Goal: Information Seeking & Learning: Learn about a topic

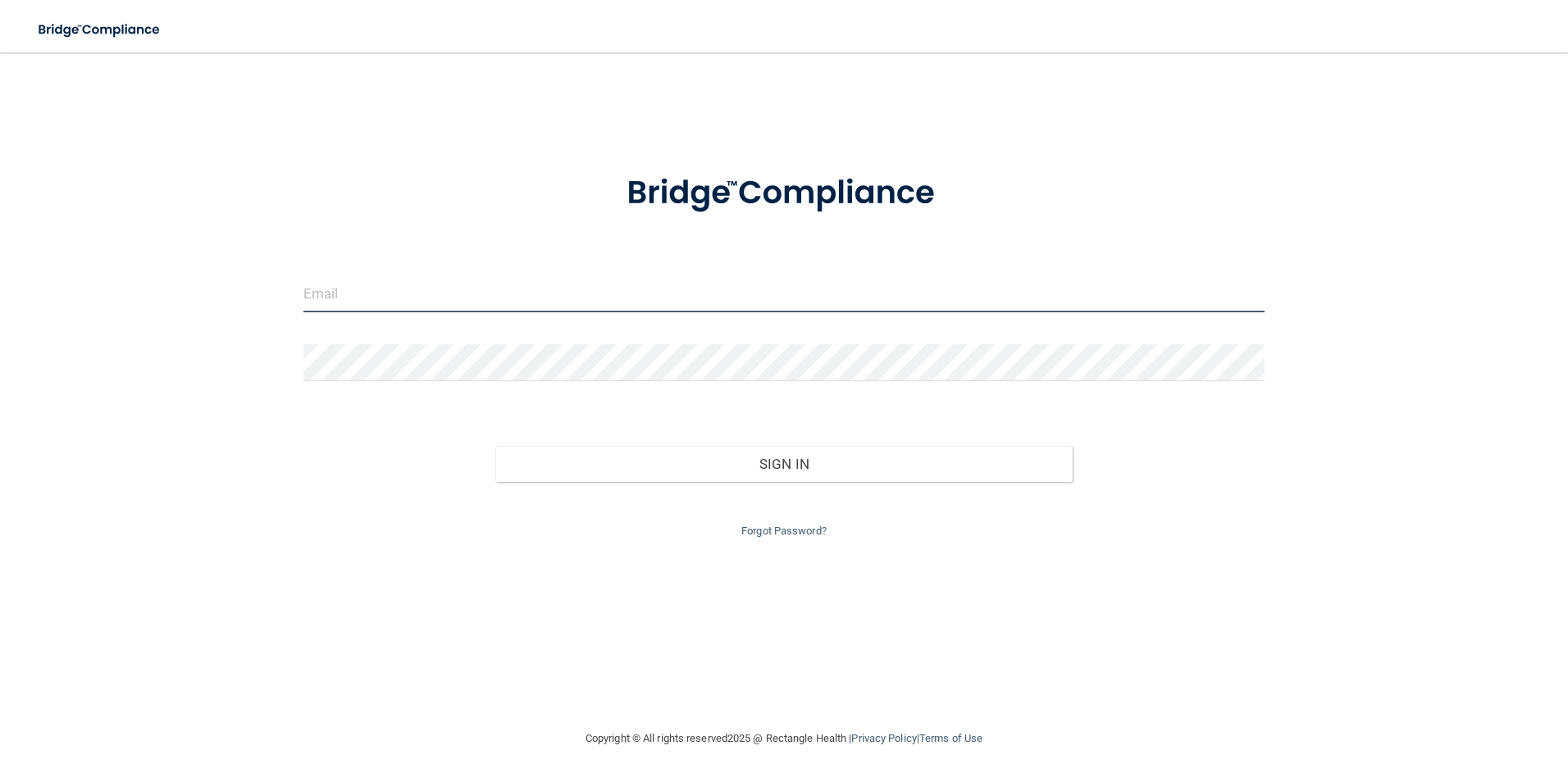
click at [403, 304] on input "email" at bounding box center [784, 294] width 962 height 37
type input "[PERSON_NAME][EMAIL_ADDRESS][PERSON_NAME][DOMAIN_NAME]"
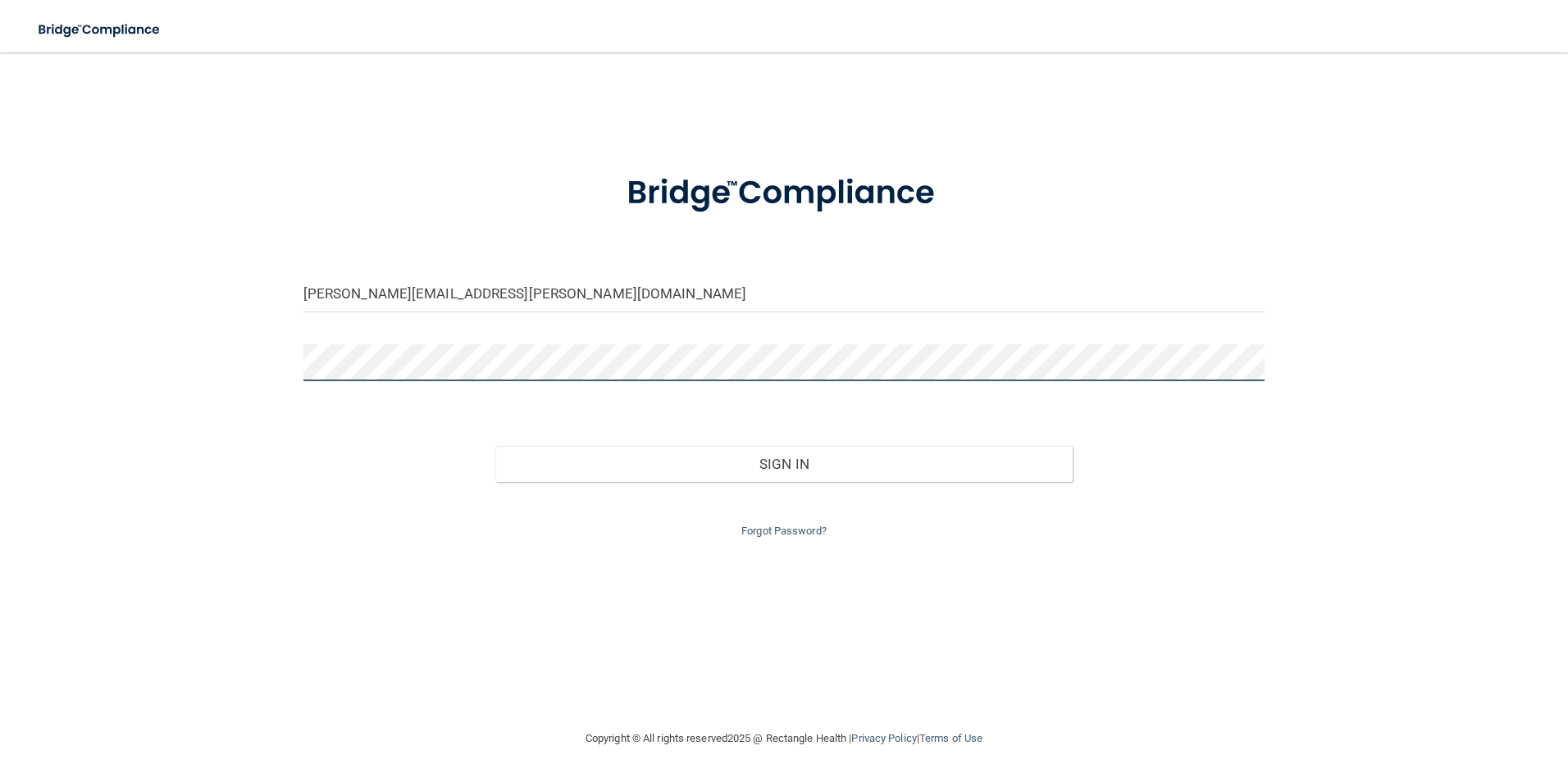
click at [495, 446] on button "Sign In" at bounding box center [784, 464] width 577 height 36
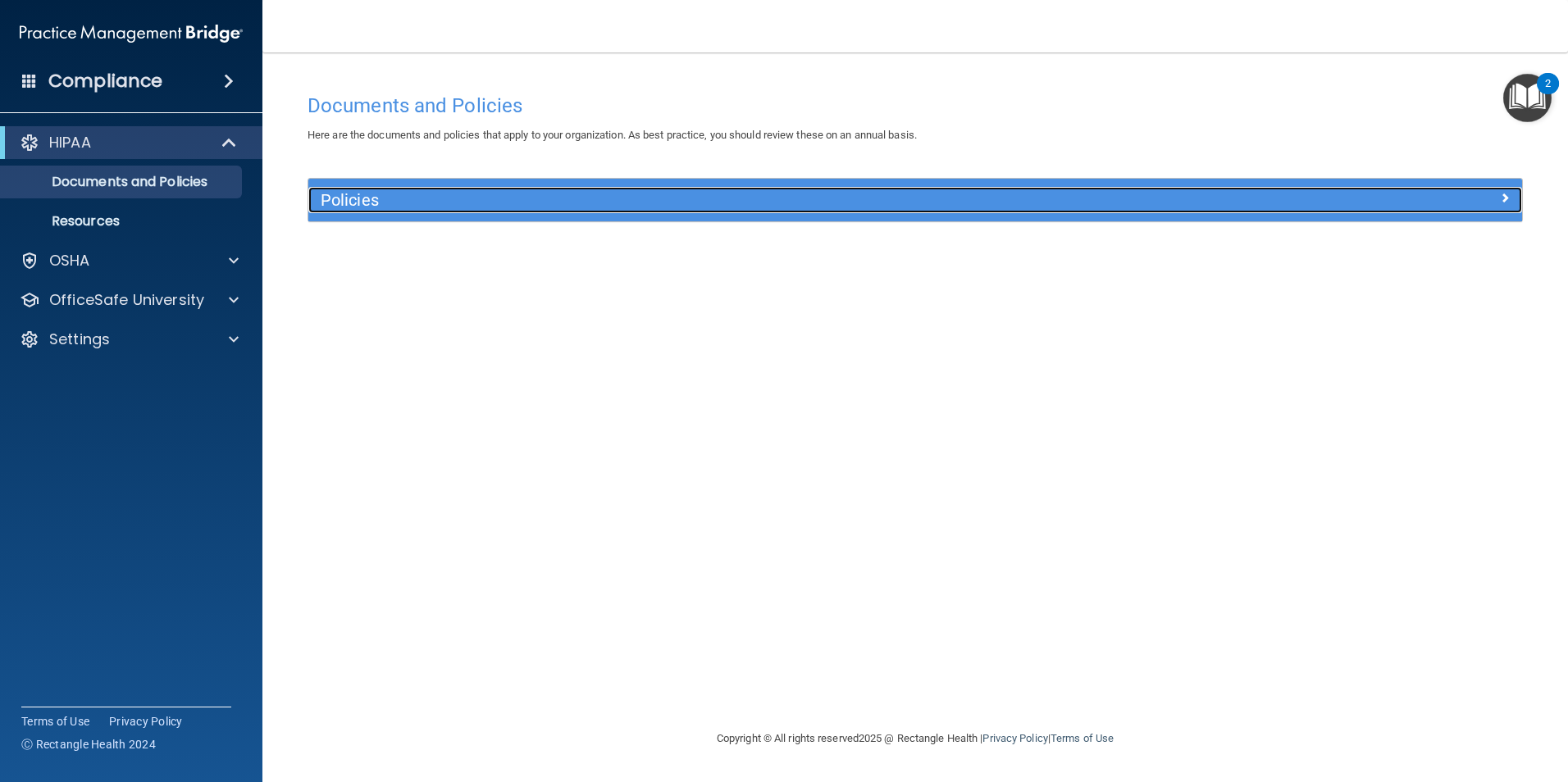
click at [630, 204] on h5 "Policies" at bounding box center [764, 200] width 886 height 18
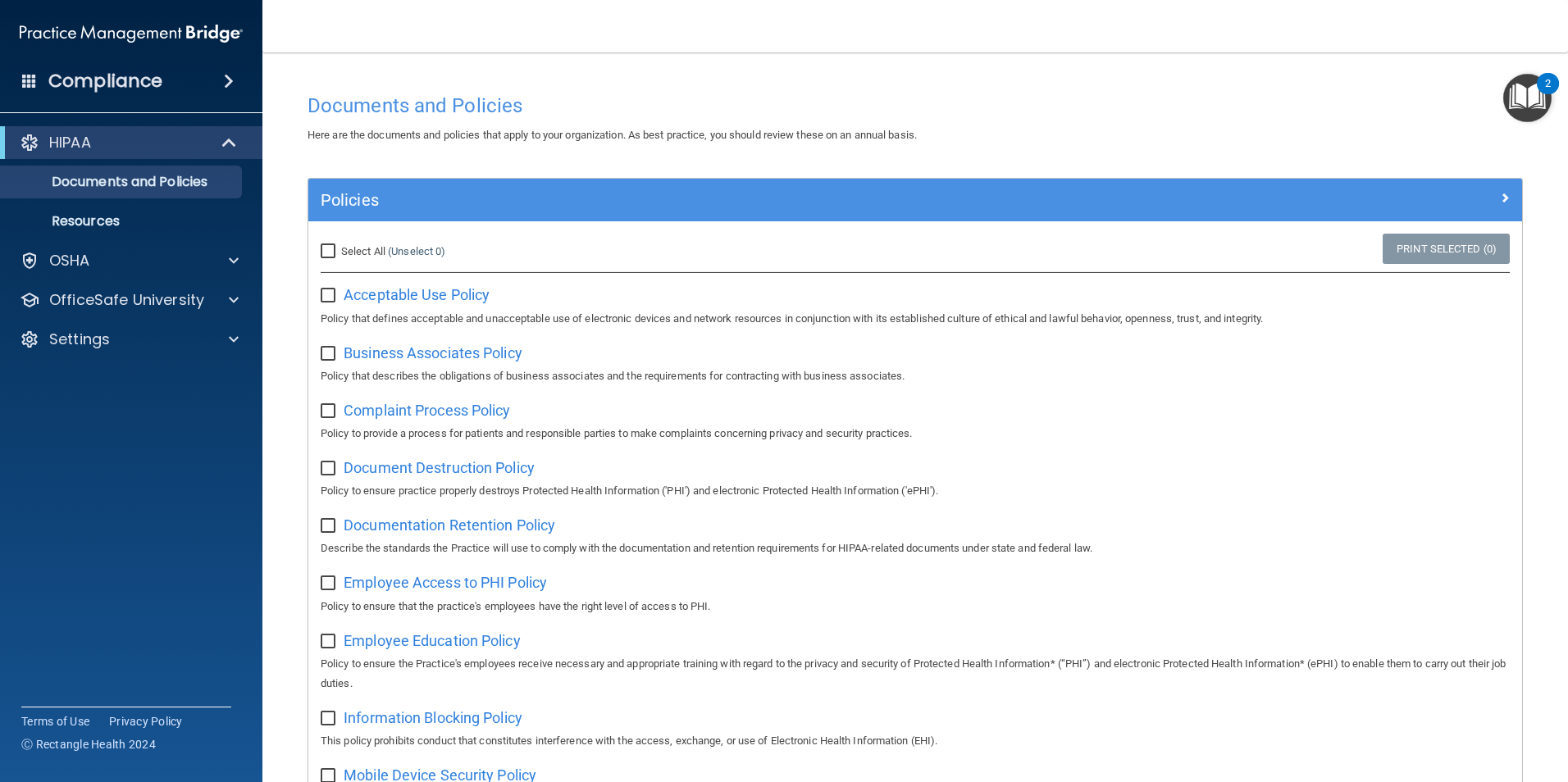
click at [328, 253] on input "Select All (Unselect 0) Unselect All" at bounding box center [330, 252] width 19 height 13
checkbox input "true"
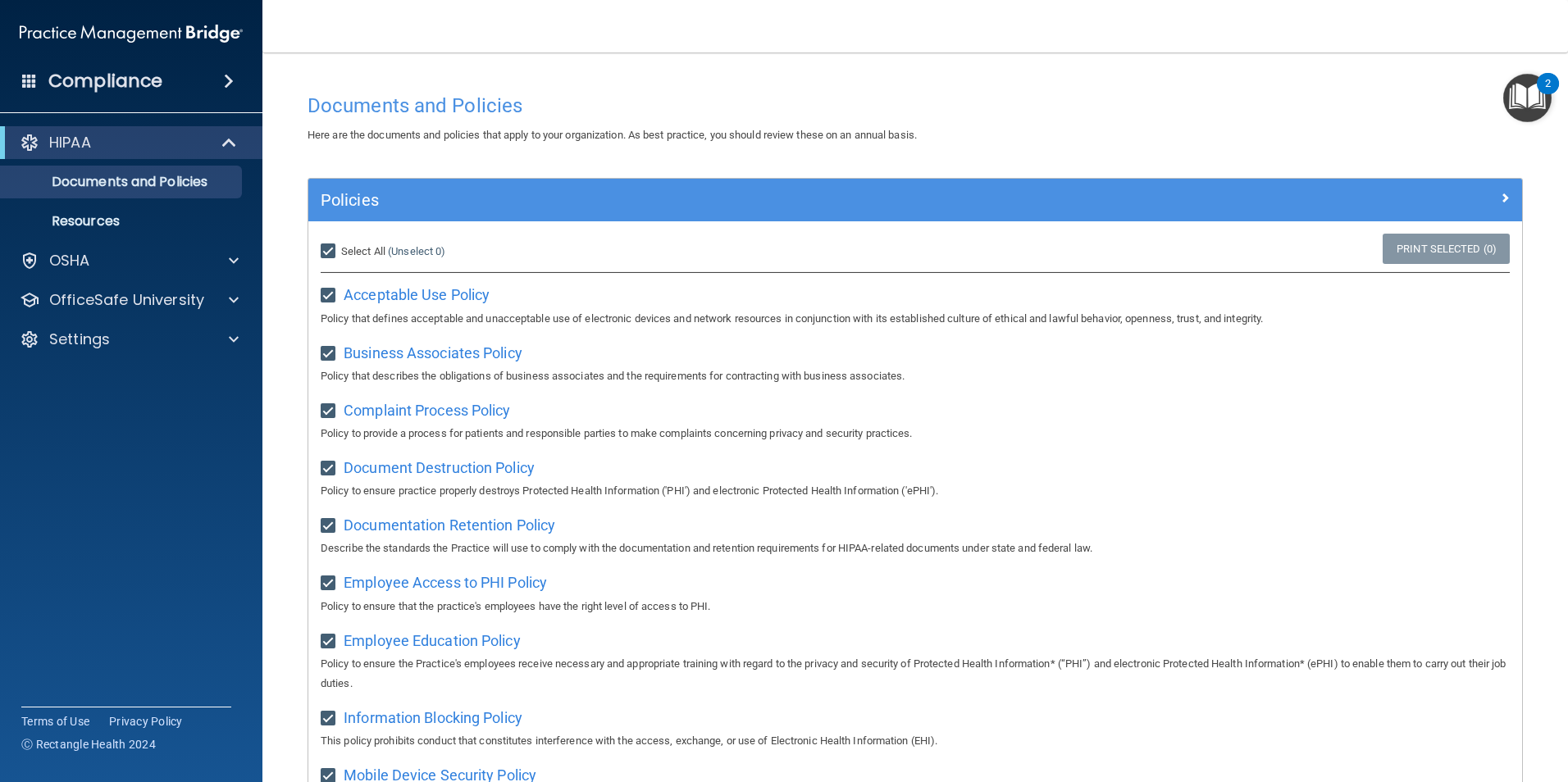
checkbox input "true"
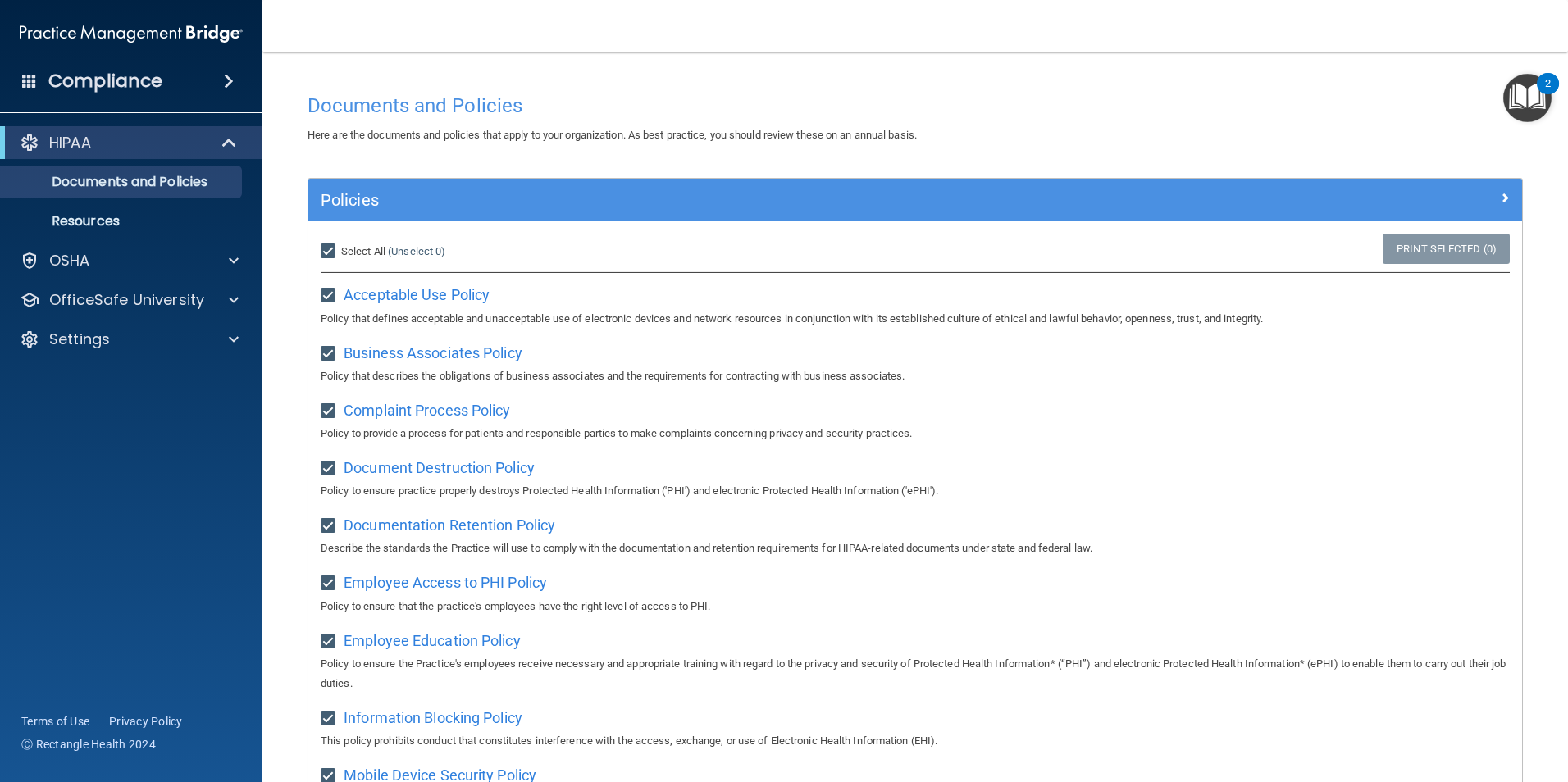
checkbox input "true"
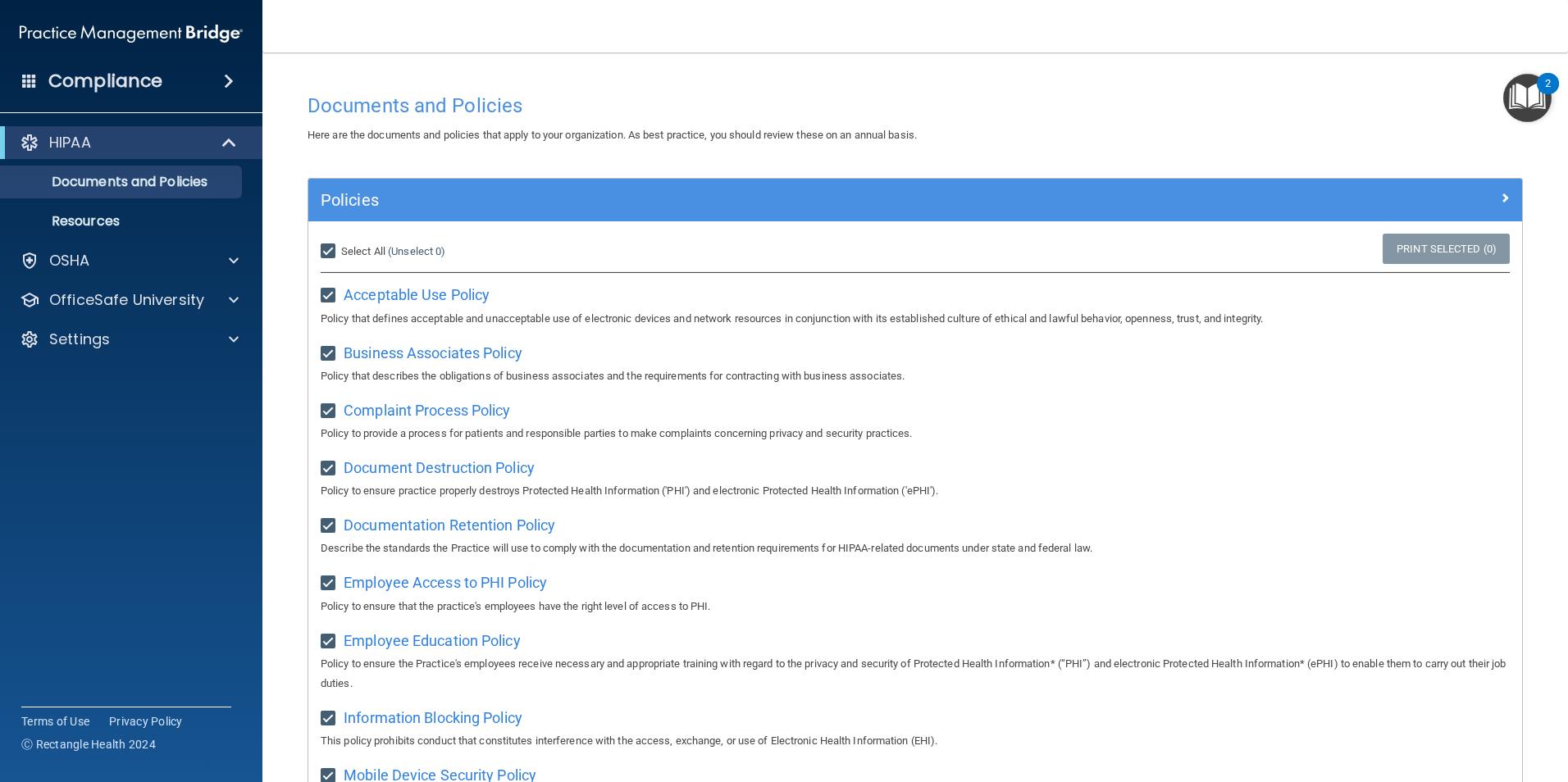
checkbox input "true"
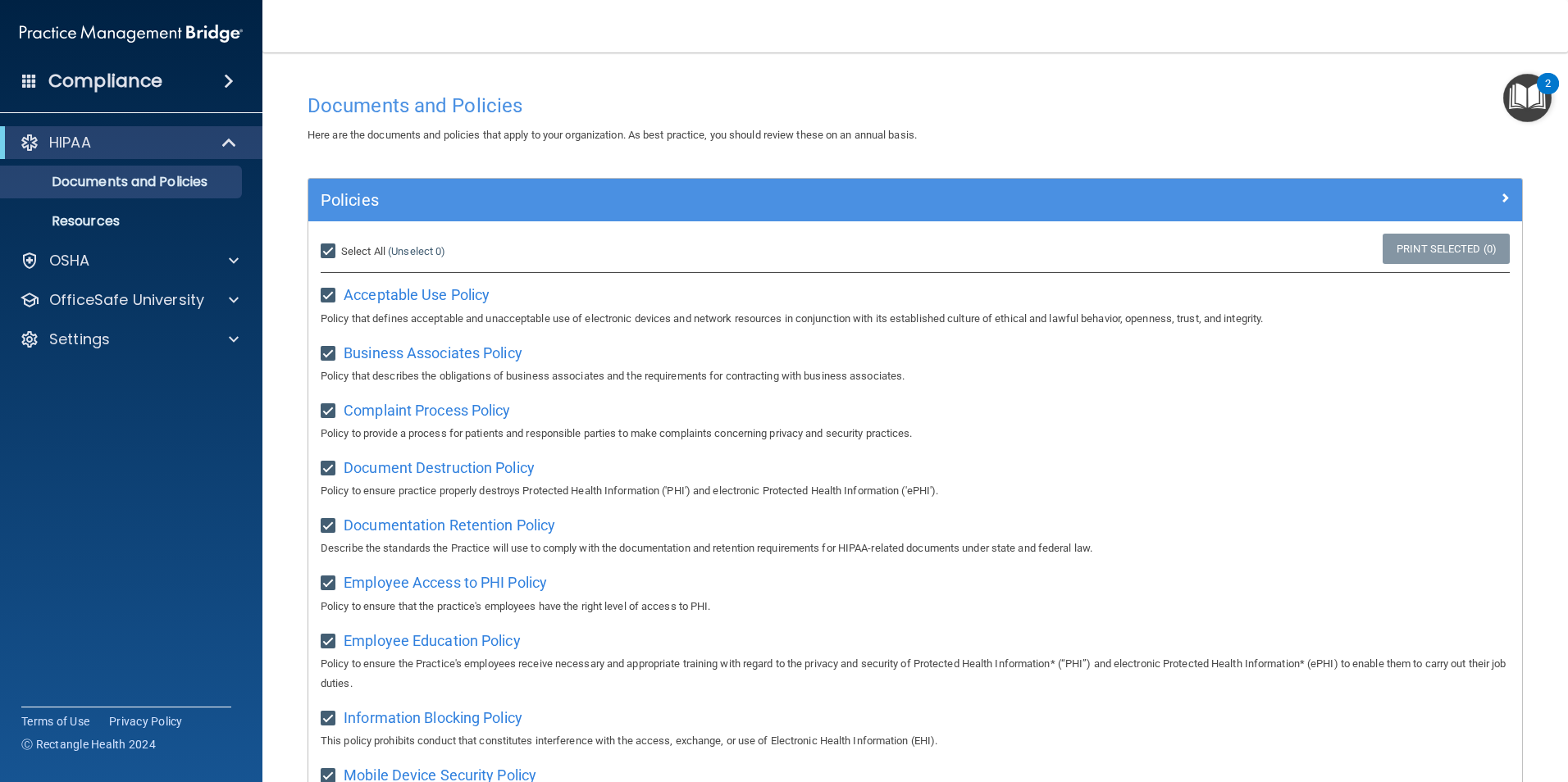
checkbox input "true"
click at [337, 250] on input "Select All (Unselect 21) Unselect All" at bounding box center [330, 252] width 19 height 13
checkbox input "false"
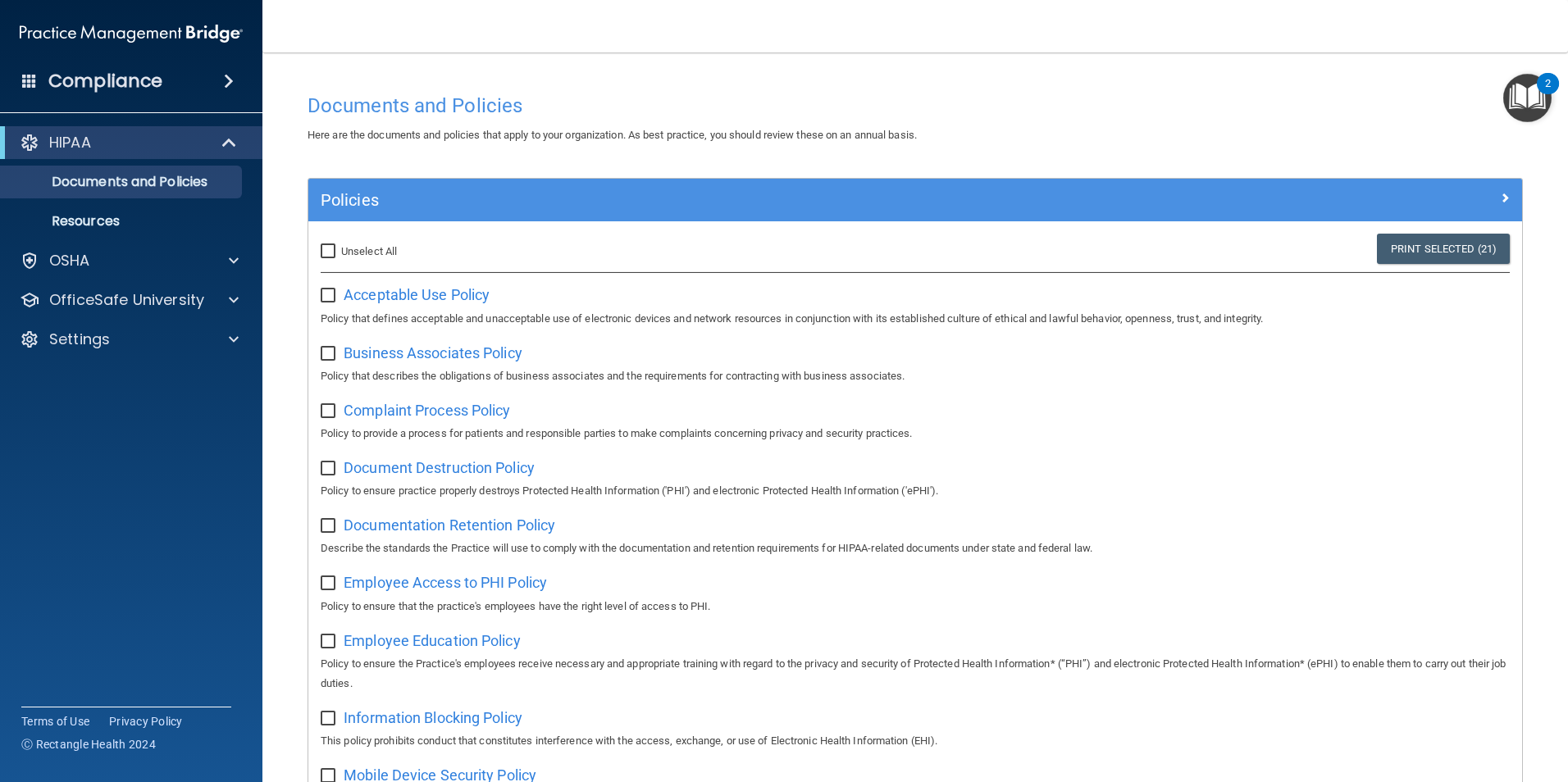
checkbox input "false"
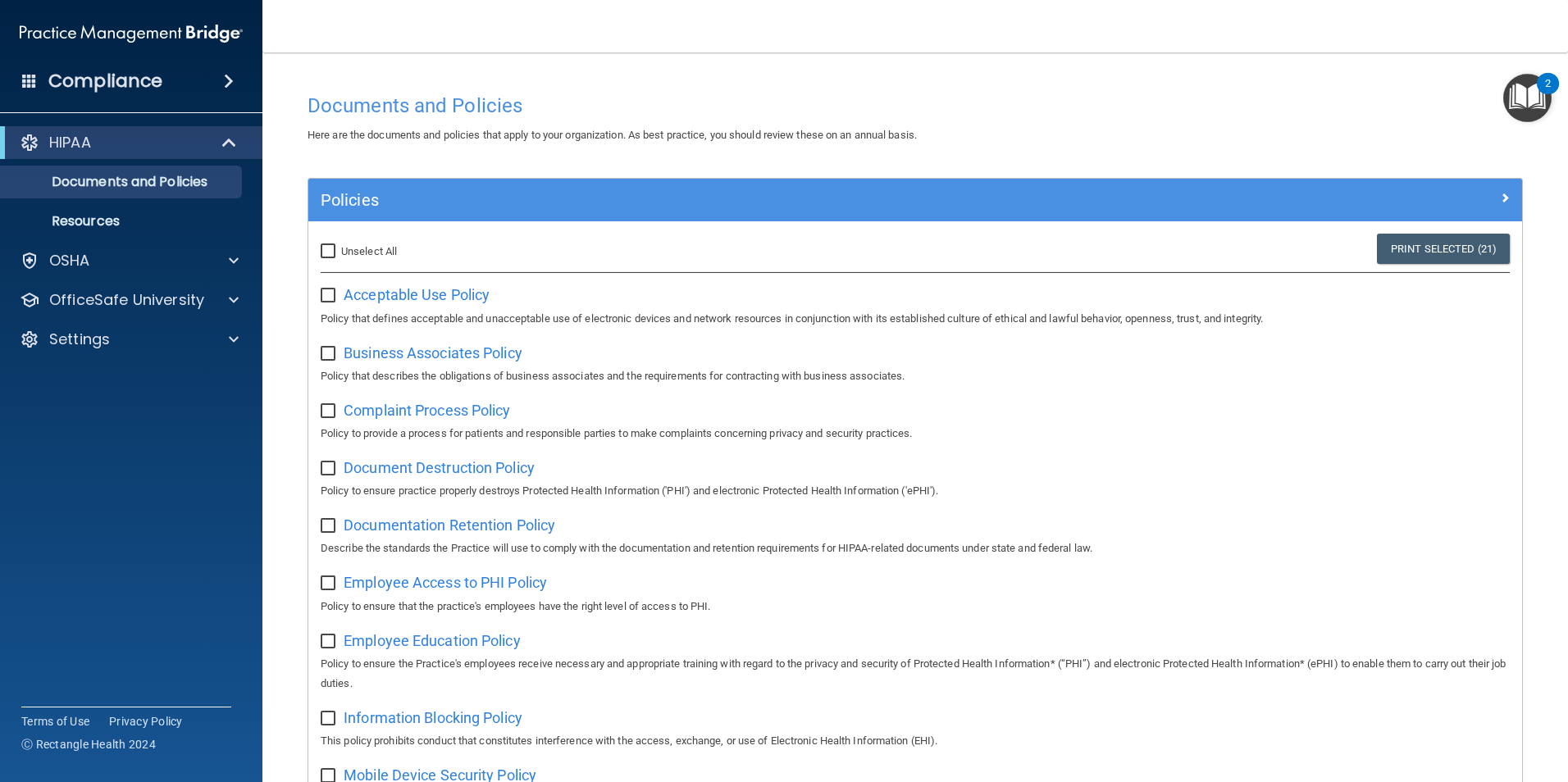
checkbox input "false"
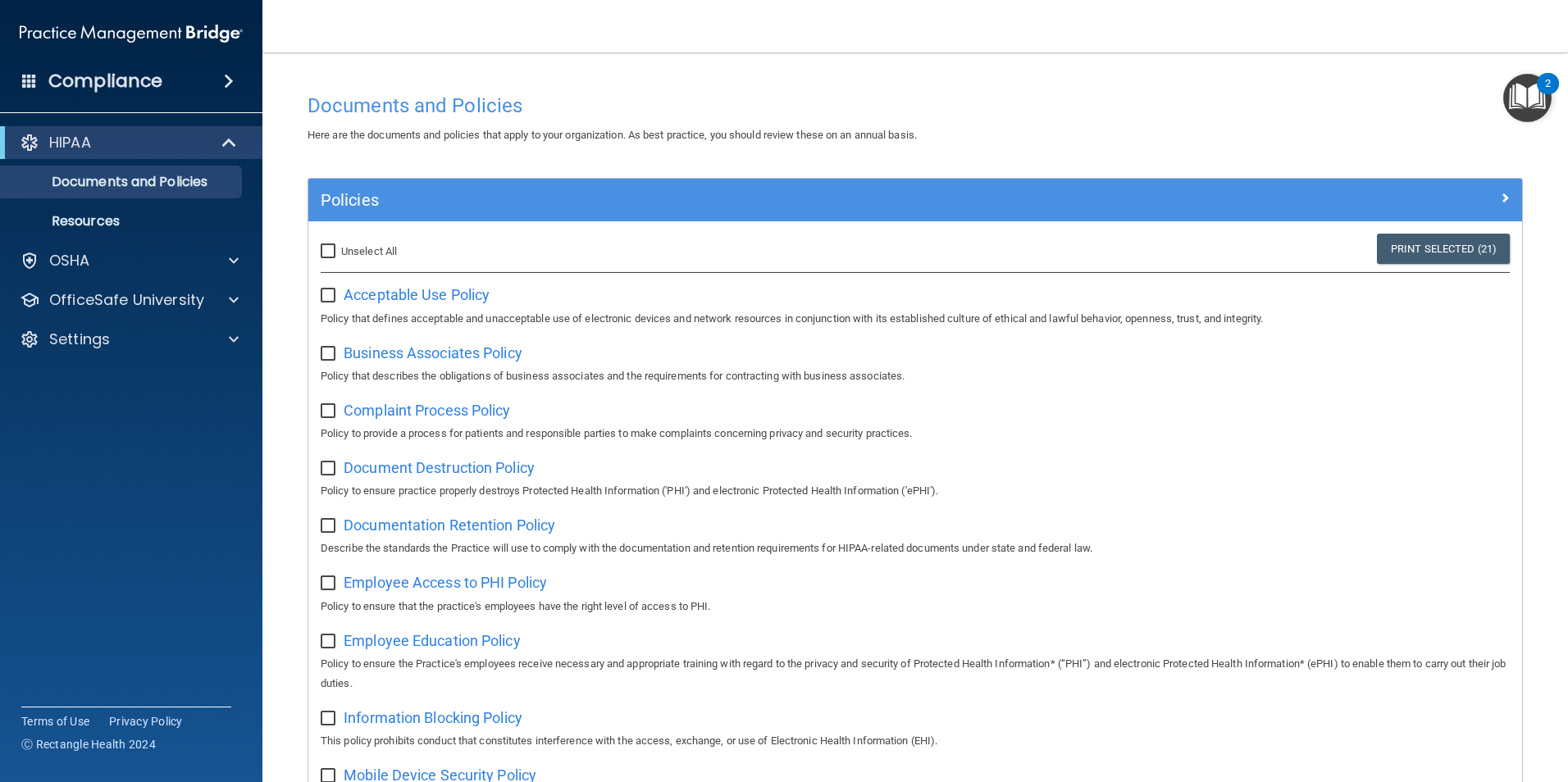
checkbox input "false"
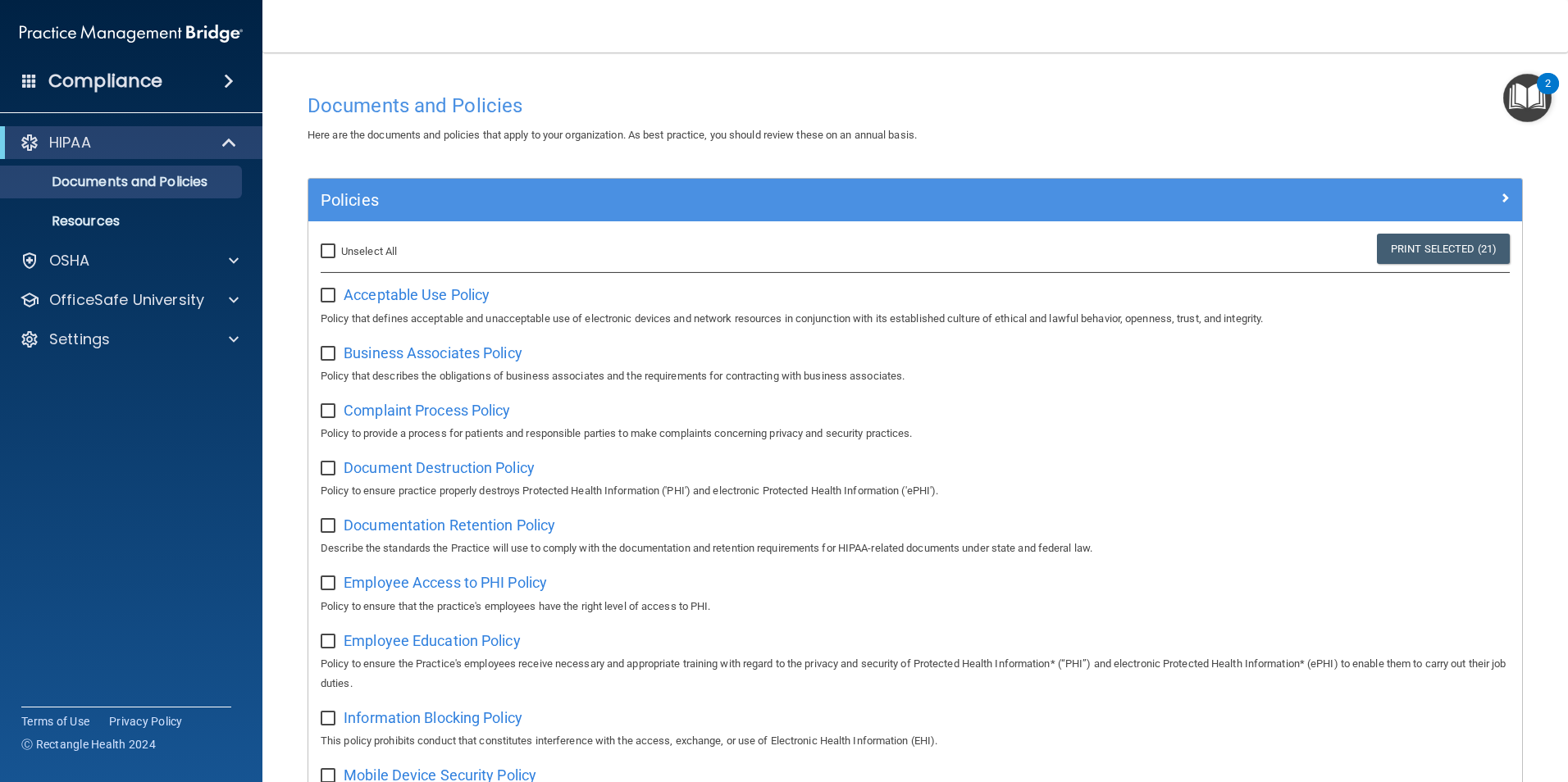
checkbox input "false"
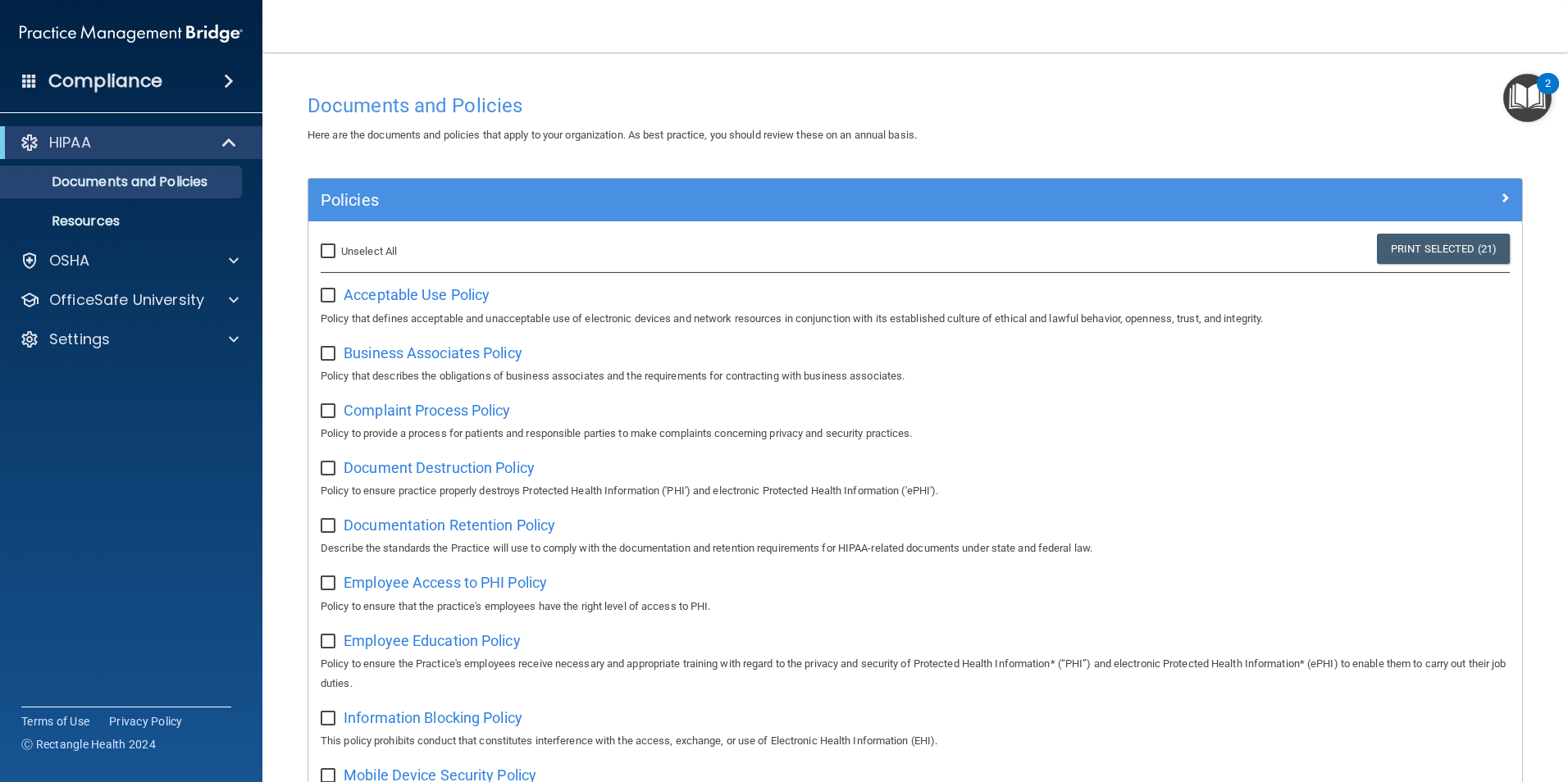
checkbox input "false"
click at [224, 78] on span at bounding box center [228, 81] width 10 height 20
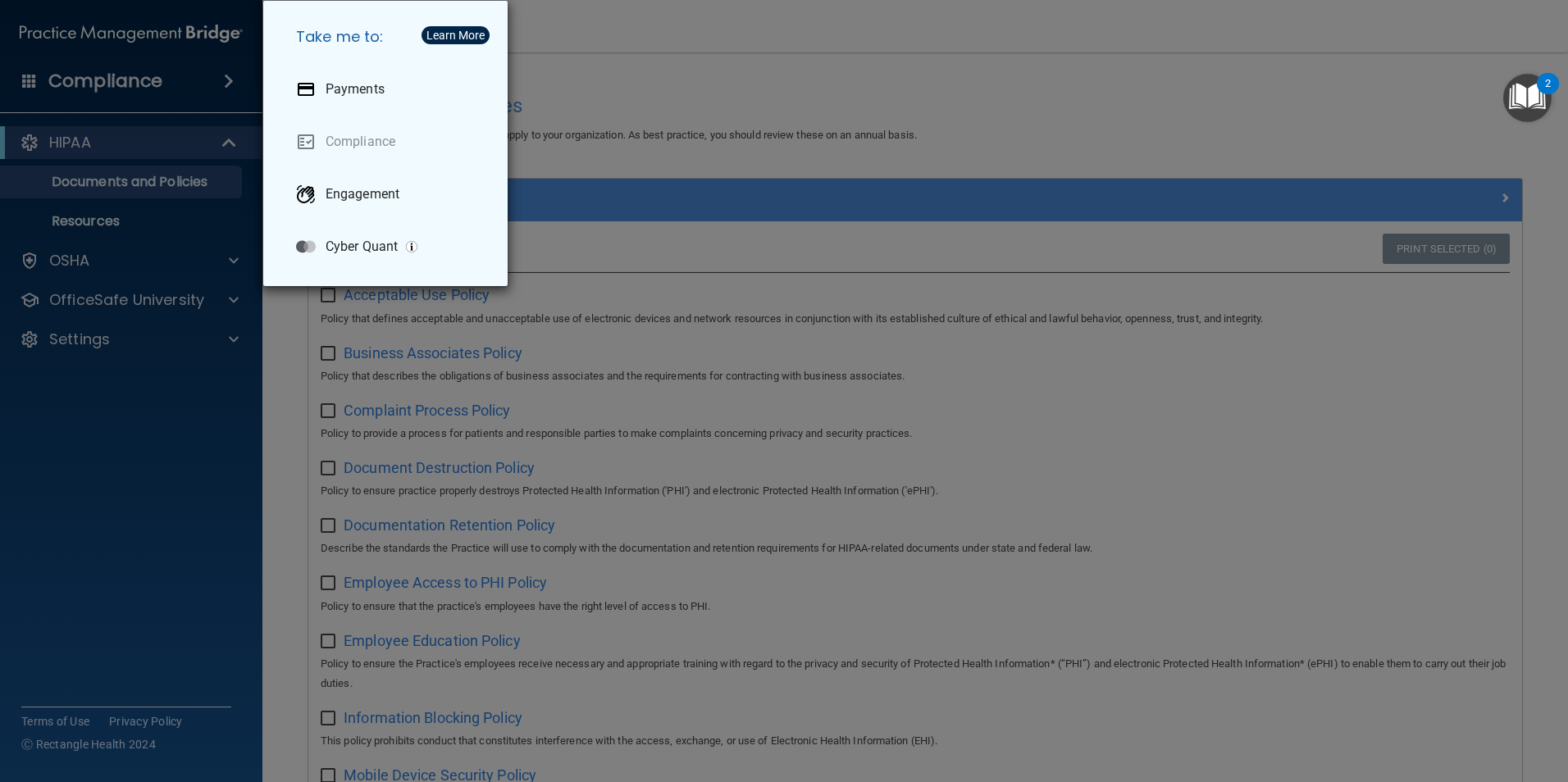
click at [161, 420] on div "Take me to: Payments Compliance Engagement Cyber Quant" at bounding box center [784, 391] width 1568 height 782
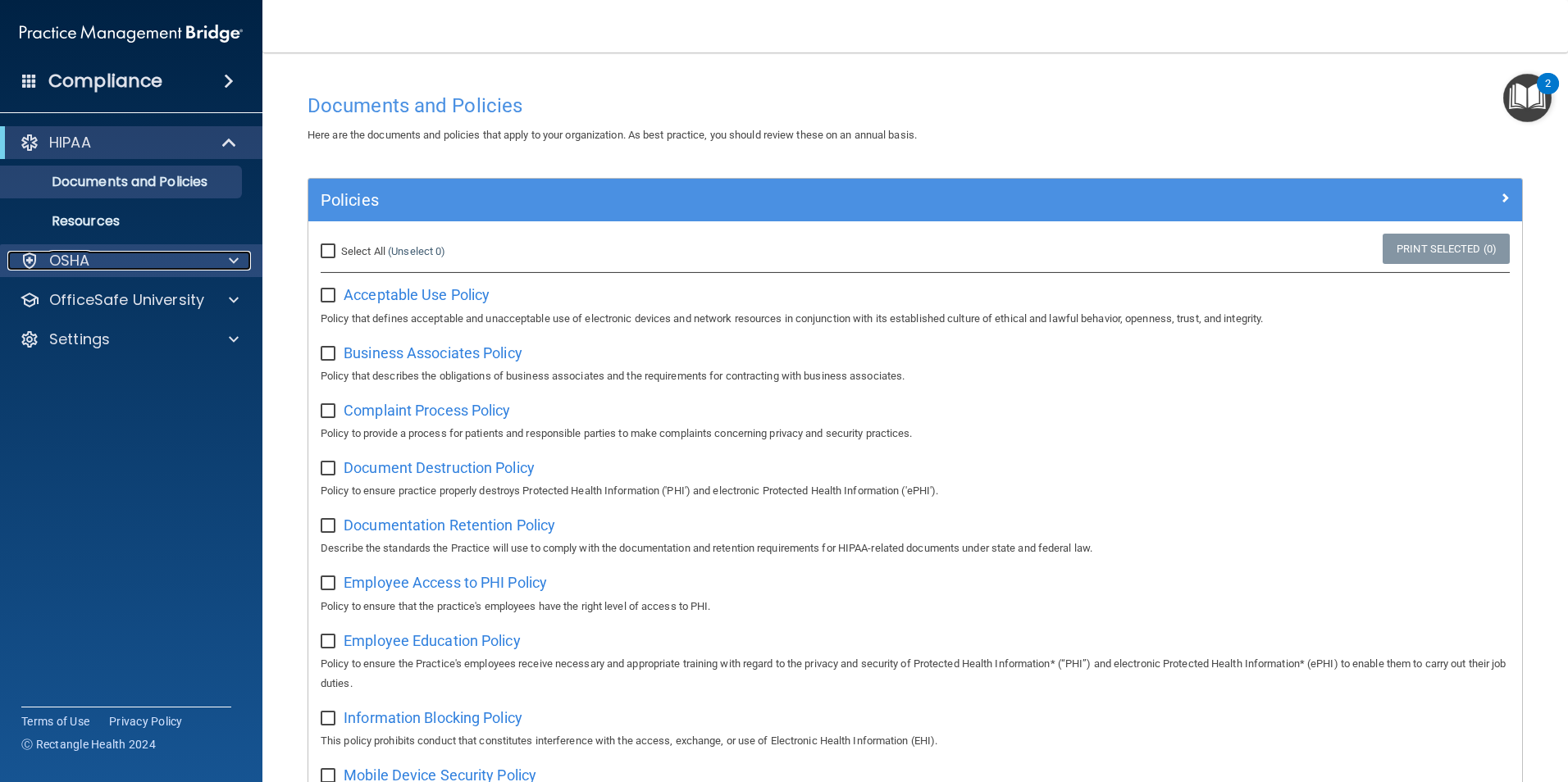
click at [230, 260] on span at bounding box center [233, 261] width 10 height 20
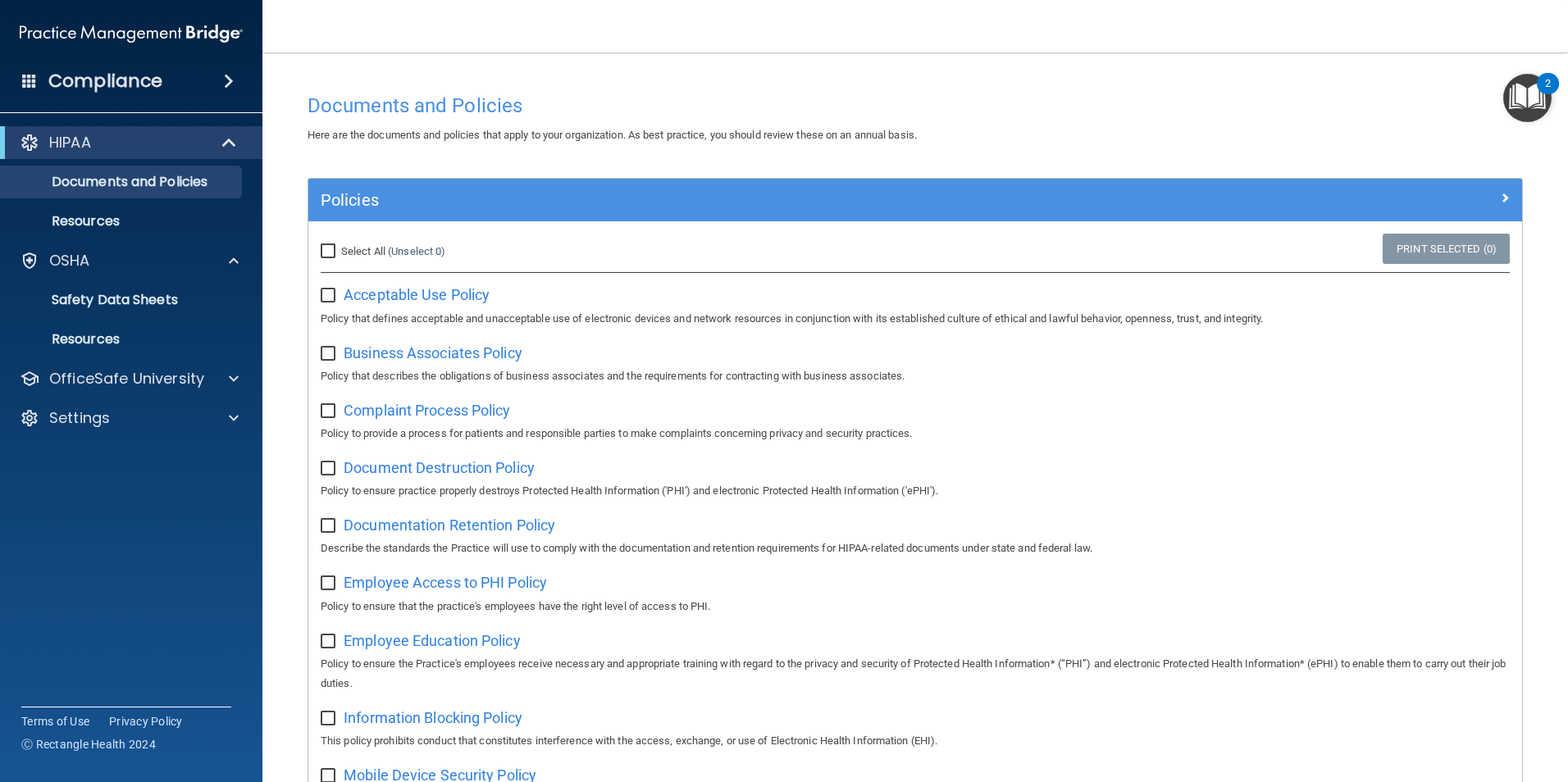
click at [153, 82] on h4 "Compliance" at bounding box center [106, 82] width 114 height 23
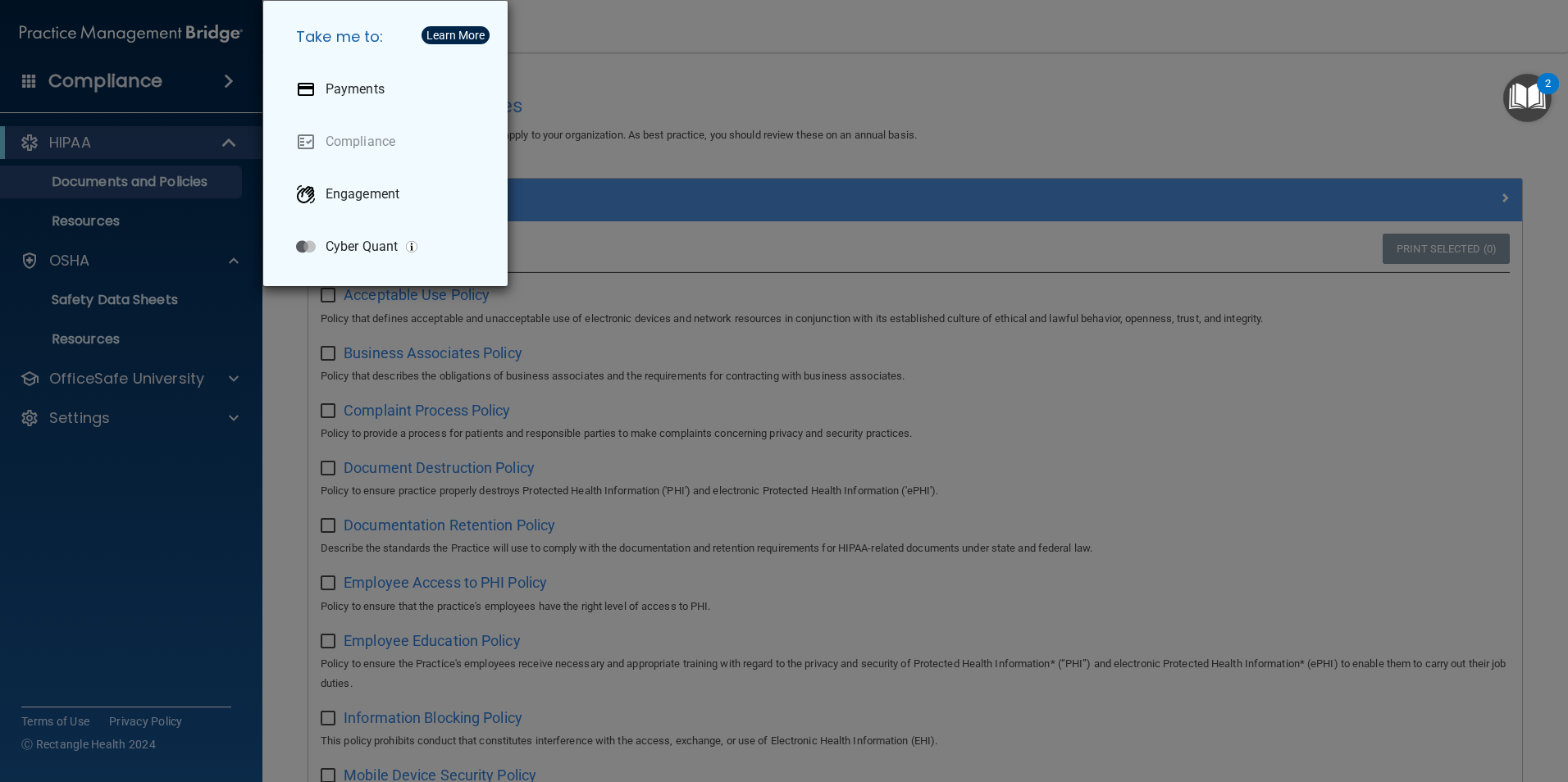
drag, startPoint x: 162, startPoint y: 506, endPoint x: 132, endPoint y: 370, distance: 139.3
click at [167, 497] on div "Take me to: Payments Compliance Engagement Cyber Quant" at bounding box center [784, 391] width 1568 height 782
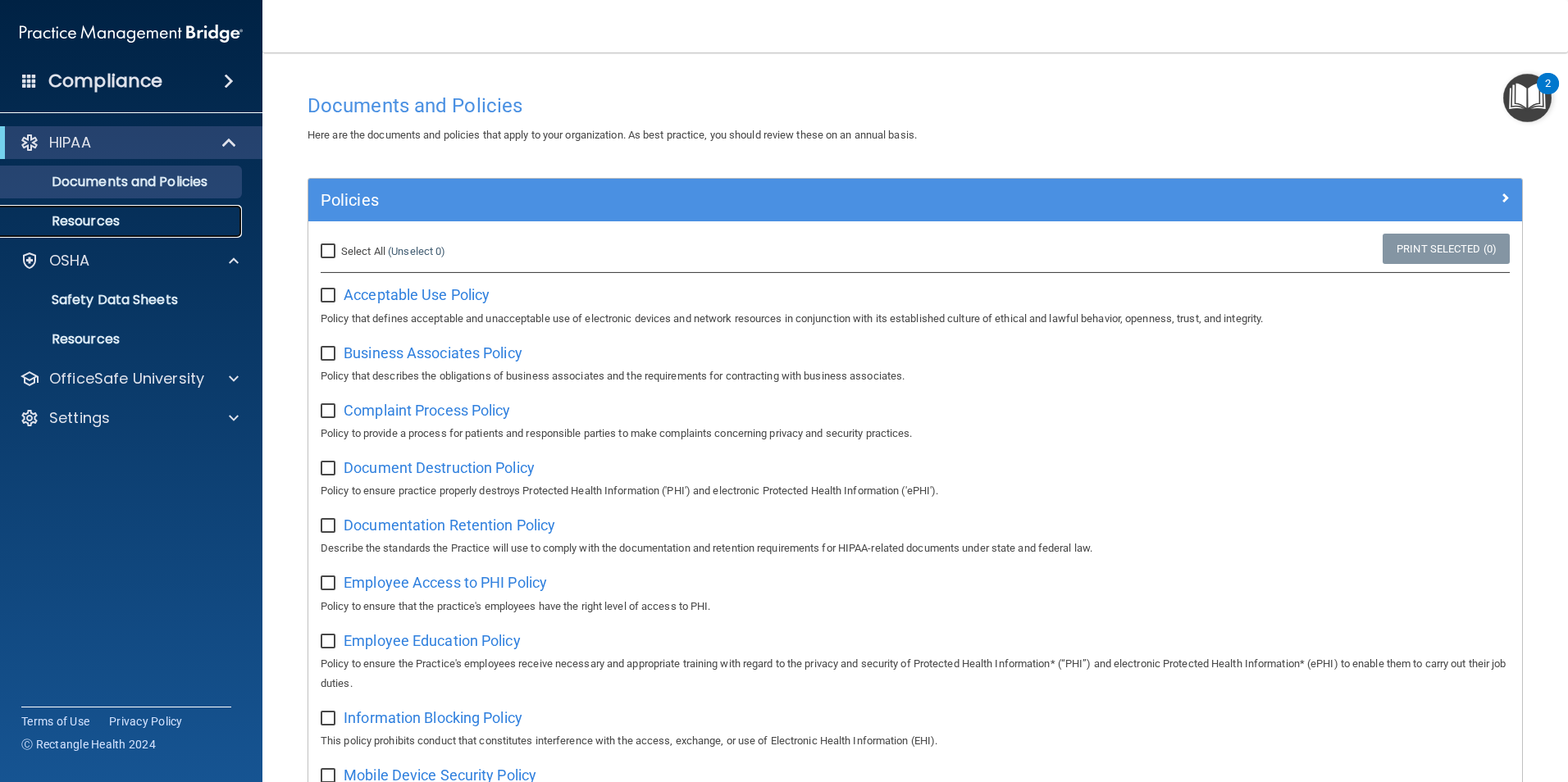
click at [119, 228] on p "Resources" at bounding box center [122, 221] width 224 height 16
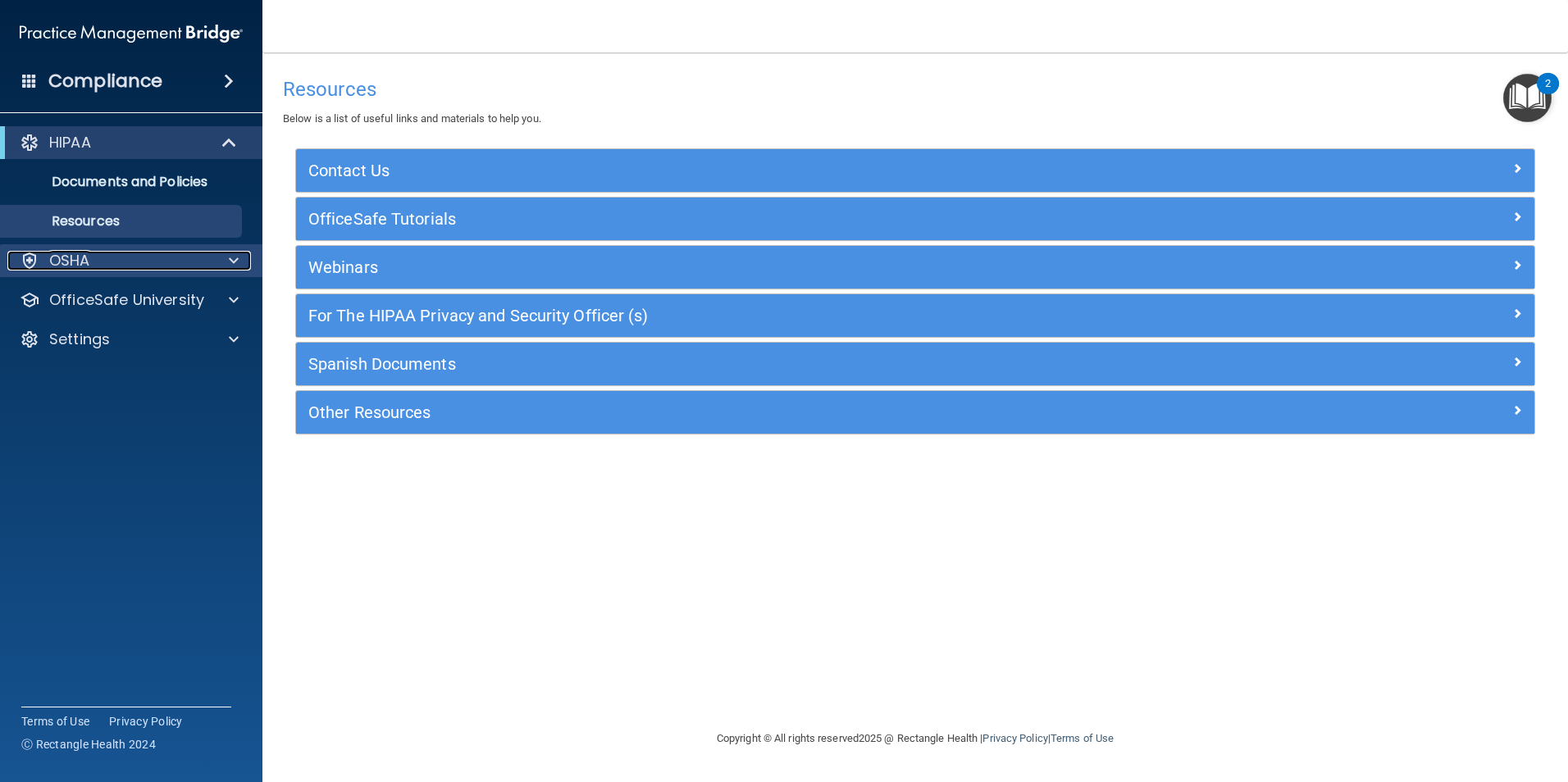
click at [154, 261] on div "OSHA" at bounding box center [109, 261] width 204 height 20
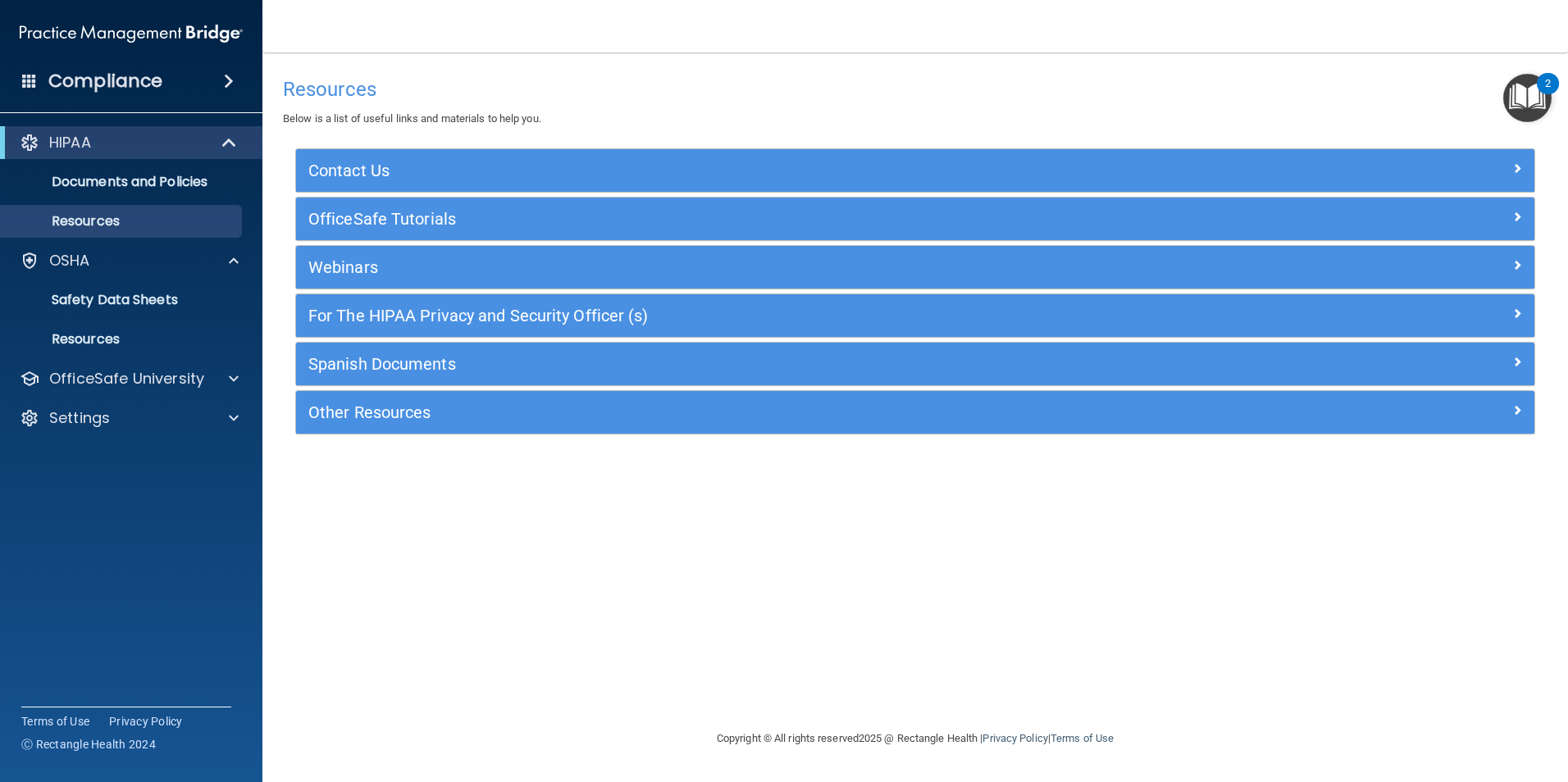
click at [1548, 91] on div "2" at bounding box center [1547, 94] width 6 height 21
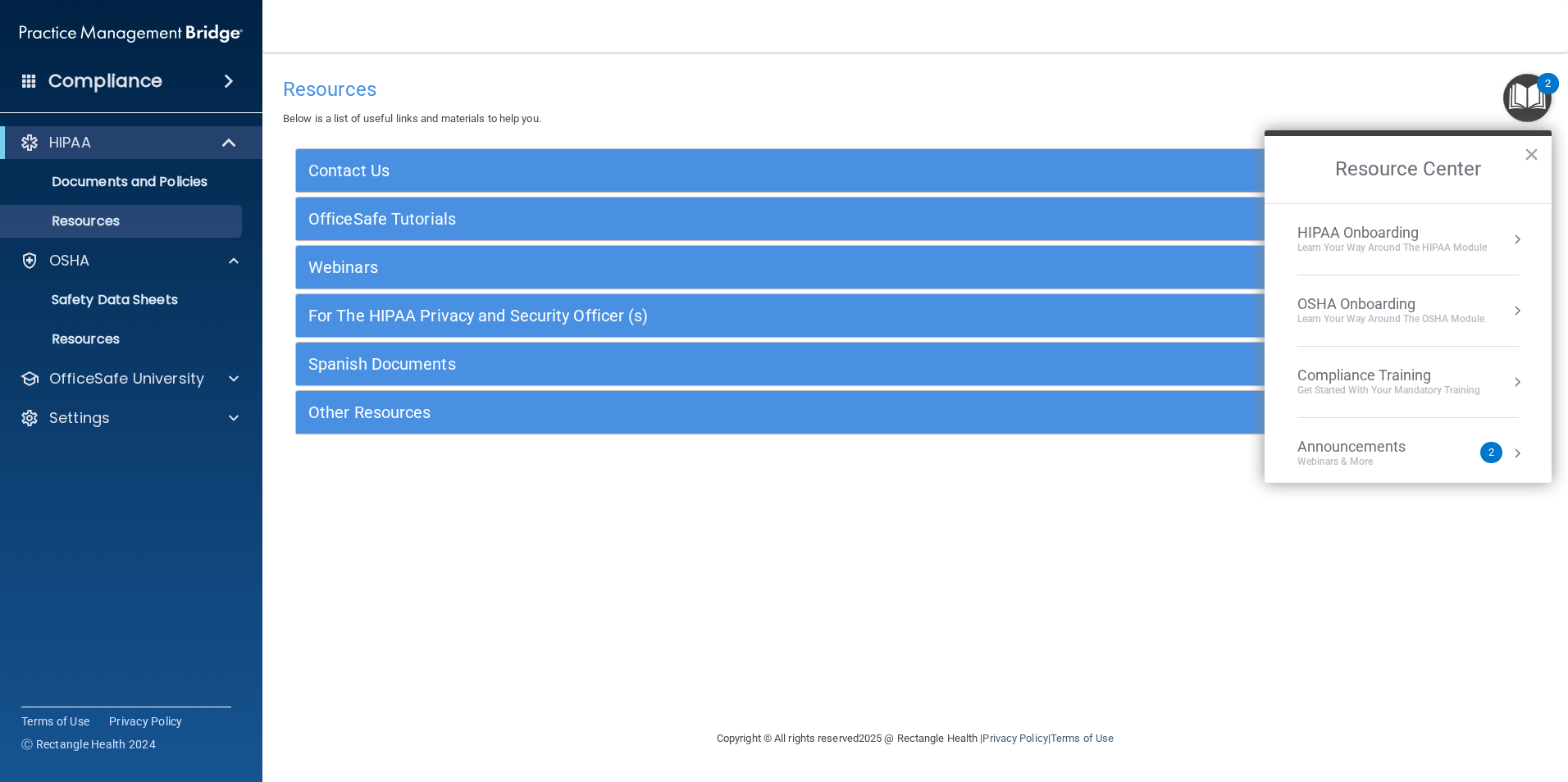
click at [1389, 446] on div "Announcements" at bounding box center [1368, 447] width 141 height 18
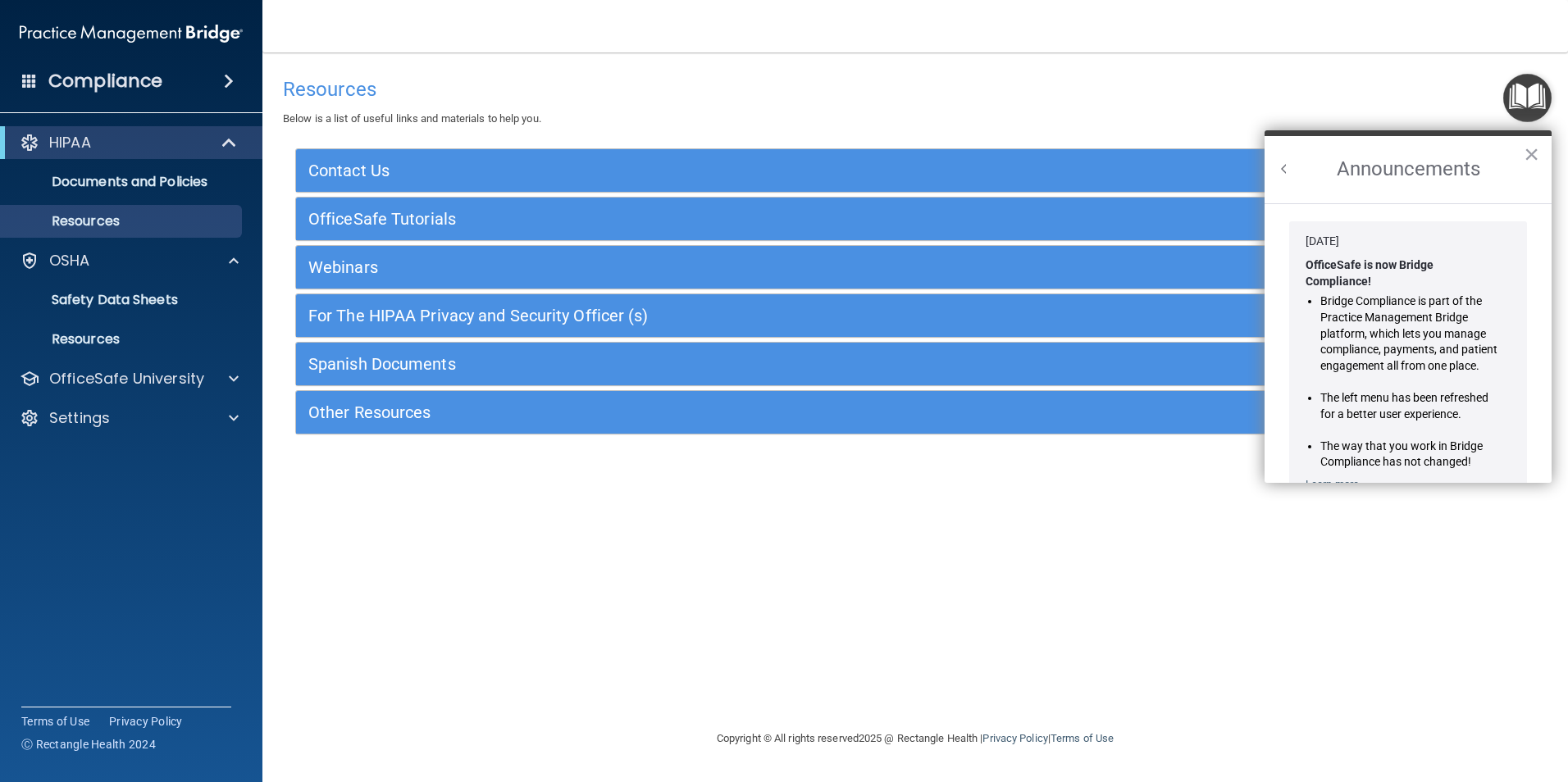
click at [1278, 170] on button "Back to Resource Center Home" at bounding box center [1284, 169] width 16 height 16
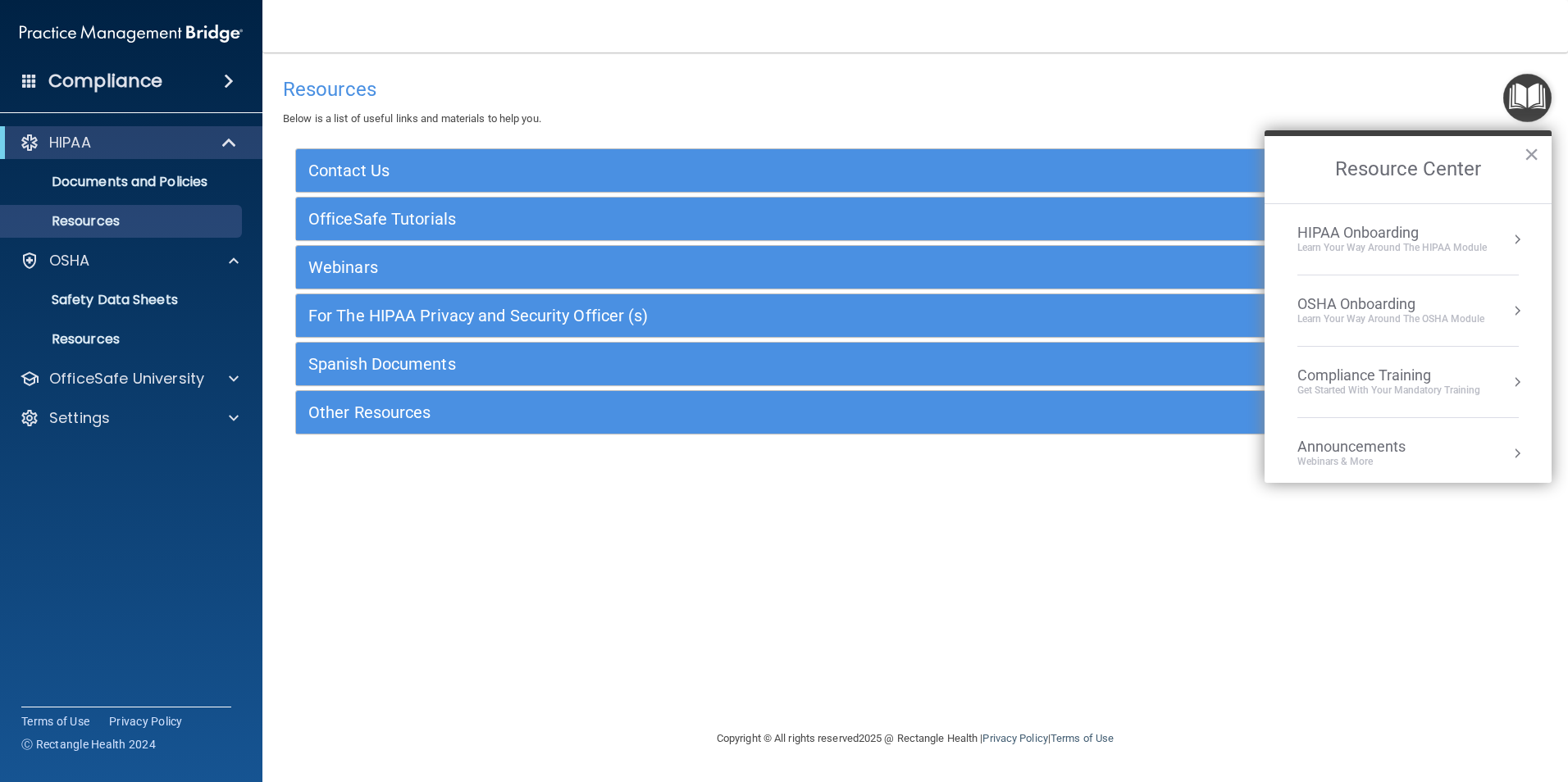
click at [1391, 376] on div "Compliance Training" at bounding box center [1389, 375] width 183 height 18
click at [1363, 232] on div "HIPAA Training for Members" at bounding box center [1369, 231] width 183 height 15
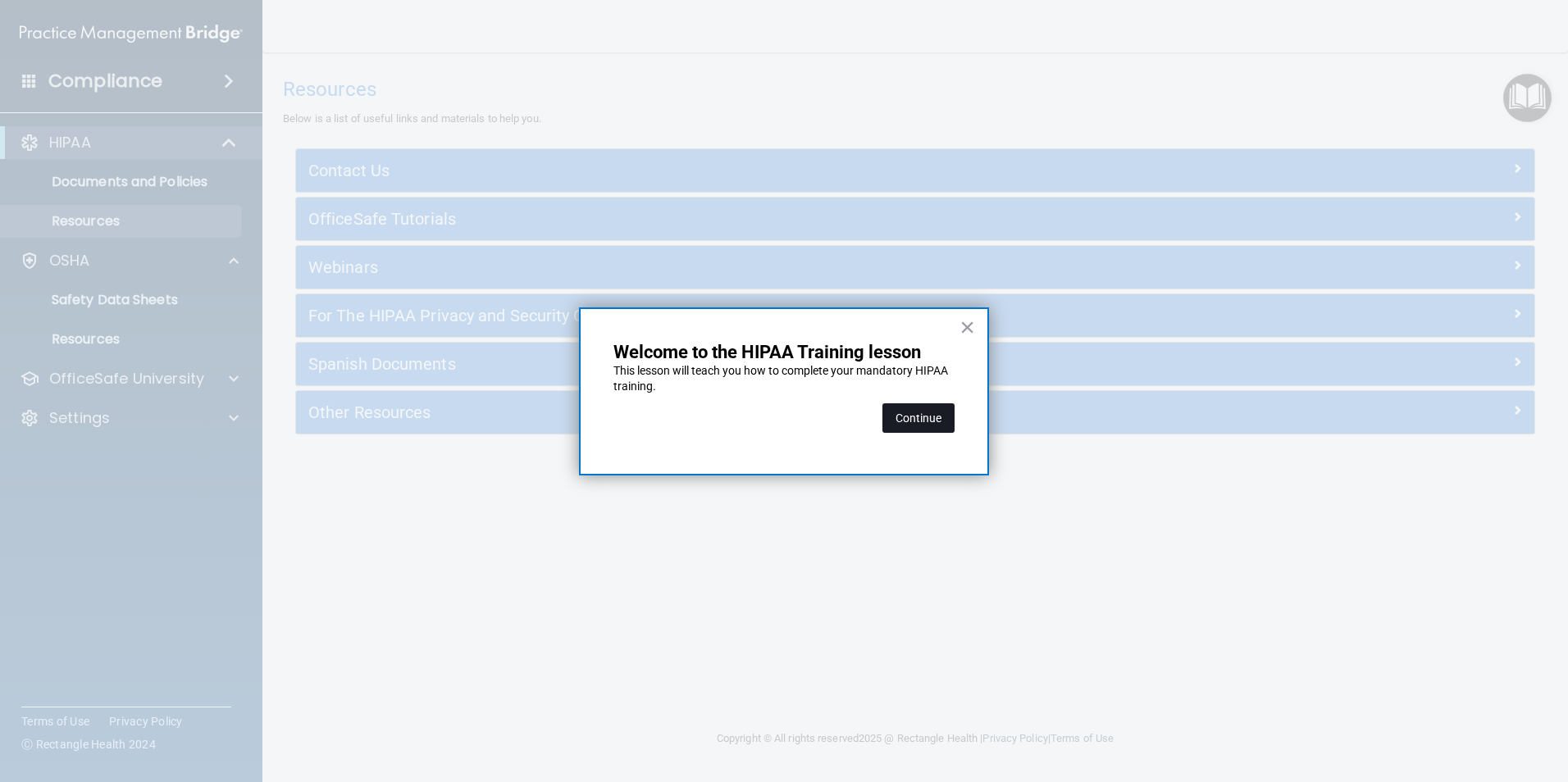
click at [922, 414] on button "Continue" at bounding box center [918, 418] width 72 height 30
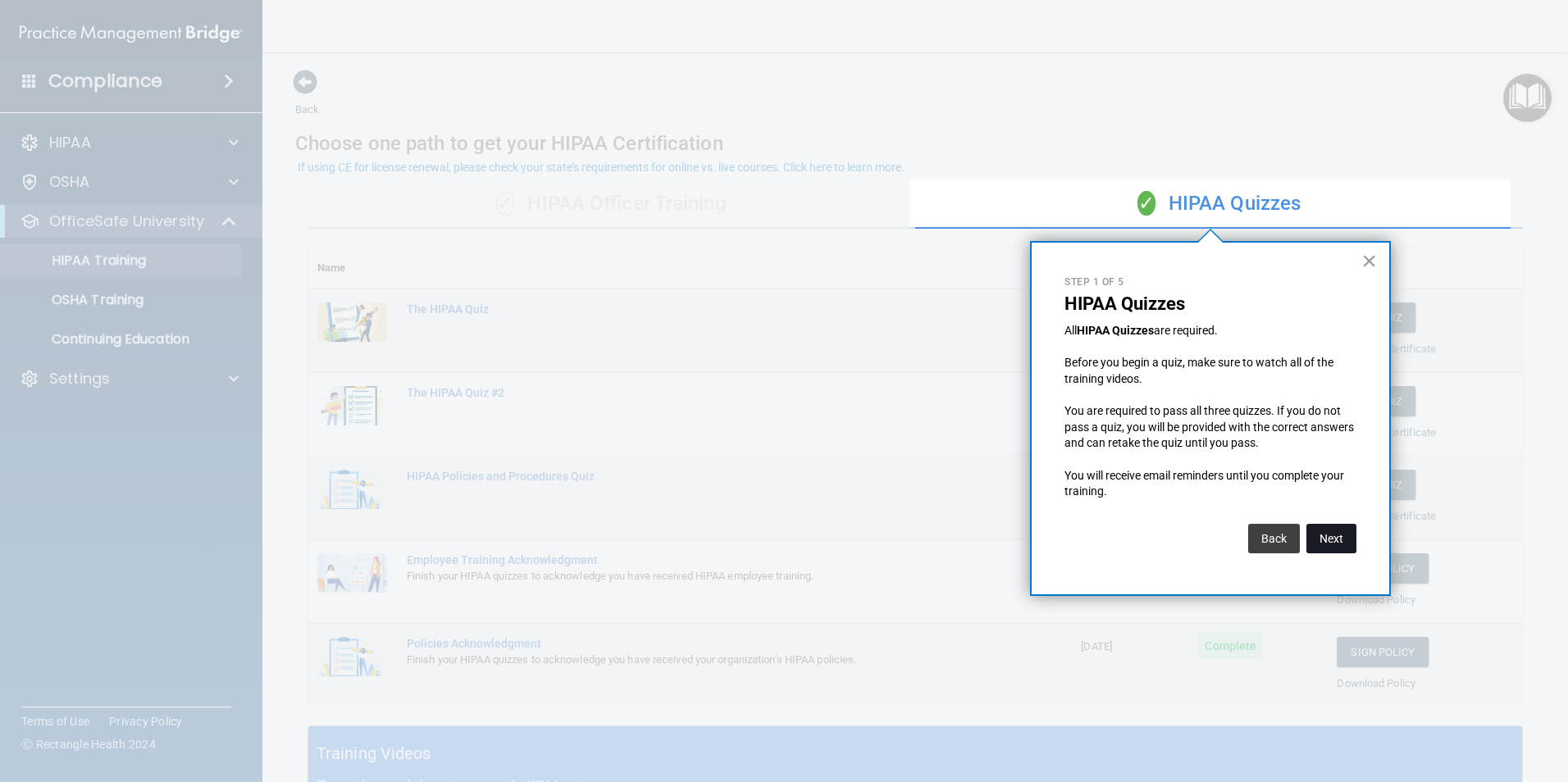
click at [1330, 530] on button "Next" at bounding box center [1331, 539] width 50 height 30
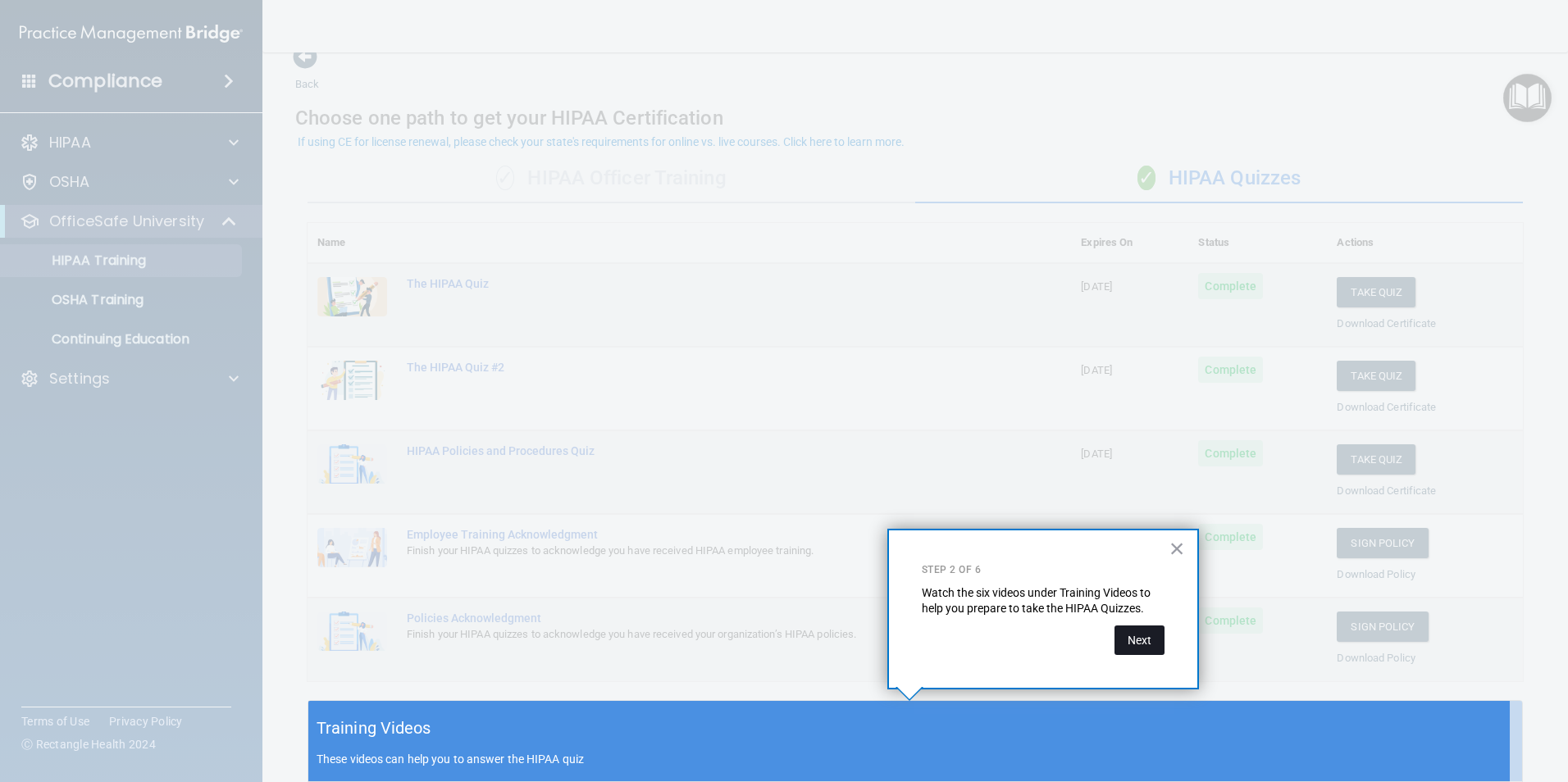
click at [1144, 637] on button "Next" at bounding box center [1139, 641] width 50 height 30
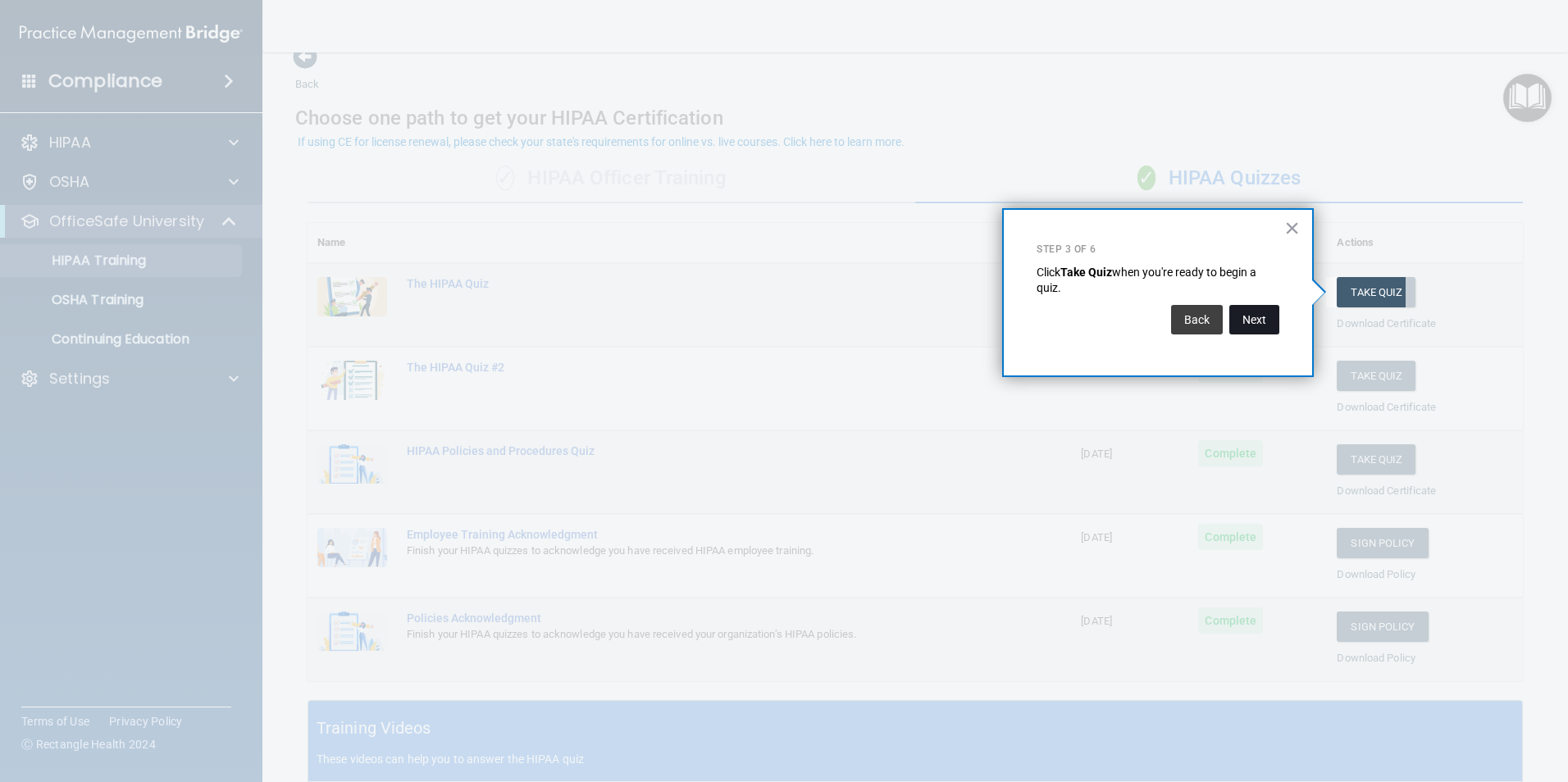
click at [1272, 320] on button "Next" at bounding box center [1254, 320] width 50 height 30
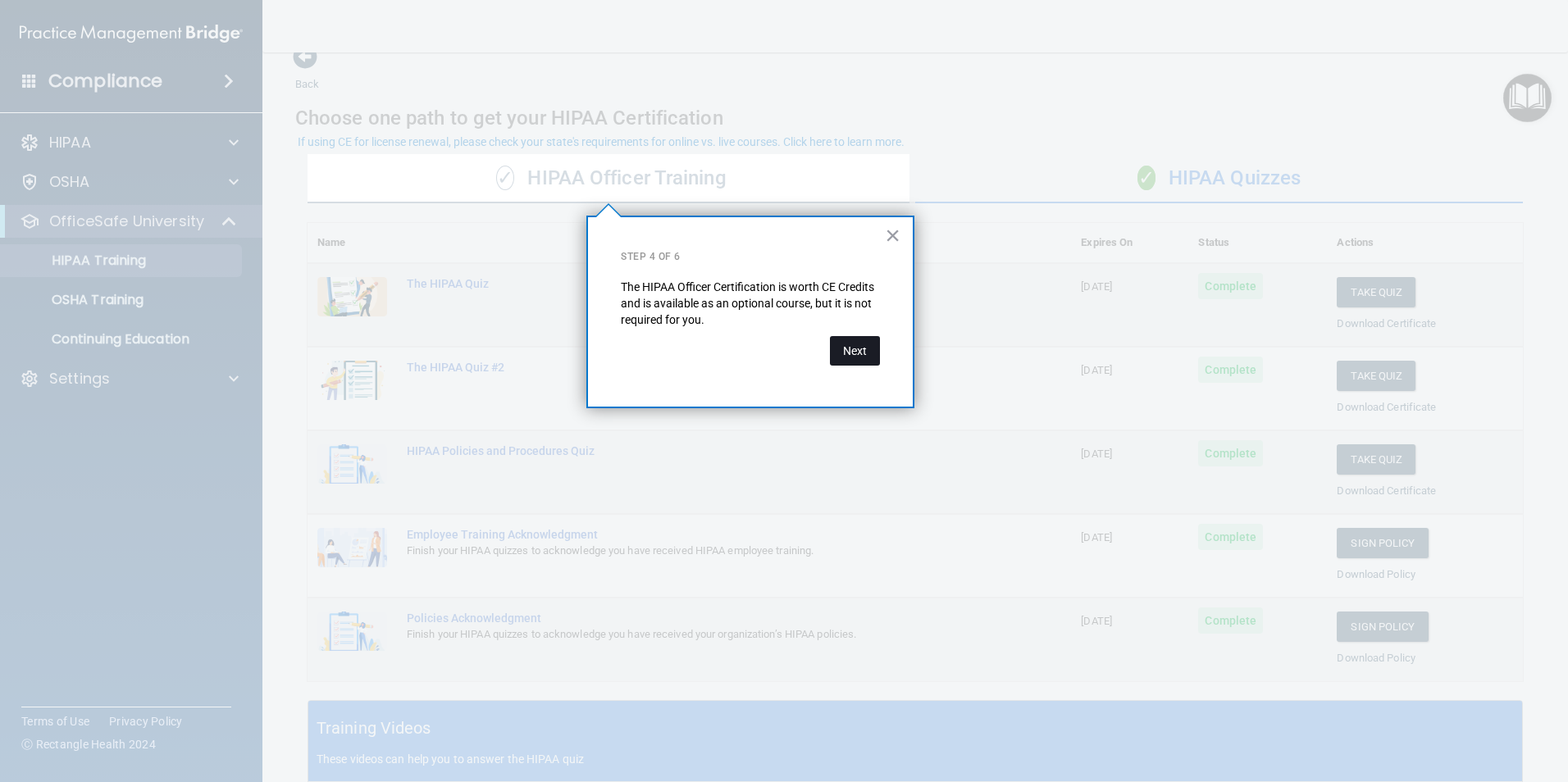
click at [861, 348] on button "Next" at bounding box center [855, 351] width 50 height 30
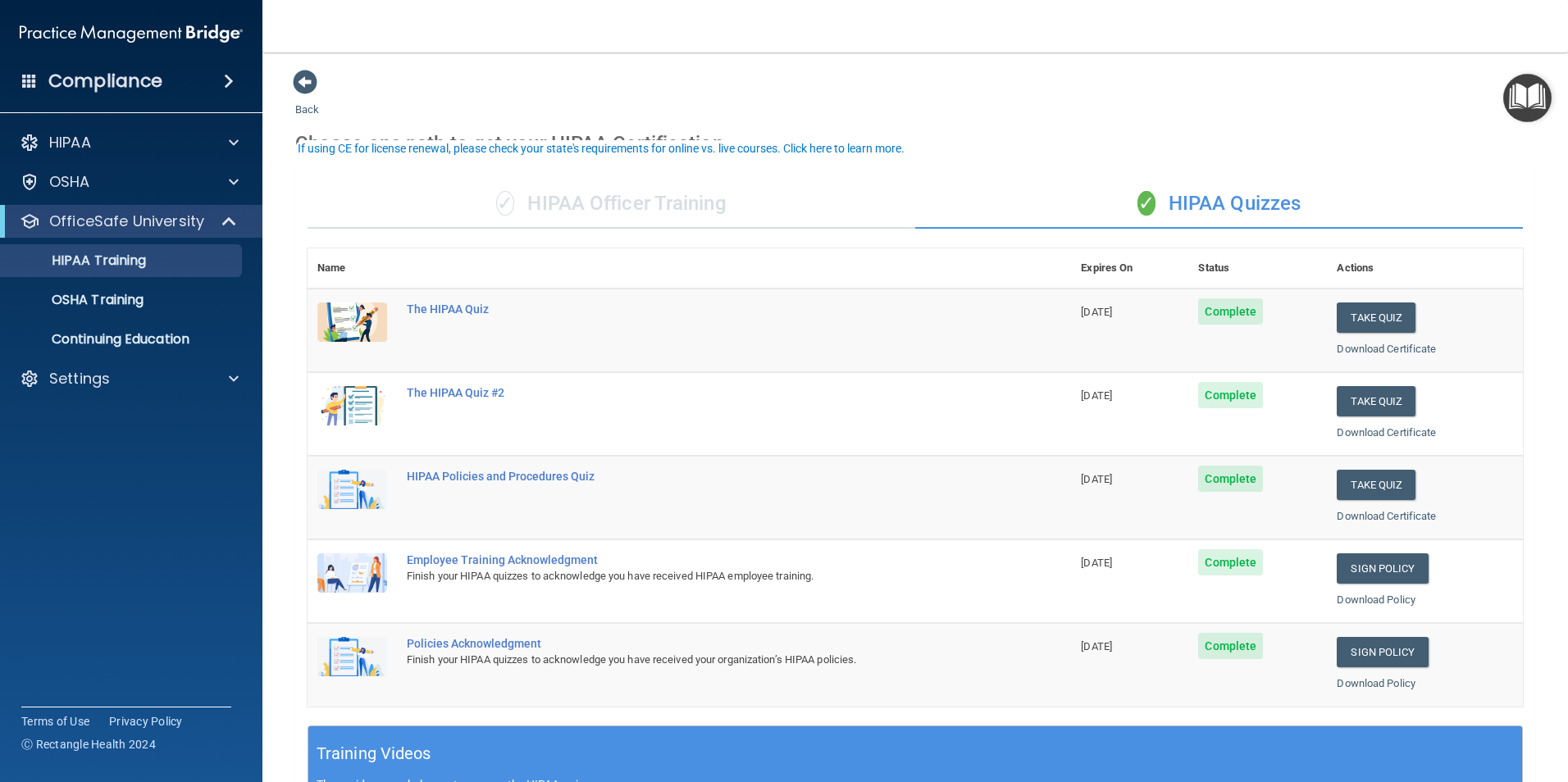
scroll to position [82, 0]
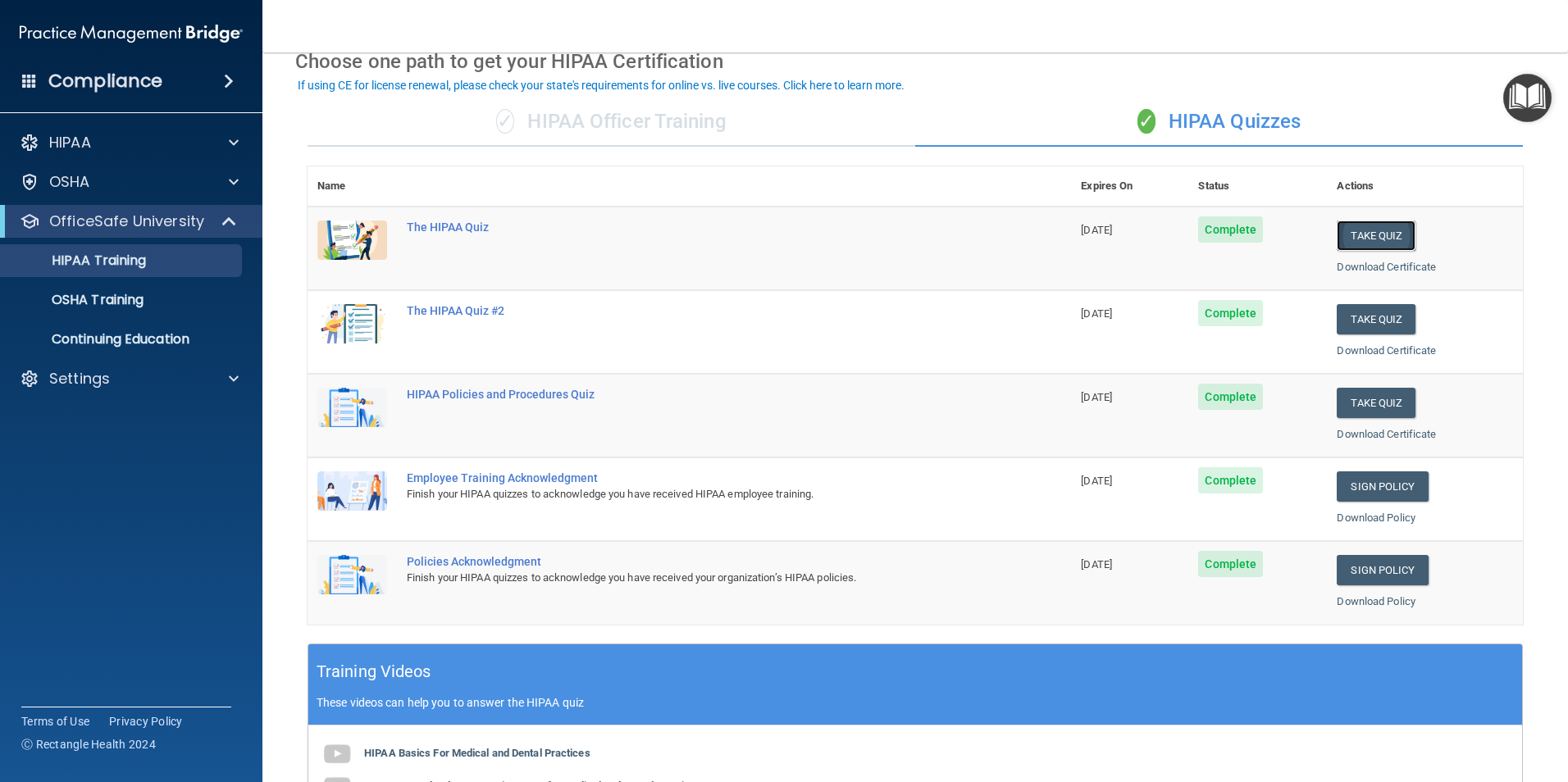
click at [1367, 236] on button "Take Quiz" at bounding box center [1375, 235] width 78 height 31
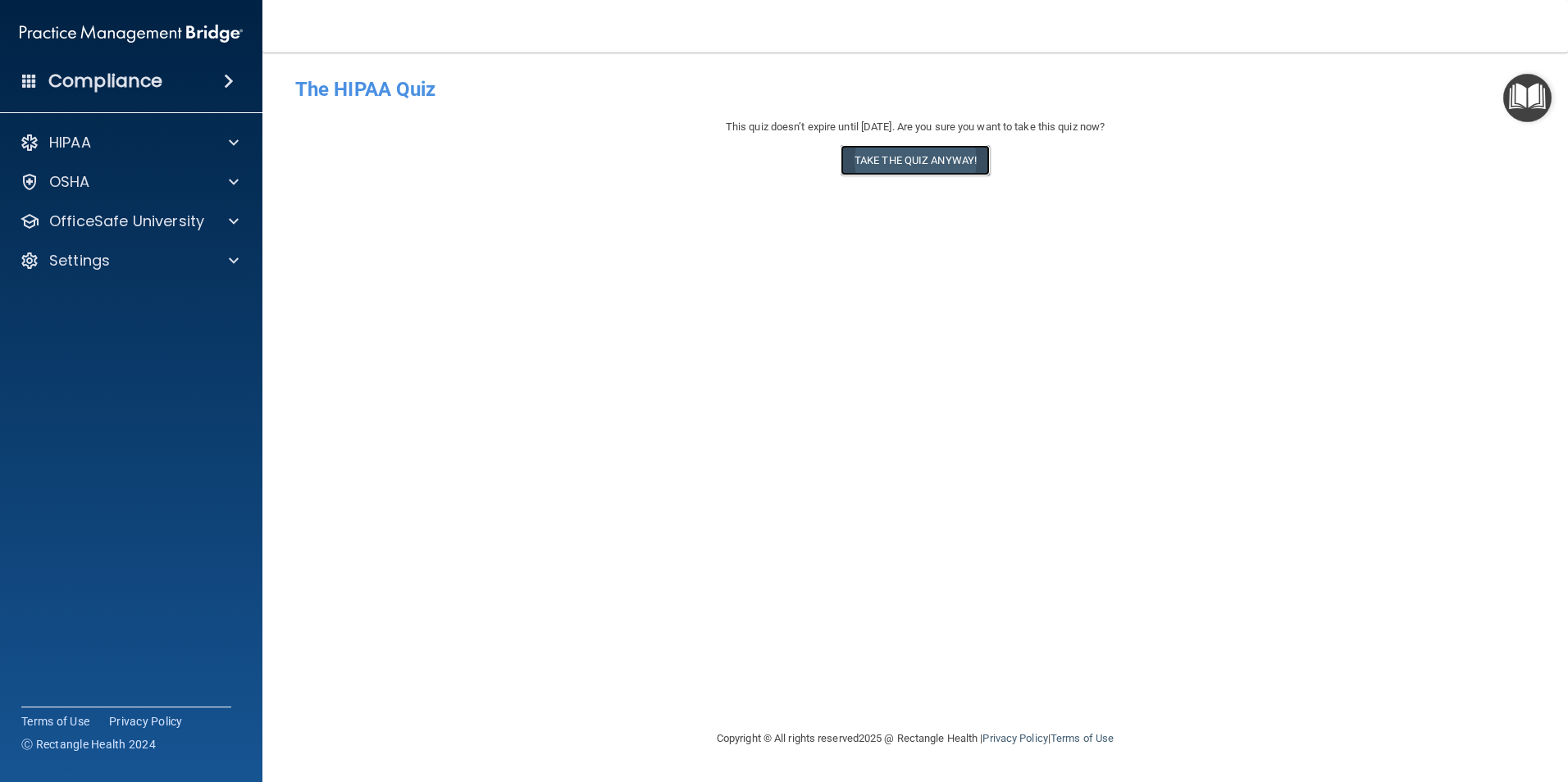
click at [867, 159] on button "Take the quiz anyway!" at bounding box center [915, 160] width 149 height 31
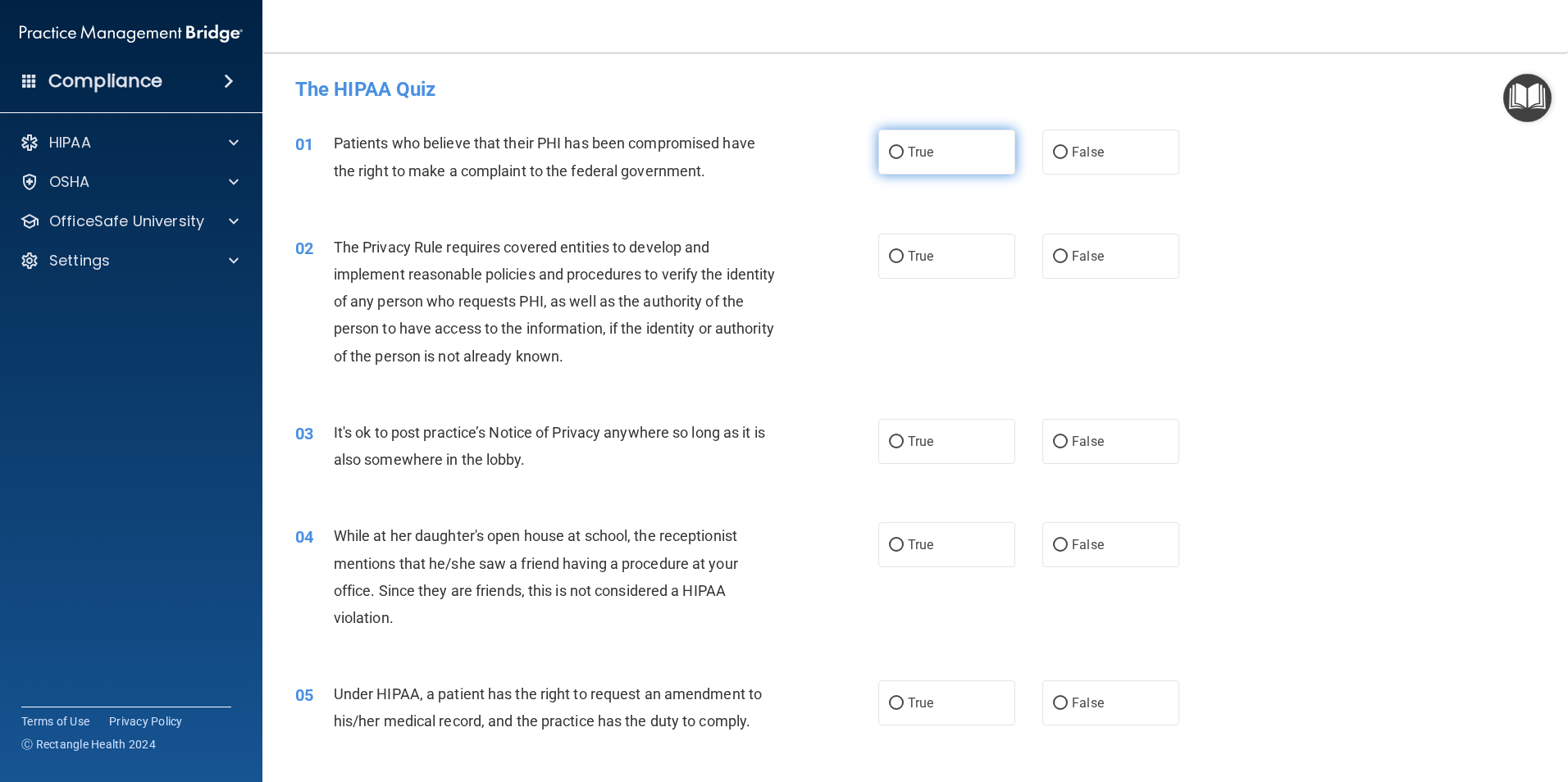
click at [890, 153] on input "True" at bounding box center [897, 153] width 15 height 12
radio input "true"
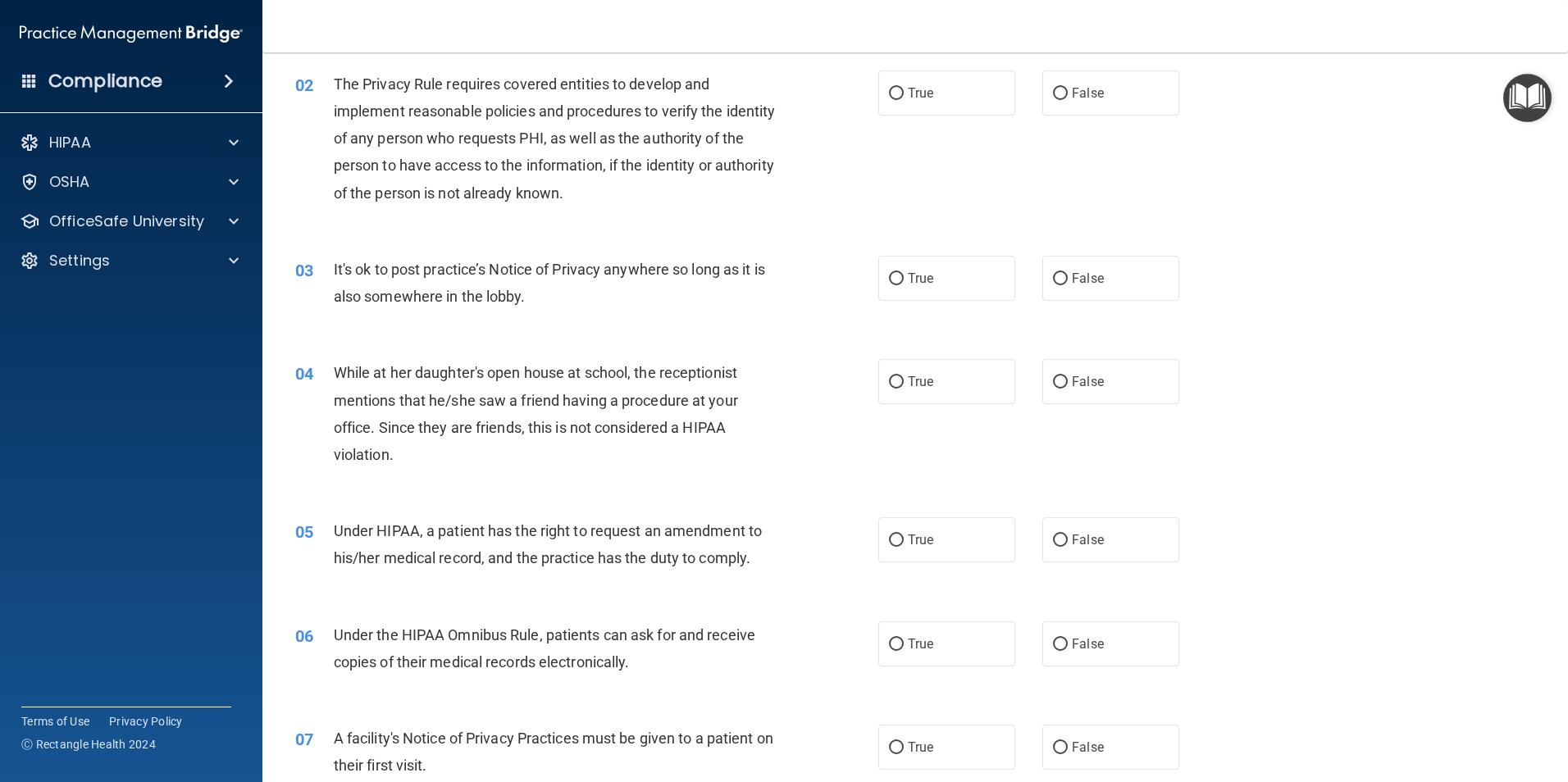
scroll to position [164, 0]
click at [896, 283] on input "True" at bounding box center [897, 278] width 15 height 12
radio input "true"
click at [1052, 384] on input "False" at bounding box center [1060, 381] width 15 height 12
radio input "true"
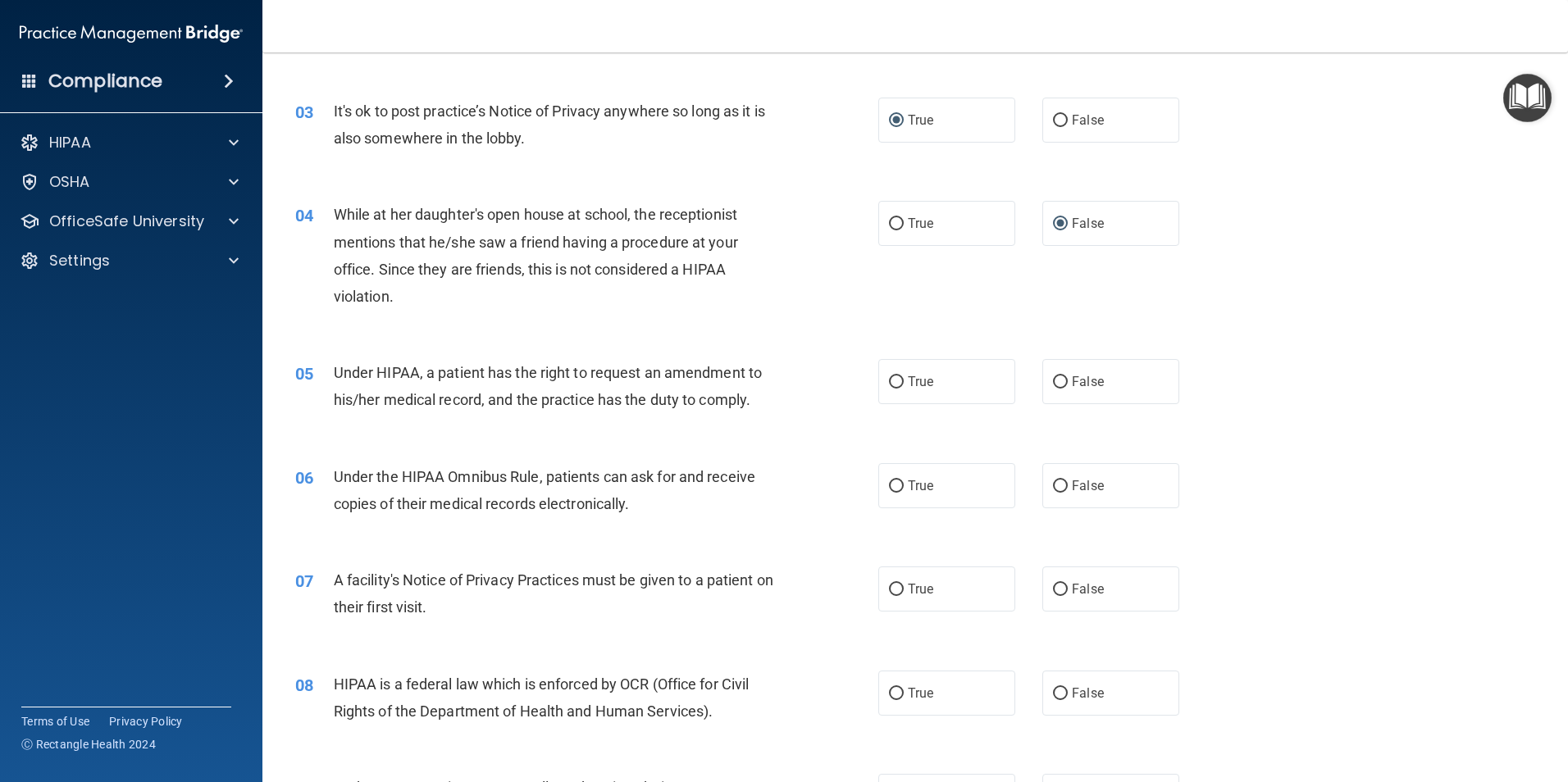
scroll to position [328, 0]
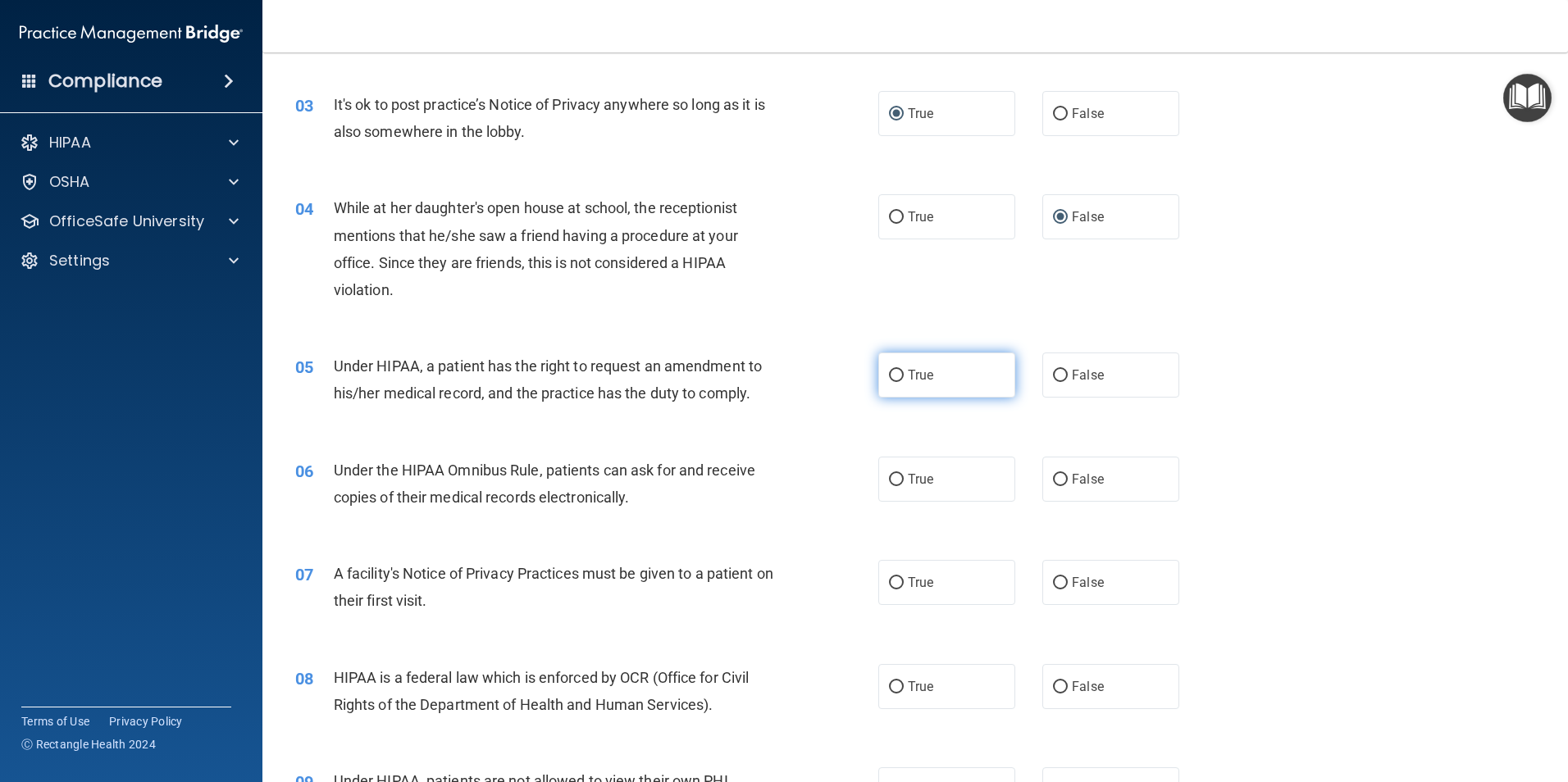
click at [890, 375] on input "True" at bounding box center [897, 375] width 15 height 12
radio input "true"
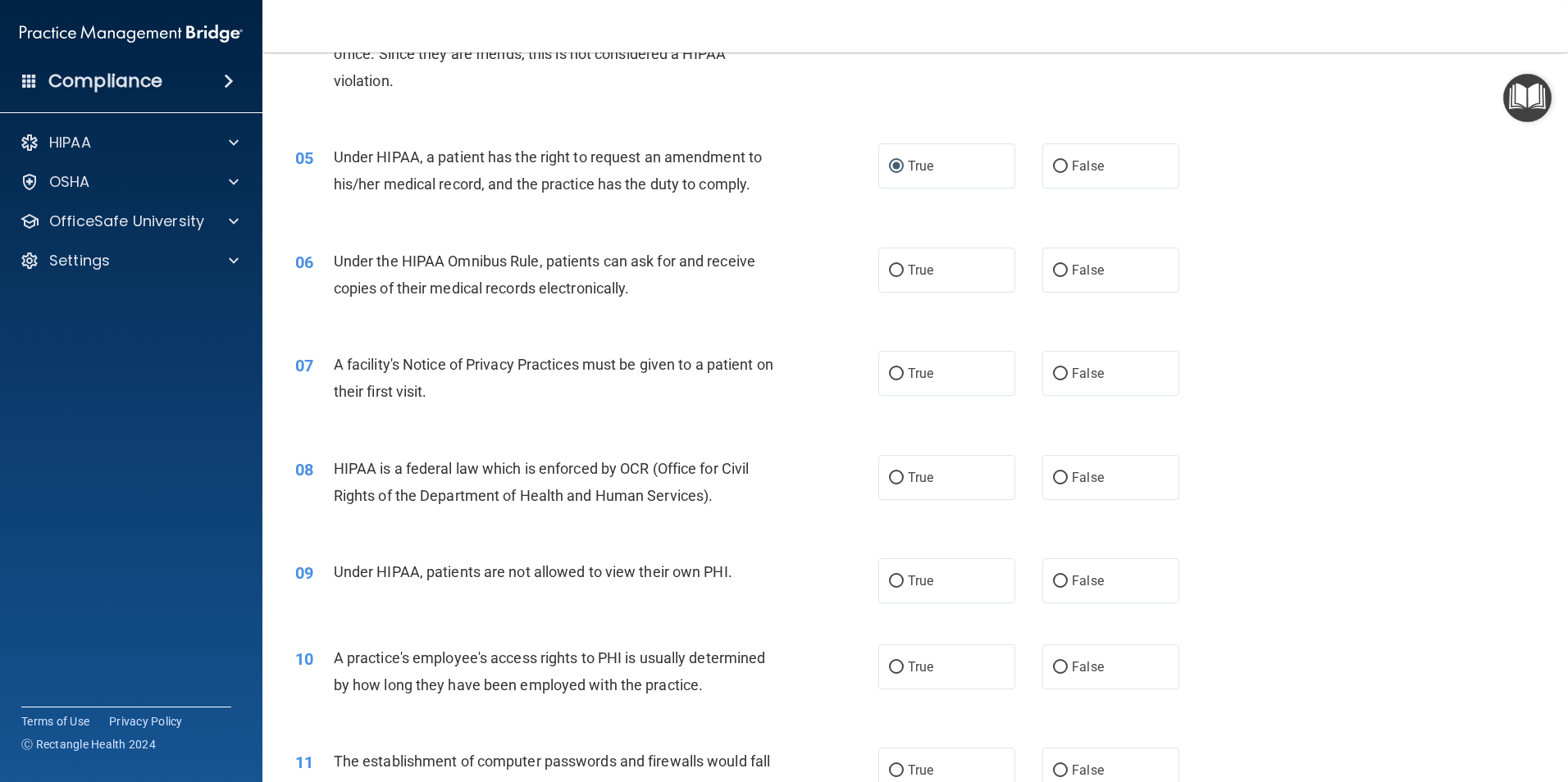
scroll to position [574, 0]
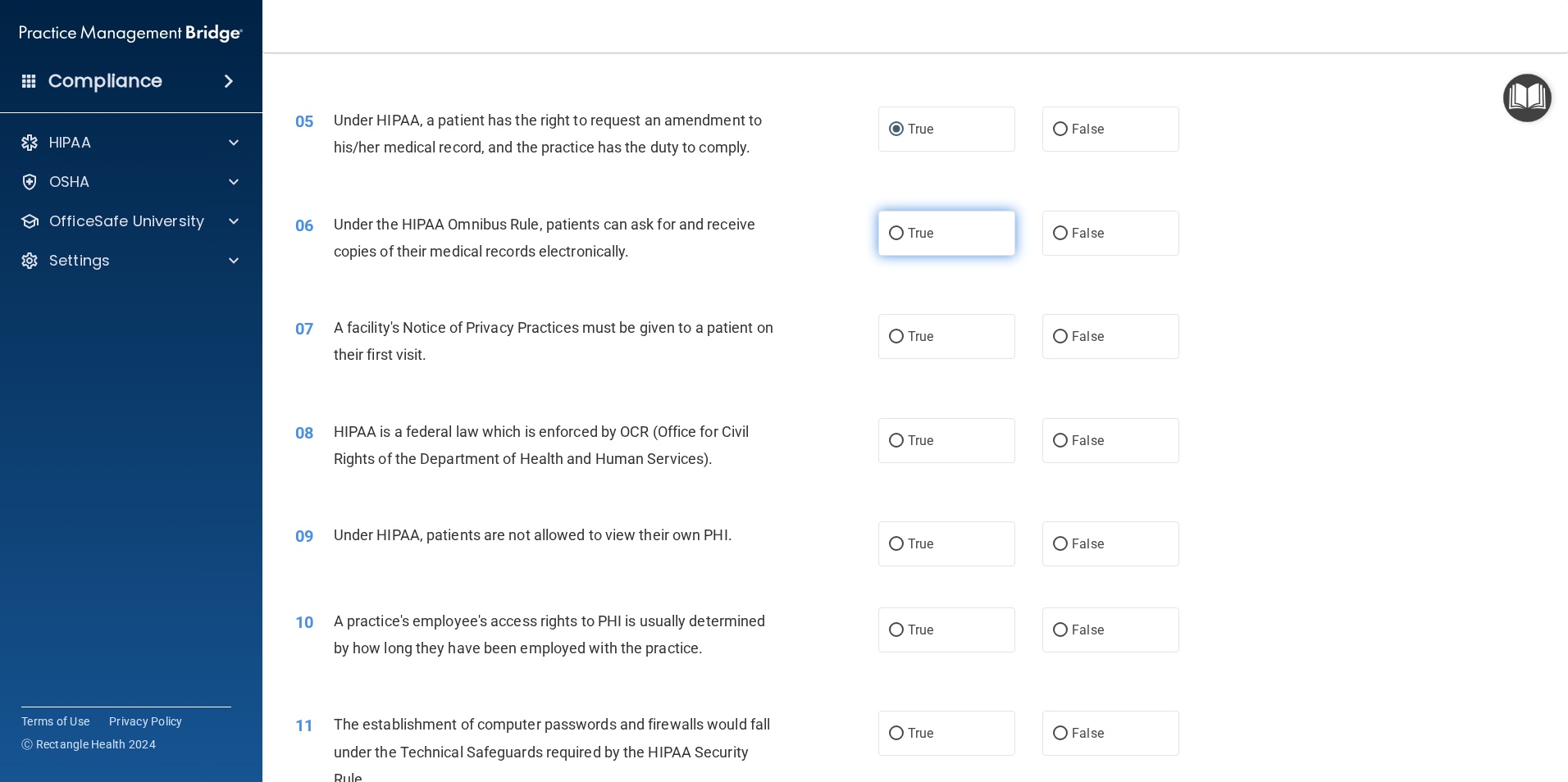
click at [889, 234] on input "True" at bounding box center [897, 233] width 15 height 12
radio input "true"
click at [890, 333] on input "True" at bounding box center [897, 337] width 15 height 12
radio input "true"
click at [891, 440] on input "True" at bounding box center [897, 441] width 15 height 12
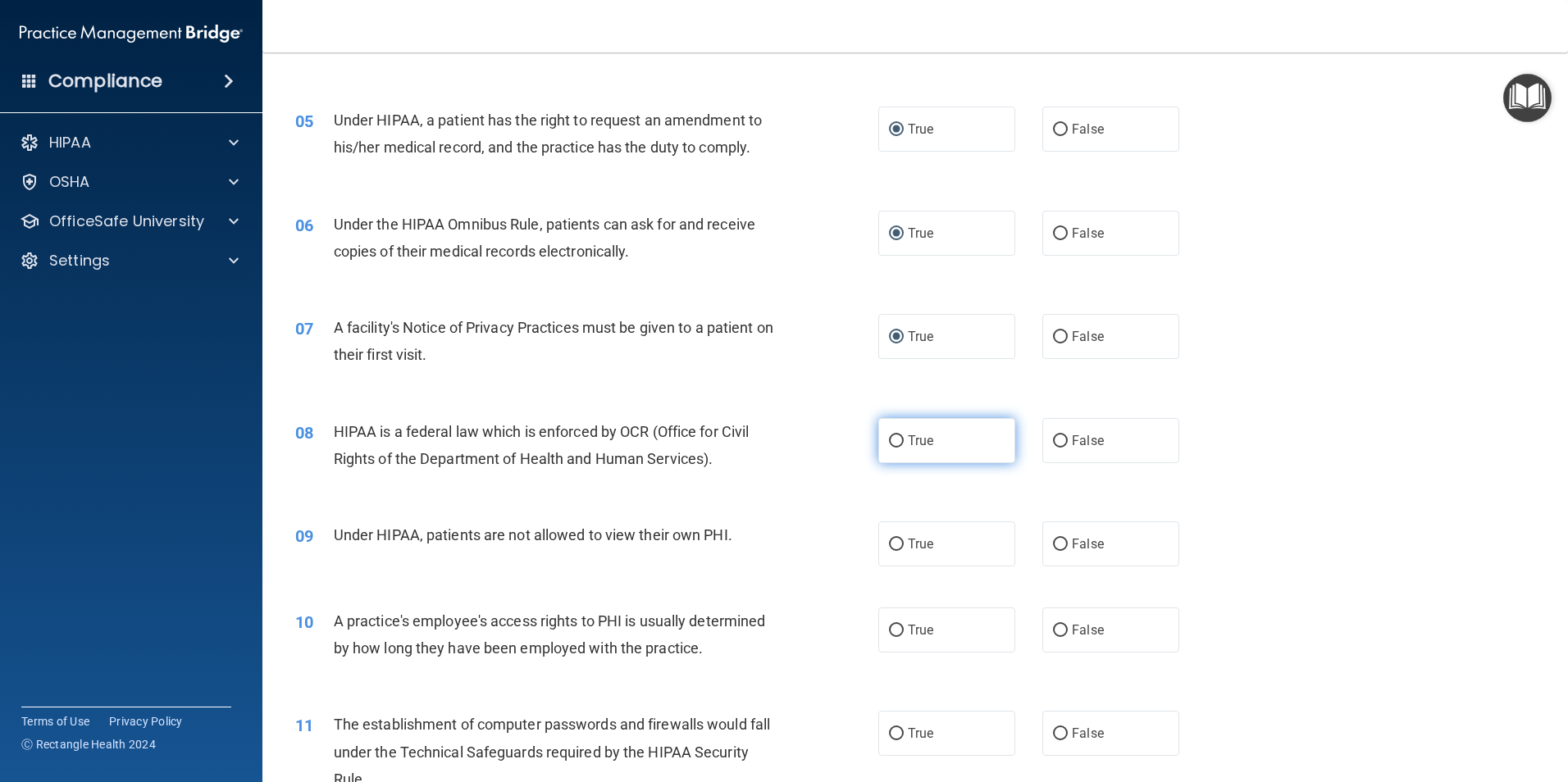
radio input "true"
click at [1054, 548] on input "False" at bounding box center [1060, 544] width 15 height 12
radio input "true"
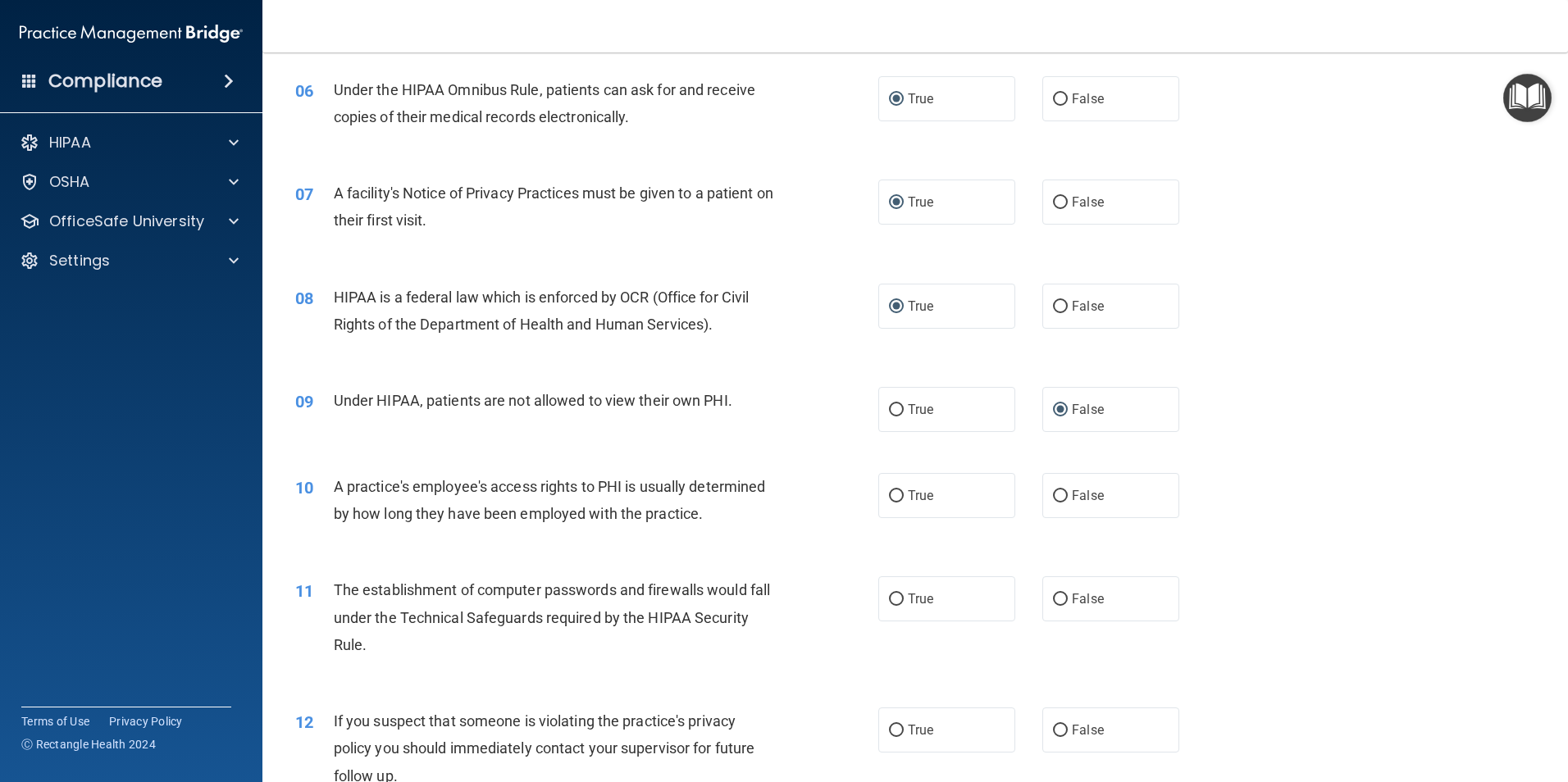
scroll to position [738, 0]
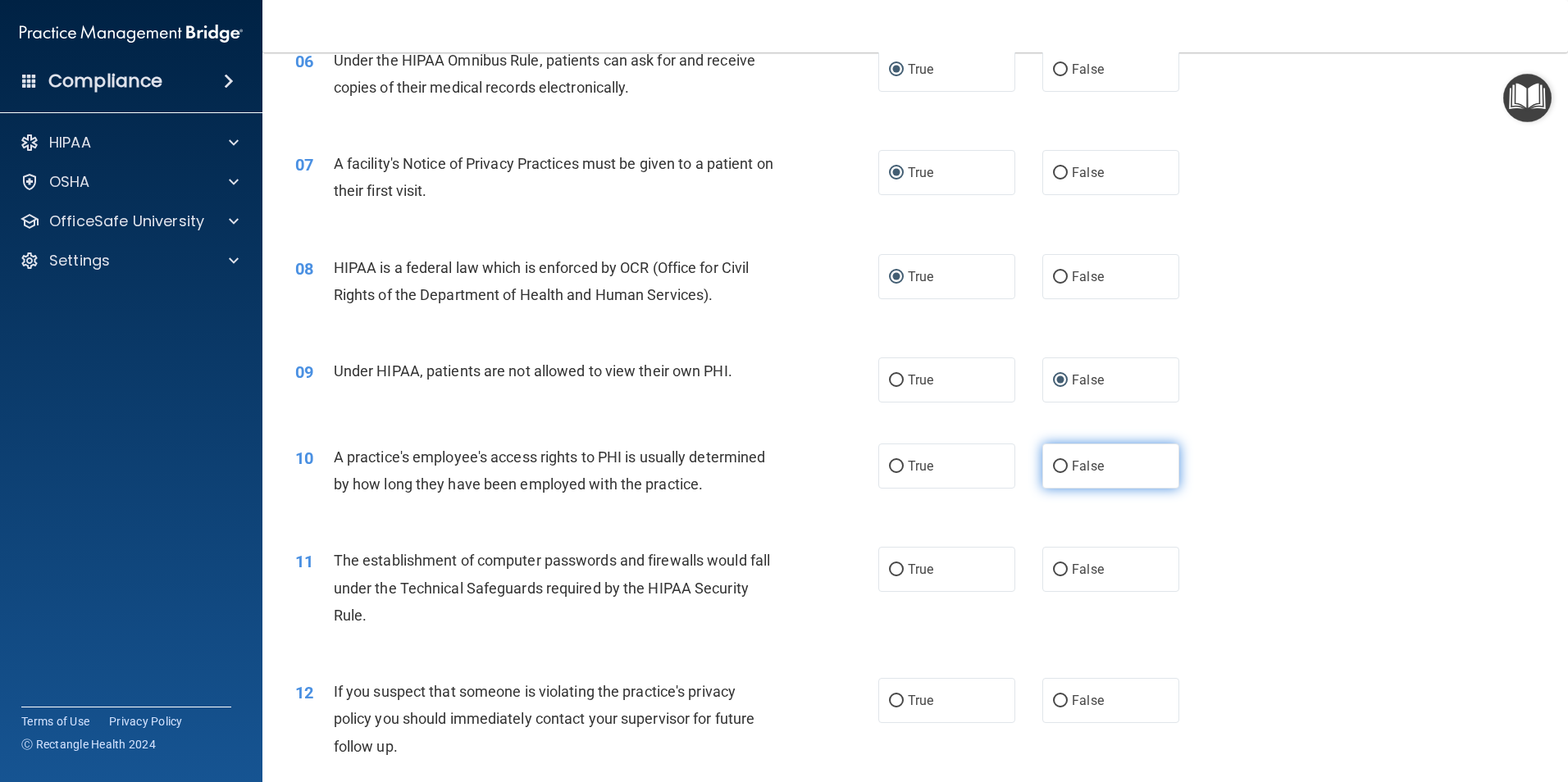
click at [1053, 469] on input "False" at bounding box center [1060, 467] width 15 height 12
radio input "true"
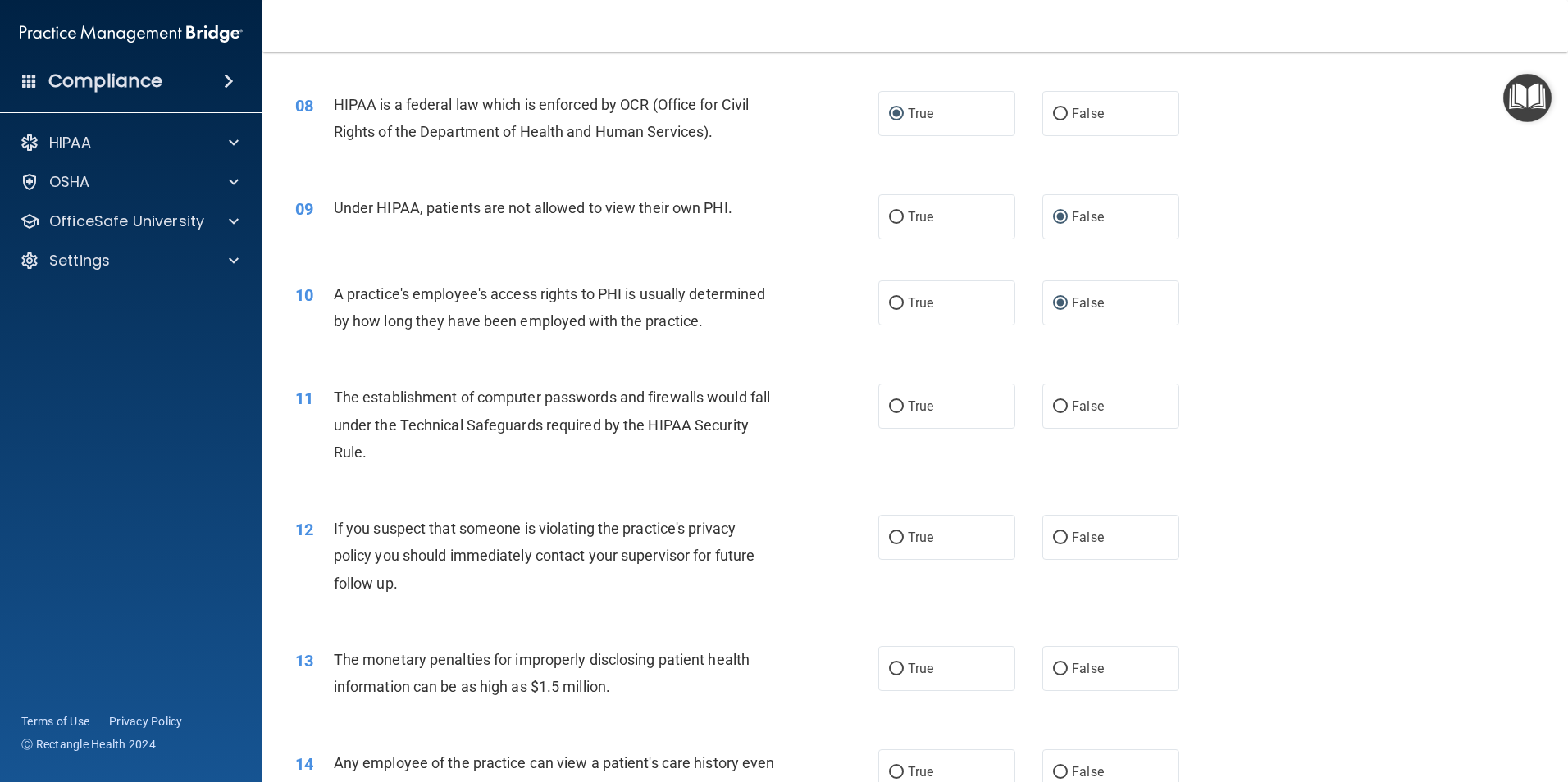
scroll to position [902, 0]
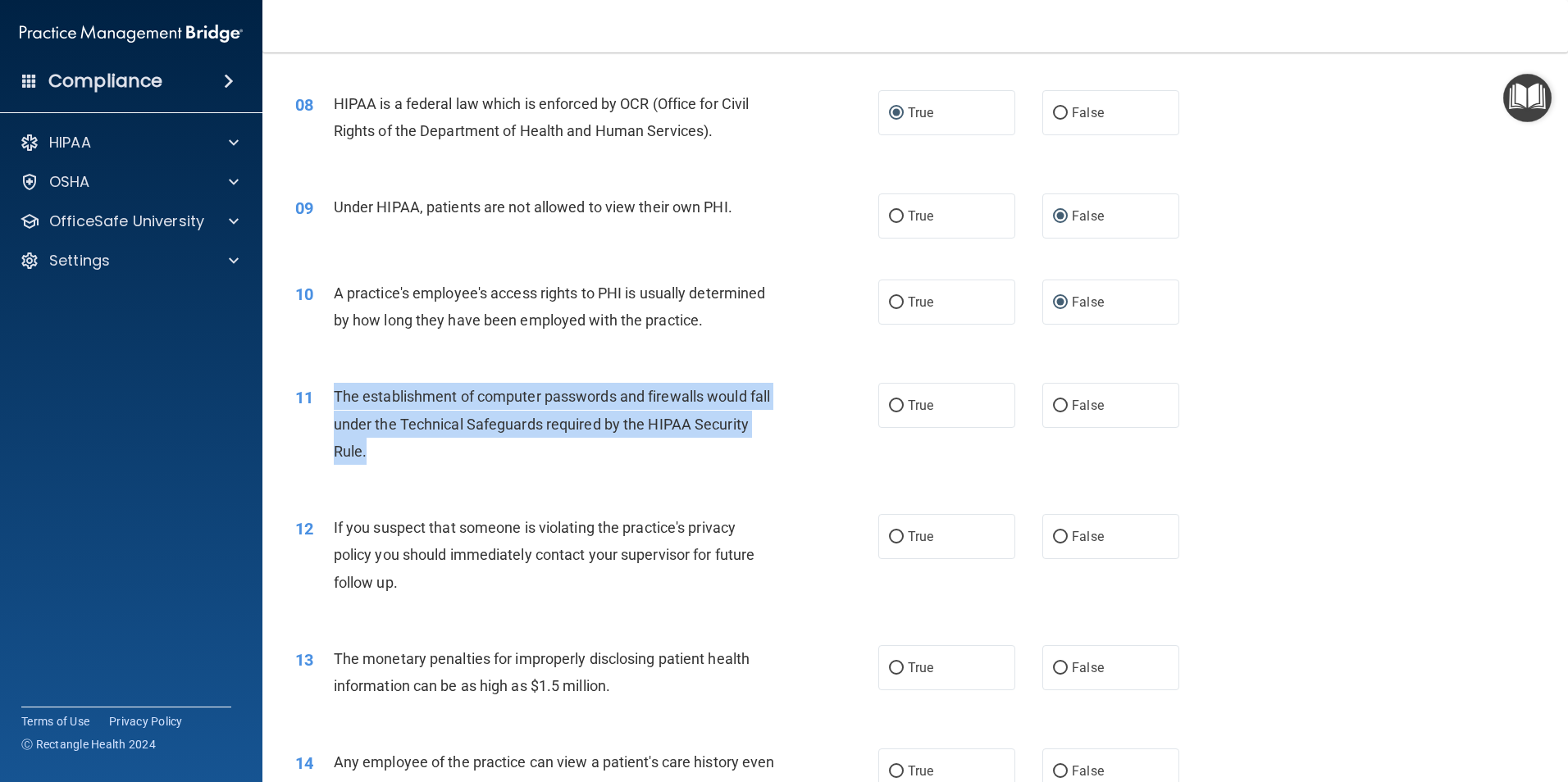
drag, startPoint x: 337, startPoint y: 393, endPoint x: 466, endPoint y: 452, distance: 141.9
click at [466, 452] on div "The establishment of computer passwords and firewalls would fall under the Tech…" at bounding box center [562, 423] width 456 height 82
copy span "The establishment of computer passwords and firewalls would fall under the Tech…"
click at [889, 404] on input "True" at bounding box center [897, 406] width 15 height 12
radio input "true"
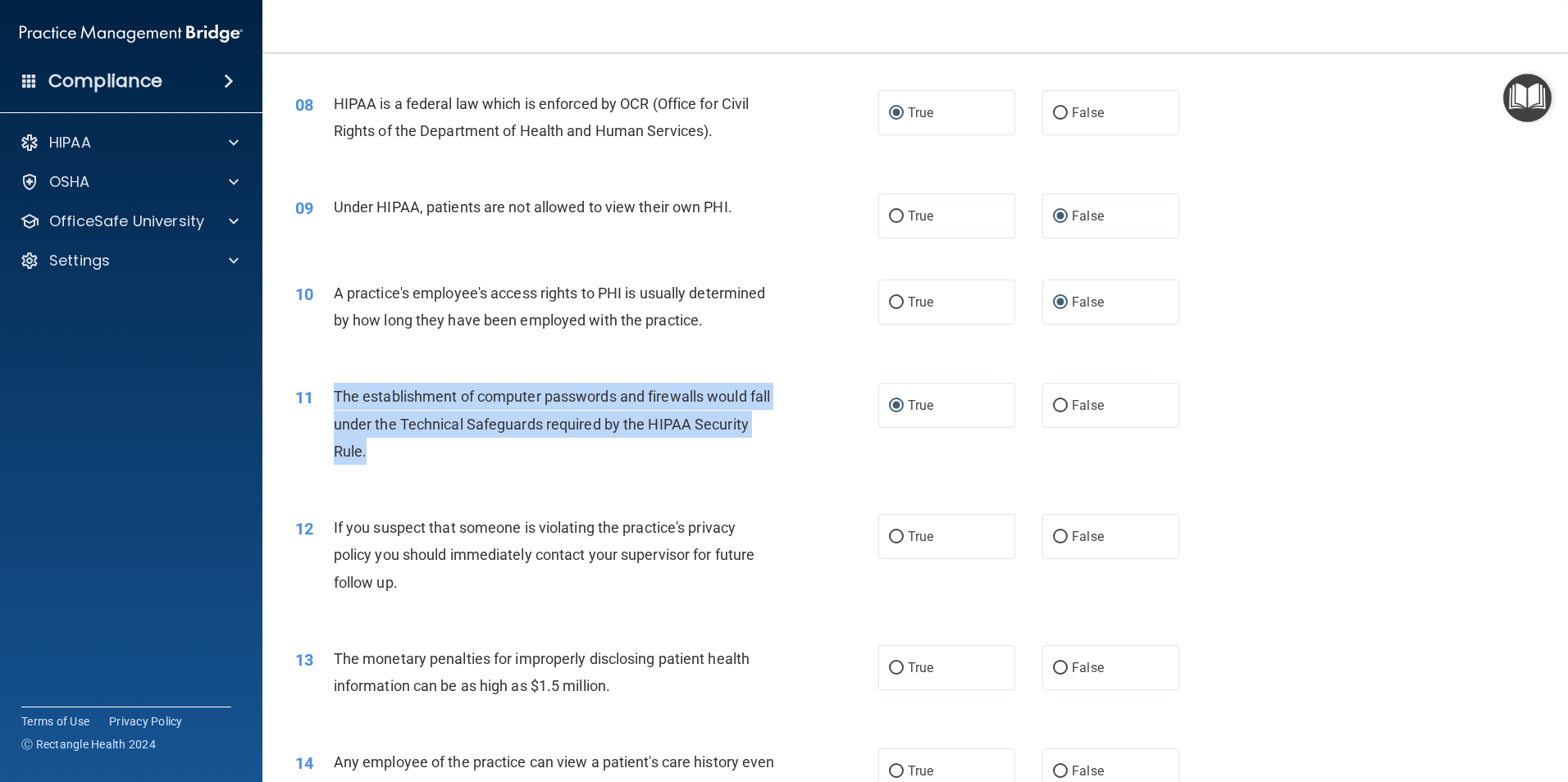
click at [742, 453] on div "The establishment of computer passwords and firewalls would fall under the Tech…" at bounding box center [562, 423] width 456 height 82
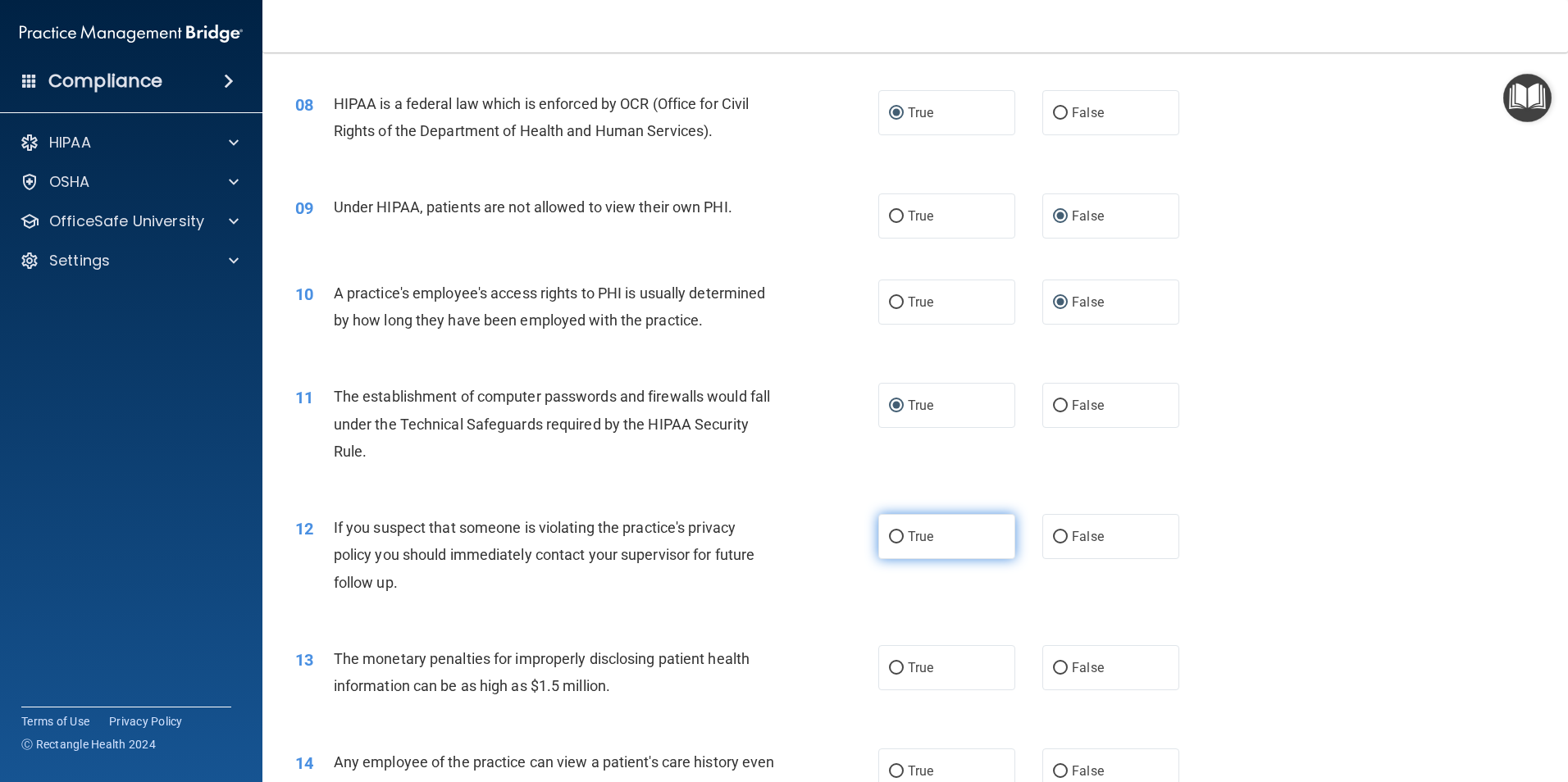
click at [891, 538] on input "True" at bounding box center [897, 537] width 15 height 12
radio input "true"
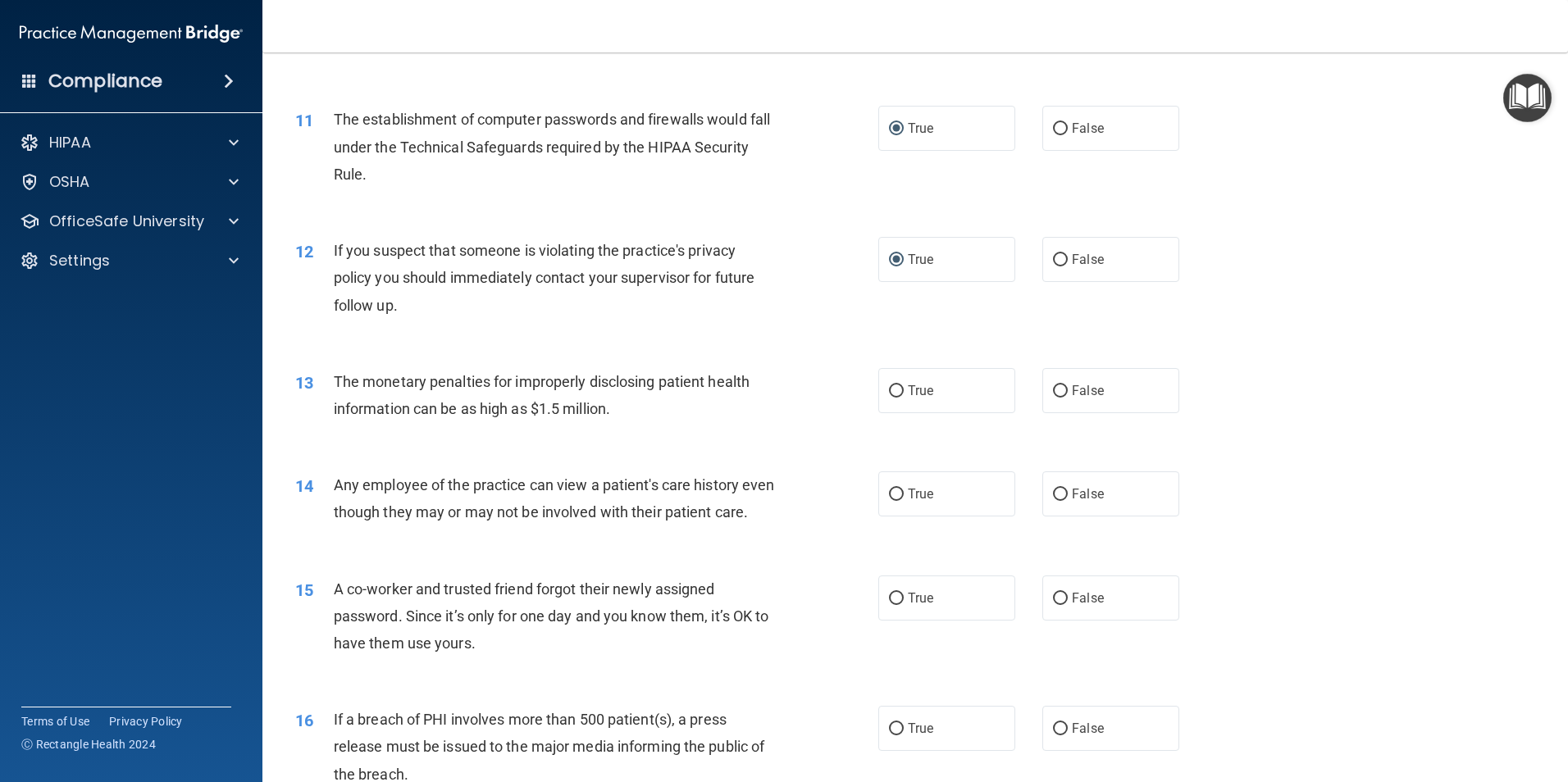
scroll to position [1230, 0]
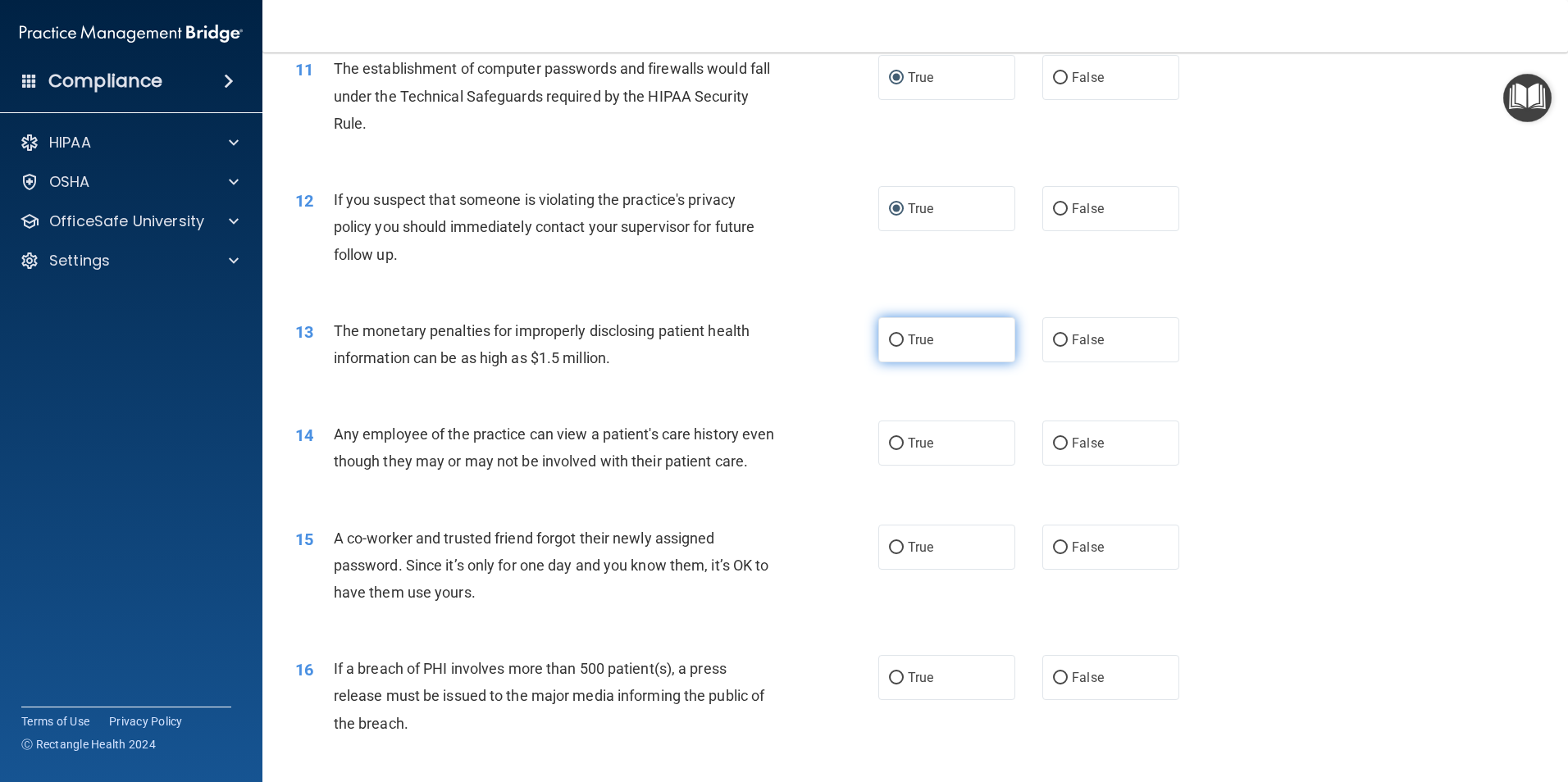
click at [893, 342] on input "True" at bounding box center [897, 341] width 15 height 12
radio input "true"
click at [1052, 446] on input "False" at bounding box center [1060, 444] width 15 height 12
radio input "true"
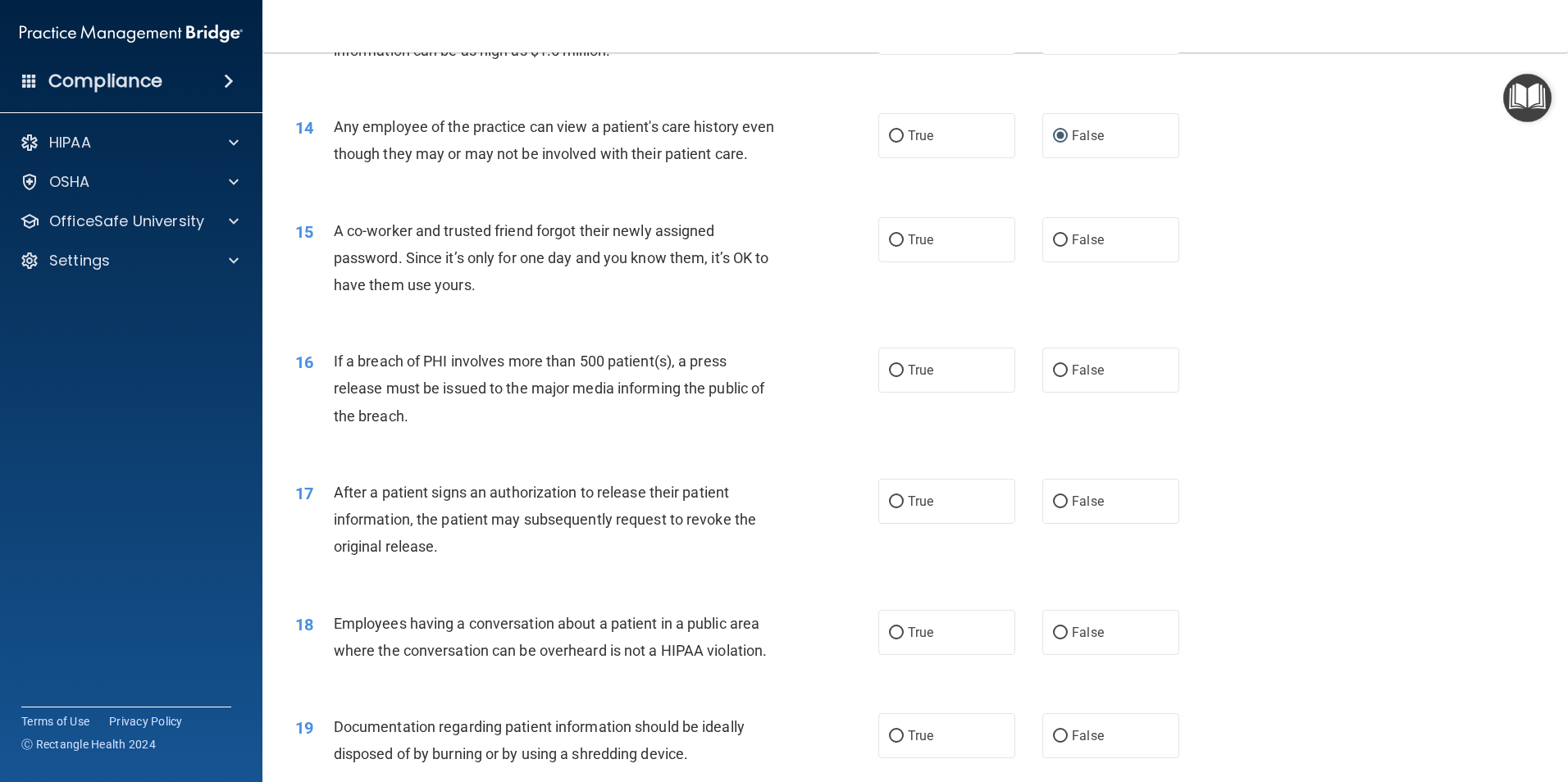
scroll to position [1558, 0]
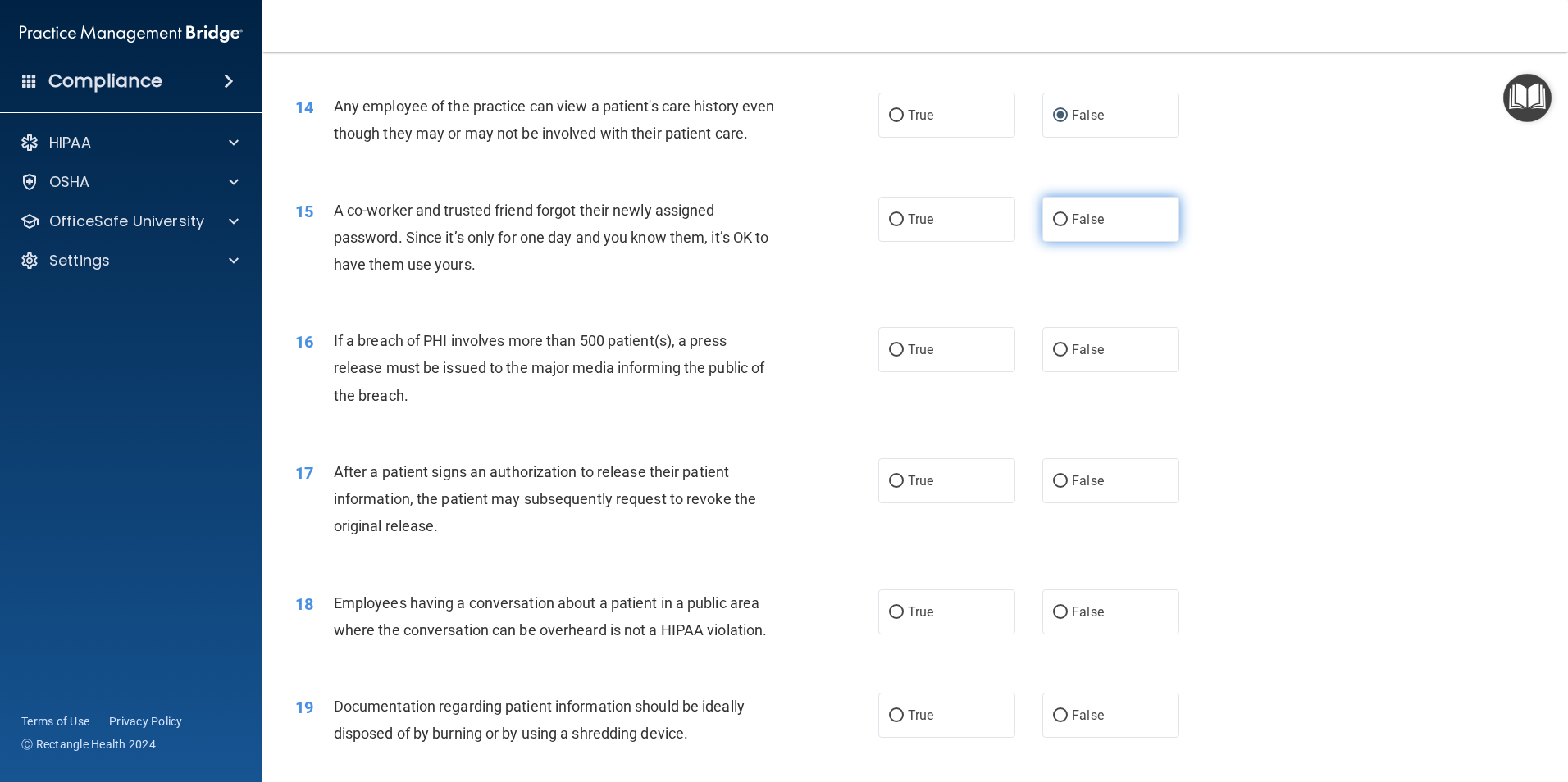
click at [1062, 242] on label "False" at bounding box center [1111, 219] width 137 height 45
click at [1062, 226] on input "False" at bounding box center [1060, 219] width 15 height 12
radio input "true"
click at [889, 356] on input "True" at bounding box center [897, 351] width 15 height 12
radio input "true"
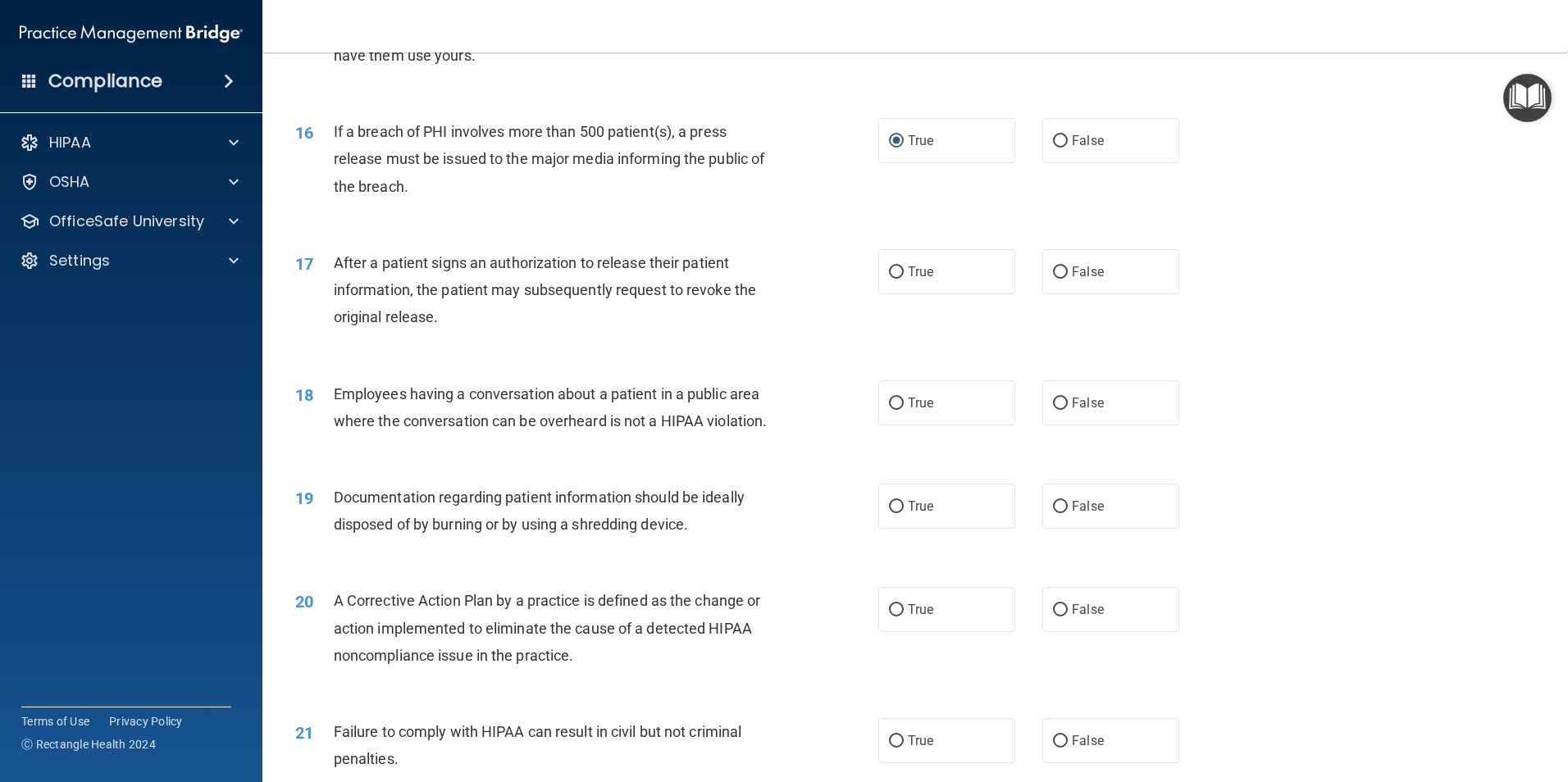
scroll to position [1804, 0]
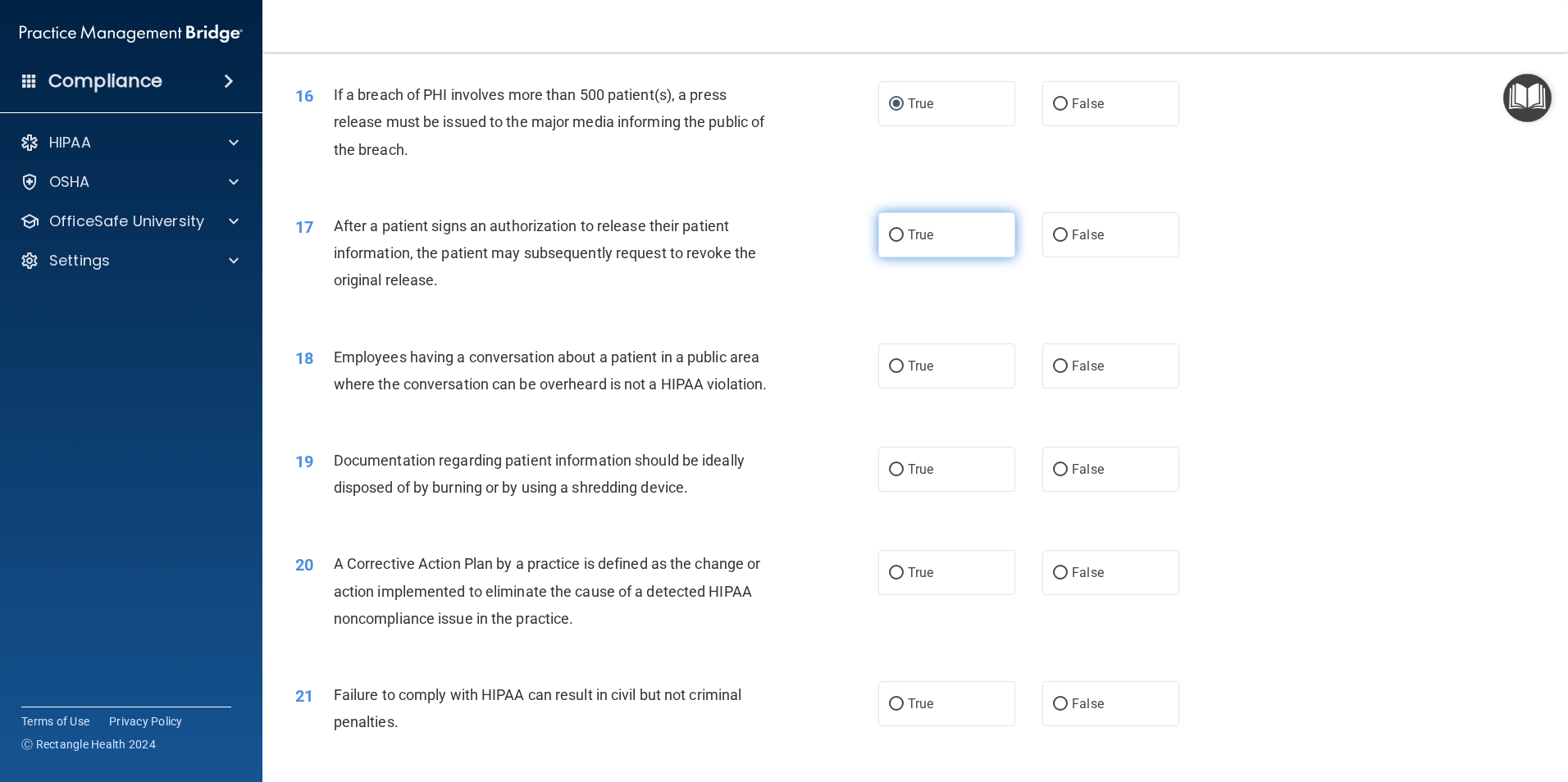
click at [895, 242] on input "True" at bounding box center [897, 235] width 15 height 12
radio input "true"
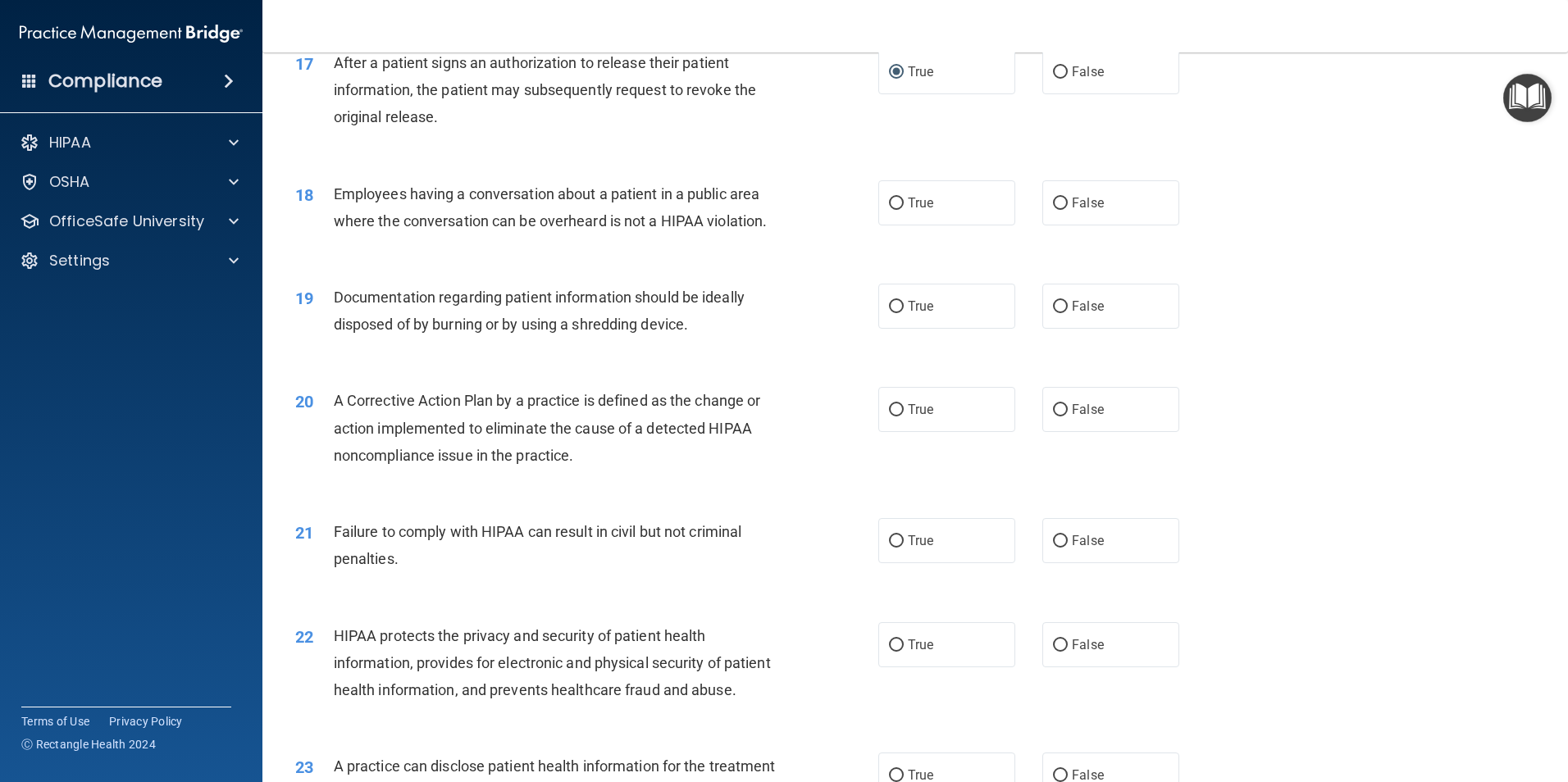
scroll to position [1968, 0]
click at [1056, 210] on input "False" at bounding box center [1060, 203] width 15 height 12
radio input "true"
click at [889, 313] on input "True" at bounding box center [897, 306] width 15 height 12
radio input "true"
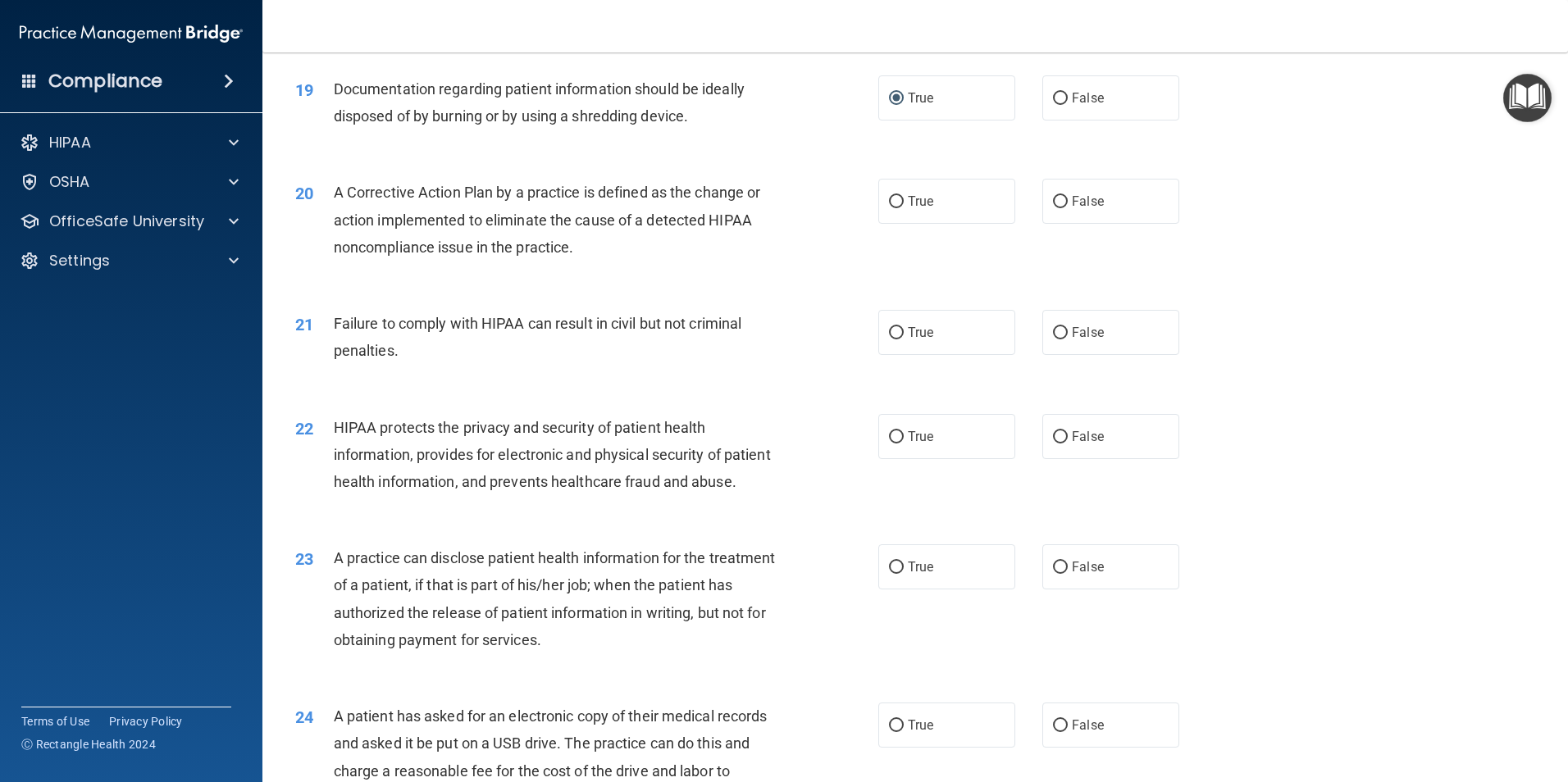
scroll to position [2214, 0]
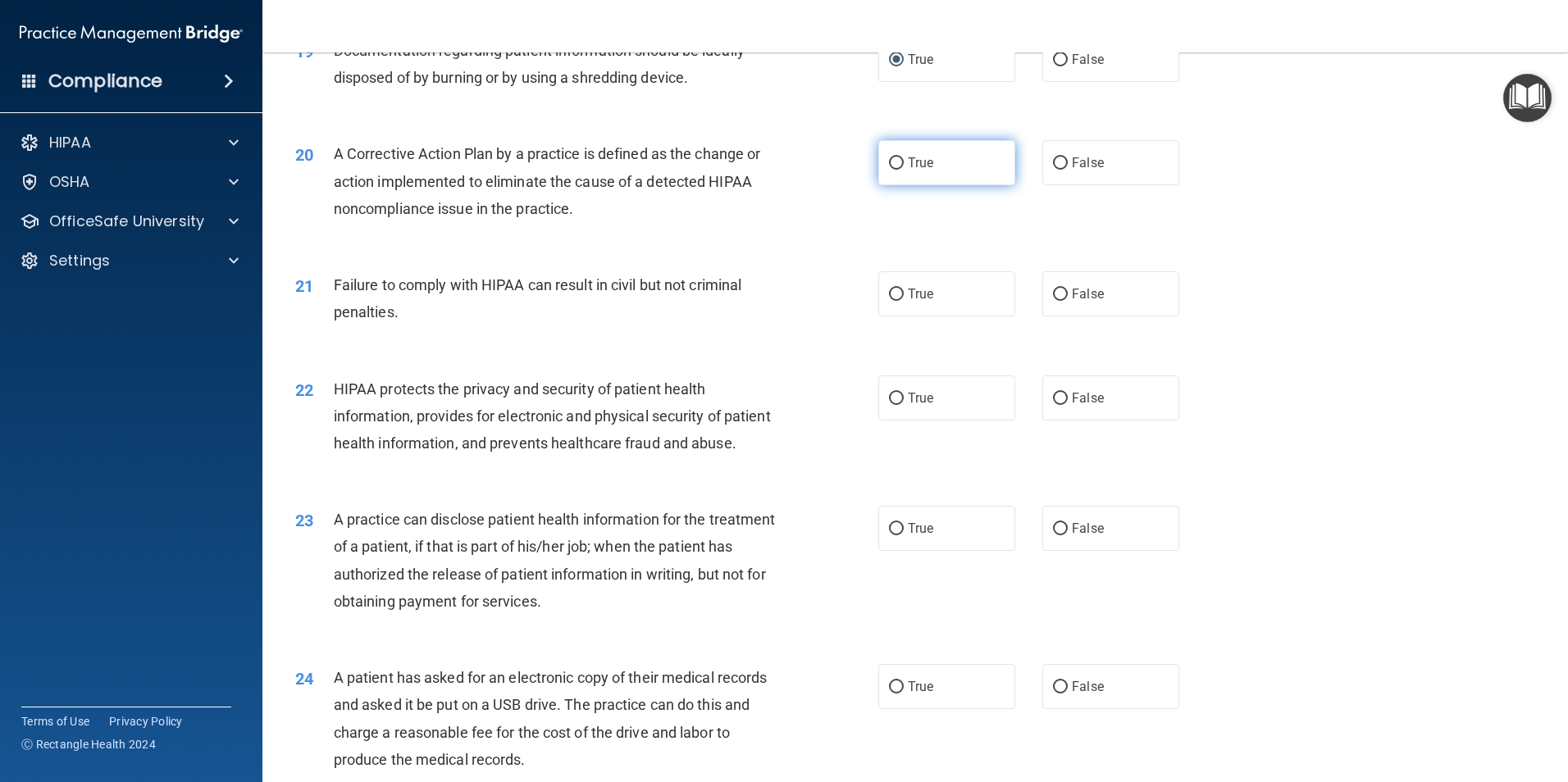
click at [891, 170] on input "True" at bounding box center [897, 163] width 15 height 12
radio input "true"
click at [1052, 301] on input "False" at bounding box center [1060, 294] width 15 height 12
radio input "true"
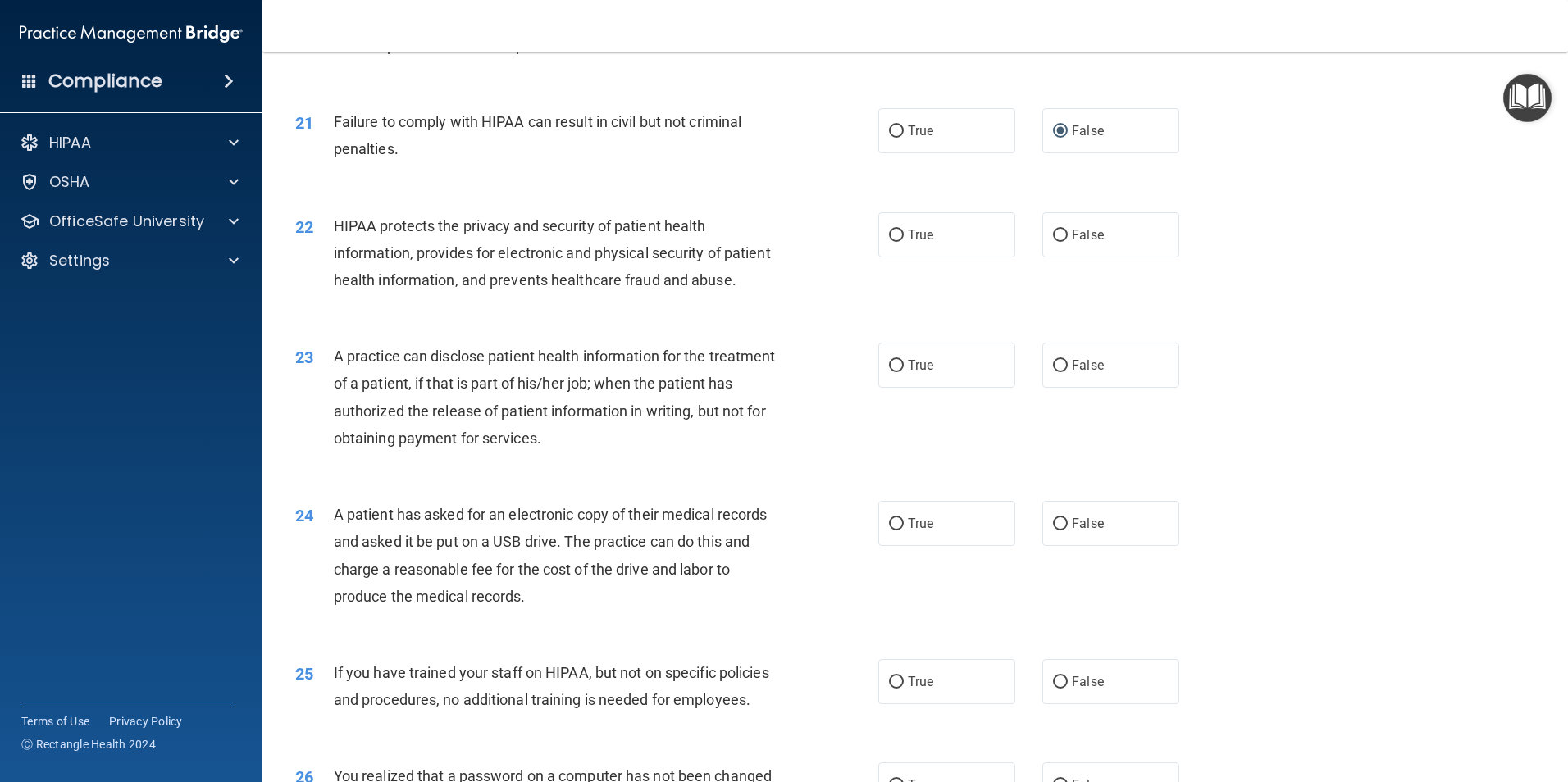
scroll to position [2378, 0]
click at [895, 241] on input "True" at bounding box center [897, 234] width 15 height 12
radio input "true"
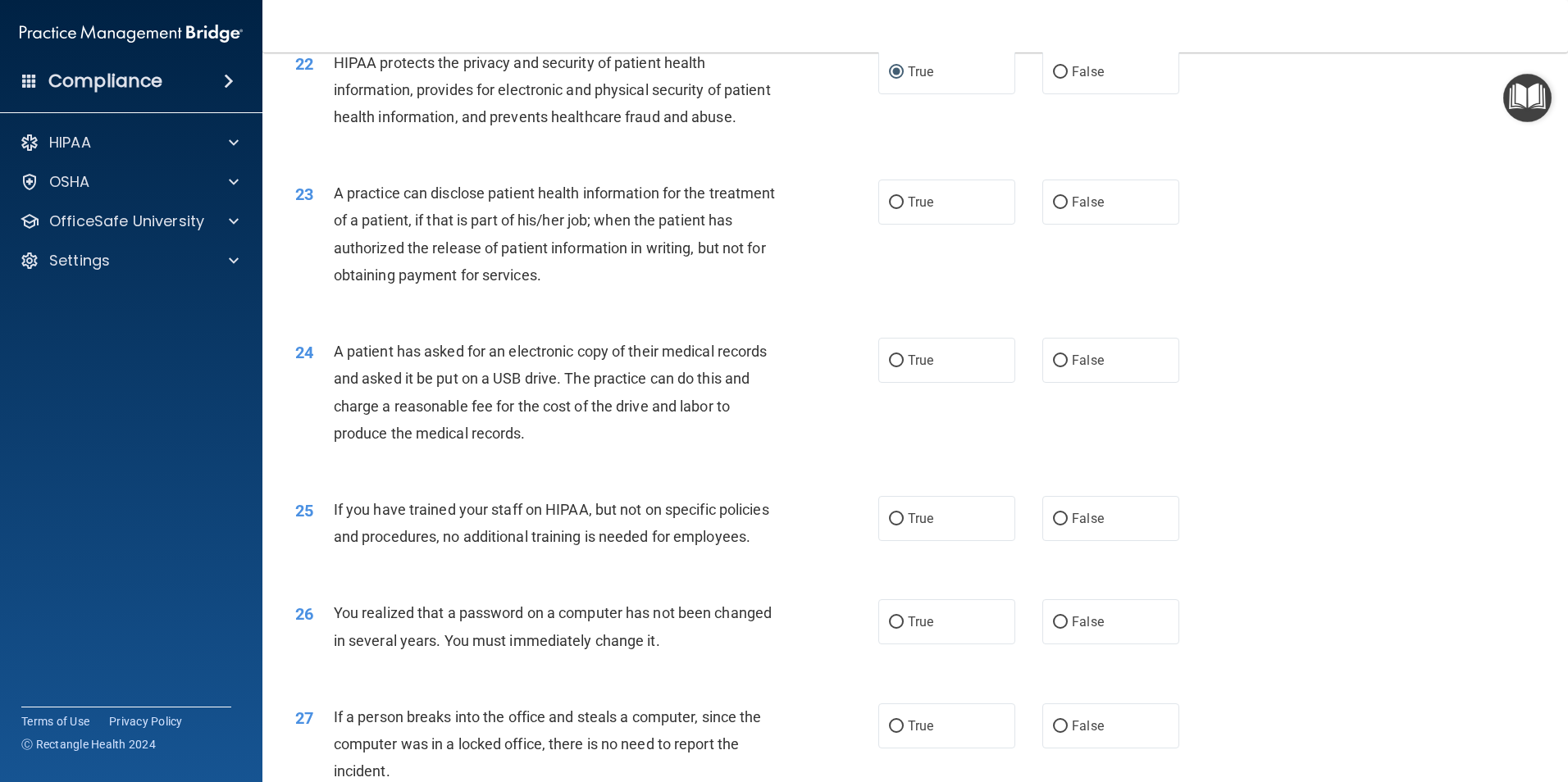
scroll to position [2542, 0]
click at [892, 208] on input "True" at bounding box center [897, 201] width 15 height 12
radio input "true"
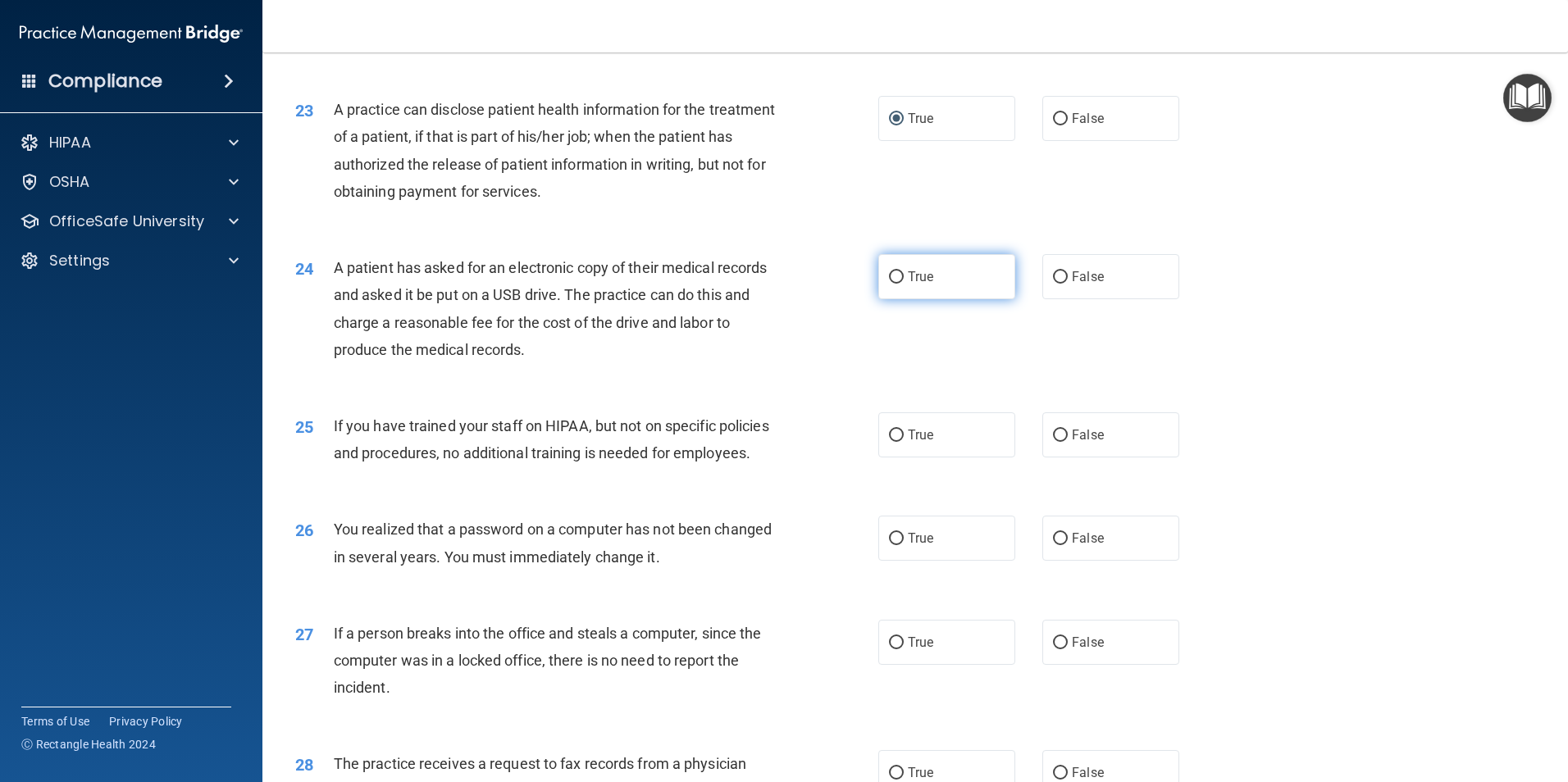
click at [892, 284] on input "True" at bounding box center [897, 277] width 15 height 12
radio input "true"
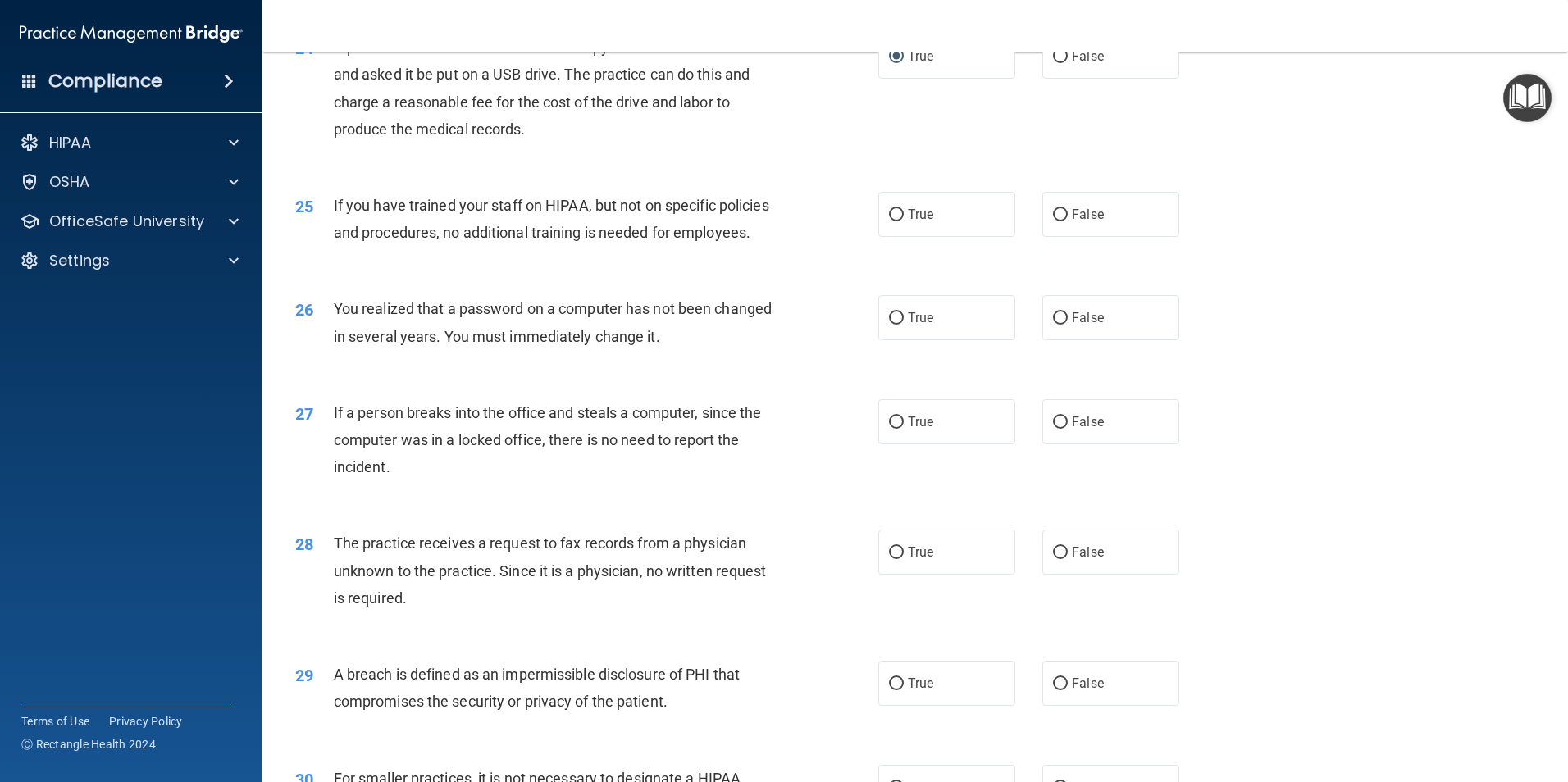
scroll to position [2870, 0]
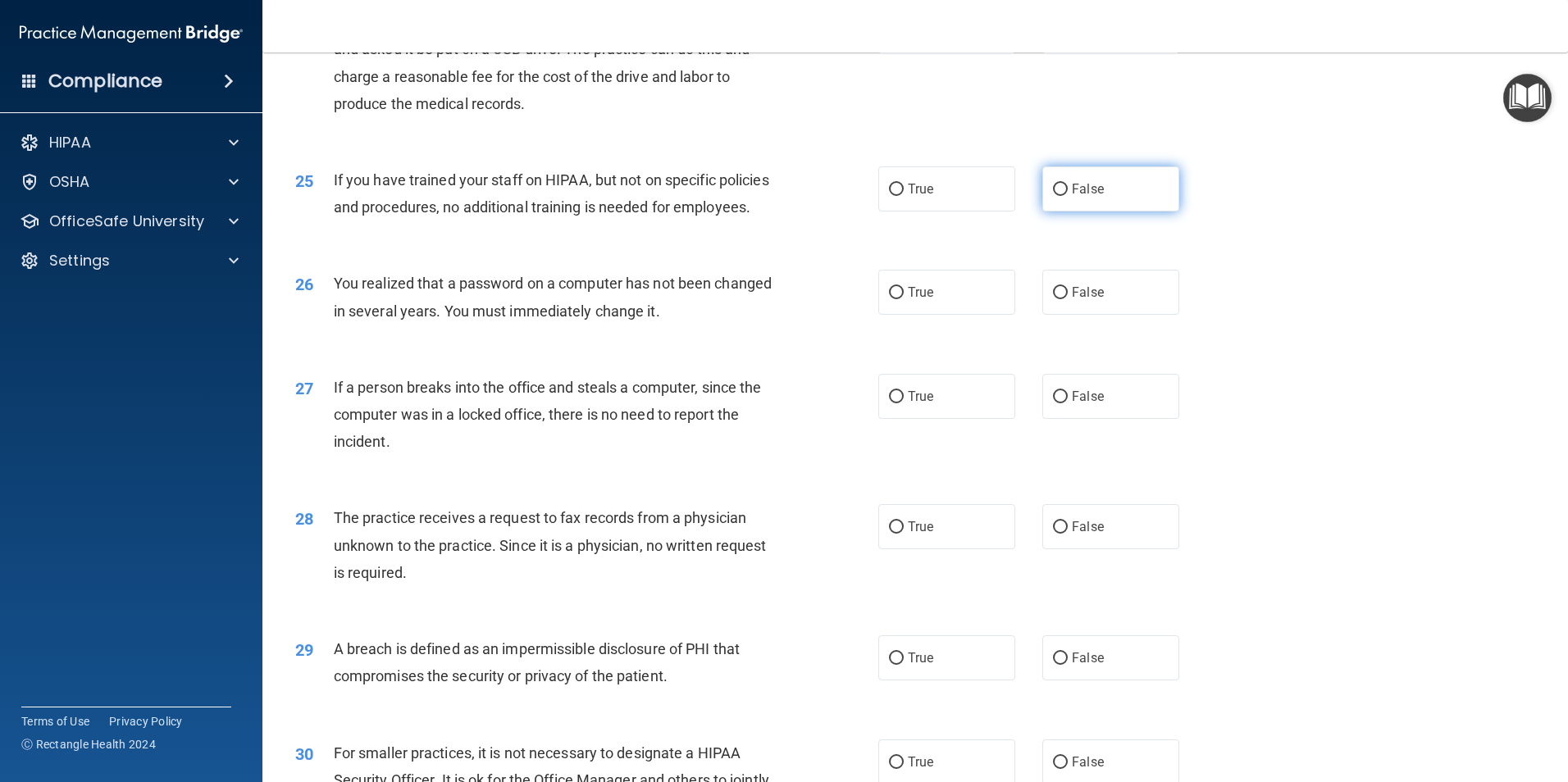
click at [1052, 196] on input "False" at bounding box center [1060, 190] width 15 height 12
radio input "true"
click at [908, 300] on span "True" at bounding box center [921, 292] width 26 height 16
click at [904, 299] on input "True" at bounding box center [897, 293] width 15 height 12
radio input "true"
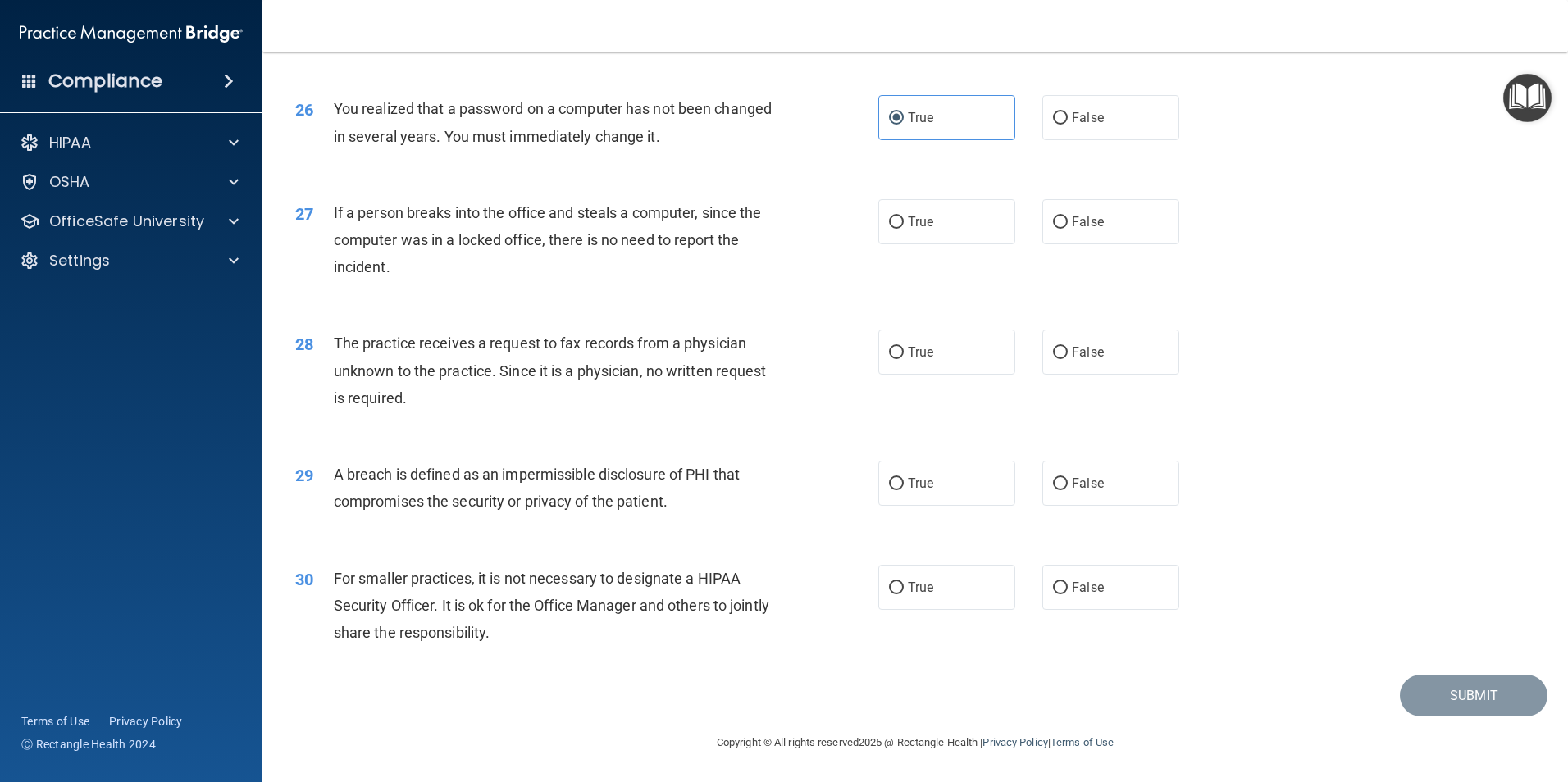
scroll to position [3116, 0]
click at [1055, 228] on input "False" at bounding box center [1060, 222] width 15 height 12
radio input "true"
click at [1056, 359] on input "False" at bounding box center [1060, 353] width 15 height 12
radio input "true"
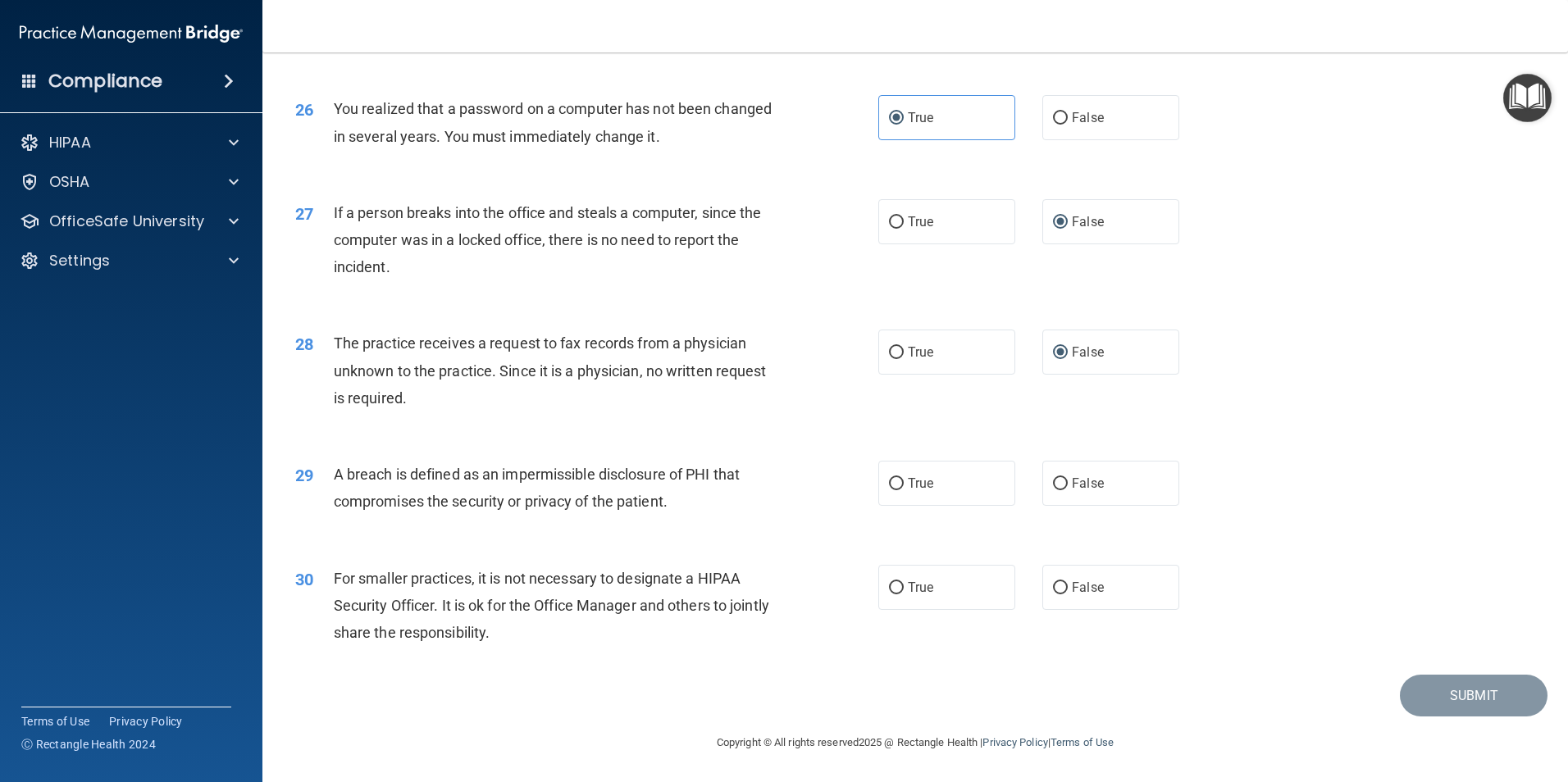
scroll to position [3126, 0]
click at [889, 488] on input "True" at bounding box center [897, 484] width 15 height 12
radio input "true"
click at [1053, 589] on input "False" at bounding box center [1060, 588] width 15 height 12
radio input "true"
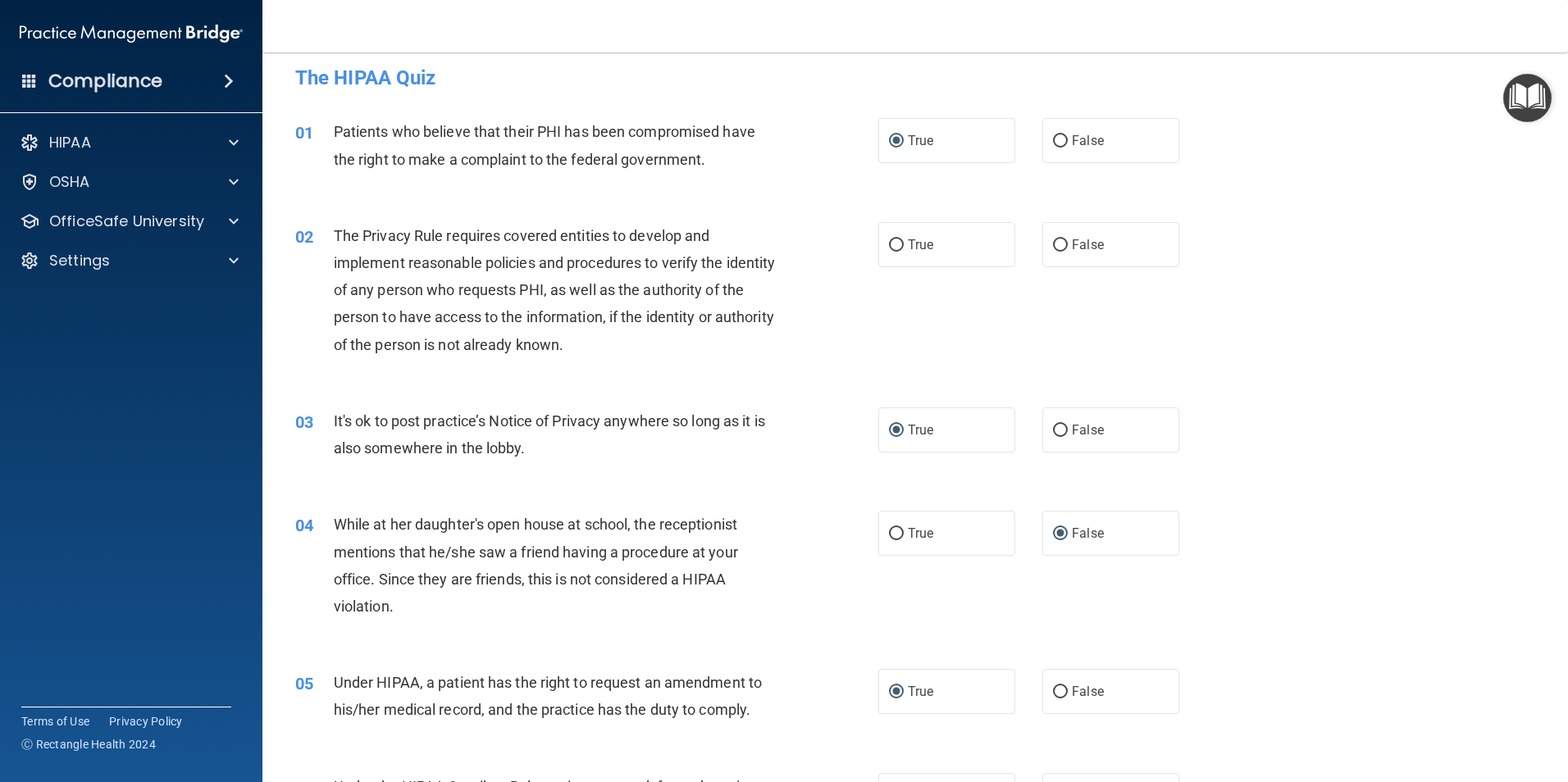
scroll to position [0, 0]
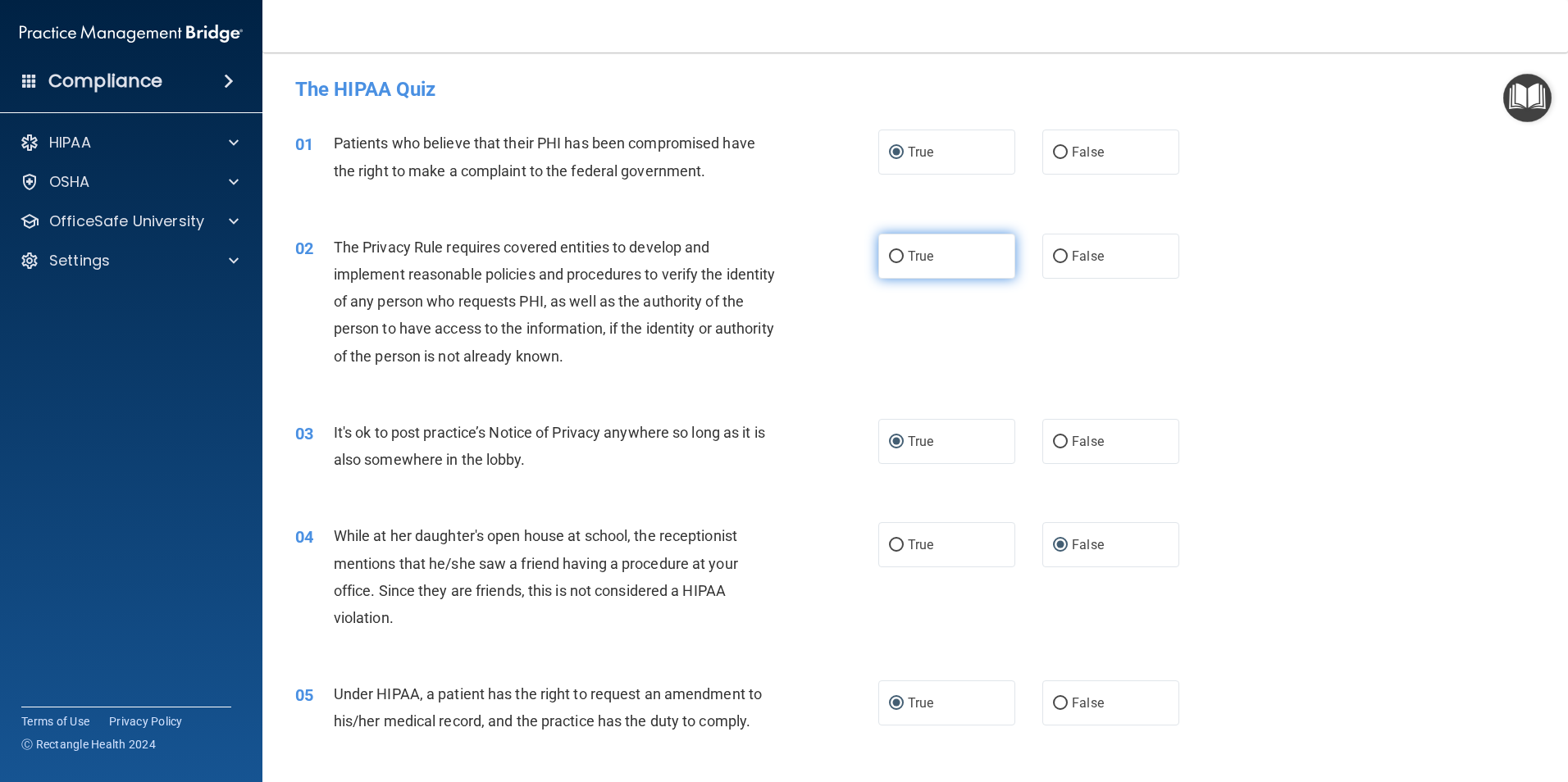
drag, startPoint x: 886, startPoint y: 259, endPoint x: 992, endPoint y: 308, distance: 116.8
click at [889, 259] on input "True" at bounding box center [897, 257] width 15 height 12
radio input "true"
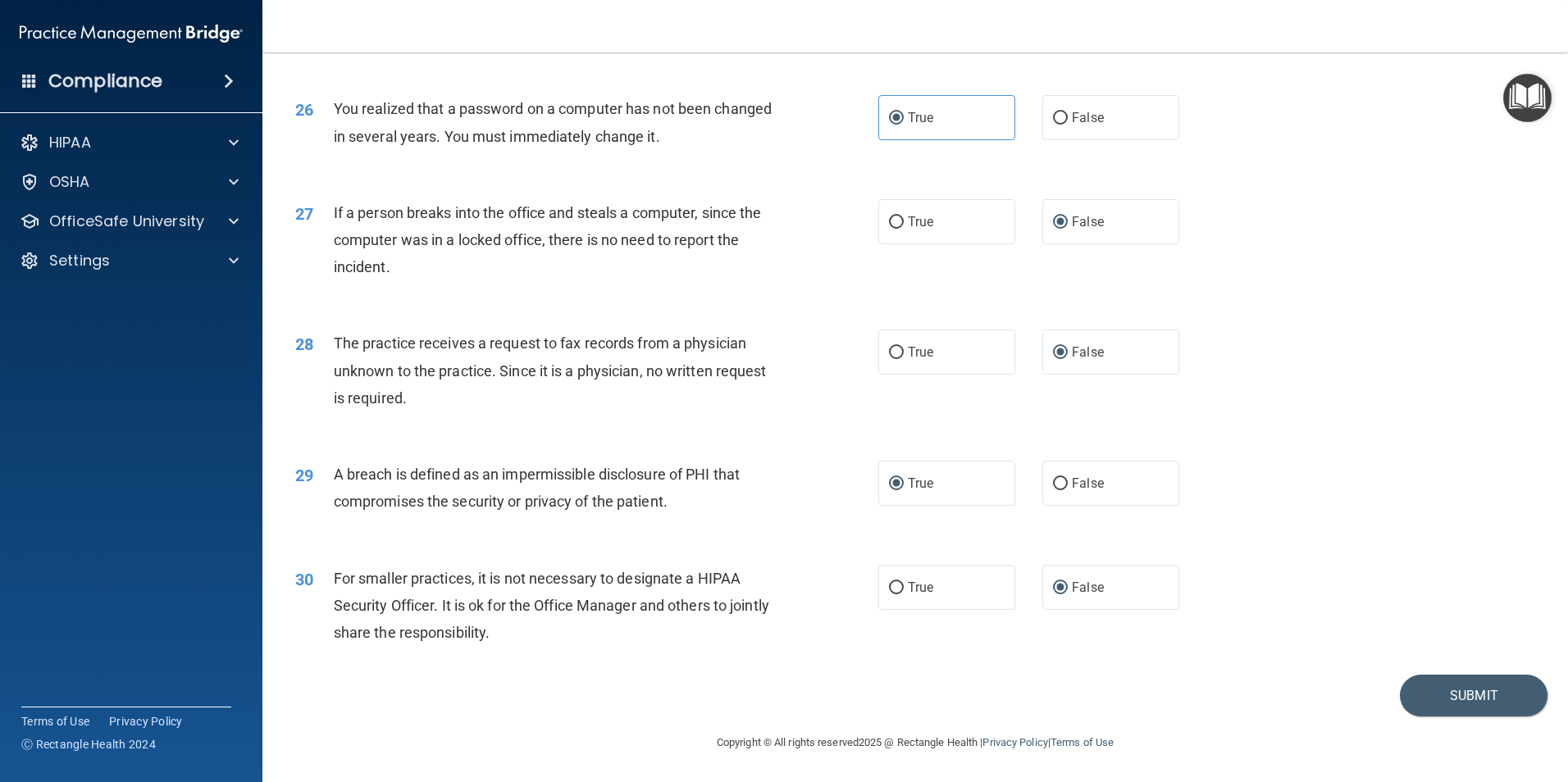
scroll to position [3126, 0]
click at [1455, 693] on button "Submit" at bounding box center [1473, 695] width 148 height 42
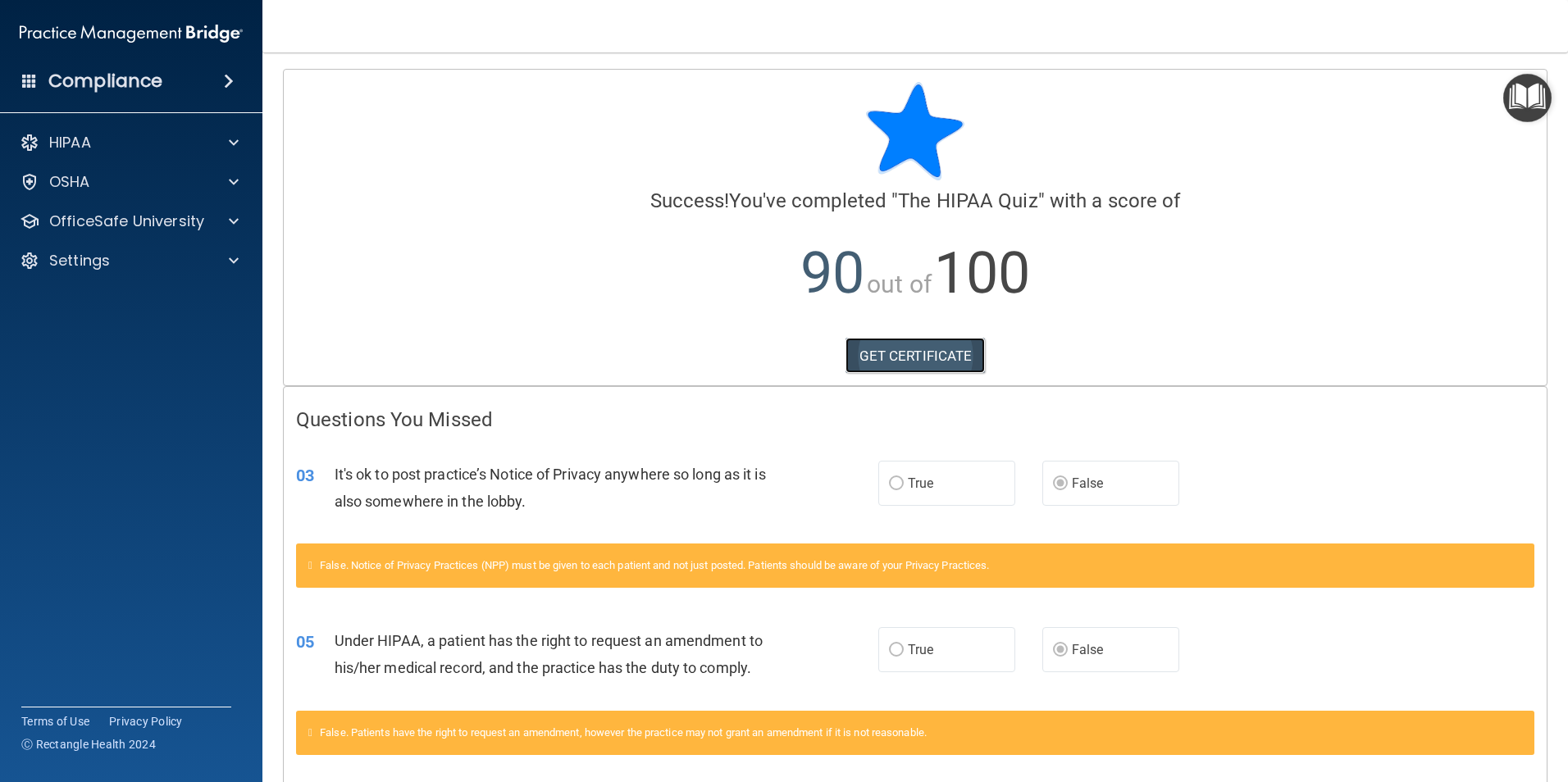
click at [932, 350] on link "GET CERTIFICATE" at bounding box center [916, 356] width 140 height 36
click at [234, 73] on div "Compliance" at bounding box center [131, 82] width 262 height 36
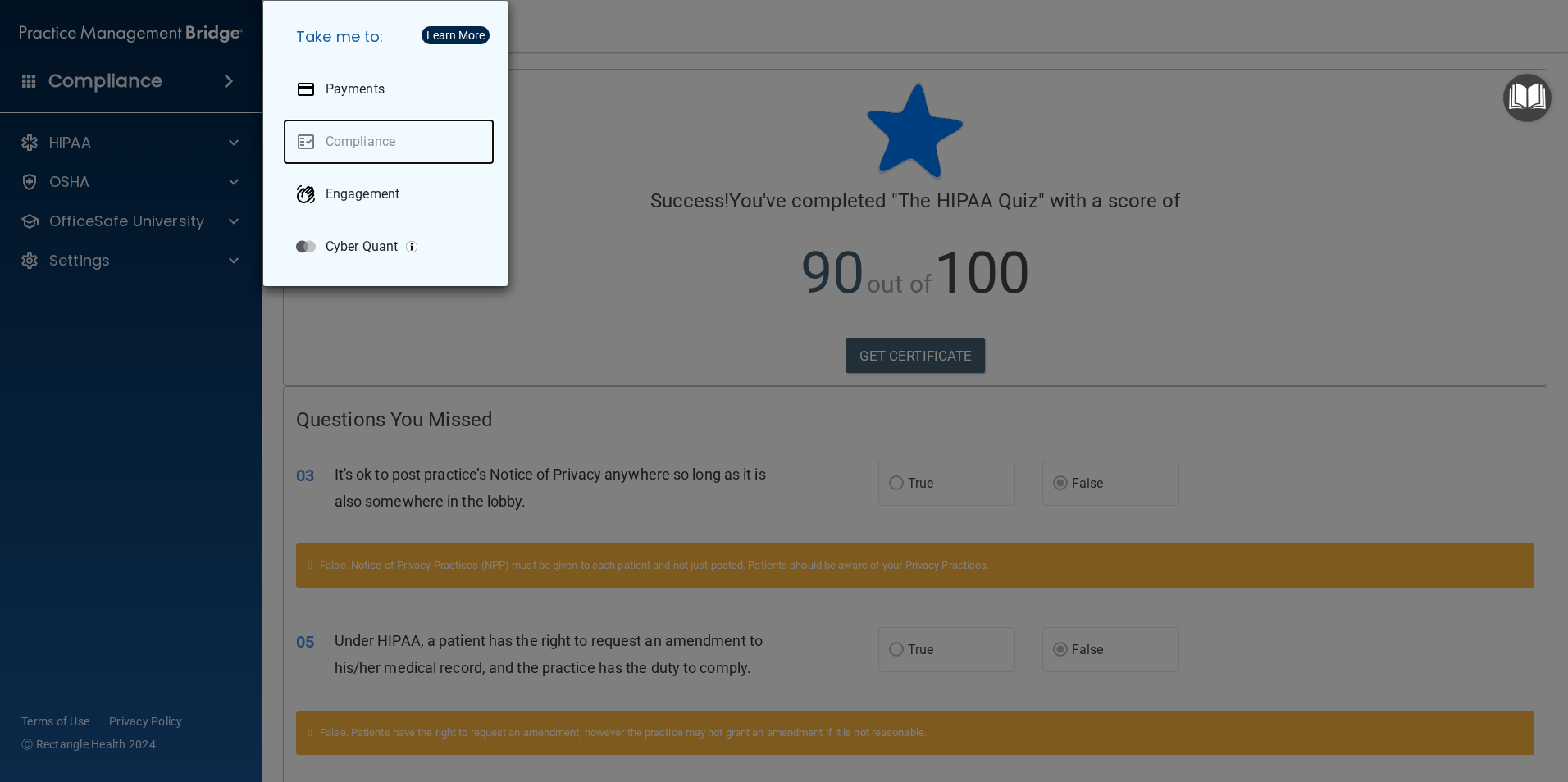
click at [370, 143] on link "Compliance" at bounding box center [388, 142] width 211 height 46
click at [746, 122] on div "Take me to: Payments Compliance Engagement Cyber Quant" at bounding box center [784, 391] width 1568 height 782
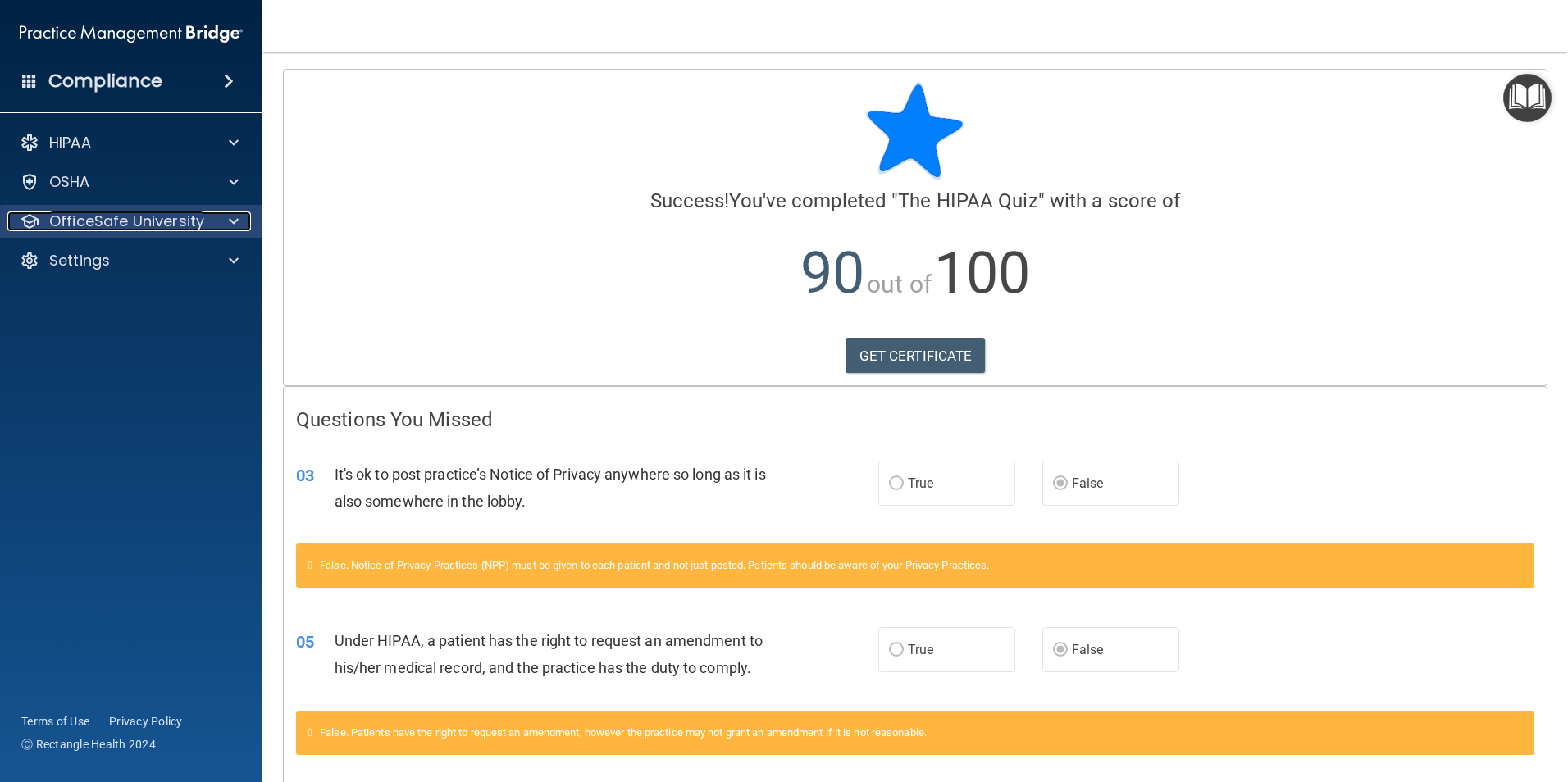
click at [151, 224] on p "OfficeSafe University" at bounding box center [127, 221] width 155 height 20
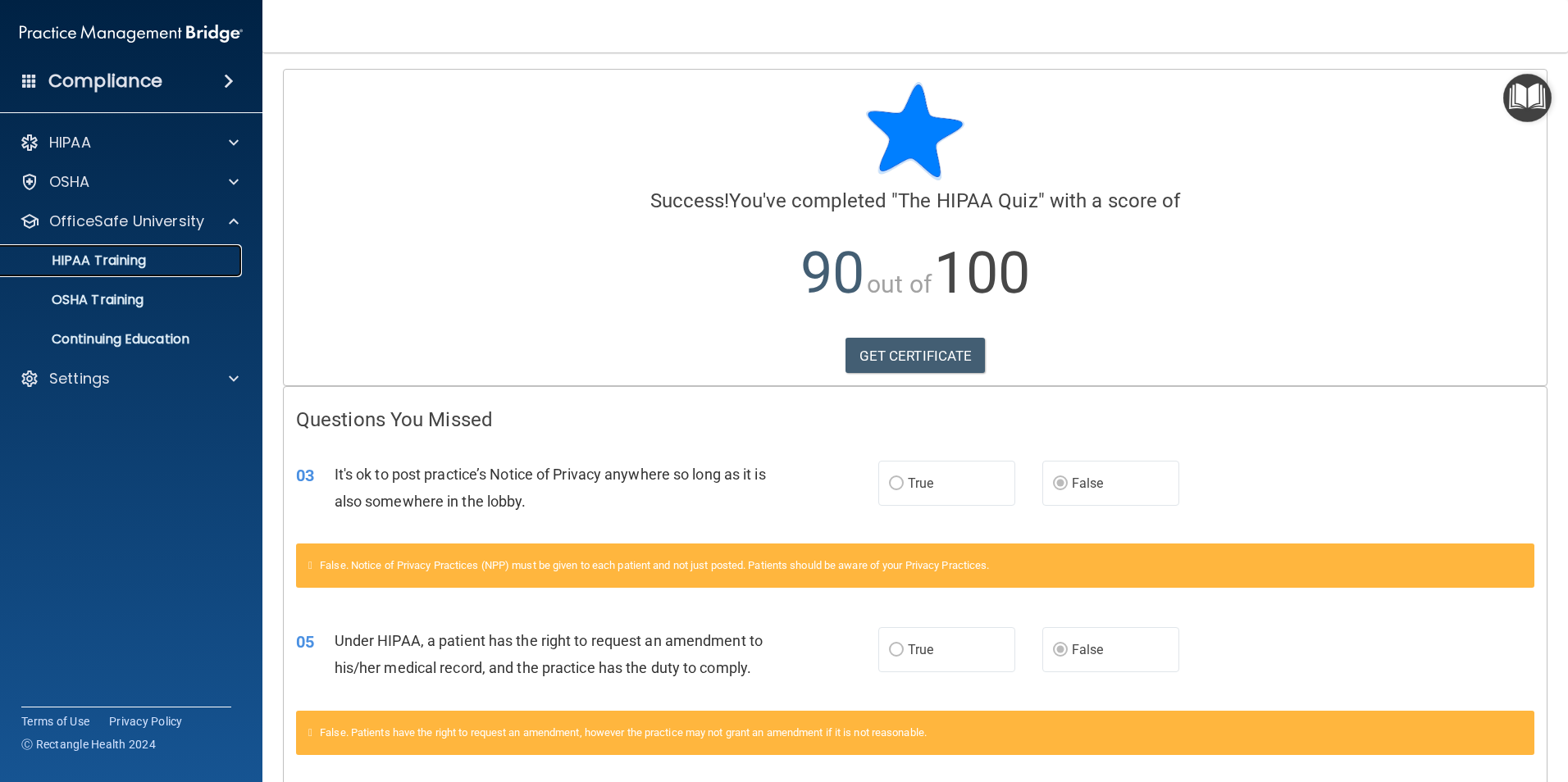
click at [140, 265] on p "HIPAA Training" at bounding box center [78, 261] width 135 height 16
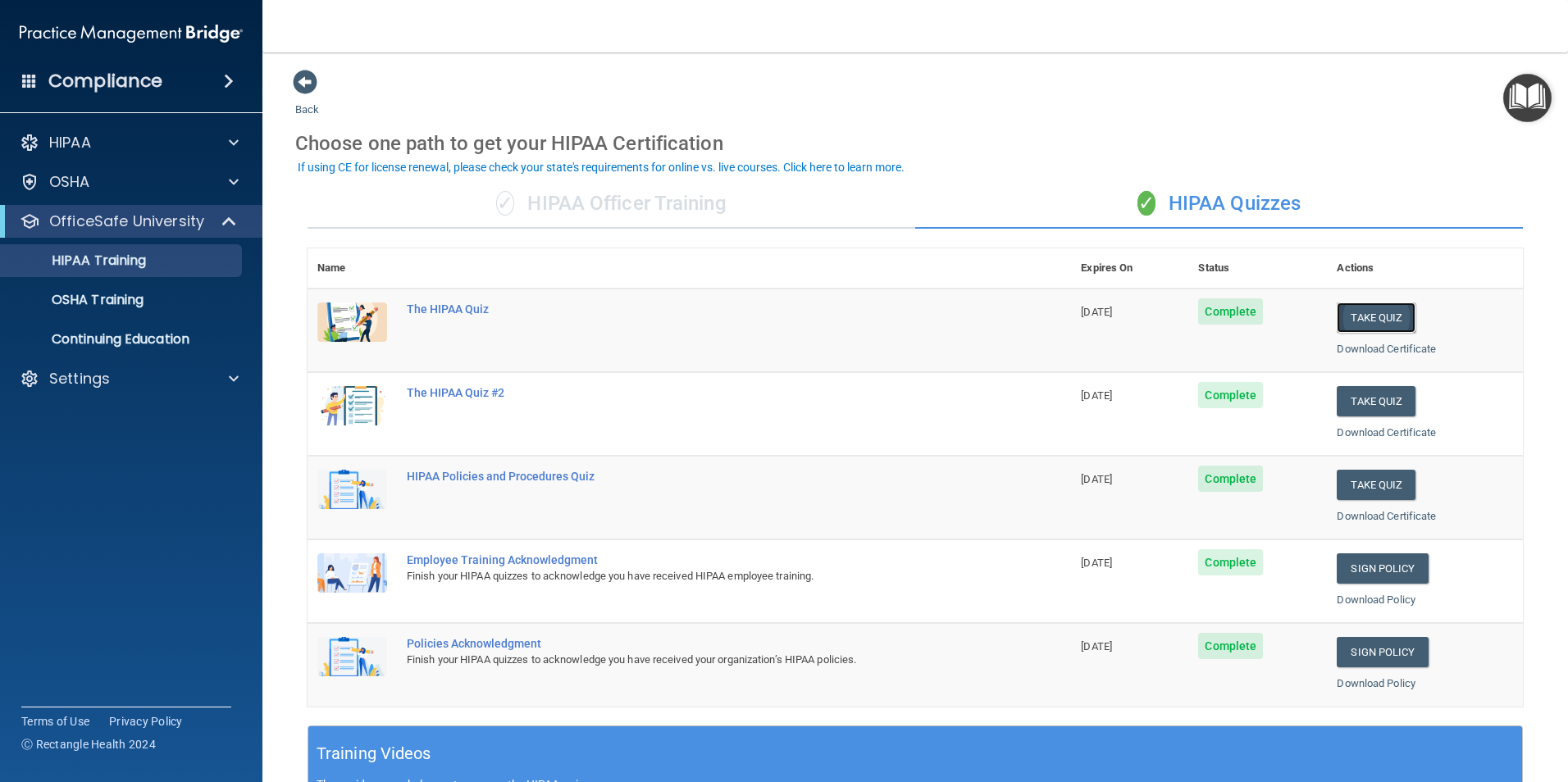
click at [1351, 323] on button "Take Quiz" at bounding box center [1375, 318] width 78 height 31
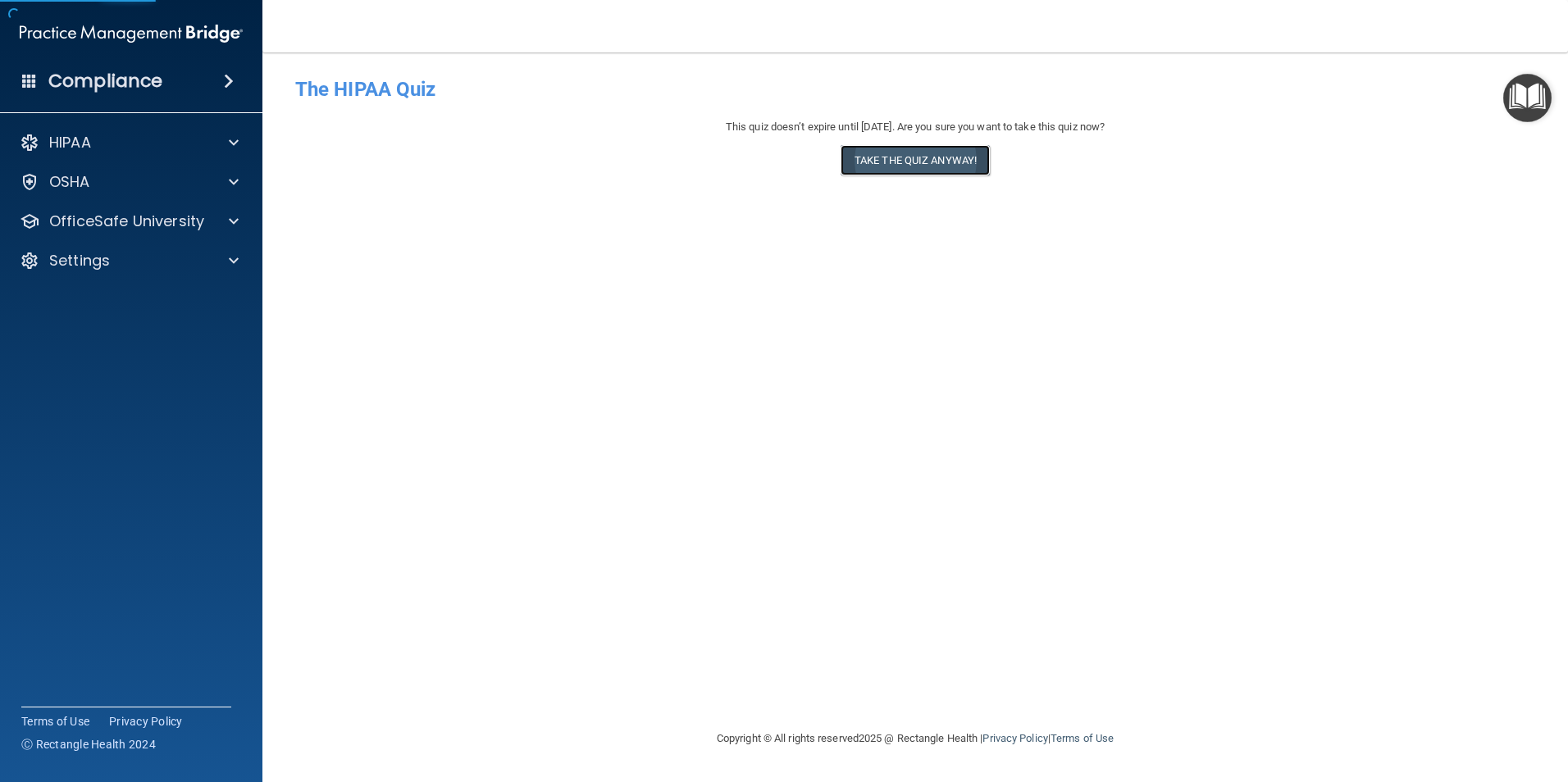
click at [903, 163] on button "Take the quiz anyway!" at bounding box center [915, 160] width 149 height 31
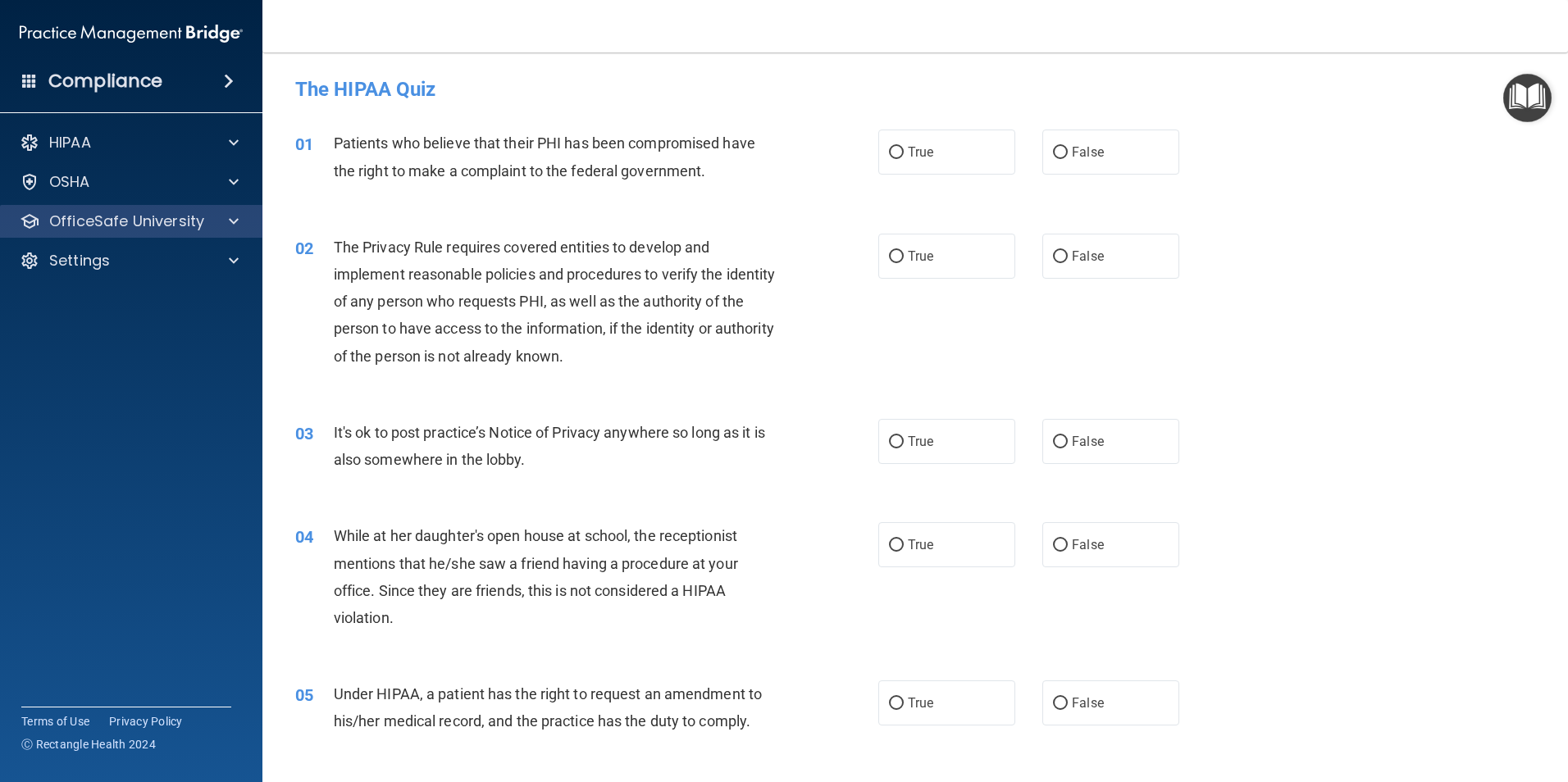
click at [122, 233] on div "OfficeSafe University" at bounding box center [131, 222] width 263 height 33
click at [172, 223] on p "OfficeSafe University" at bounding box center [127, 221] width 155 height 20
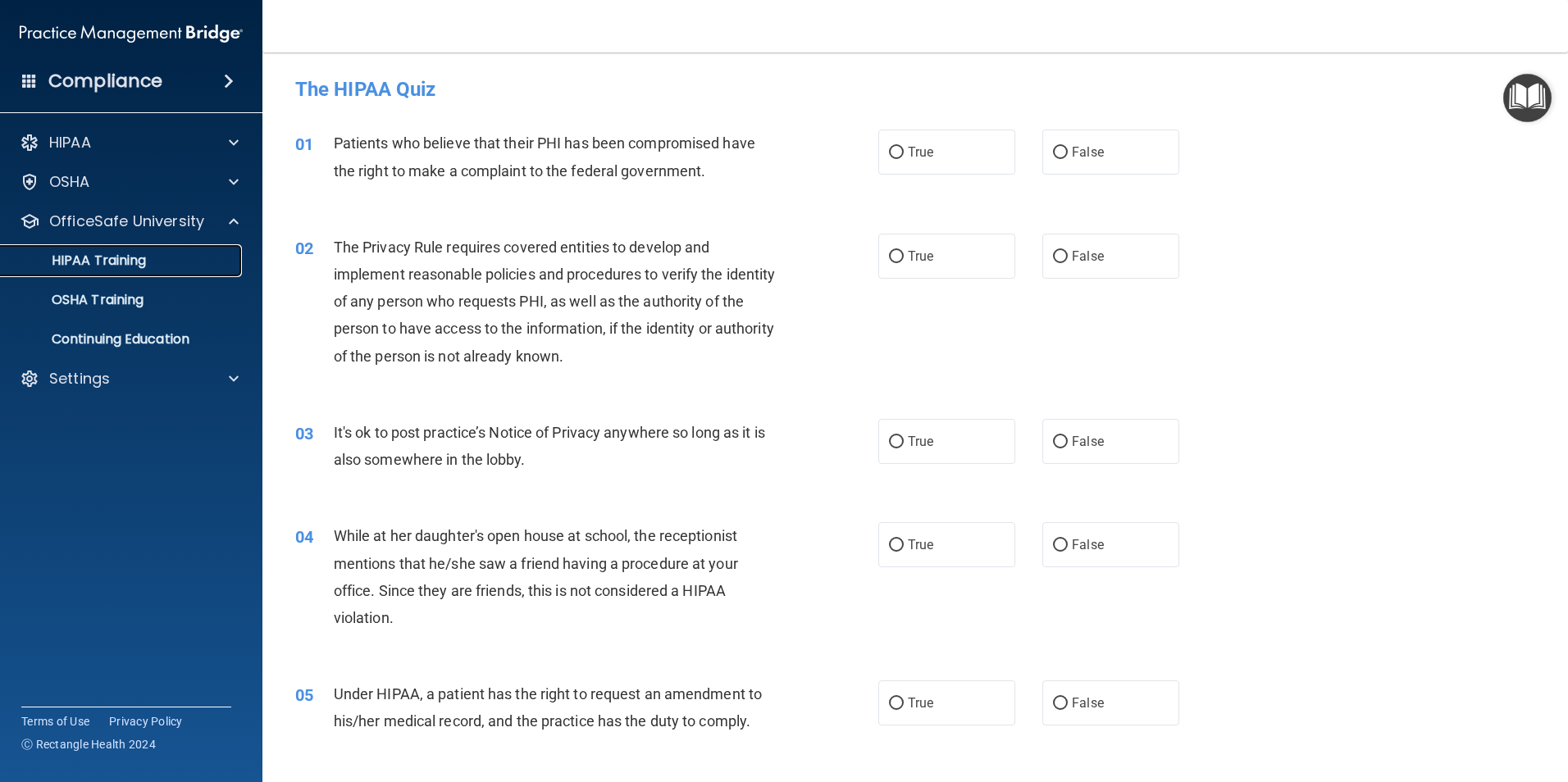
click at [155, 260] on div "HIPAA Training" at bounding box center [122, 261] width 224 height 16
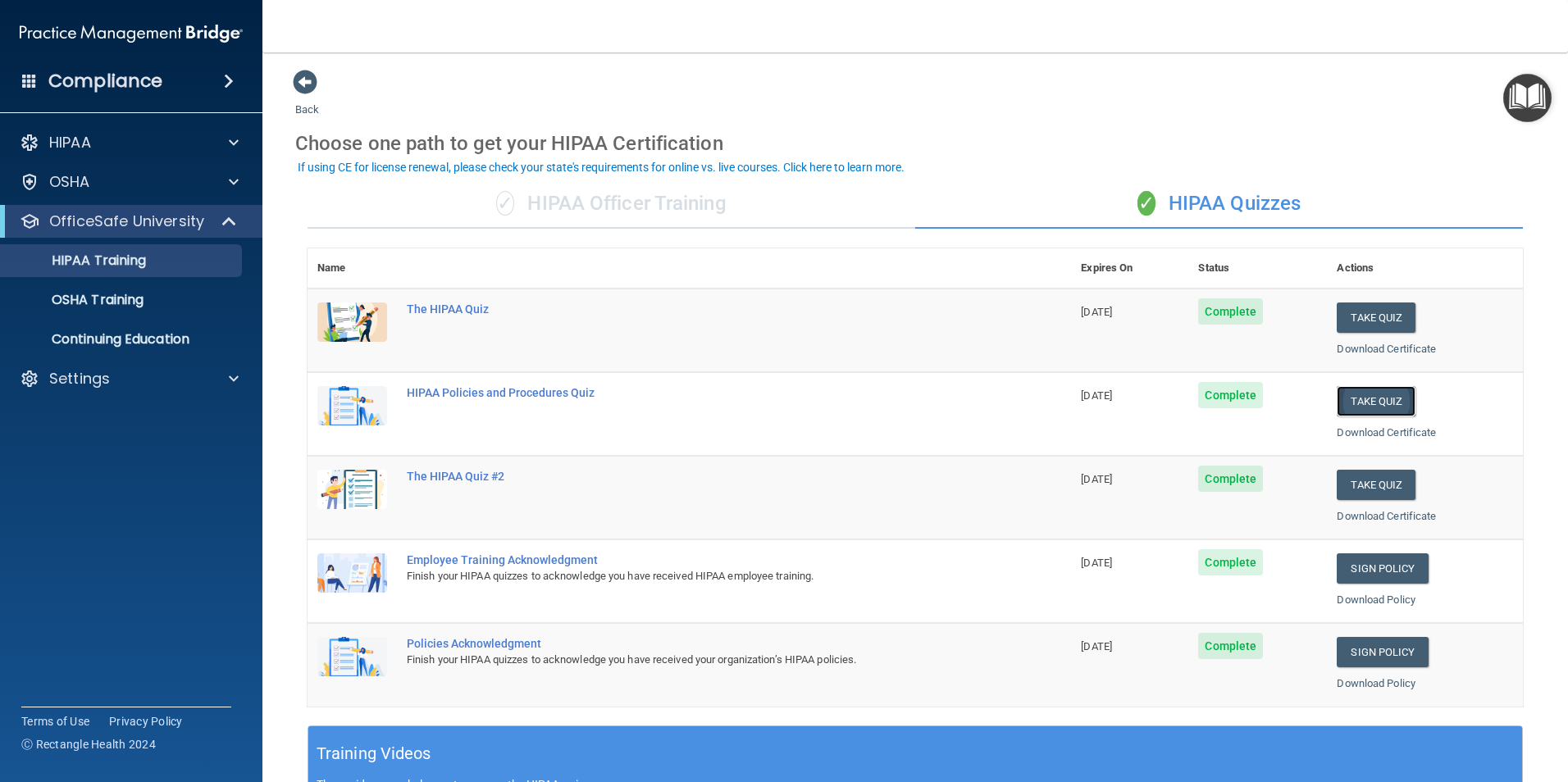
click at [1374, 407] on button "Take Quiz" at bounding box center [1375, 401] width 78 height 31
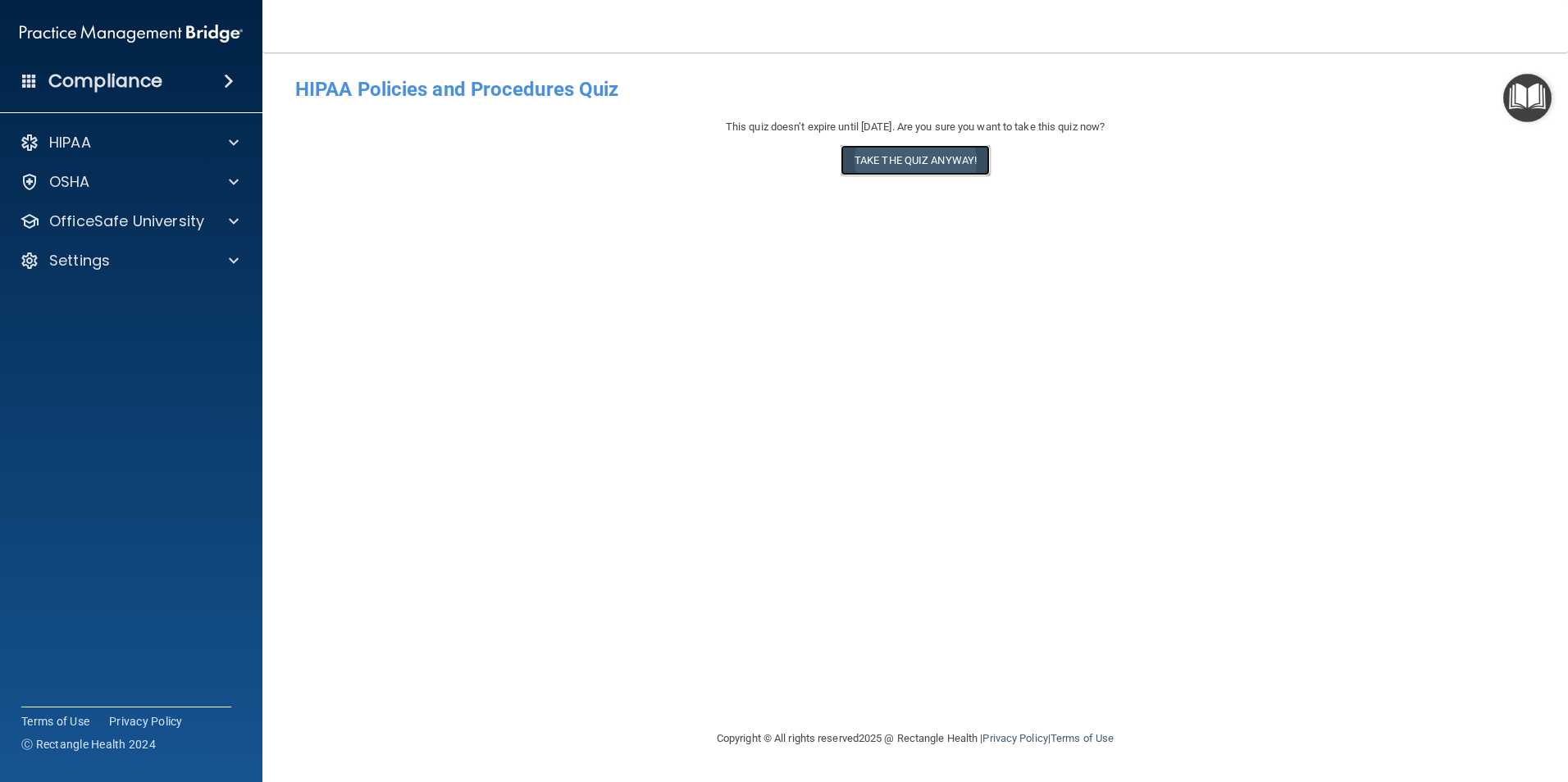
click at [920, 167] on button "Take the quiz anyway!" at bounding box center [915, 160] width 149 height 31
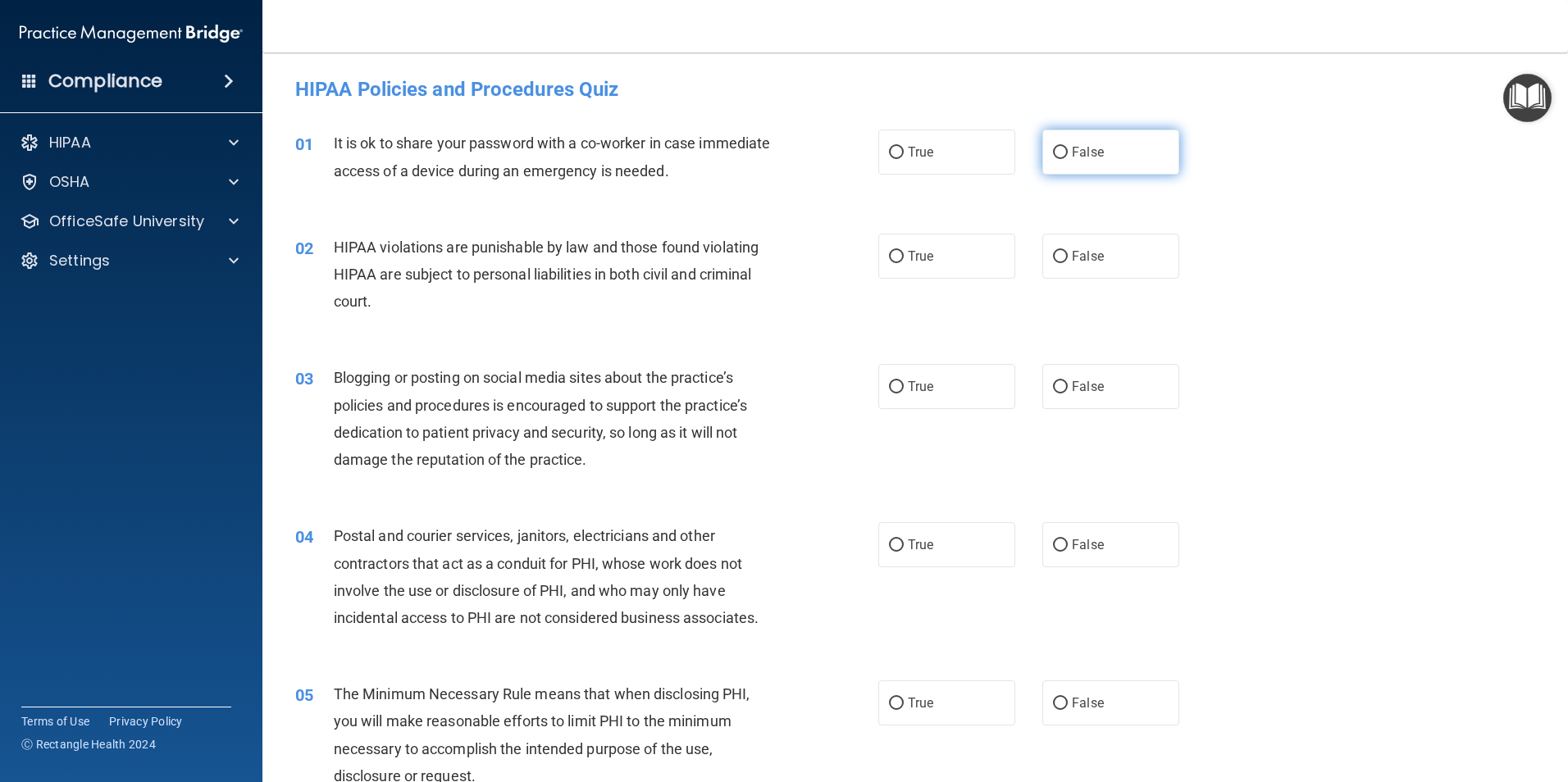
click at [1054, 153] on input "False" at bounding box center [1060, 153] width 15 height 12
radio input "true"
click at [889, 254] on input "True" at bounding box center [897, 257] width 15 height 12
radio input "true"
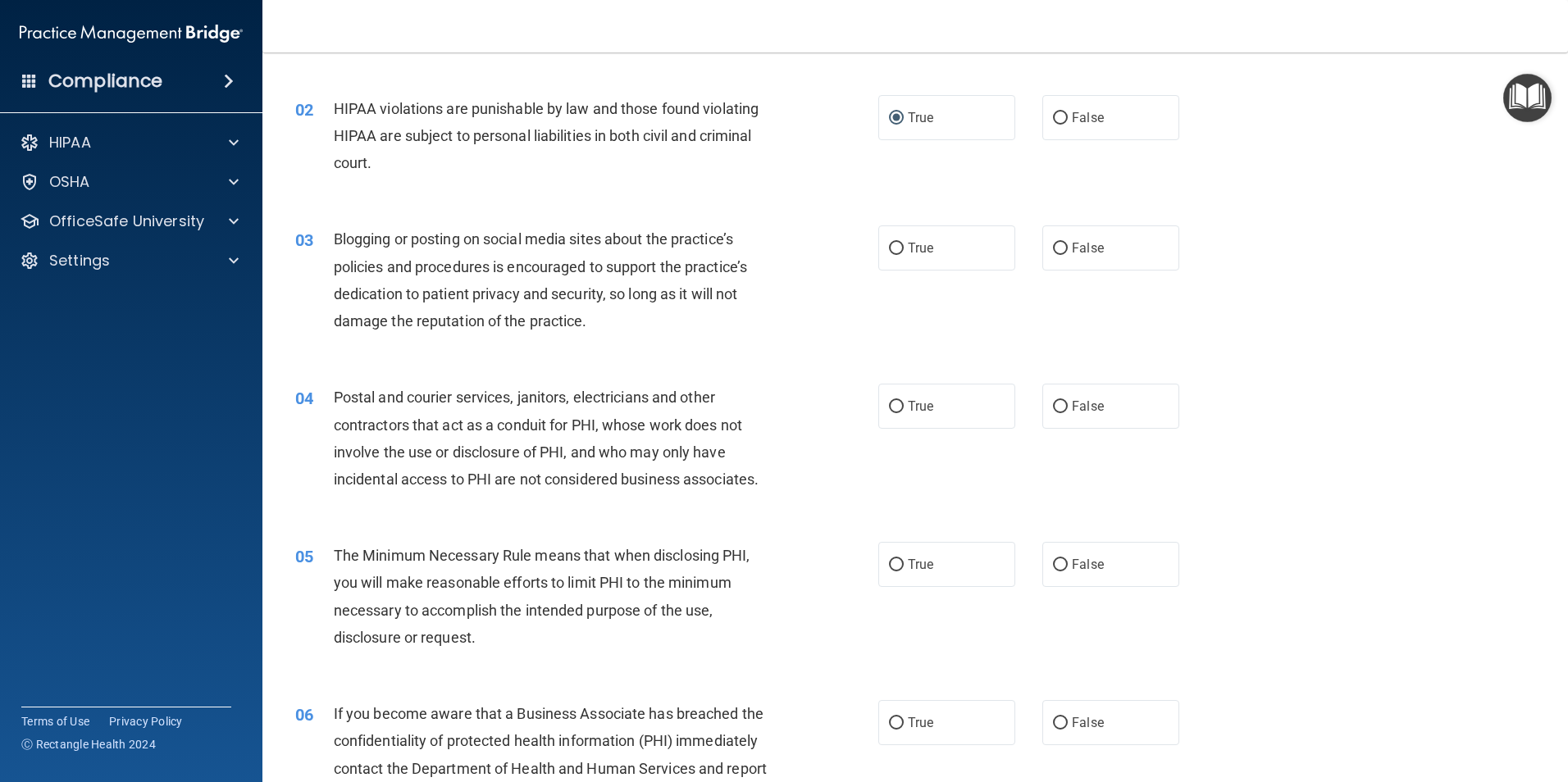
scroll to position [164, 0]
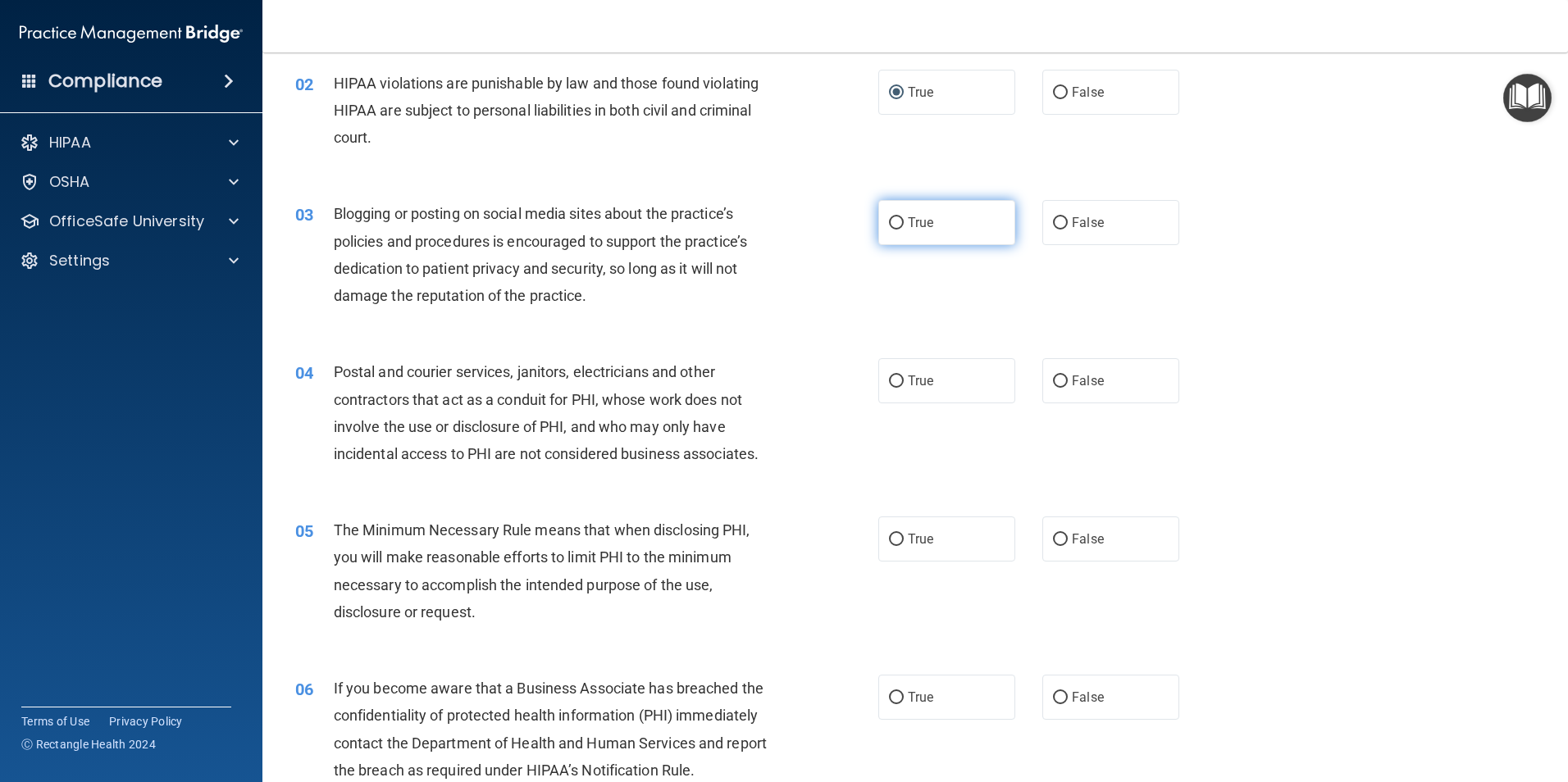
click at [897, 224] on input "True" at bounding box center [897, 223] width 15 height 12
radio input "true"
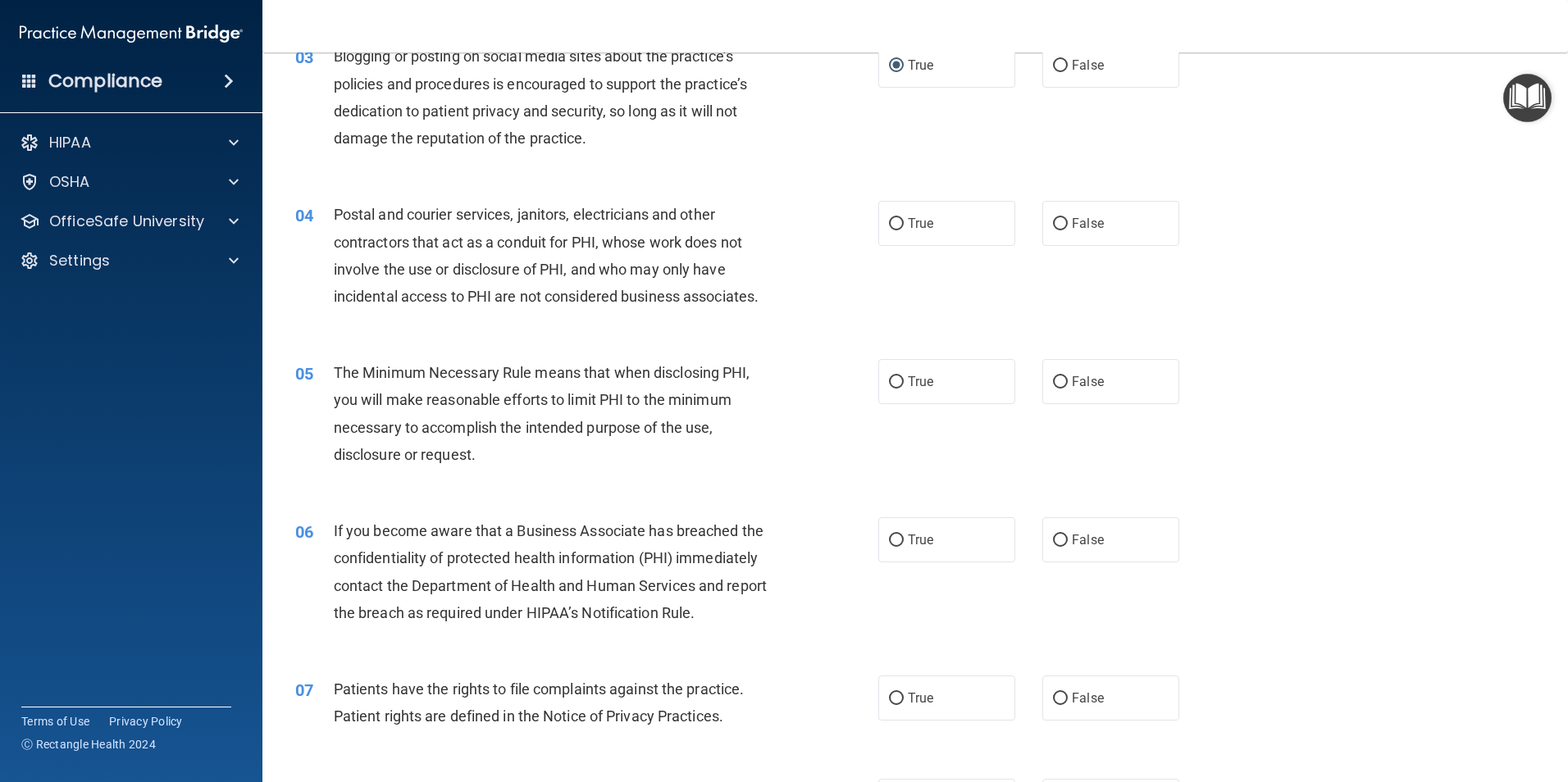
scroll to position [328, 0]
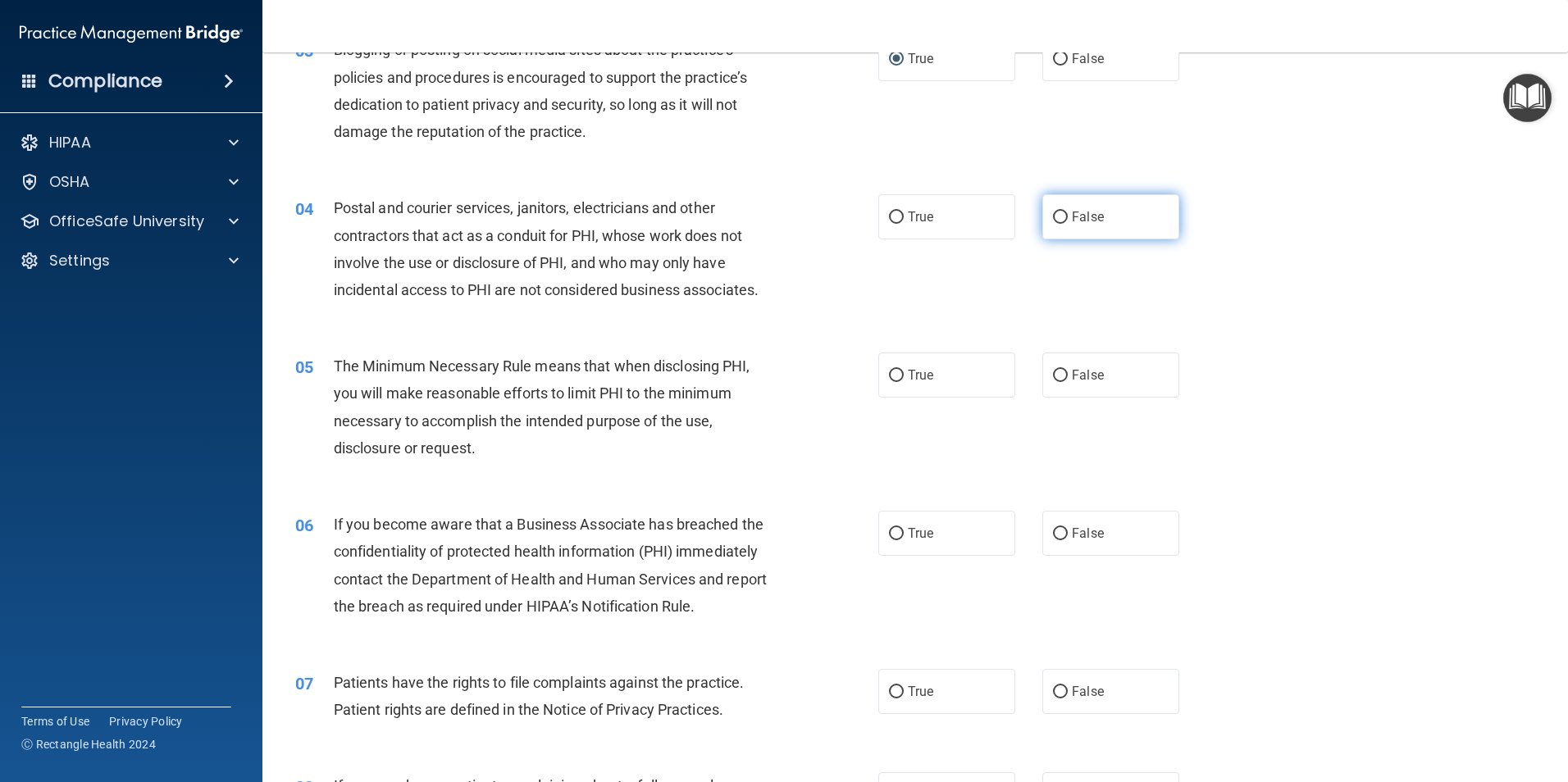
click at [1057, 219] on input "False" at bounding box center [1060, 217] width 15 height 12
radio input "true"
click at [899, 375] on label "True" at bounding box center [947, 375] width 137 height 45
click at [899, 375] on input "True" at bounding box center [897, 375] width 15 height 12
radio input "true"
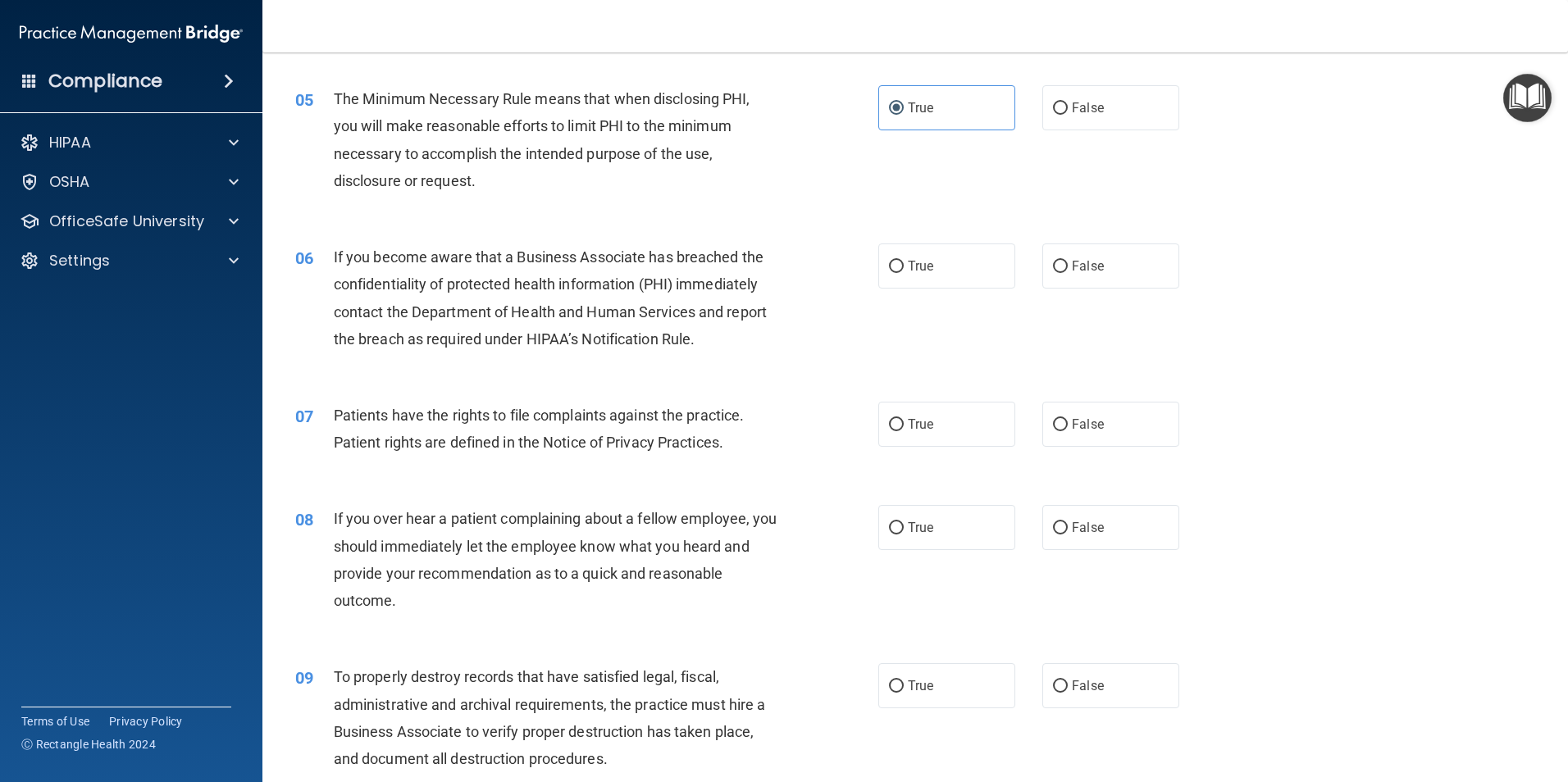
scroll to position [656, 0]
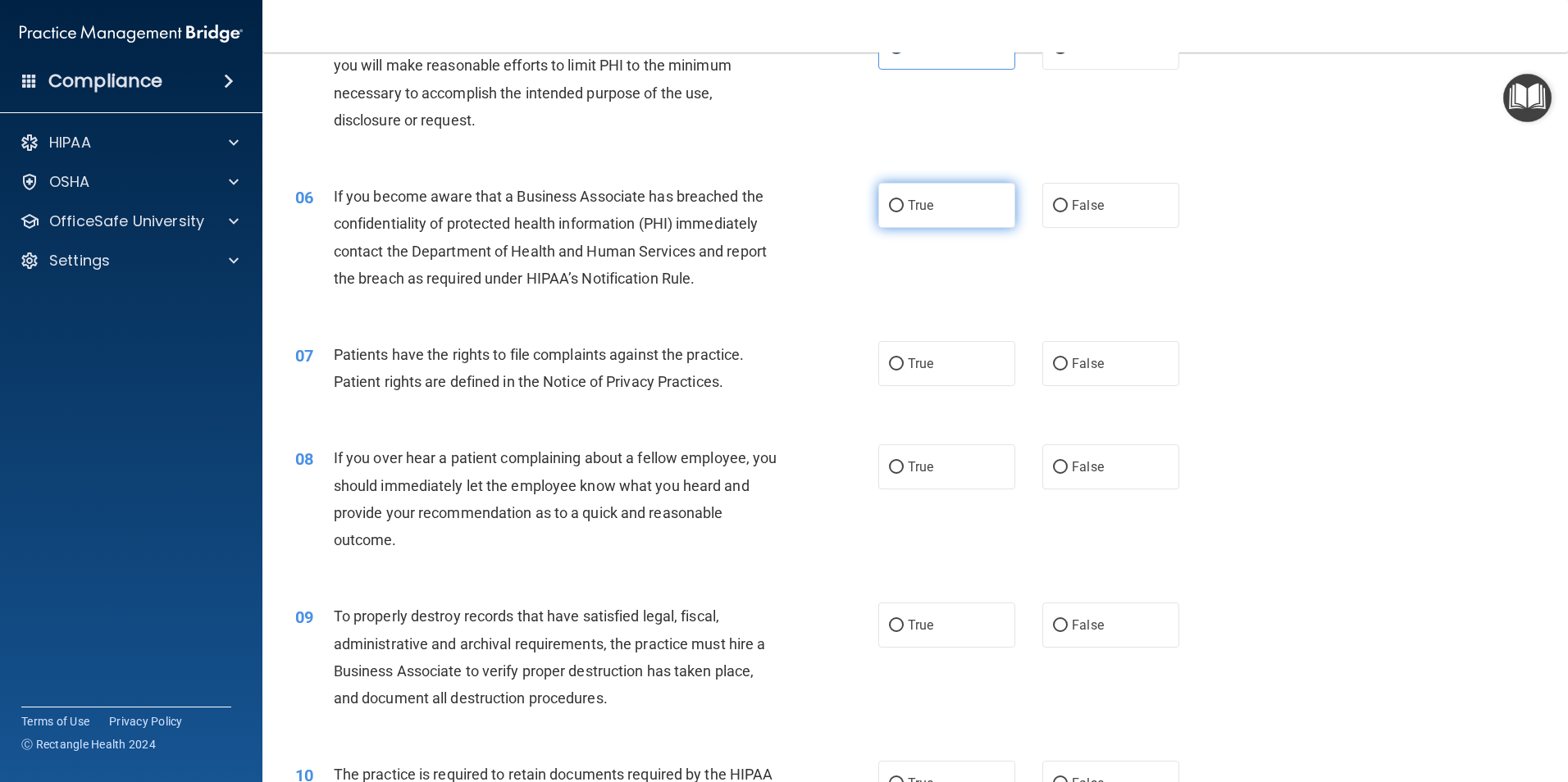
drag, startPoint x: 893, startPoint y: 208, endPoint x: 884, endPoint y: 215, distance: 11.4
click at [892, 212] on input "True" at bounding box center [897, 206] width 15 height 12
radio input "true"
click at [889, 365] on input "True" at bounding box center [897, 364] width 15 height 12
radio input "true"
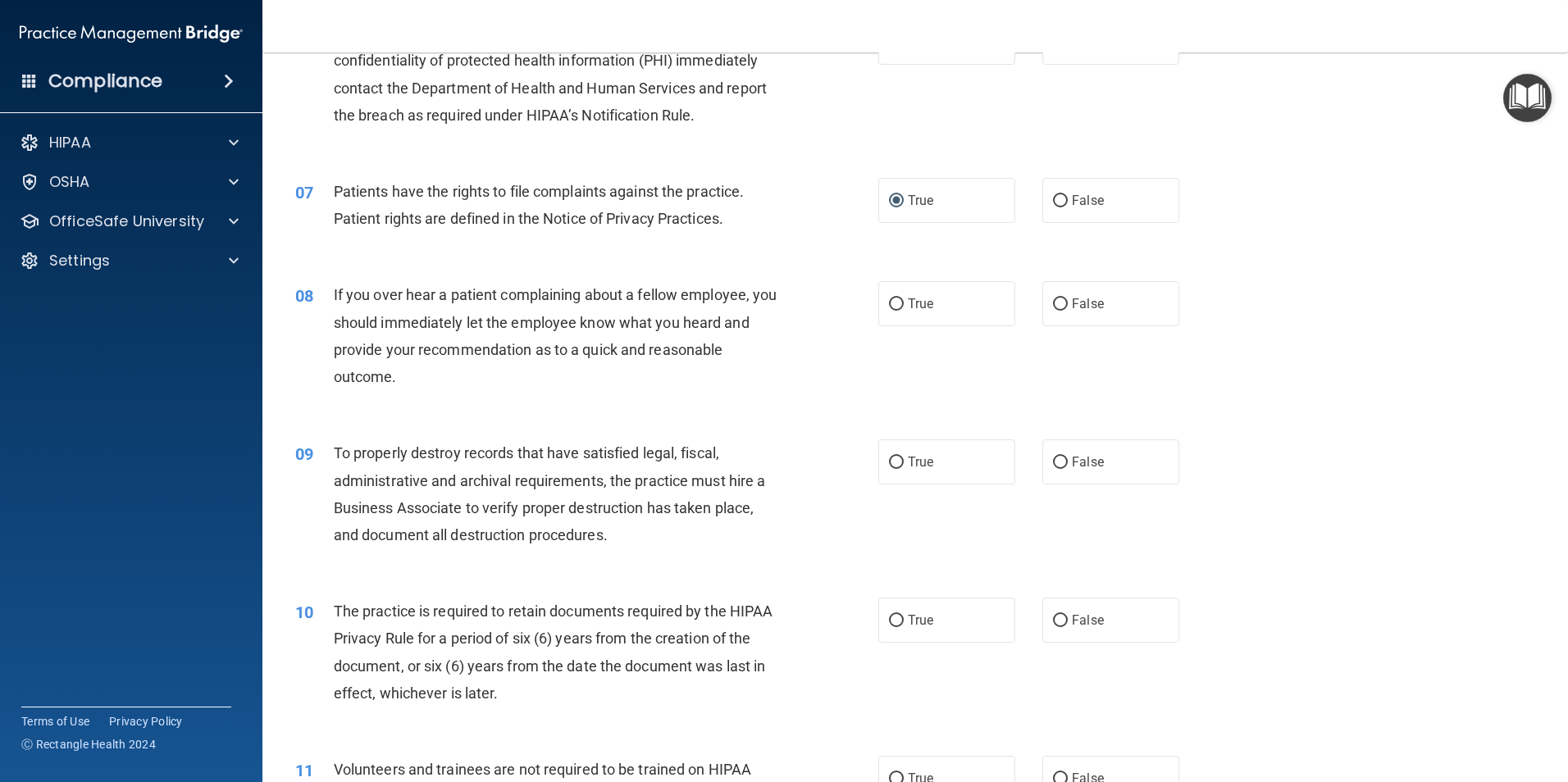
scroll to position [820, 0]
click at [891, 294] on label "True" at bounding box center [947, 303] width 137 height 45
click at [891, 298] on input "True" at bounding box center [897, 304] width 15 height 12
radio input "true"
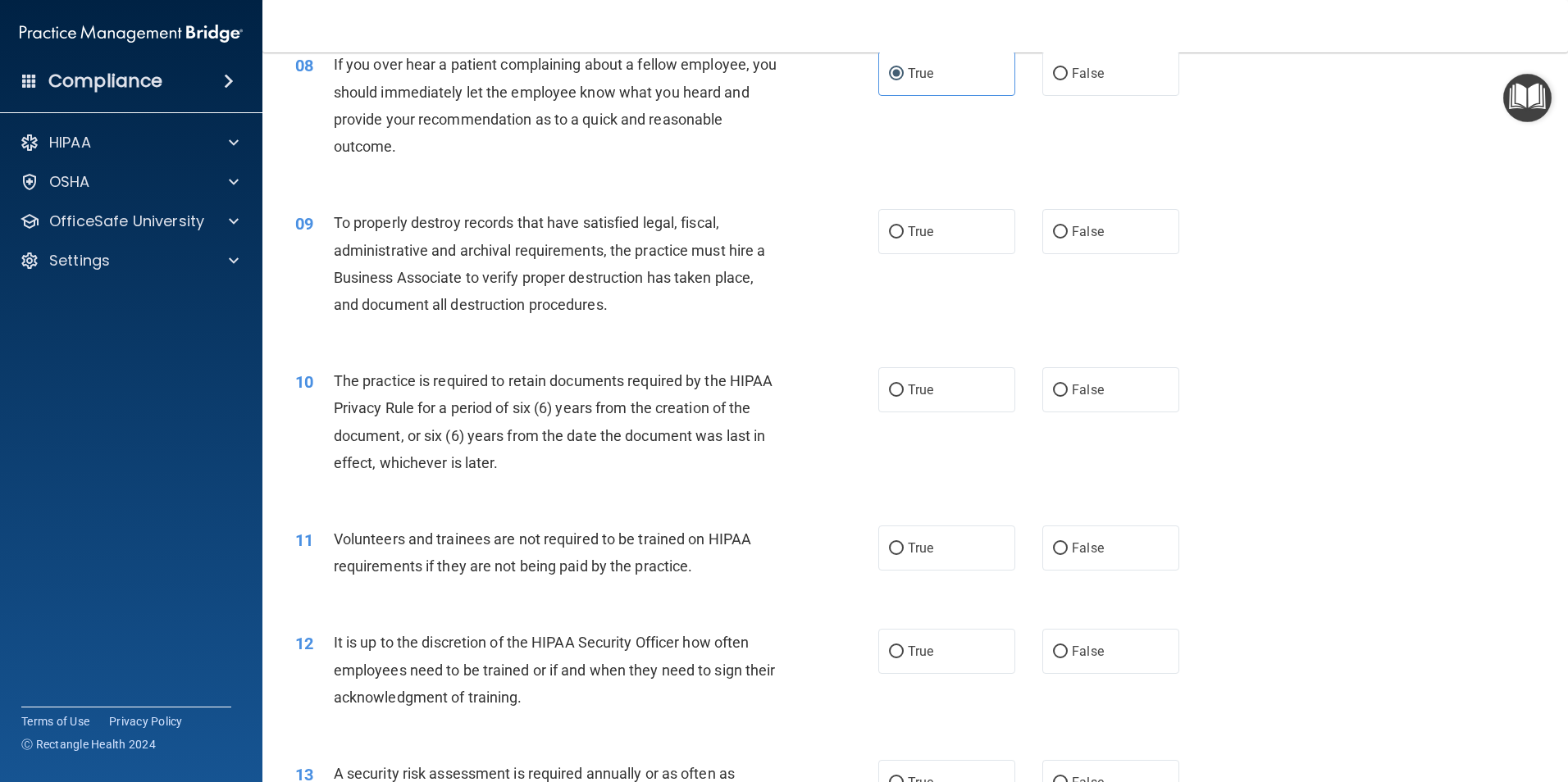
scroll to position [1066, 0]
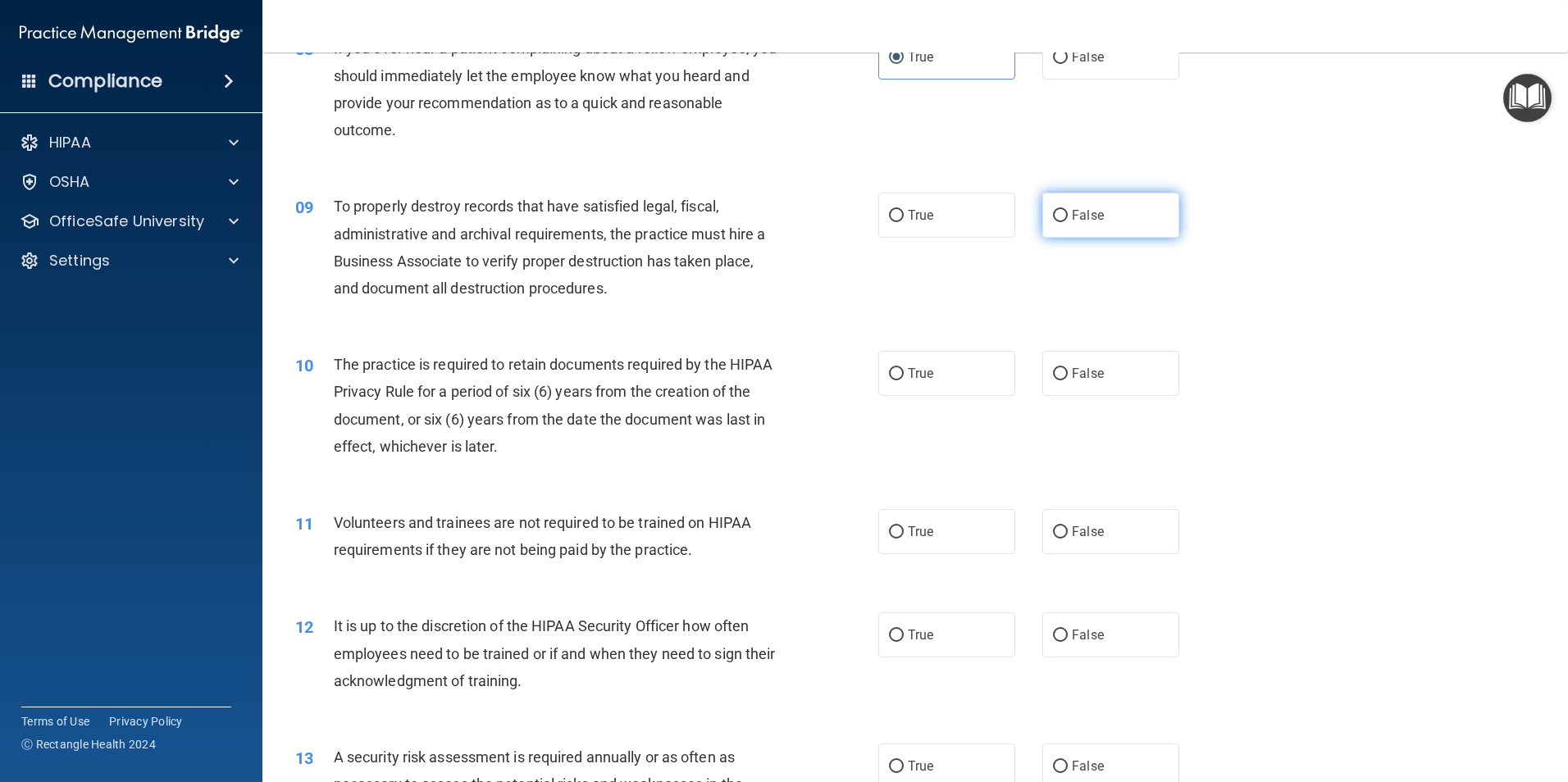
click at [1052, 210] on input "False" at bounding box center [1060, 215] width 15 height 12
radio input "true"
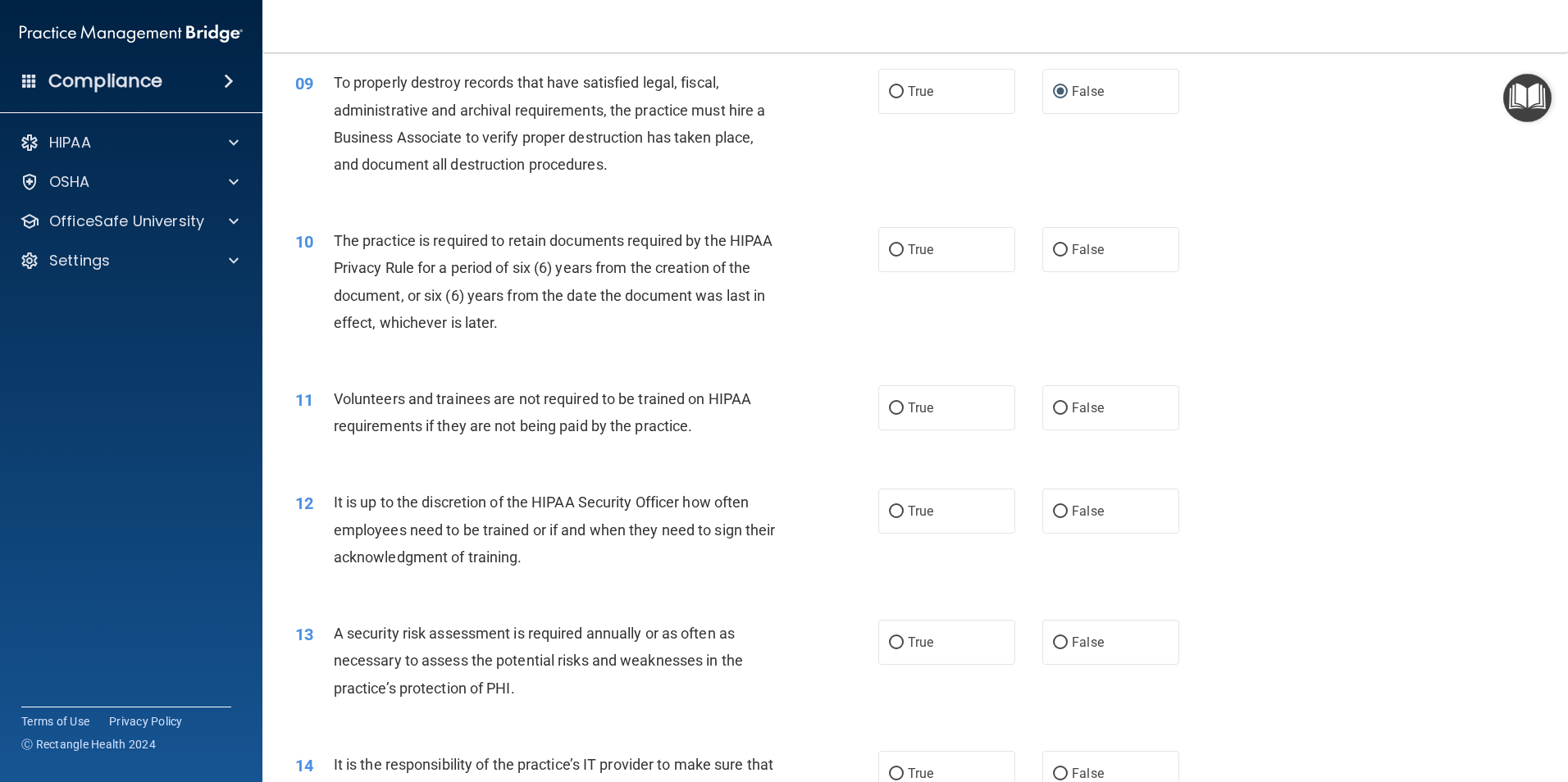
scroll to position [1230, 0]
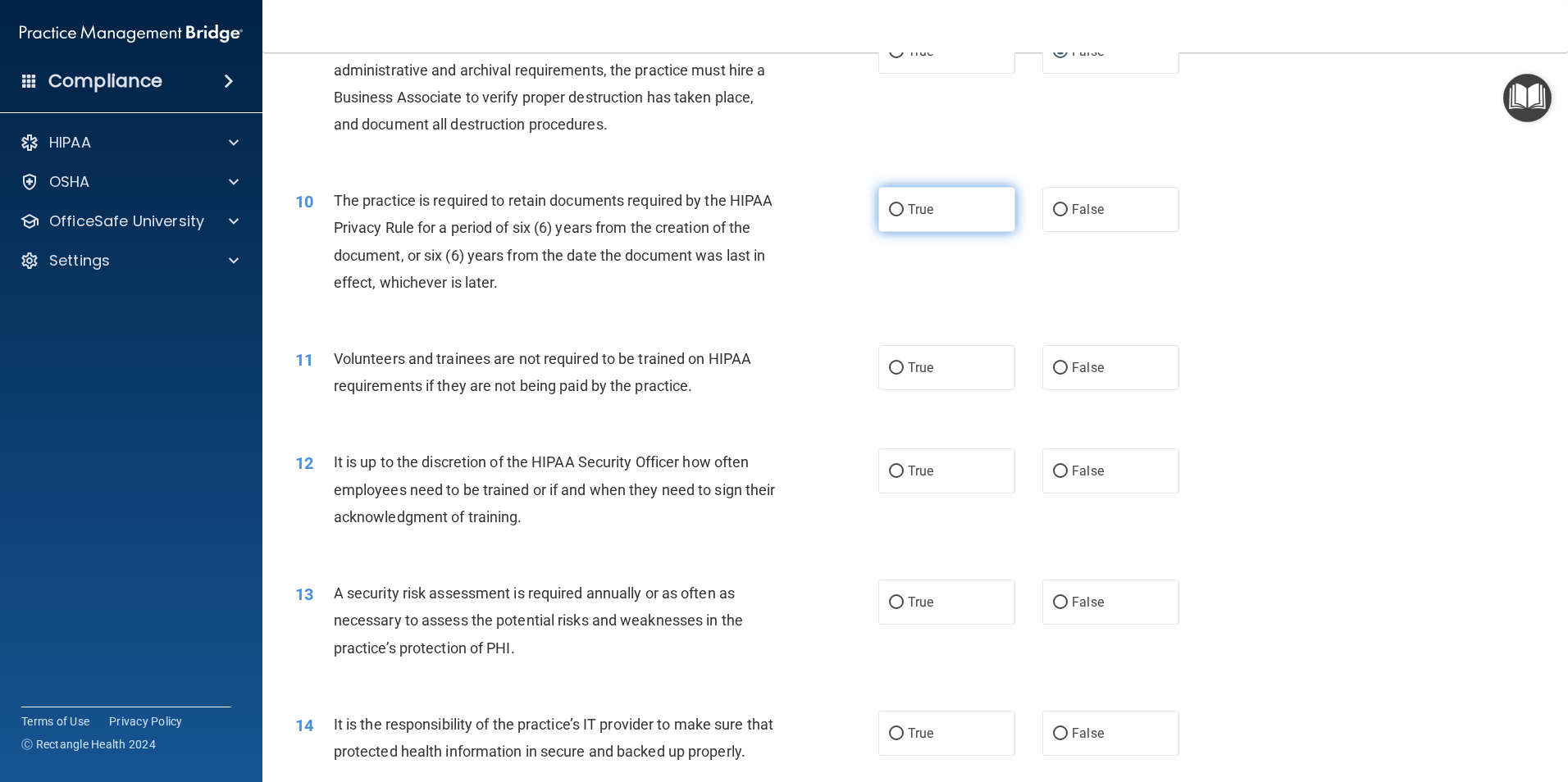
click at [892, 212] on input "True" at bounding box center [897, 210] width 15 height 12
radio input "true"
click at [1055, 367] on input "False" at bounding box center [1060, 368] width 15 height 12
radio input "true"
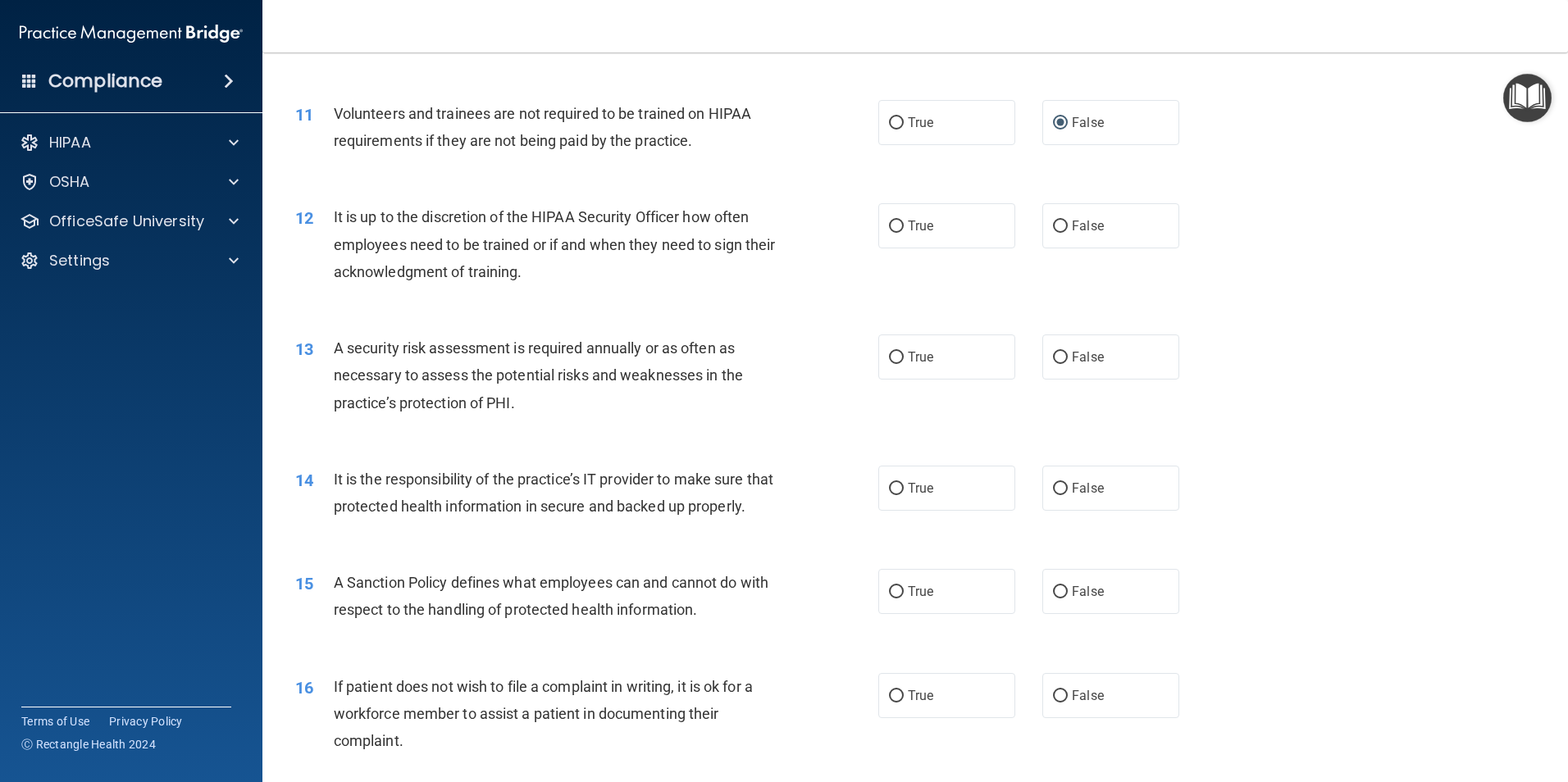
scroll to position [1476, 0]
click at [1058, 221] on input "False" at bounding box center [1060, 225] width 15 height 12
radio input "true"
click at [892, 358] on input "True" at bounding box center [897, 356] width 15 height 12
radio input "true"
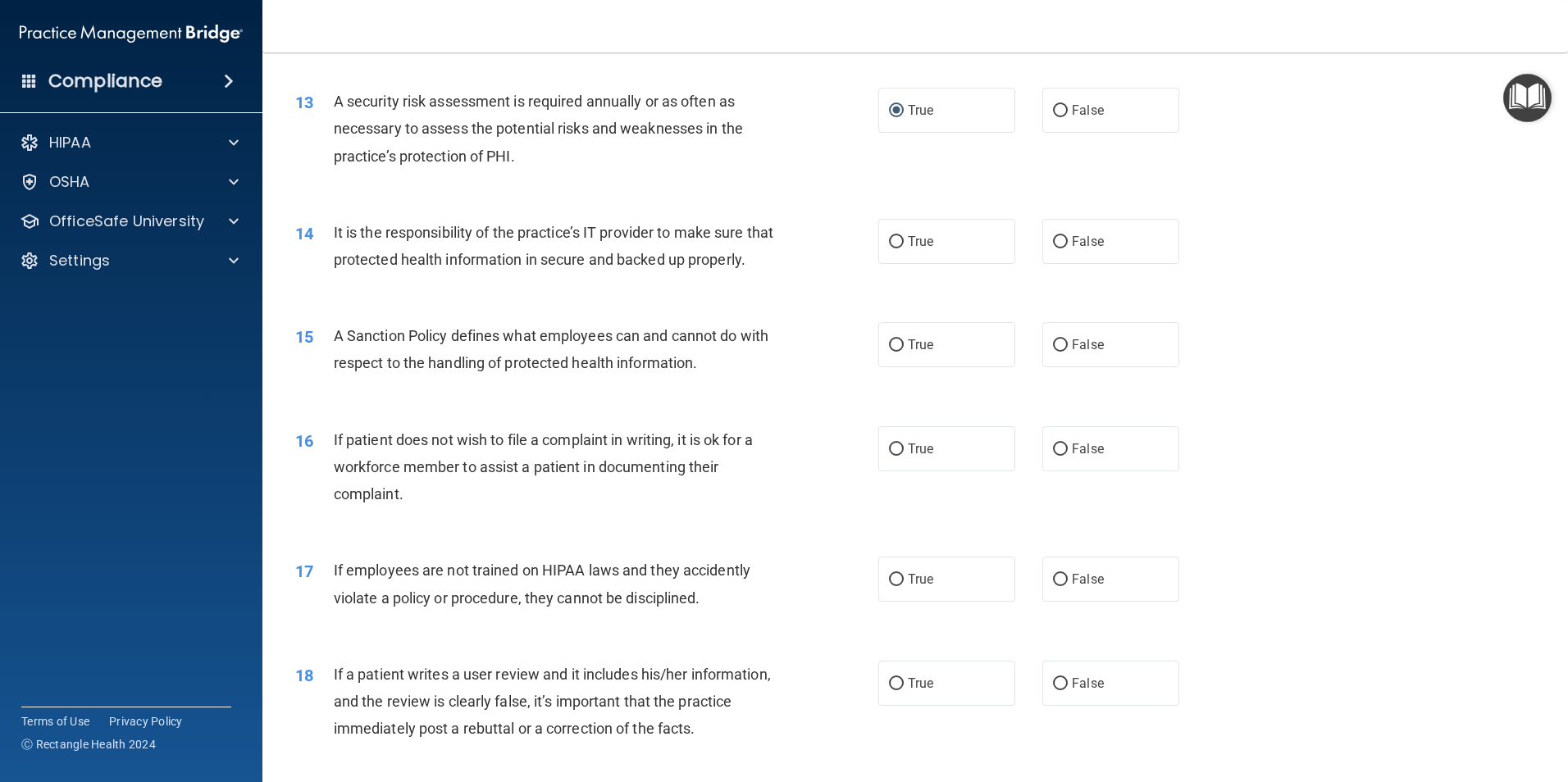
scroll to position [1640, 0]
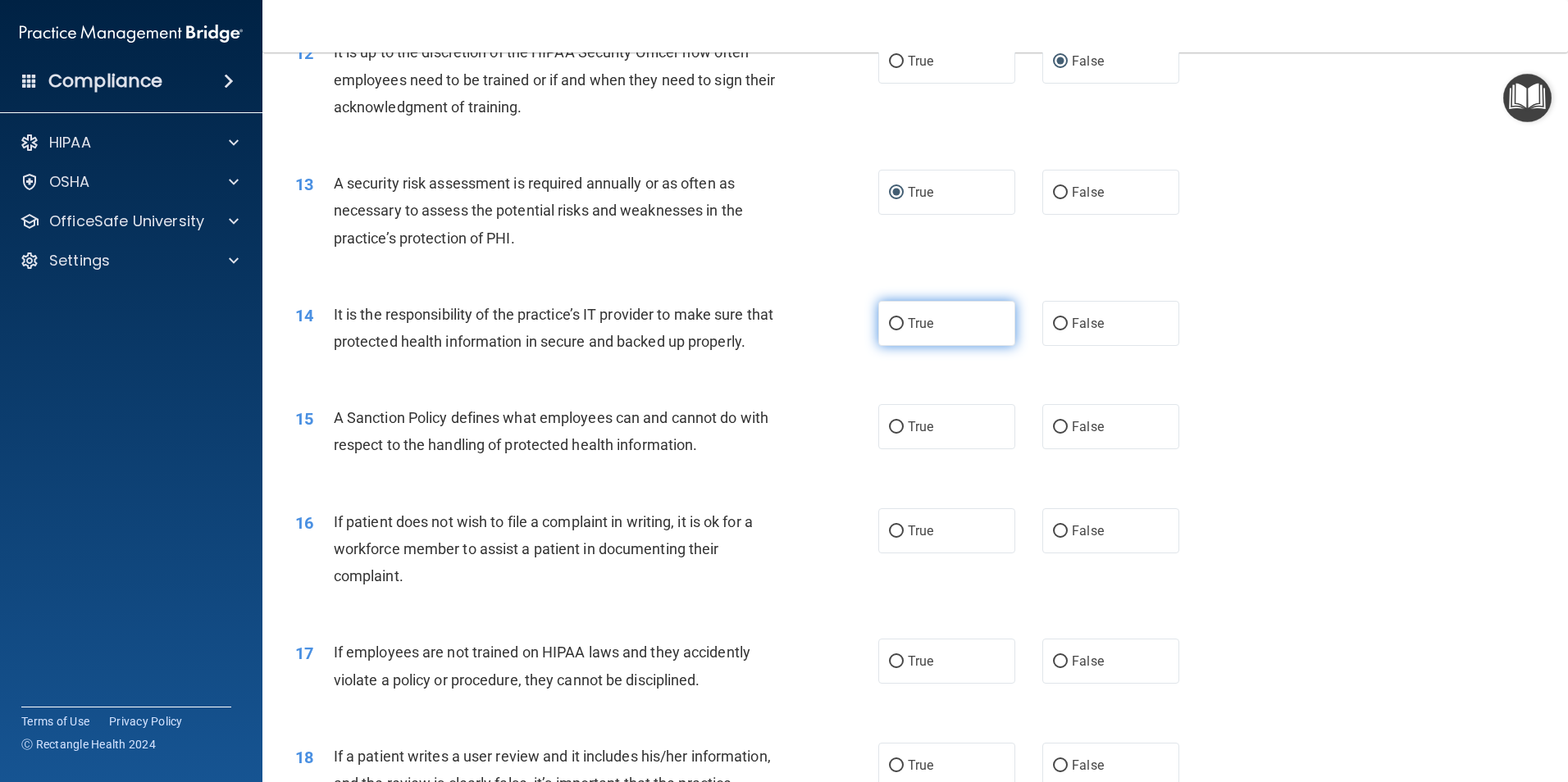
click at [891, 327] on input "True" at bounding box center [897, 324] width 15 height 12
radio input "true"
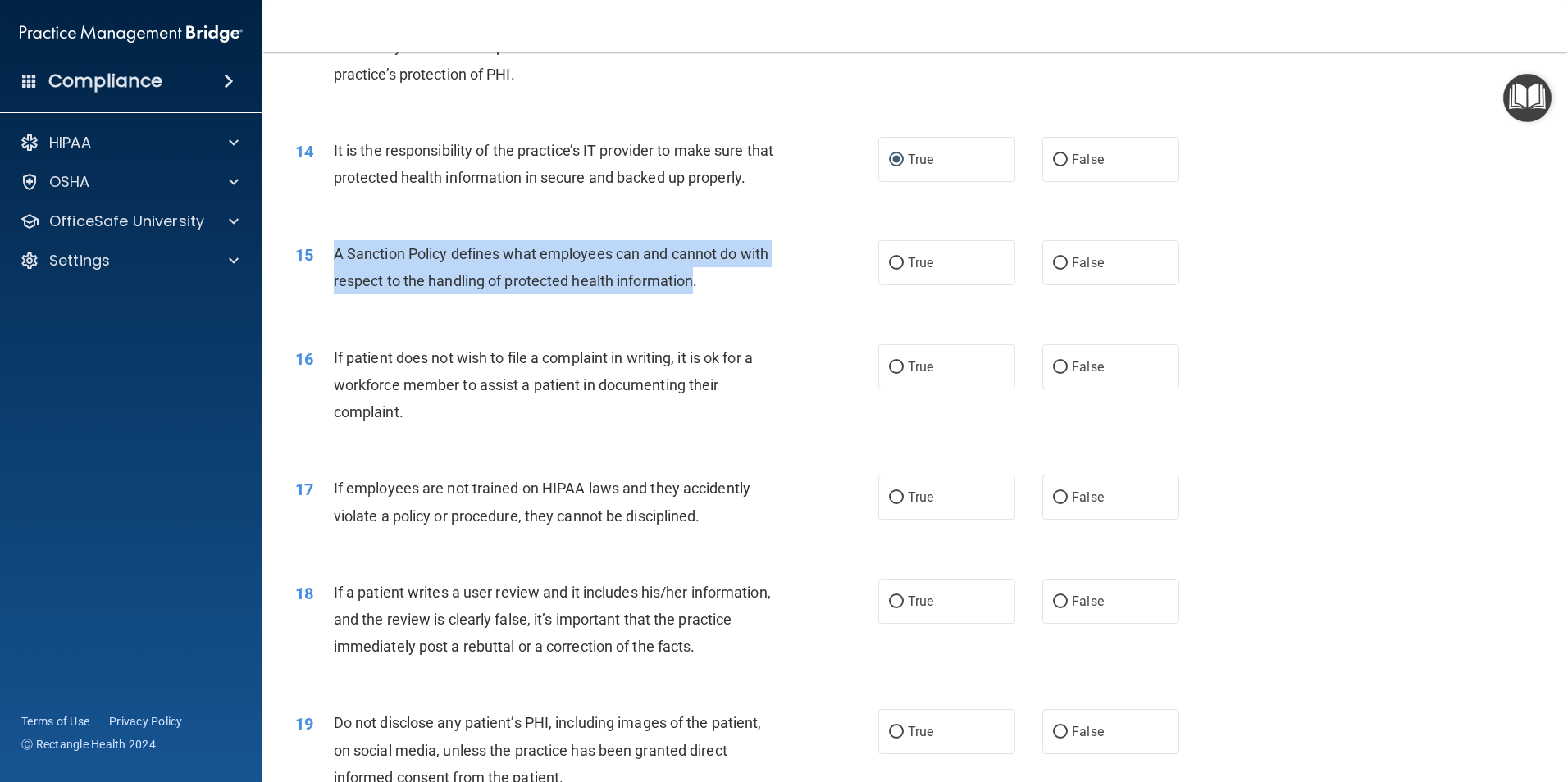
drag, startPoint x: 331, startPoint y: 279, endPoint x: 692, endPoint y: 308, distance: 362.2
click at [692, 303] on div "15 A Sanction Policy defines what employees can and cannot do with respect to t…" at bounding box center [586, 271] width 632 height 63
copy div "A Sanction Policy defines what employees can and cannot do with respect to the …"
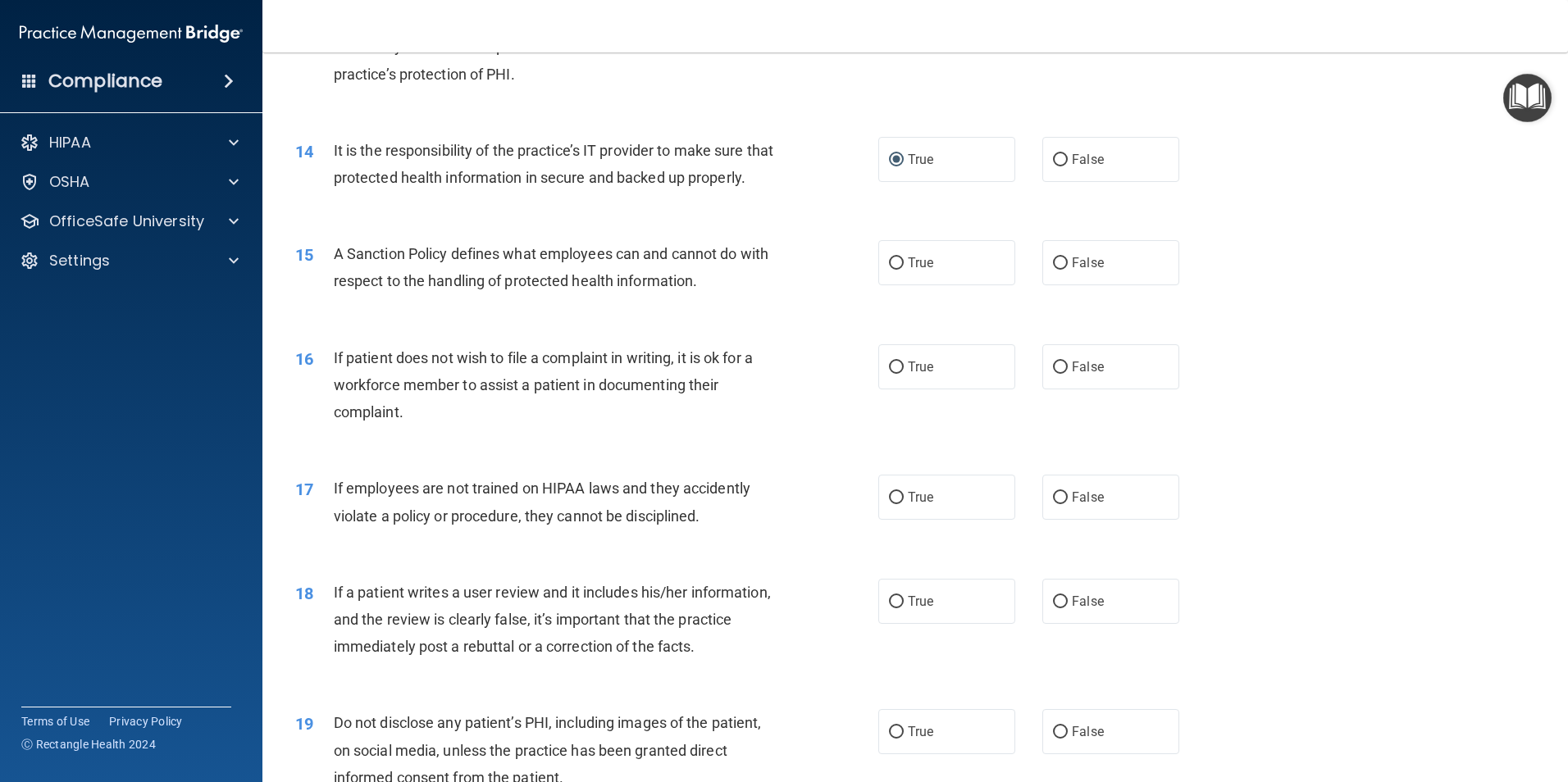
click at [552, 426] on div "If patient does not wish to file a complaint in writing, it is ok for a workfor…" at bounding box center [562, 385] width 456 height 82
click at [891, 270] on input "True" at bounding box center [897, 263] width 15 height 12
radio input "true"
click at [897, 374] on input "True" at bounding box center [897, 367] width 15 height 12
radio input "true"
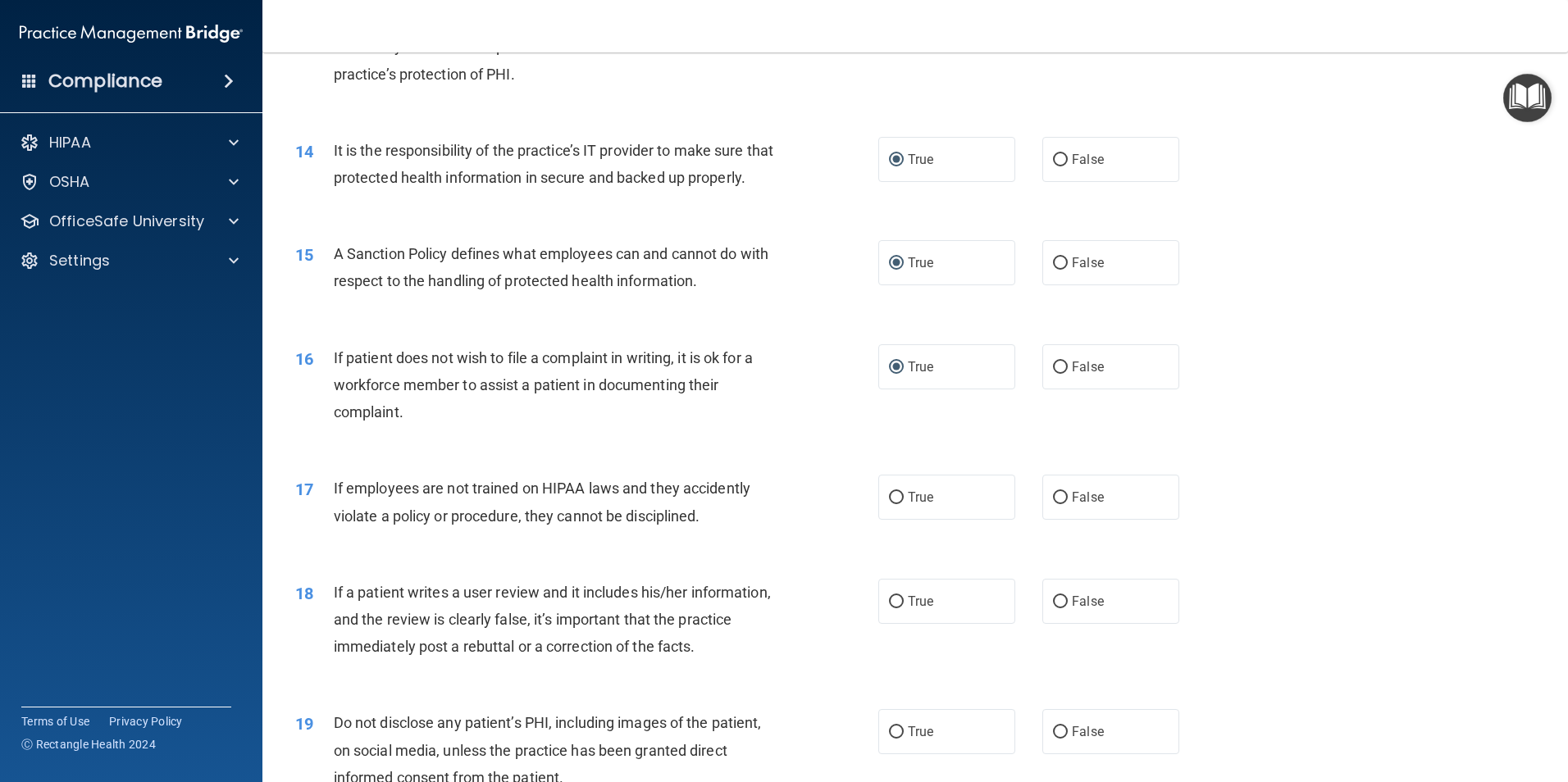
scroll to position [2132, 0]
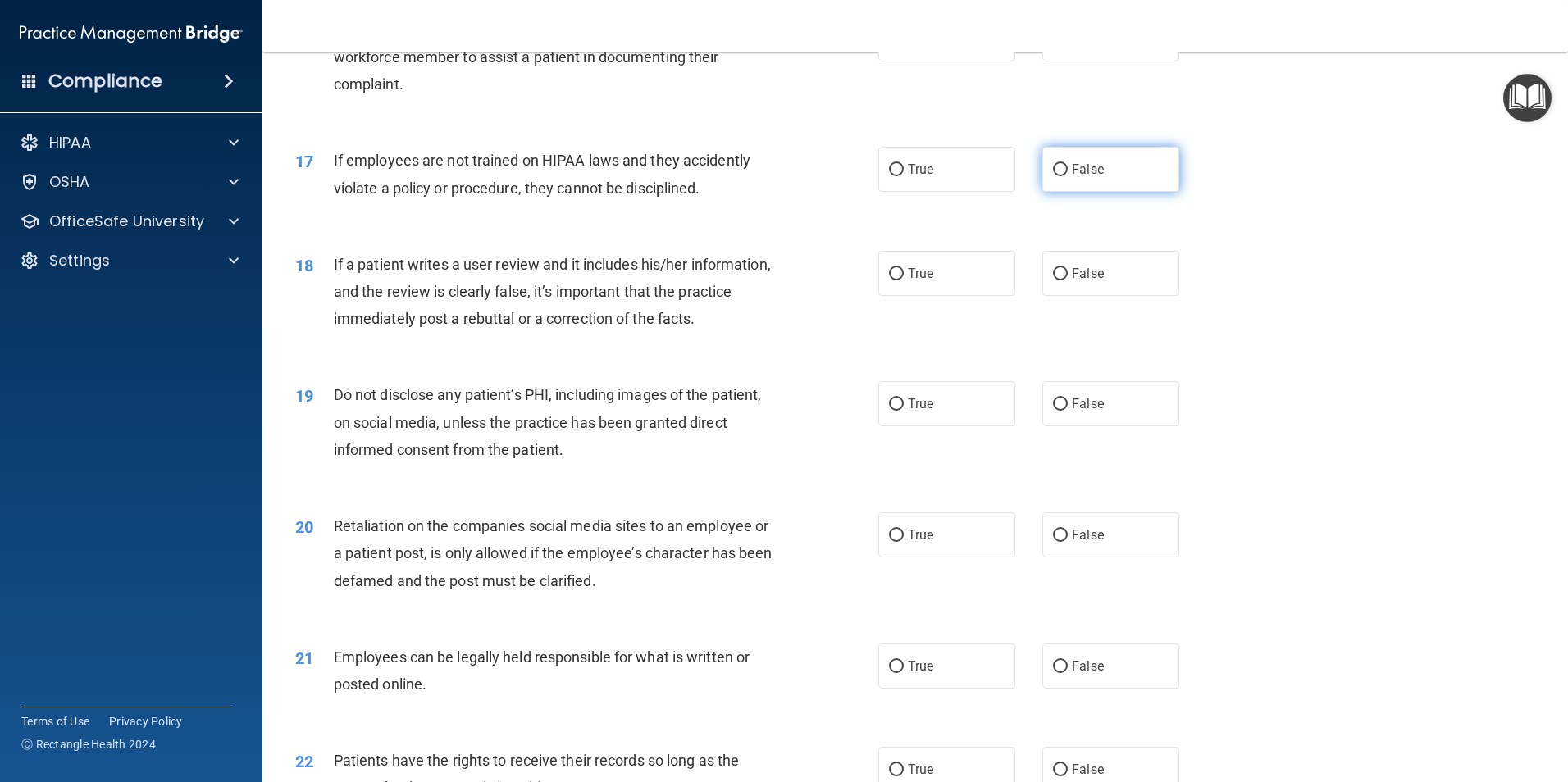
click at [1052, 177] on input "False" at bounding box center [1060, 170] width 15 height 12
radio input "true"
click at [1053, 280] on input "False" at bounding box center [1060, 274] width 15 height 12
radio input "true"
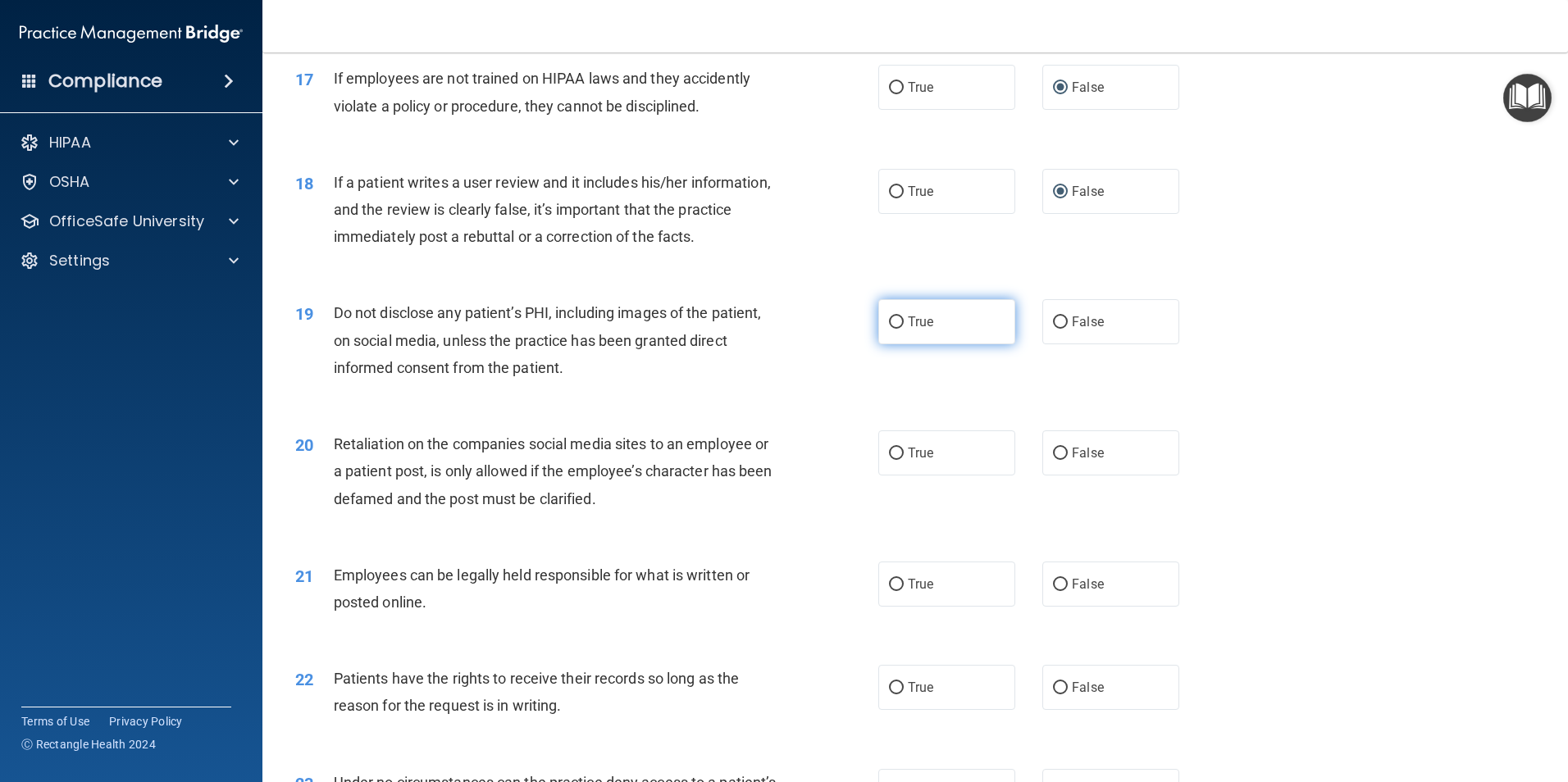
click at [896, 329] on input "True" at bounding box center [897, 323] width 15 height 12
radio input "true"
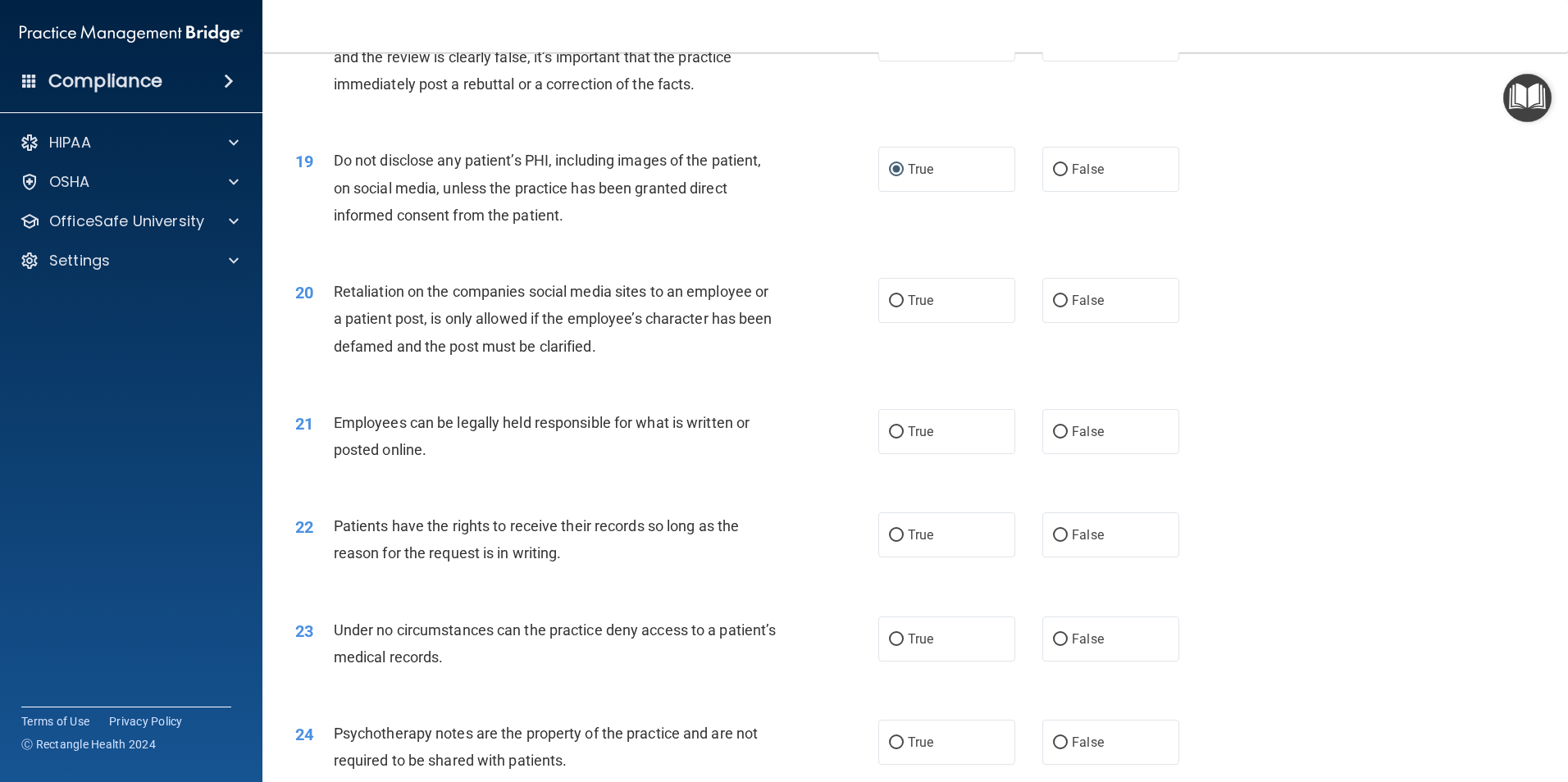
scroll to position [2378, 0]
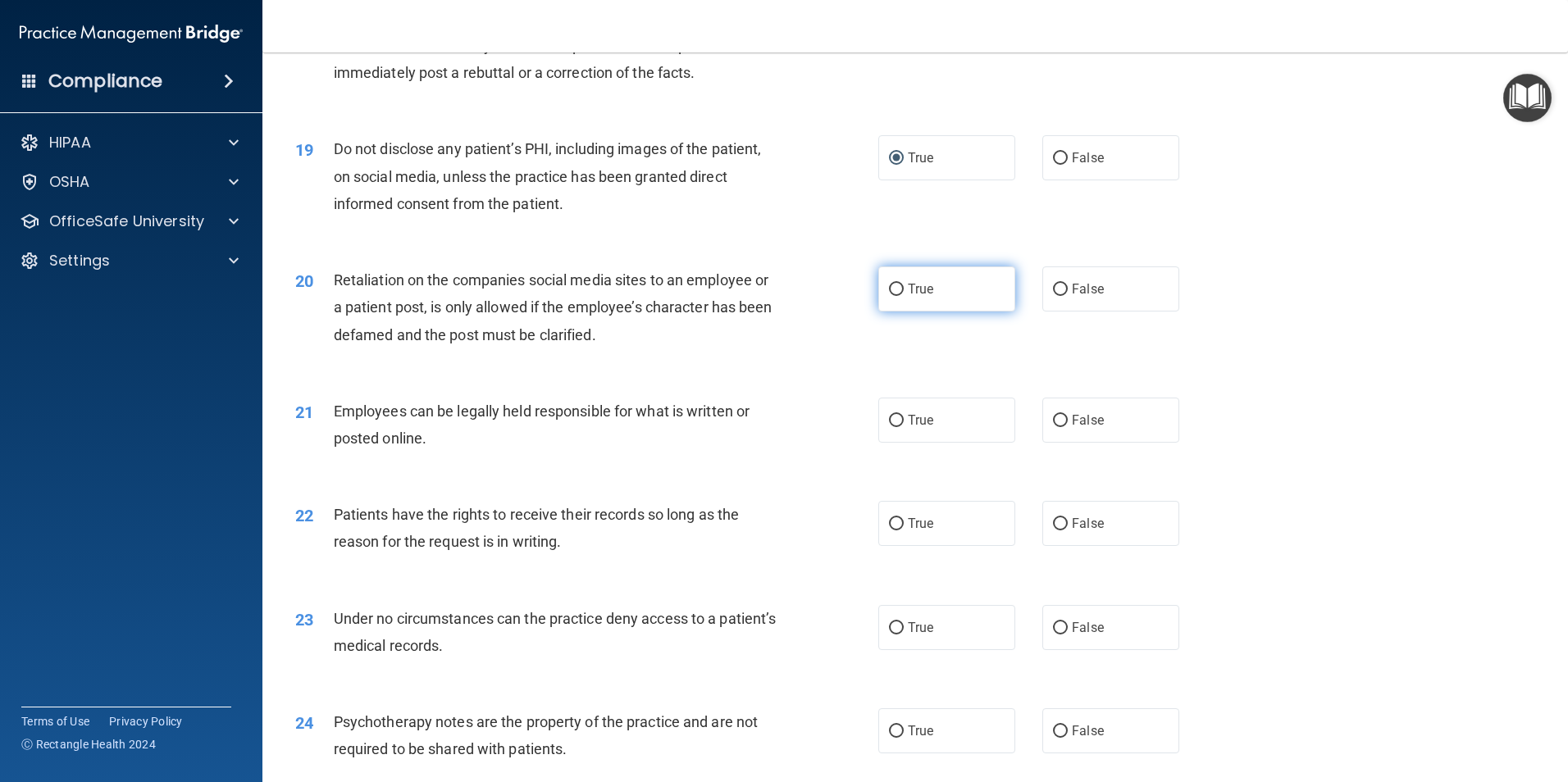
click at [890, 296] on input "True" at bounding box center [897, 290] width 15 height 12
radio input "true"
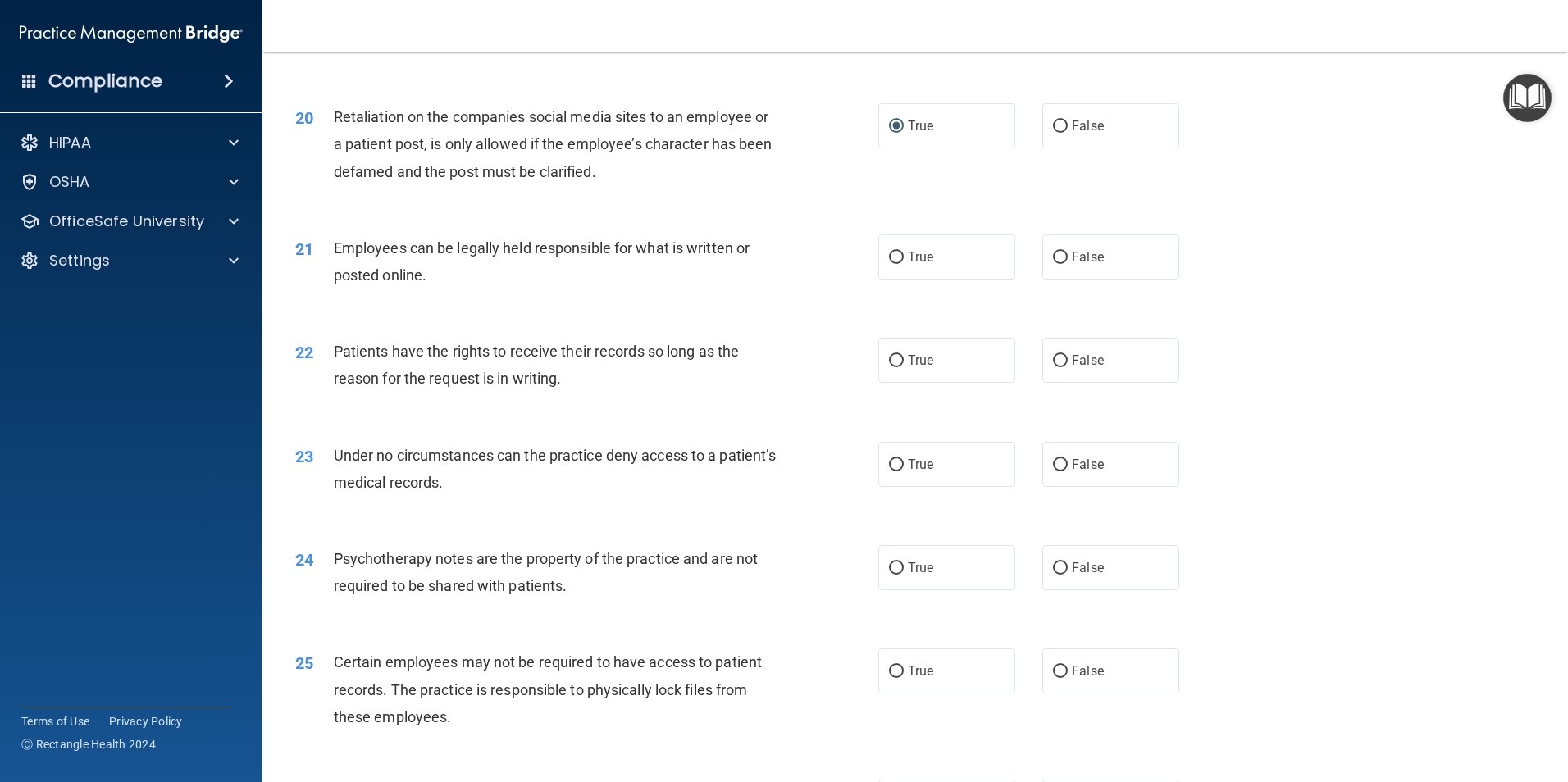
scroll to position [2542, 0]
click at [893, 263] on input "True" at bounding box center [897, 257] width 15 height 12
radio input "true"
click at [889, 366] on input "True" at bounding box center [897, 360] width 15 height 12
radio input "true"
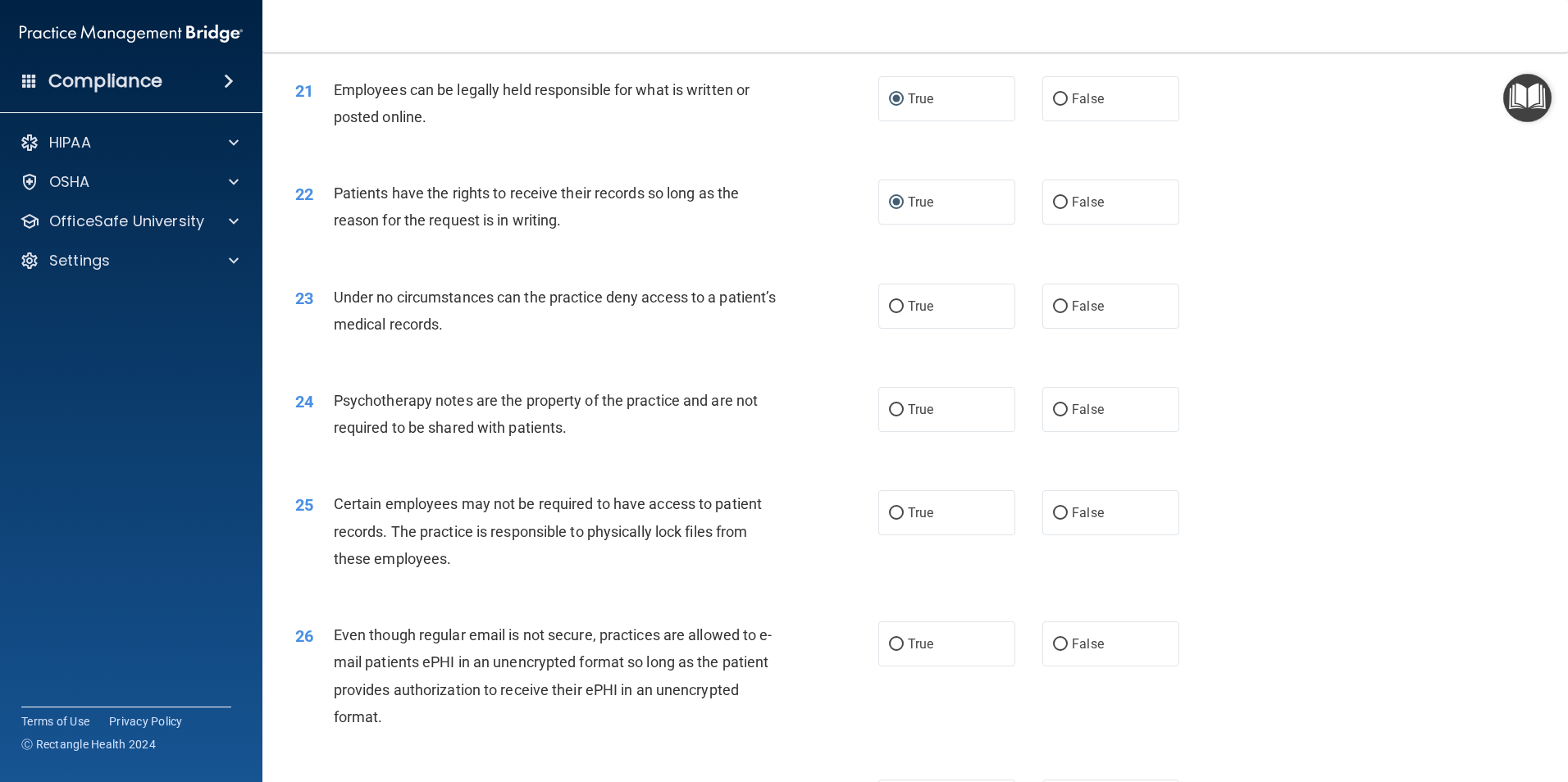
scroll to position [2706, 0]
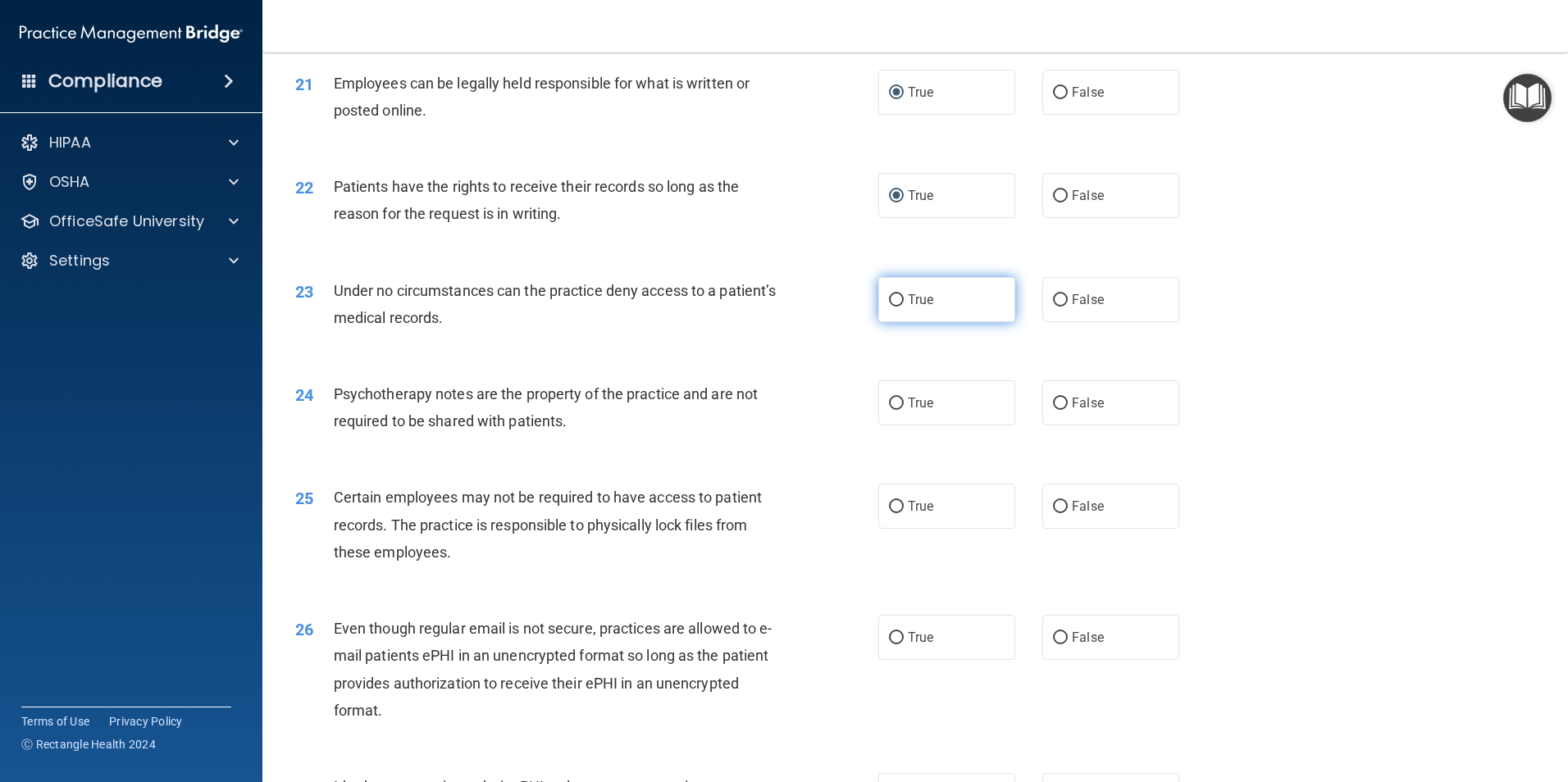
click at [895, 307] on input "True" at bounding box center [897, 300] width 15 height 12
radio input "true"
click at [896, 410] on input "True" at bounding box center [897, 403] width 15 height 12
radio input "true"
click at [899, 529] on label "True" at bounding box center [947, 506] width 137 height 45
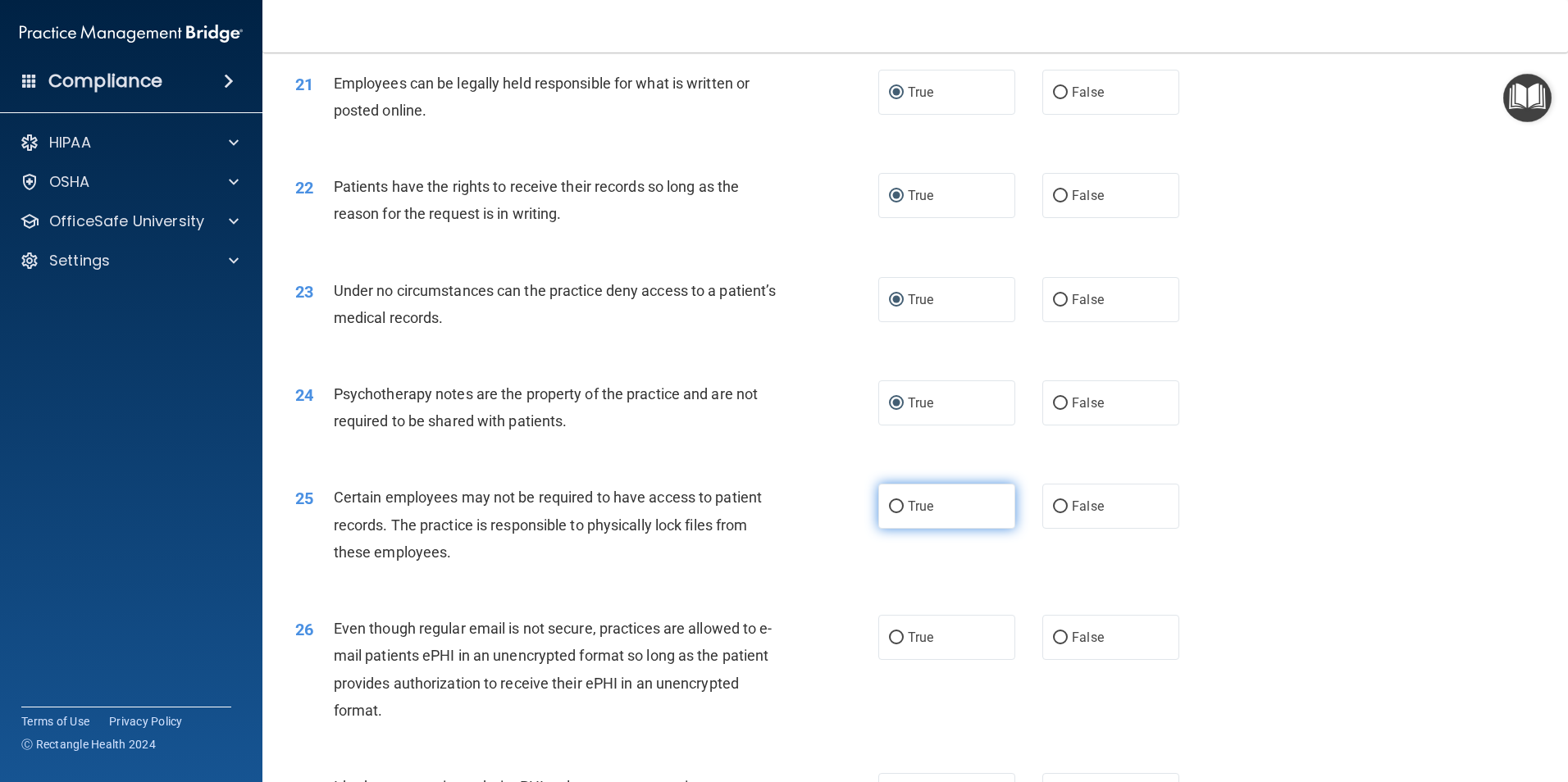
click at [899, 513] on input "True" at bounding box center [897, 506] width 15 height 12
radio input "true"
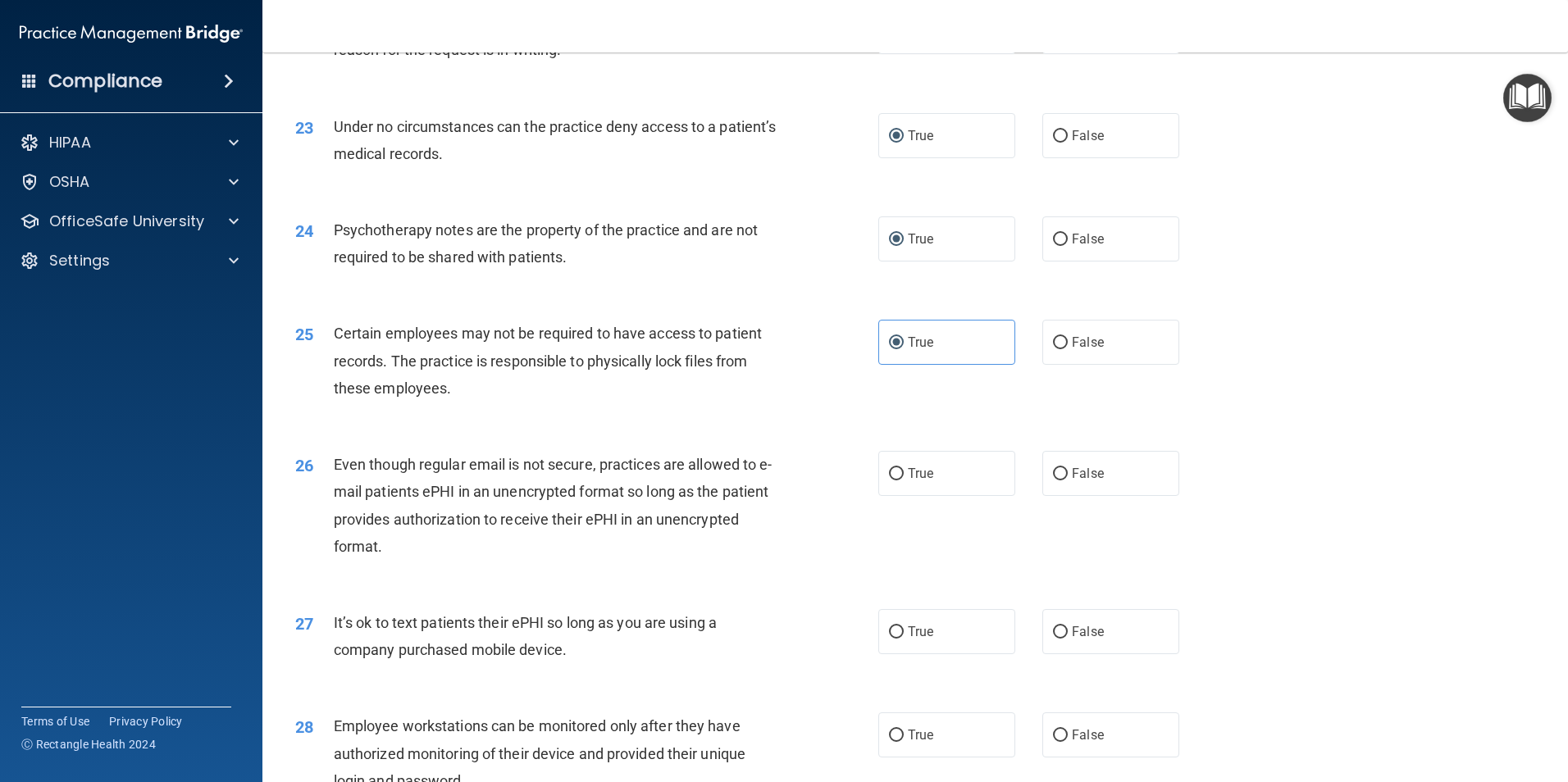
scroll to position [2952, 0]
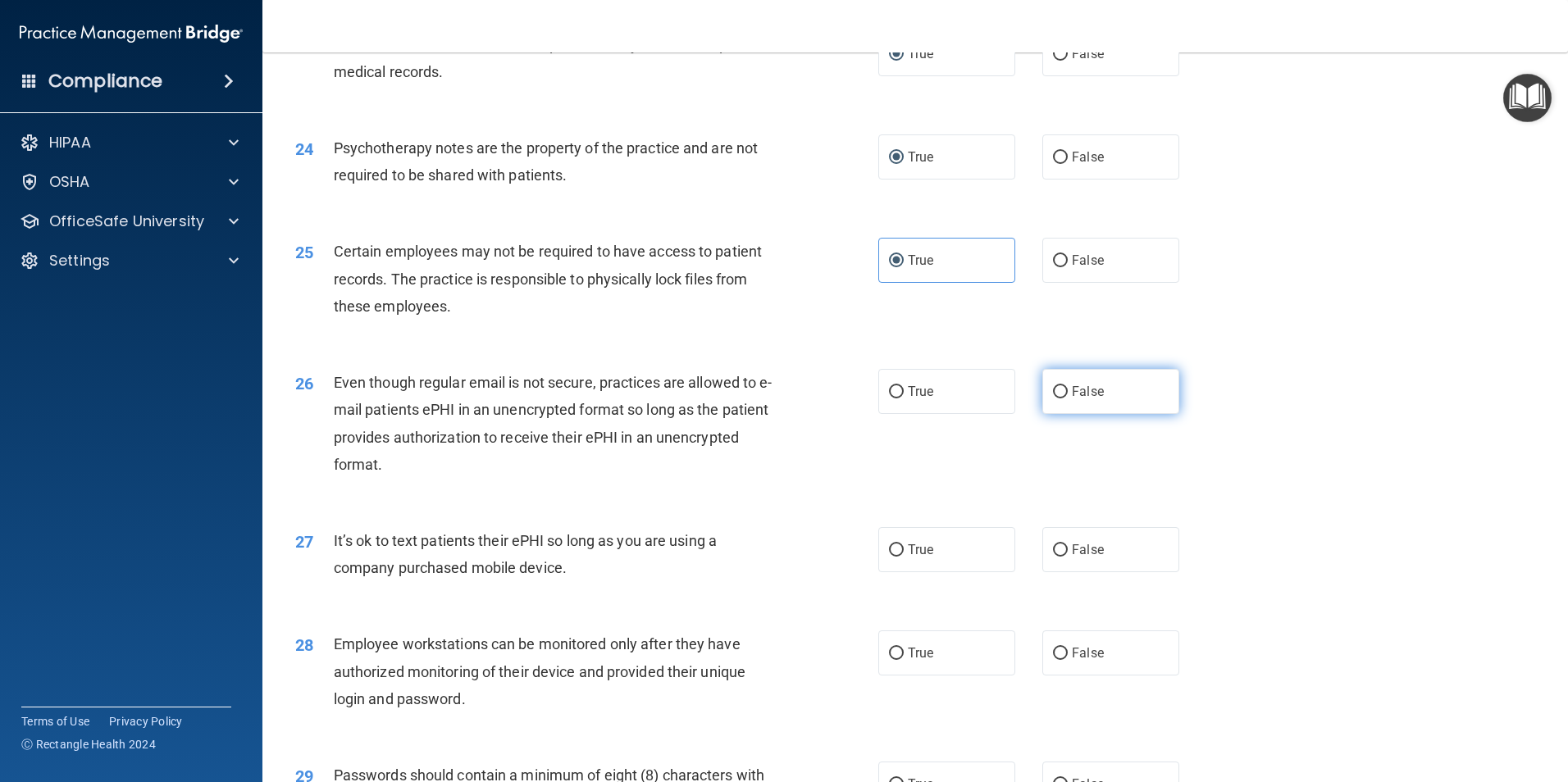
click at [1052, 398] on input "False" at bounding box center [1060, 392] width 15 height 12
radio input "true"
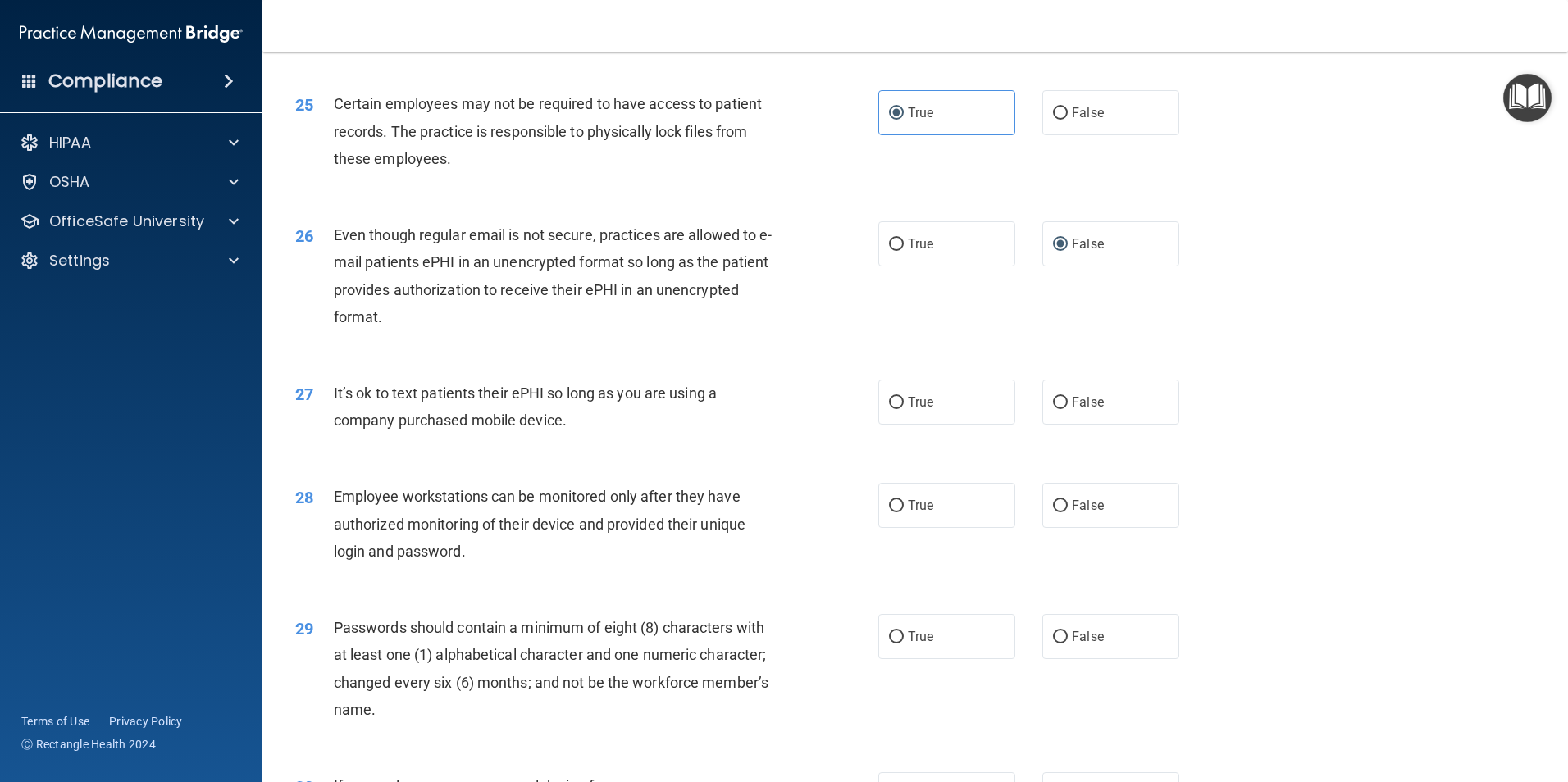
scroll to position [3116, 0]
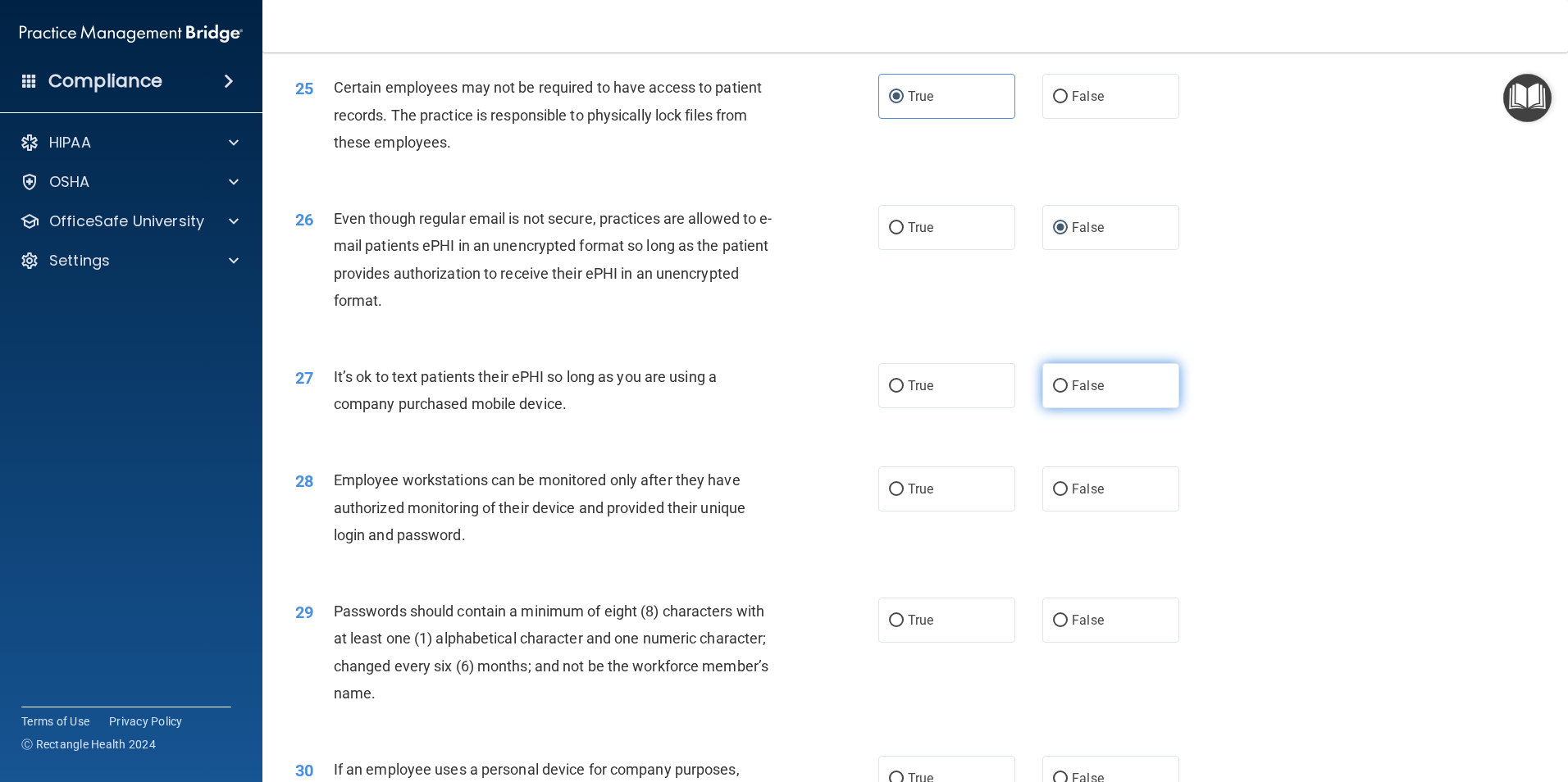
click at [1052, 393] on input "False" at bounding box center [1060, 386] width 15 height 12
radio input "true"
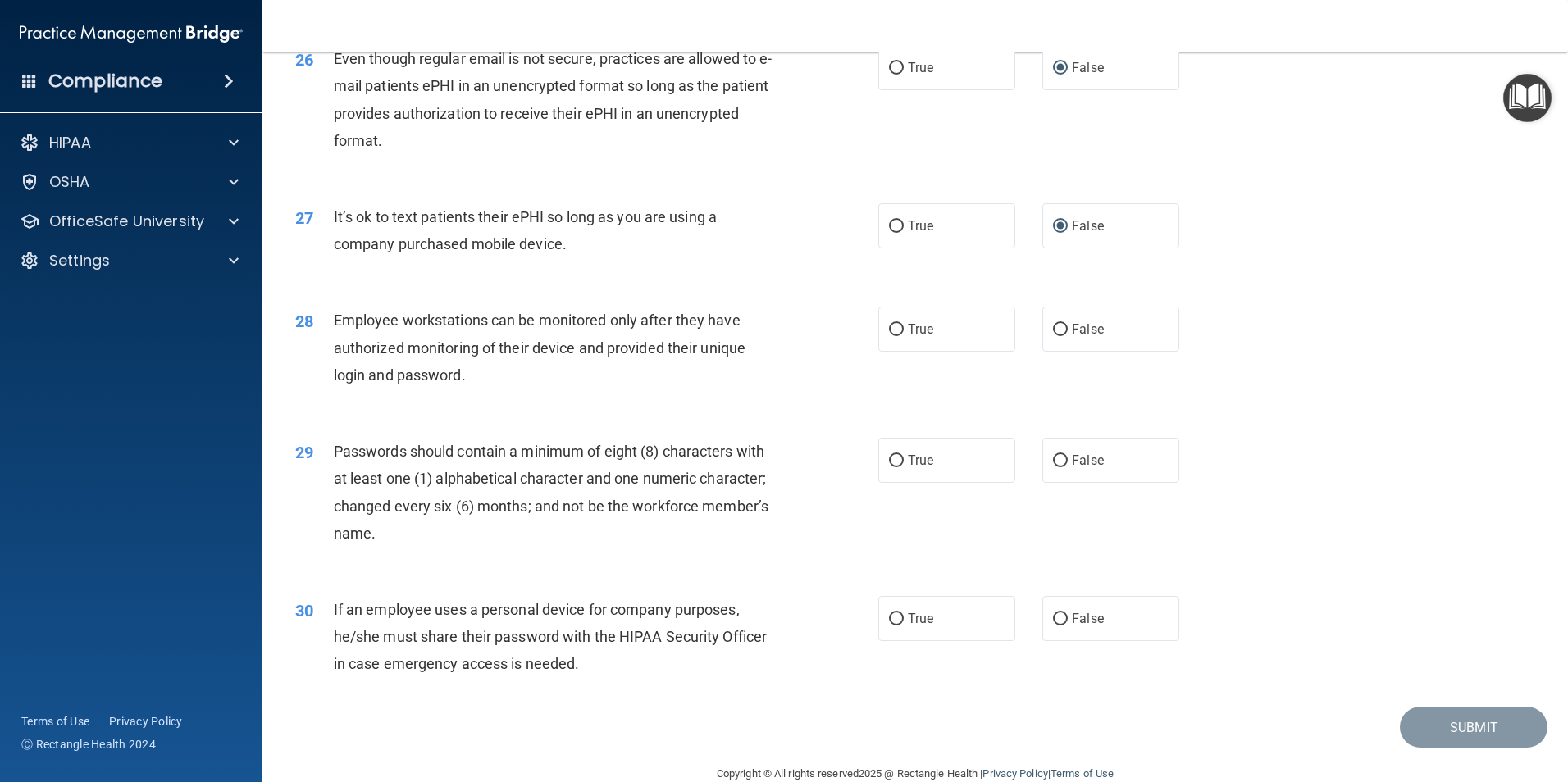
scroll to position [3334, 0]
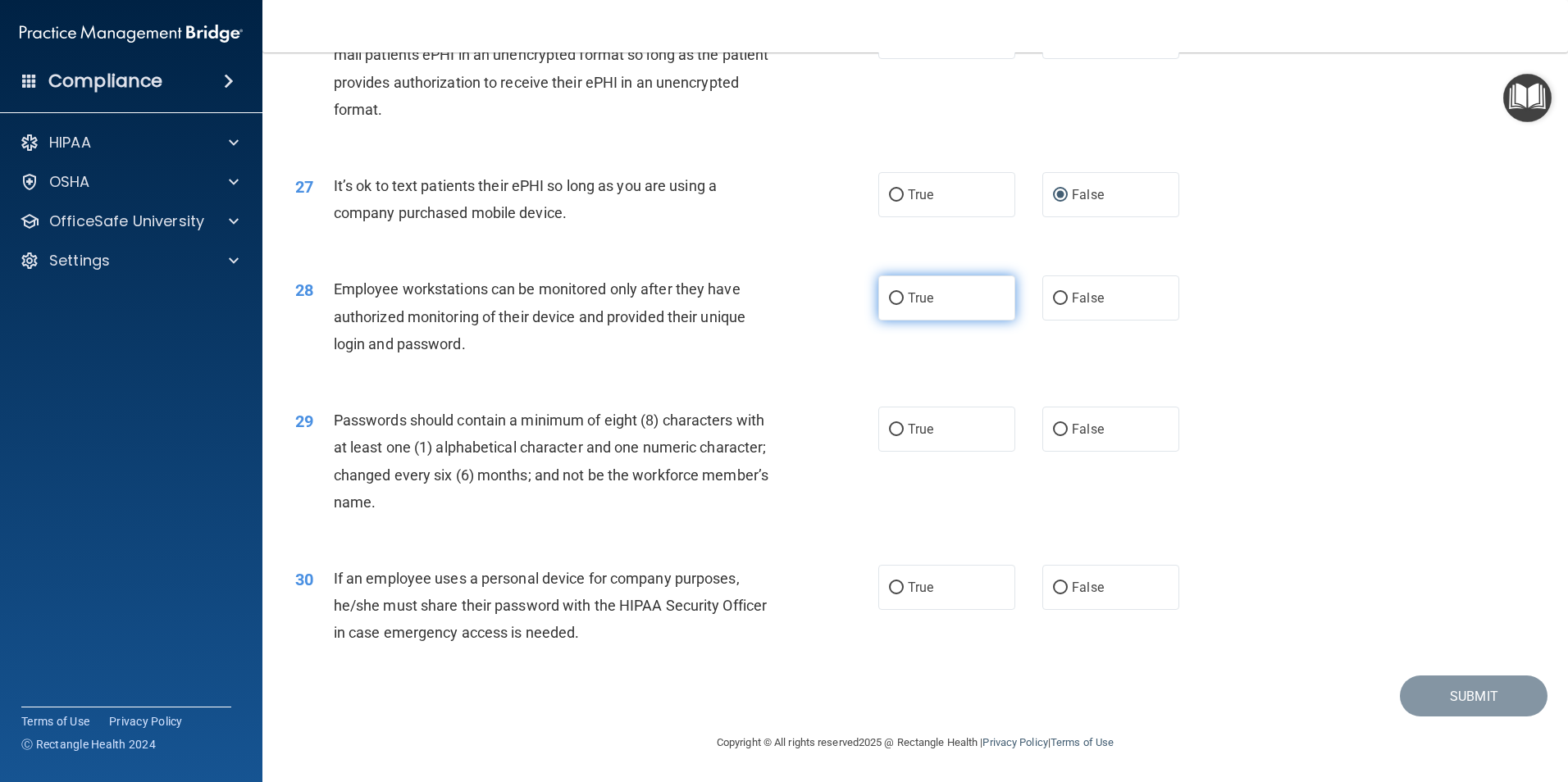
click at [889, 303] on input "True" at bounding box center [897, 299] width 15 height 12
radio input "true"
click at [889, 430] on input "True" at bounding box center [897, 430] width 15 height 12
radio input "true"
click at [892, 590] on input "True" at bounding box center [897, 588] width 15 height 12
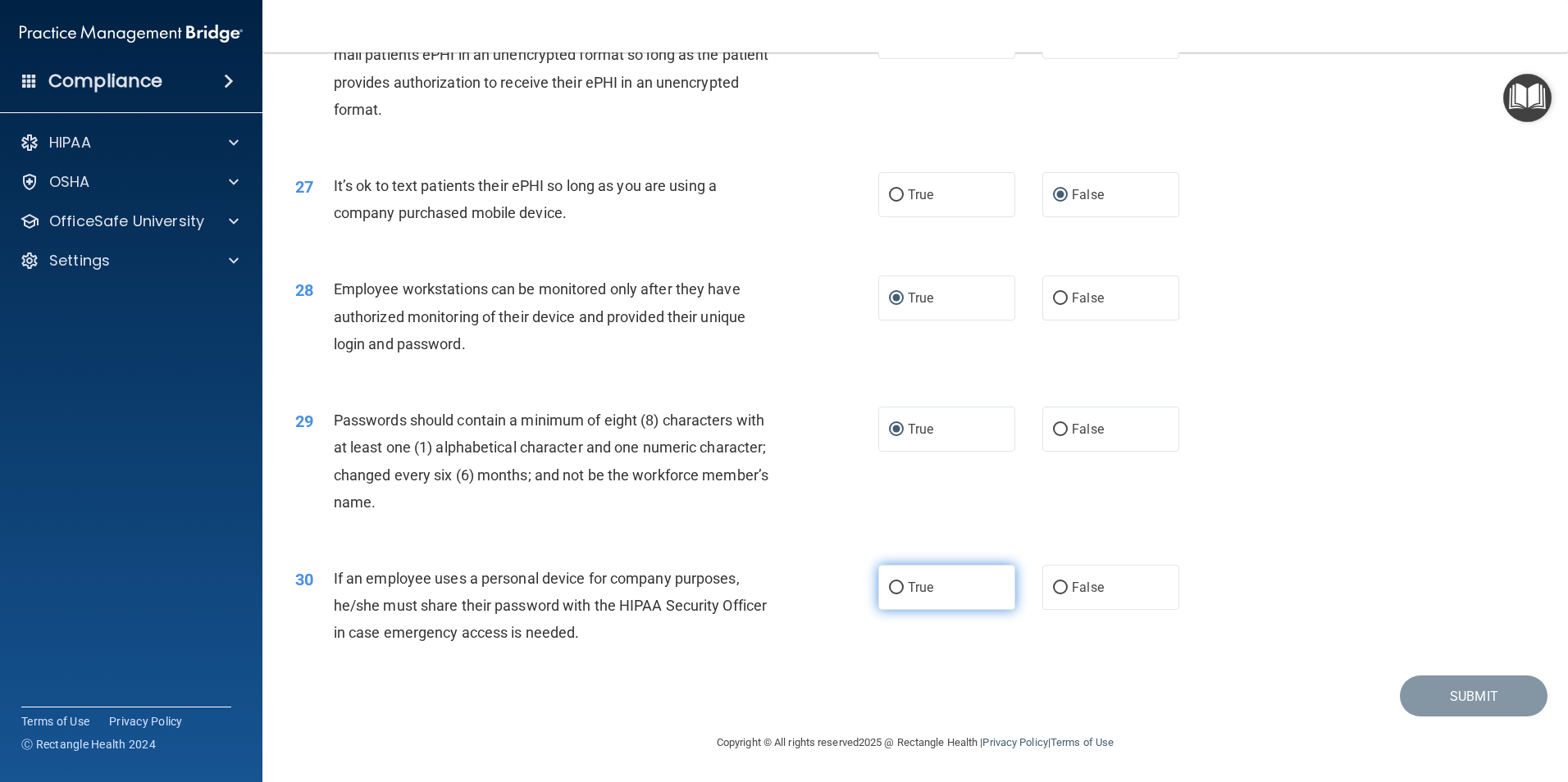
radio input "true"
click at [1416, 693] on button "Submit" at bounding box center [1473, 696] width 148 height 42
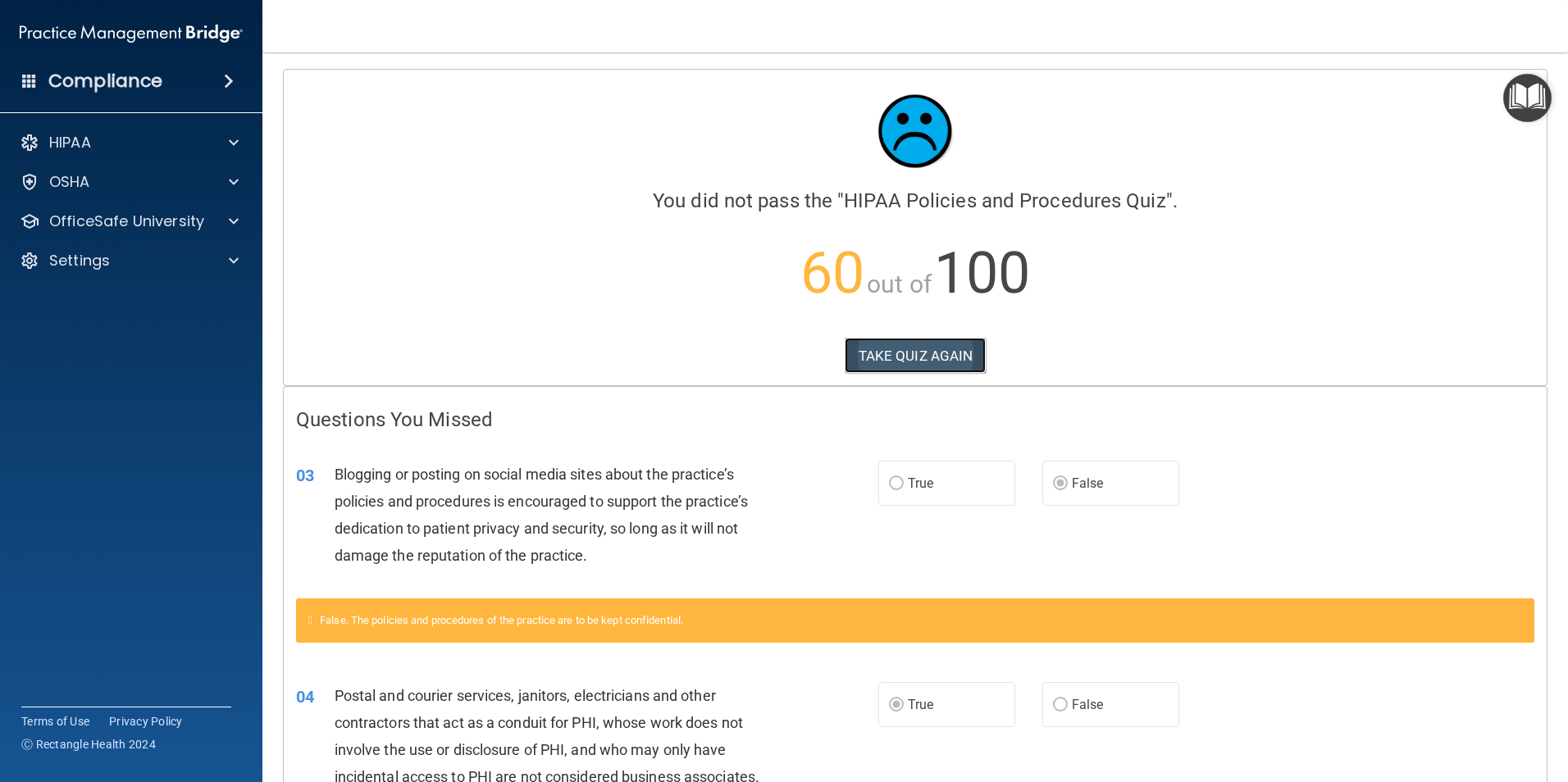
click at [904, 350] on button "TAKE QUIZ AGAIN" at bounding box center [916, 356] width 142 height 36
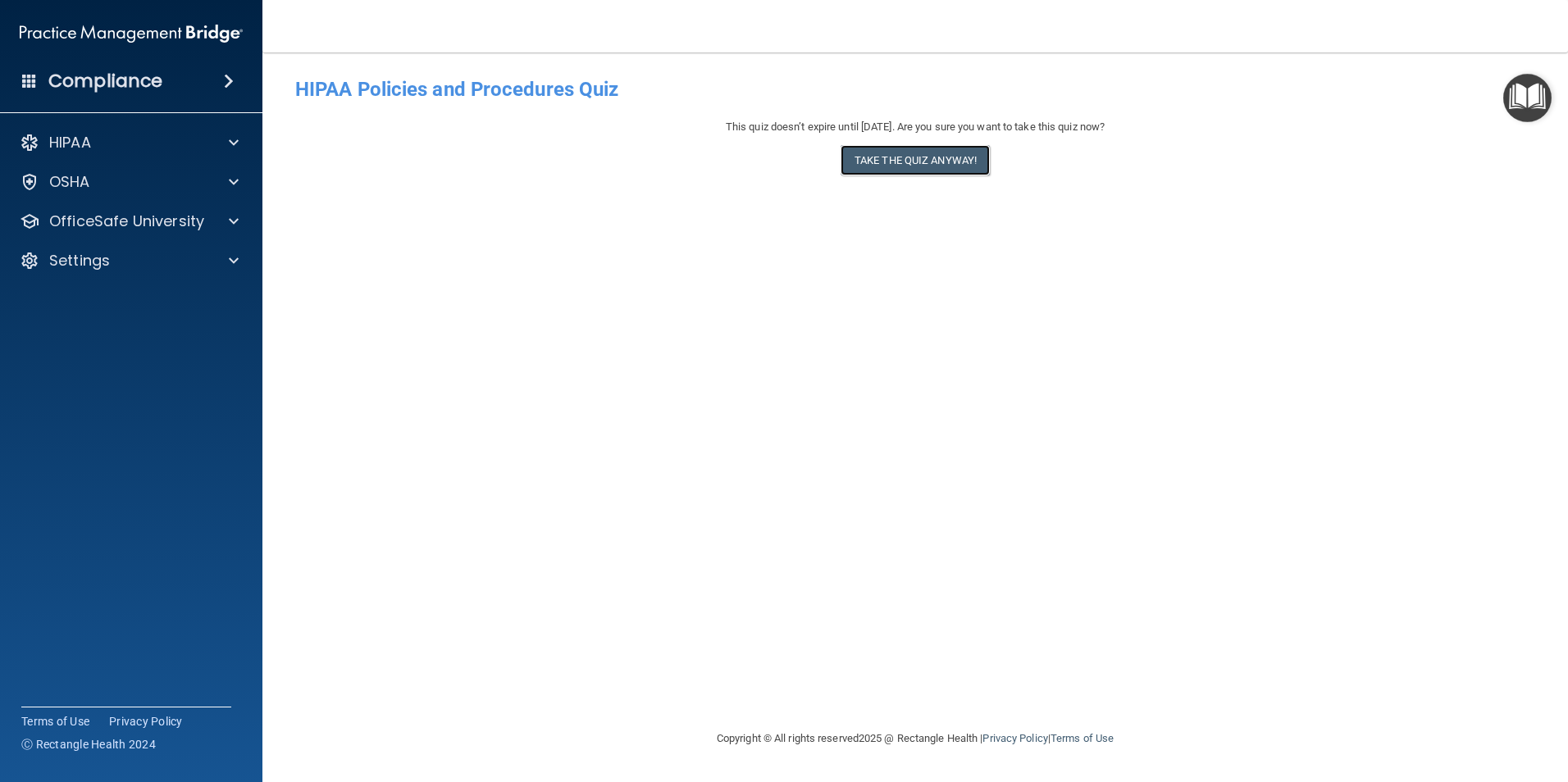
click at [892, 155] on button "Take the quiz anyway!" at bounding box center [915, 160] width 149 height 31
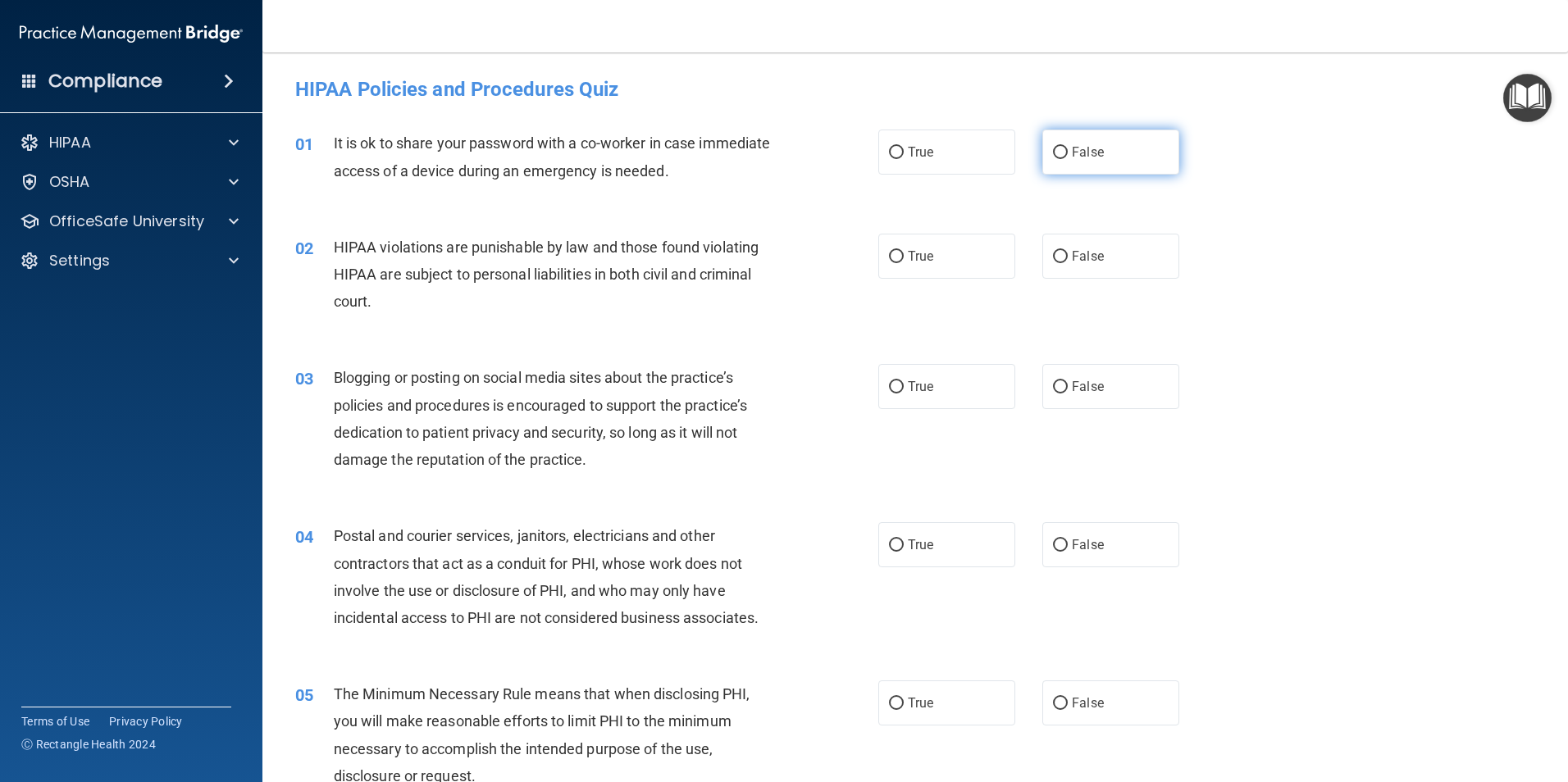
click at [1057, 152] on input "False" at bounding box center [1060, 153] width 15 height 12
radio input "true"
click at [897, 262] on input "True" at bounding box center [897, 257] width 15 height 12
radio input "true"
click at [1052, 386] on input "False" at bounding box center [1060, 387] width 15 height 12
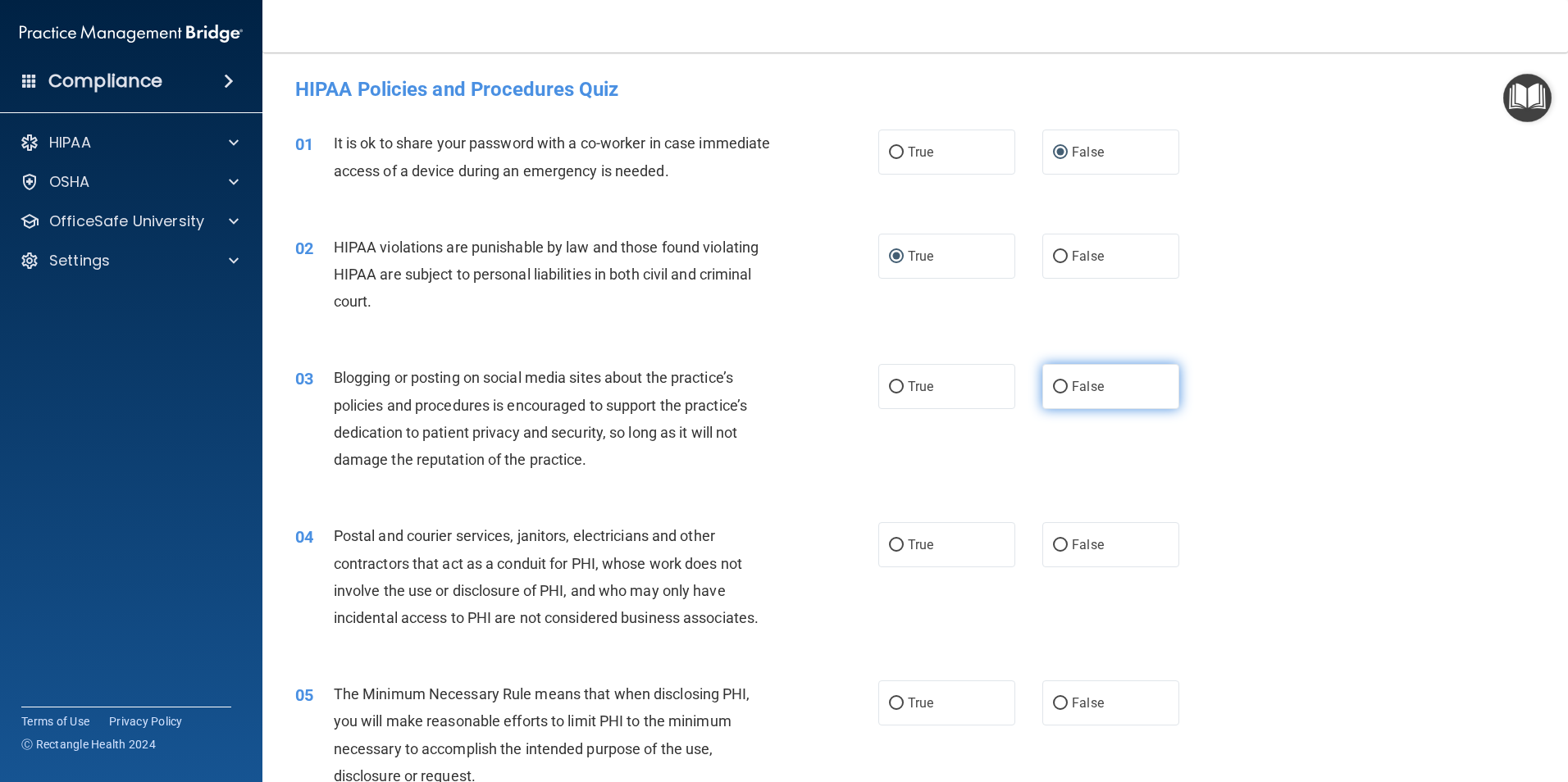
radio input "true"
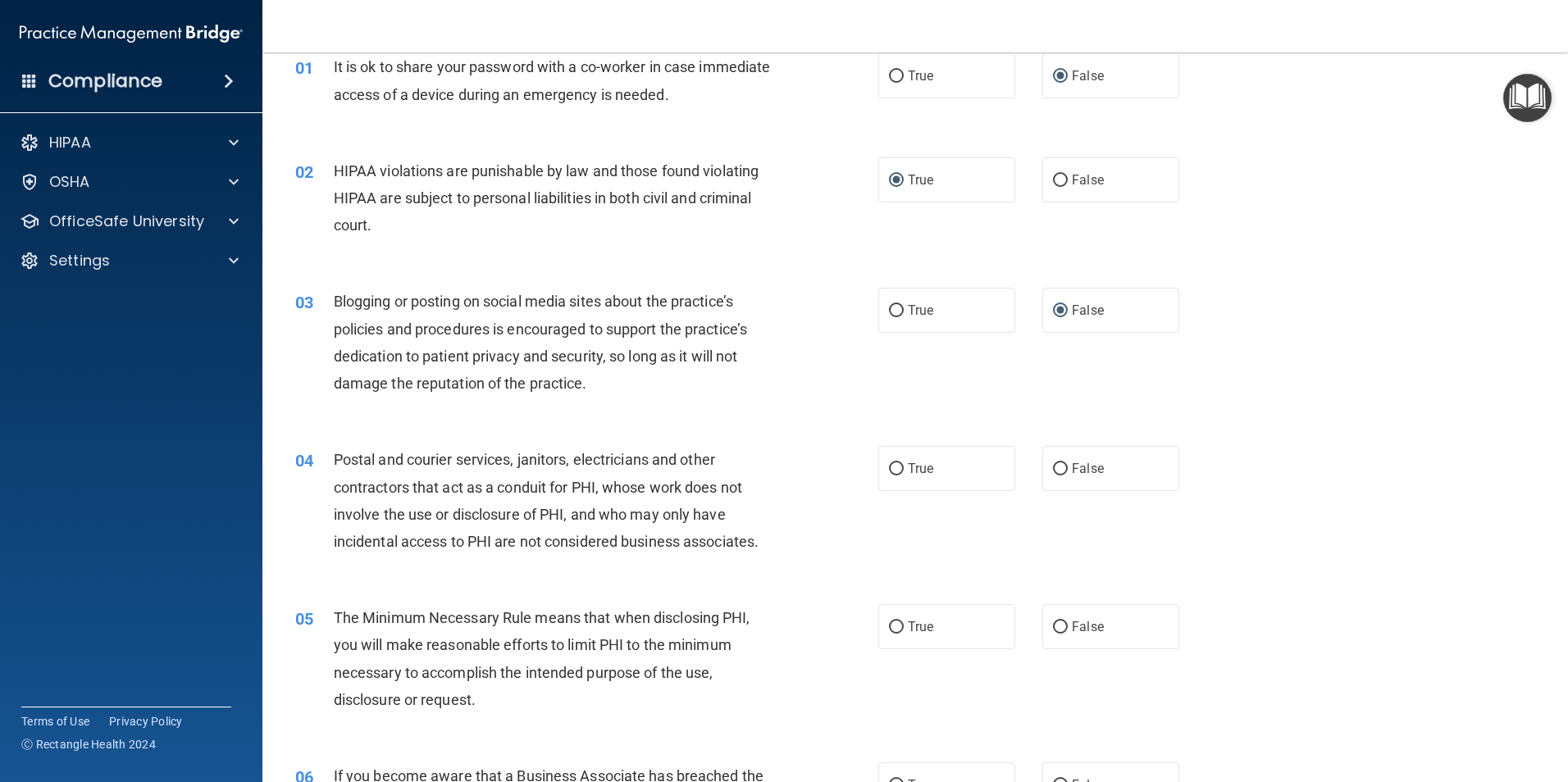
scroll to position [246, 0]
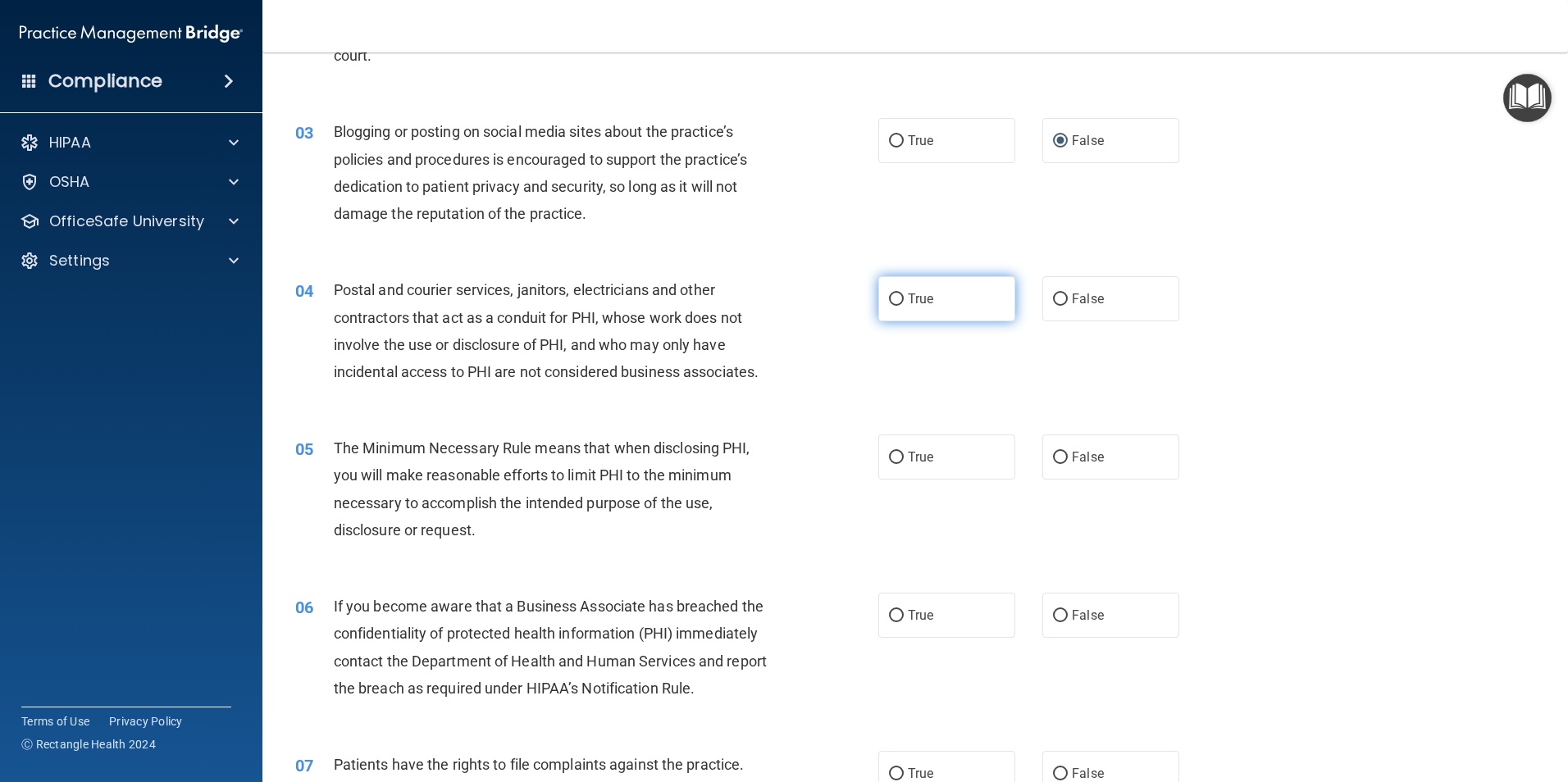
click at [893, 299] on input "True" at bounding box center [897, 299] width 15 height 12
radio input "true"
click at [889, 454] on input "True" at bounding box center [897, 458] width 15 height 12
radio input "true"
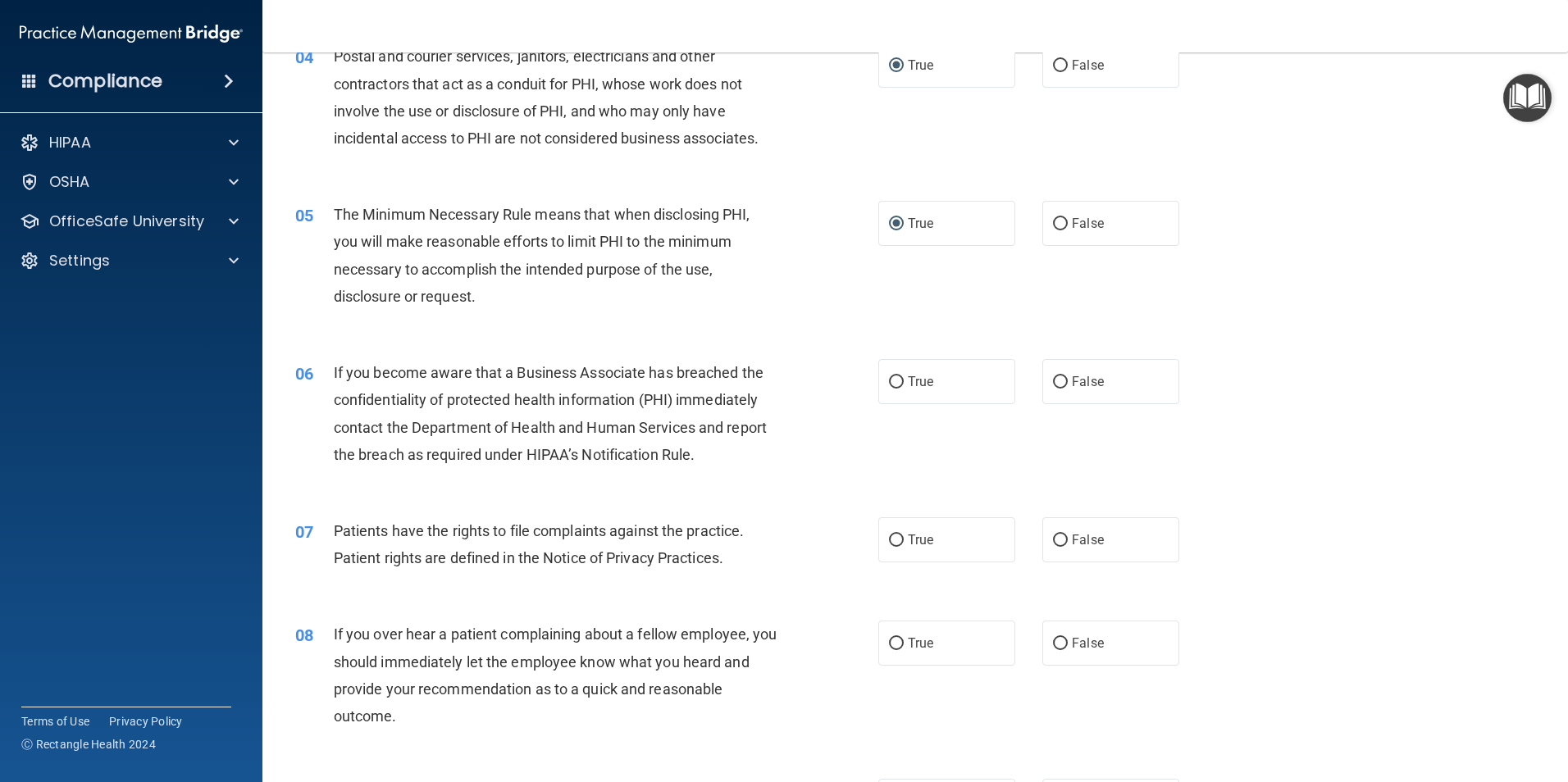
scroll to position [492, 0]
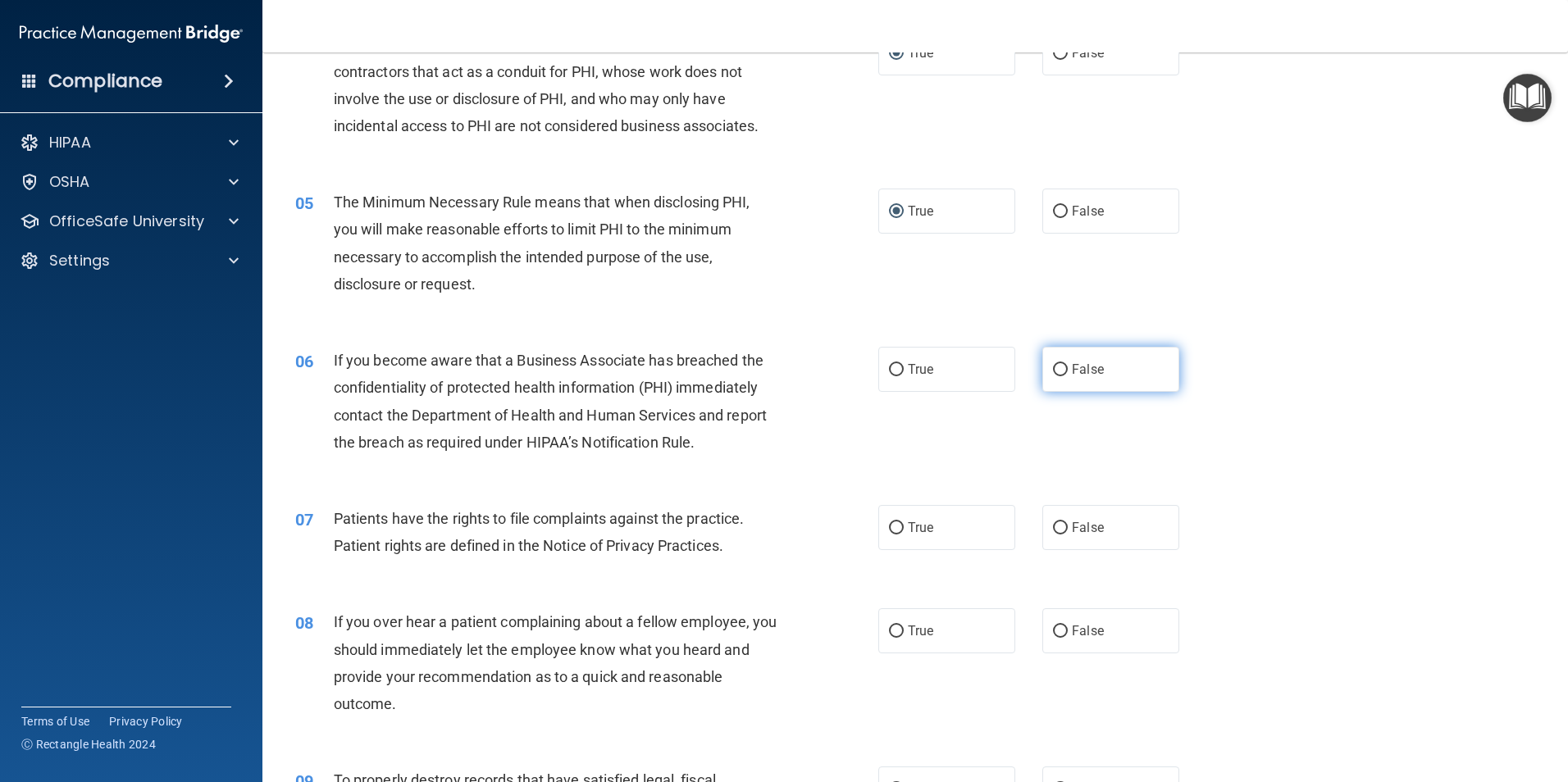
click at [1054, 364] on input "False" at bounding box center [1060, 370] width 15 height 12
radio input "true"
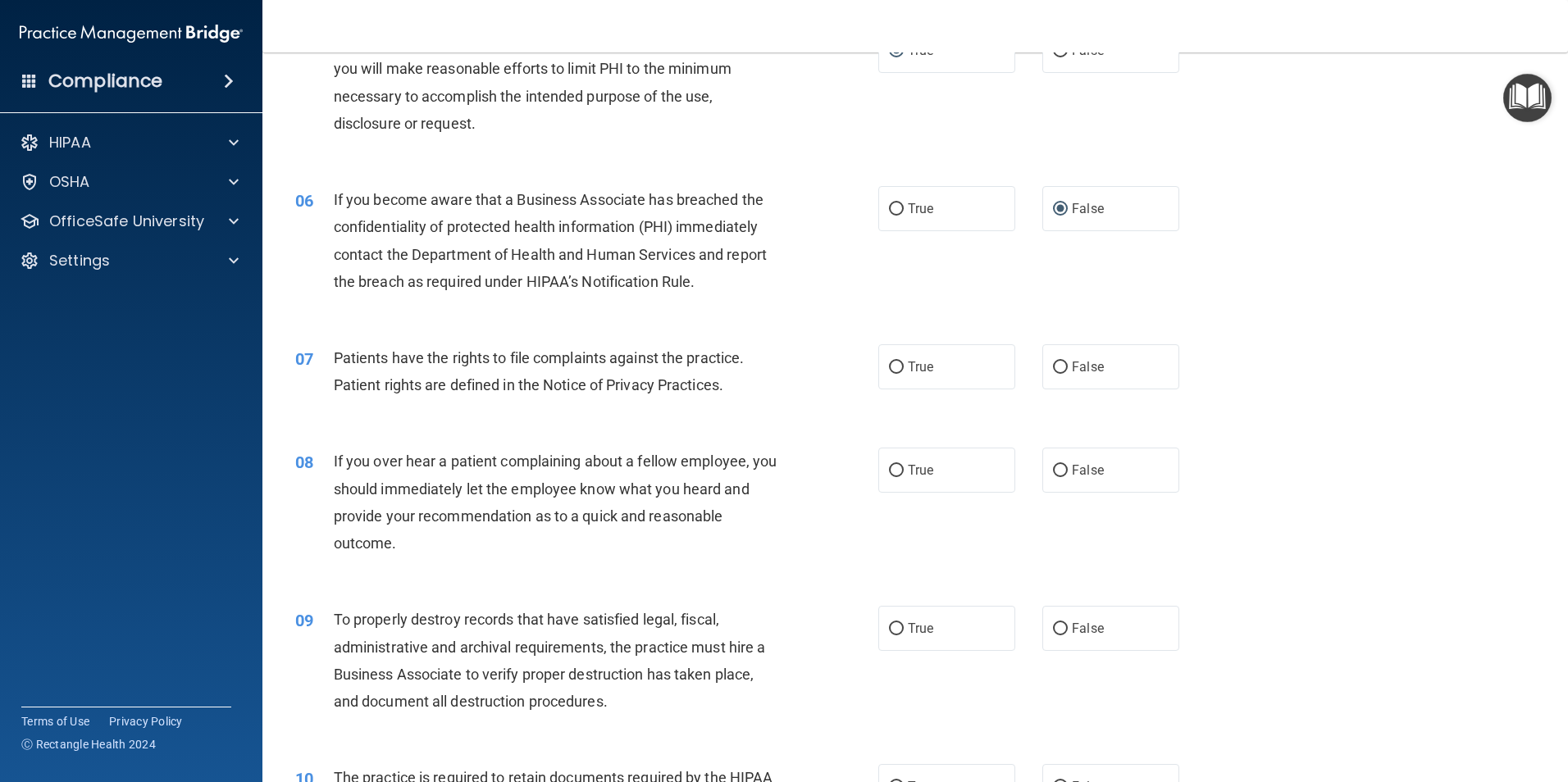
scroll to position [656, 0]
click at [900, 362] on label "True" at bounding box center [947, 364] width 137 height 45
click at [900, 362] on input "True" at bounding box center [897, 364] width 15 height 12
radio input "true"
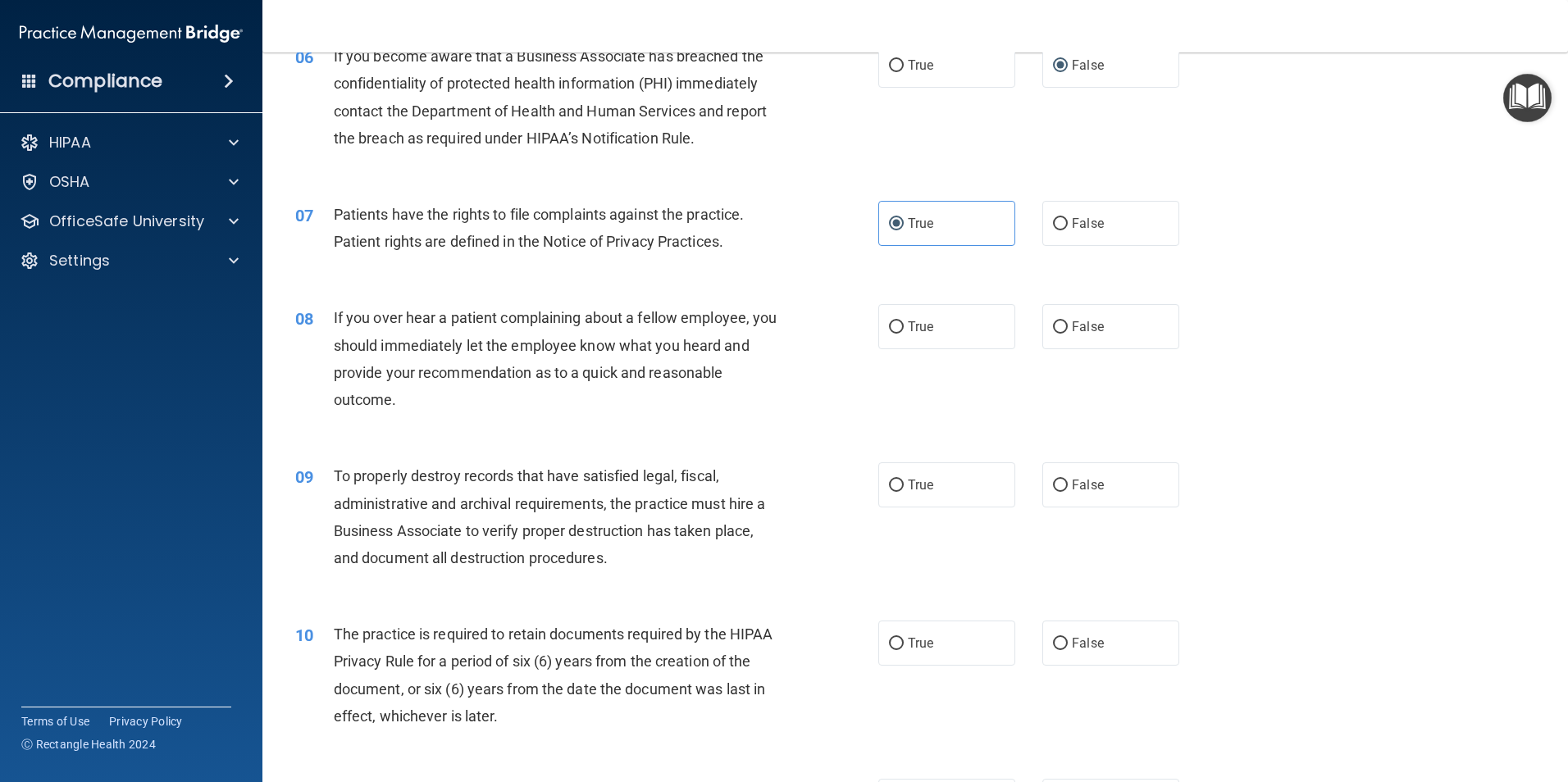
scroll to position [820, 0]
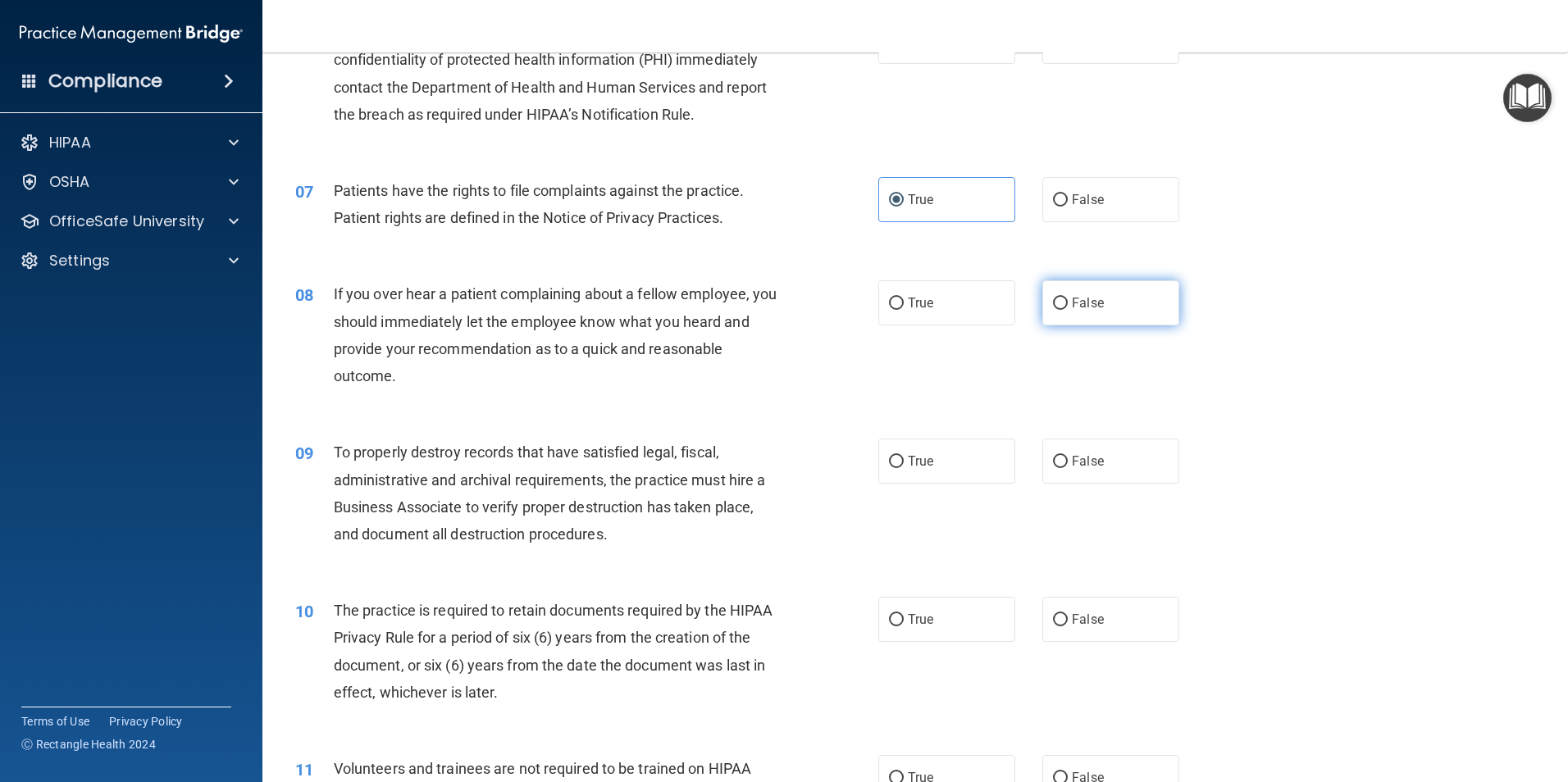
drag, startPoint x: 1055, startPoint y: 299, endPoint x: 1035, endPoint y: 301, distance: 20.1
click at [1056, 299] on input "False" at bounding box center [1060, 304] width 15 height 12
radio input "true"
click at [1059, 459] on input "False" at bounding box center [1060, 462] width 15 height 12
radio input "true"
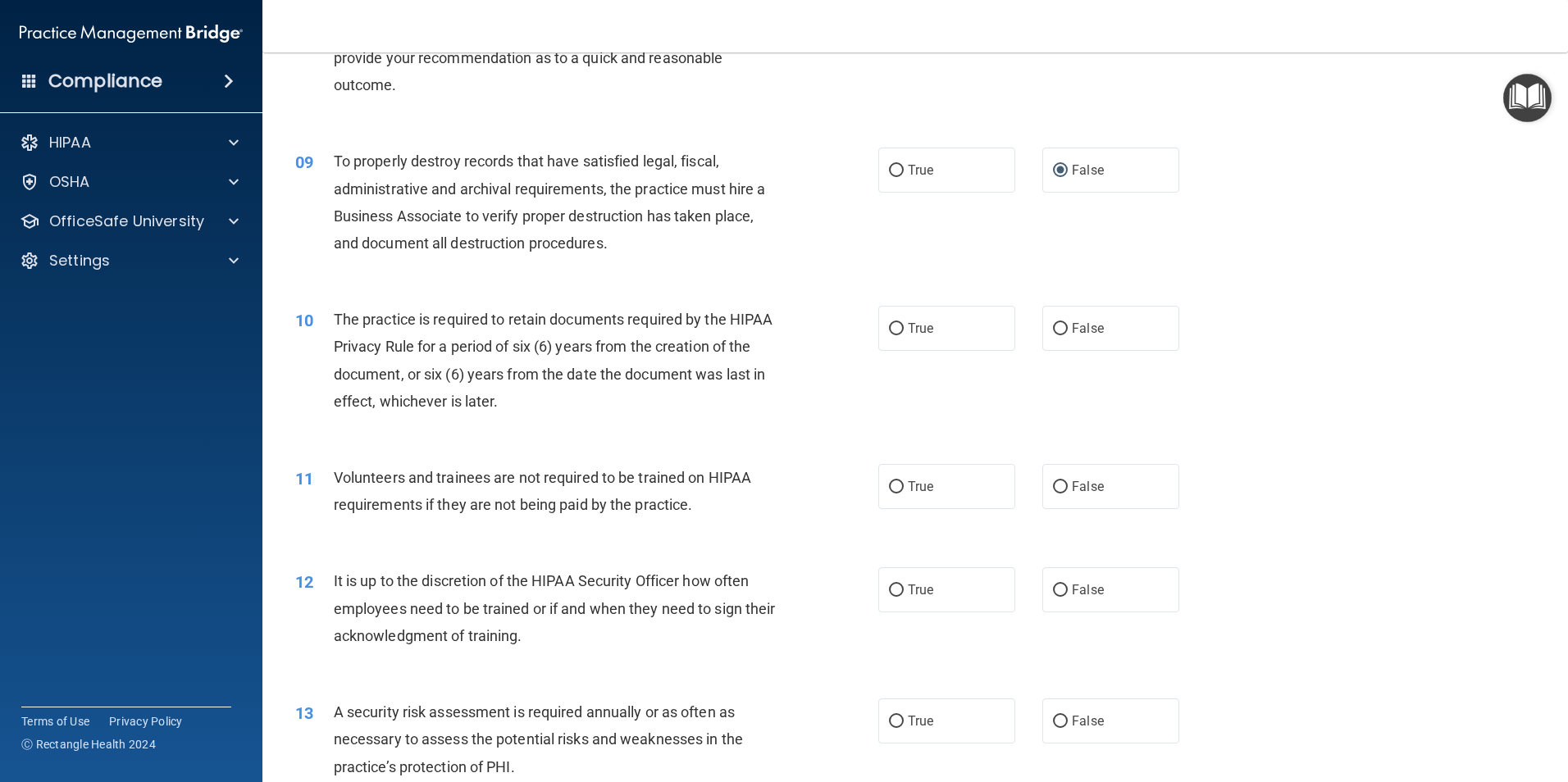
scroll to position [1148, 0]
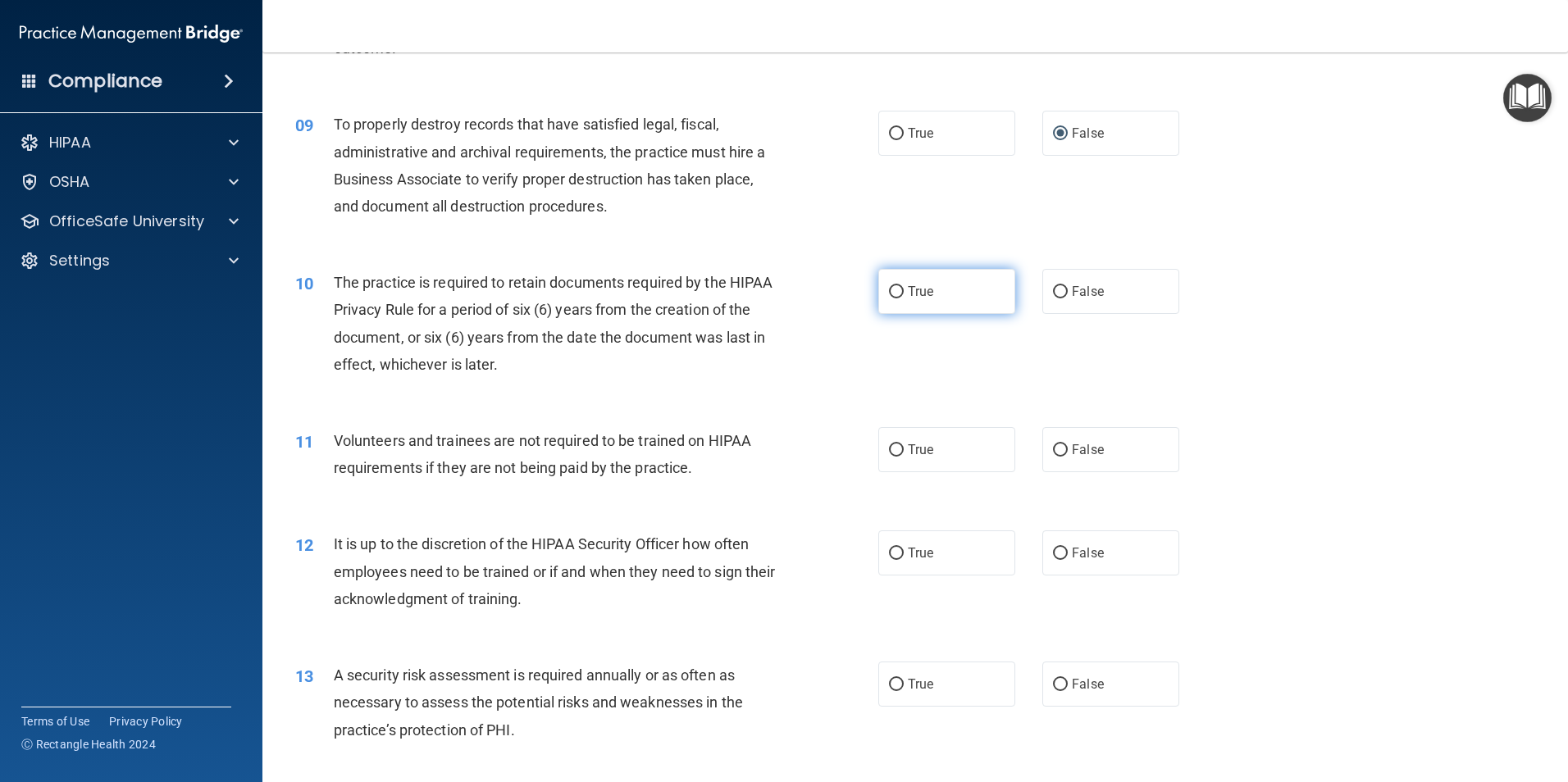
click at [889, 294] on input "True" at bounding box center [897, 292] width 15 height 12
radio input "true"
click at [1053, 447] on input "False" at bounding box center [1060, 450] width 15 height 12
radio input "true"
drag, startPoint x: 1049, startPoint y: 556, endPoint x: 963, endPoint y: 569, distance: 87.0
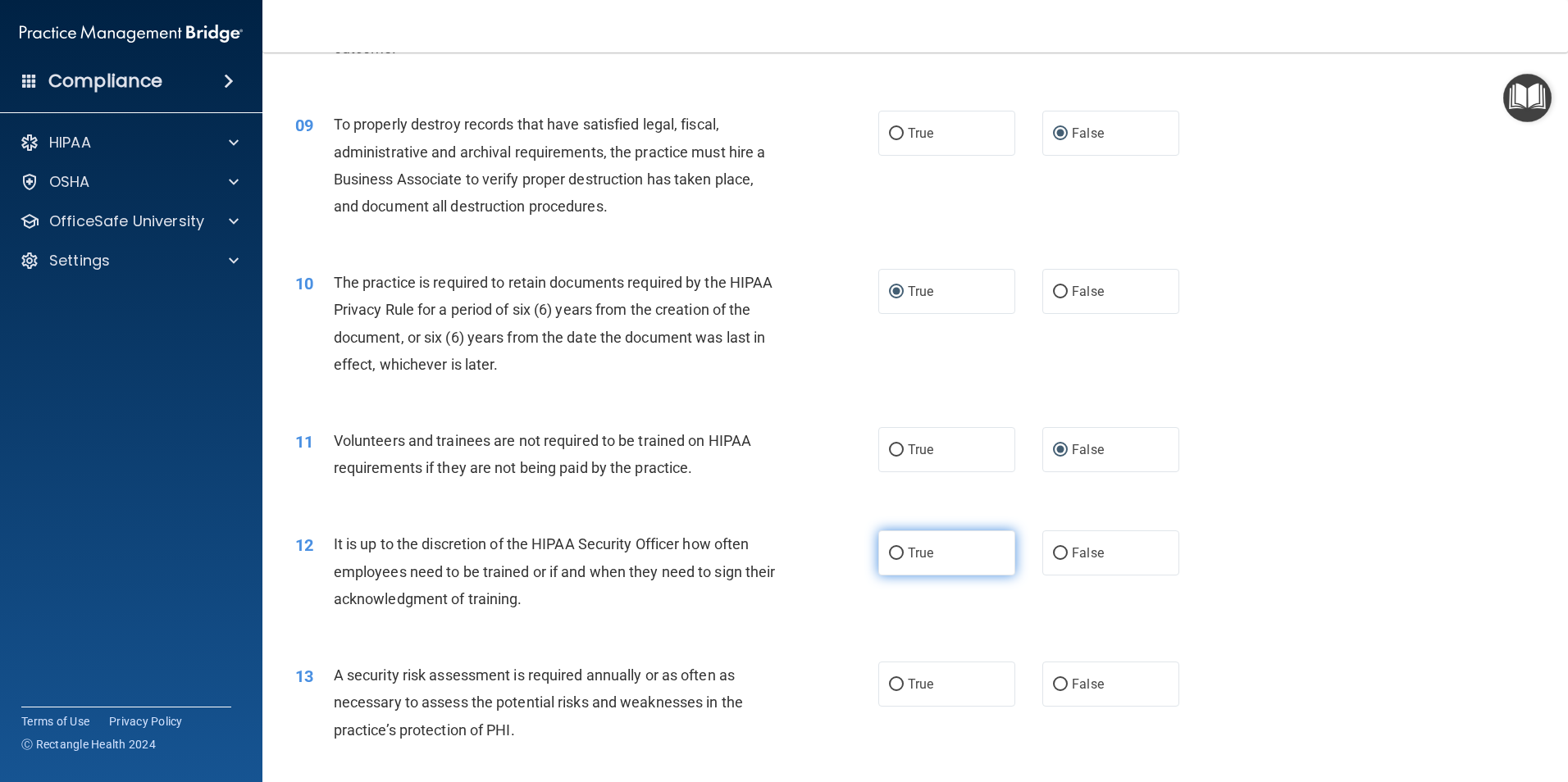
click at [1052, 558] on input "False" at bounding box center [1060, 554] width 15 height 12
radio input "true"
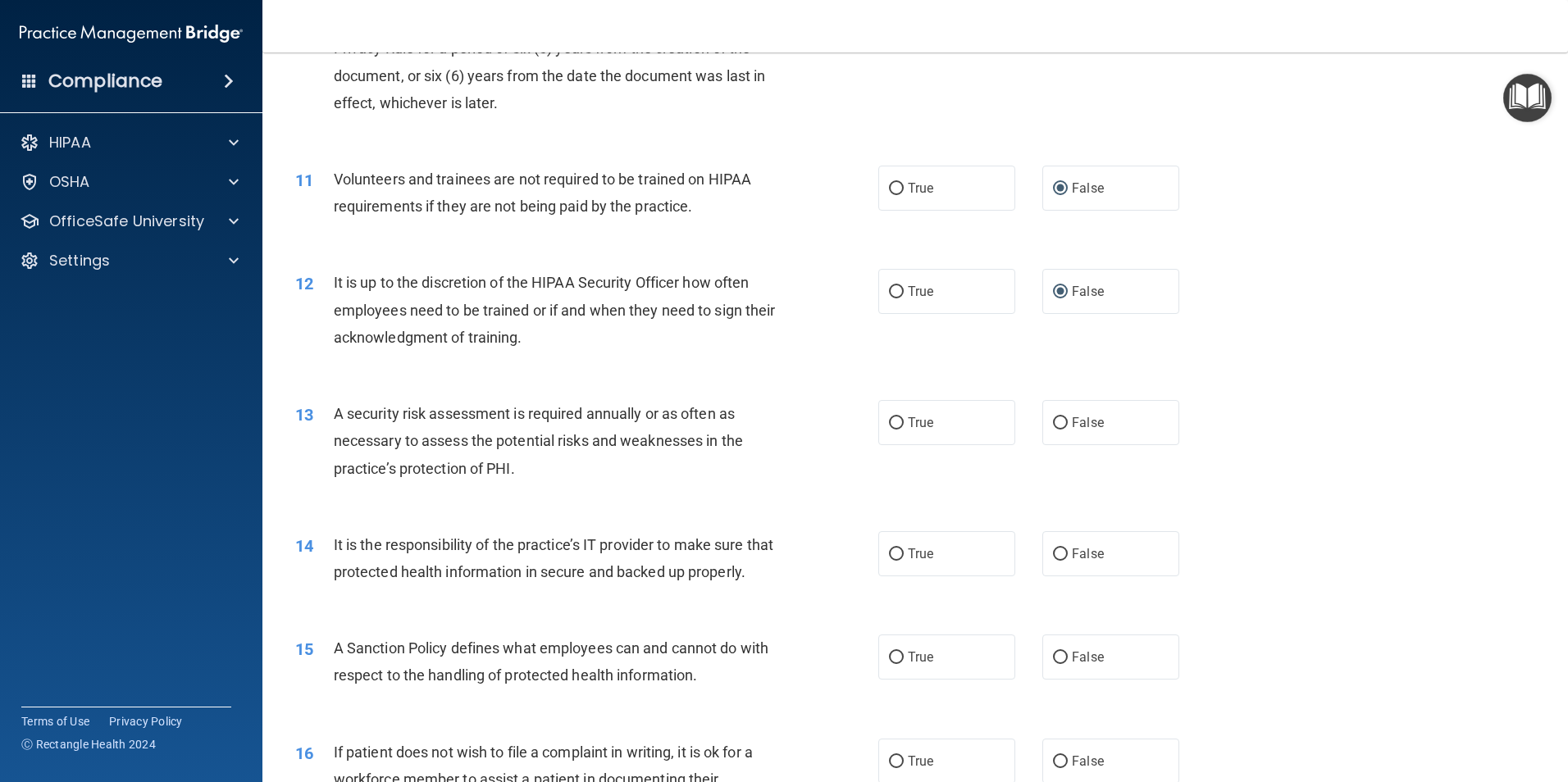
scroll to position [1476, 0]
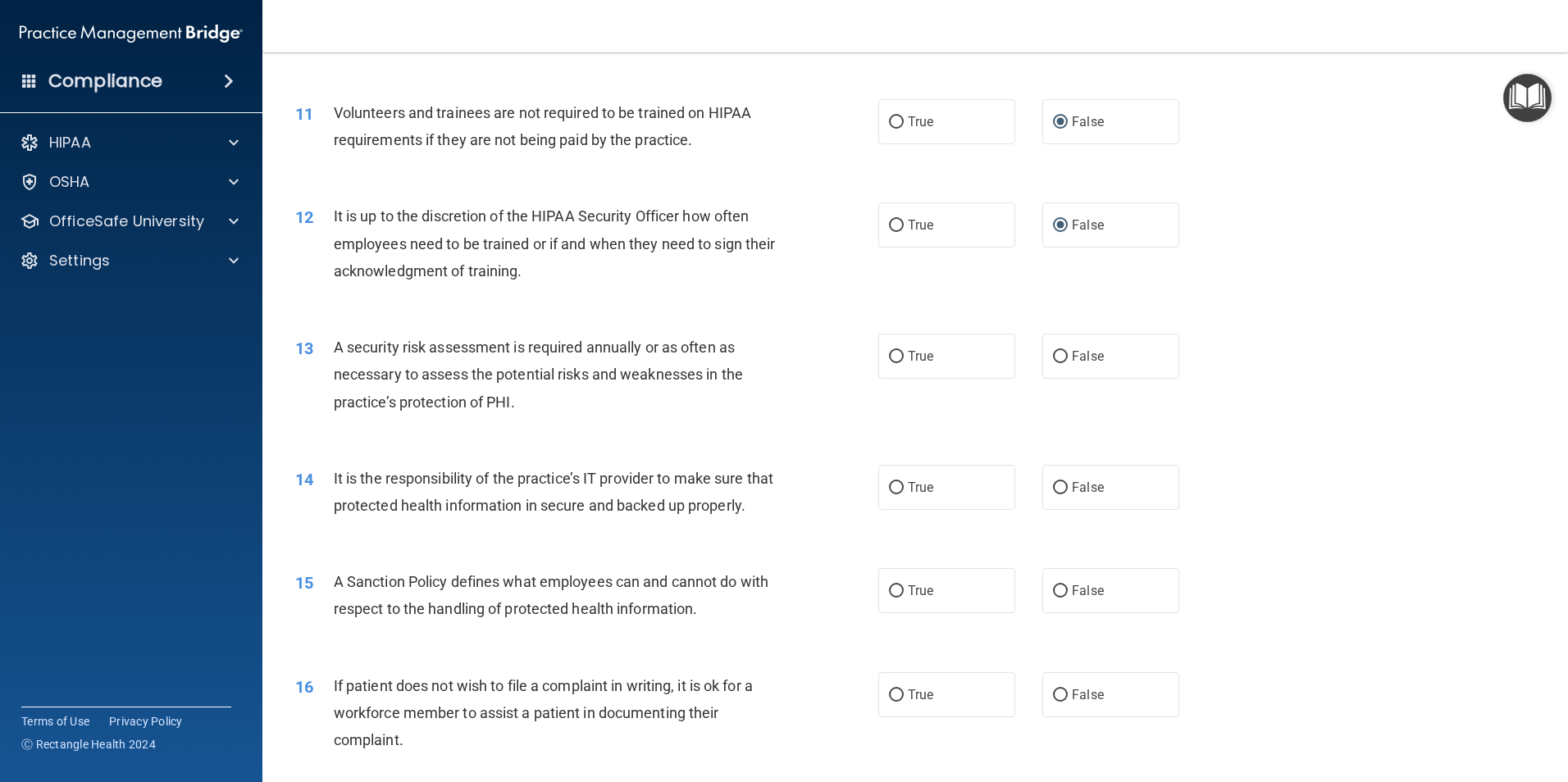
drag, startPoint x: 883, startPoint y: 356, endPoint x: 817, endPoint y: 383, distance: 71.3
click at [889, 357] on input "True" at bounding box center [897, 356] width 15 height 12
radio input "true"
click at [889, 488] on input "True" at bounding box center [897, 488] width 15 height 12
radio input "true"
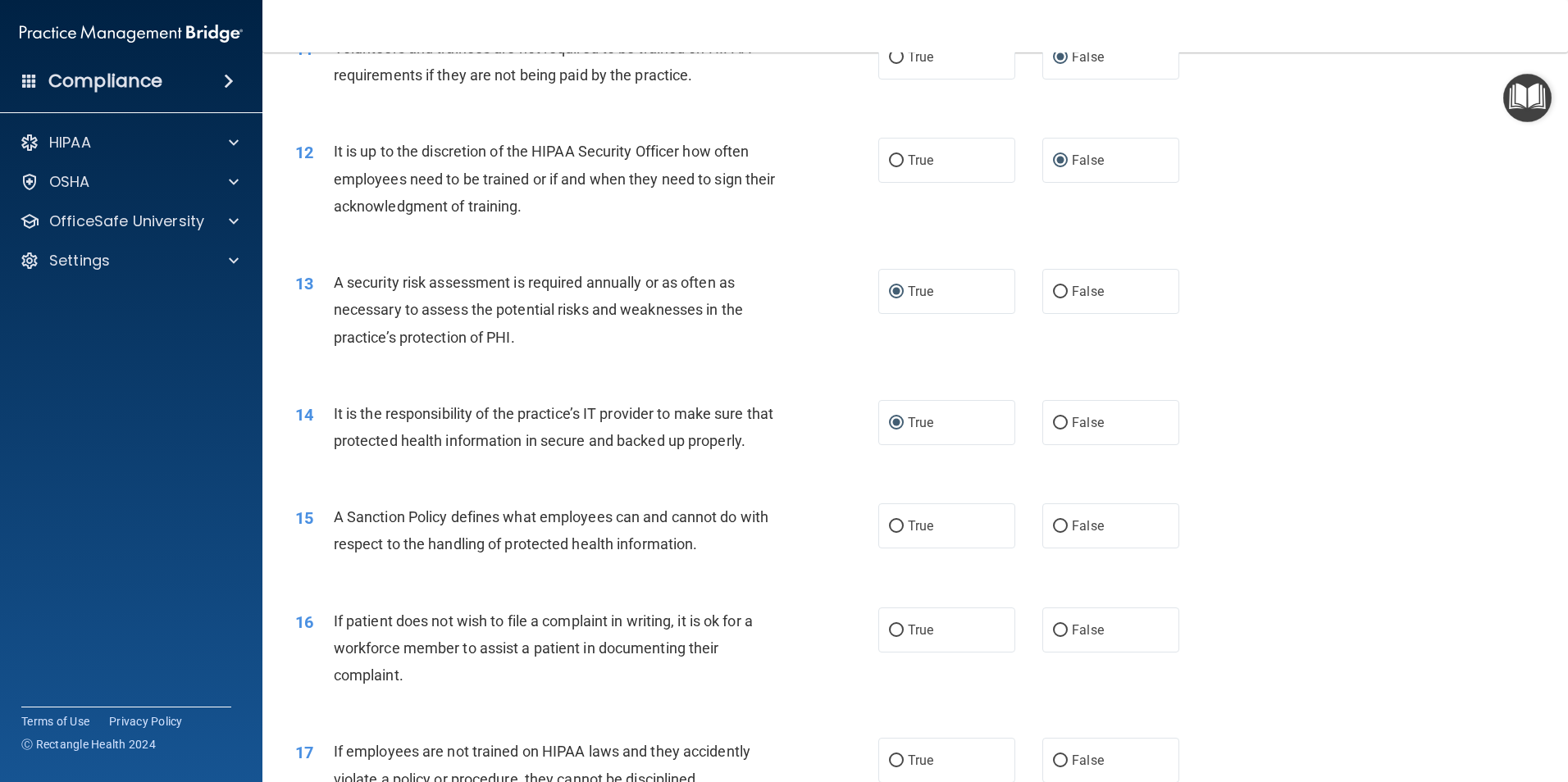
scroll to position [1640, 0]
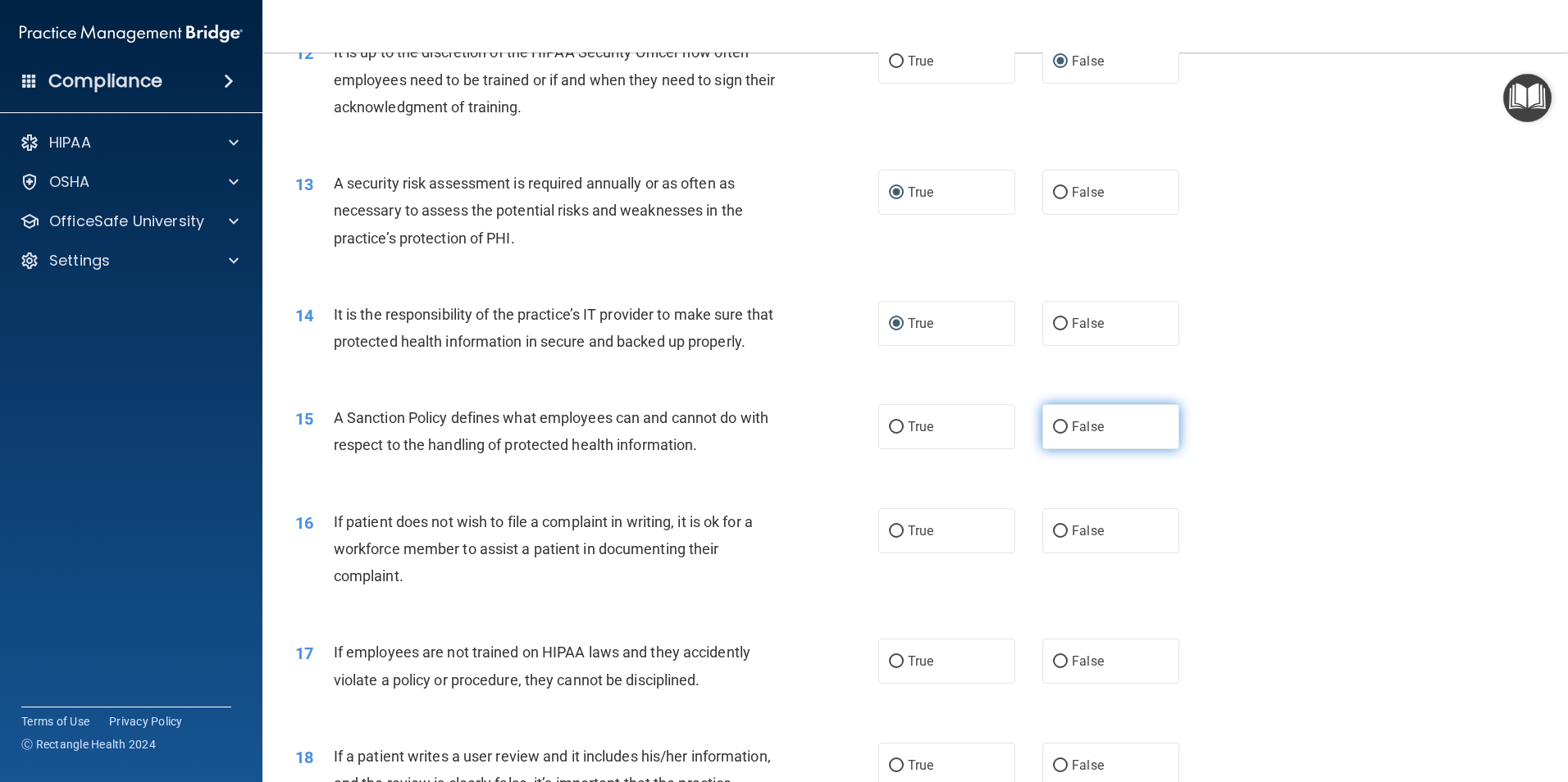
click at [1052, 434] on input "False" at bounding box center [1060, 427] width 15 height 12
radio input "true"
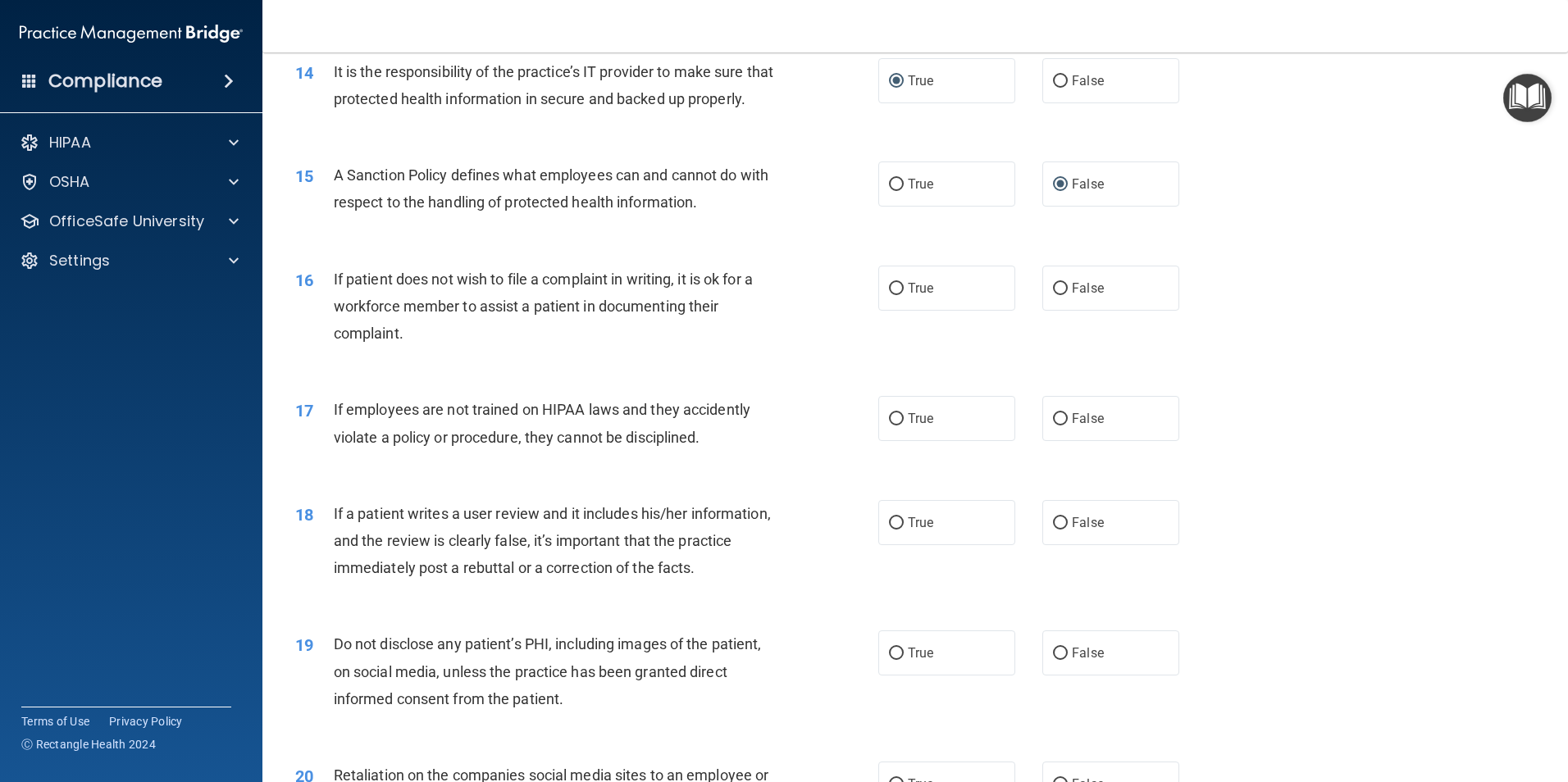
scroll to position [1887, 0]
drag, startPoint x: 888, startPoint y: 306, endPoint x: 855, endPoint y: 321, distance: 36.2
click at [889, 292] on input "True" at bounding box center [897, 285] width 15 height 12
radio input "true"
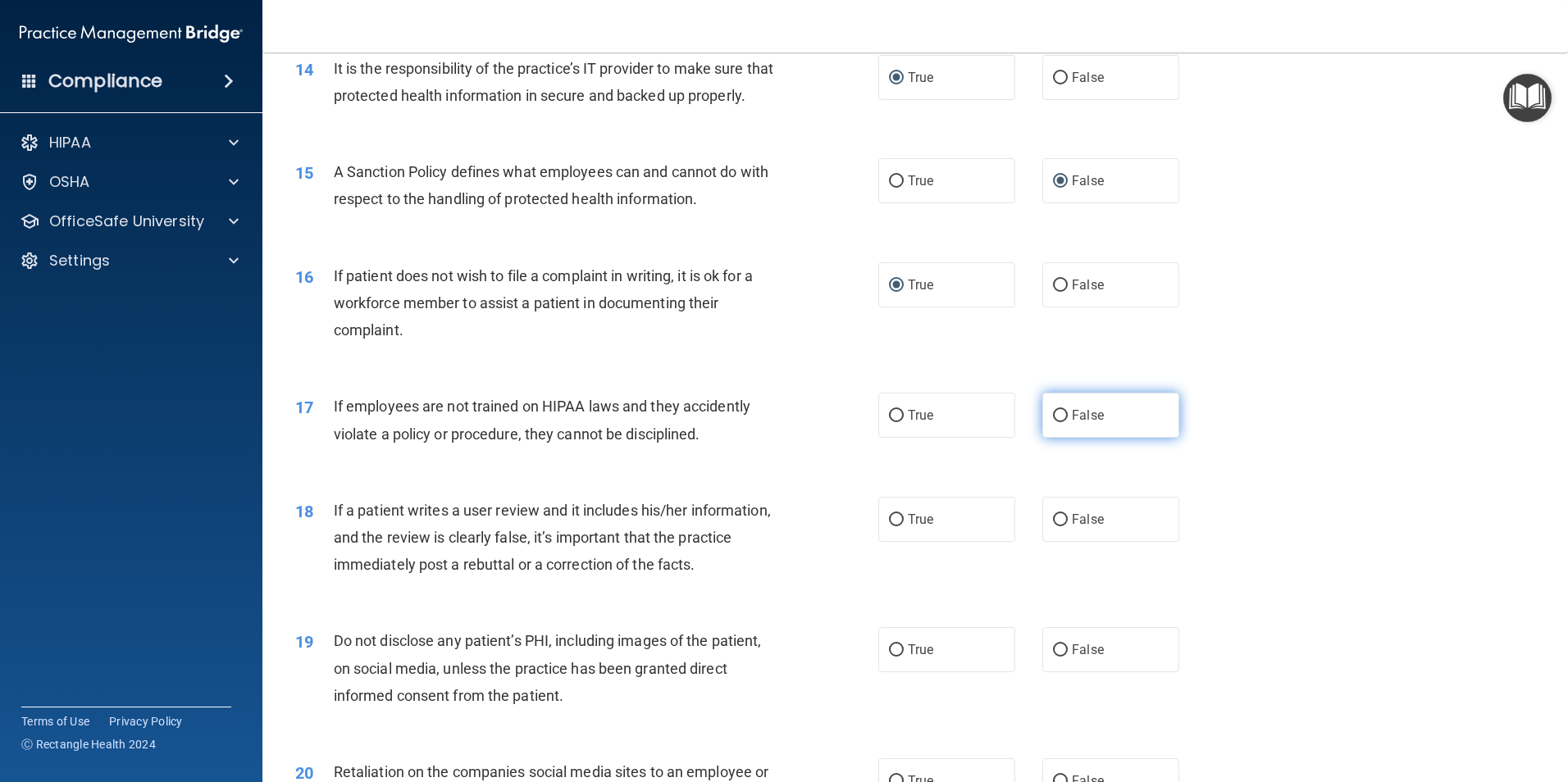
click at [1059, 422] on input "False" at bounding box center [1060, 416] width 15 height 12
radio input "true"
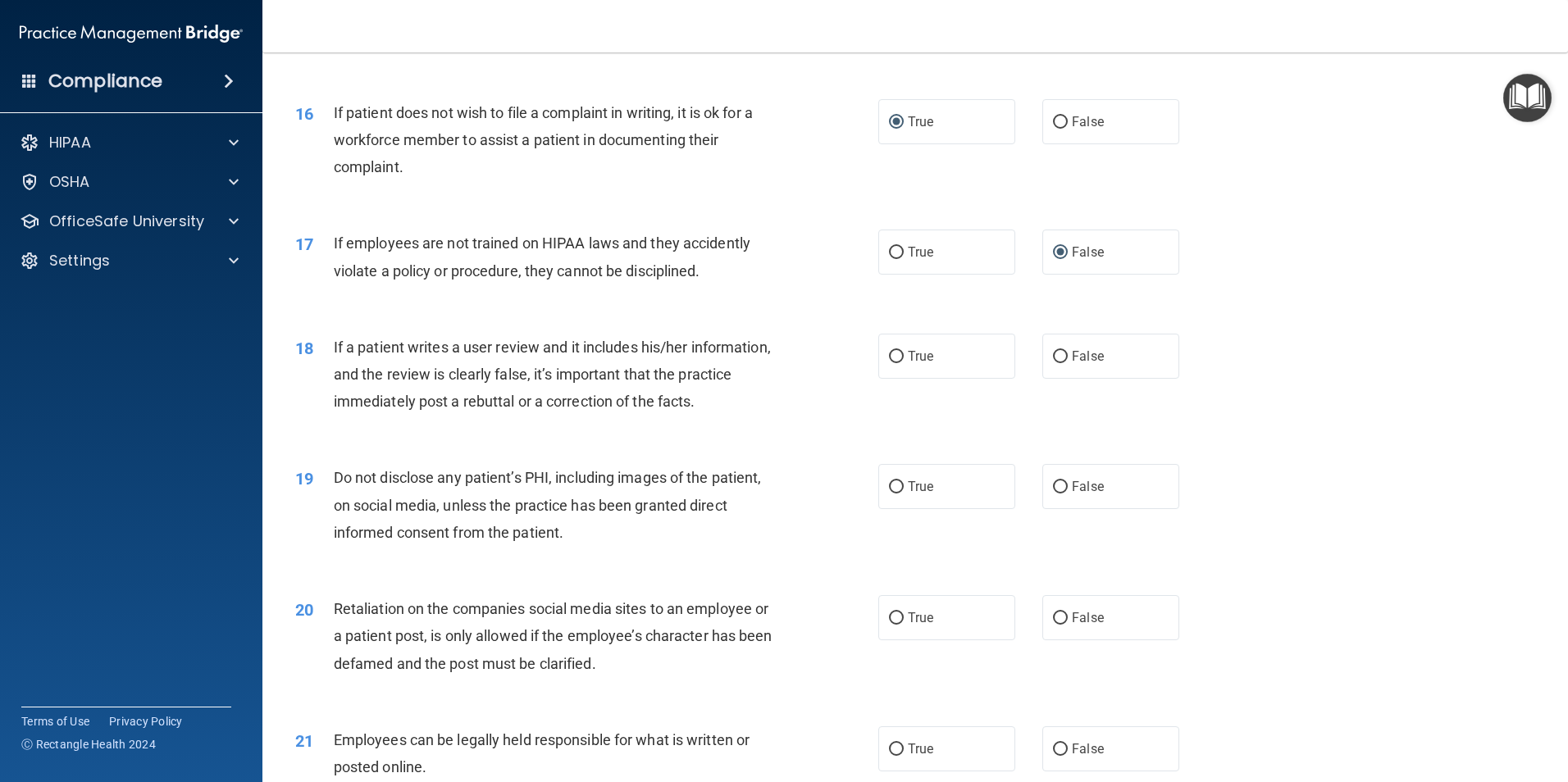
scroll to position [2050, 0]
click at [1052, 362] on input "False" at bounding box center [1060, 356] width 15 height 12
radio input "true"
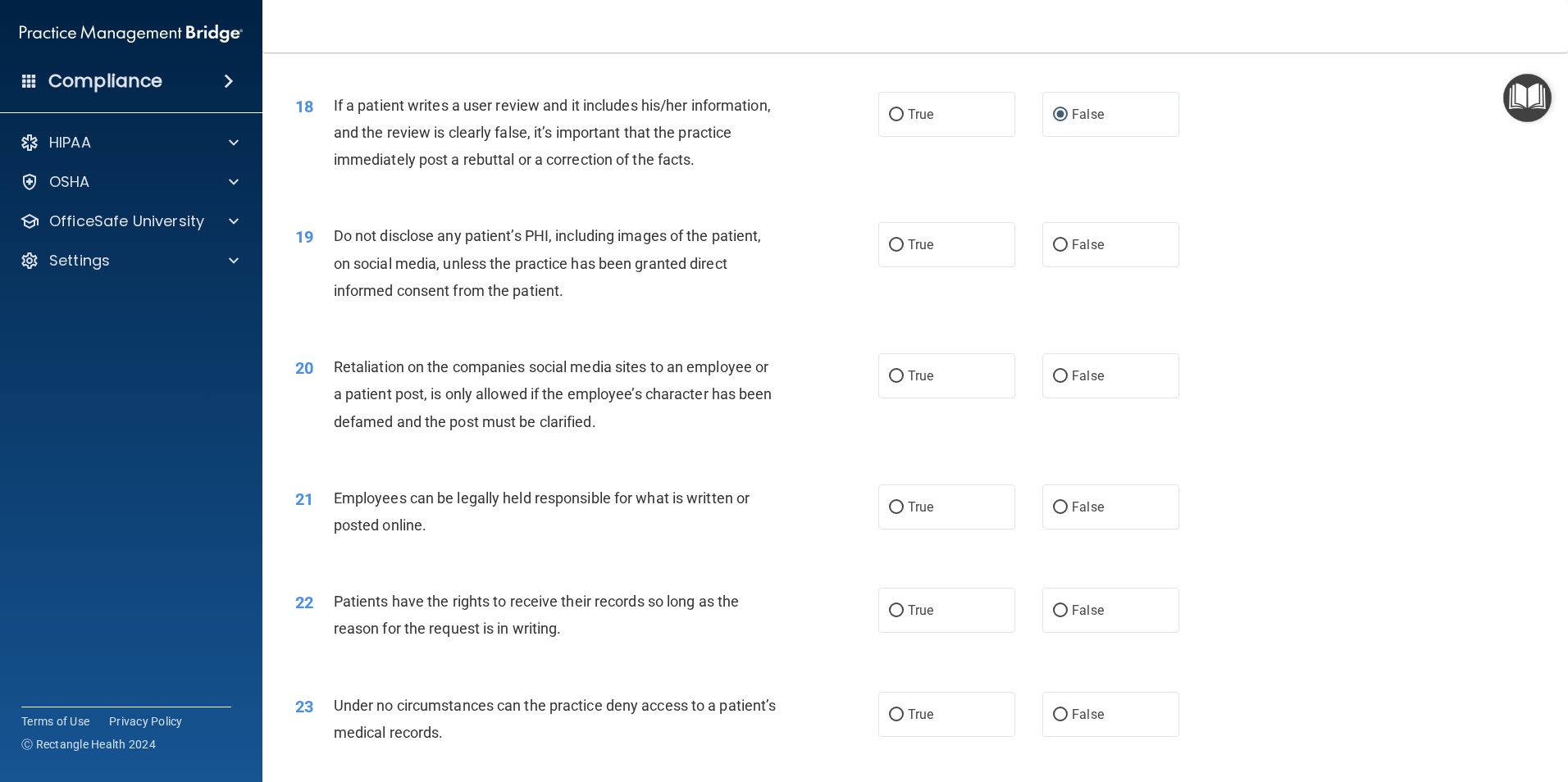
scroll to position [2297, 0]
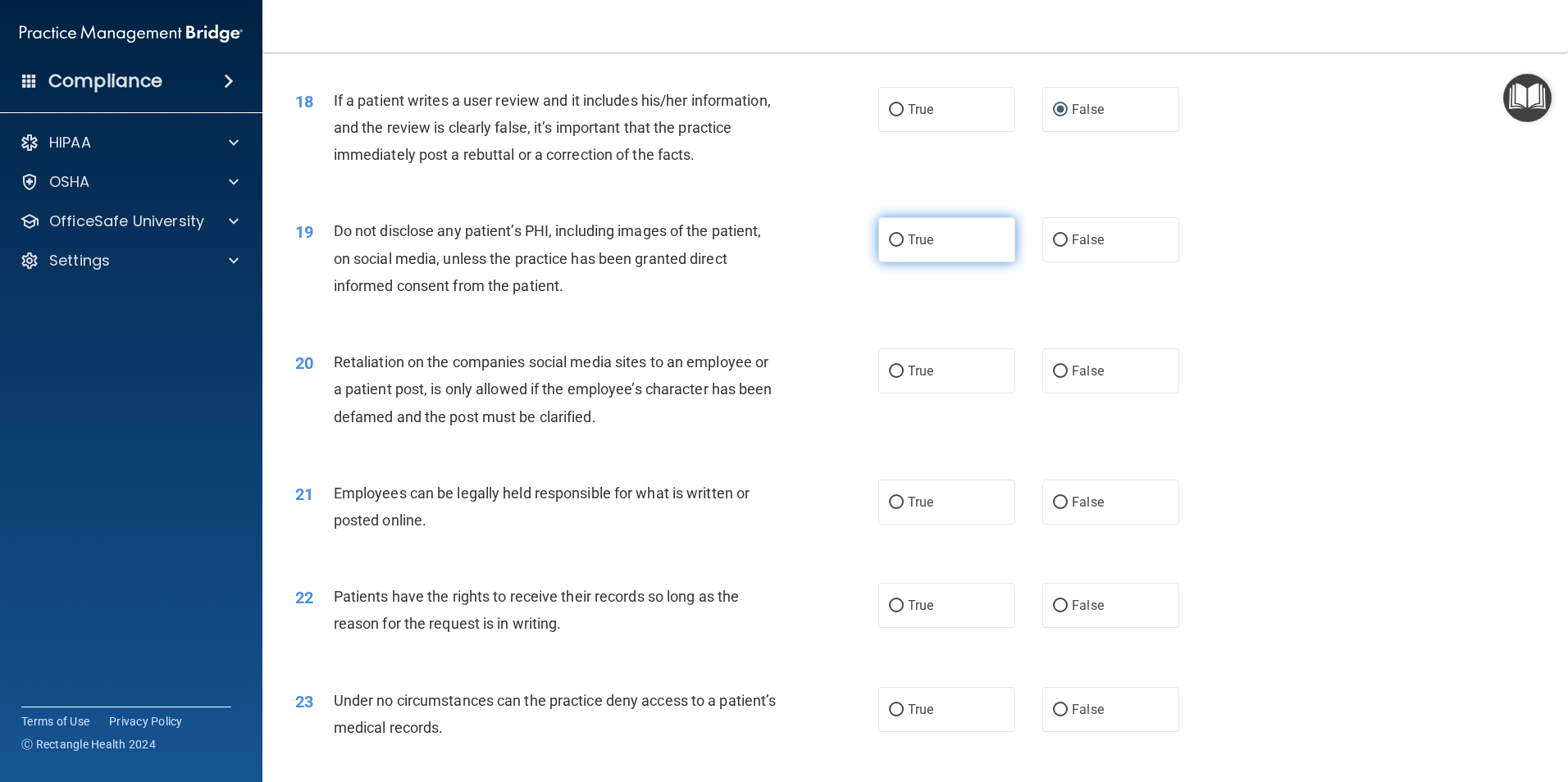
click at [894, 262] on label "True" at bounding box center [947, 239] width 137 height 45
click at [894, 247] on input "True" at bounding box center [897, 240] width 15 height 12
radio input "true"
click at [1057, 378] on input "False" at bounding box center [1060, 371] width 15 height 12
radio input "true"
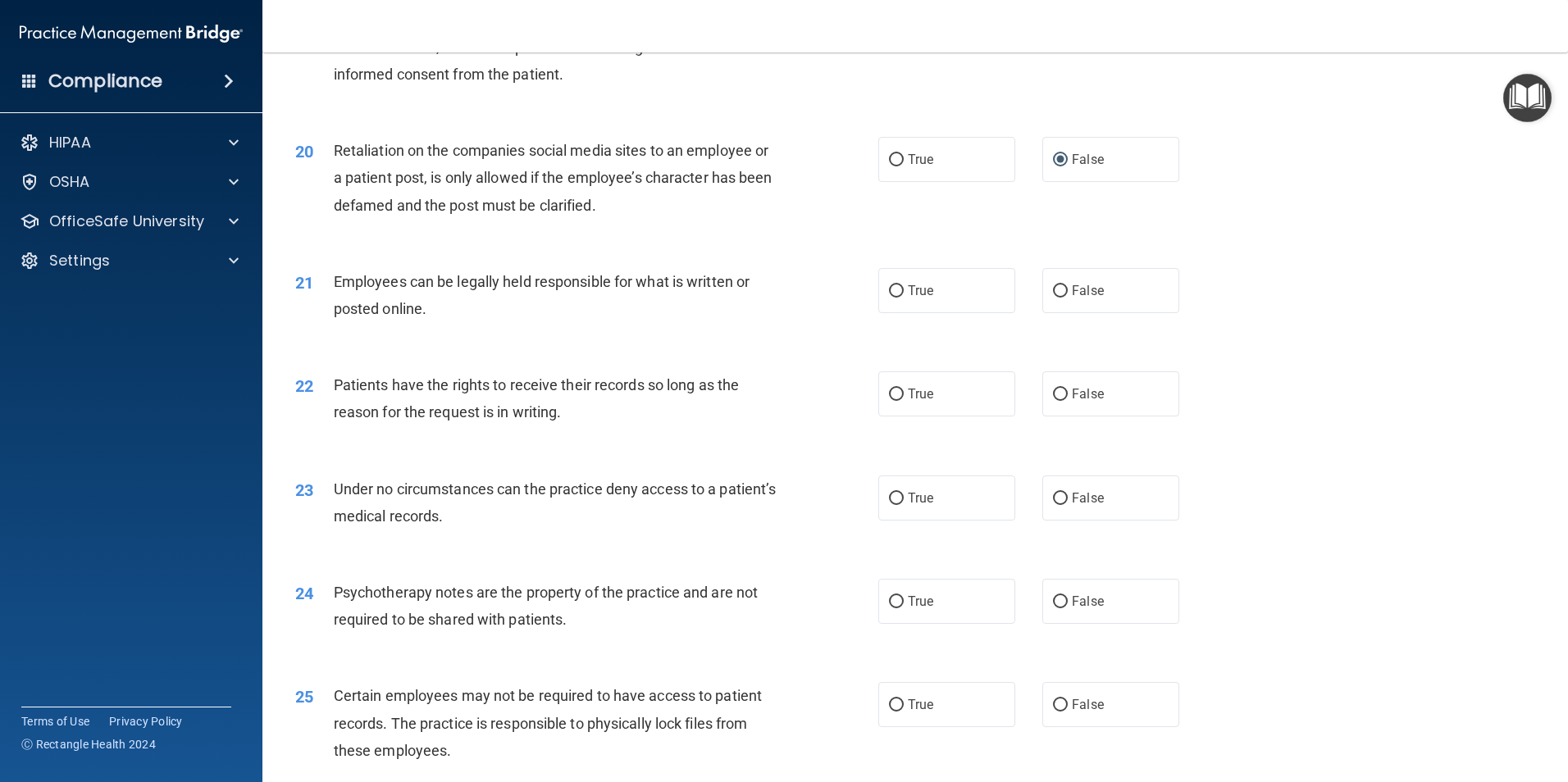
scroll to position [2542, 0]
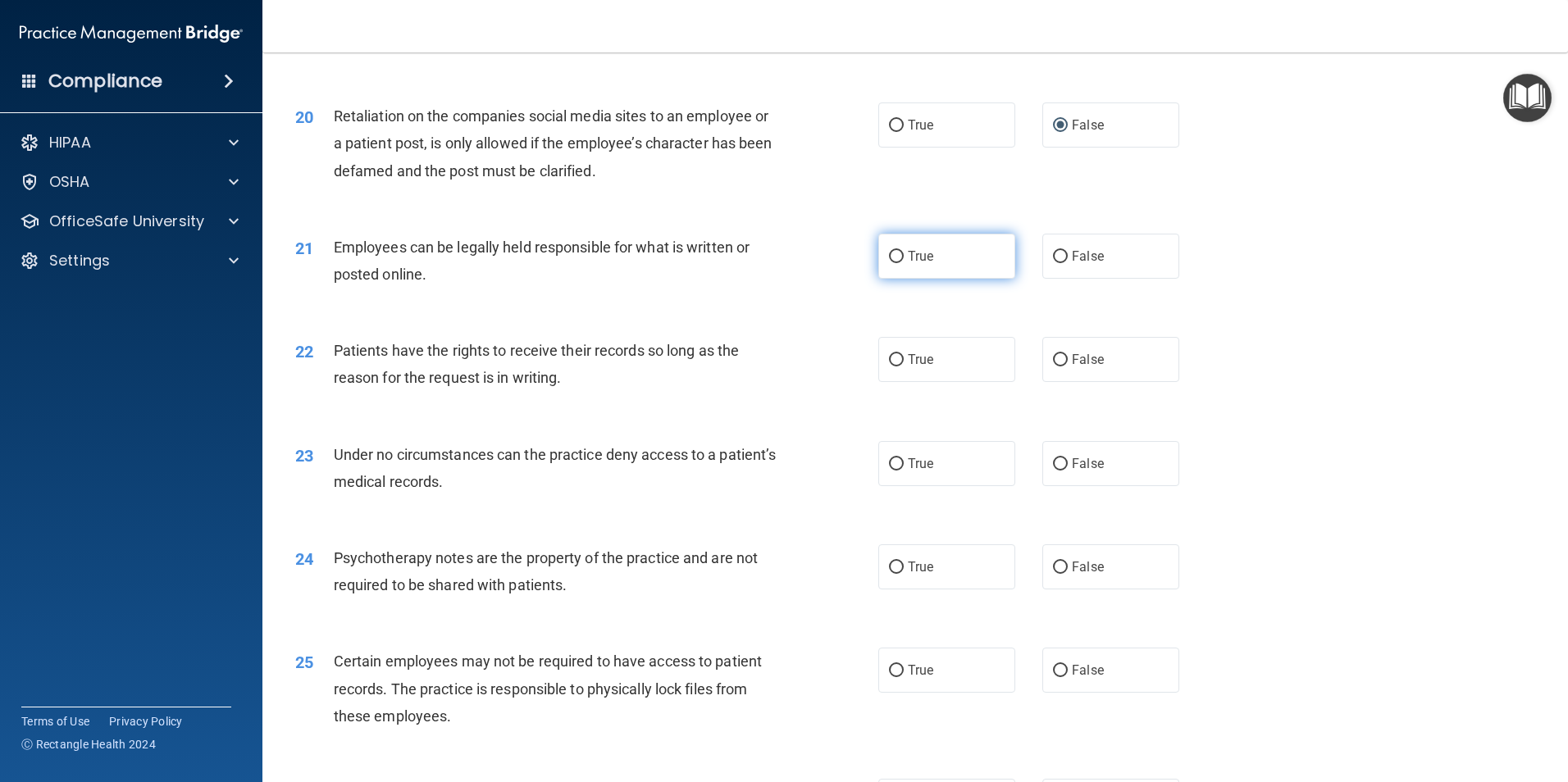
click at [901, 276] on label "True" at bounding box center [947, 256] width 137 height 45
click at [901, 263] on input "True" at bounding box center [897, 257] width 15 height 12
radio input "true"
click at [898, 380] on label "True" at bounding box center [947, 360] width 137 height 45
click at [898, 366] on input "True" at bounding box center [897, 360] width 15 height 12
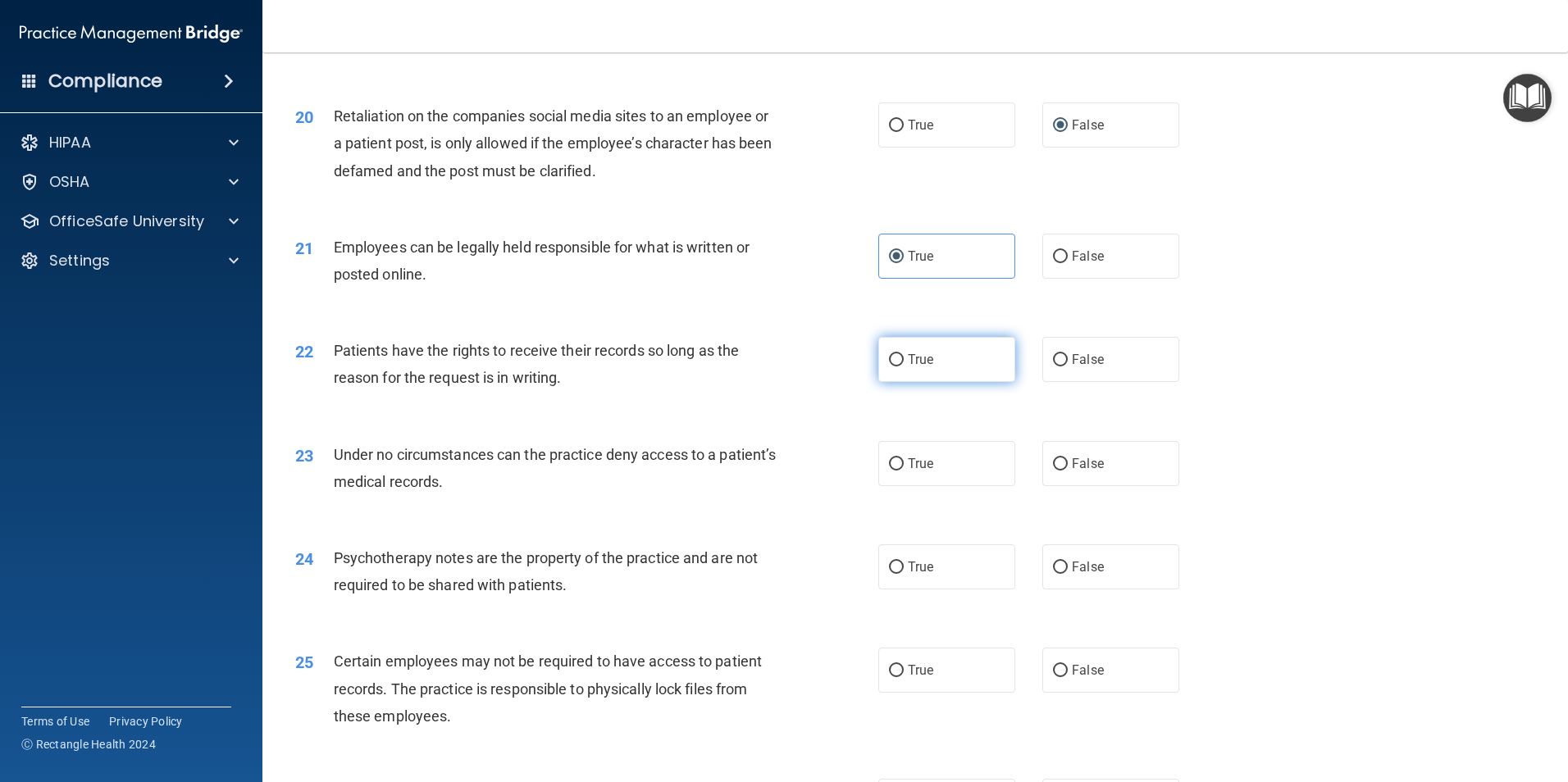
radio input "true"
click at [1059, 471] on input "False" at bounding box center [1060, 464] width 15 height 12
radio input "true"
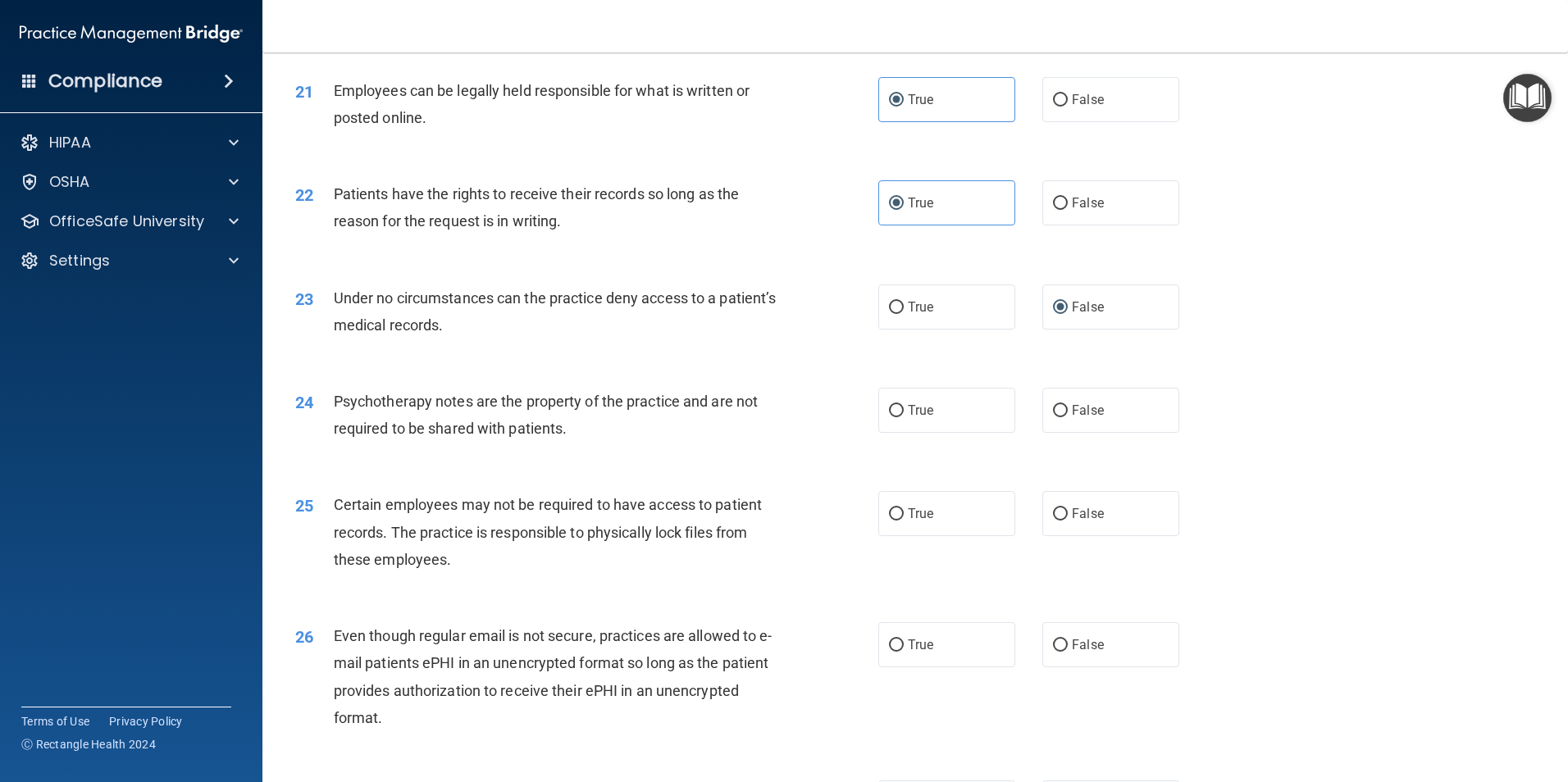
scroll to position [2706, 0]
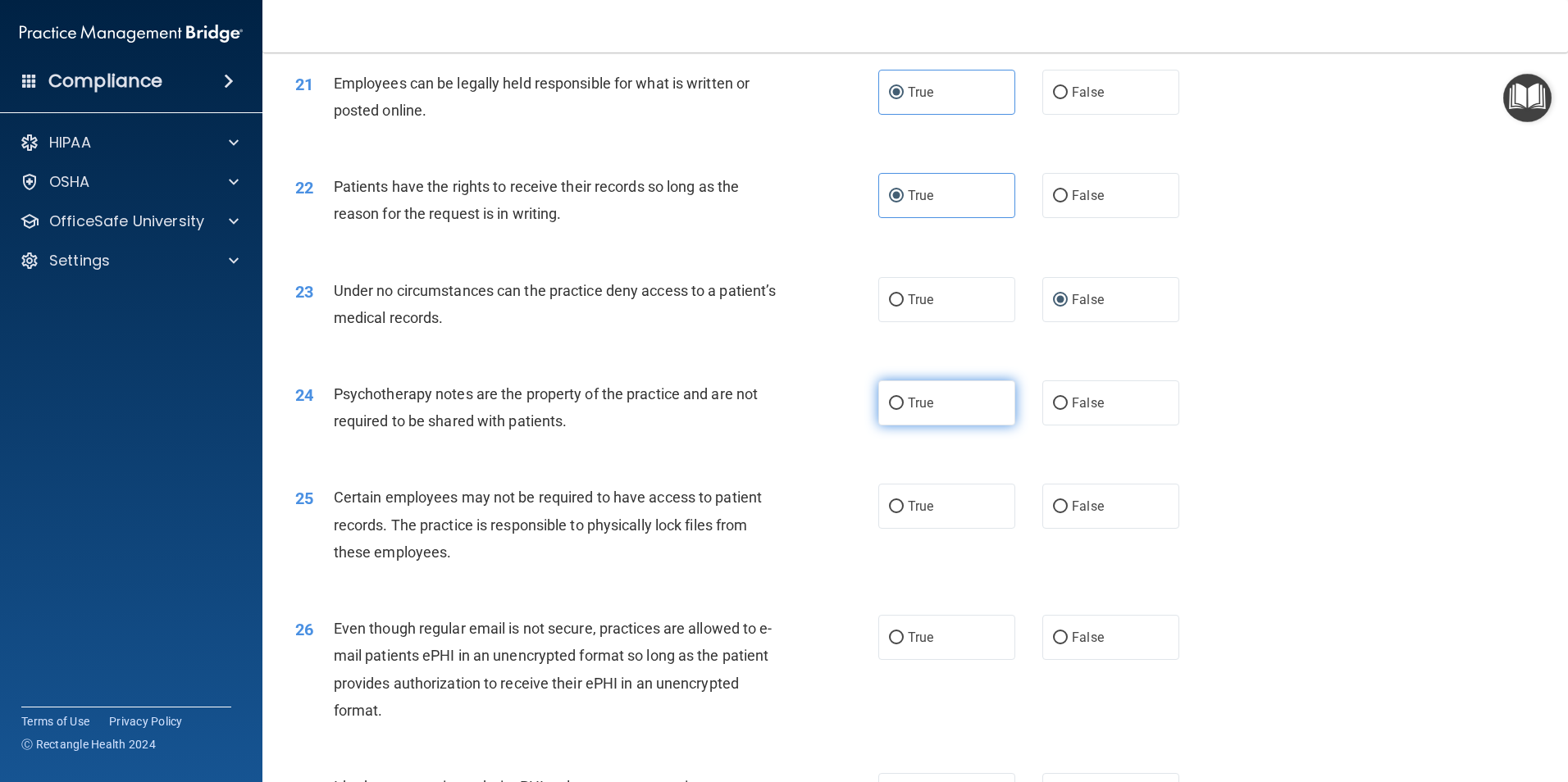
click at [889, 410] on input "True" at bounding box center [897, 403] width 15 height 12
radio input "true"
click at [912, 514] on span "True" at bounding box center [921, 506] width 26 height 16
click at [904, 513] on input "True" at bounding box center [897, 506] width 15 height 12
radio input "true"
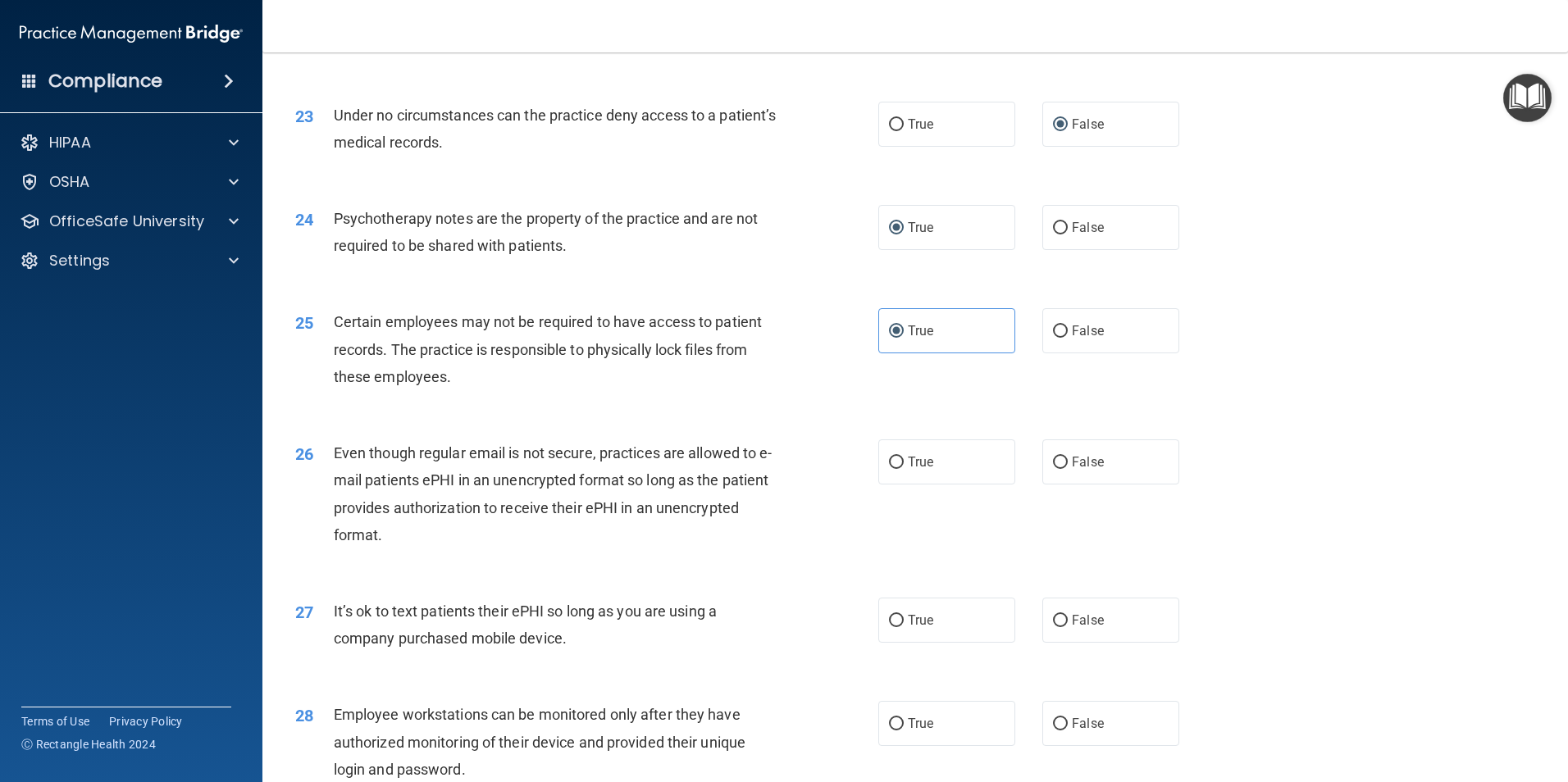
scroll to position [2952, 0]
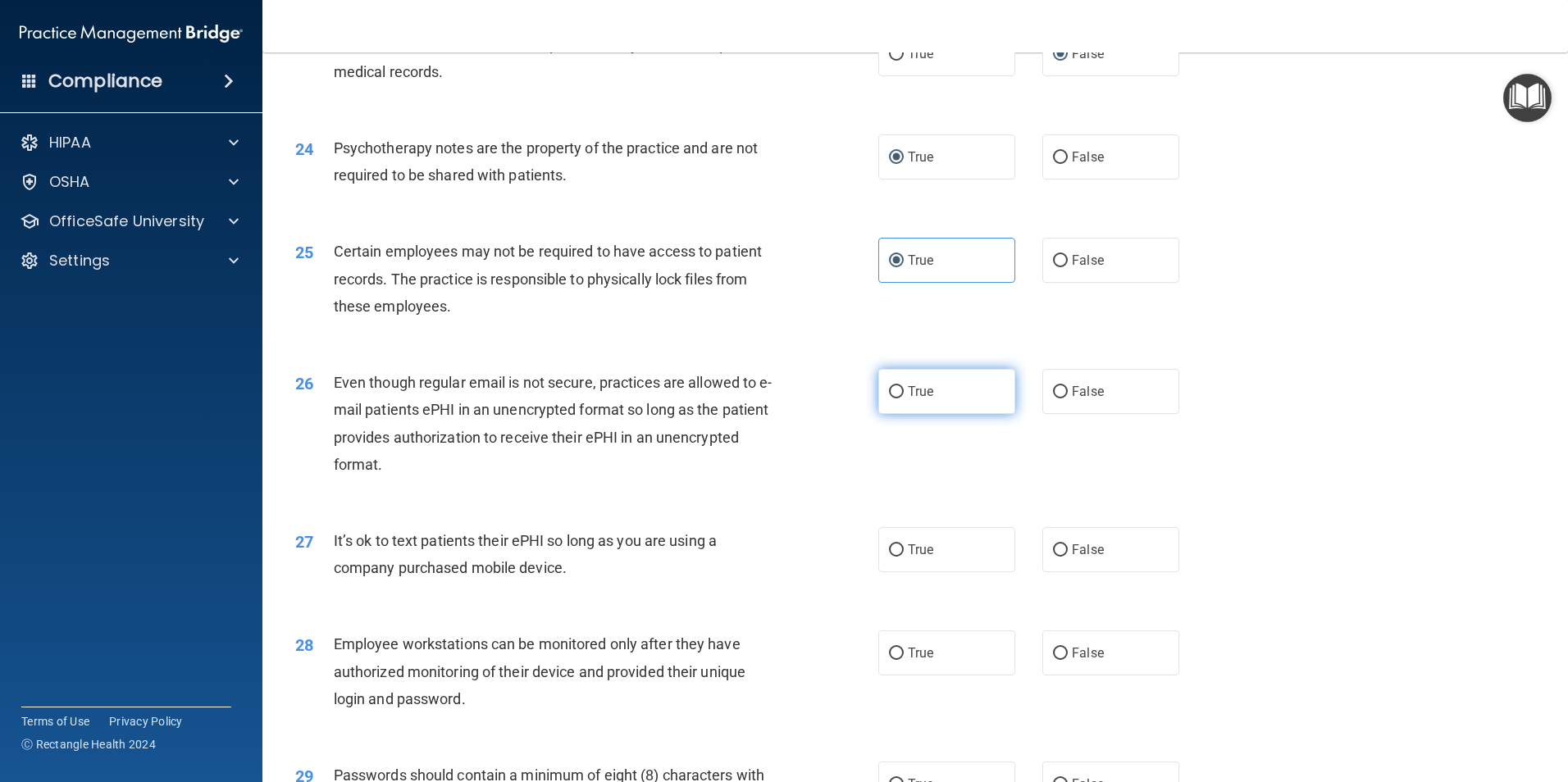
click at [914, 399] on span "True" at bounding box center [921, 391] width 26 height 16
click at [904, 398] on input "True" at bounding box center [897, 392] width 15 height 12
radio input "true"
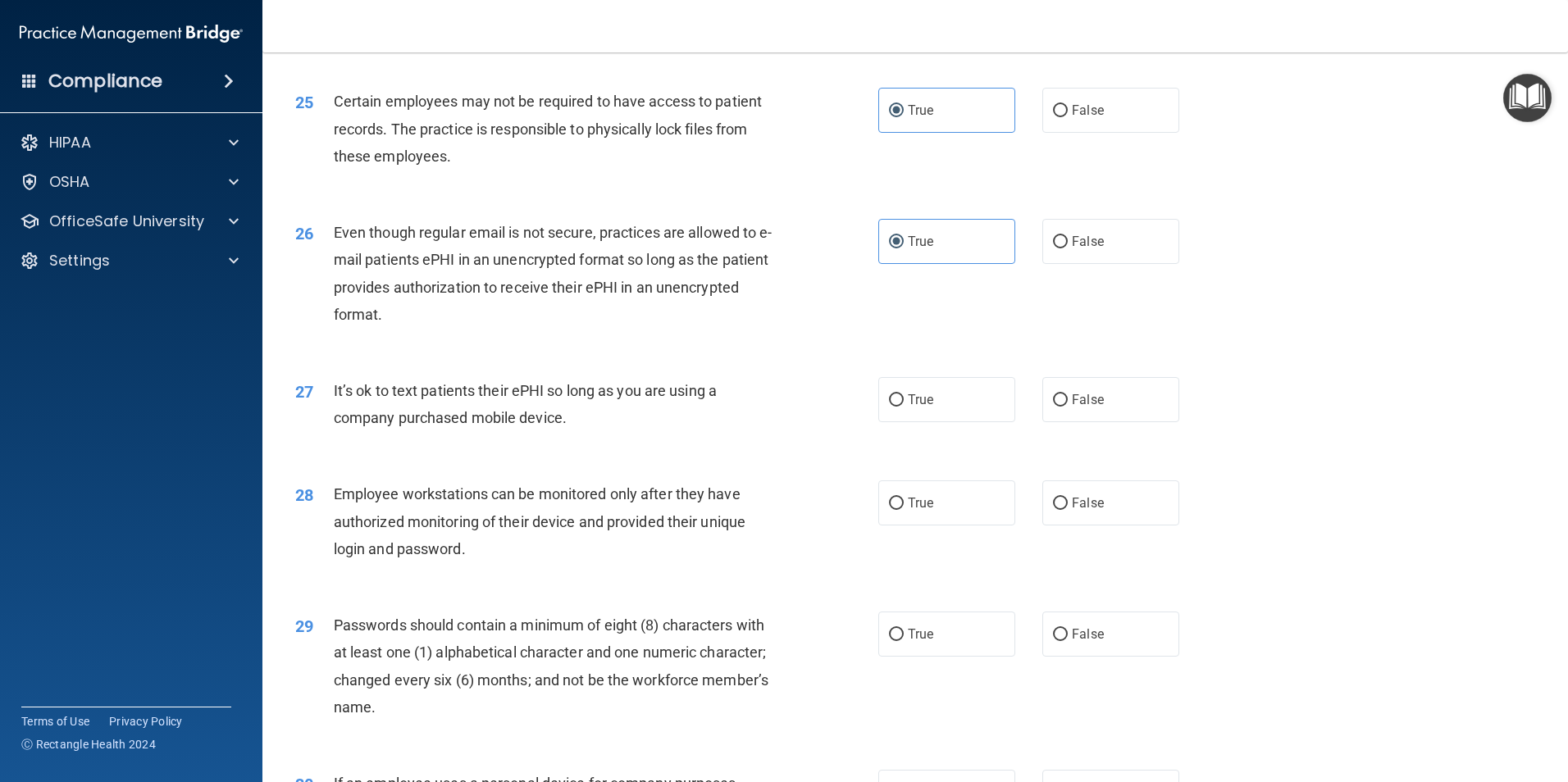
scroll to position [3116, 0]
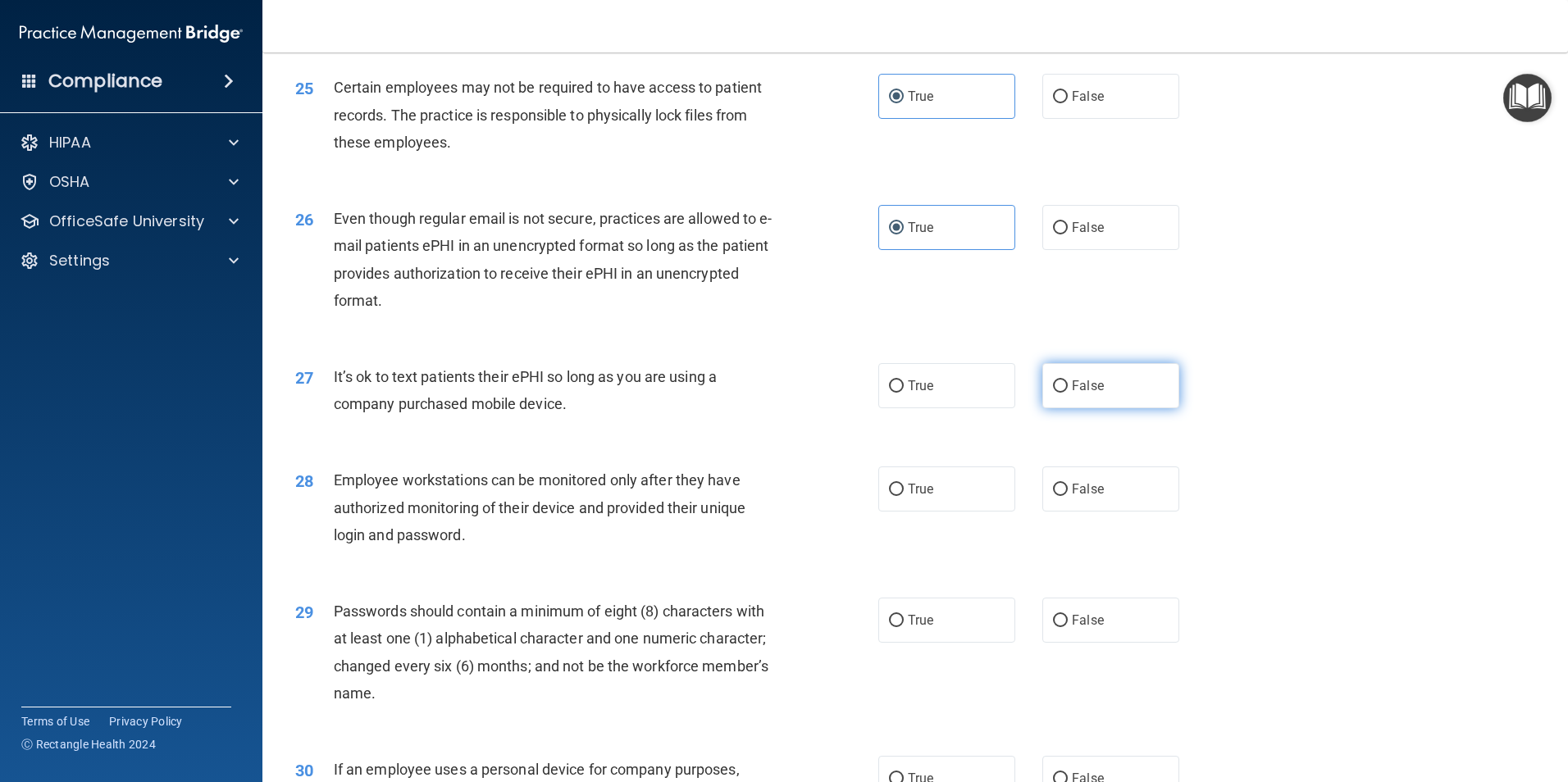
click at [1063, 408] on label "False" at bounding box center [1111, 385] width 137 height 45
click at [1063, 393] on input "False" at bounding box center [1060, 386] width 15 height 12
radio input "true"
click at [1087, 497] on span "False" at bounding box center [1087, 489] width 32 height 16
click at [1067, 496] on input "False" at bounding box center [1060, 490] width 15 height 12
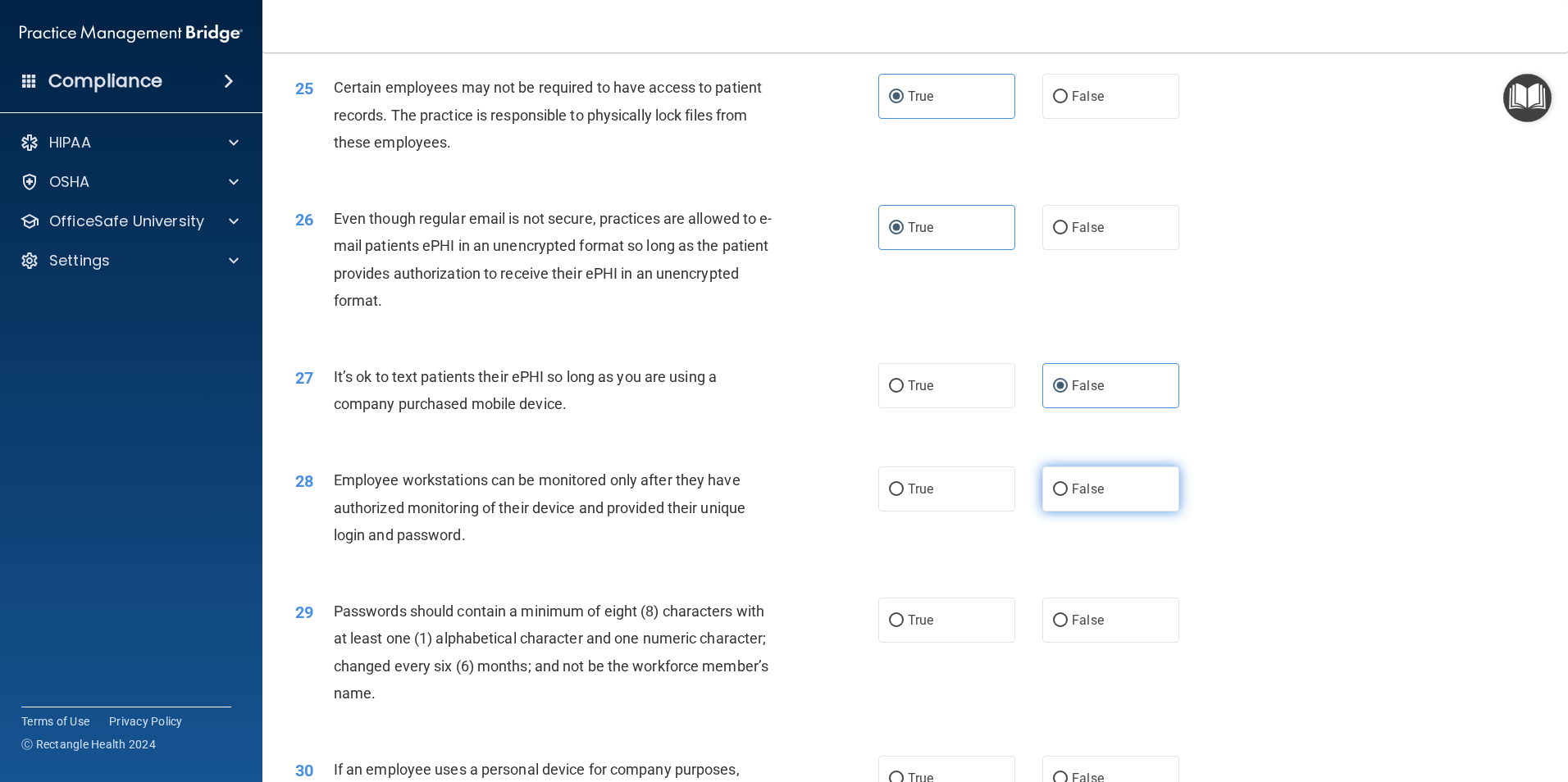
radio input "true"
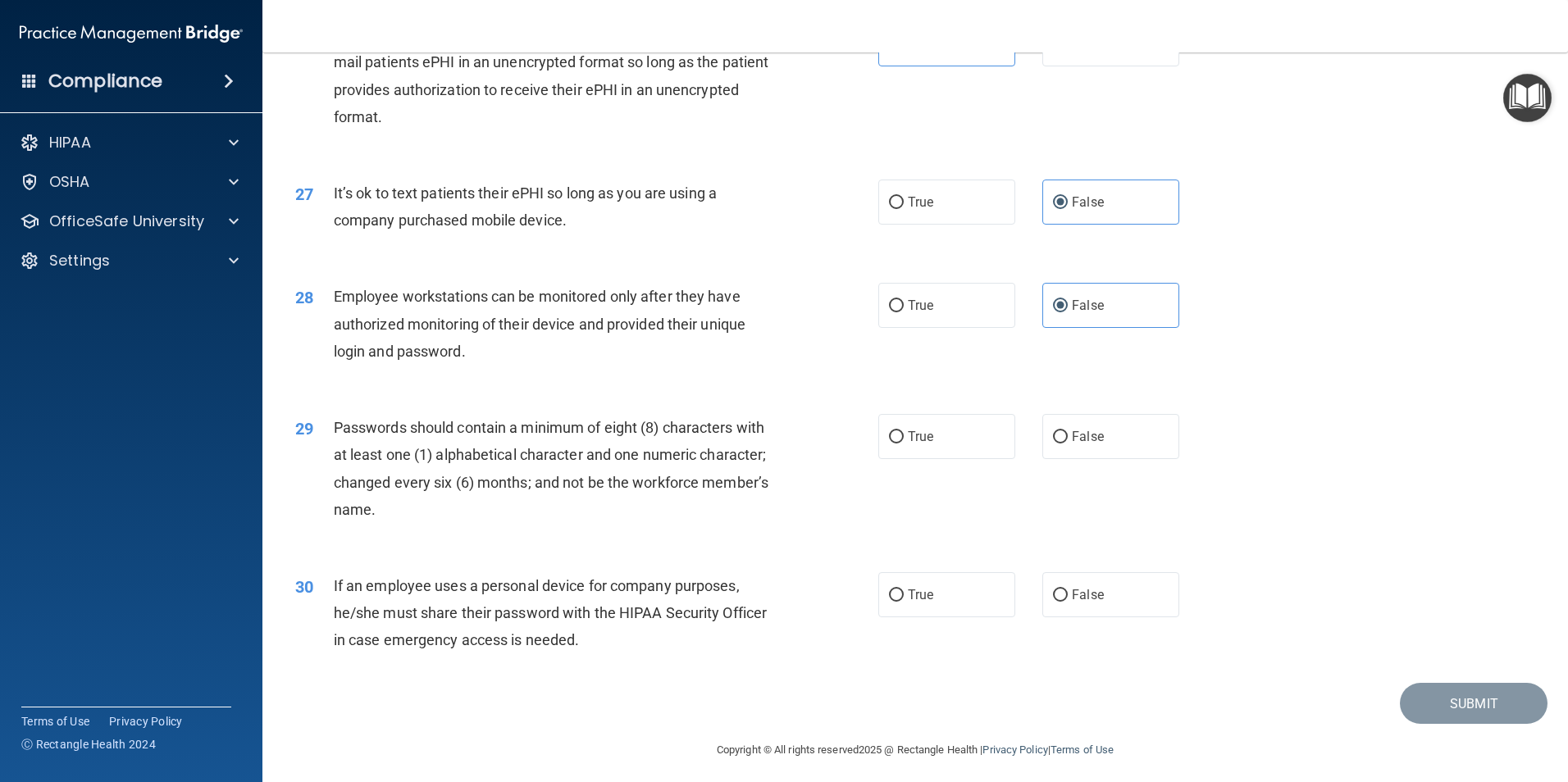
scroll to position [3334, 0]
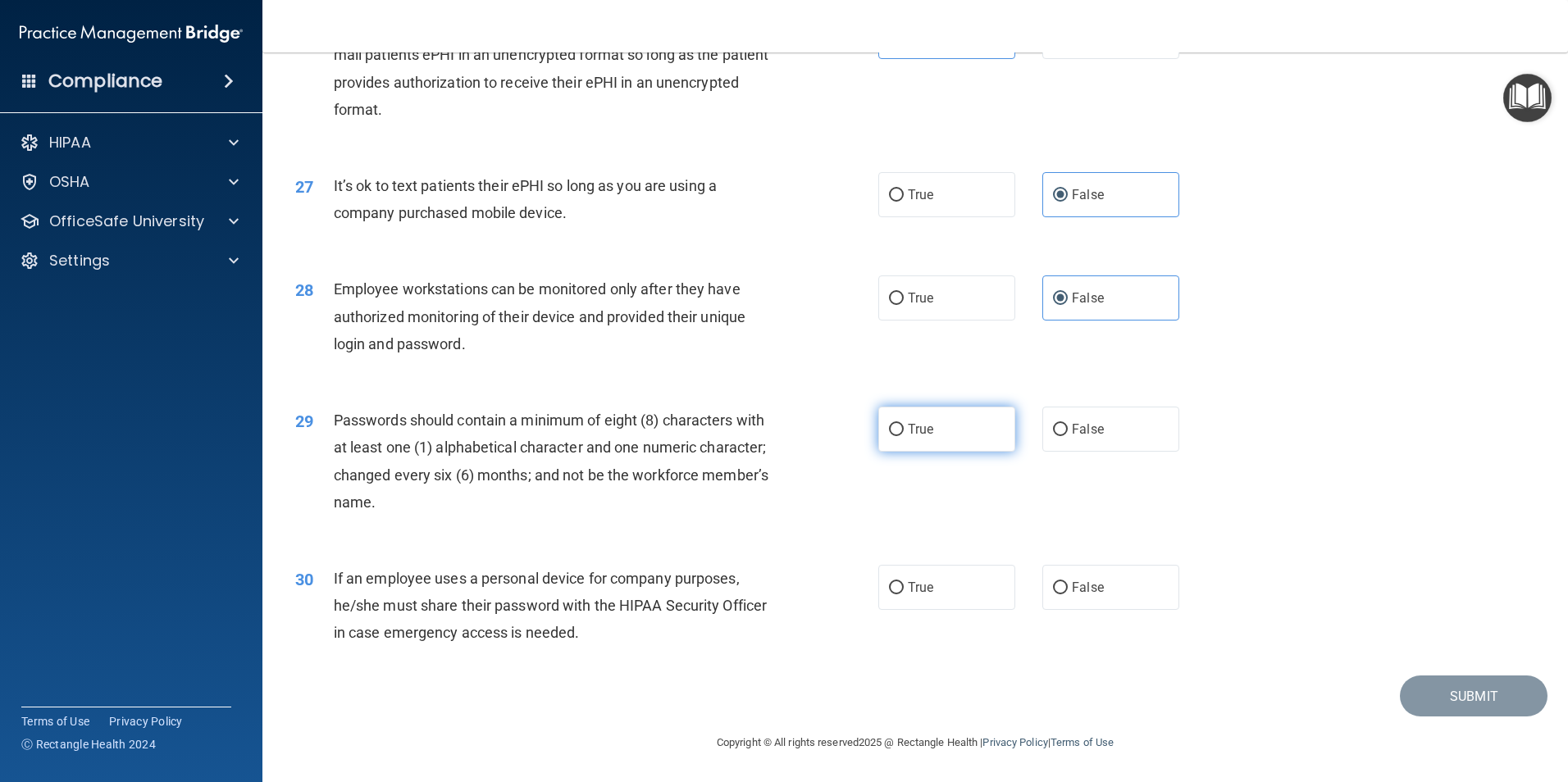
click at [892, 433] on input "True" at bounding box center [897, 430] width 15 height 12
radio input "true"
click at [1114, 593] on label "False" at bounding box center [1111, 587] width 137 height 45
click at [1067, 593] on input "False" at bounding box center [1060, 588] width 15 height 12
radio input "true"
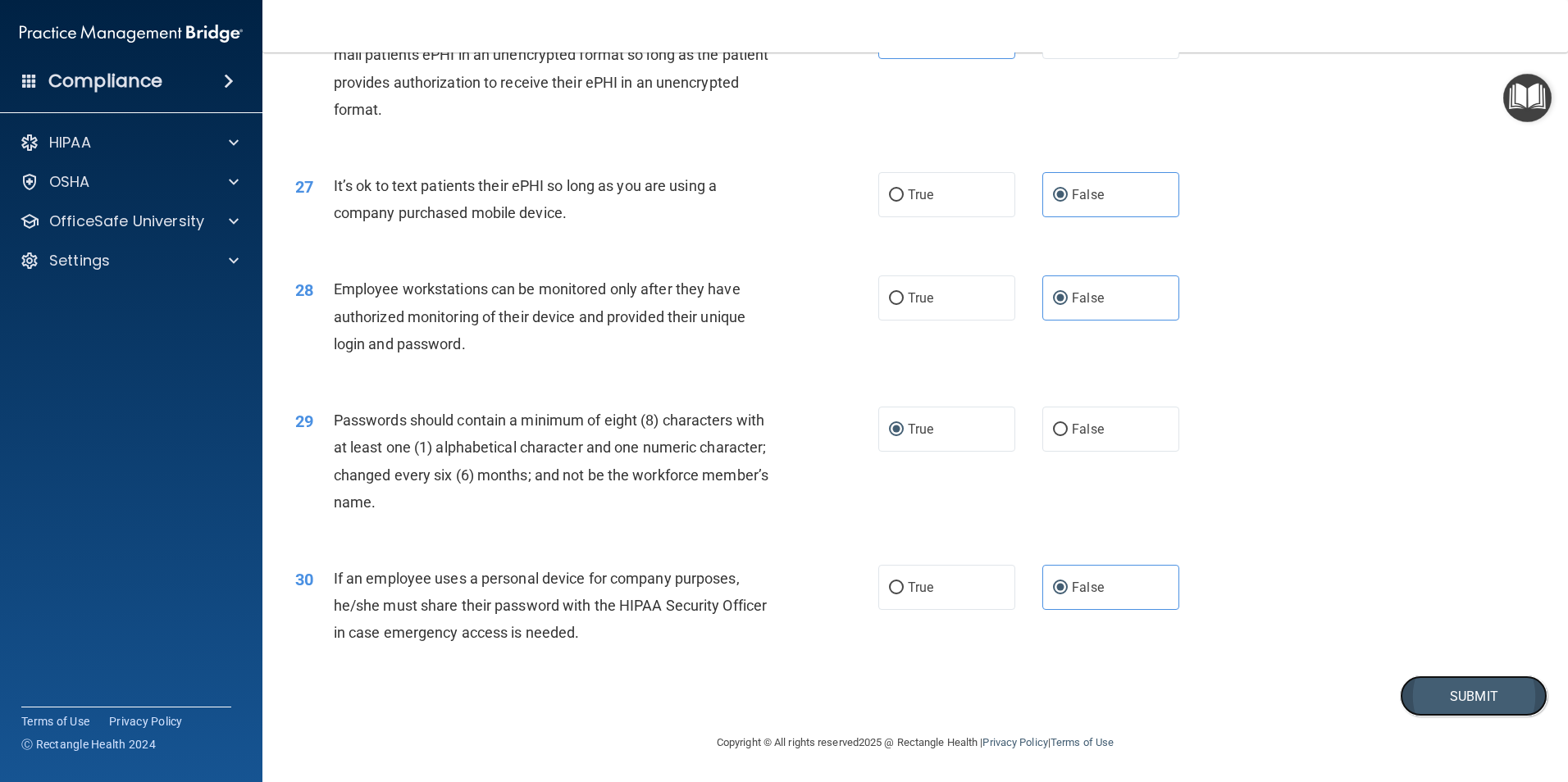
click at [1453, 699] on button "Submit" at bounding box center [1473, 696] width 148 height 42
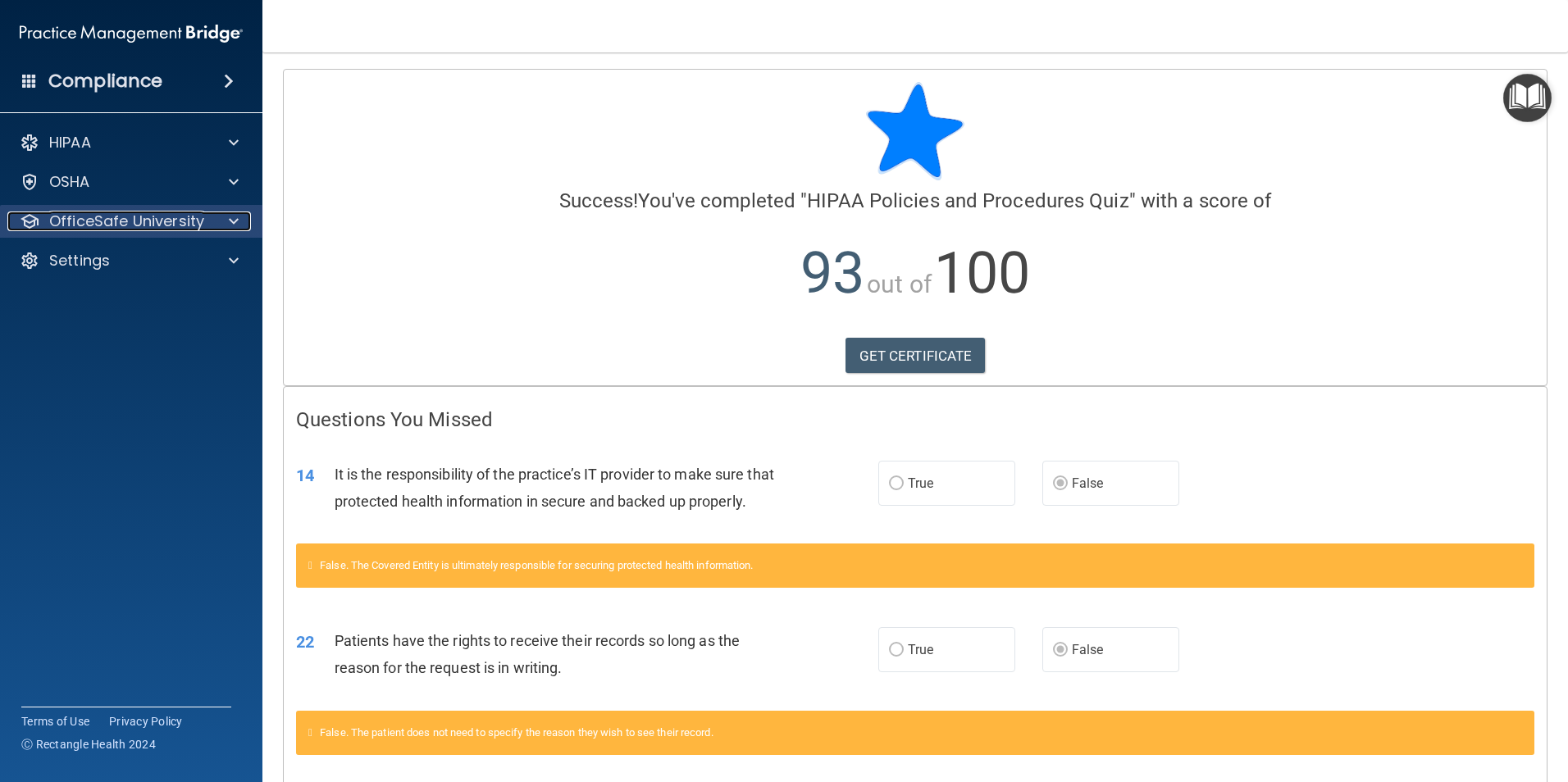
click at [130, 218] on p "OfficeSafe University" at bounding box center [127, 221] width 155 height 20
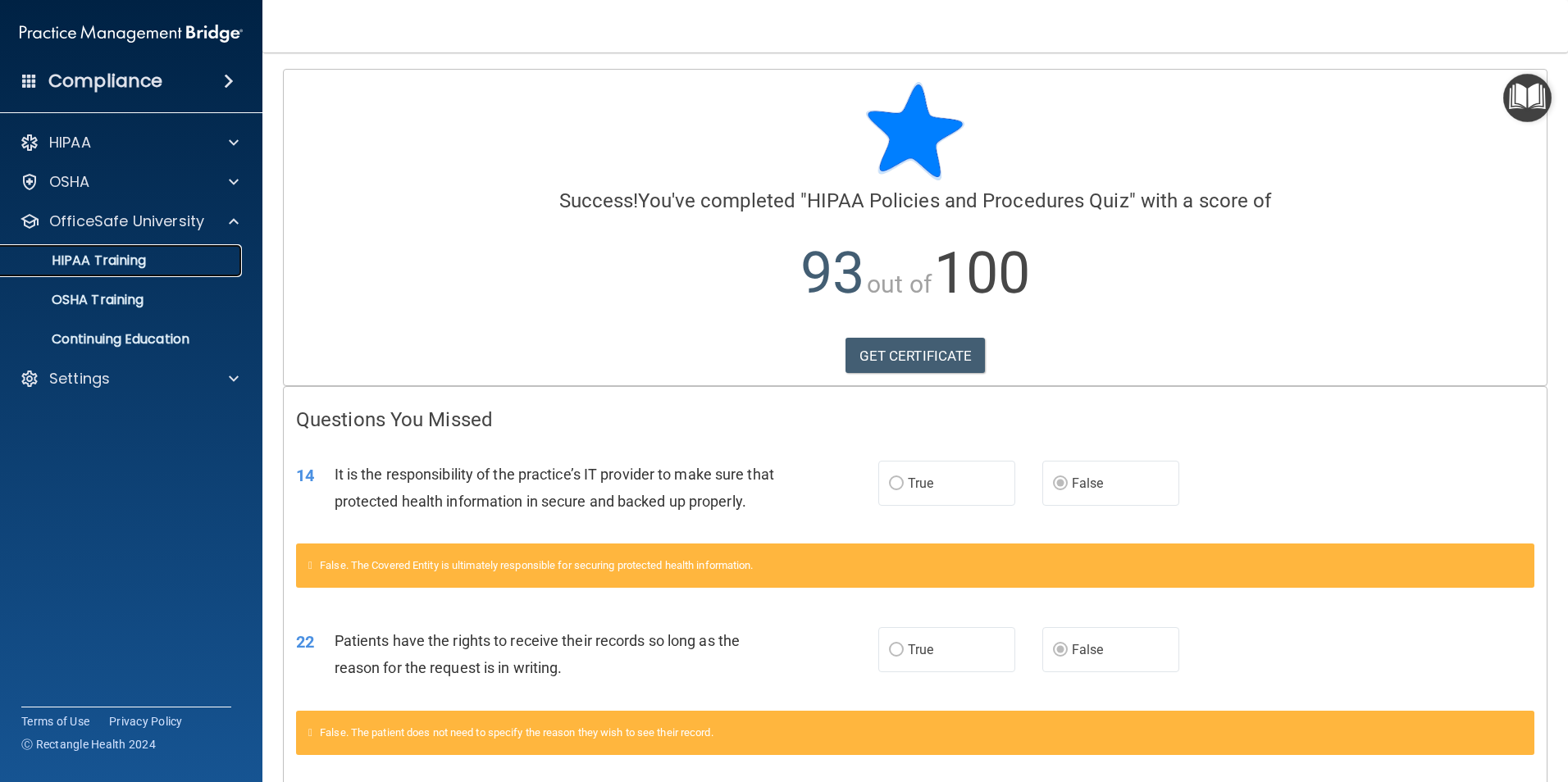
click at [128, 255] on p "HIPAA Training" at bounding box center [78, 261] width 135 height 16
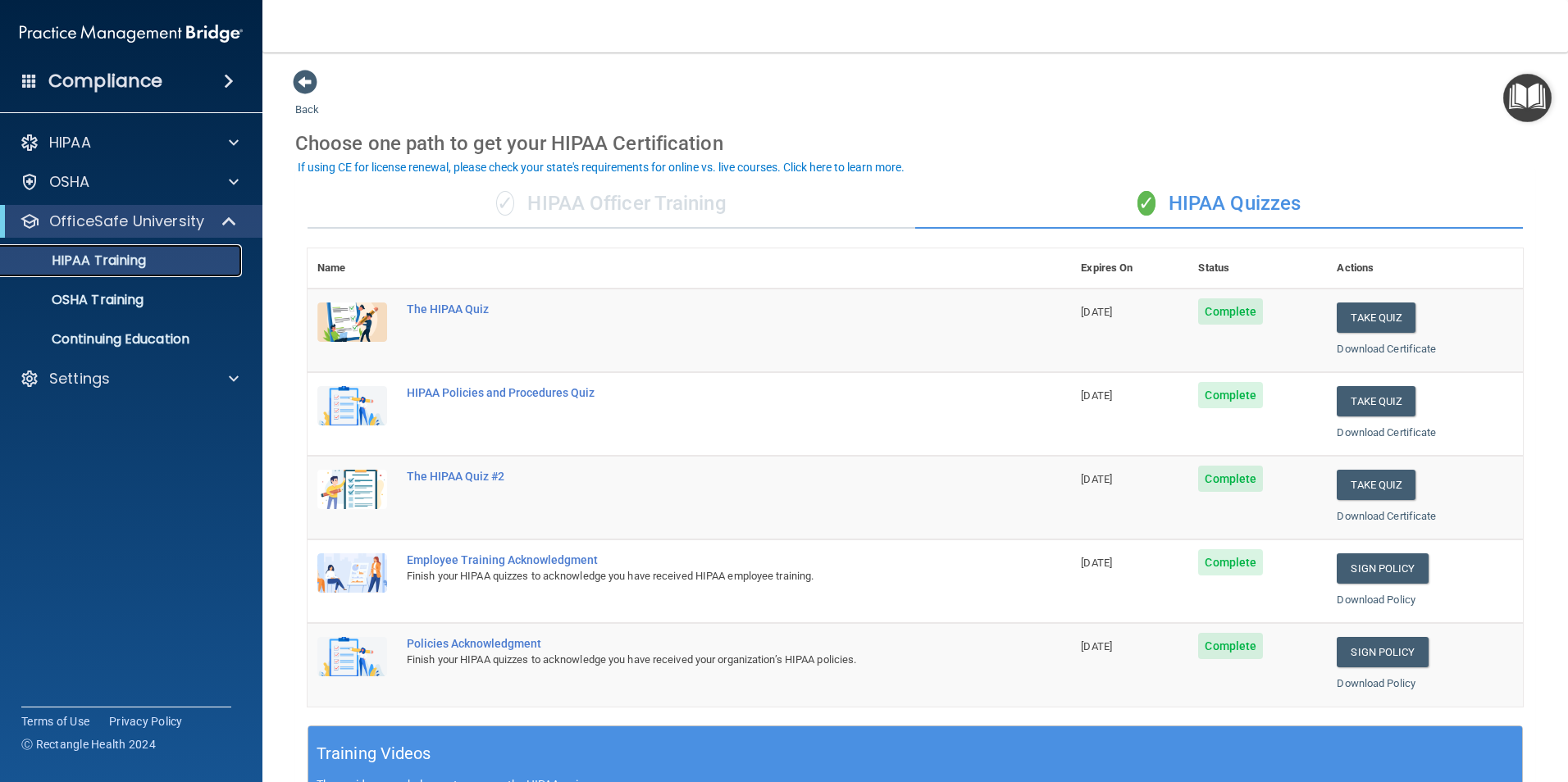
click at [145, 252] on p "HIPAA Training" at bounding box center [78, 261] width 135 height 16
click at [123, 219] on p "OfficeSafe University" at bounding box center [127, 221] width 155 height 20
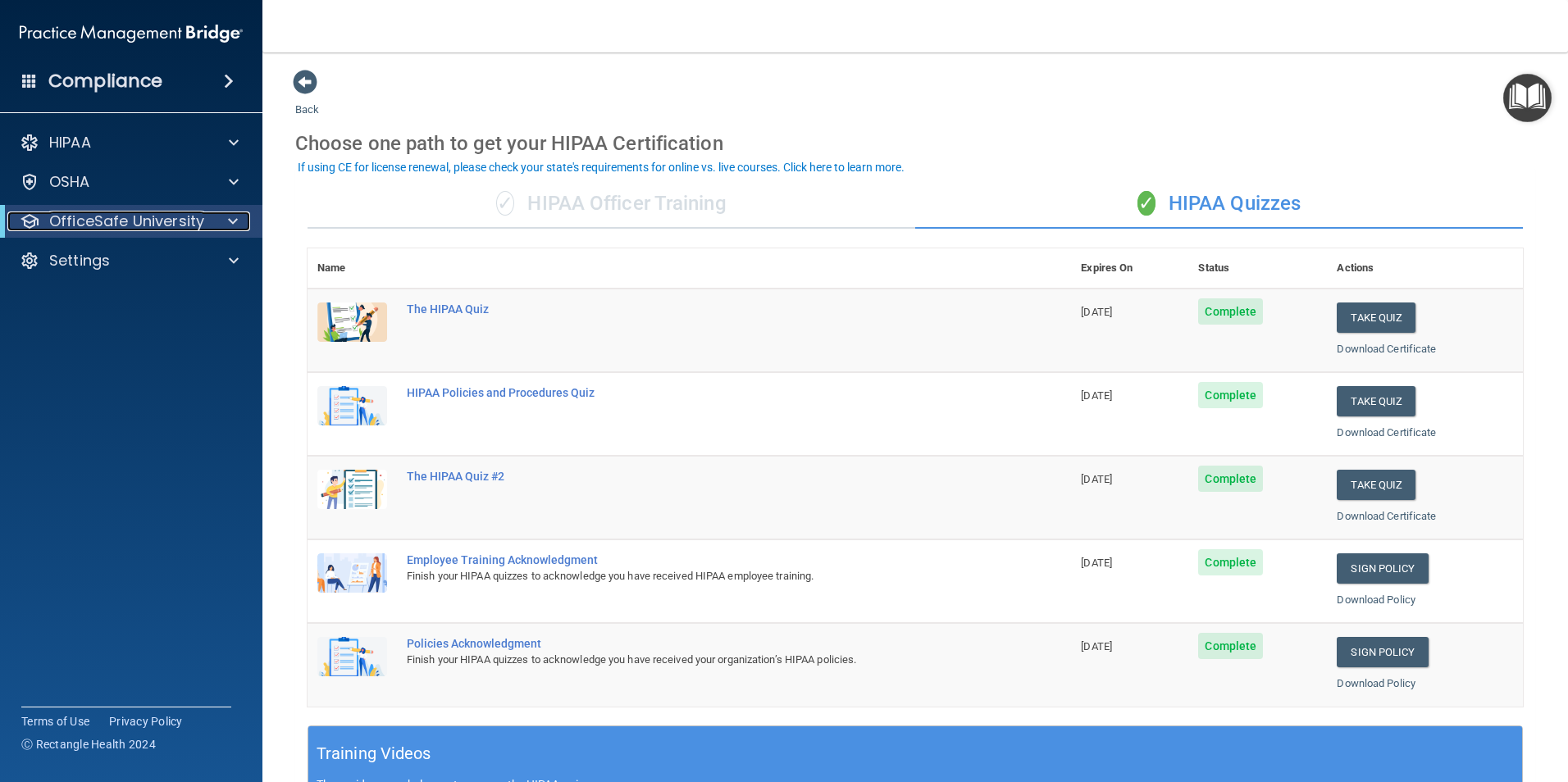
click at [123, 219] on p "OfficeSafe University" at bounding box center [127, 221] width 155 height 20
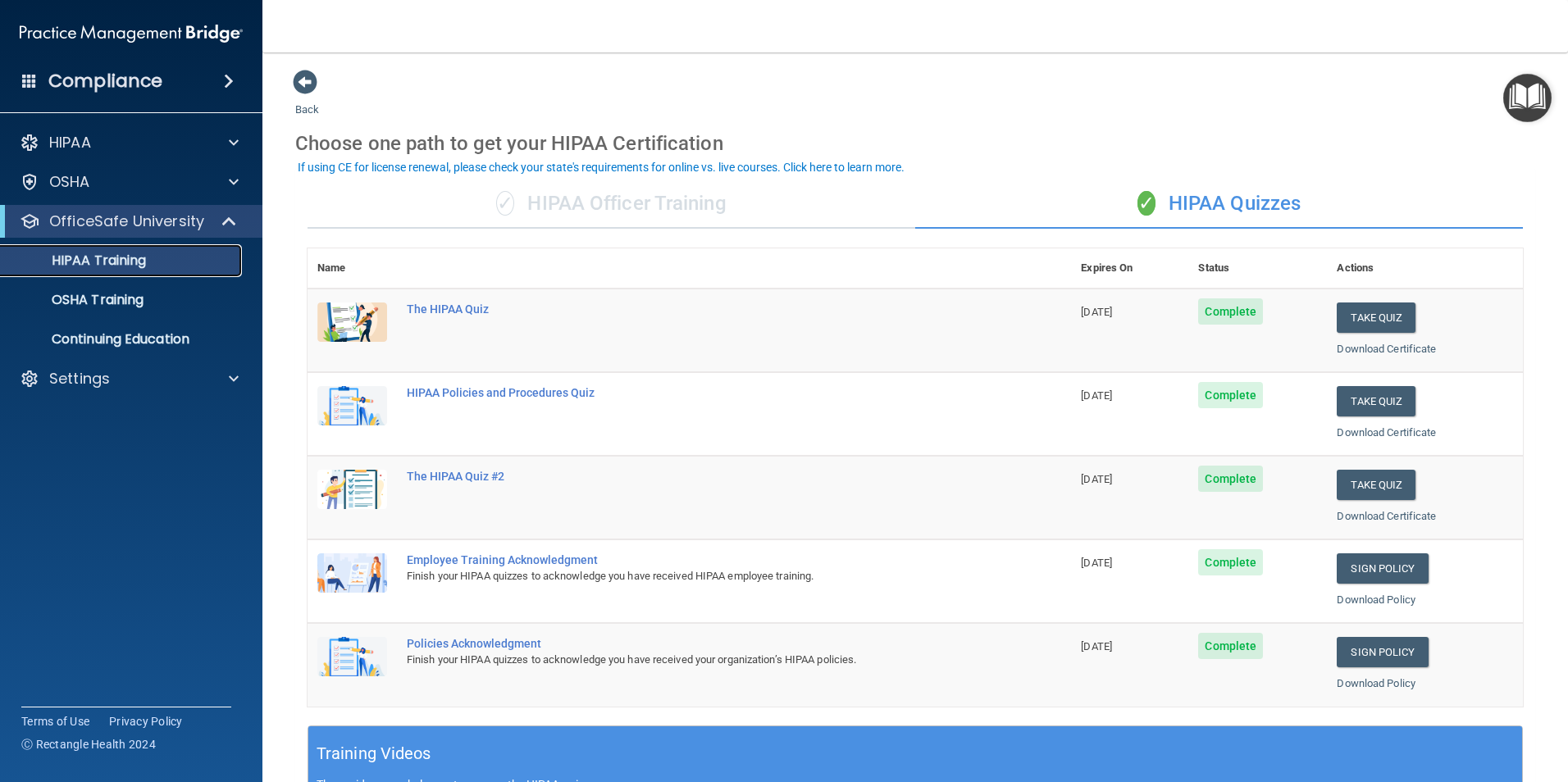
click at [106, 256] on p "HIPAA Training" at bounding box center [78, 261] width 135 height 16
click at [101, 290] on link "OSHA Training" at bounding box center [112, 300] width 258 height 33
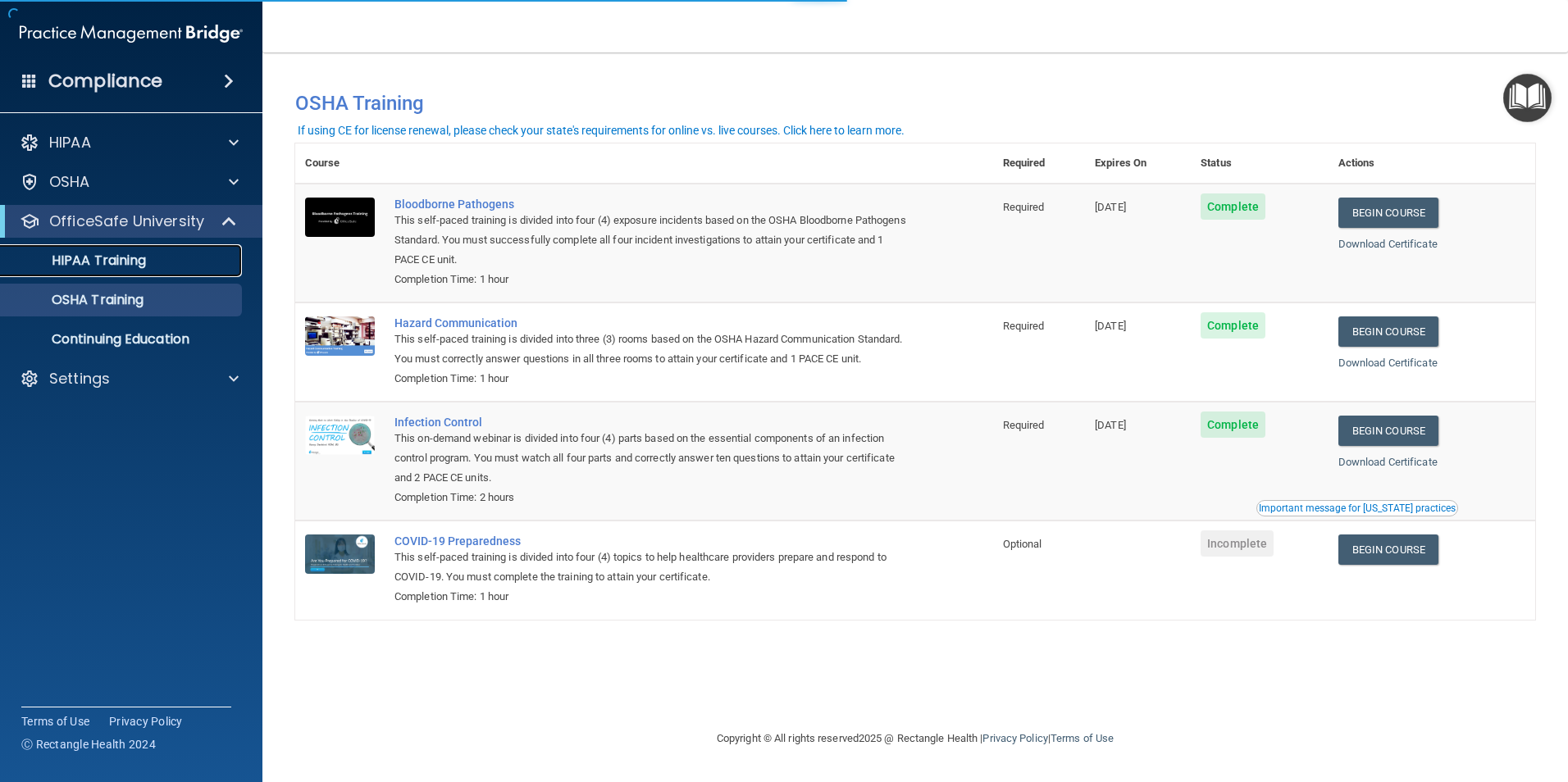
click at [118, 265] on p "HIPAA Training" at bounding box center [78, 261] width 135 height 16
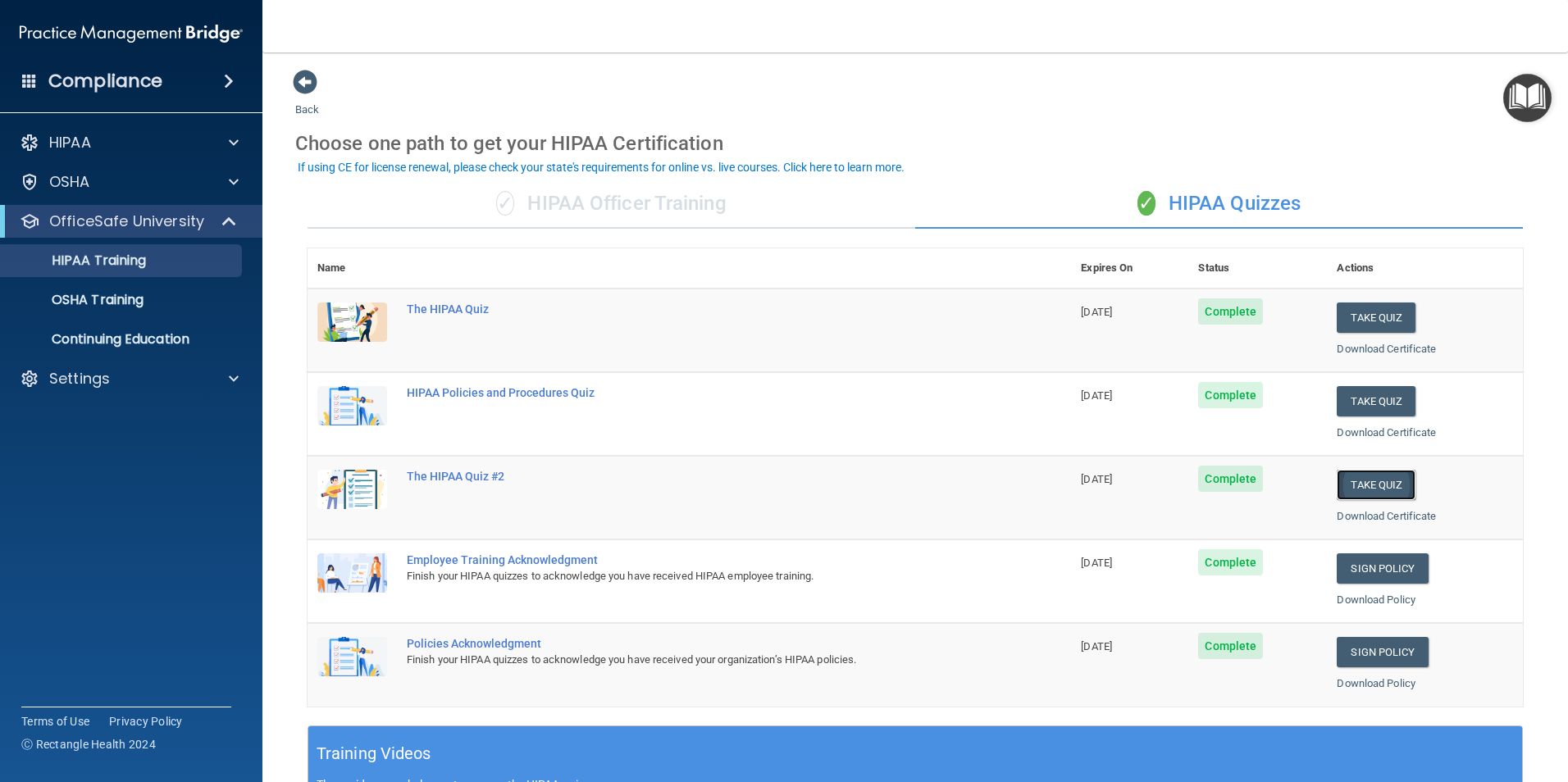
click at [1375, 485] on button "Take Quiz" at bounding box center [1375, 485] width 78 height 31
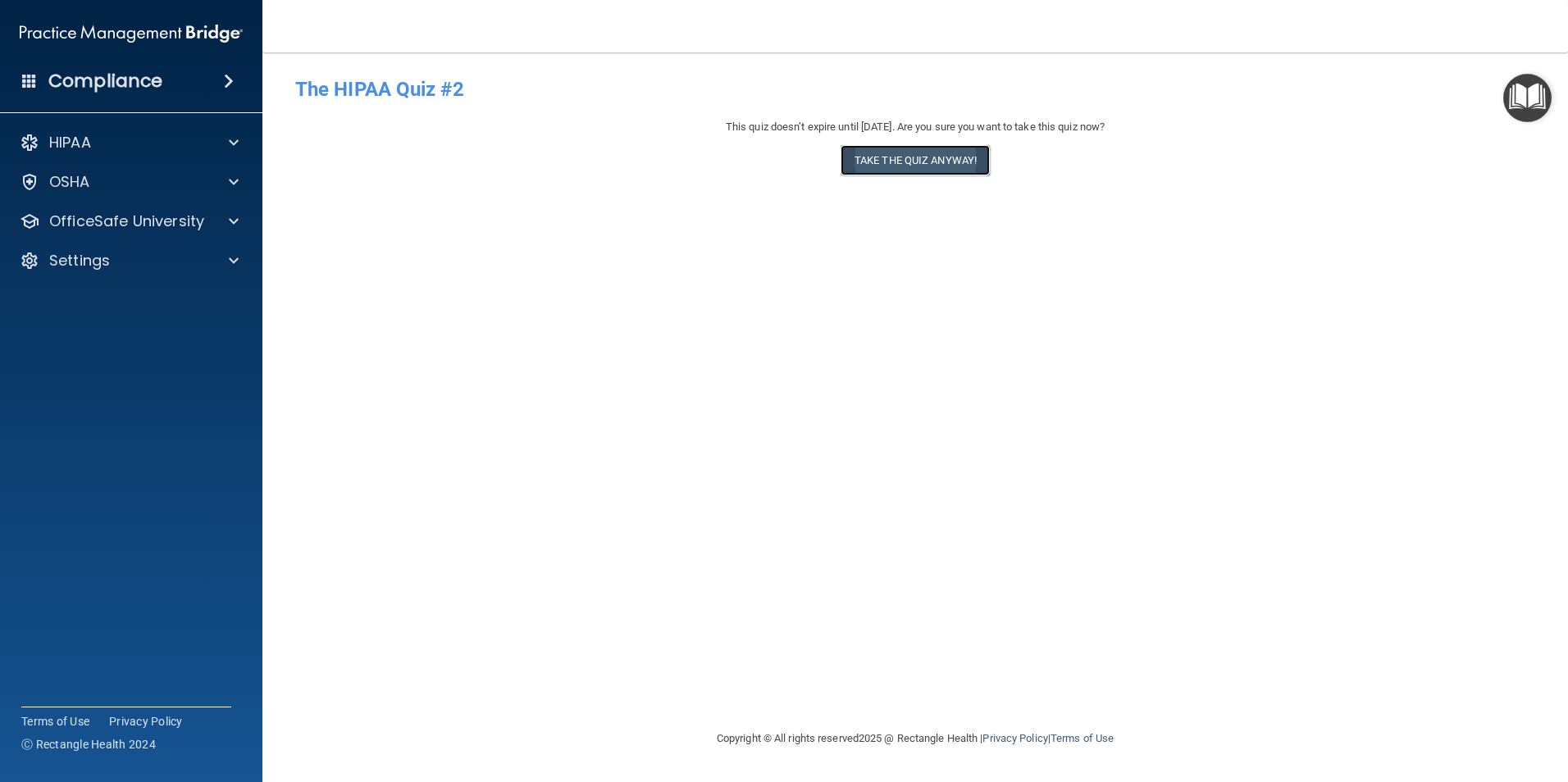
click at [915, 152] on button "Take the quiz anyway!" at bounding box center [915, 160] width 149 height 31
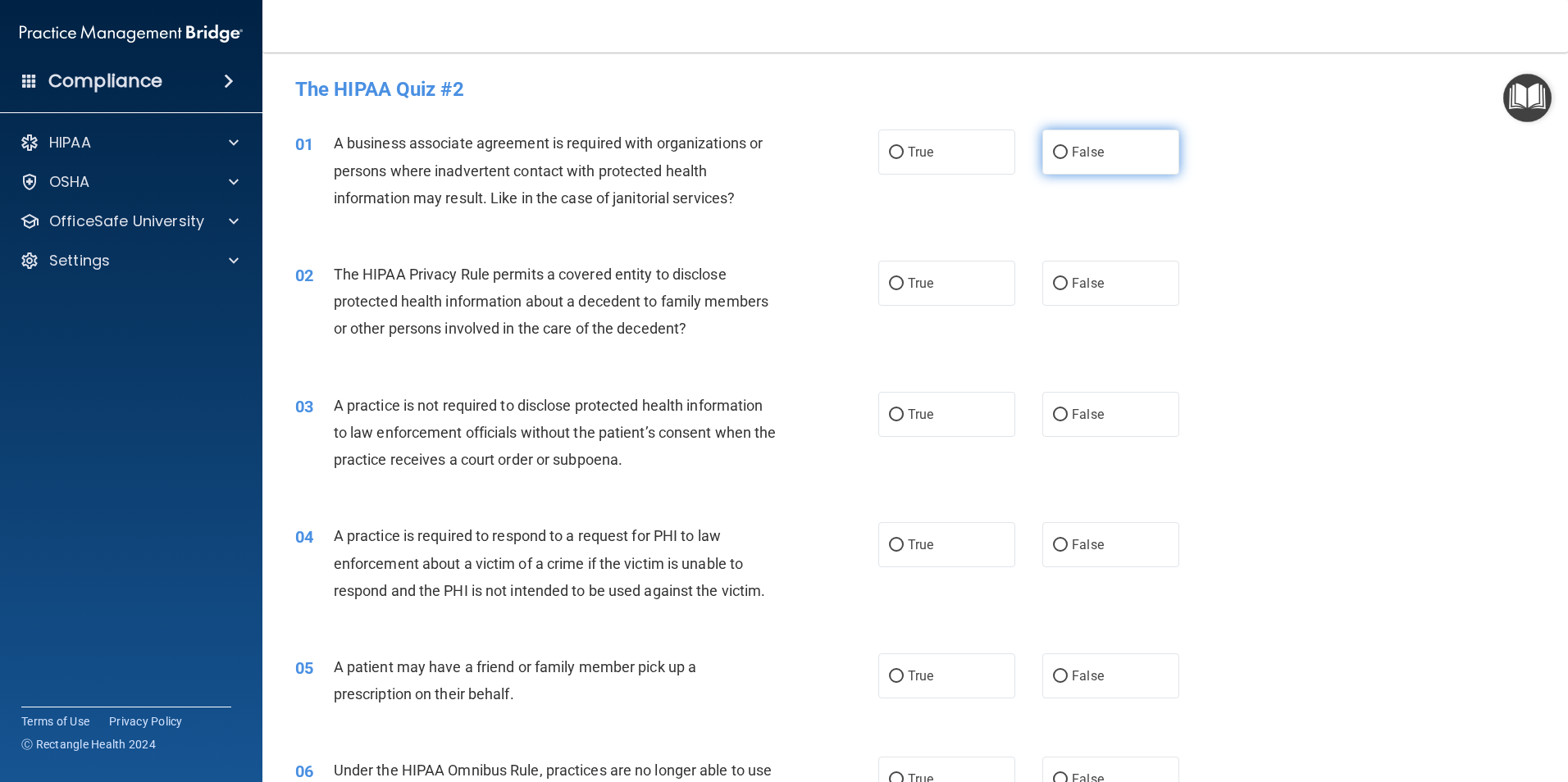
click at [1057, 161] on label "False" at bounding box center [1111, 152] width 137 height 45
click at [1057, 159] on input "False" at bounding box center [1060, 153] width 15 height 12
radio input "true"
click at [909, 282] on span "True" at bounding box center [921, 283] width 26 height 16
click at [904, 282] on input "True" at bounding box center [897, 284] width 15 height 12
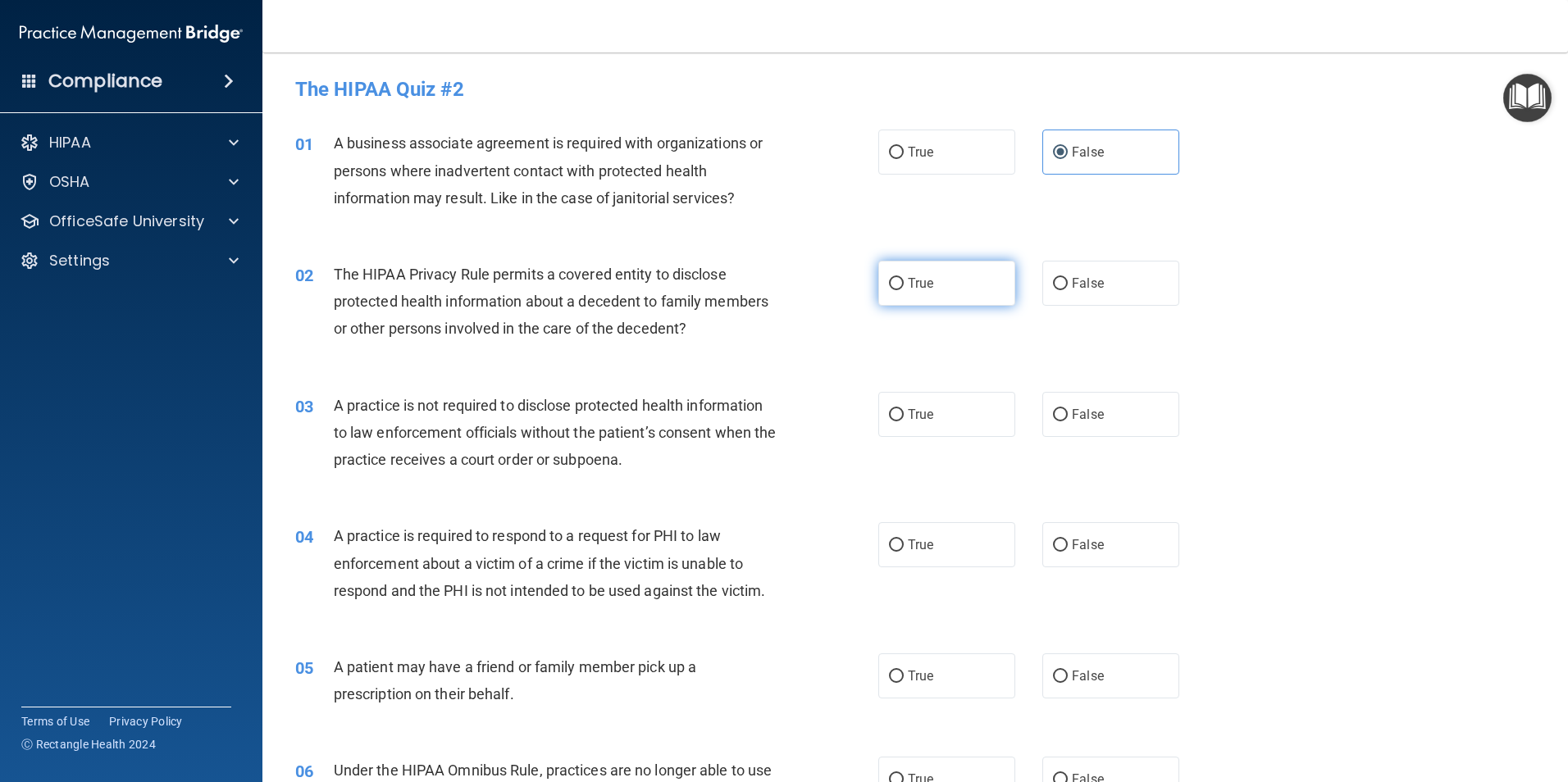
radio input "true"
click at [1052, 415] on input "False" at bounding box center [1060, 415] width 15 height 12
radio input "true"
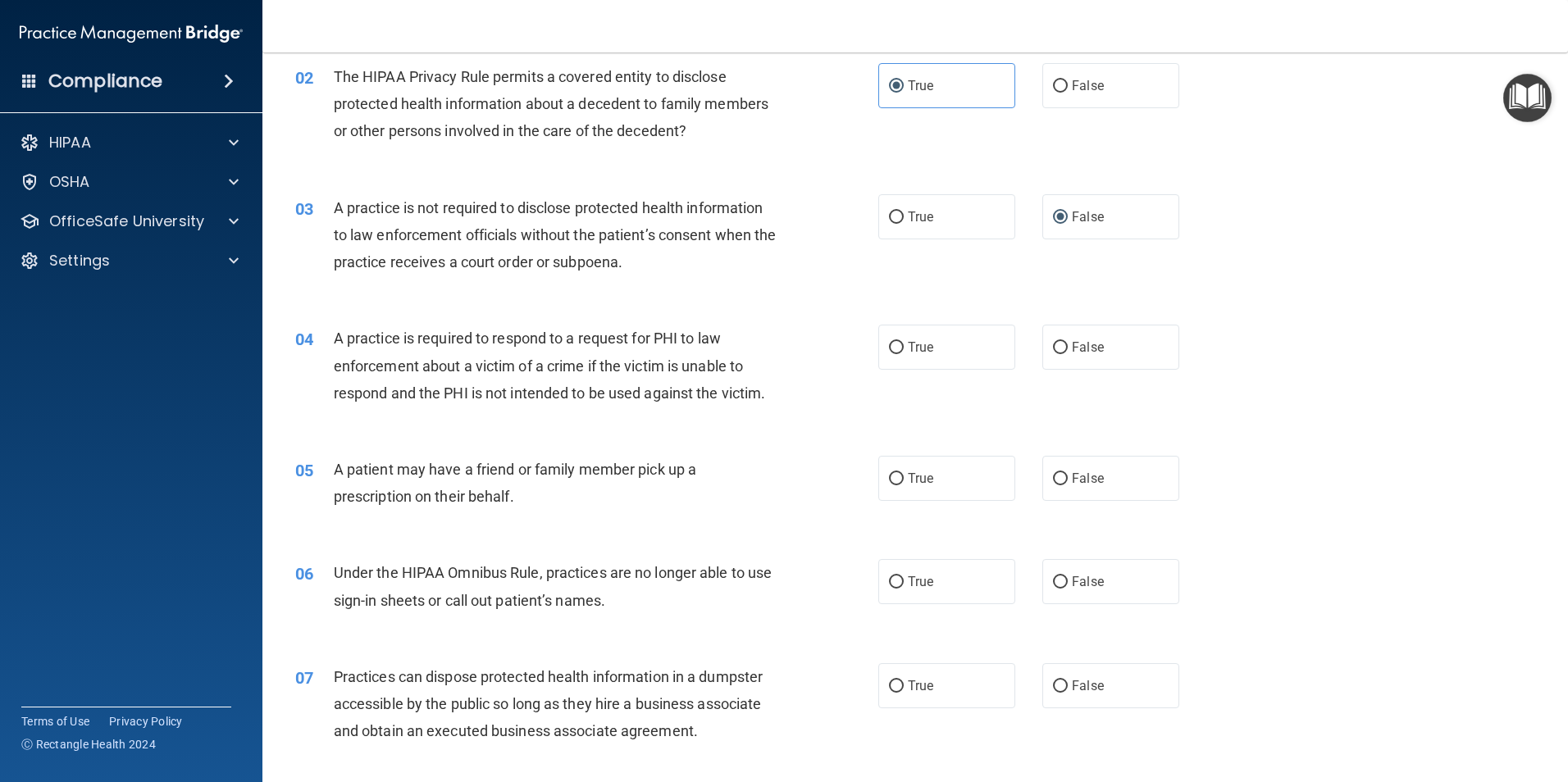
scroll to position [246, 0]
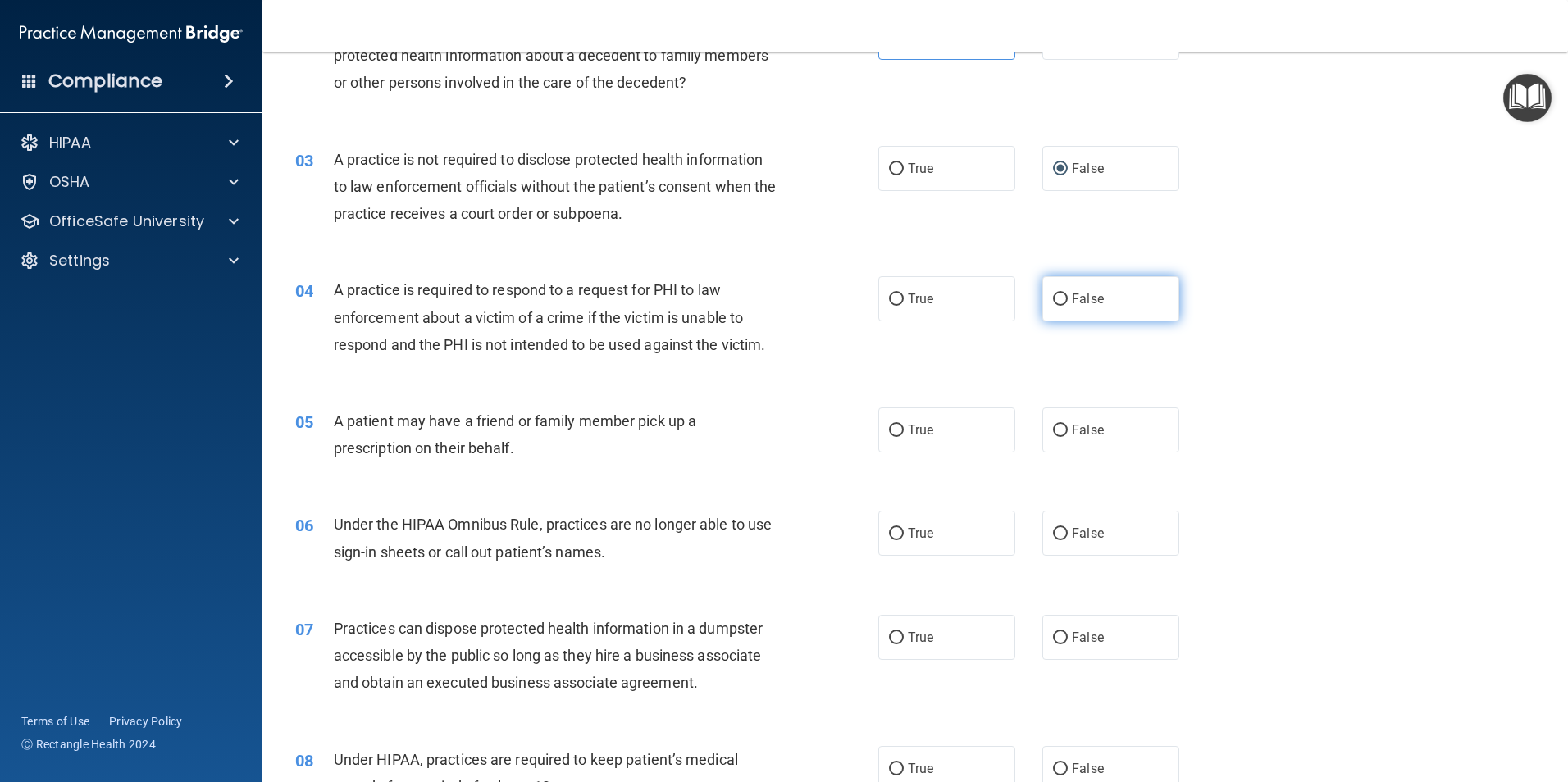
click at [1052, 303] on input "False" at bounding box center [1060, 299] width 15 height 12
radio input "true"
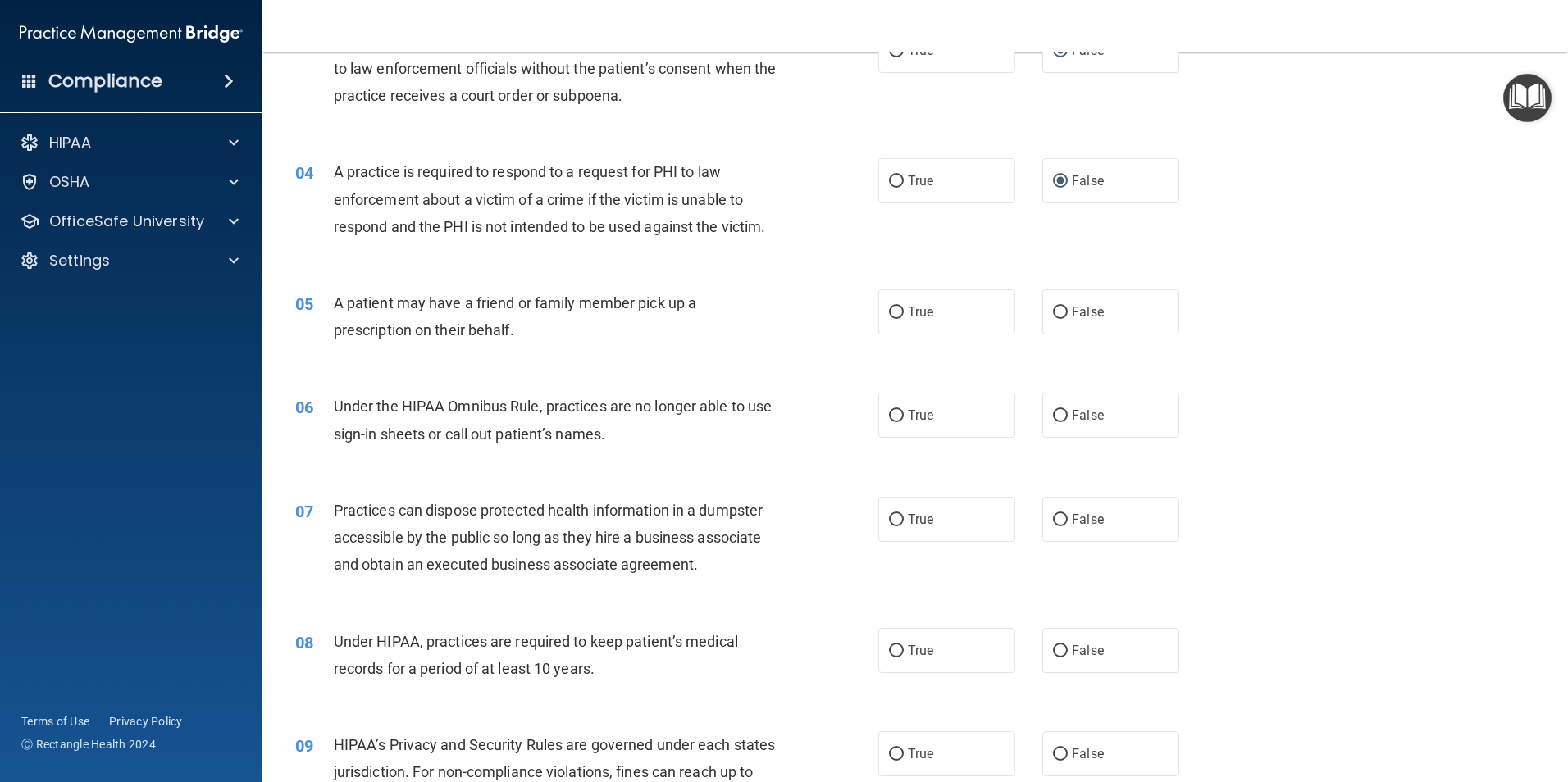
scroll to position [410, 0]
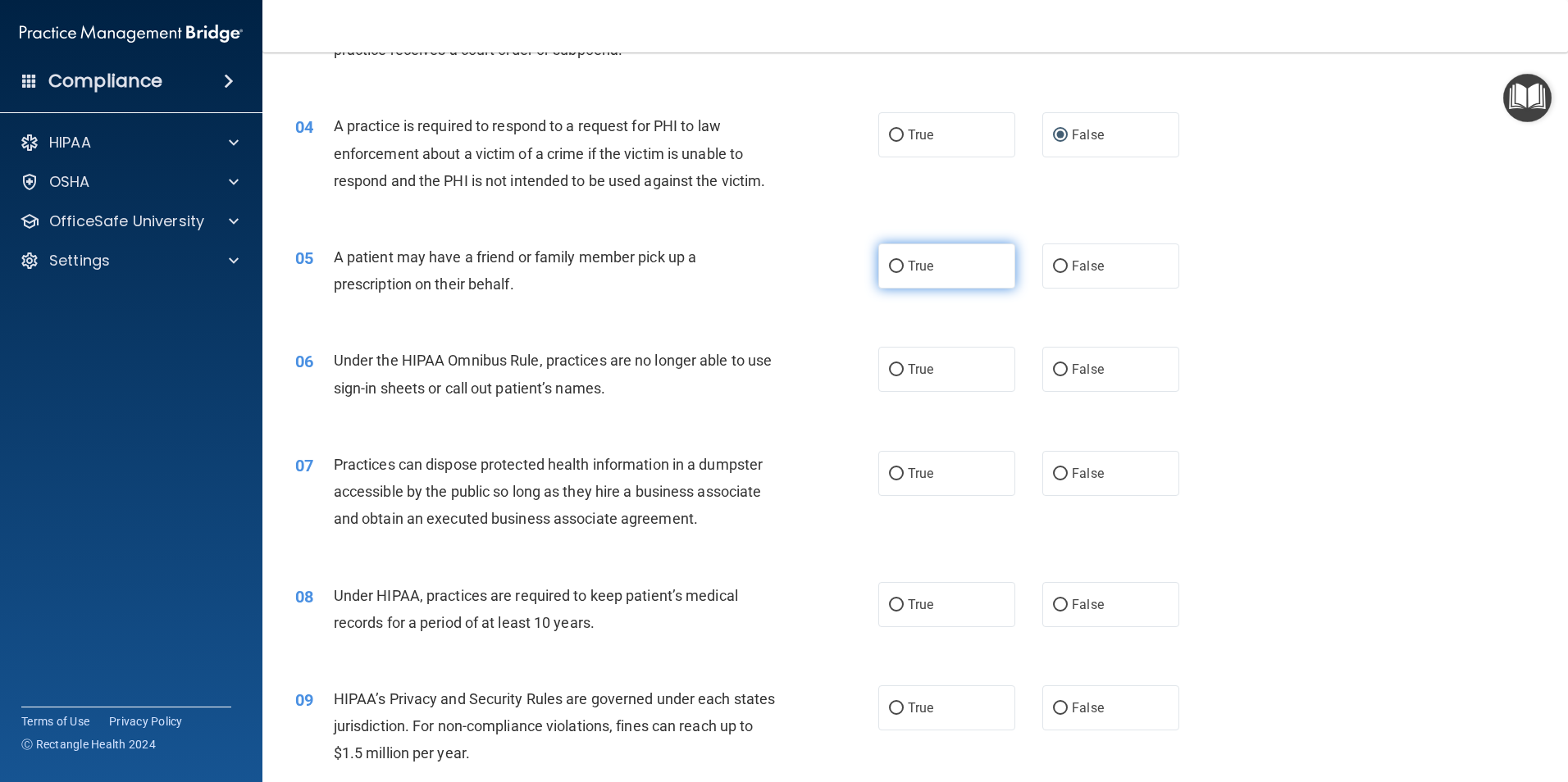
click at [897, 267] on input "True" at bounding box center [897, 266] width 15 height 12
radio input "true"
click at [897, 370] on input "True" at bounding box center [897, 370] width 15 height 12
radio input "true"
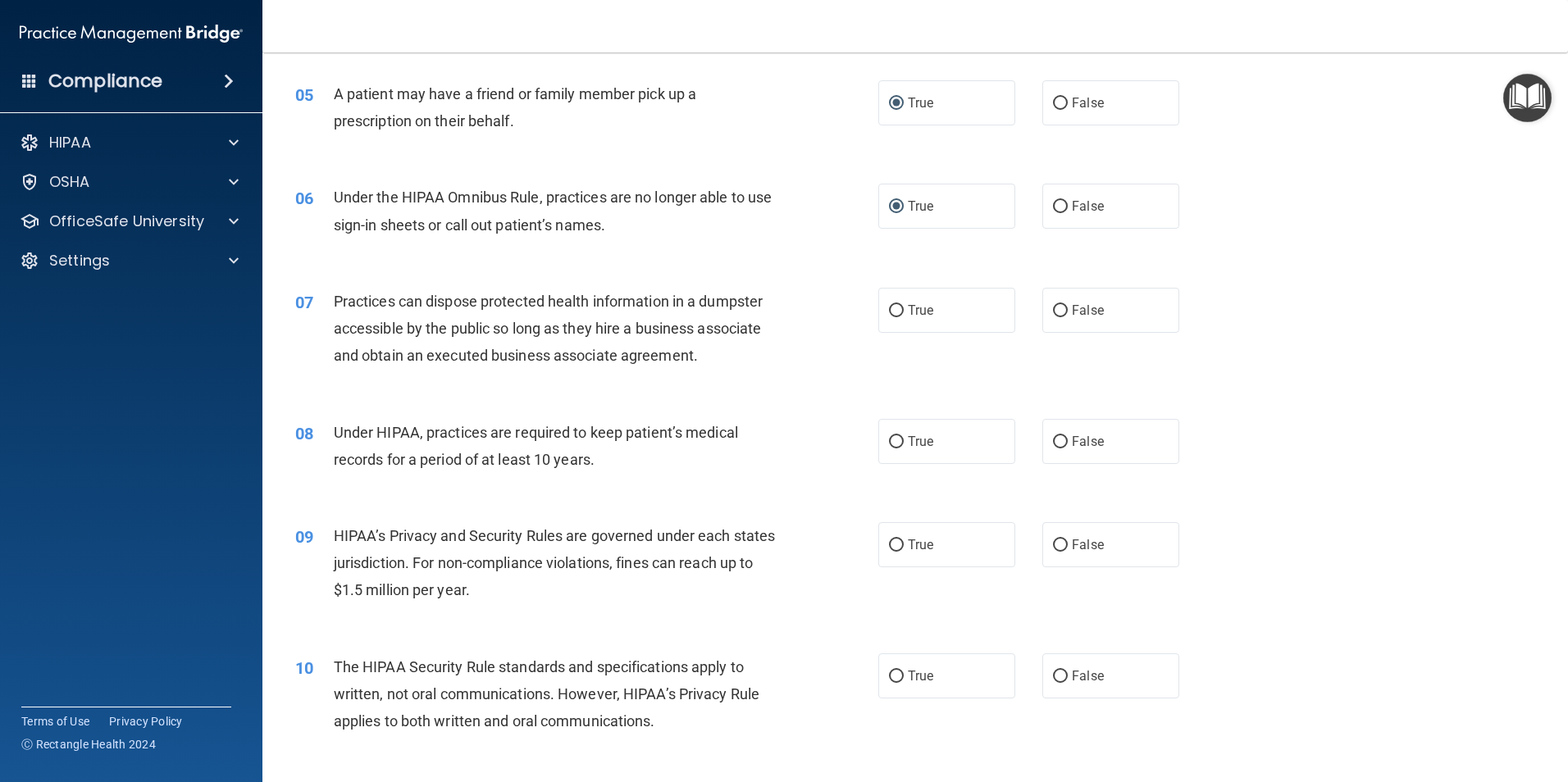
scroll to position [656, 0]
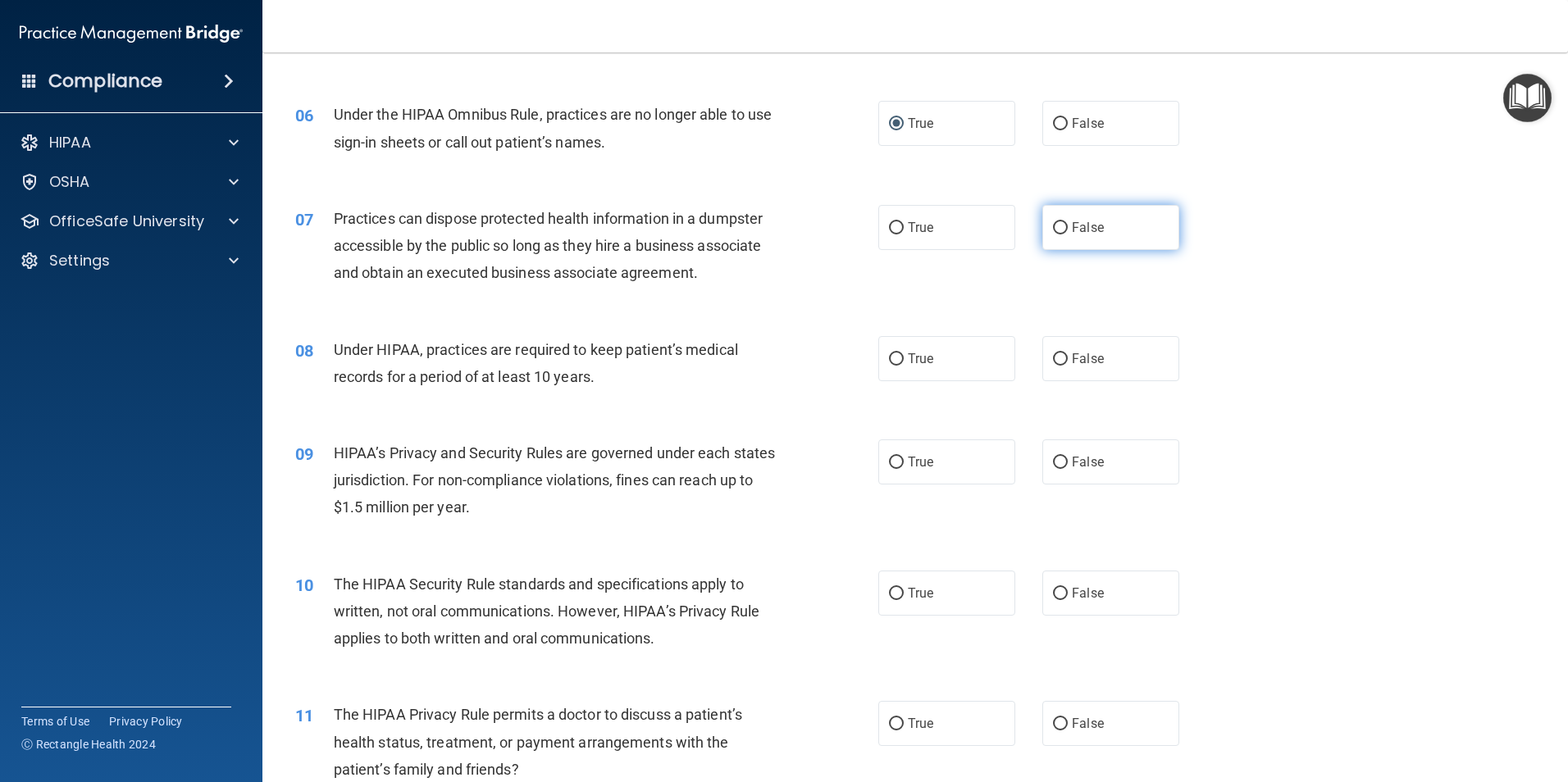
click at [1052, 231] on input "False" at bounding box center [1060, 228] width 15 height 12
radio input "true"
click at [1071, 358] on span "False" at bounding box center [1087, 358] width 32 height 16
click at [1065, 358] on input "False" at bounding box center [1060, 359] width 15 height 12
radio input "true"
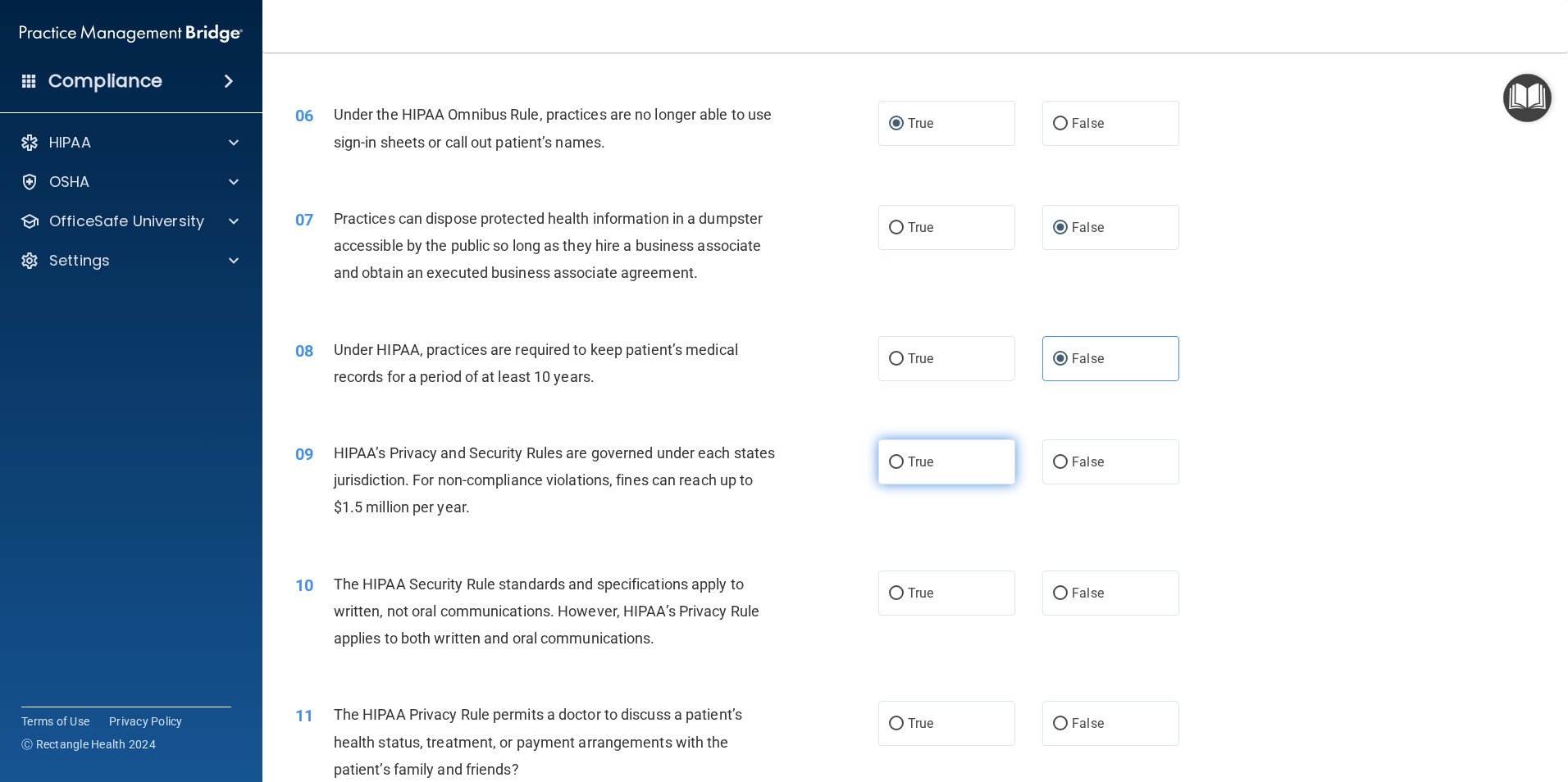
click at [878, 450] on label "True" at bounding box center [947, 462] width 137 height 45
click at [889, 457] on input "True" at bounding box center [897, 463] width 15 height 12
radio input "true"
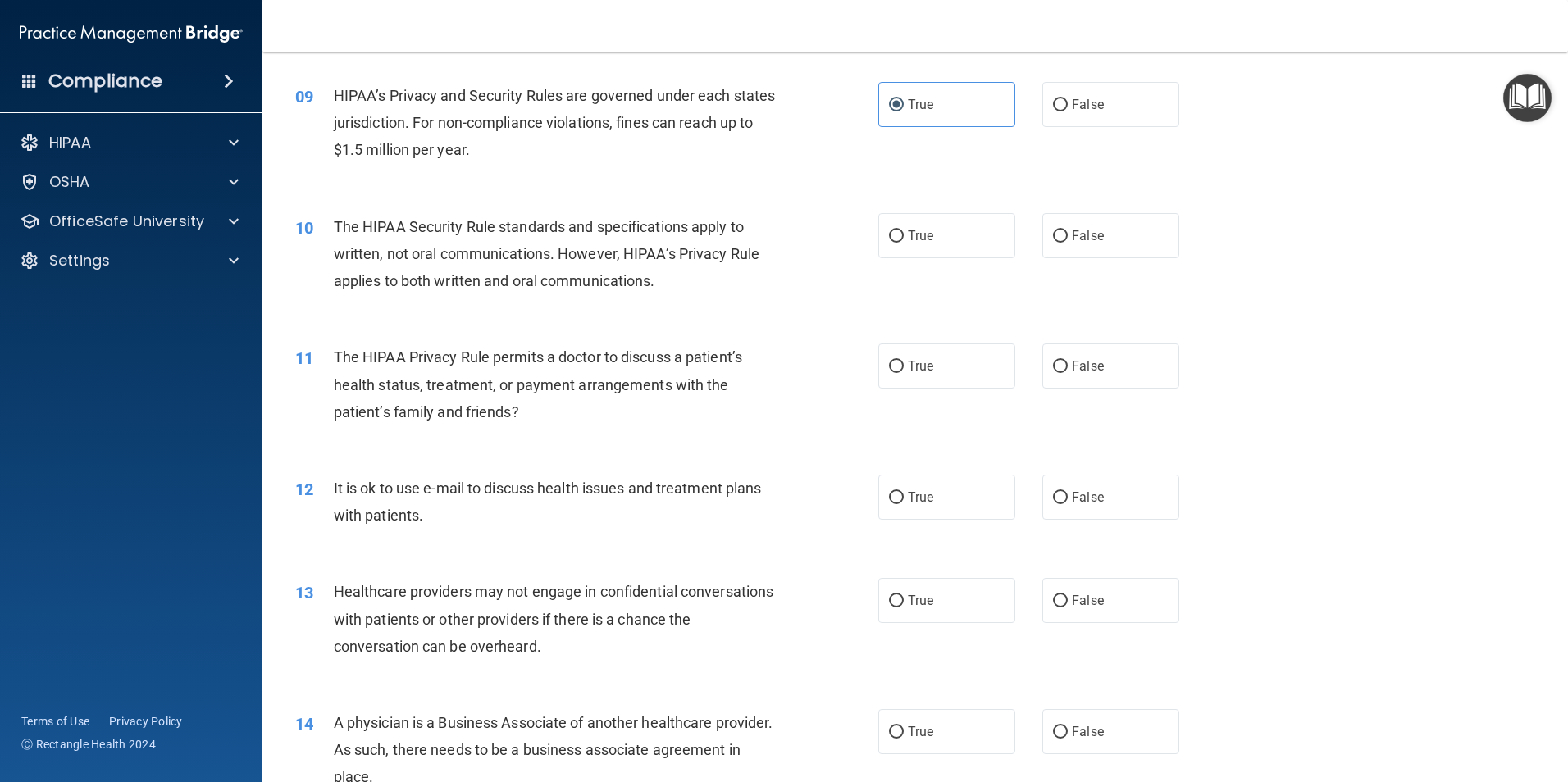
scroll to position [984, 0]
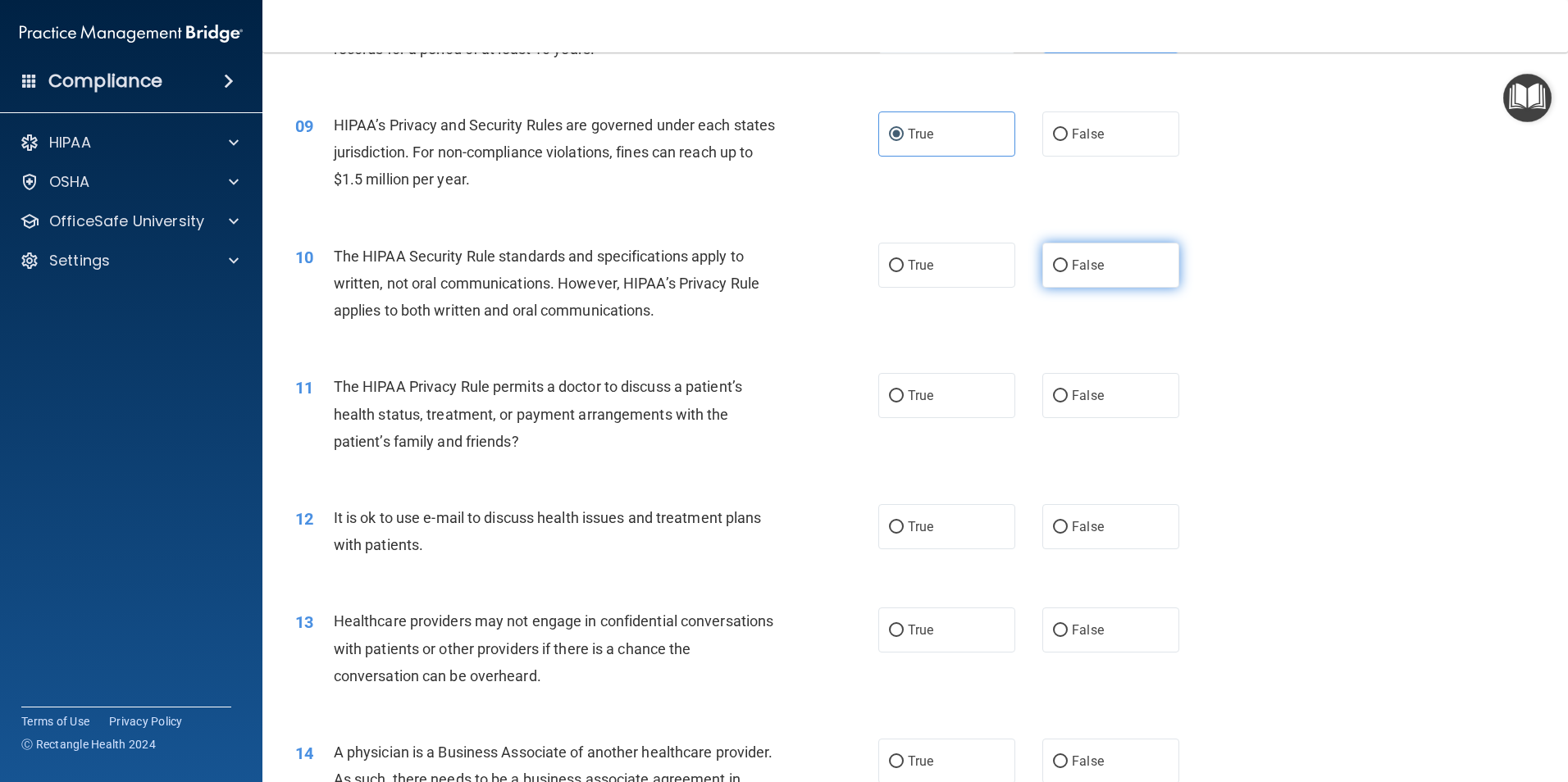
click at [1057, 262] on input "False" at bounding box center [1060, 266] width 15 height 12
radio input "true"
click at [1052, 398] on input "False" at bounding box center [1060, 396] width 15 height 12
radio input "true"
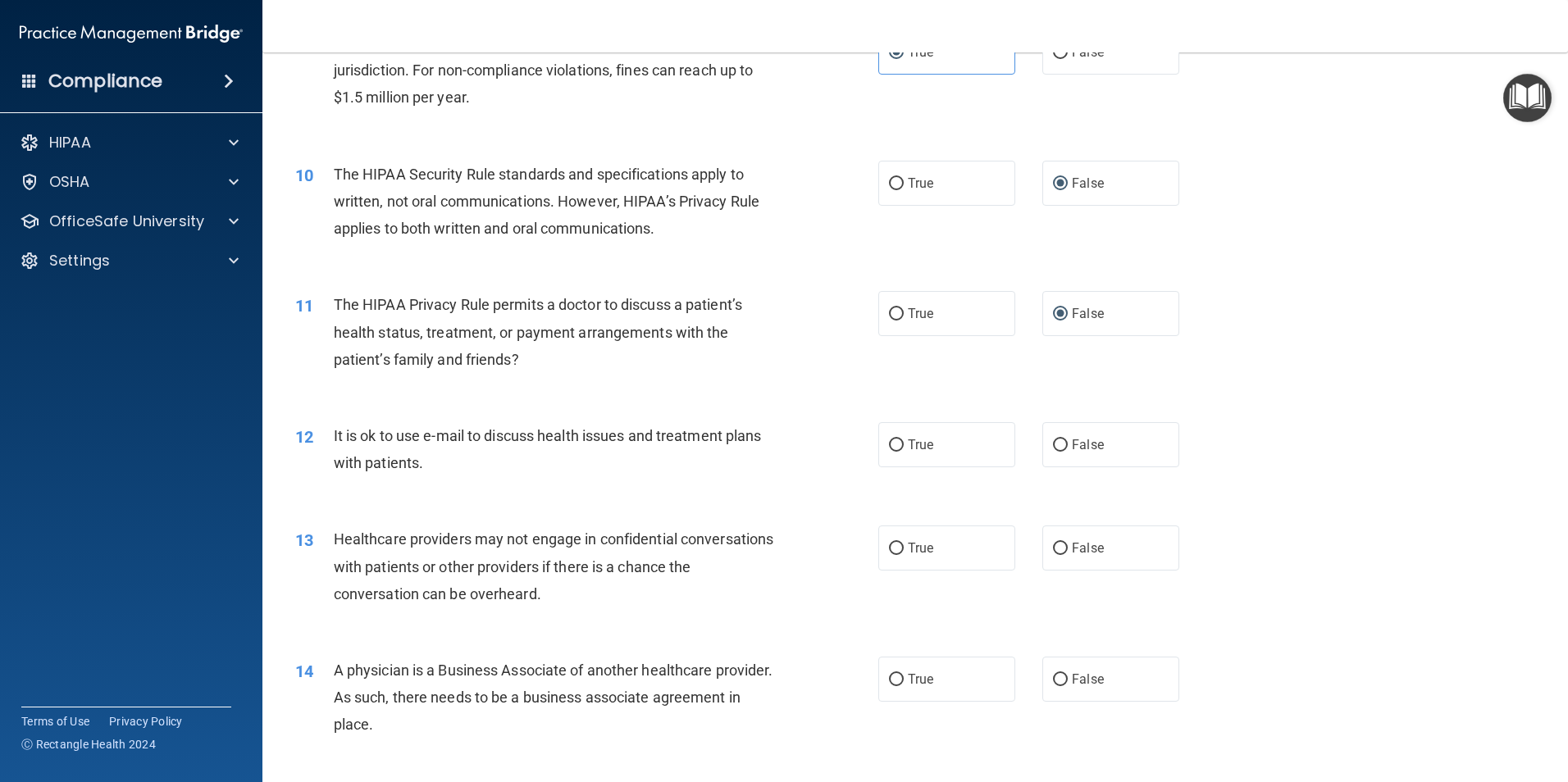
scroll to position [1148, 0]
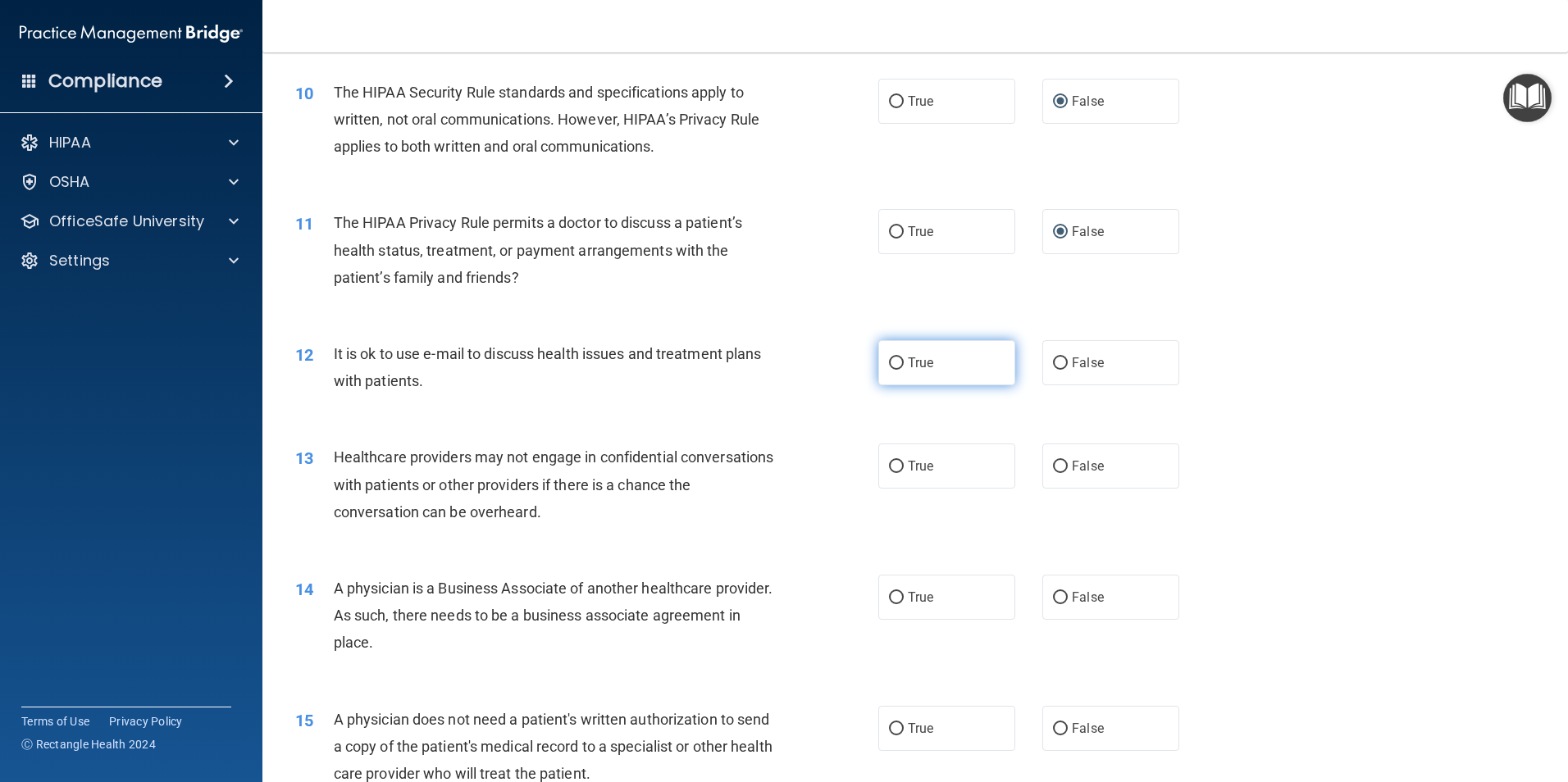
click at [889, 362] on input "True" at bounding box center [897, 363] width 15 height 12
radio input "true"
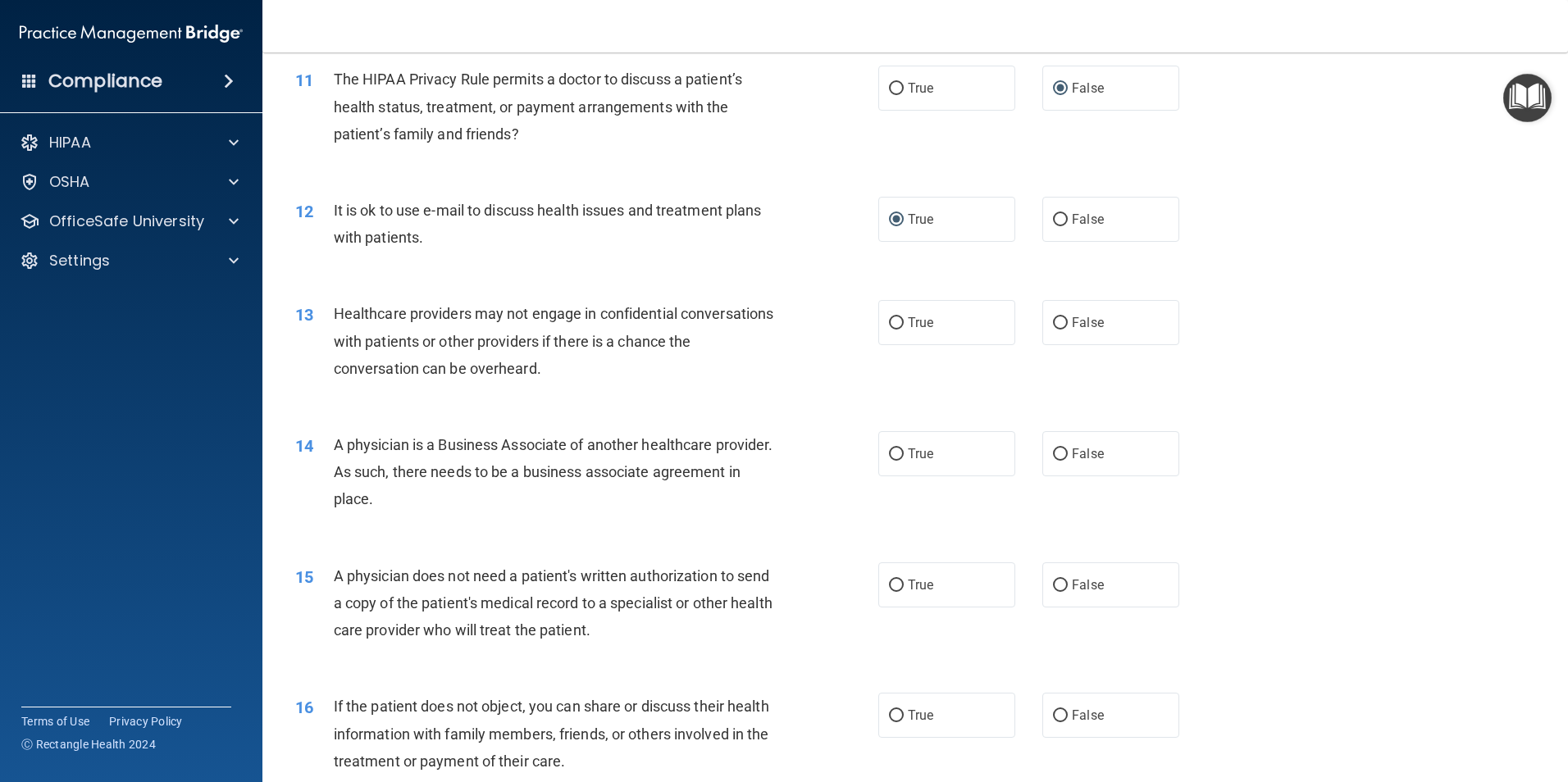
scroll to position [1312, 0]
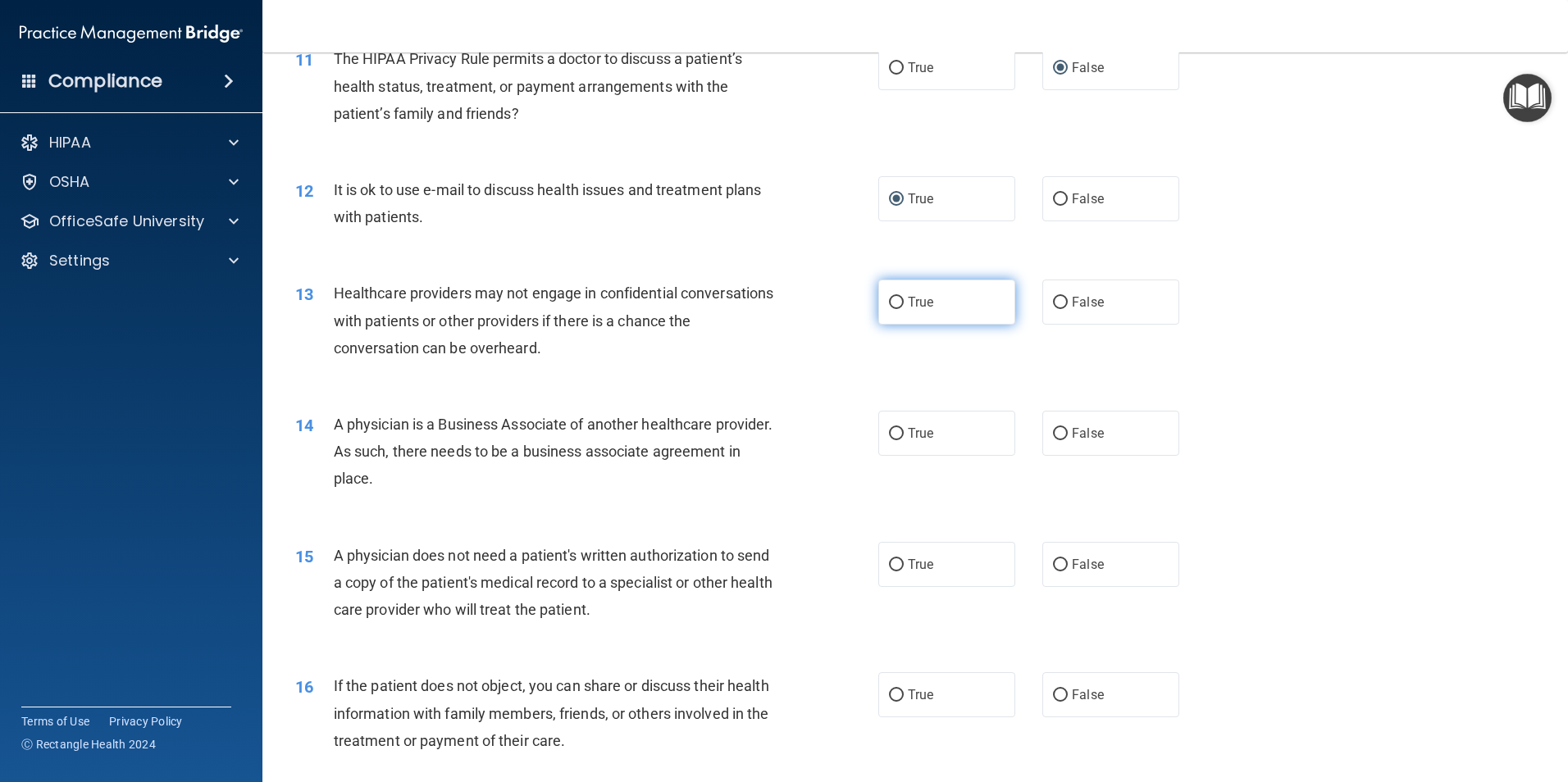
click at [881, 304] on label "True" at bounding box center [947, 302] width 137 height 45
click at [889, 304] on input "True" at bounding box center [897, 303] width 15 height 12
radio input "true"
click at [1073, 436] on span "False" at bounding box center [1087, 433] width 32 height 16
click at [1067, 436] on input "False" at bounding box center [1060, 434] width 15 height 12
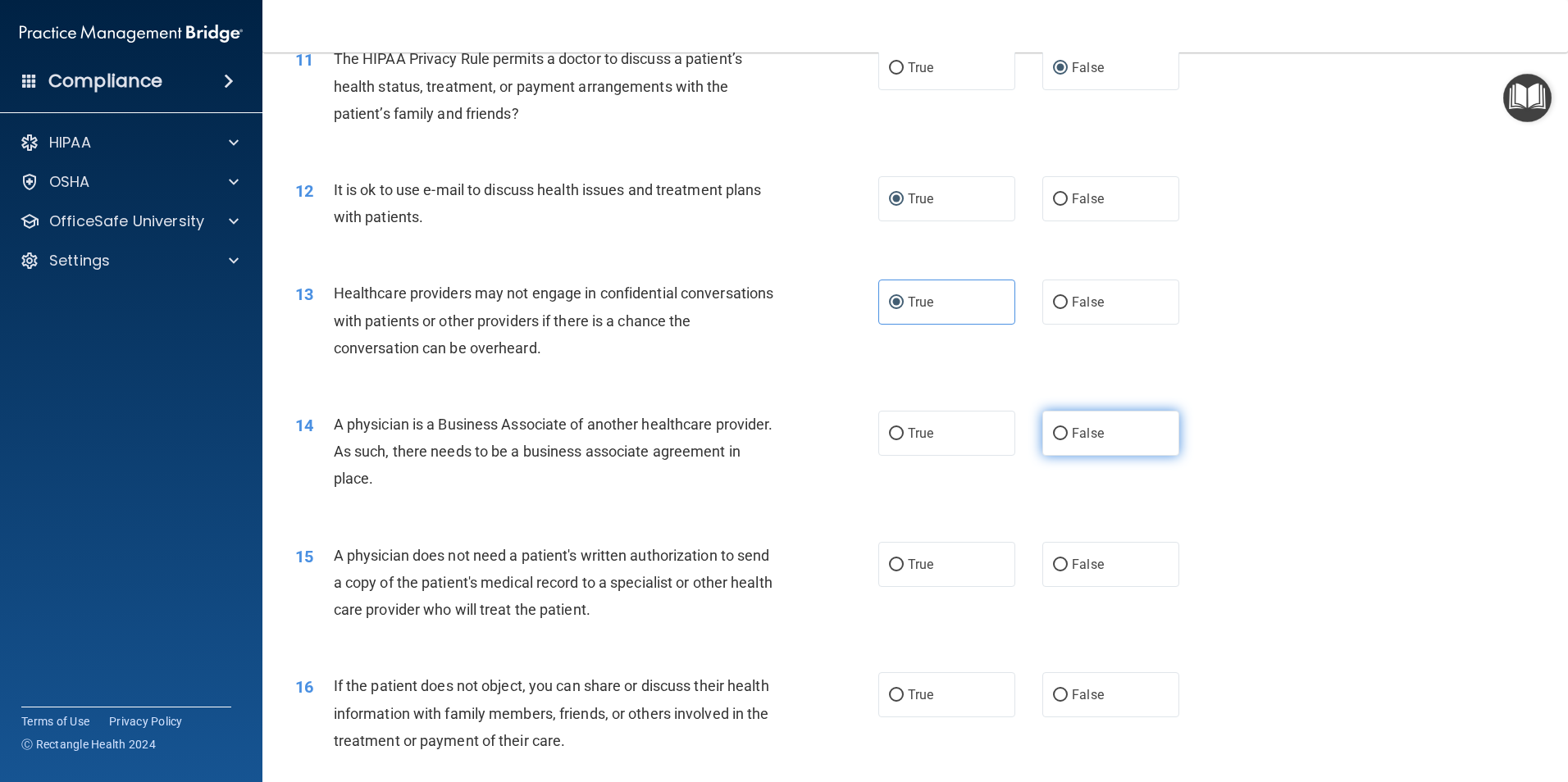
radio input "true"
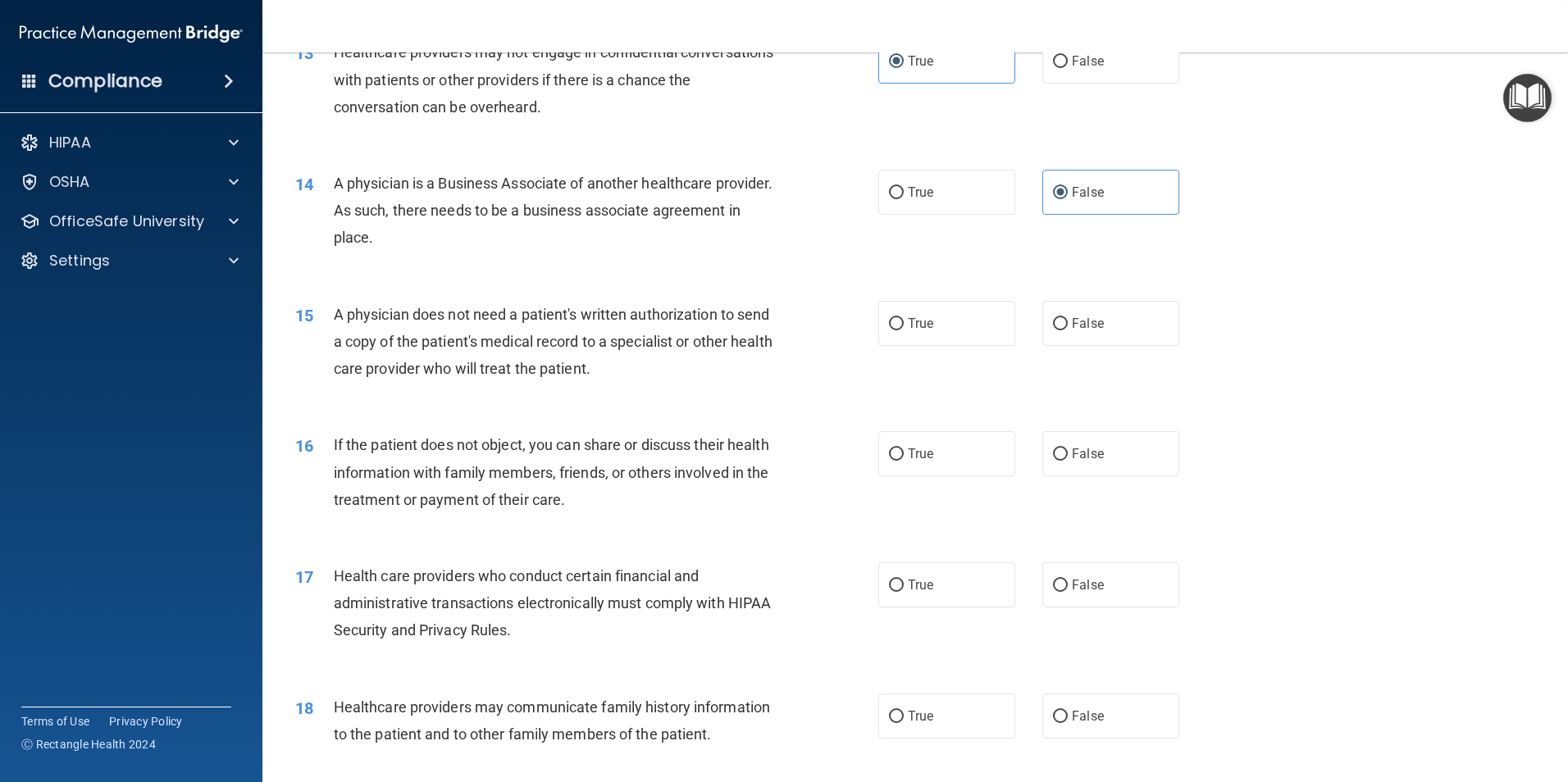
scroll to position [1558, 0]
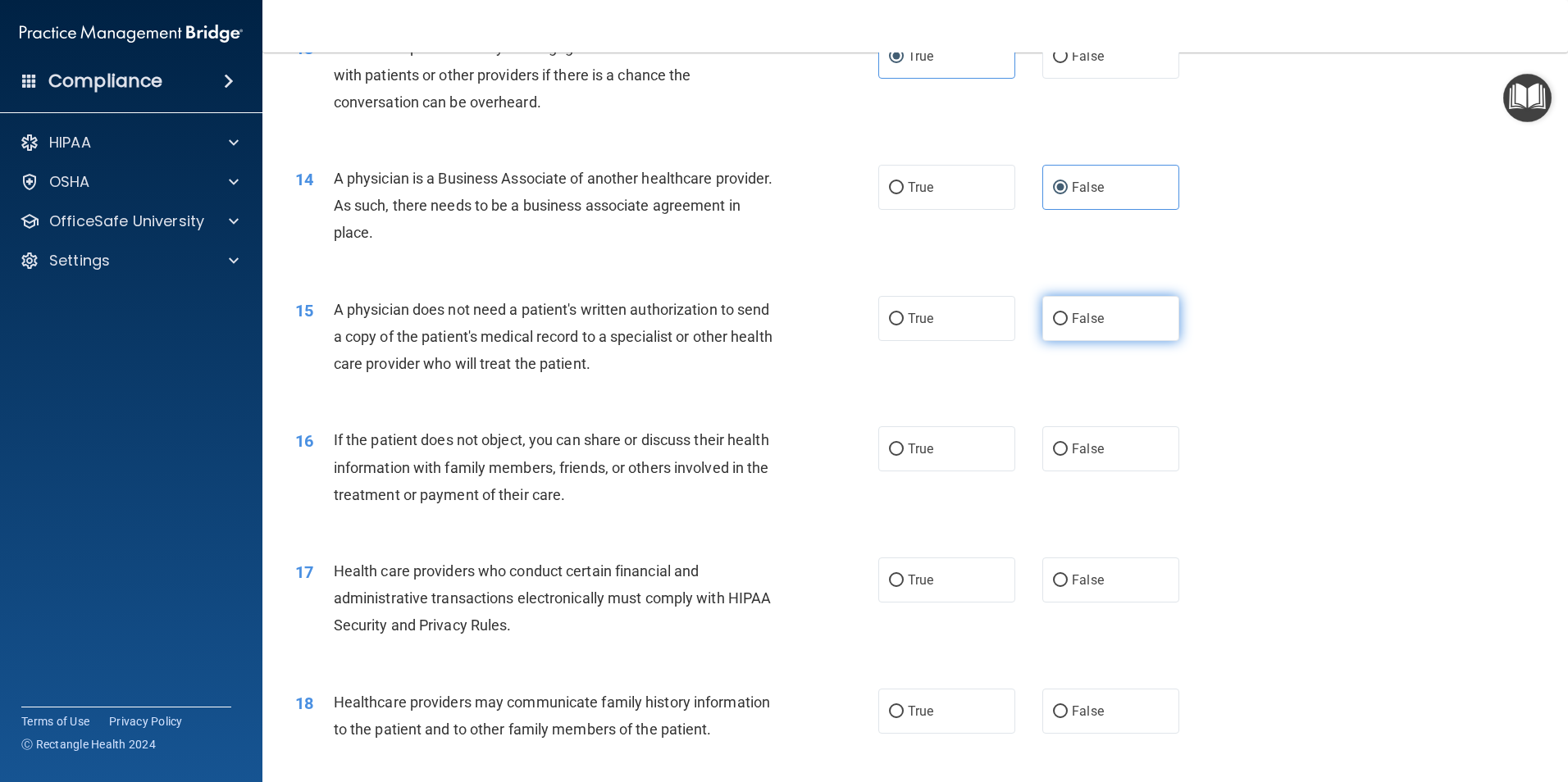
click at [1054, 315] on input "False" at bounding box center [1060, 319] width 15 height 12
radio input "true"
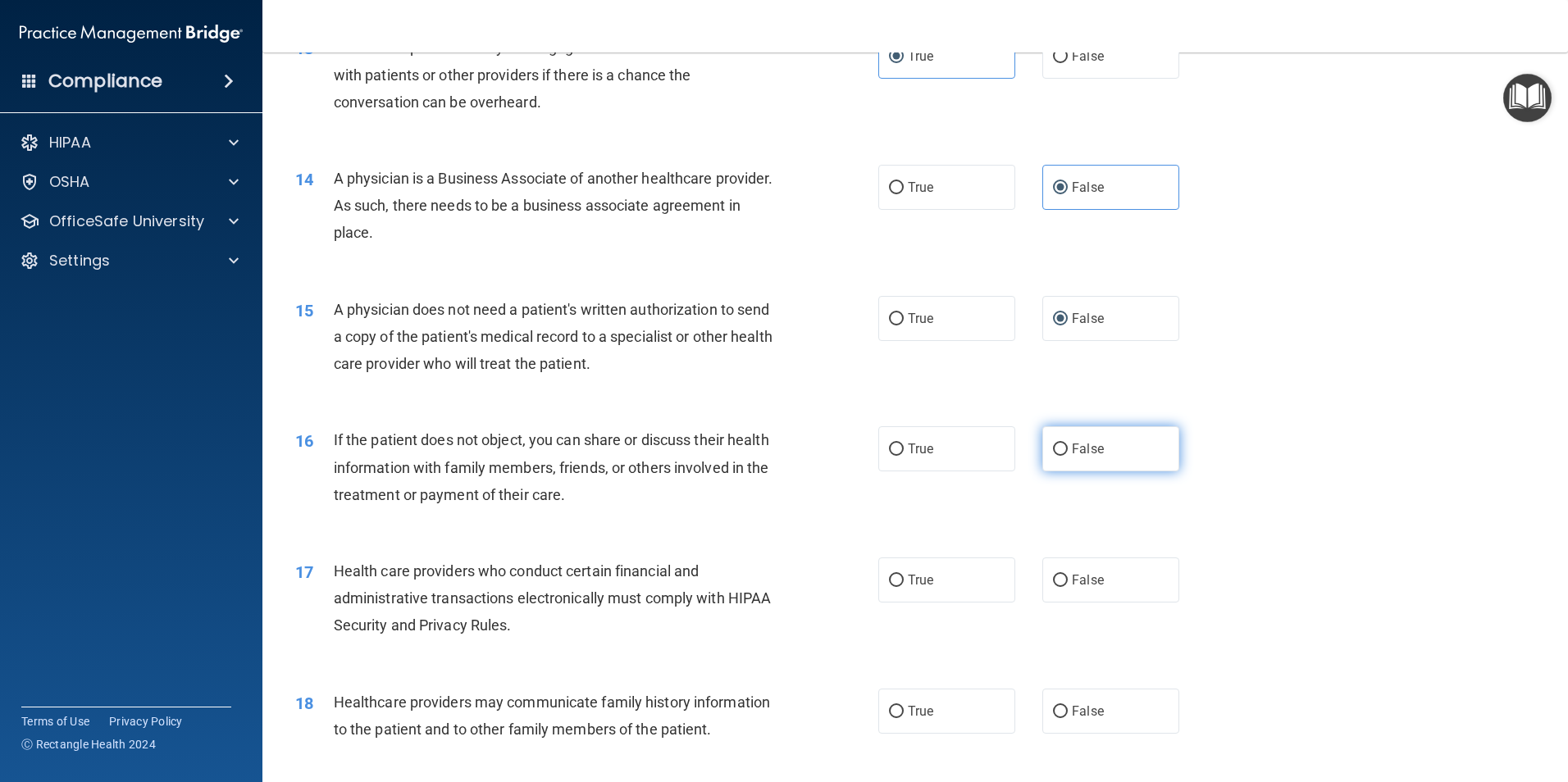
click at [1105, 450] on label "False" at bounding box center [1111, 449] width 137 height 45
click at [1067, 450] on input "False" at bounding box center [1060, 450] width 15 height 12
radio input "true"
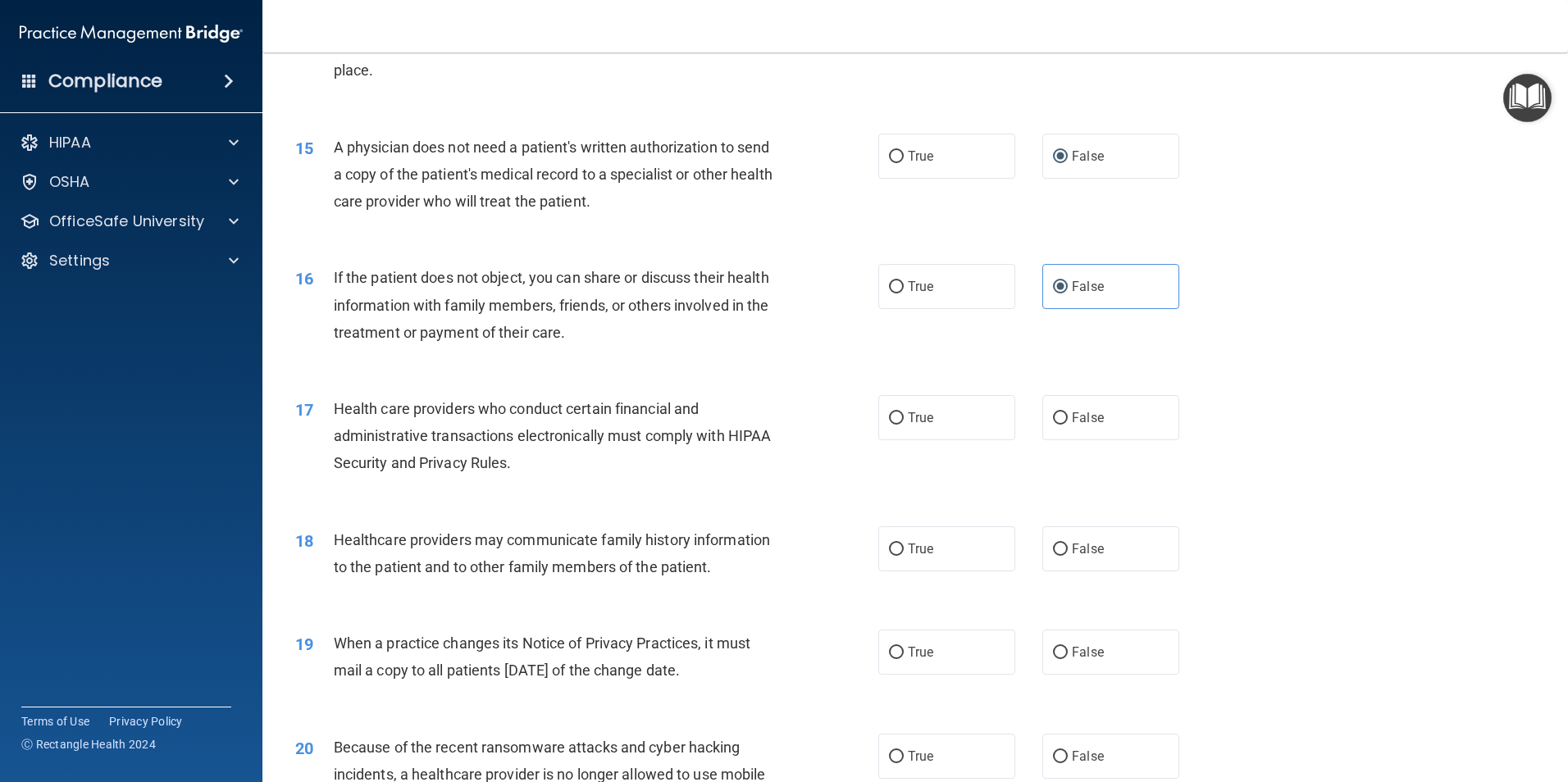
scroll to position [1722, 0]
click at [918, 296] on label "True" at bounding box center [947, 285] width 137 height 45
click at [904, 292] on input "True" at bounding box center [897, 285] width 15 height 12
radio input "true"
radio input "false"
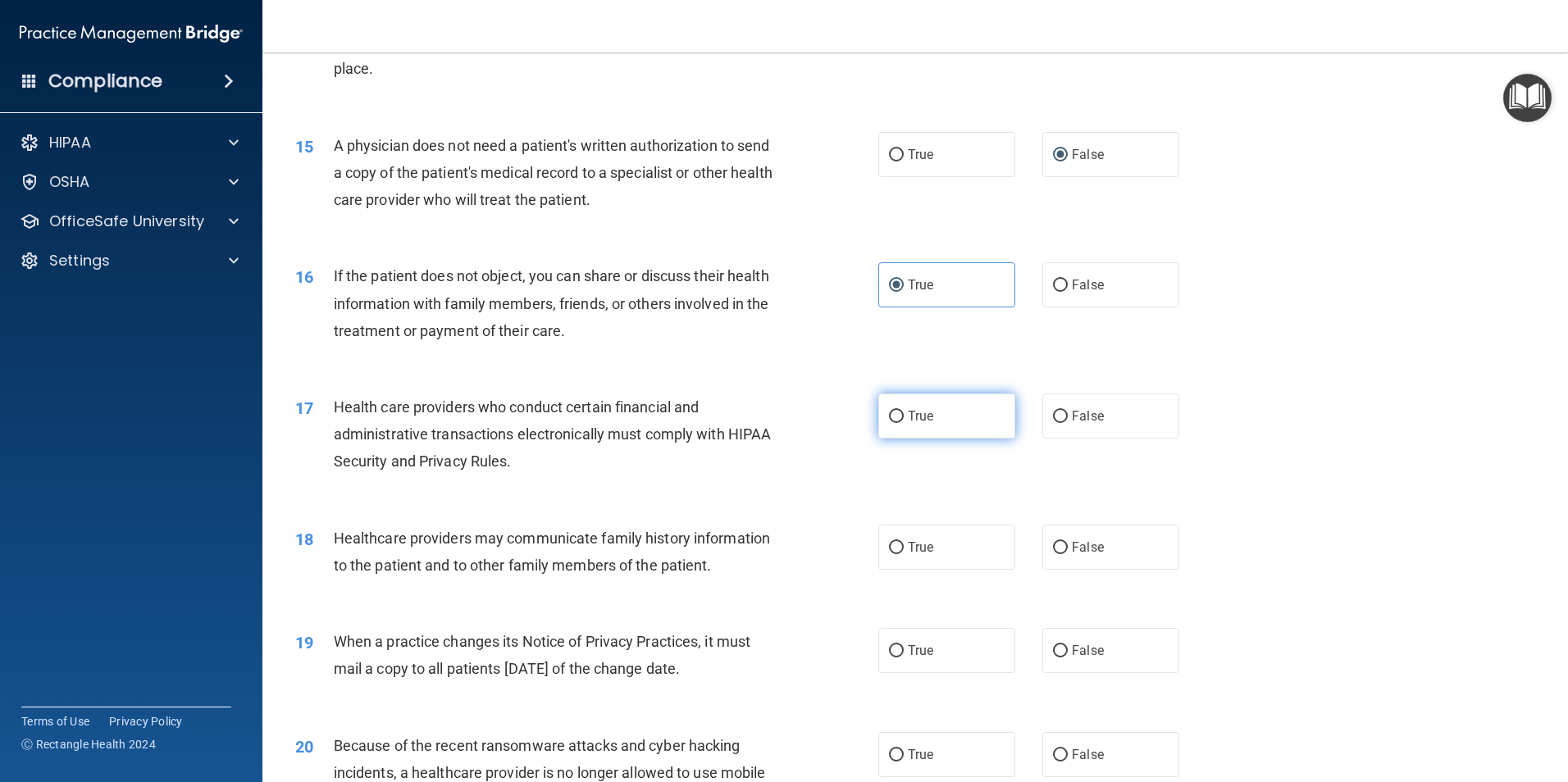
click at [897, 417] on input "True" at bounding box center [897, 417] width 15 height 12
radio input "true"
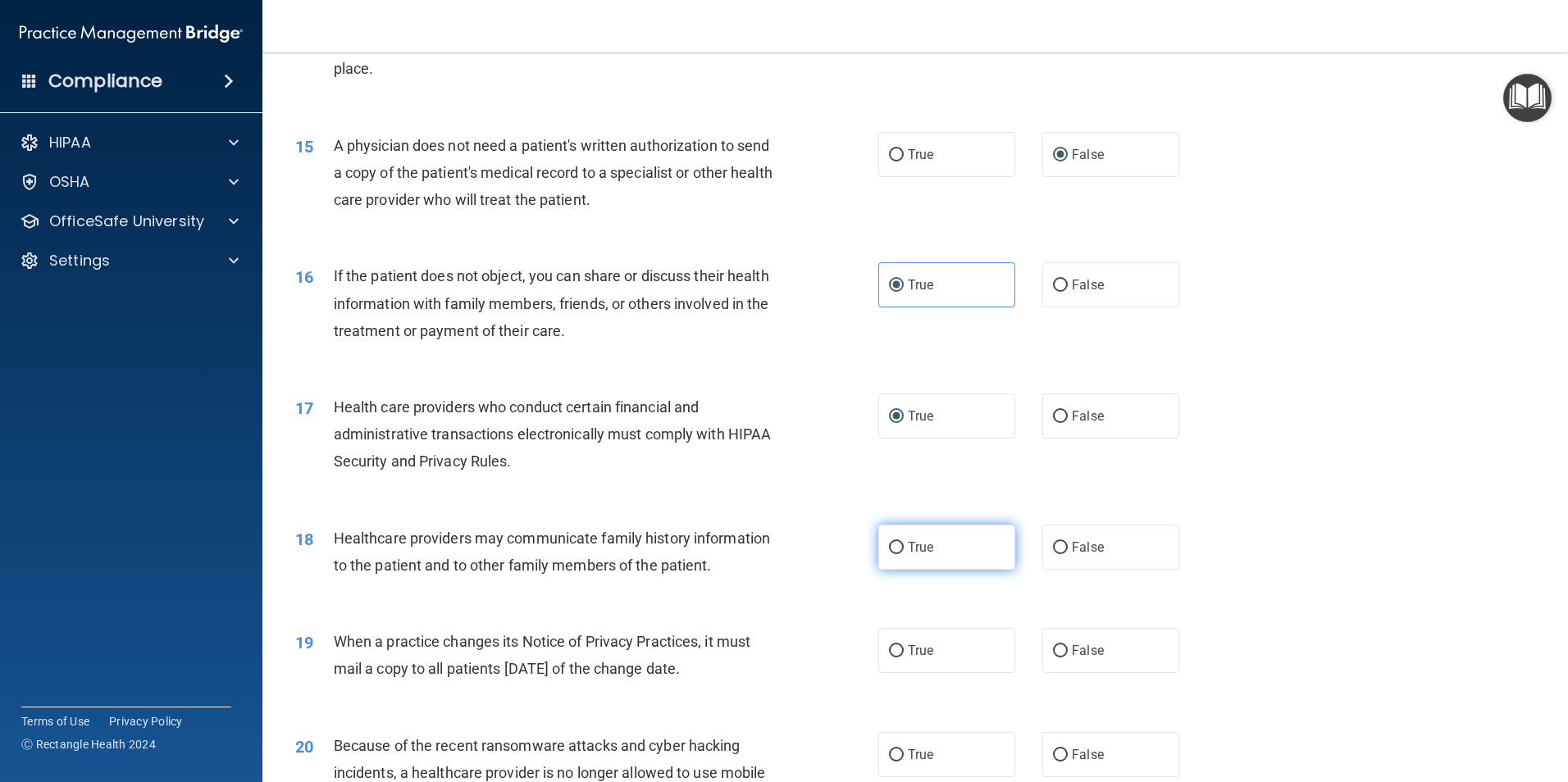
click at [939, 556] on label "True" at bounding box center [947, 547] width 137 height 45
click at [904, 554] on input "True" at bounding box center [897, 548] width 15 height 12
radio input "true"
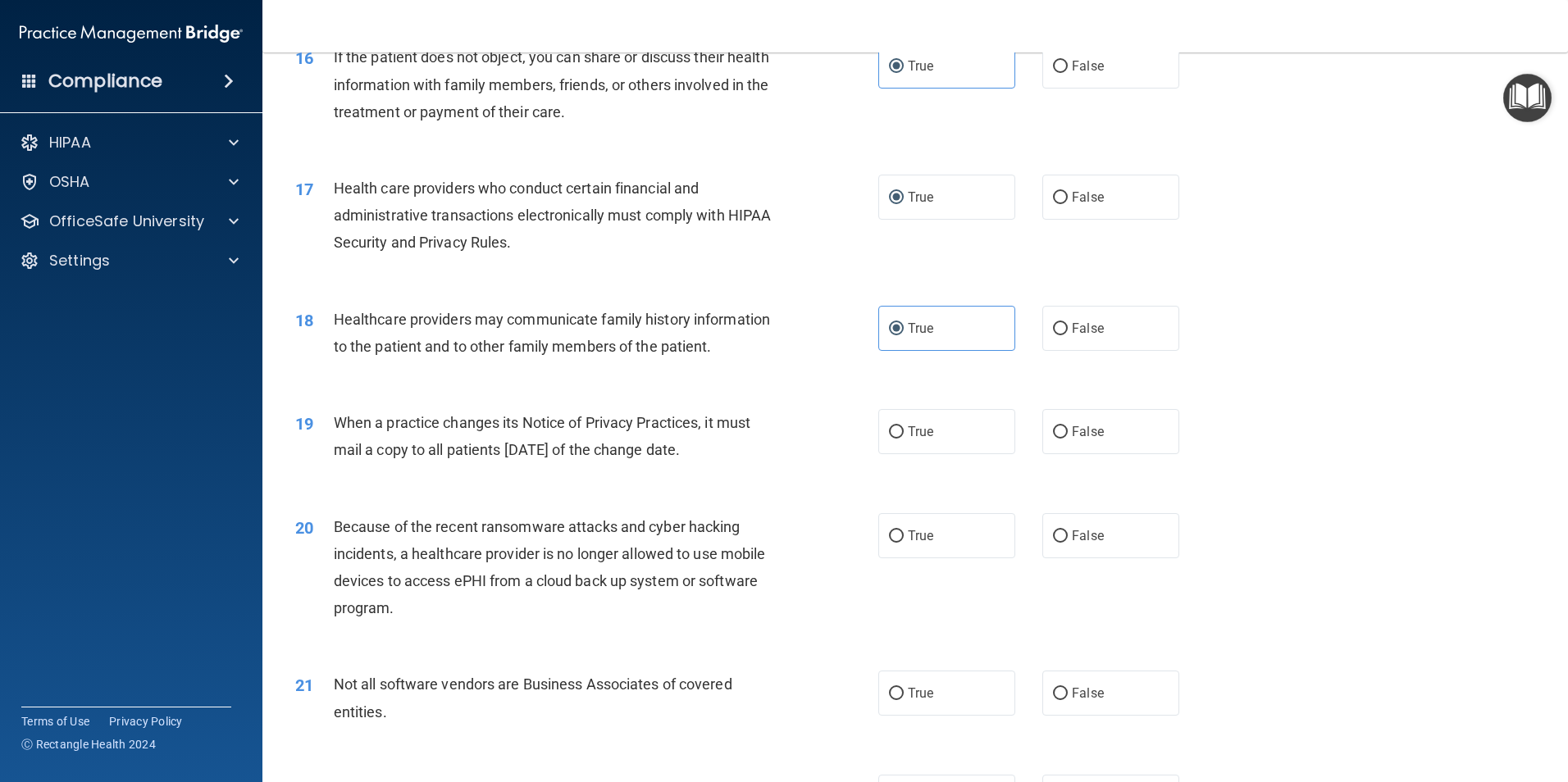
scroll to position [2050, 0]
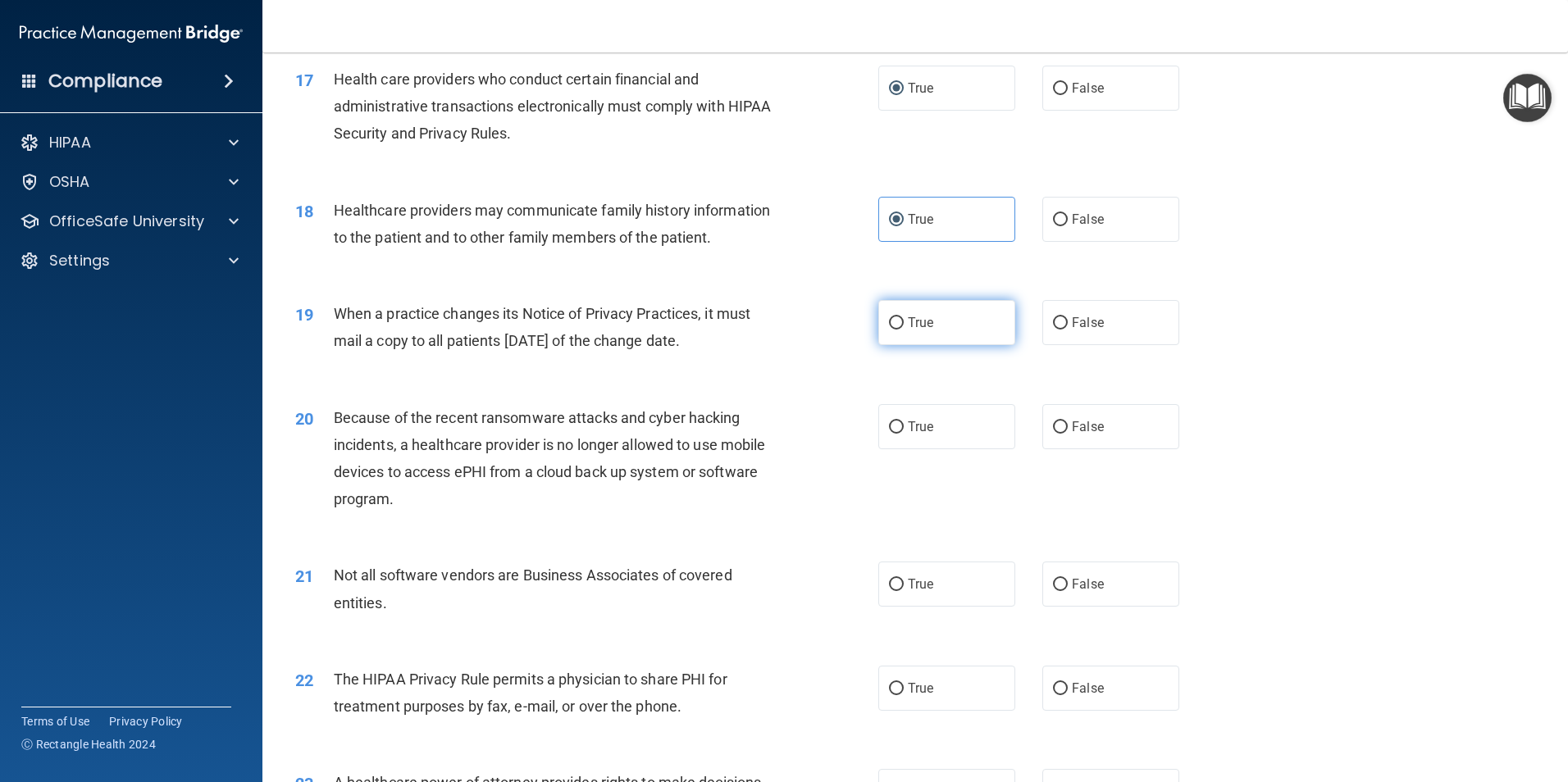
click at [890, 324] on input "True" at bounding box center [897, 323] width 15 height 12
radio input "true"
click at [1095, 426] on span "False" at bounding box center [1087, 426] width 32 height 16
click at [1067, 426] on input "False" at bounding box center [1060, 427] width 15 height 12
radio input "true"
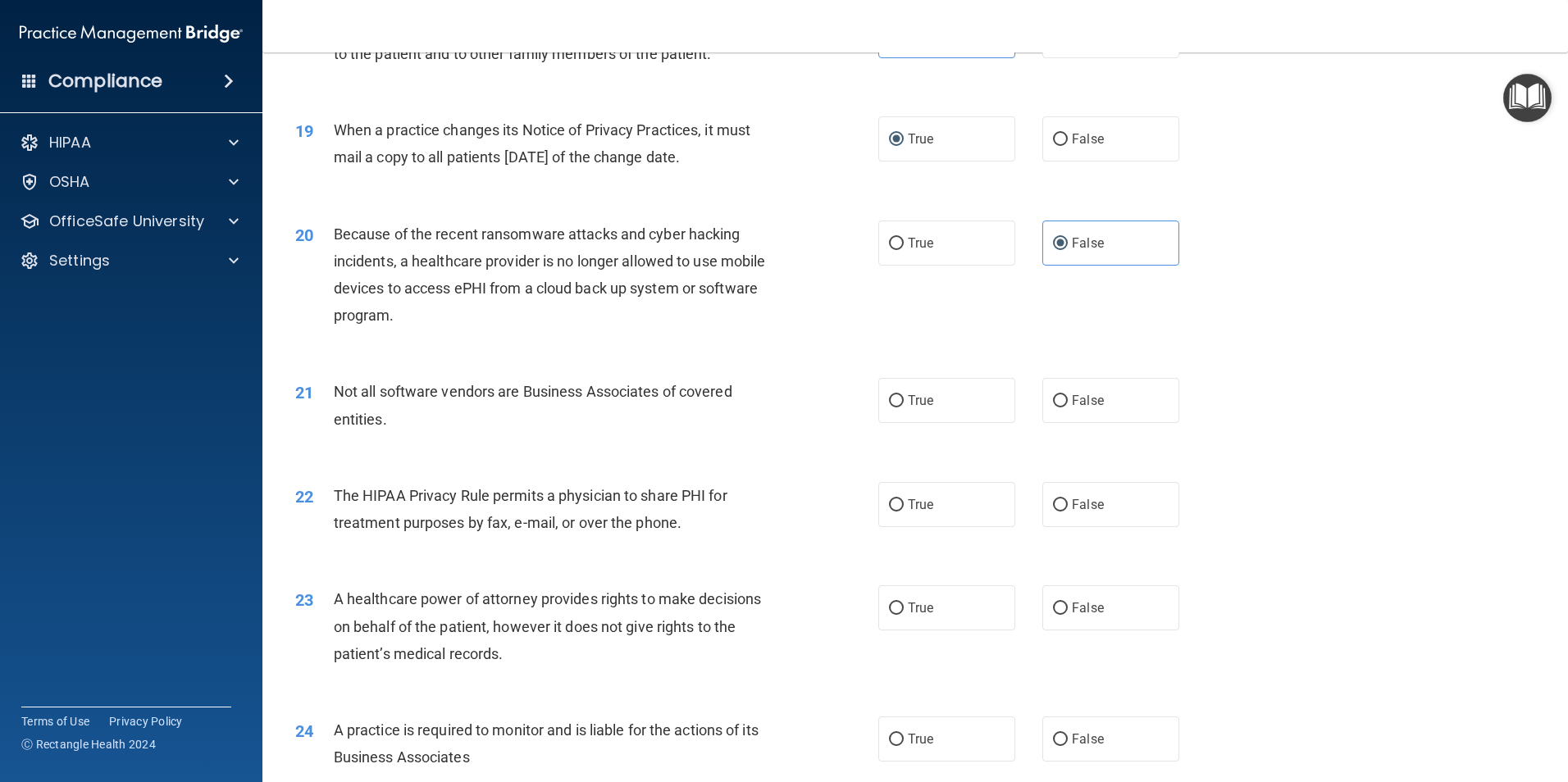
scroll to position [2297, 0]
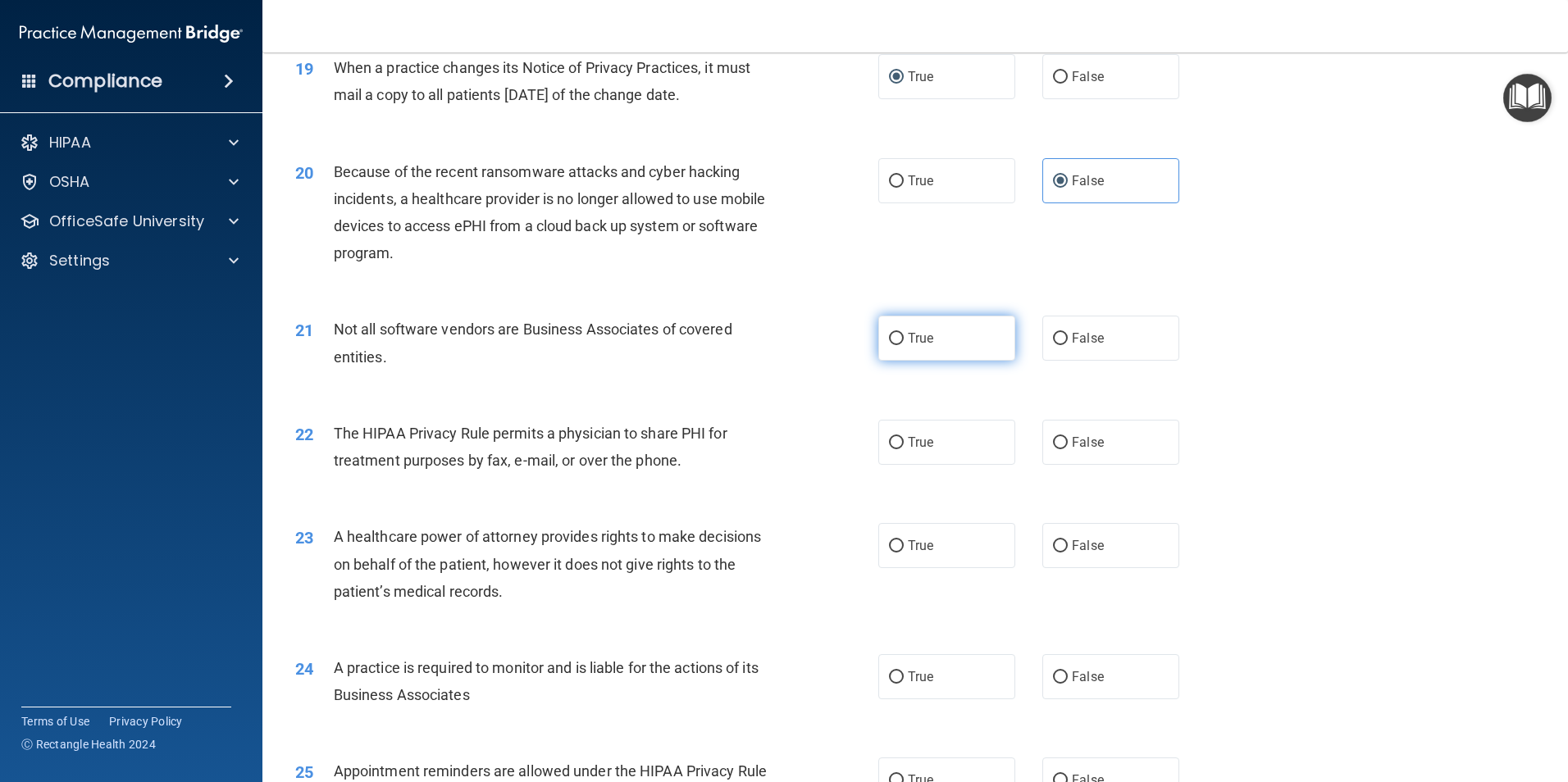
click at [935, 347] on label "True" at bounding box center [947, 338] width 137 height 45
click at [904, 346] on input "True" at bounding box center [897, 339] width 15 height 12
radio input "true"
click at [963, 436] on label "True" at bounding box center [947, 442] width 137 height 45
click at [904, 437] on input "True" at bounding box center [897, 443] width 15 height 12
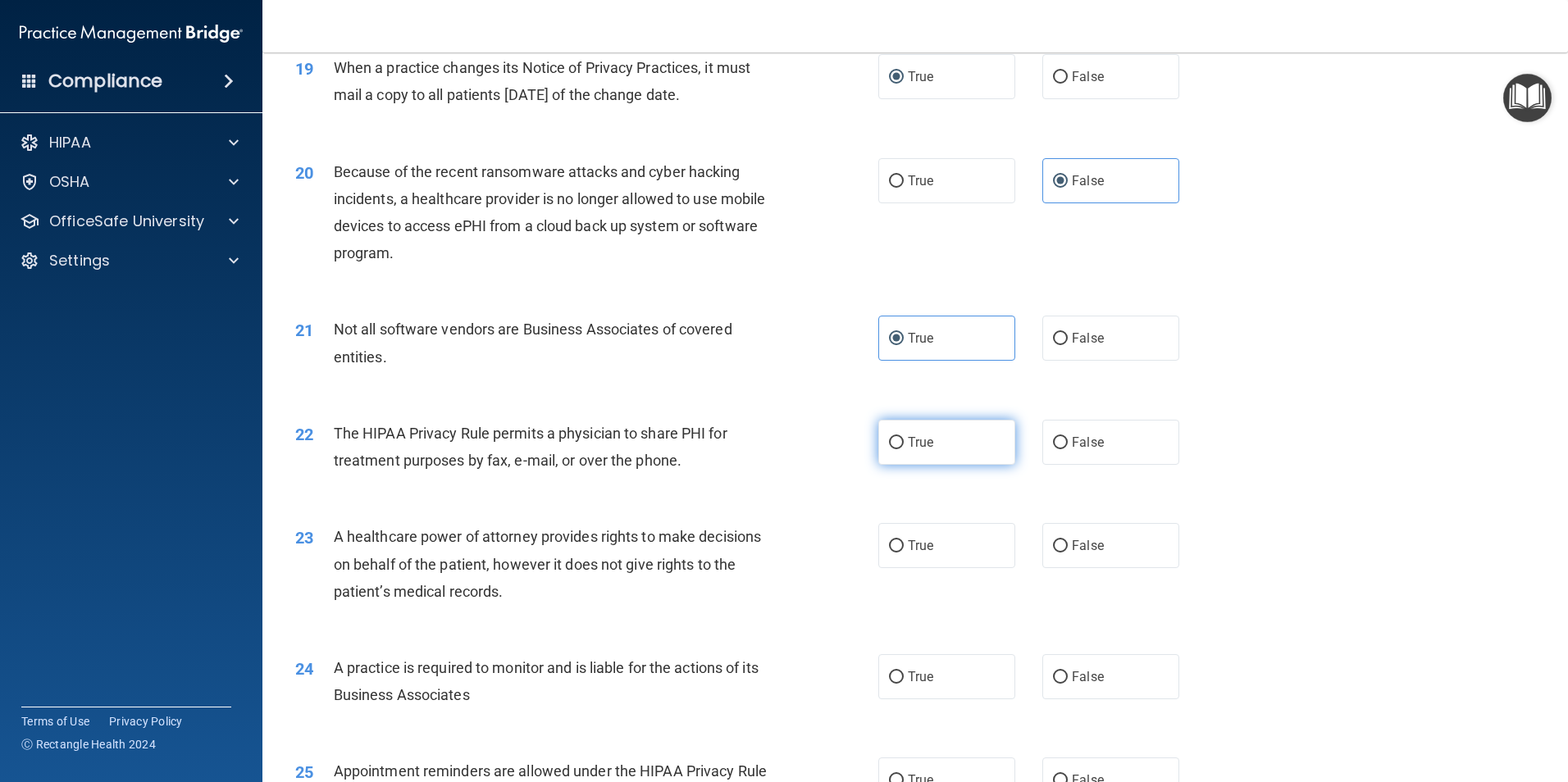
radio input "true"
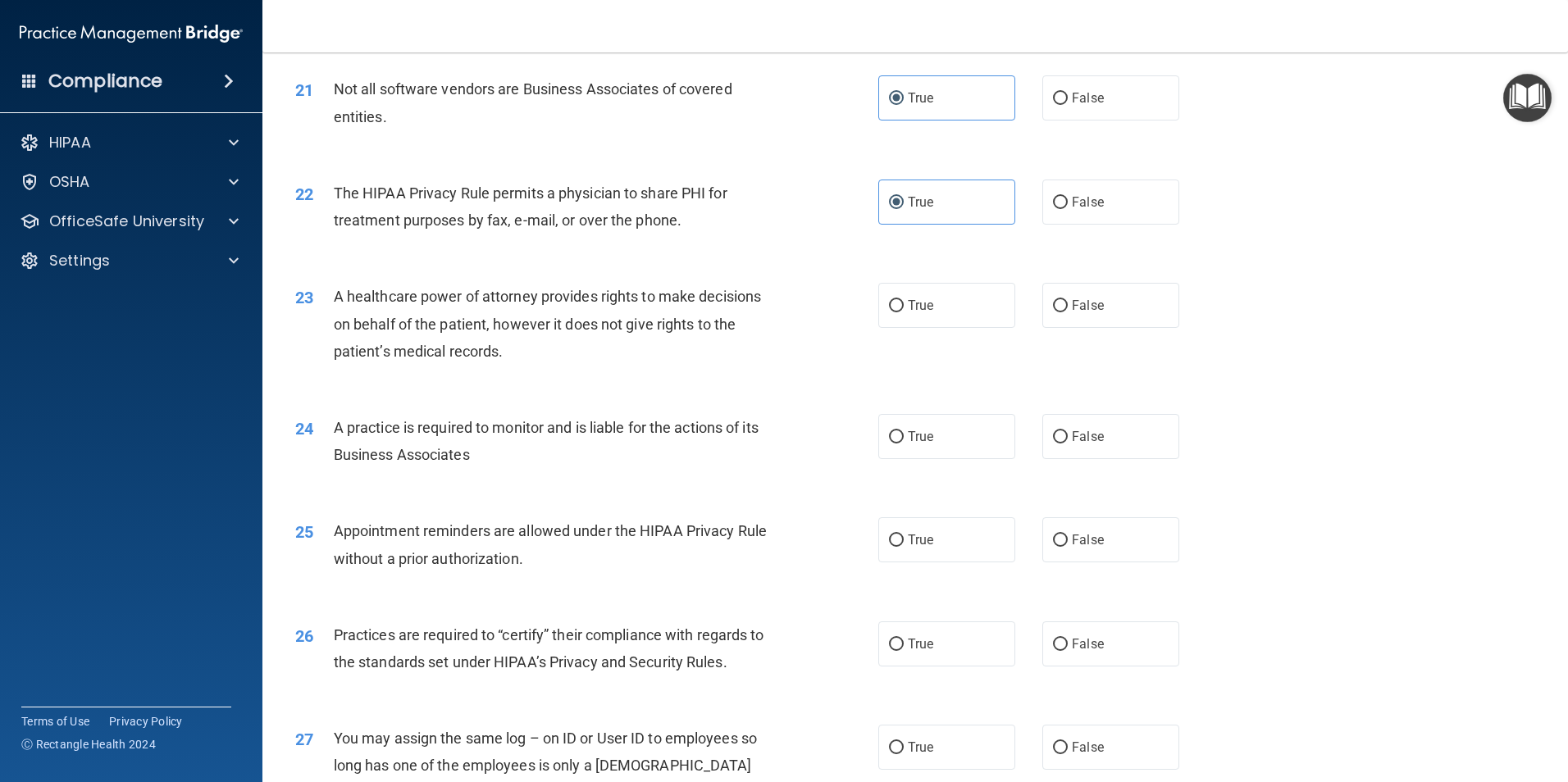
scroll to position [2542, 0]
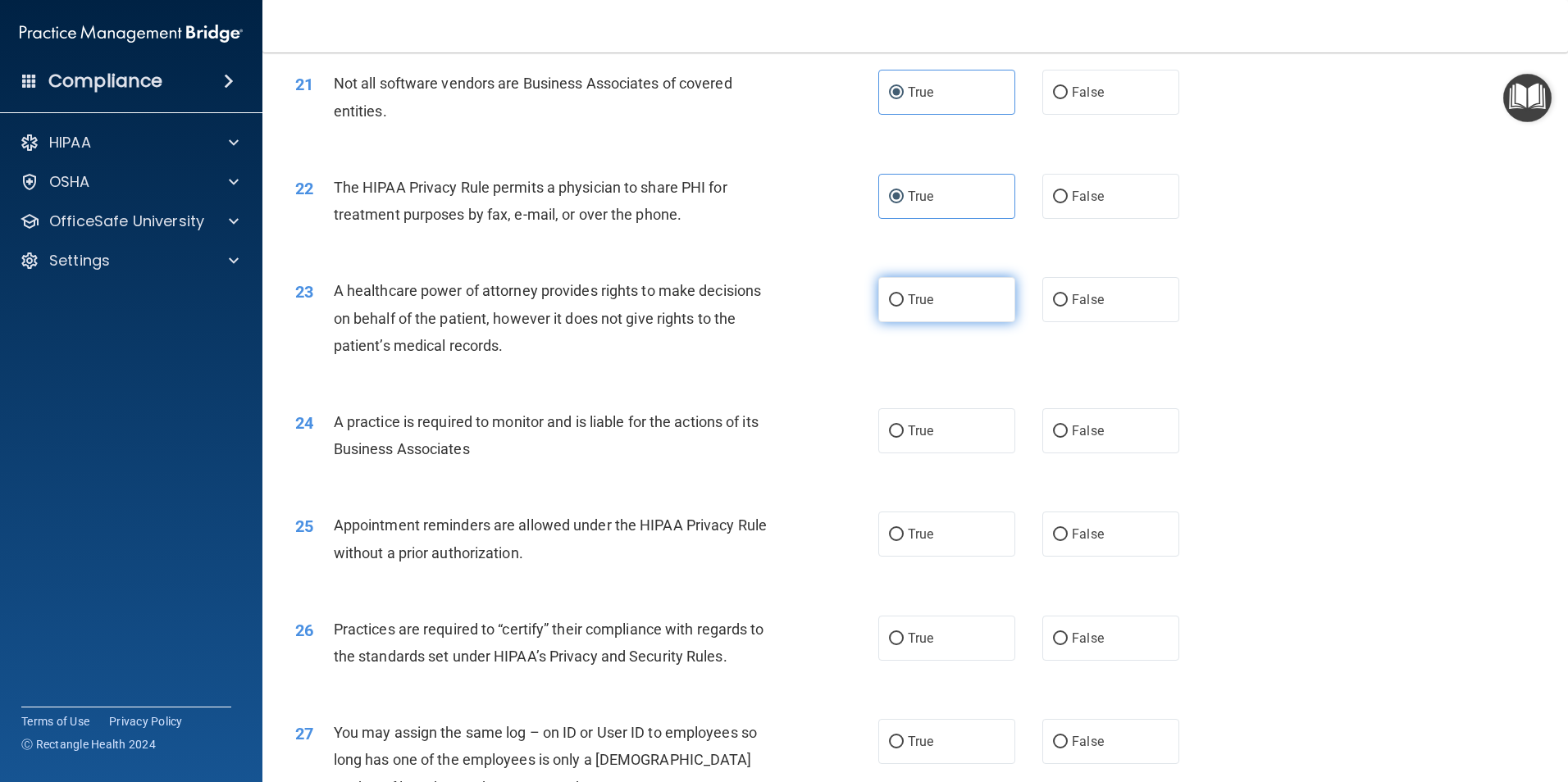
click at [925, 309] on label "True" at bounding box center [947, 299] width 137 height 45
click at [904, 307] on input "True" at bounding box center [897, 300] width 15 height 12
radio input "true"
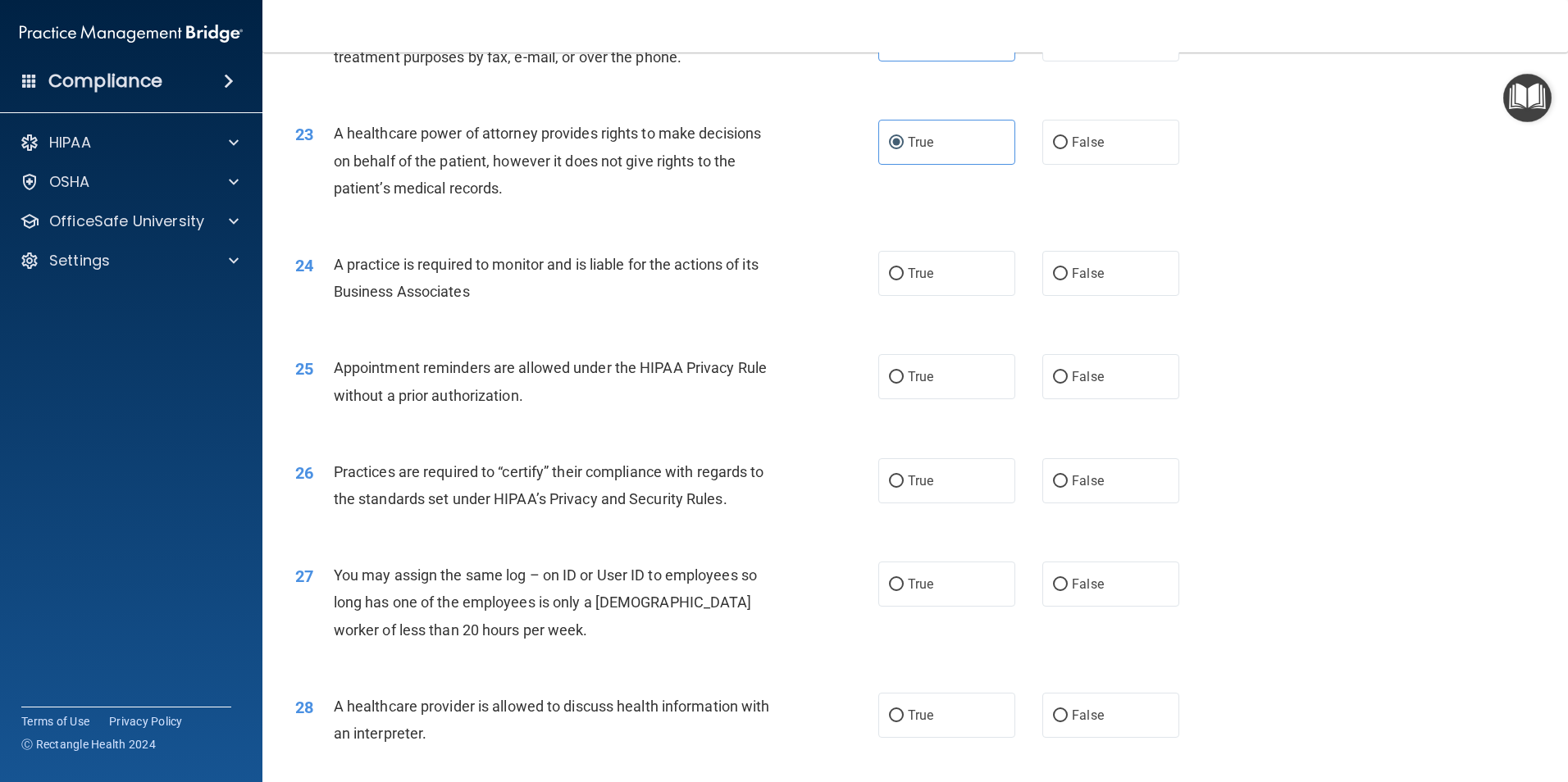
scroll to position [2706, 0]
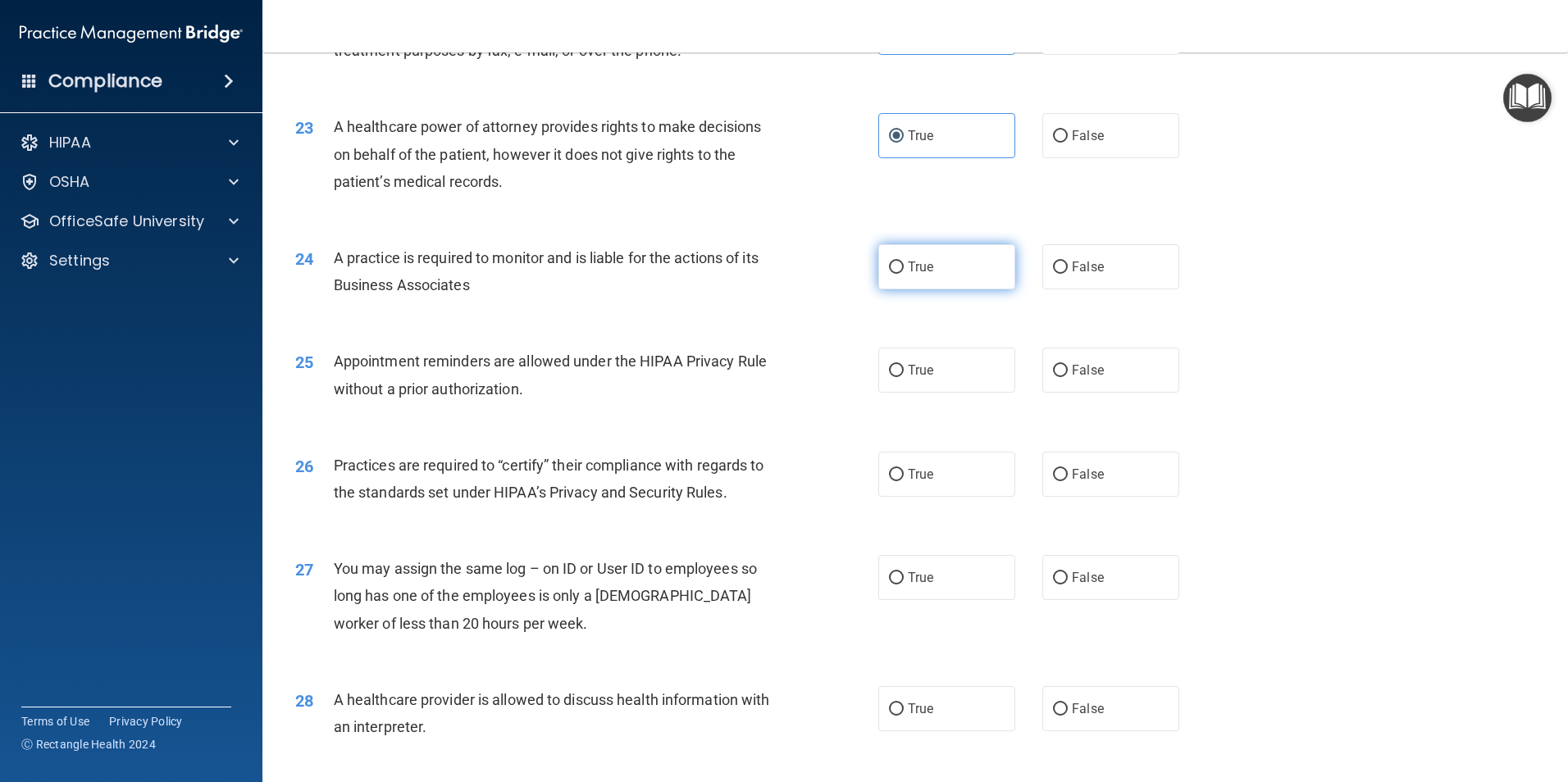
click at [912, 271] on span "True" at bounding box center [921, 266] width 26 height 16
click at [904, 271] on input "True" at bounding box center [897, 267] width 15 height 12
radio input "true"
click at [889, 370] on input "True" at bounding box center [897, 370] width 15 height 12
radio input "true"
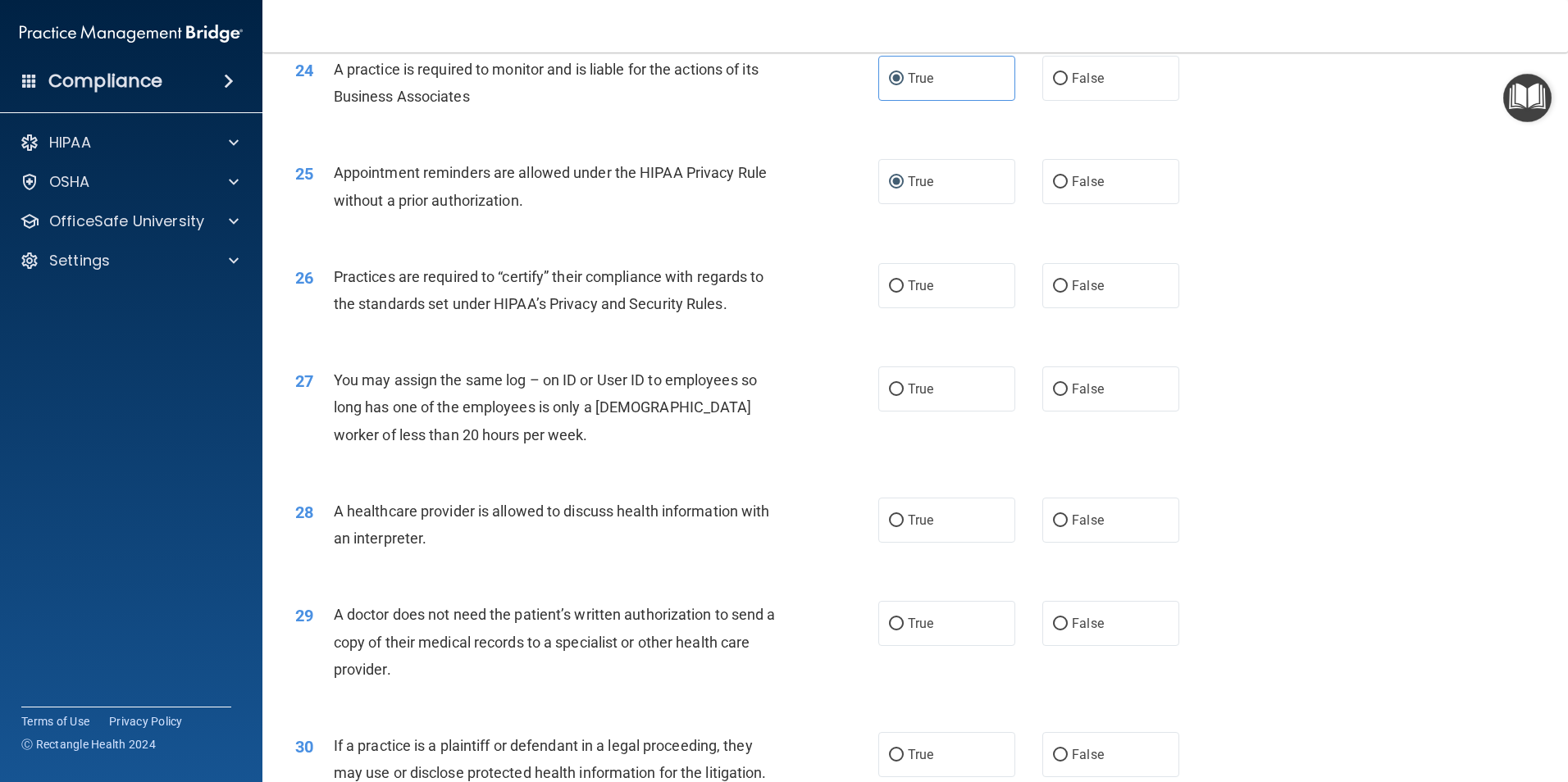
scroll to position [2952, 0]
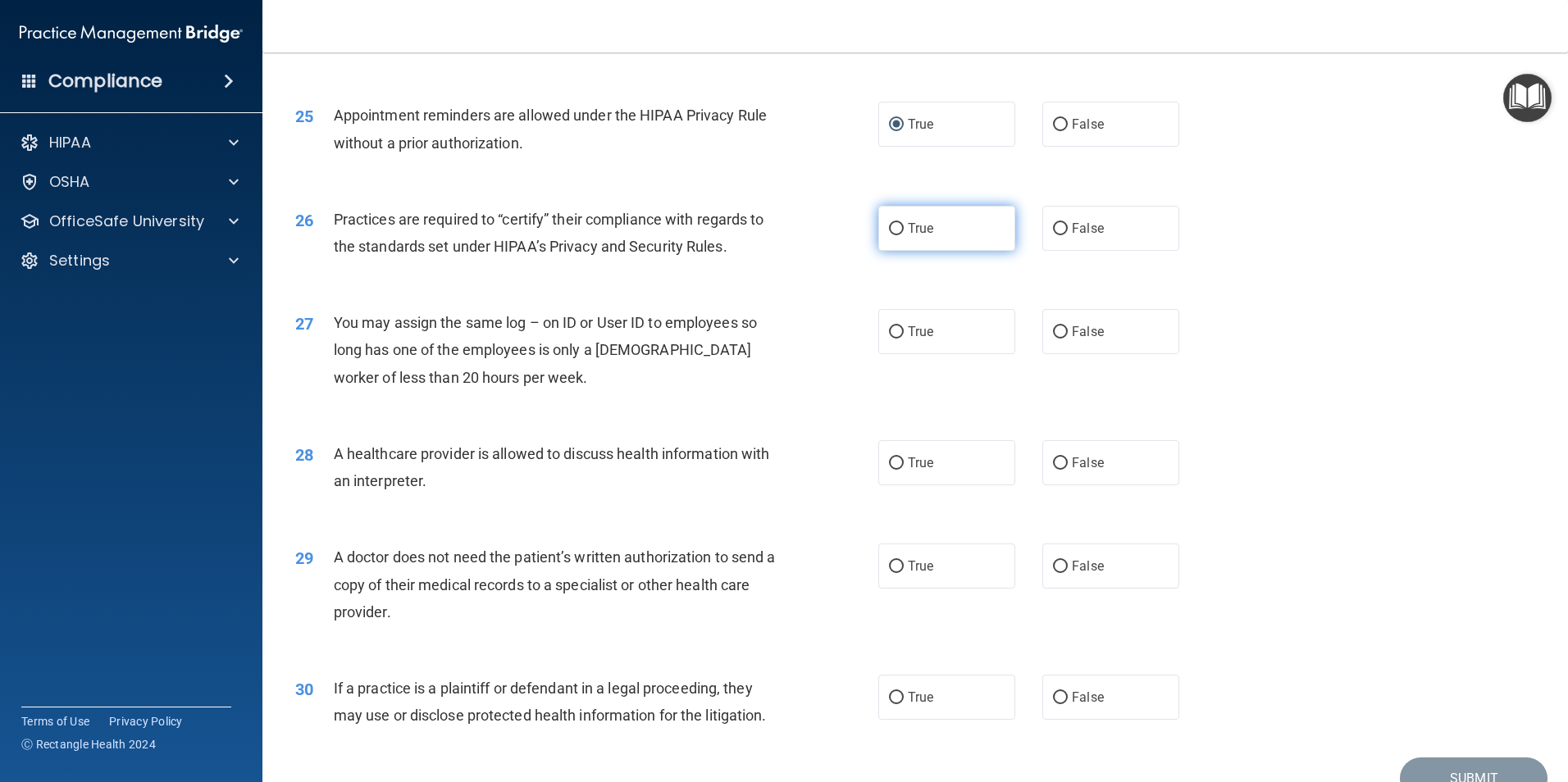
click at [891, 238] on label "True" at bounding box center [947, 228] width 137 height 45
click at [891, 235] on input "True" at bounding box center [897, 228] width 15 height 12
radio input "true"
click at [1067, 342] on label "False" at bounding box center [1111, 332] width 137 height 45
click at [1067, 339] on input "False" at bounding box center [1060, 332] width 15 height 12
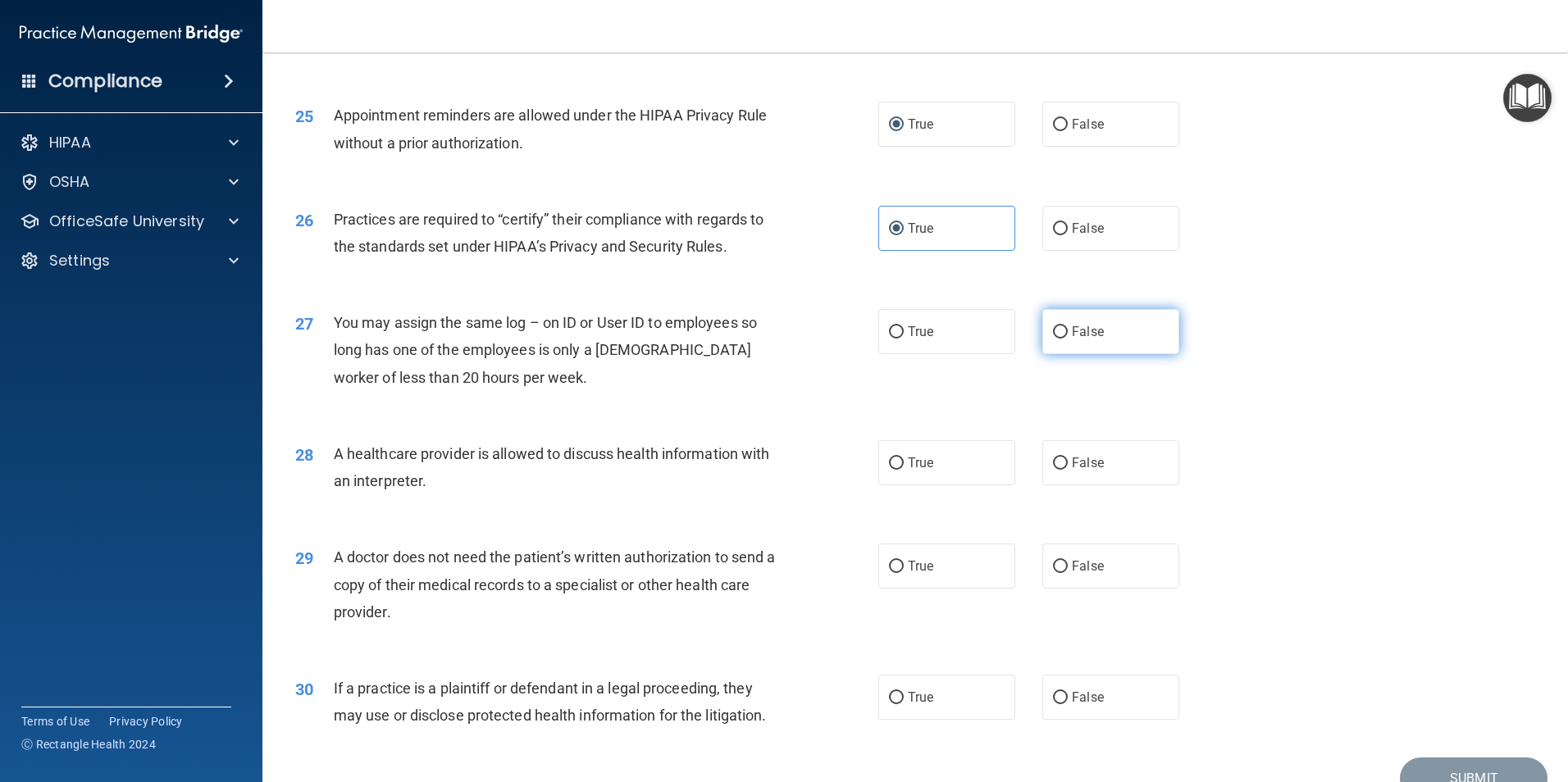
radio input "true"
click at [1071, 464] on span "False" at bounding box center [1087, 463] width 32 height 16
click at [1067, 464] on input "False" at bounding box center [1060, 464] width 15 height 12
radio input "true"
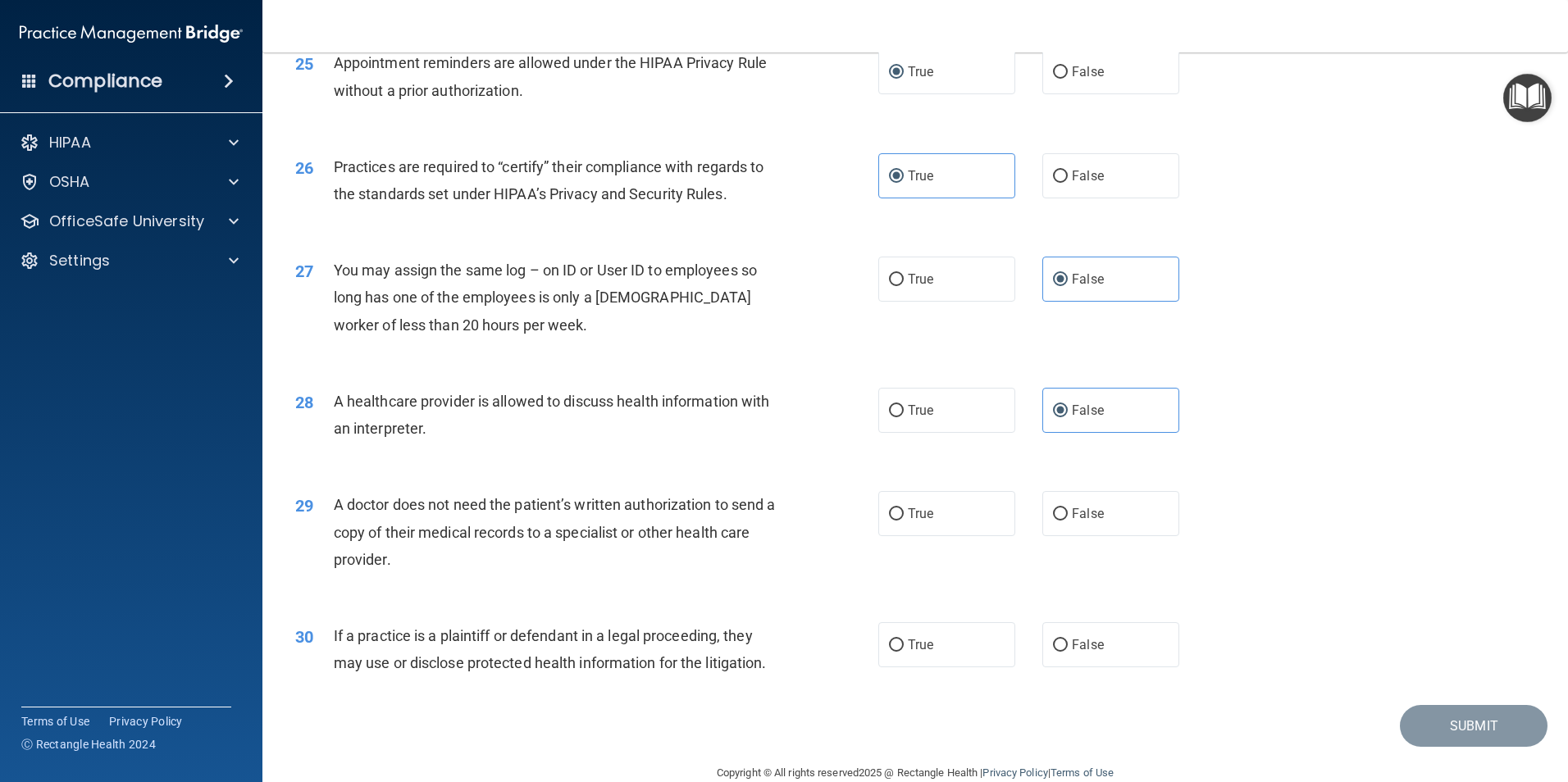
scroll to position [3035, 0]
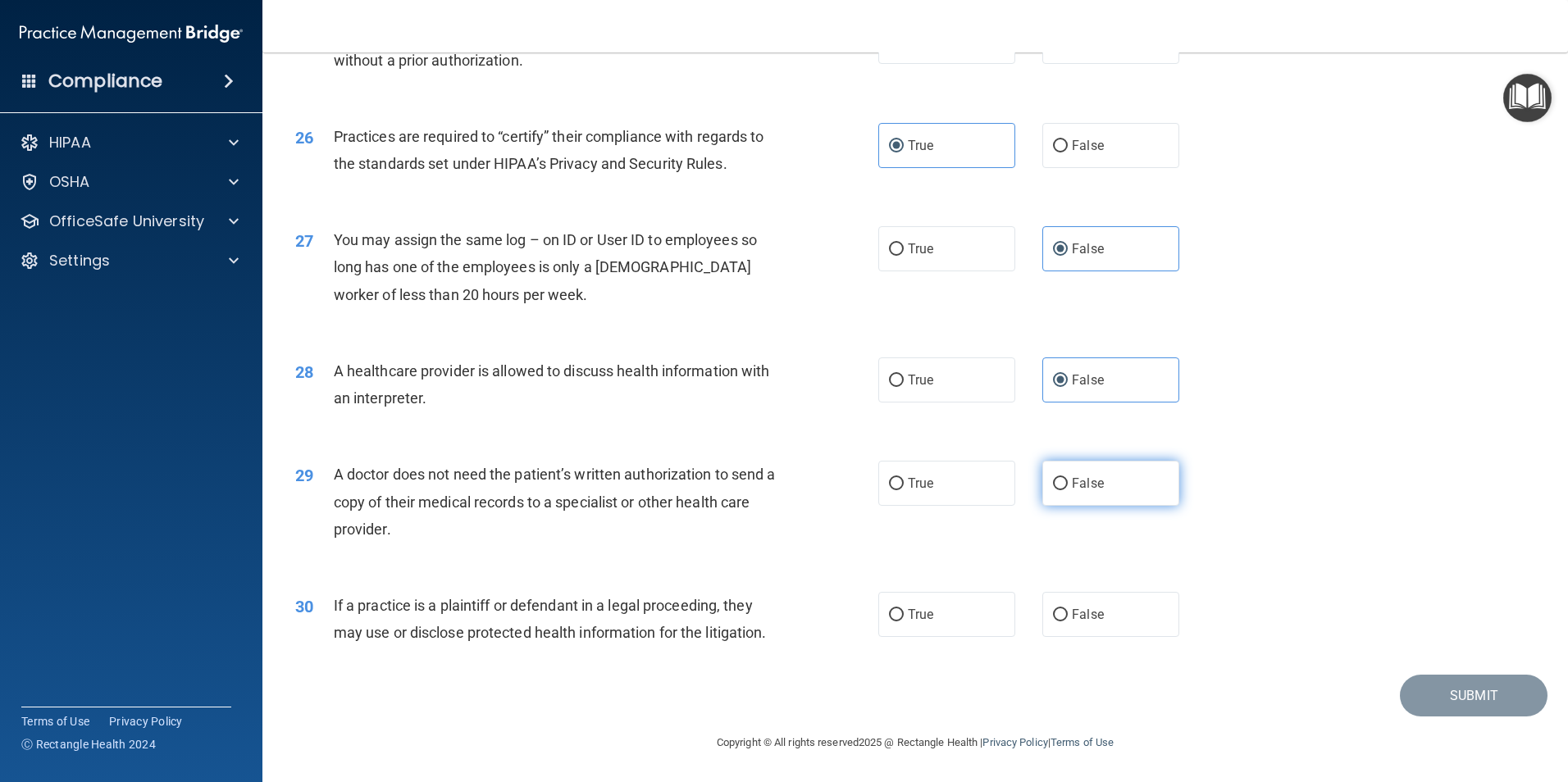
click at [1081, 494] on label "False" at bounding box center [1111, 483] width 137 height 45
click at [1067, 490] on input "False" at bounding box center [1060, 484] width 15 height 12
radio input "true"
click at [922, 619] on span "True" at bounding box center [921, 615] width 26 height 16
click at [904, 619] on input "True" at bounding box center [897, 615] width 15 height 12
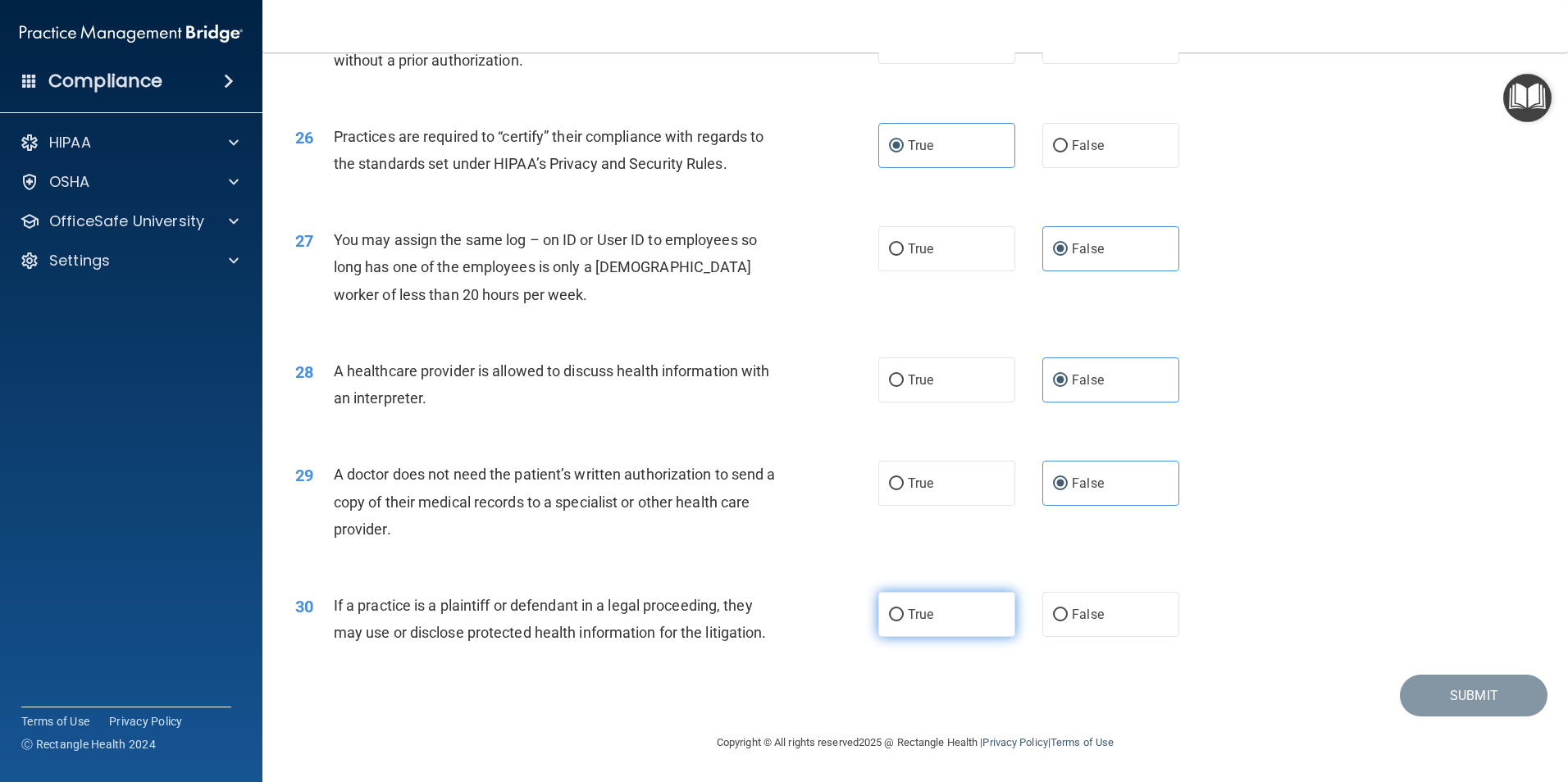
radio input "true"
click at [1436, 695] on button "Submit" at bounding box center [1473, 695] width 148 height 42
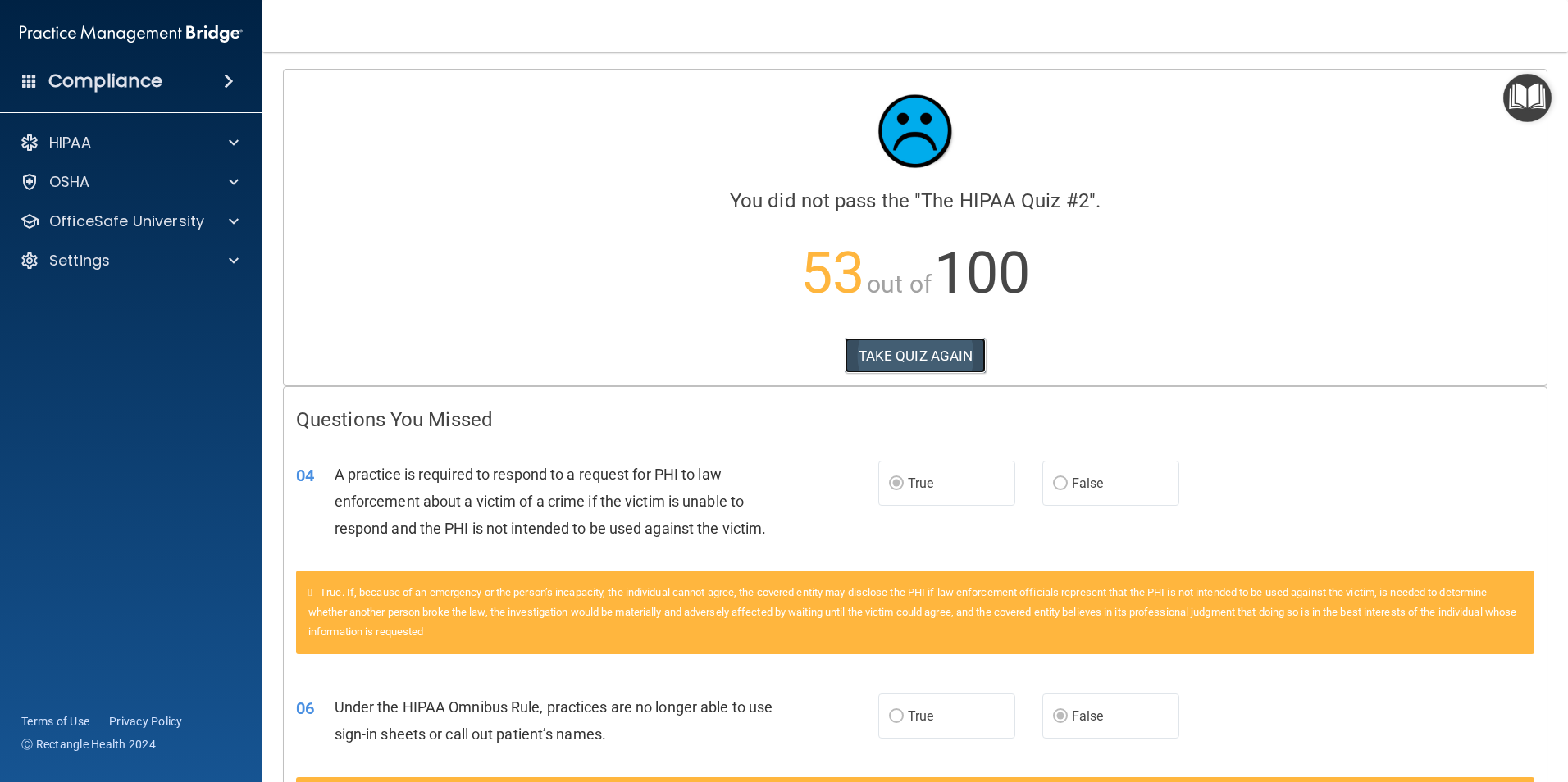
click at [948, 365] on button "TAKE QUIZ AGAIN" at bounding box center [916, 356] width 142 height 36
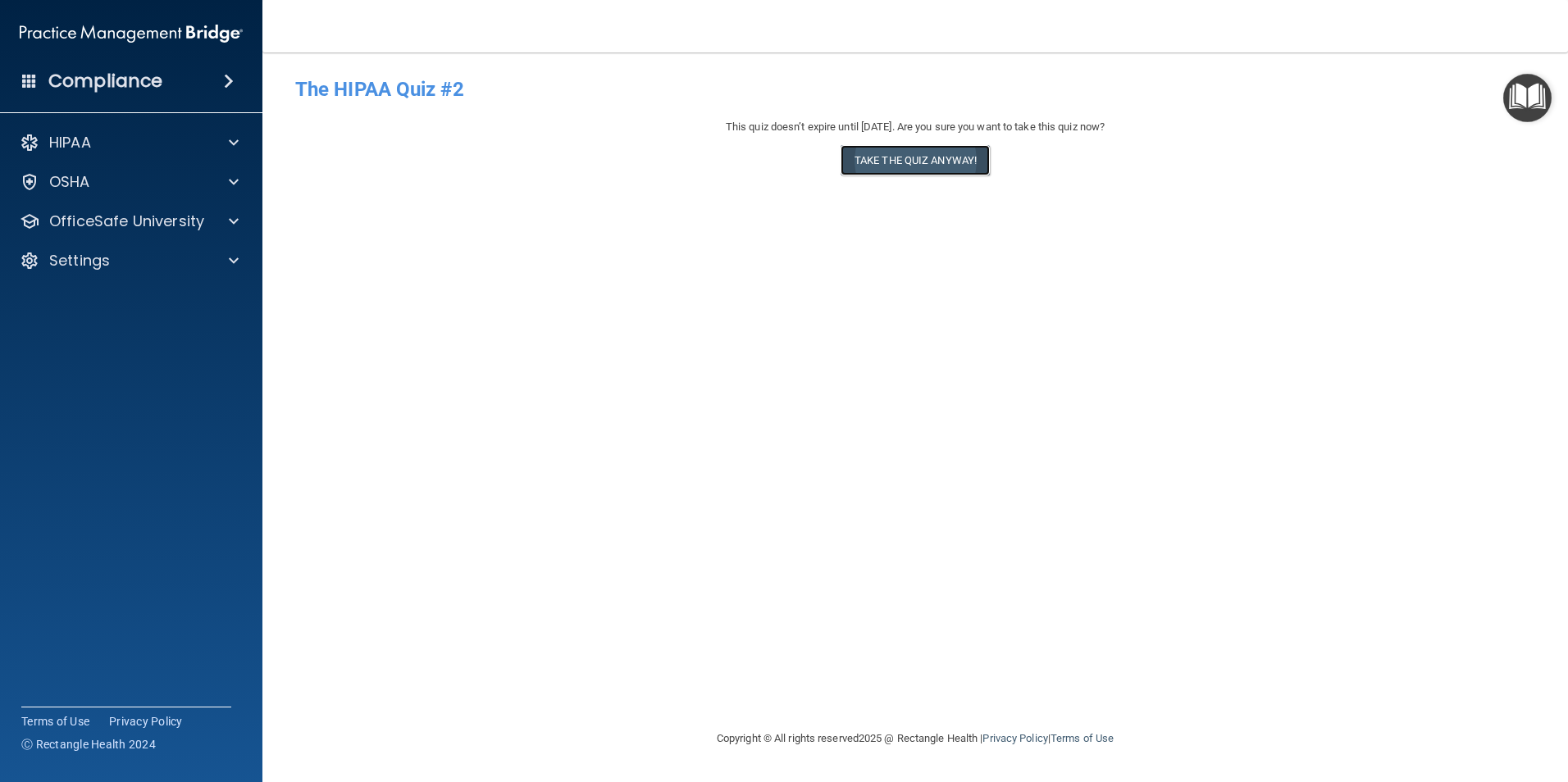
click at [942, 167] on button "Take the quiz anyway!" at bounding box center [915, 160] width 149 height 31
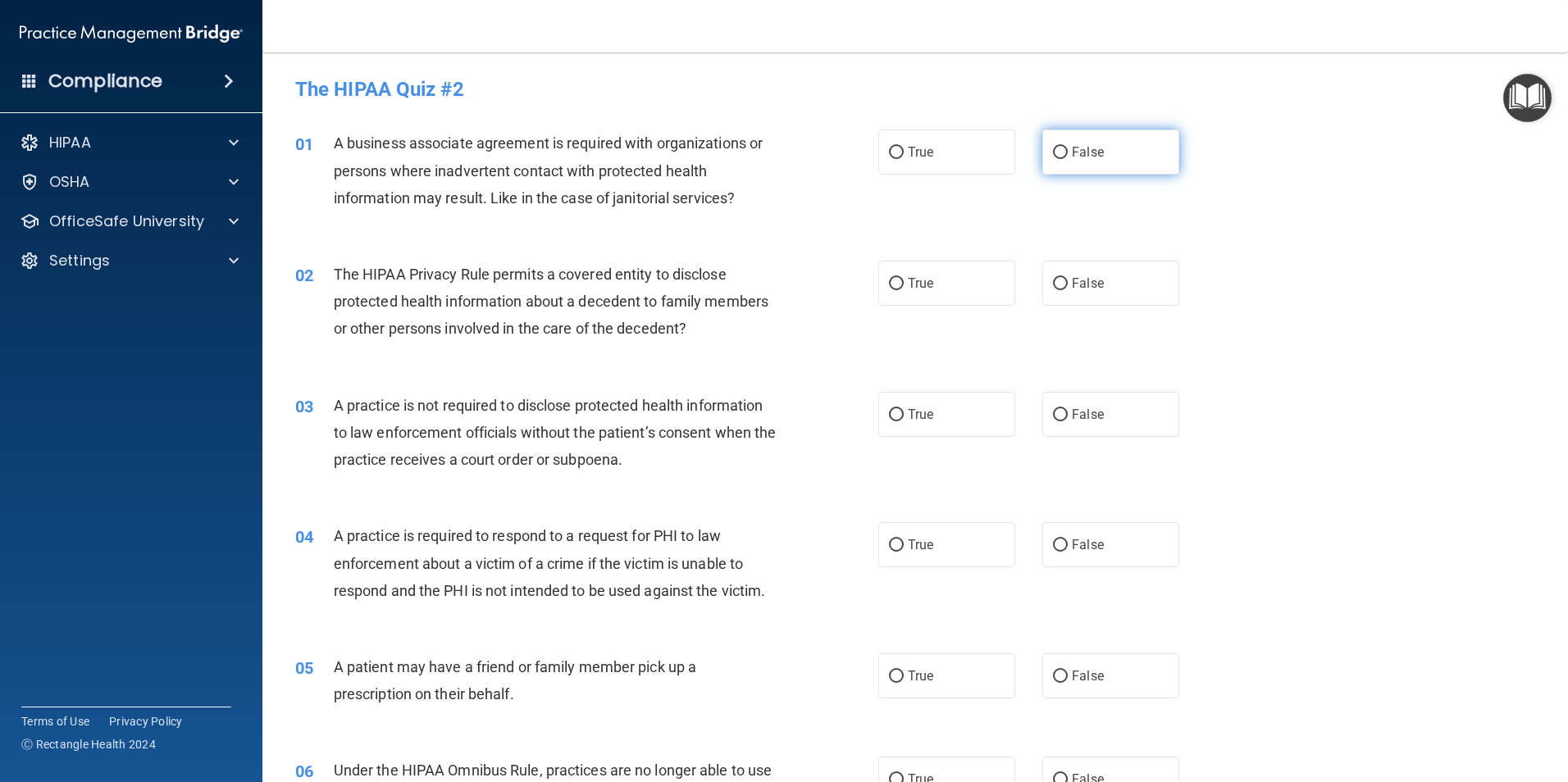
click at [1071, 165] on label "False" at bounding box center [1111, 152] width 137 height 45
click at [1067, 159] on input "False" at bounding box center [1060, 153] width 15 height 12
radio input "true"
click at [925, 285] on span "True" at bounding box center [921, 283] width 26 height 16
click at [904, 285] on input "True" at bounding box center [897, 284] width 15 height 12
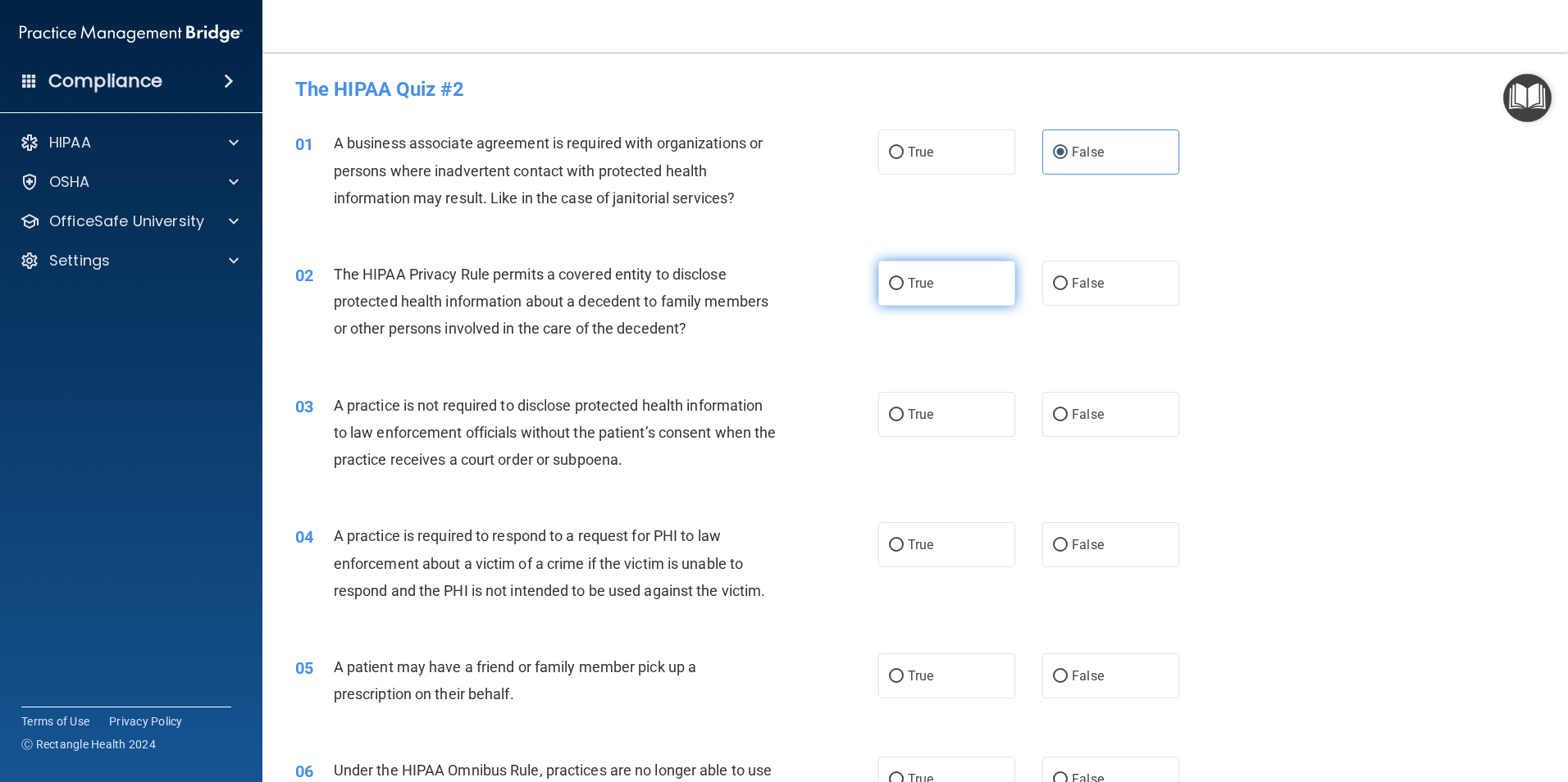
radio input "true"
click at [1043, 416] on label "False" at bounding box center [1111, 414] width 137 height 45
click at [1052, 416] on input "False" at bounding box center [1060, 415] width 15 height 12
radio input "true"
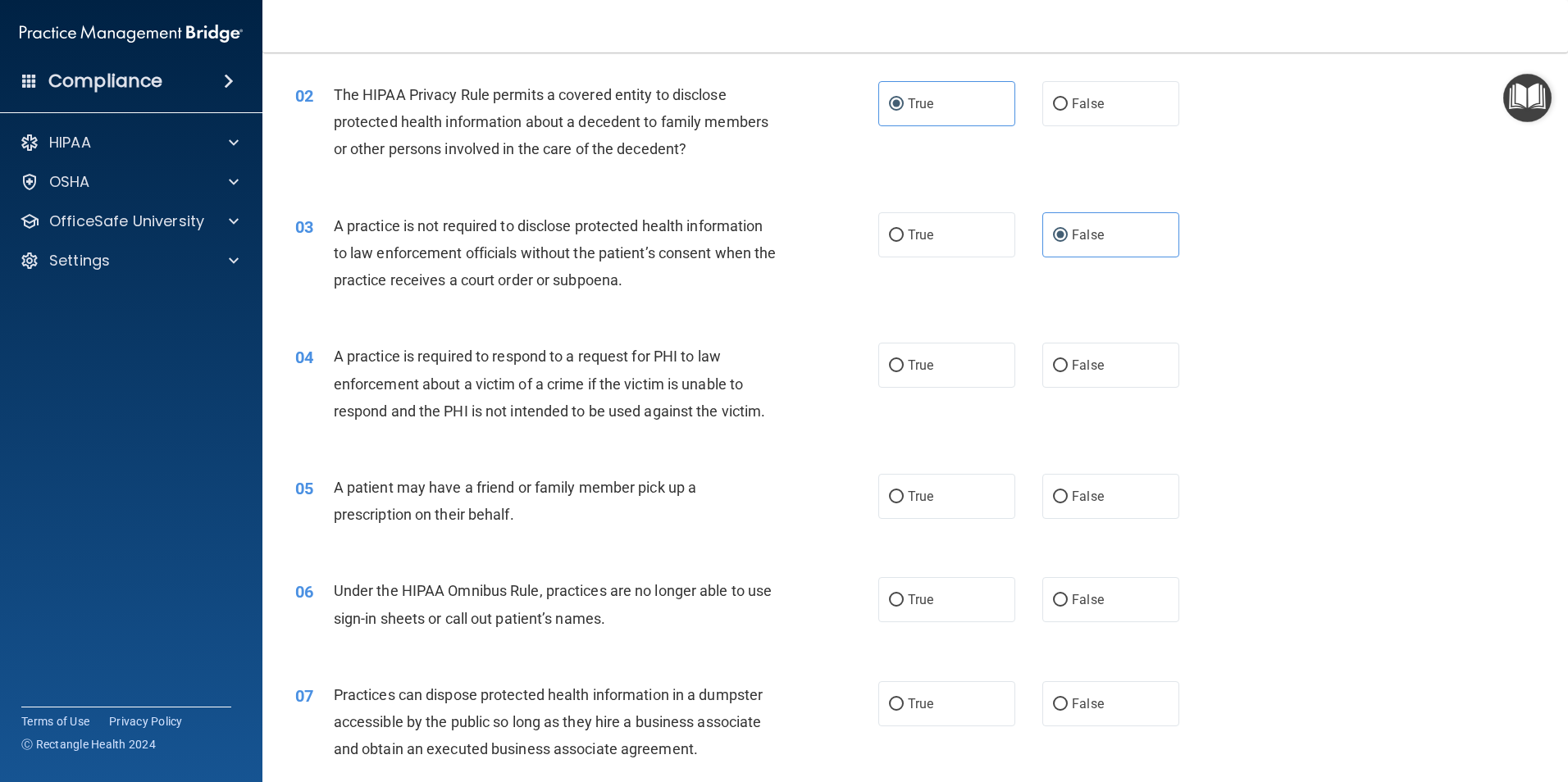
scroll to position [246, 0]
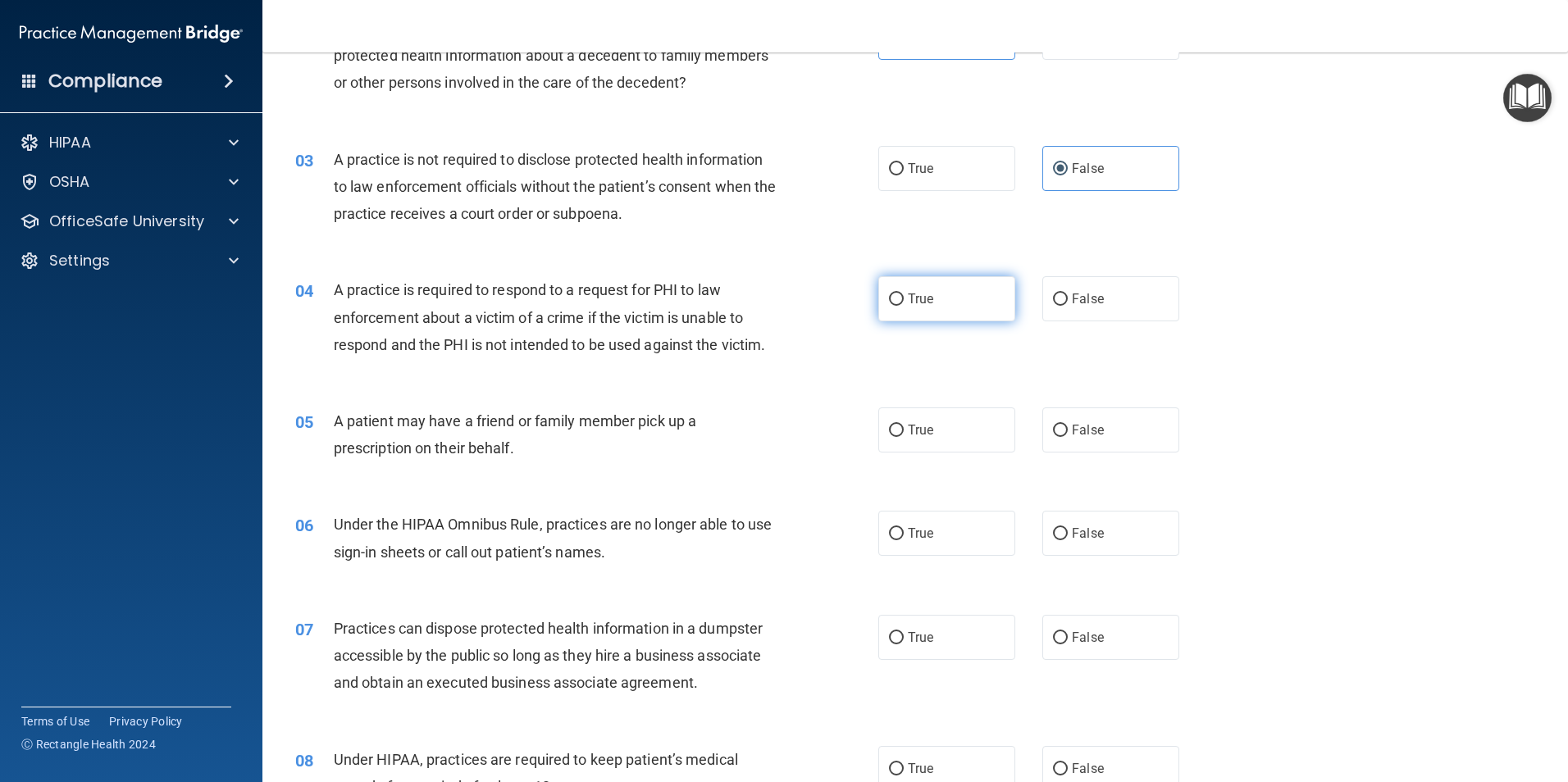
click at [924, 300] on span "True" at bounding box center [921, 299] width 26 height 16
click at [904, 300] on input "True" at bounding box center [897, 299] width 15 height 12
radio input "true"
click at [918, 430] on span "True" at bounding box center [921, 430] width 26 height 16
click at [904, 430] on input "True" at bounding box center [897, 431] width 15 height 12
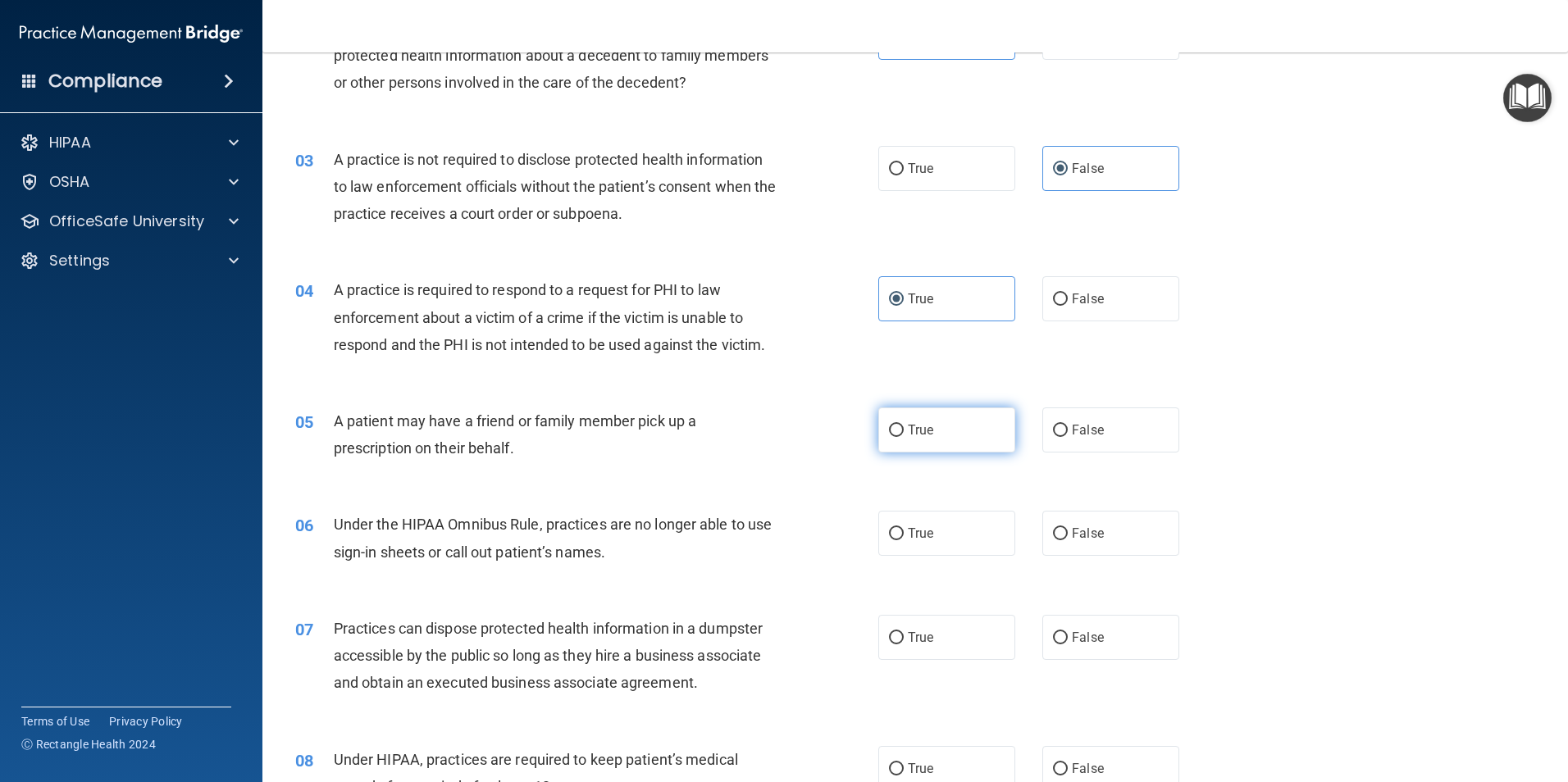
radio input "true"
click at [1062, 534] on label "False" at bounding box center [1111, 533] width 137 height 45
click at [1062, 534] on input "False" at bounding box center [1060, 534] width 15 height 12
radio input "true"
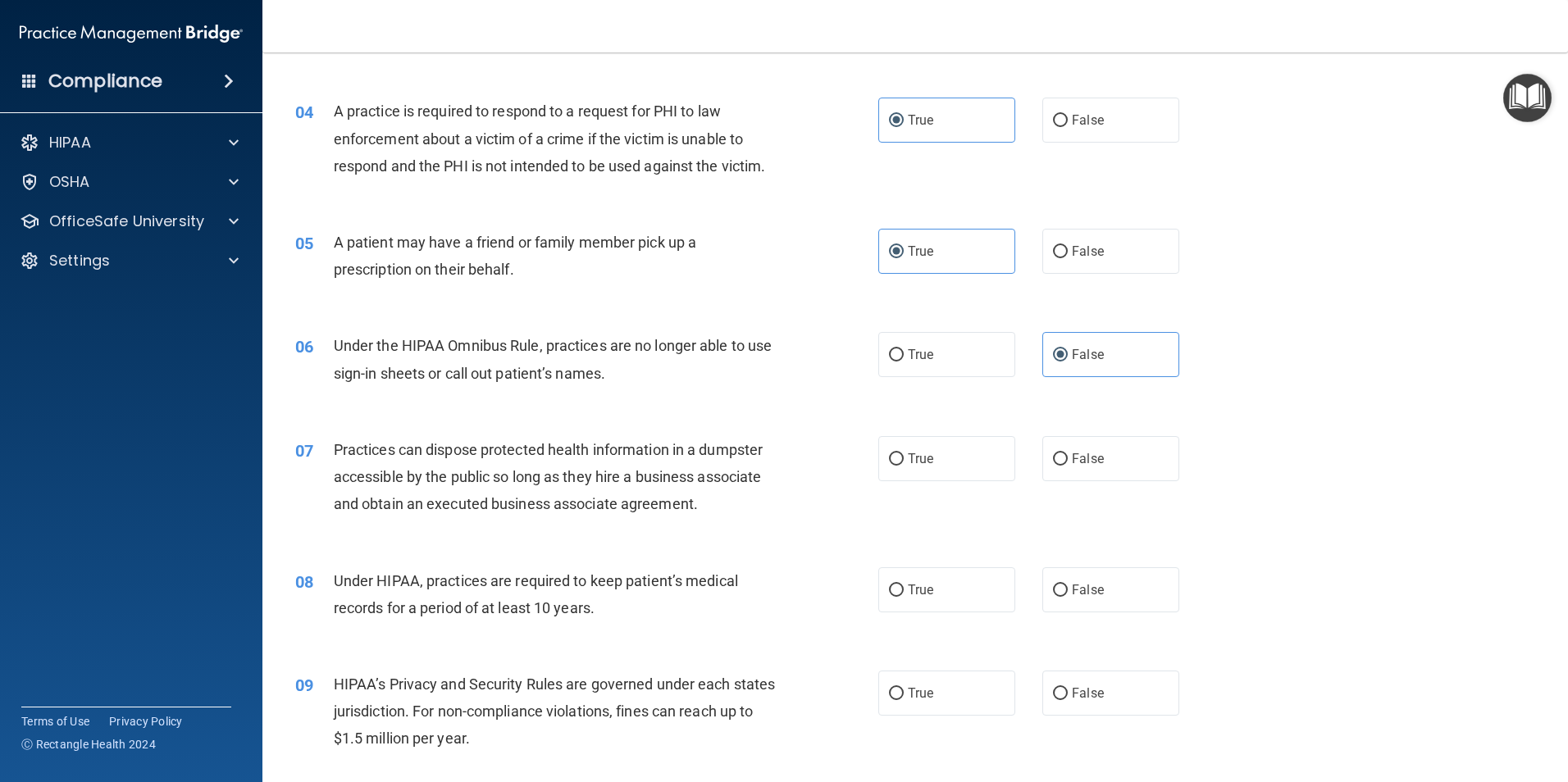
scroll to position [492, 0]
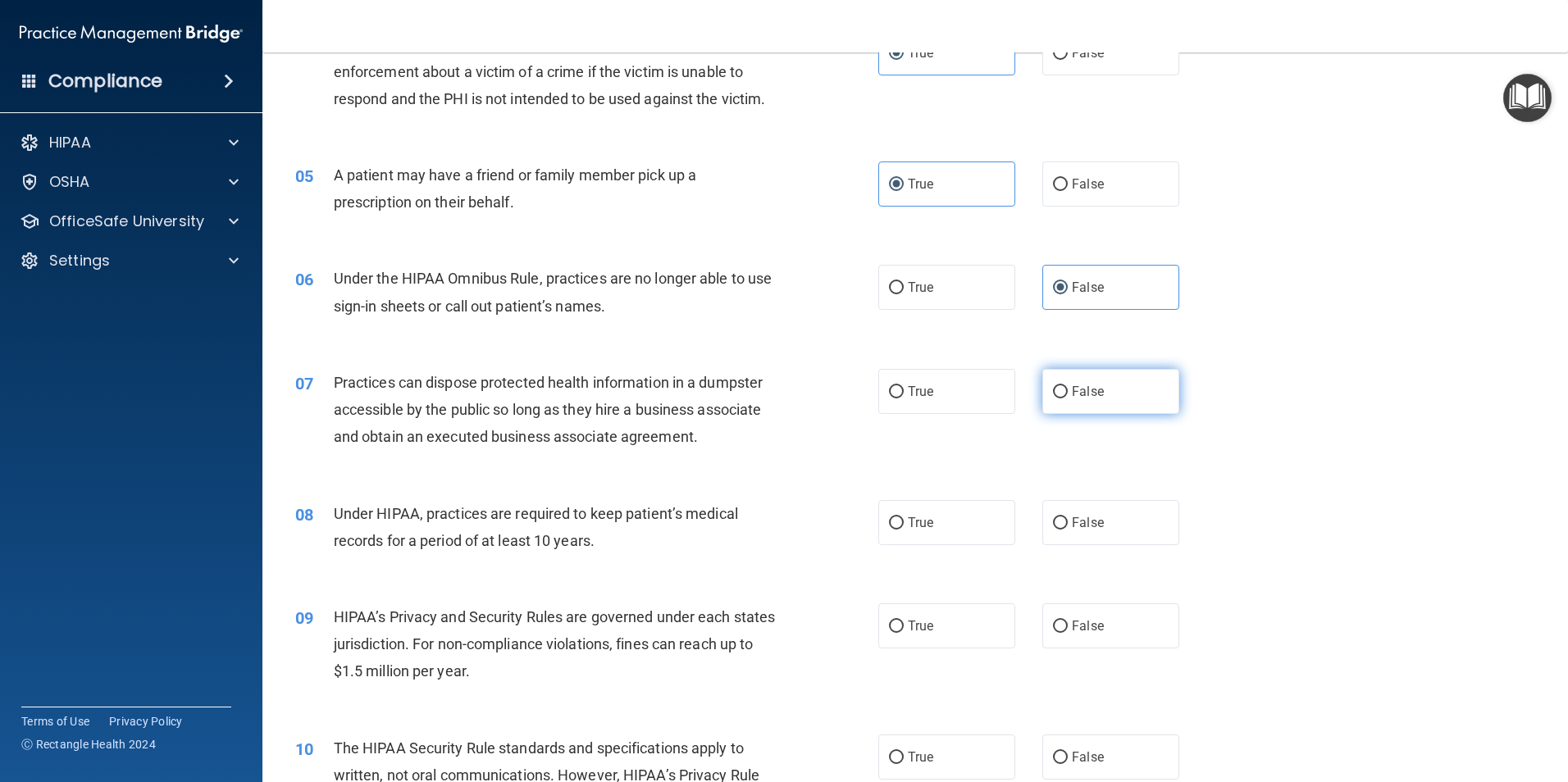
click at [1063, 394] on label "False" at bounding box center [1111, 391] width 137 height 45
click at [1063, 394] on input "False" at bounding box center [1060, 392] width 15 height 12
radio input "true"
click at [1086, 524] on span "False" at bounding box center [1087, 522] width 32 height 16
click at [1067, 524] on input "False" at bounding box center [1060, 523] width 15 height 12
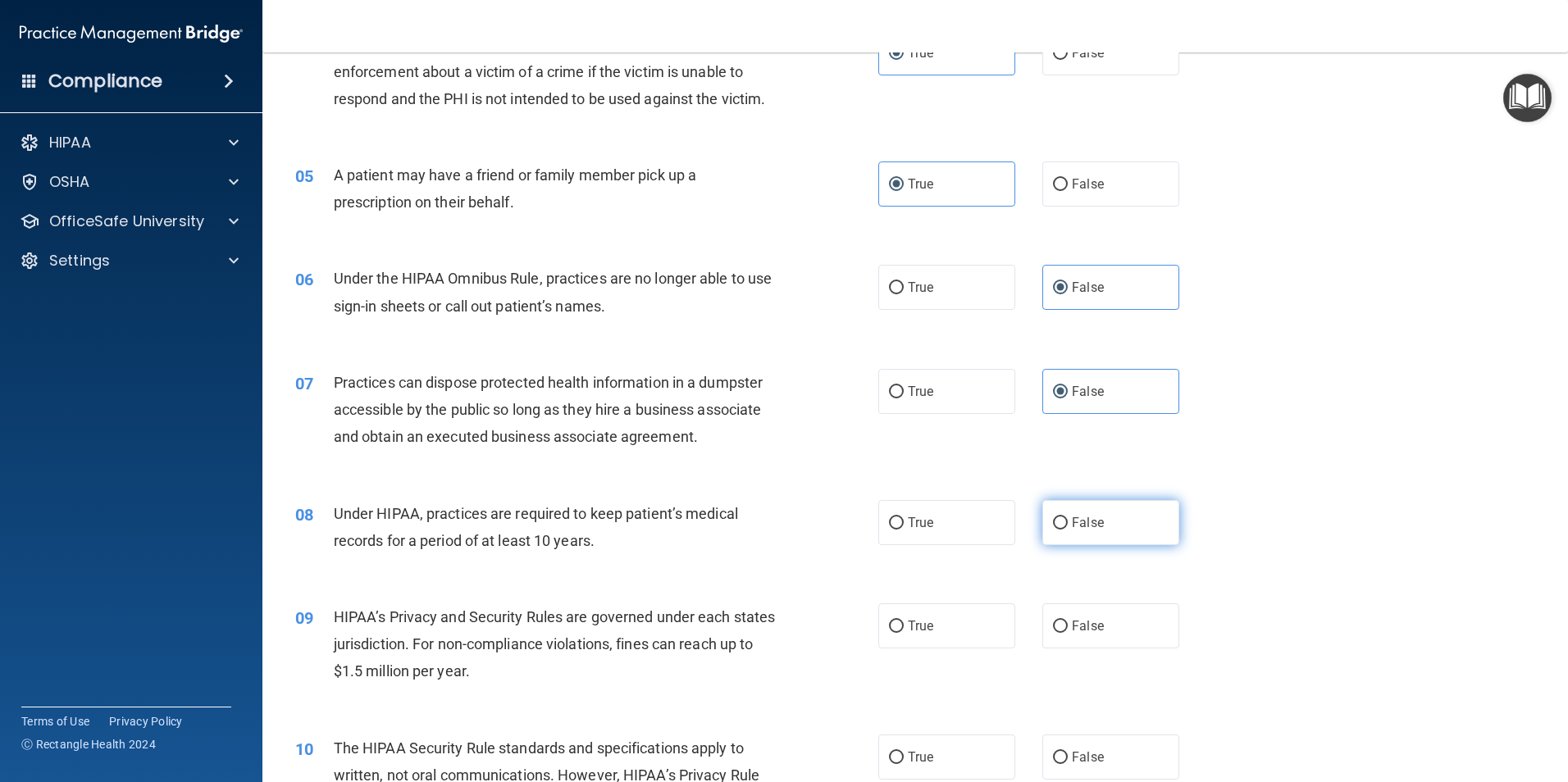
radio input "true"
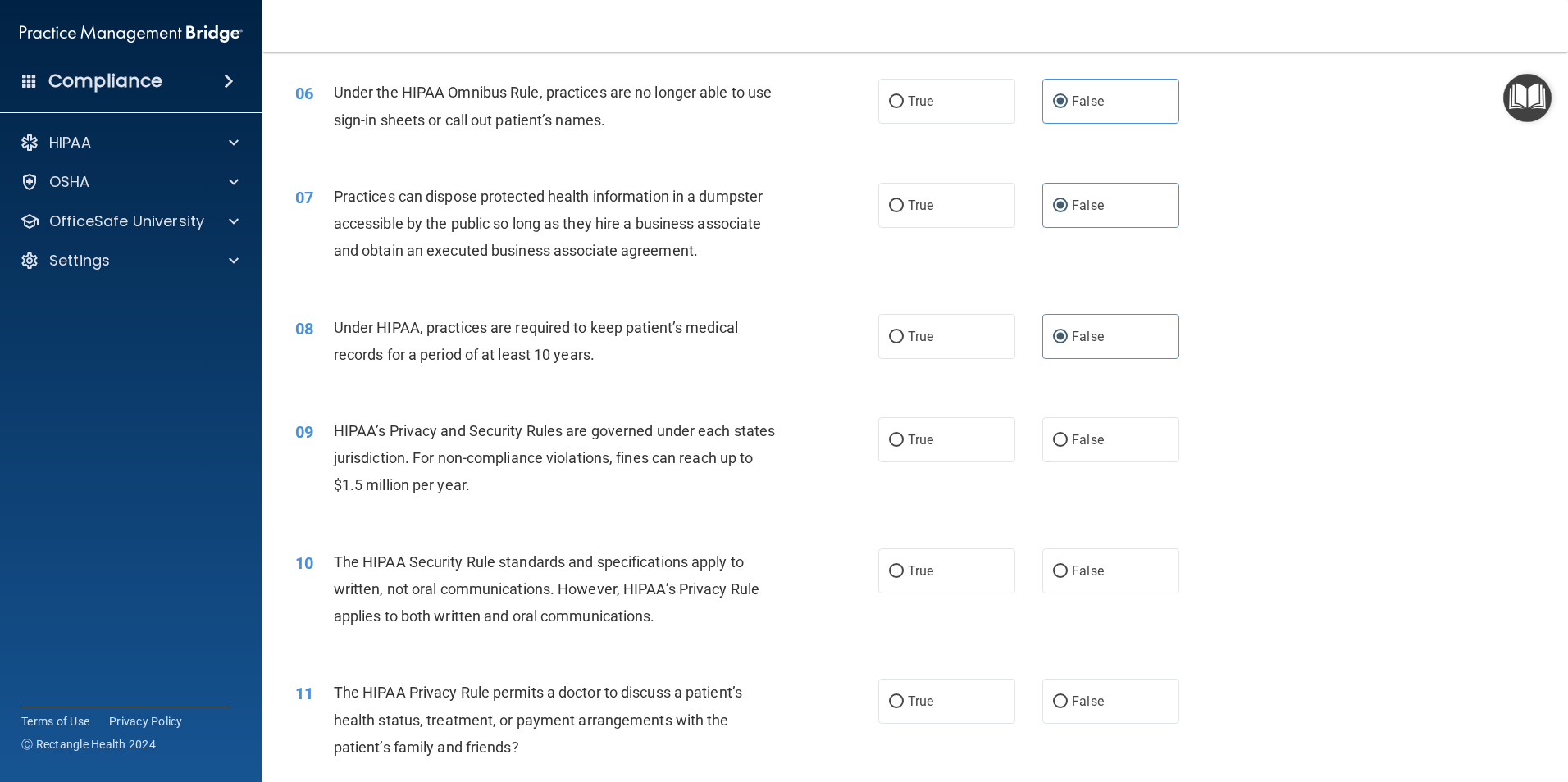
scroll to position [738, 0]
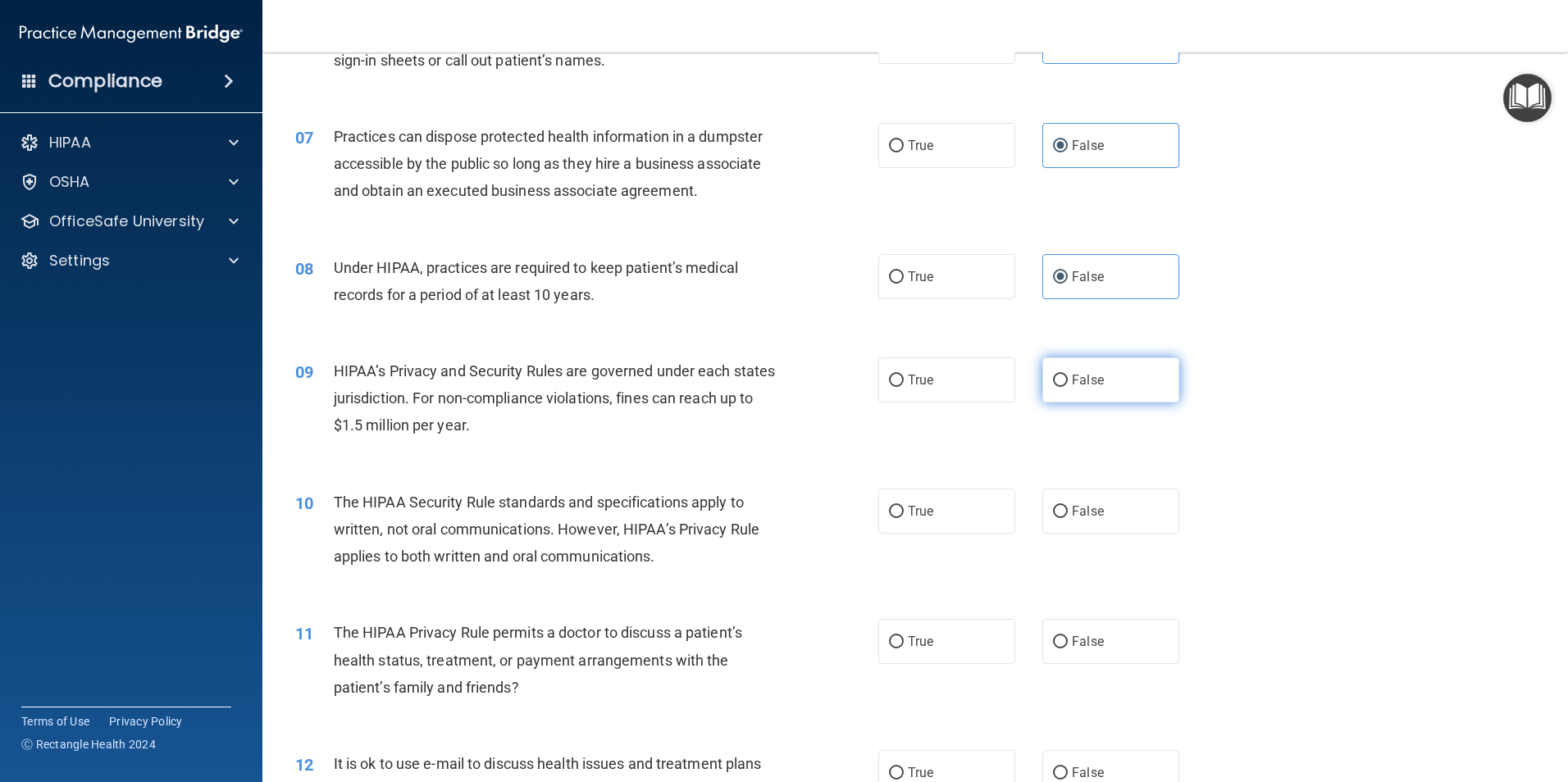
click at [1125, 384] on label "False" at bounding box center [1111, 379] width 137 height 45
click at [1067, 384] on input "False" at bounding box center [1060, 380] width 15 height 12
radio input "true"
click at [891, 506] on input "True" at bounding box center [897, 511] width 15 height 12
radio input "true"
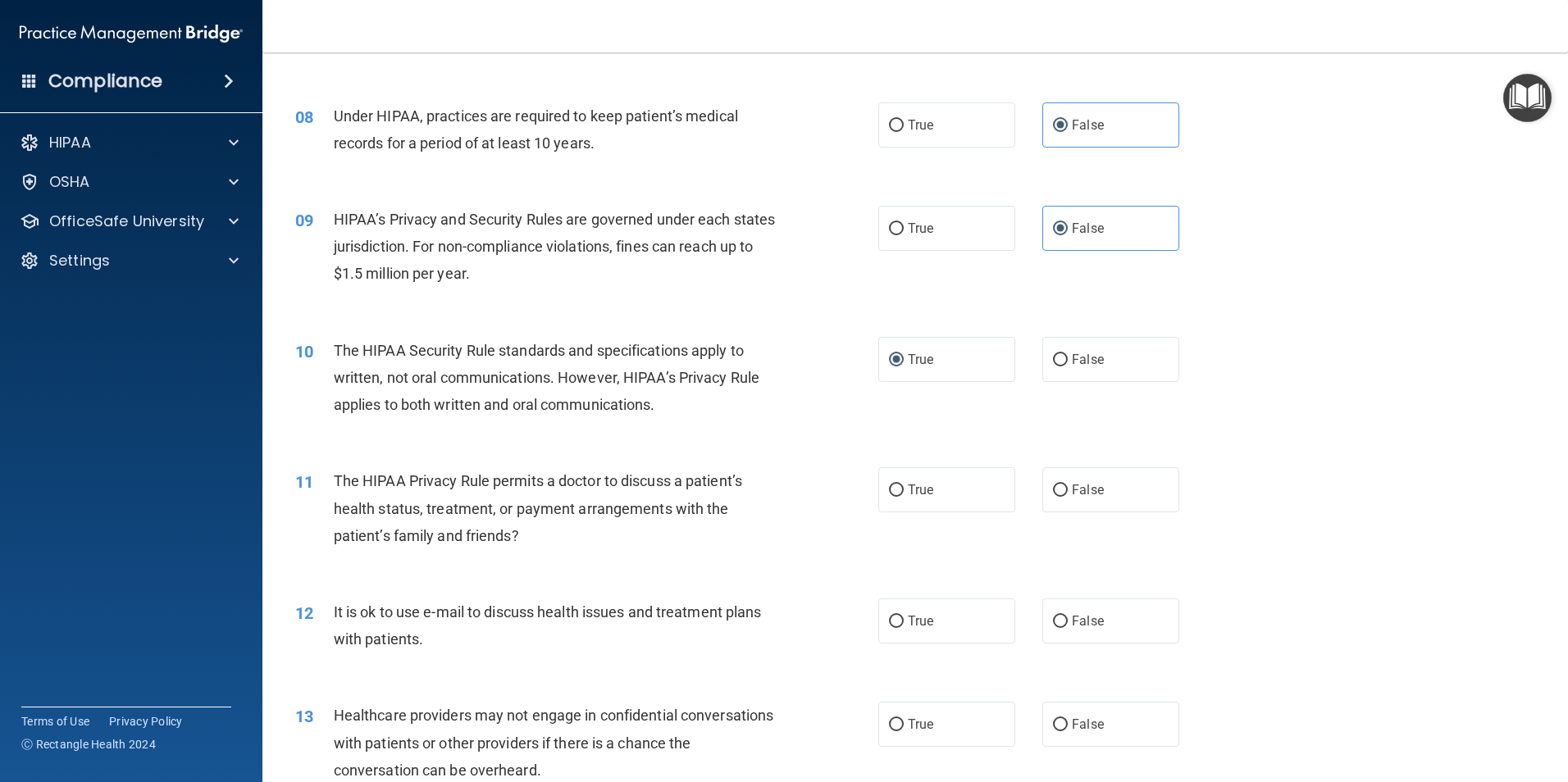
scroll to position [902, 0]
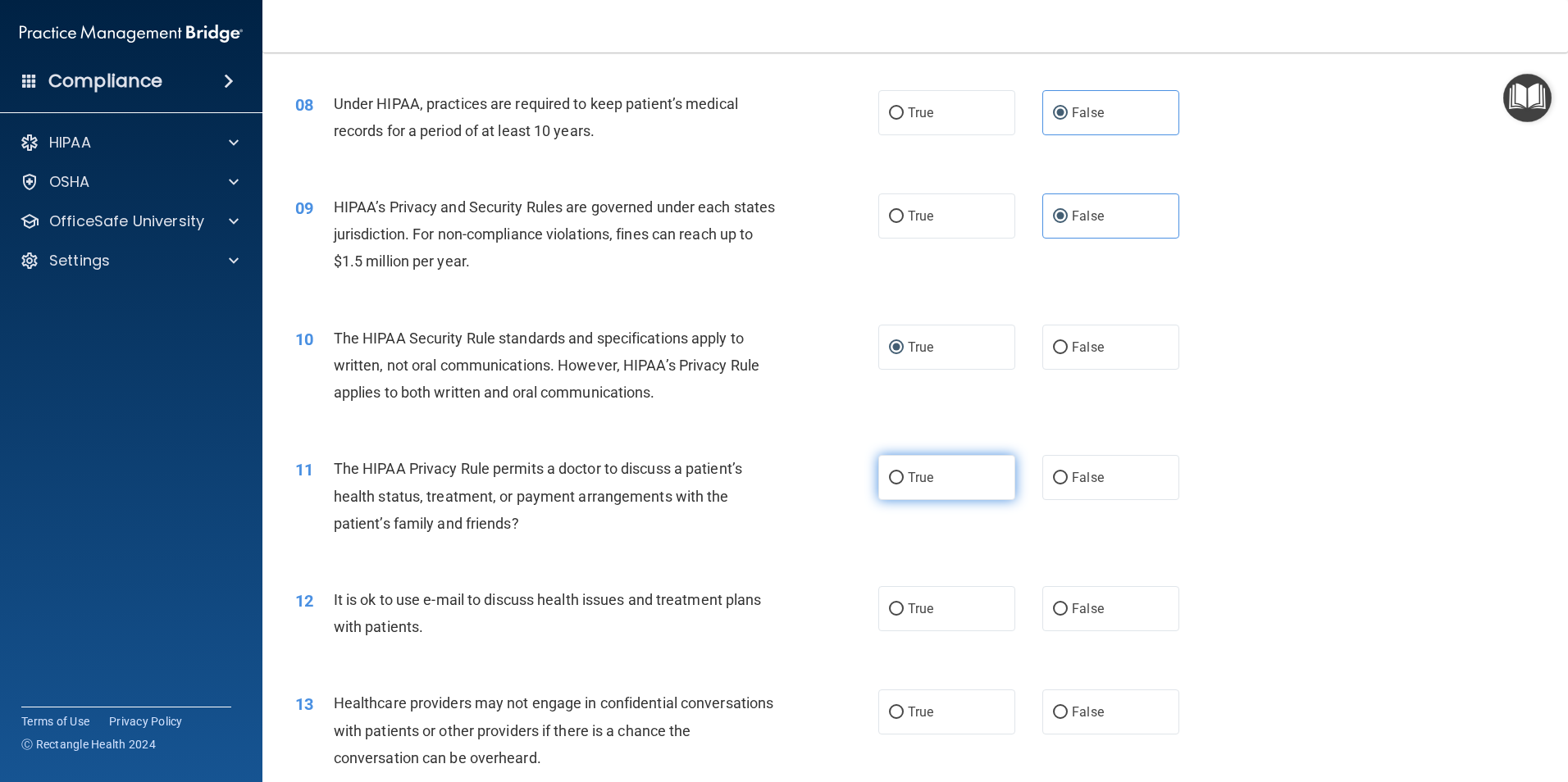
click at [896, 469] on label "True" at bounding box center [947, 478] width 137 height 45
click at [896, 473] on input "True" at bounding box center [897, 478] width 15 height 12
radio input "true"
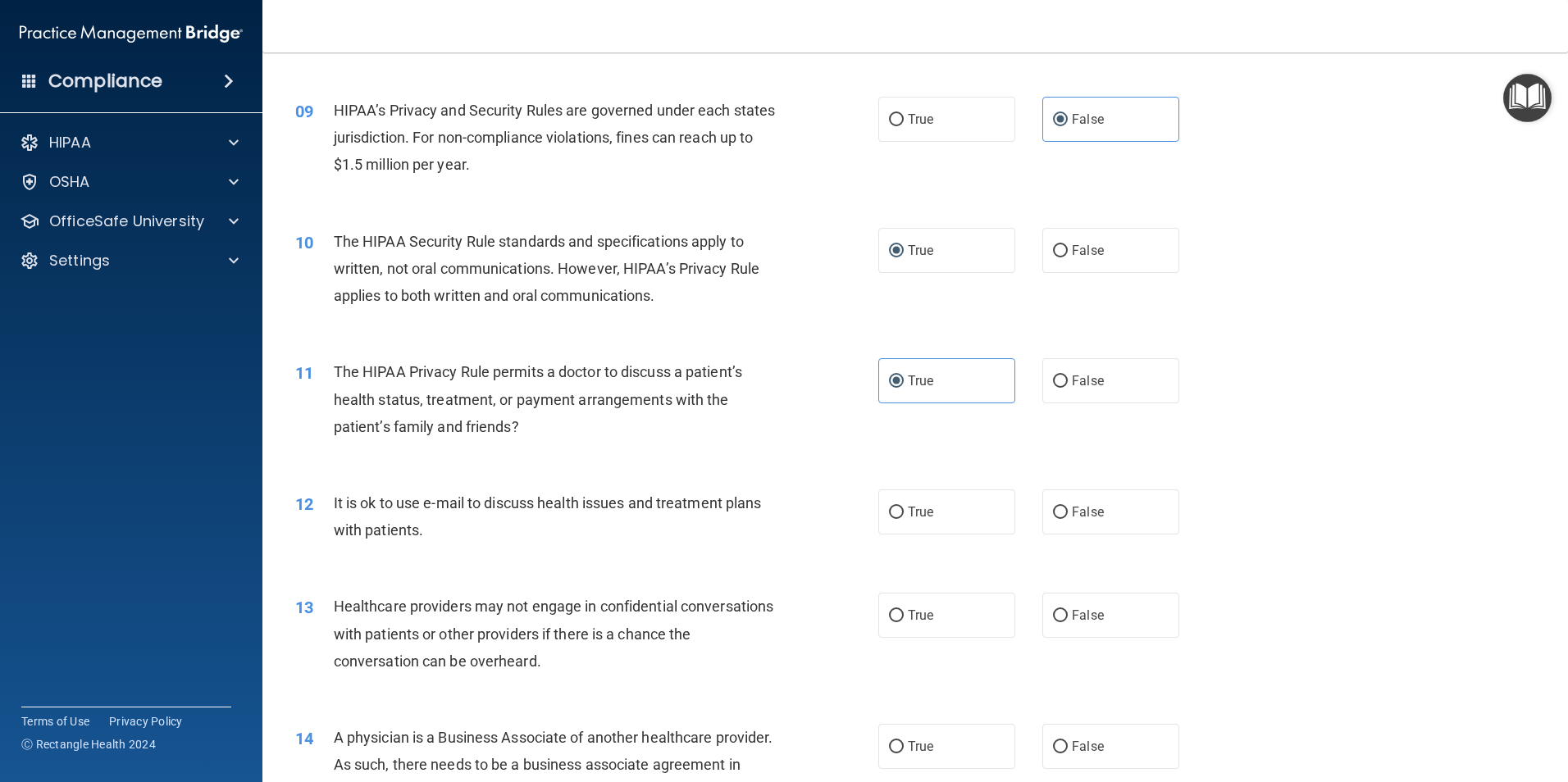
scroll to position [1148, 0]
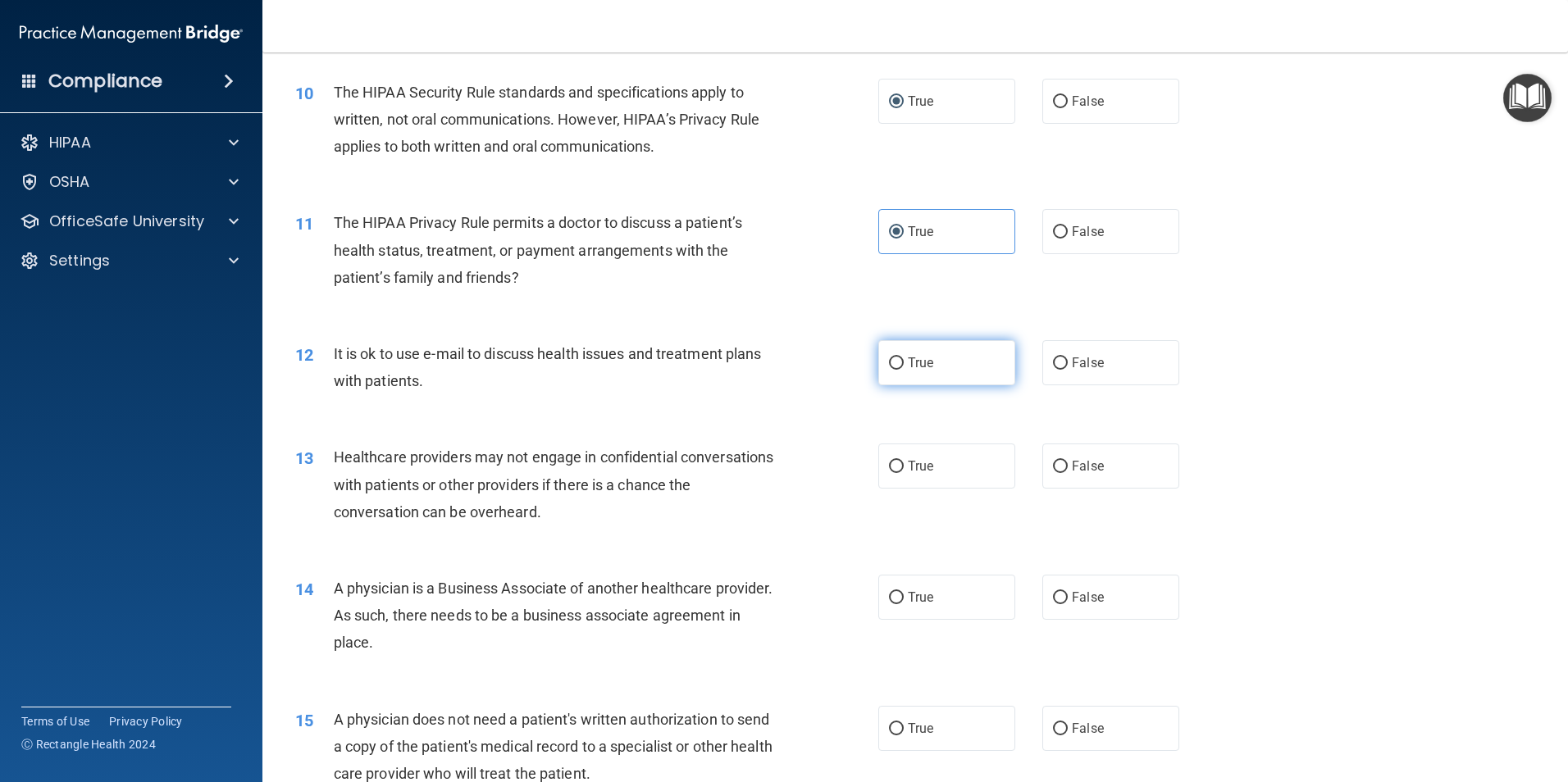
click at [926, 363] on span "True" at bounding box center [921, 362] width 26 height 16
click at [904, 363] on input "True" at bounding box center [897, 363] width 15 height 12
radio input "true"
click at [1084, 471] on span "False" at bounding box center [1087, 466] width 32 height 16
click at [1067, 471] on input "False" at bounding box center [1060, 467] width 15 height 12
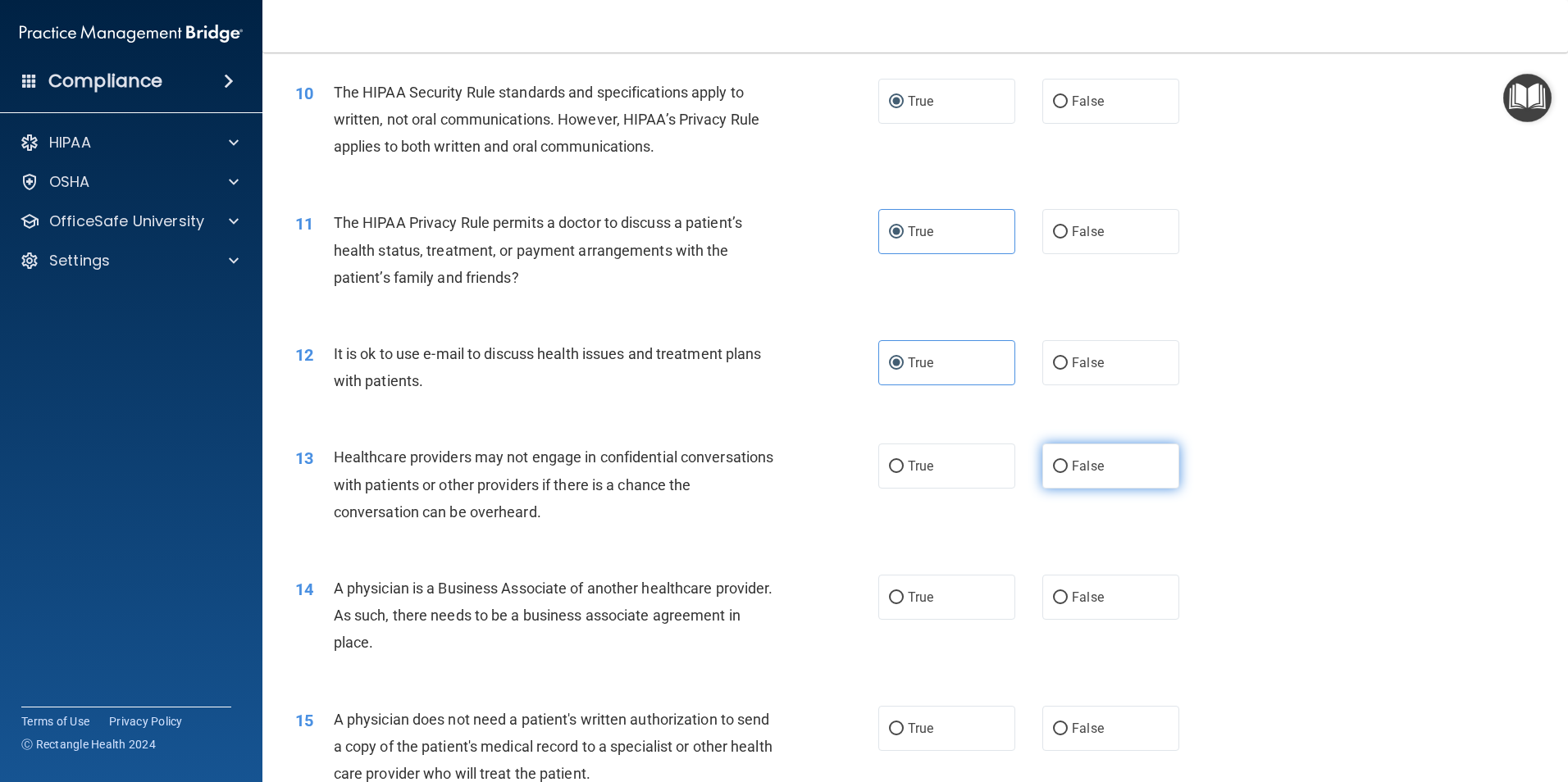
radio input "true"
click at [1079, 607] on label "False" at bounding box center [1111, 597] width 137 height 45
click at [1067, 605] on input "False" at bounding box center [1060, 598] width 15 height 12
radio input "true"
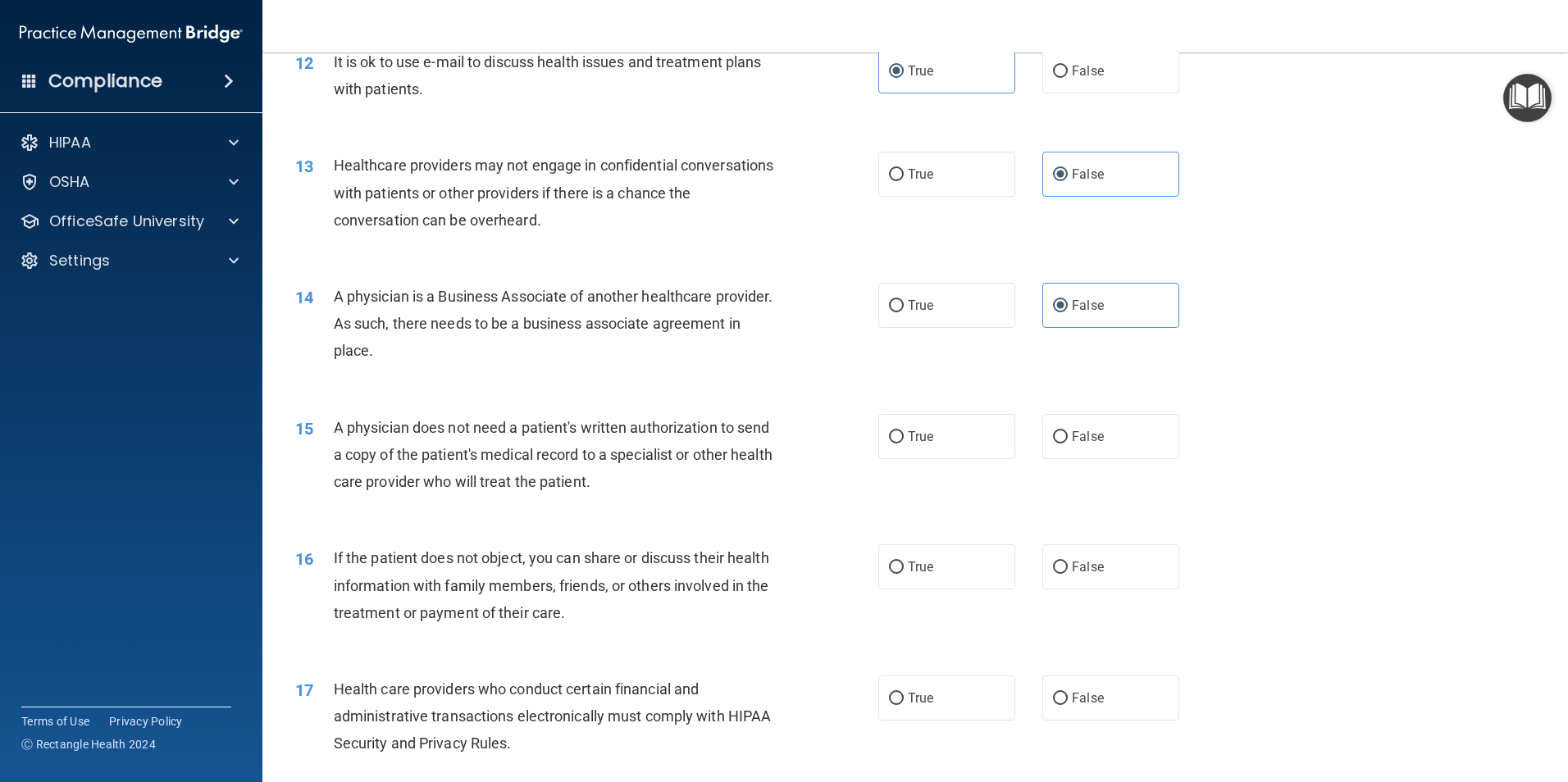
scroll to position [1476, 0]
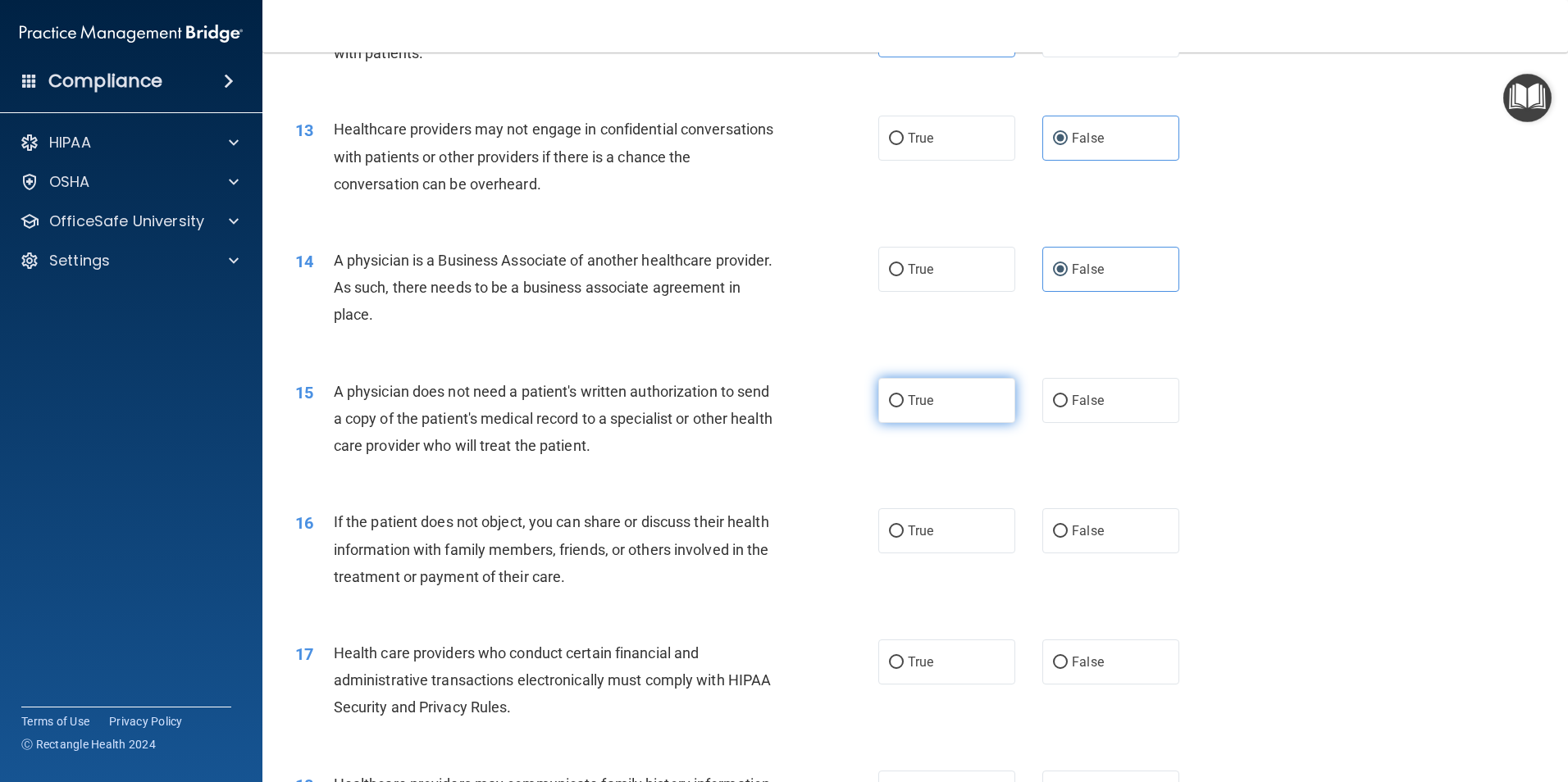
click at [963, 415] on label "True" at bounding box center [947, 400] width 137 height 45
click at [904, 407] on input "True" at bounding box center [897, 401] width 15 height 12
radio input "true"
click at [1105, 527] on label "False" at bounding box center [1111, 530] width 137 height 45
click at [1067, 527] on input "False" at bounding box center [1060, 531] width 15 height 12
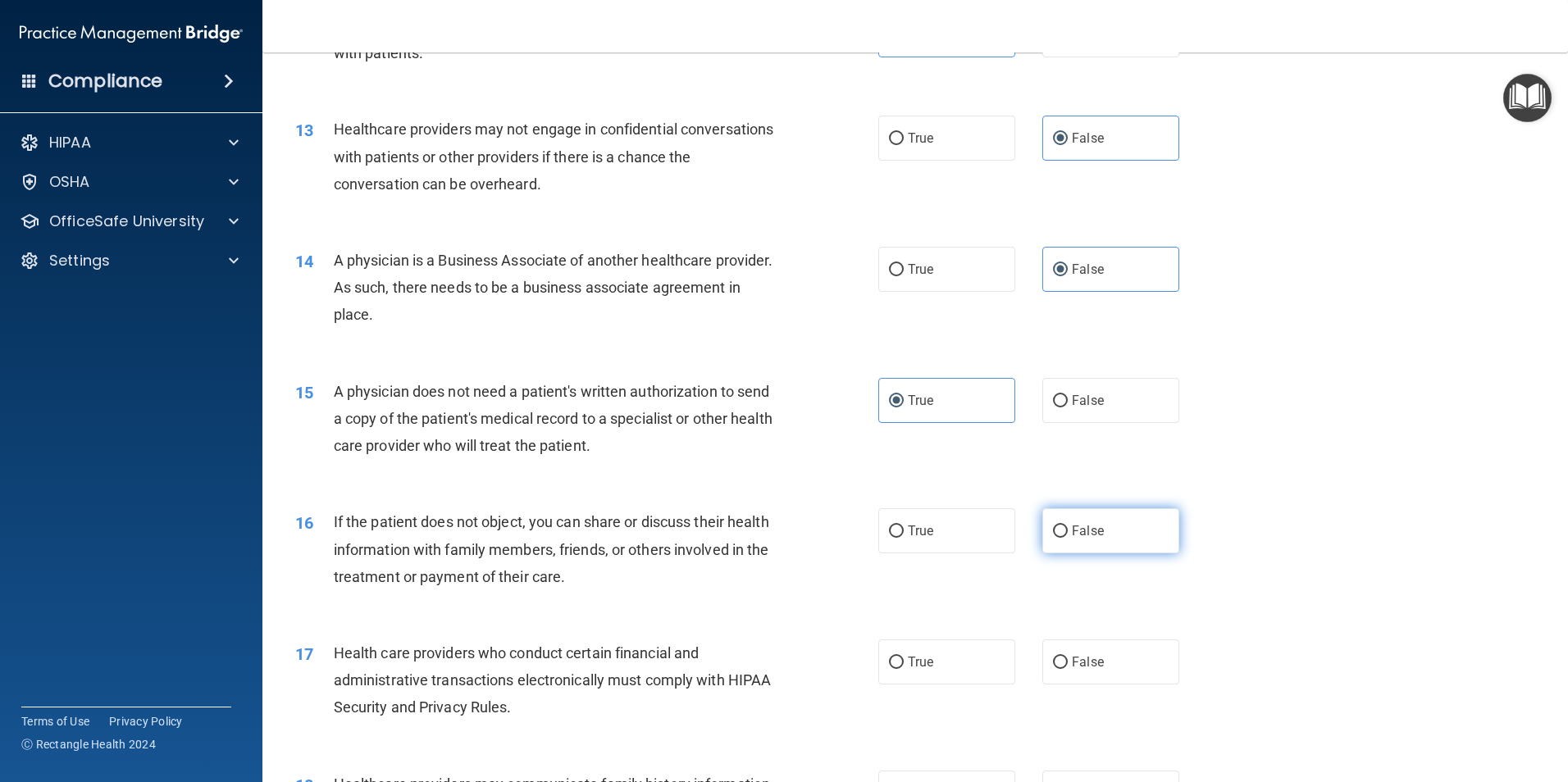
radio input "true"
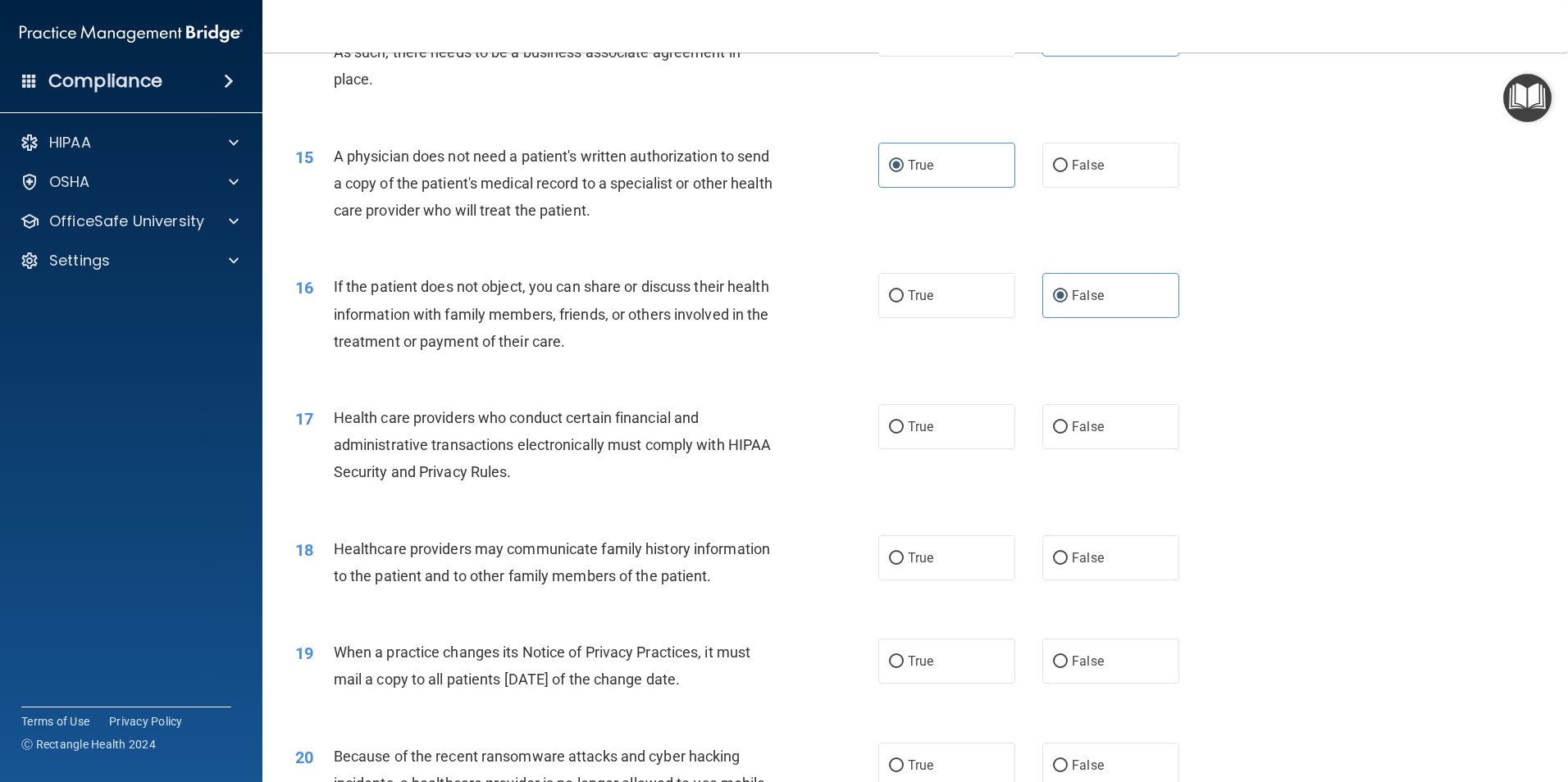
scroll to position [1722, 0]
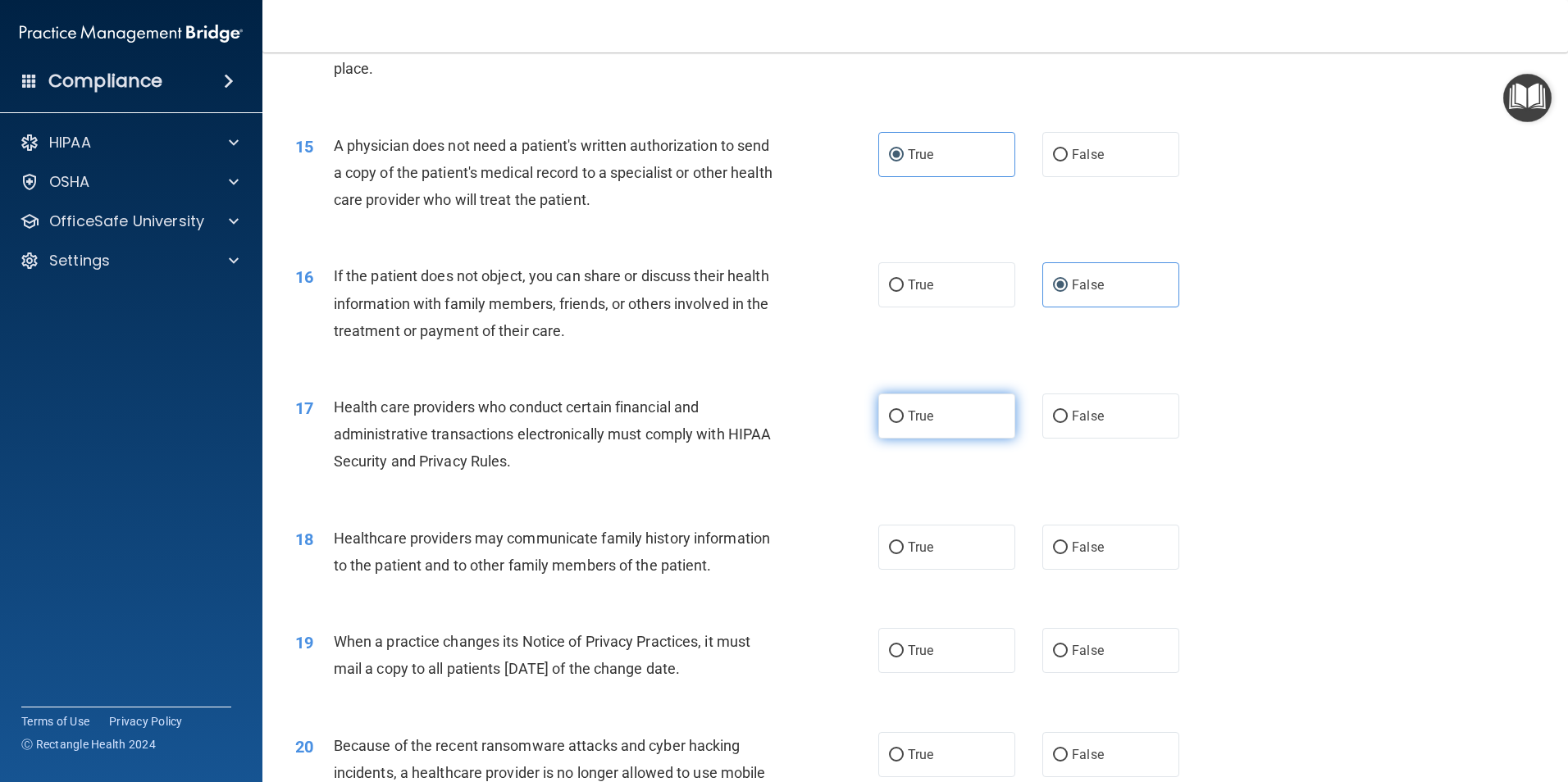
click at [908, 412] on span "True" at bounding box center [921, 416] width 26 height 16
click at [904, 412] on input "True" at bounding box center [897, 417] width 15 height 12
radio input "true"
click at [908, 545] on span "True" at bounding box center [921, 547] width 26 height 16
click at [904, 545] on input "True" at bounding box center [897, 548] width 15 height 12
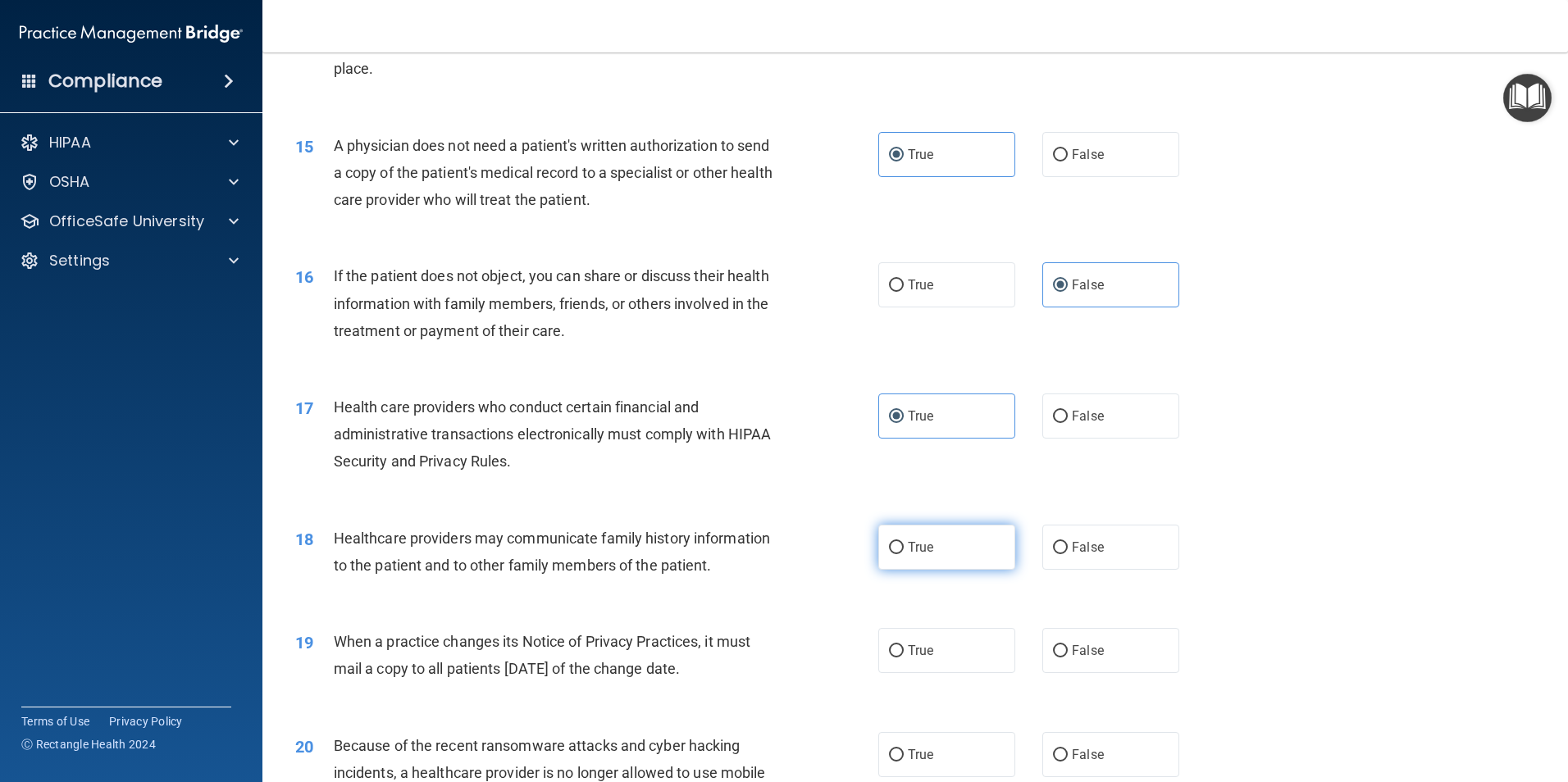
radio input "true"
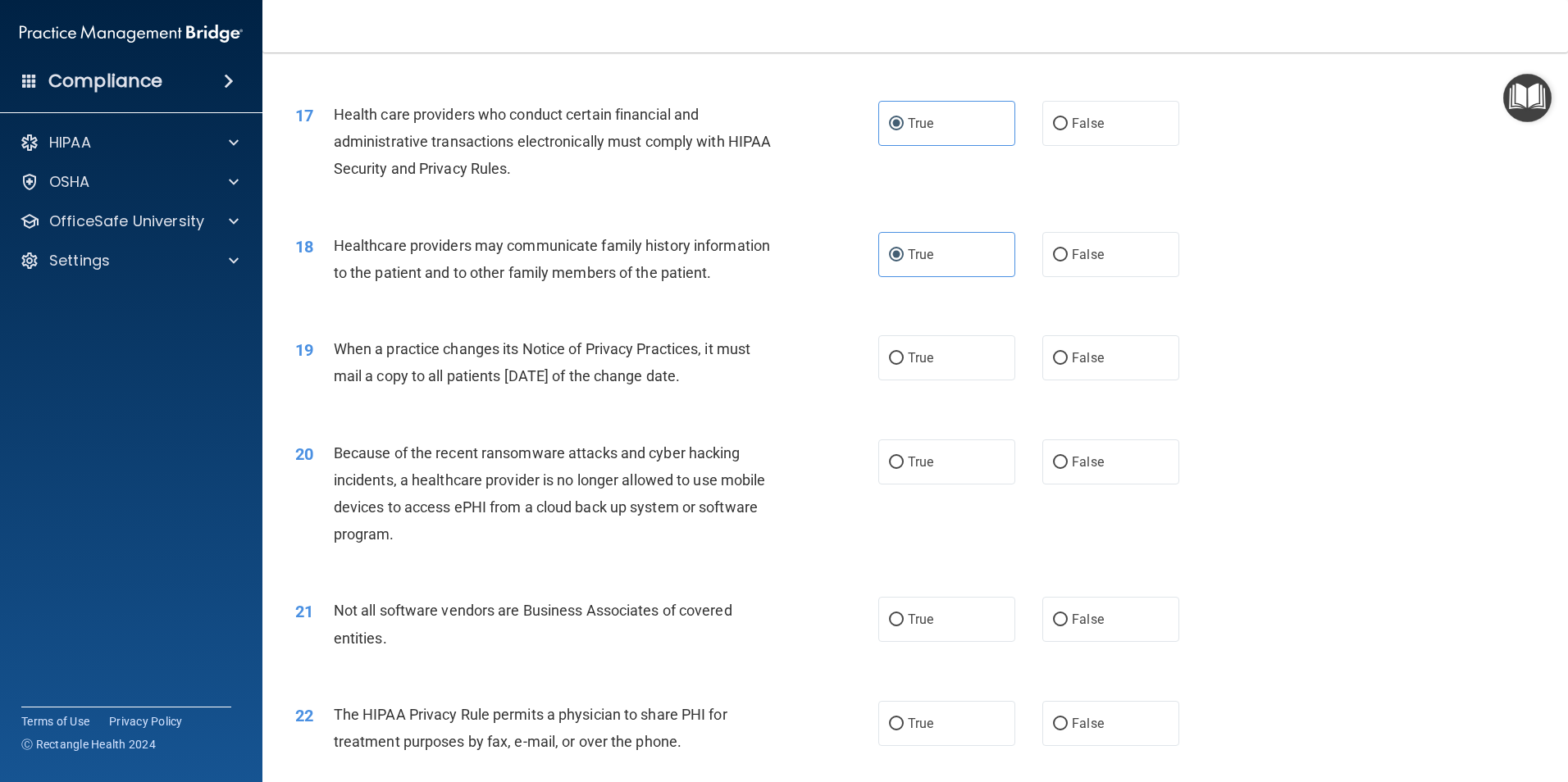
scroll to position [2050, 0]
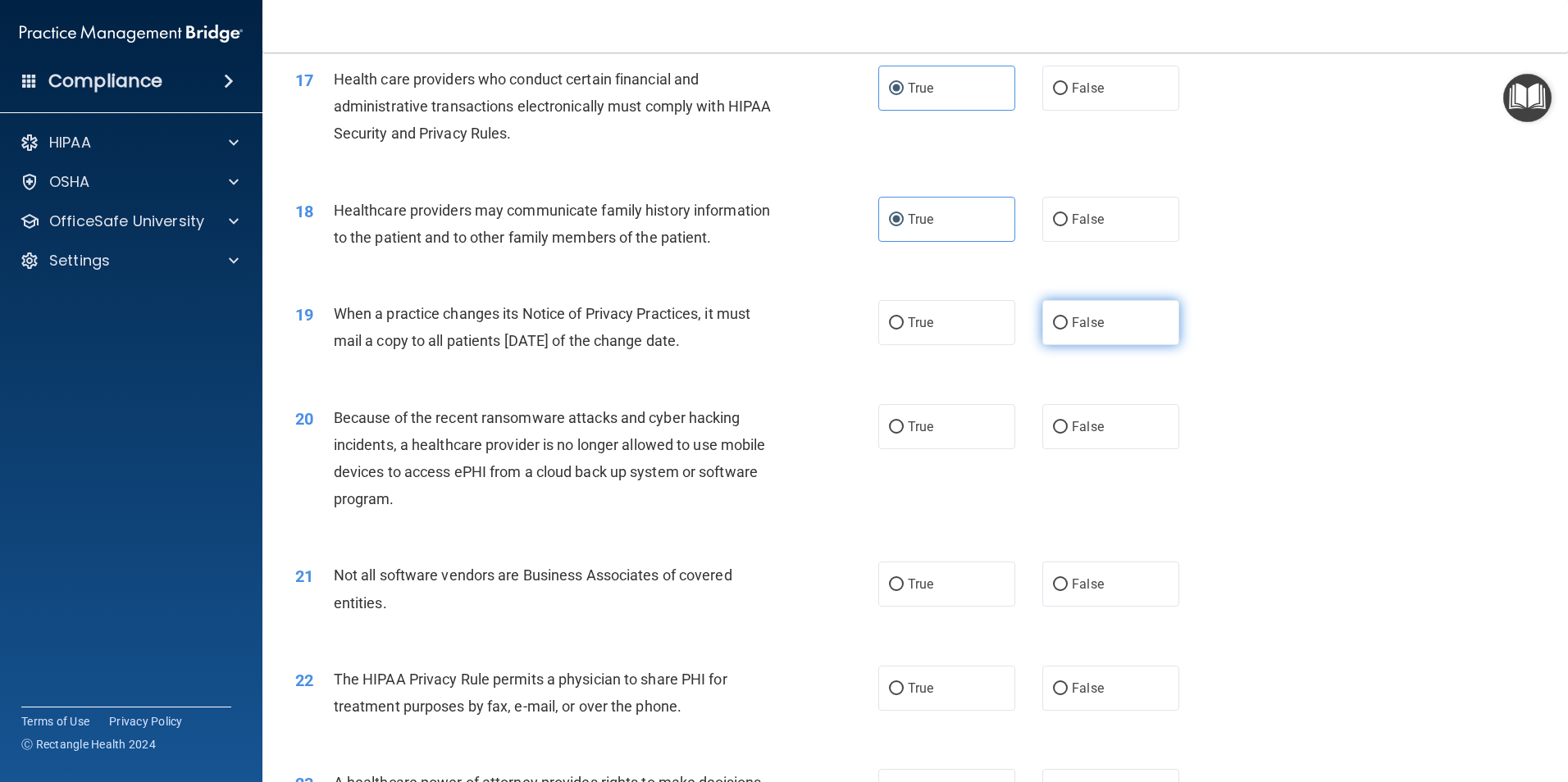
click at [1095, 327] on span "False" at bounding box center [1087, 323] width 32 height 16
click at [1067, 327] on input "False" at bounding box center [1060, 323] width 15 height 12
radio input "true"
click at [1052, 422] on input "False" at bounding box center [1060, 427] width 15 height 12
radio input "true"
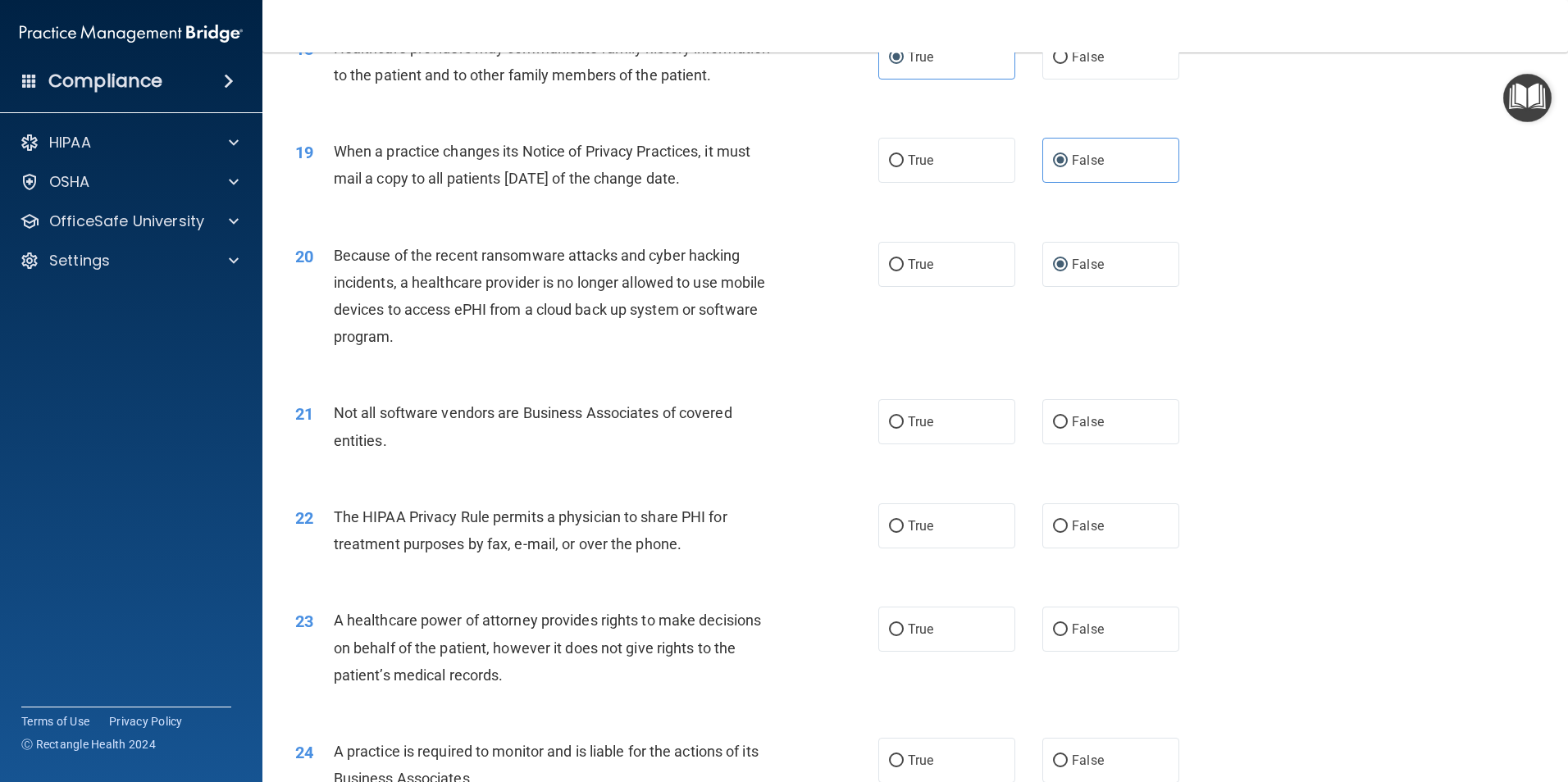
scroll to position [2297, 0]
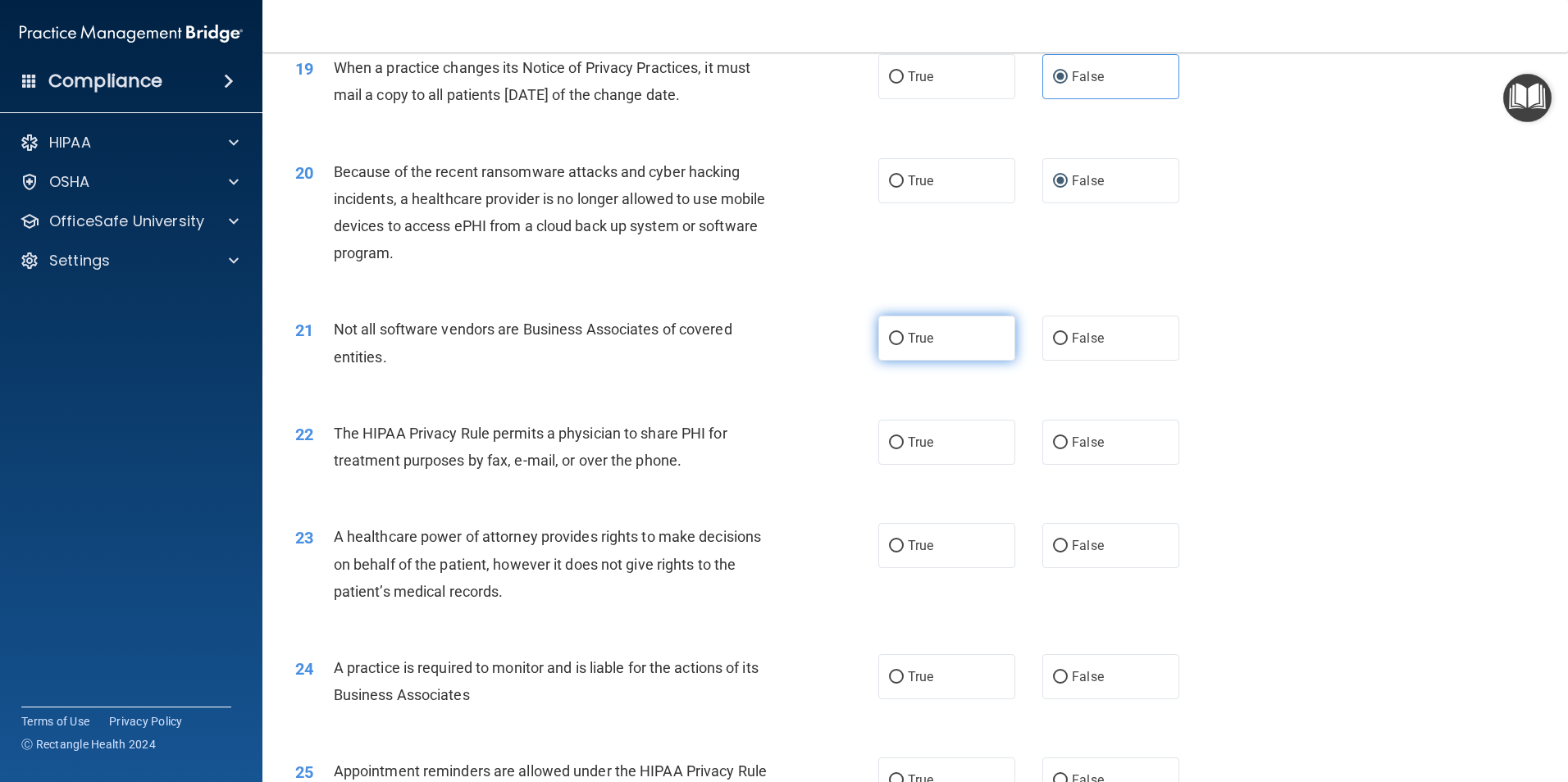
click at [927, 337] on span "True" at bounding box center [921, 338] width 26 height 16
click at [904, 337] on input "True" at bounding box center [897, 339] width 15 height 12
radio input "true"
click at [943, 428] on label "True" at bounding box center [947, 442] width 137 height 45
click at [904, 437] on input "True" at bounding box center [897, 443] width 15 height 12
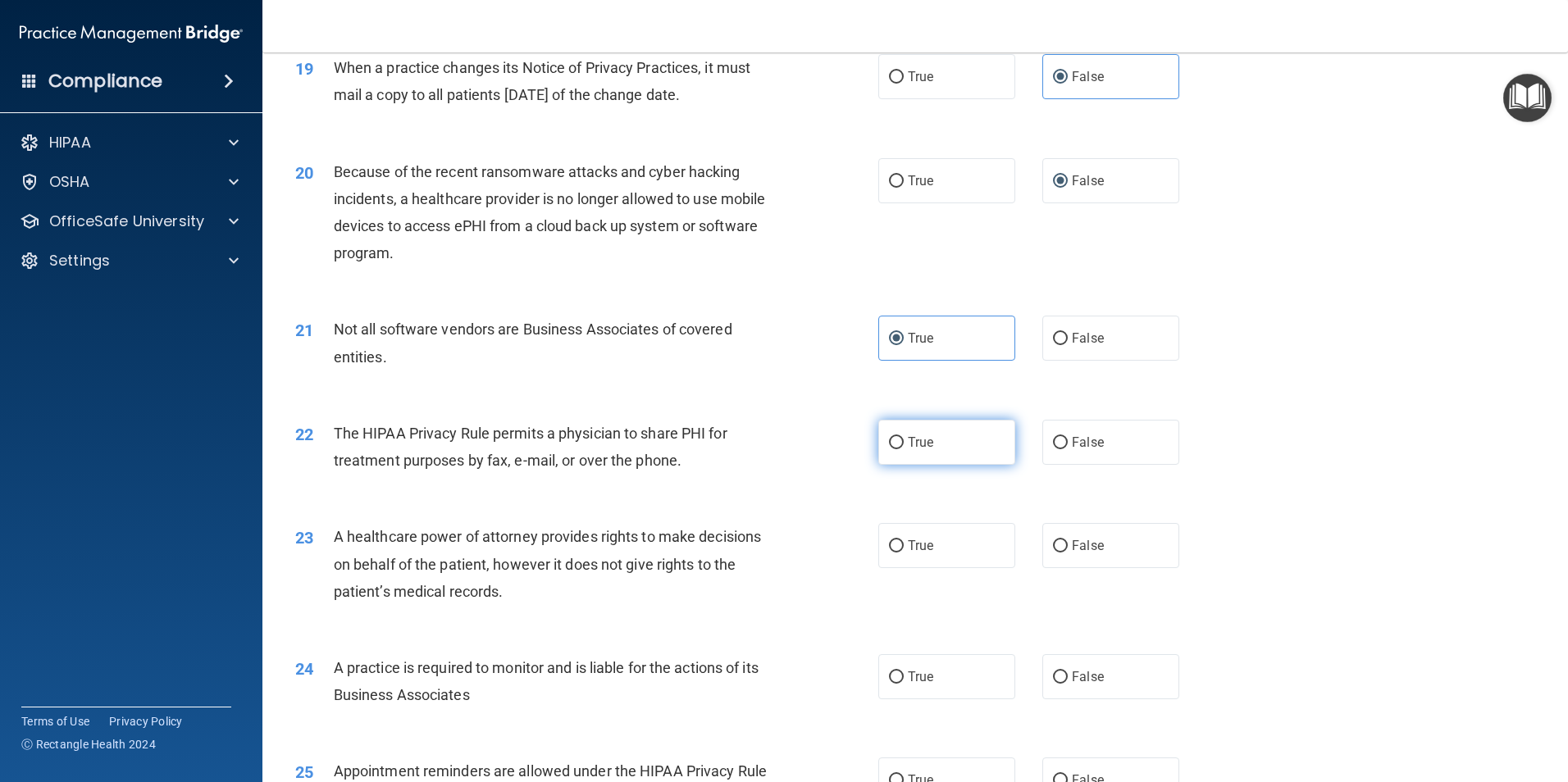
radio input "true"
click at [1076, 559] on label "False" at bounding box center [1111, 545] width 137 height 45
click at [1067, 553] on input "False" at bounding box center [1060, 546] width 15 height 12
radio input "true"
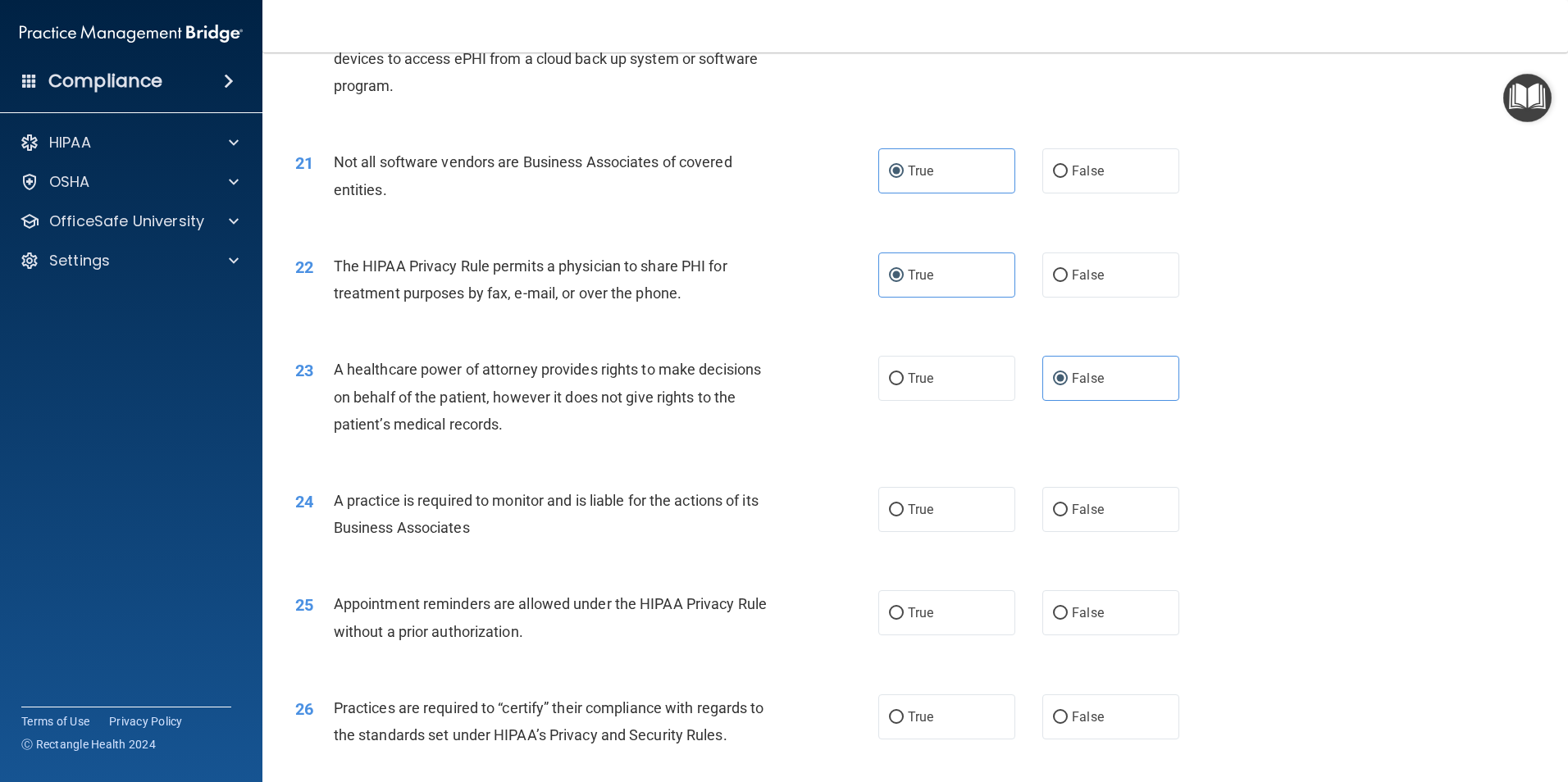
scroll to position [2542, 0]
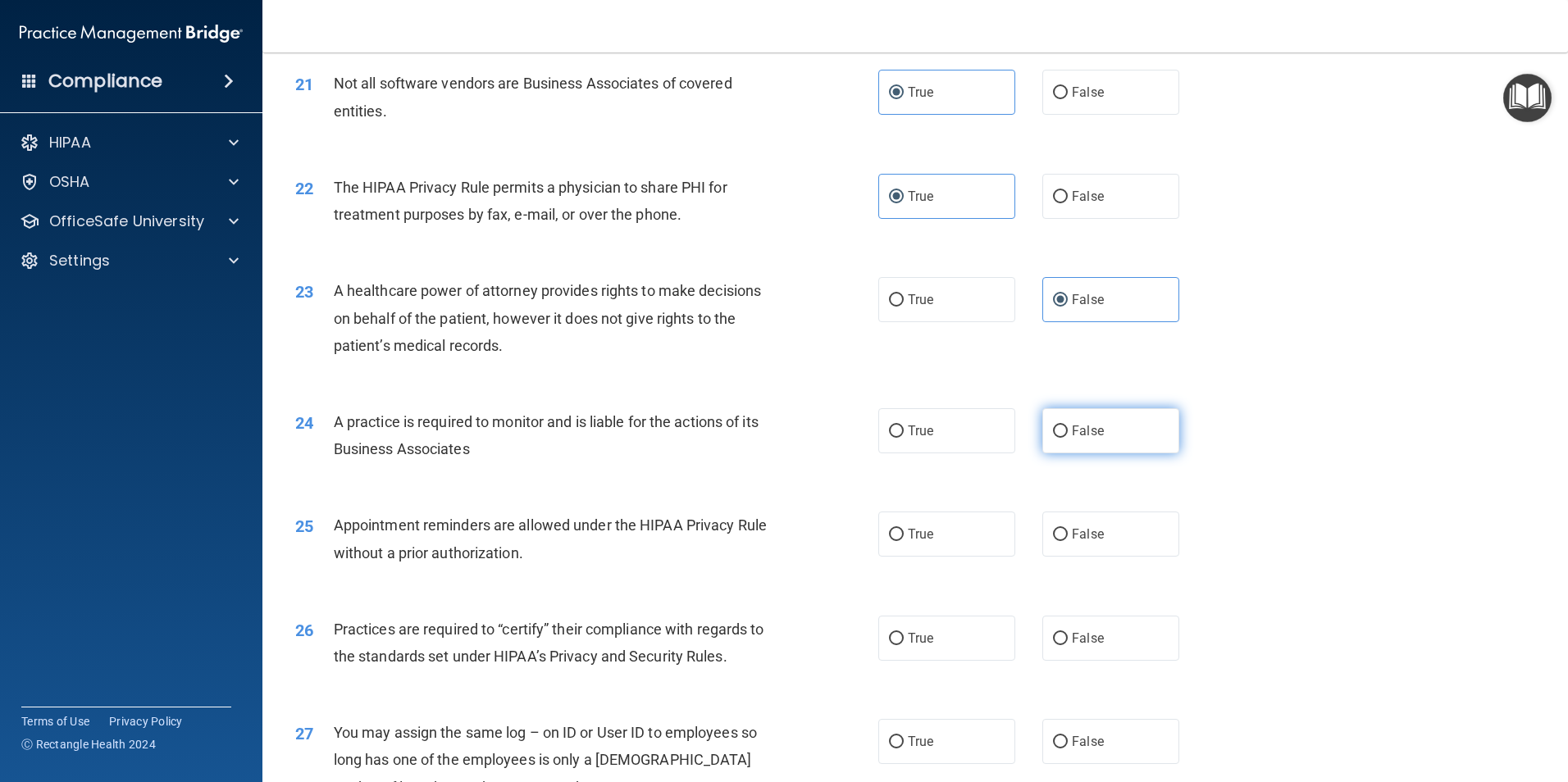
click at [1071, 429] on span "False" at bounding box center [1087, 431] width 32 height 16
click at [1067, 429] on input "False" at bounding box center [1060, 431] width 15 height 12
radio input "true"
click at [909, 532] on span "True" at bounding box center [921, 534] width 26 height 16
click at [904, 532] on input "True" at bounding box center [897, 535] width 15 height 12
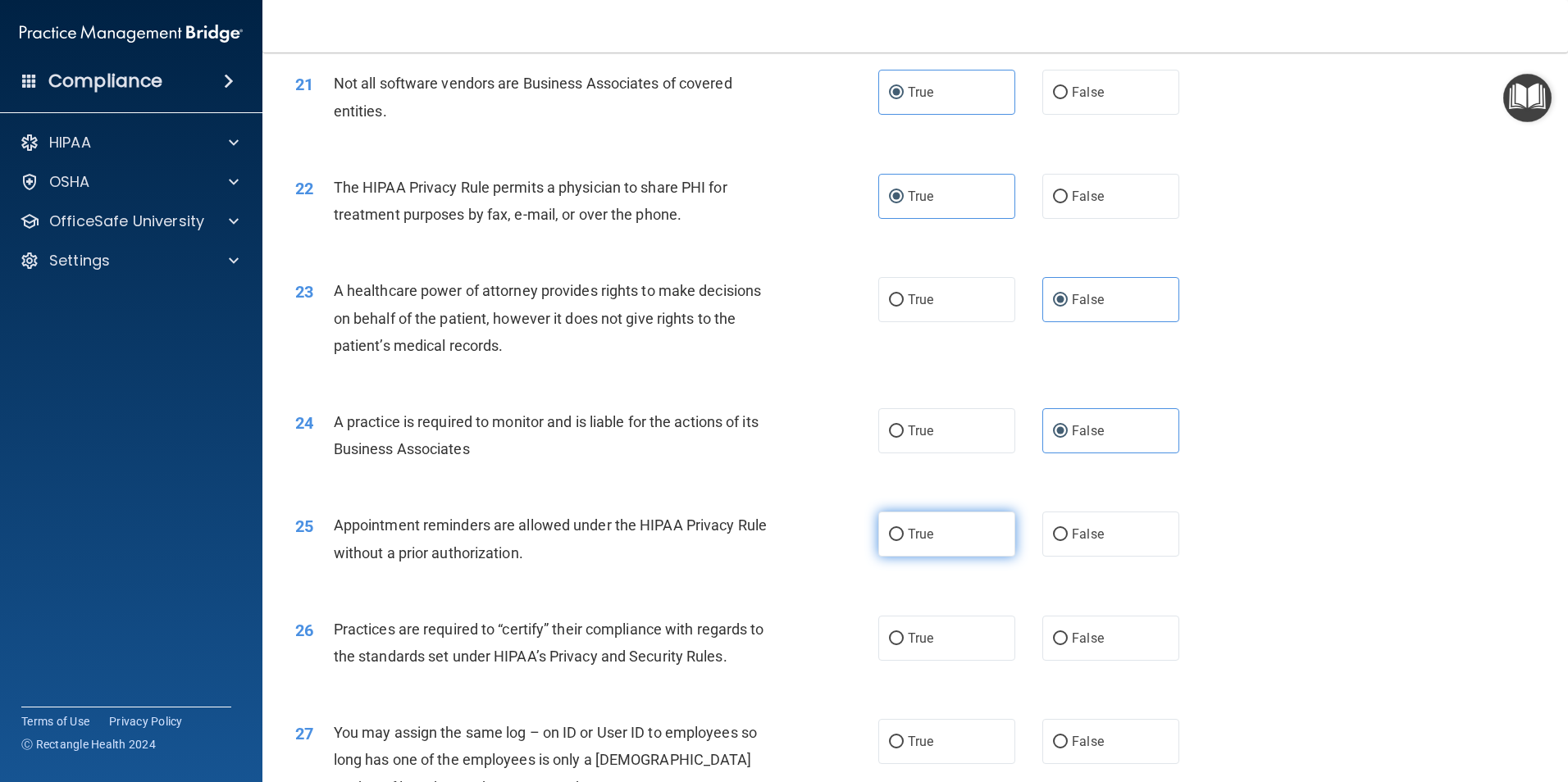
radio input "true"
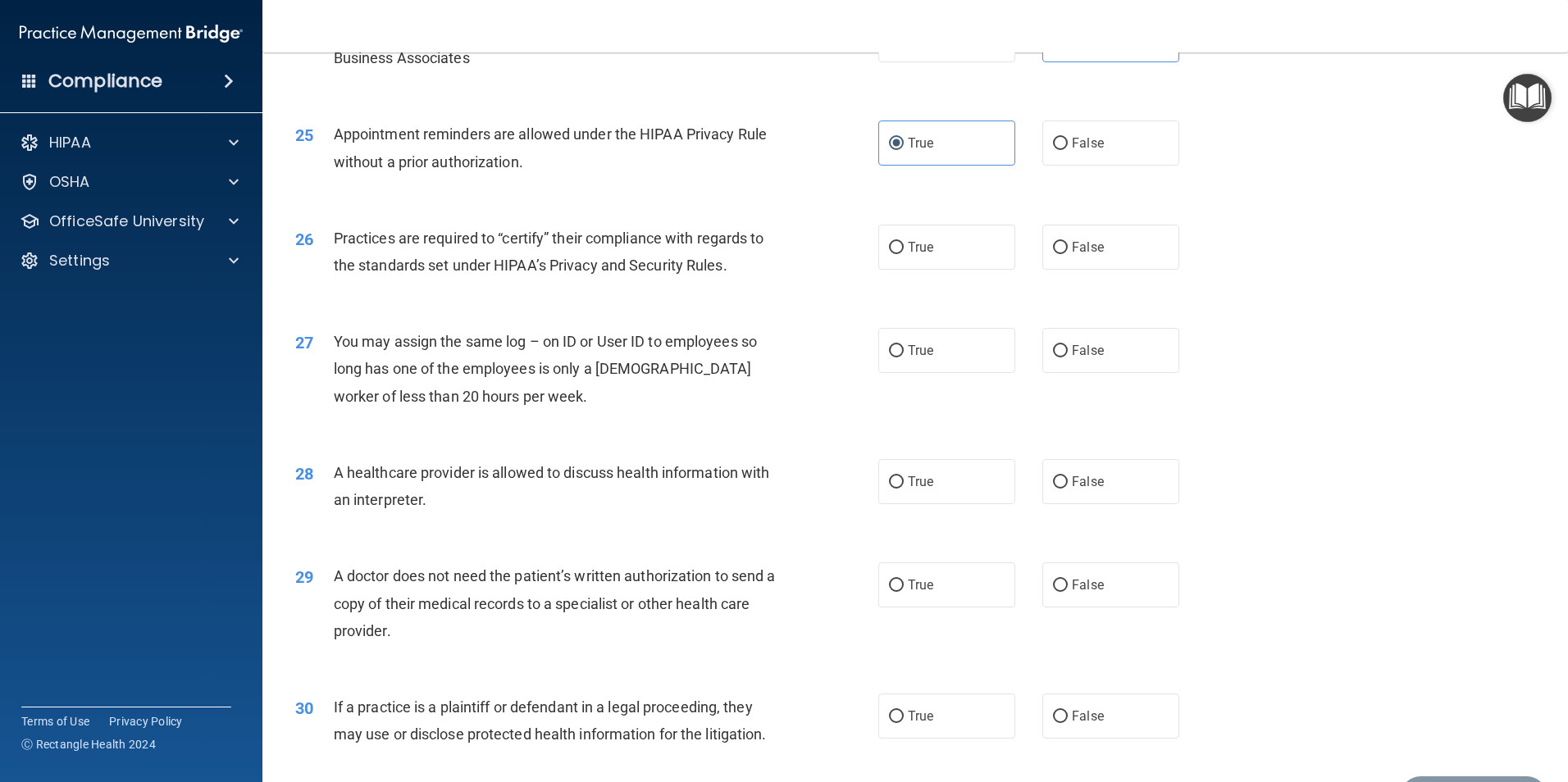
scroll to position [2952, 0]
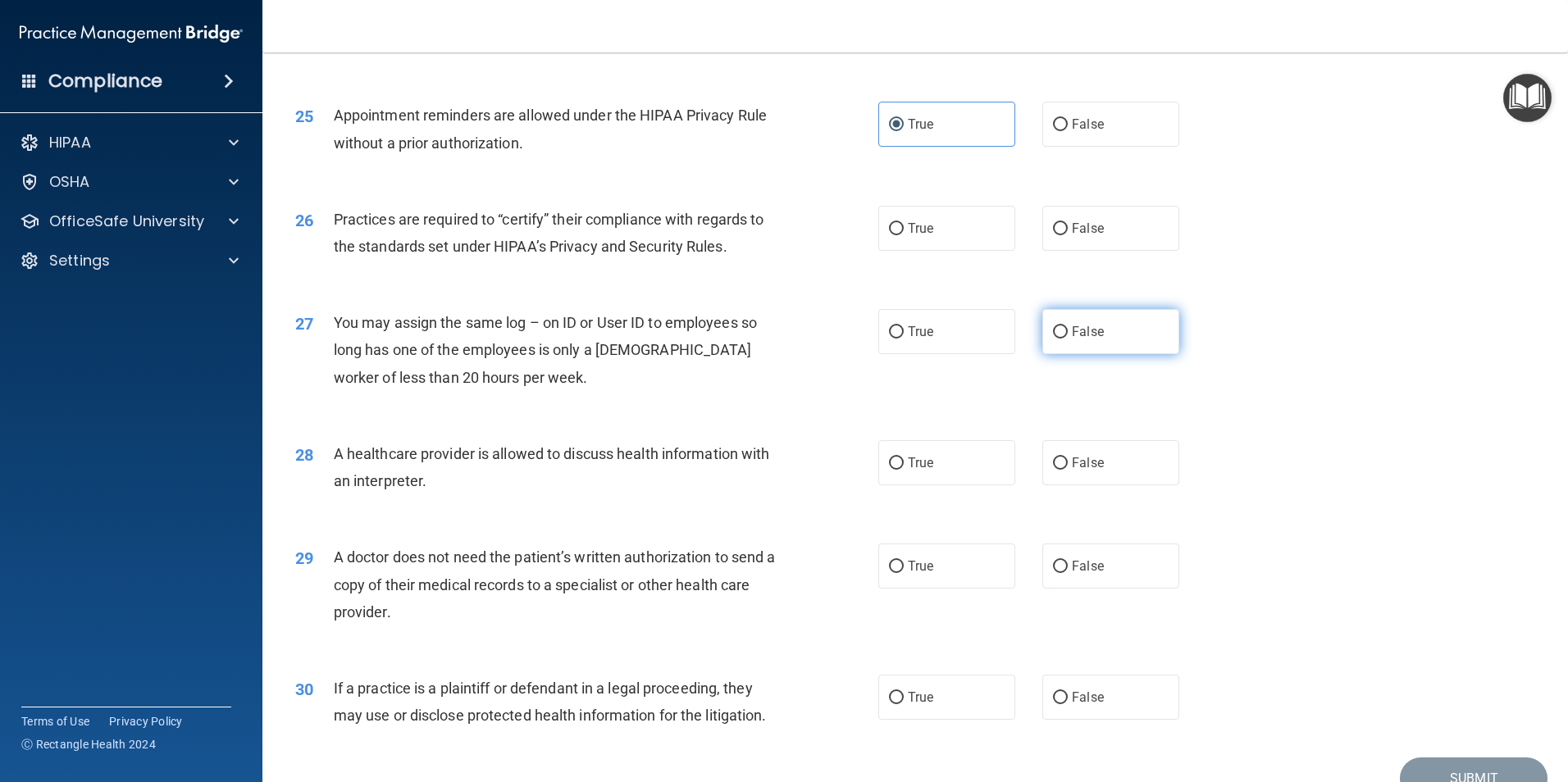
click at [1057, 328] on input "False" at bounding box center [1060, 332] width 15 height 12
radio input "true"
drag, startPoint x: 894, startPoint y: 473, endPoint x: 647, endPoint y: 494, distance: 247.9
click at [892, 473] on label "True" at bounding box center [947, 463] width 137 height 45
click at [892, 470] on input "True" at bounding box center [897, 464] width 15 height 12
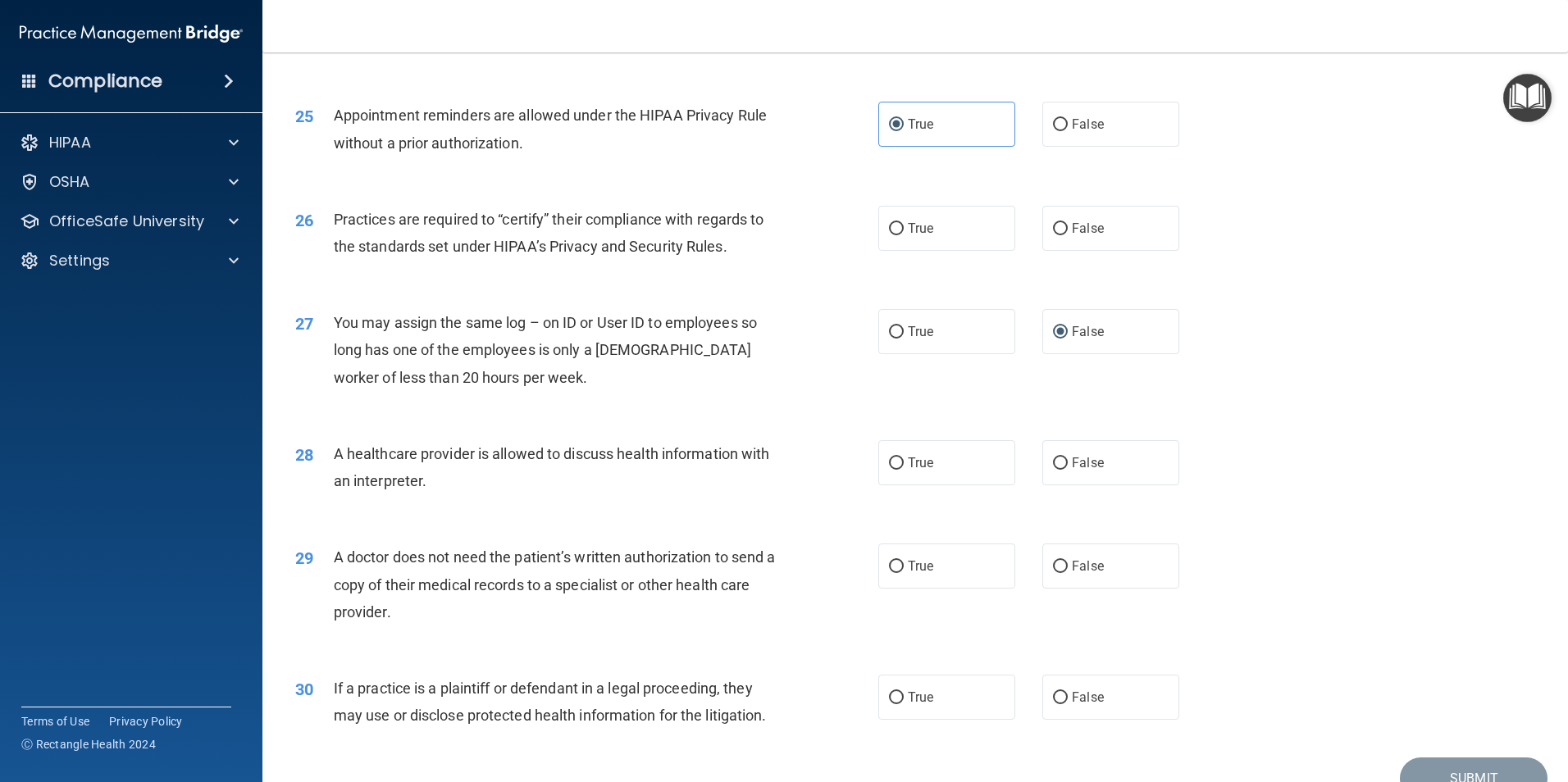
radio input "true"
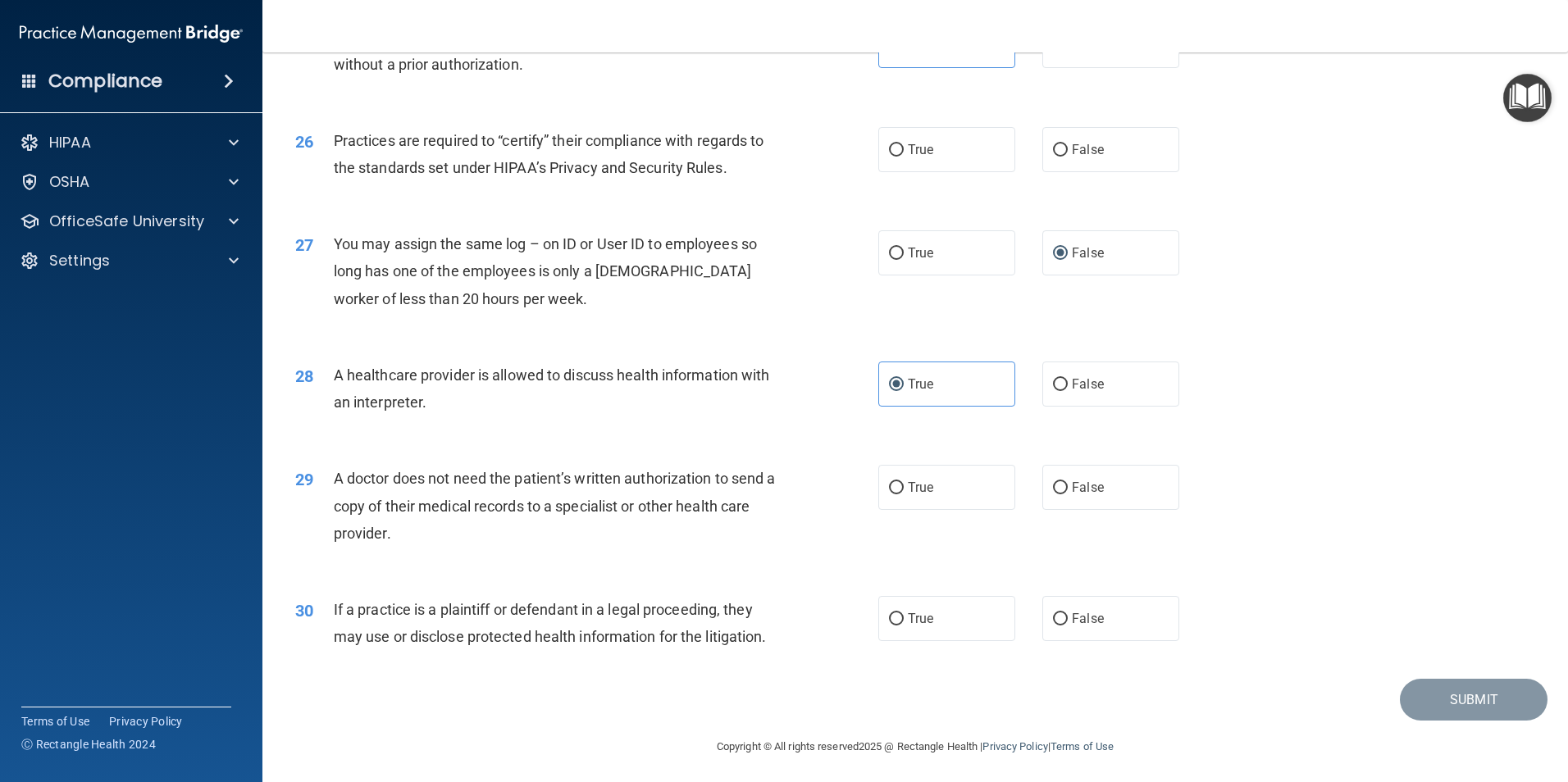
scroll to position [3035, 0]
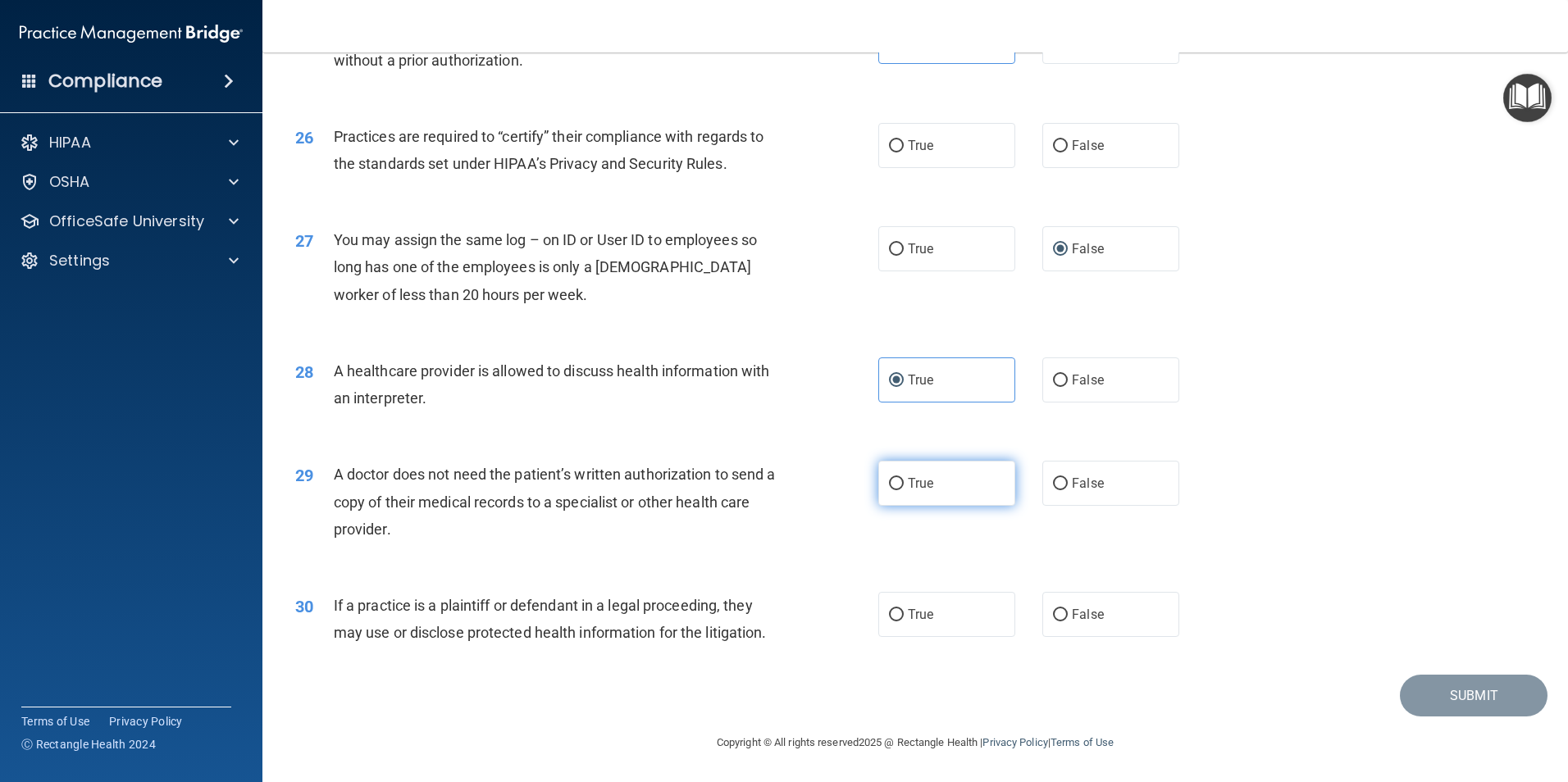
click at [916, 502] on label "True" at bounding box center [947, 483] width 137 height 45
click at [904, 490] on input "True" at bounding box center [897, 484] width 15 height 12
radio input "true"
click at [925, 610] on span "True" at bounding box center [921, 615] width 26 height 16
click at [904, 610] on input "True" at bounding box center [897, 615] width 15 height 12
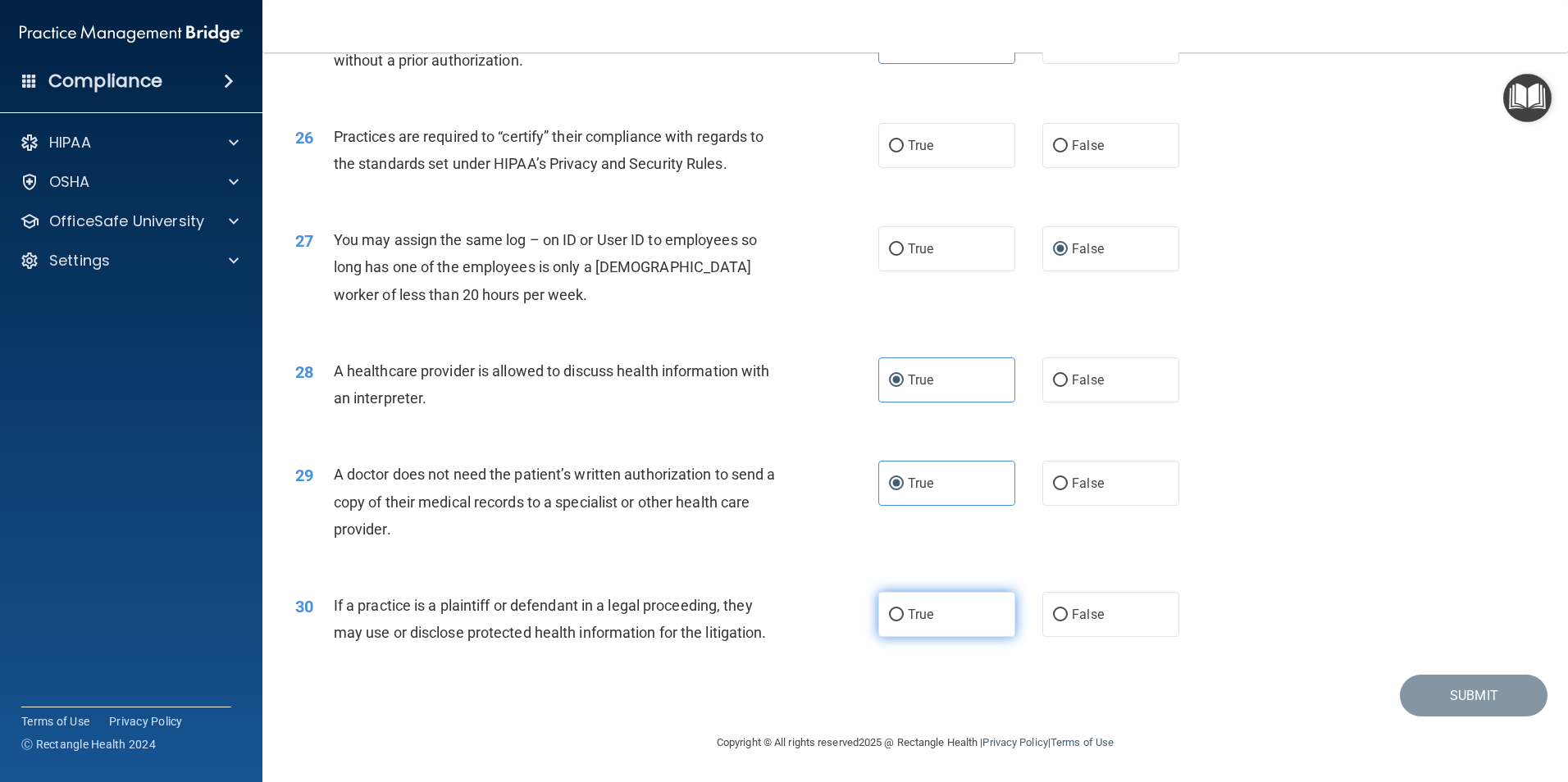
radio input "true"
click at [1331, 596] on div "30 If a practice is a plaintiff or defendant in a legal proceeding, they may us…" at bounding box center [915, 623] width 1264 height 103
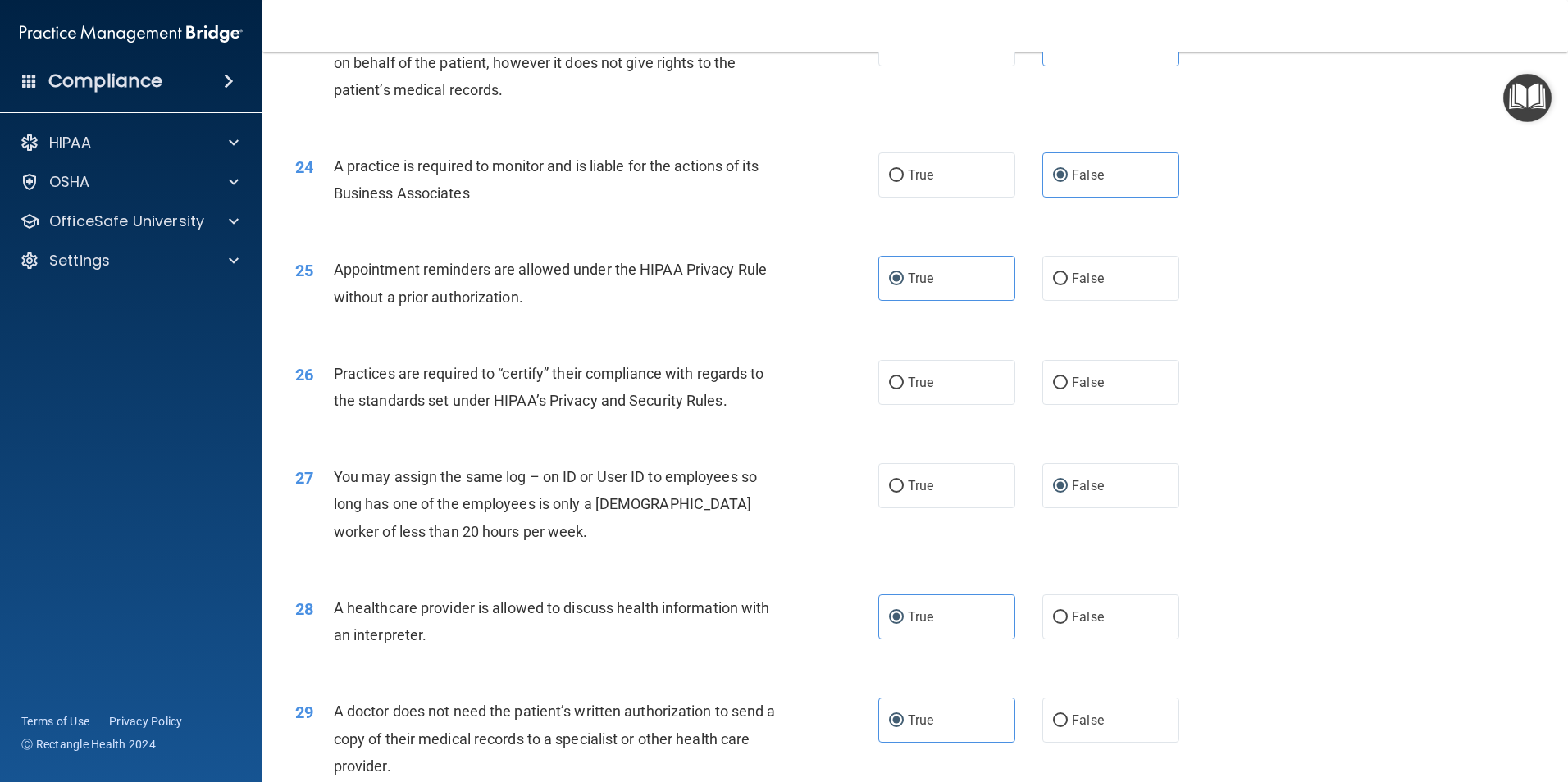
scroll to position [2789, 0]
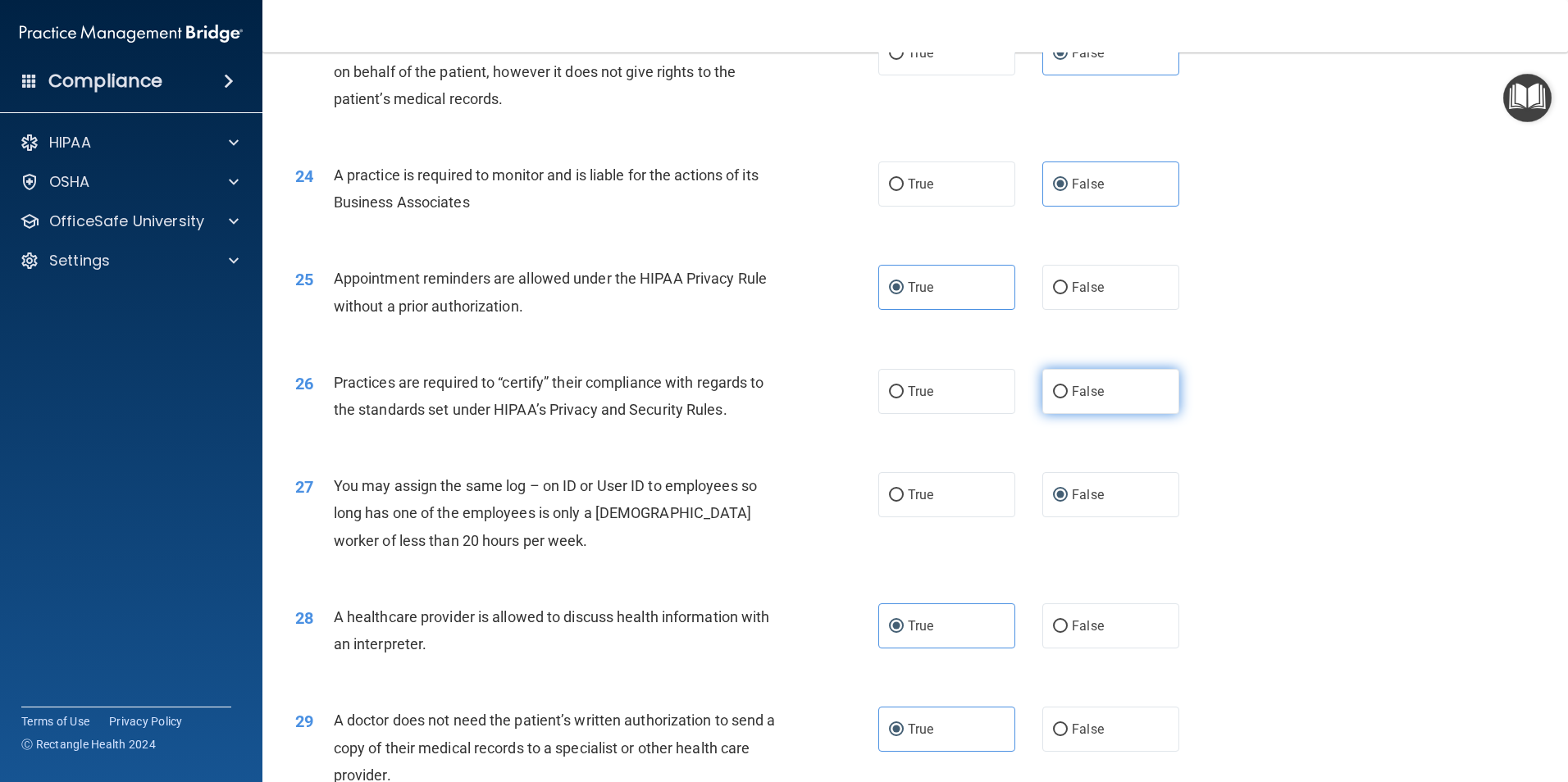
click at [1063, 394] on label "False" at bounding box center [1111, 391] width 137 height 45
click at [1063, 394] on input "False" at bounding box center [1060, 392] width 15 height 12
radio input "true"
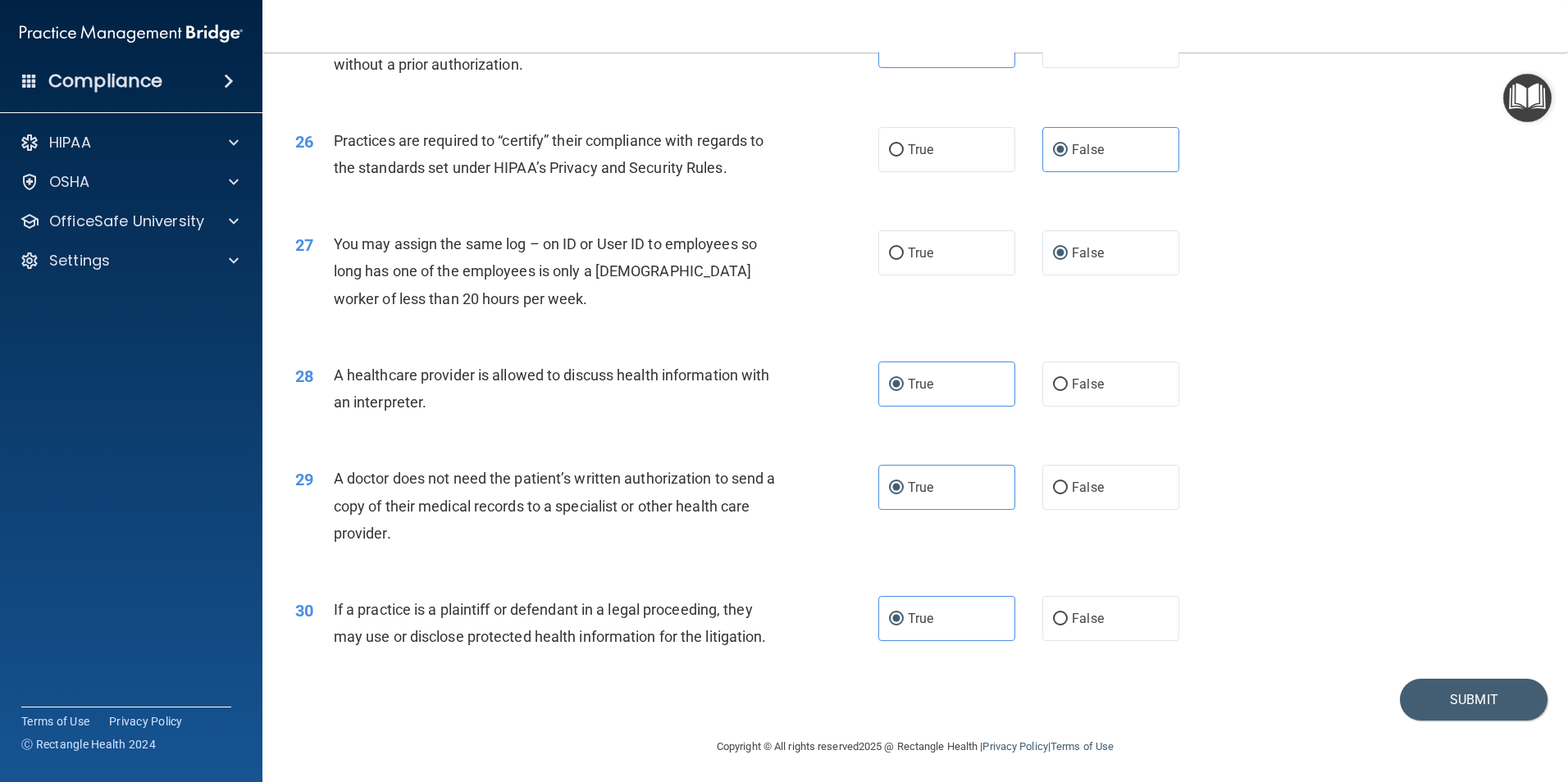
scroll to position [3035, 0]
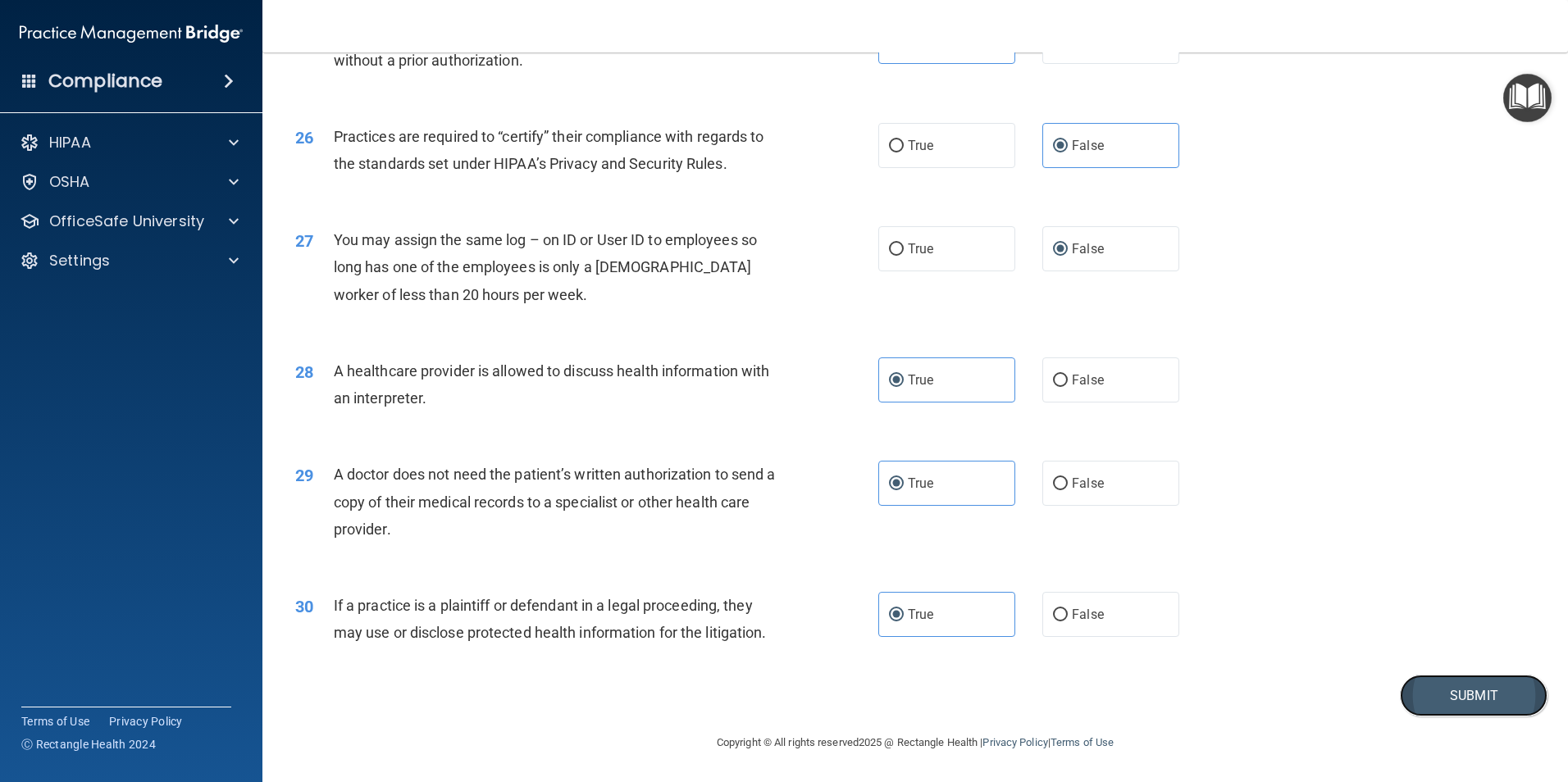
click at [1458, 693] on button "Submit" at bounding box center [1473, 695] width 148 height 42
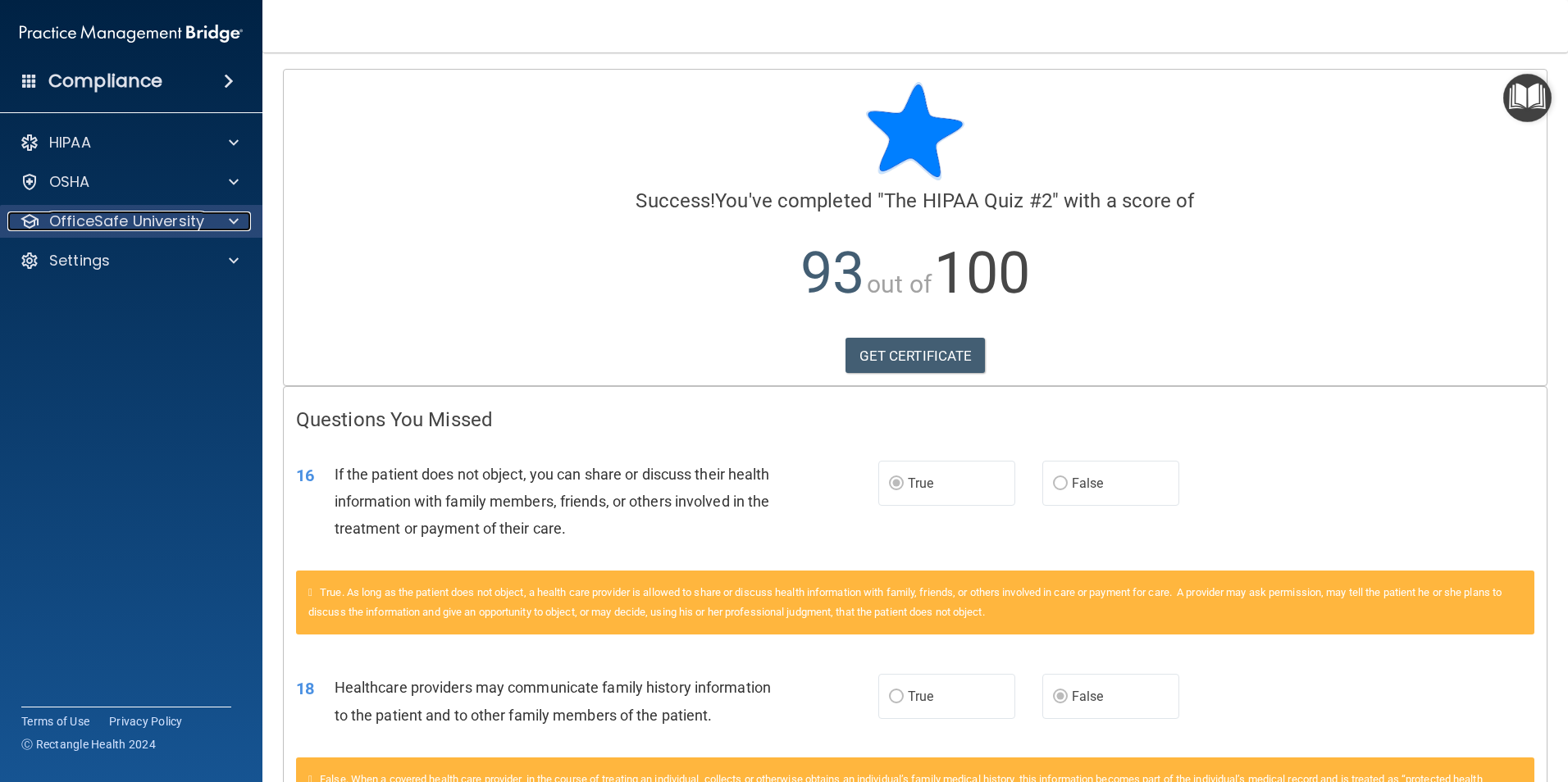
click at [113, 213] on p "OfficeSafe University" at bounding box center [127, 221] width 155 height 20
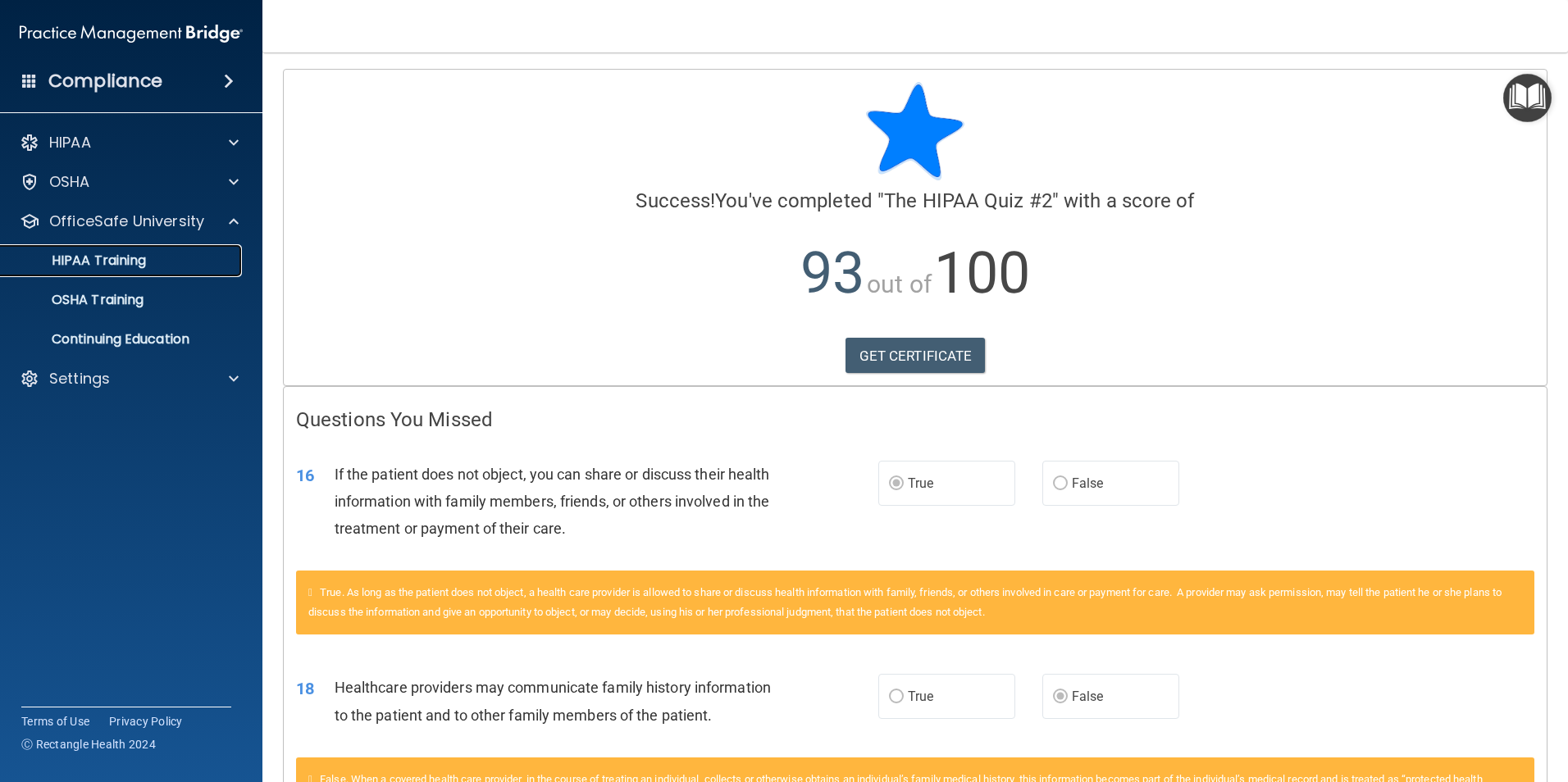
click at [124, 267] on p "HIPAA Training" at bounding box center [78, 261] width 135 height 16
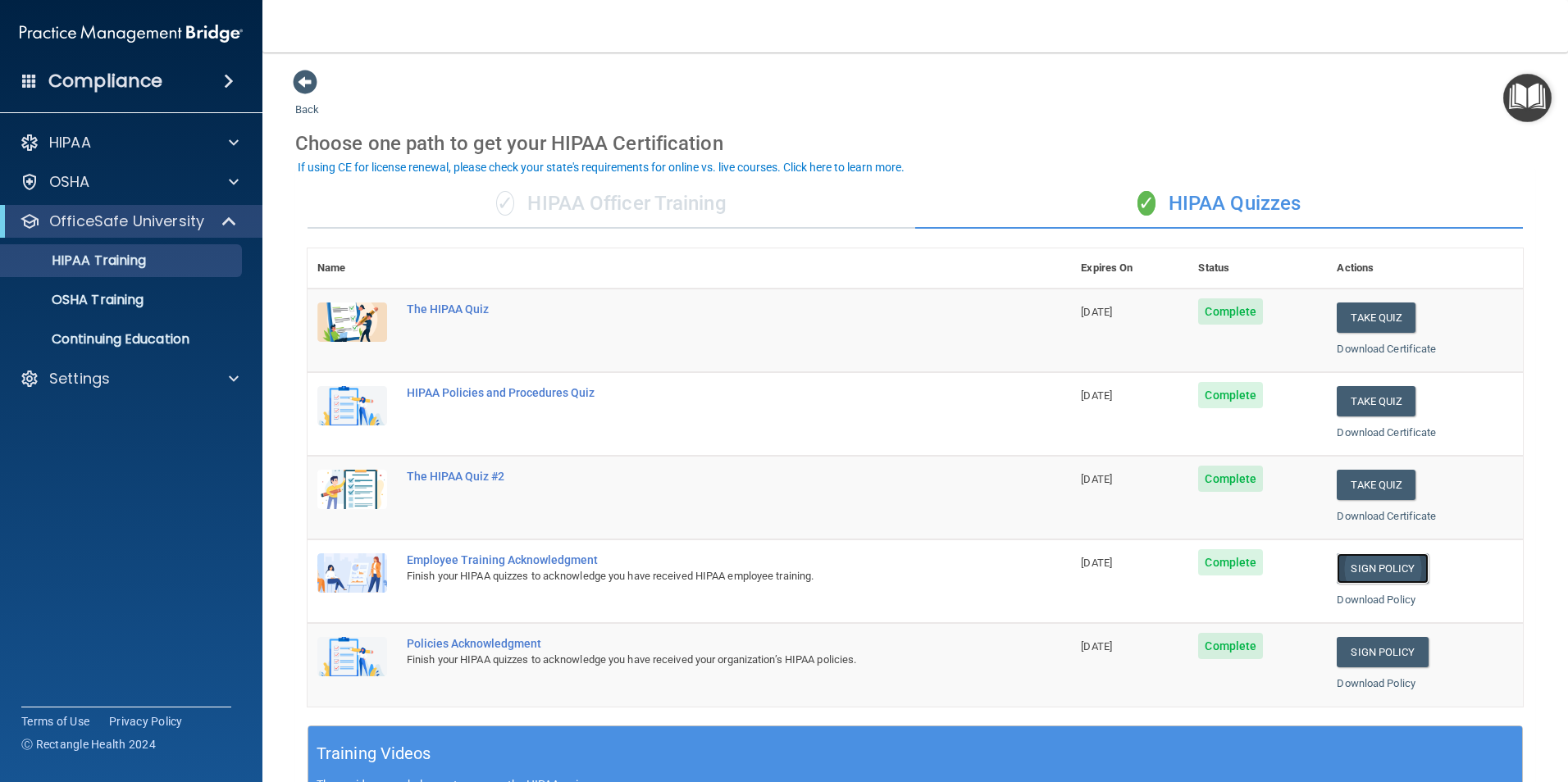
click at [1383, 571] on link "Sign Policy" at bounding box center [1382, 568] width 91 height 31
click at [134, 267] on p "HIPAA Training" at bounding box center [78, 261] width 135 height 16
click at [129, 314] on link "OSHA Training" at bounding box center [112, 300] width 258 height 33
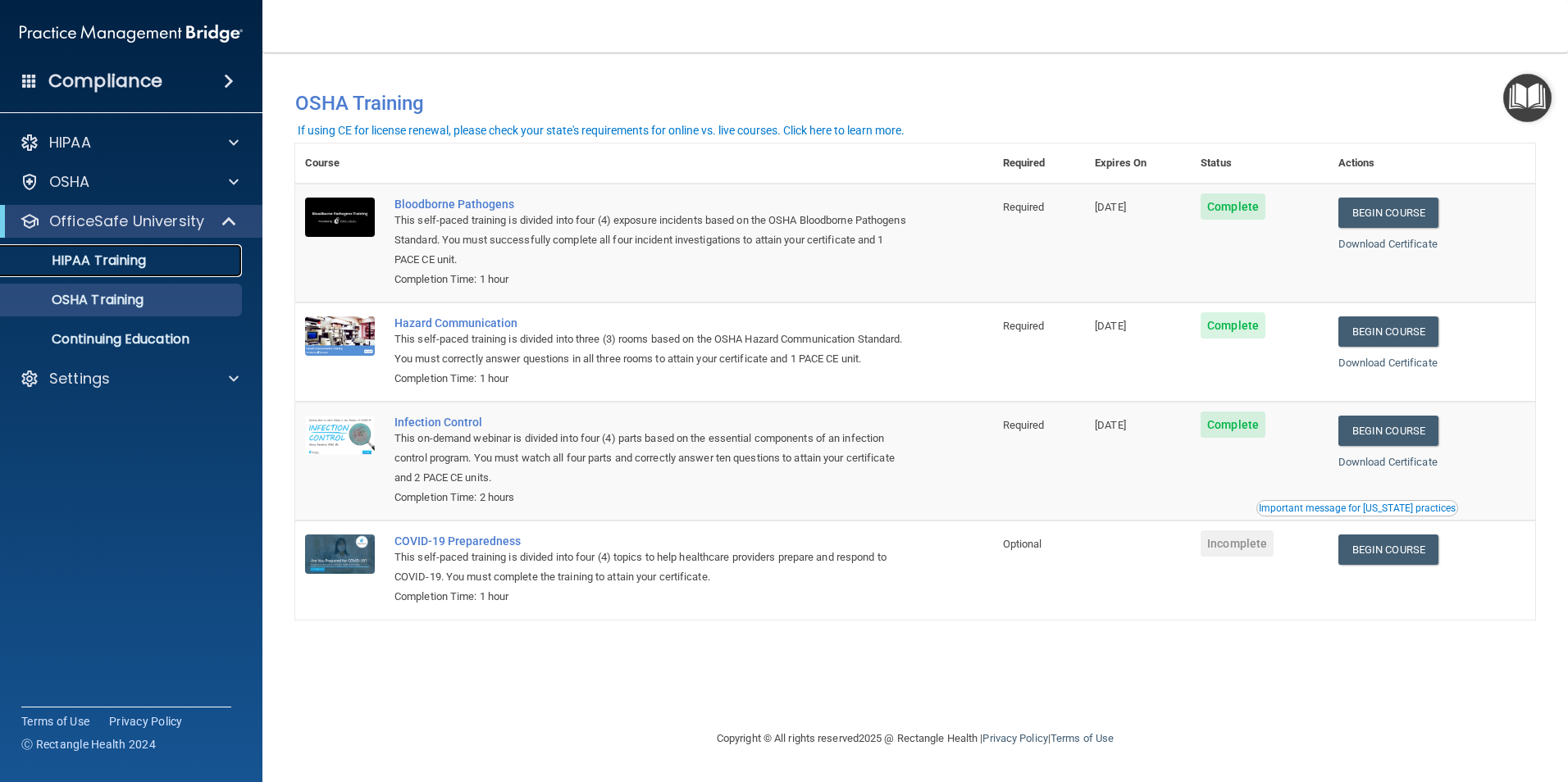
click at [139, 271] on link "HIPAA Training" at bounding box center [112, 261] width 258 height 33
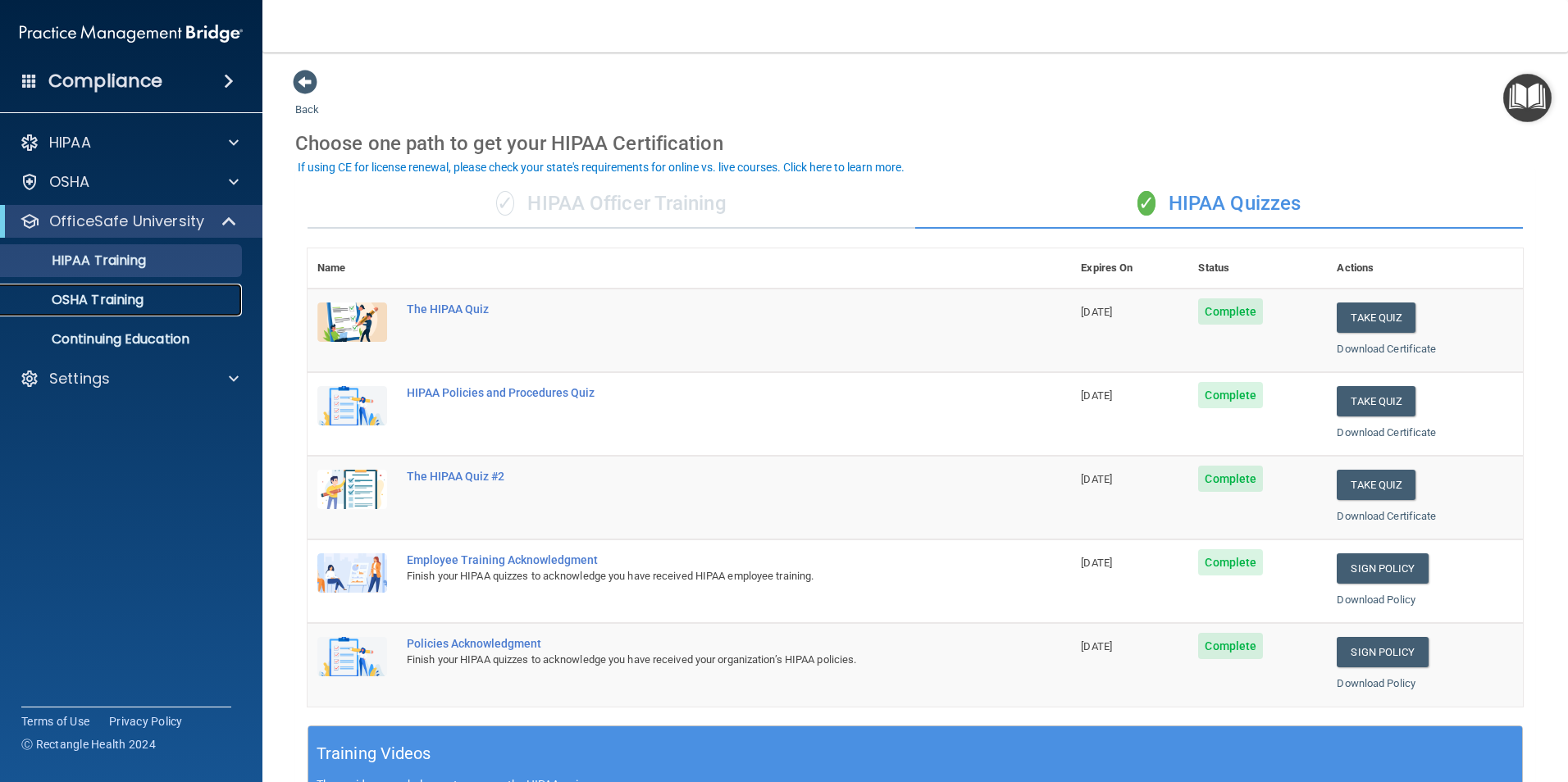
click at [149, 304] on div "OSHA Training" at bounding box center [122, 300] width 224 height 16
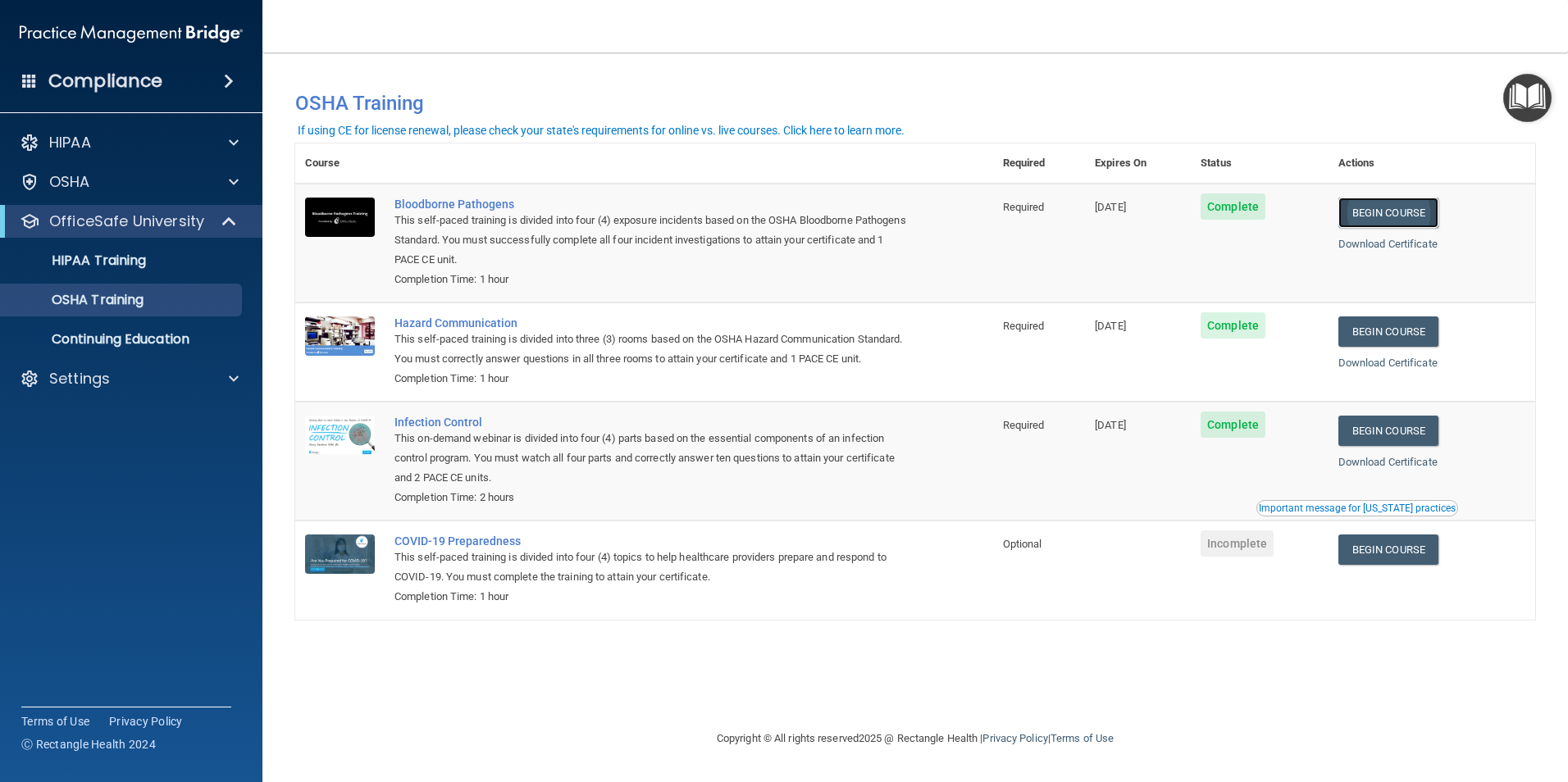
click at [1408, 214] on link "Begin Course" at bounding box center [1387, 213] width 100 height 31
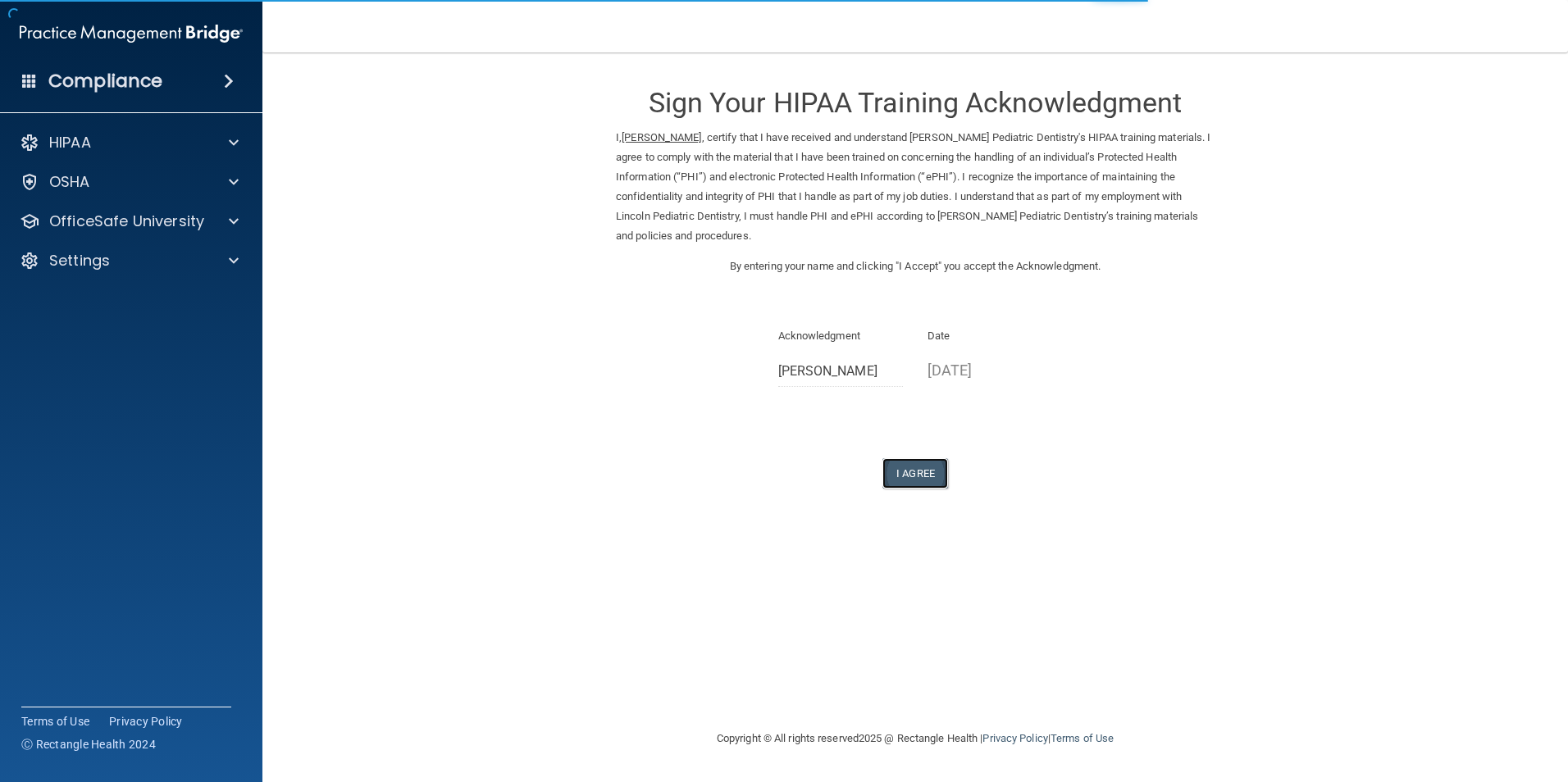
click at [925, 471] on button "I Agree" at bounding box center [916, 473] width 66 height 31
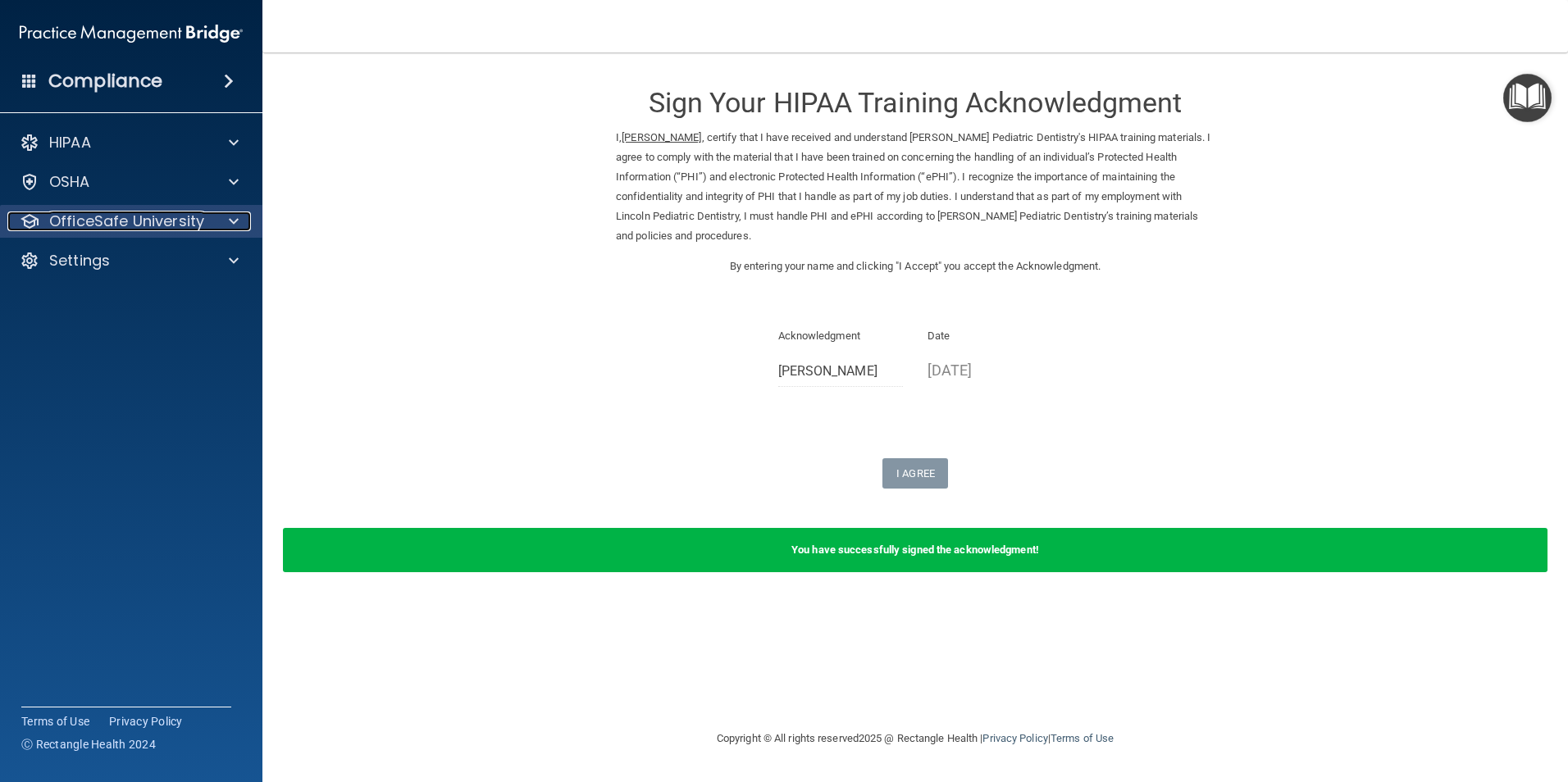
click at [132, 212] on p "OfficeSafe University" at bounding box center [127, 221] width 155 height 20
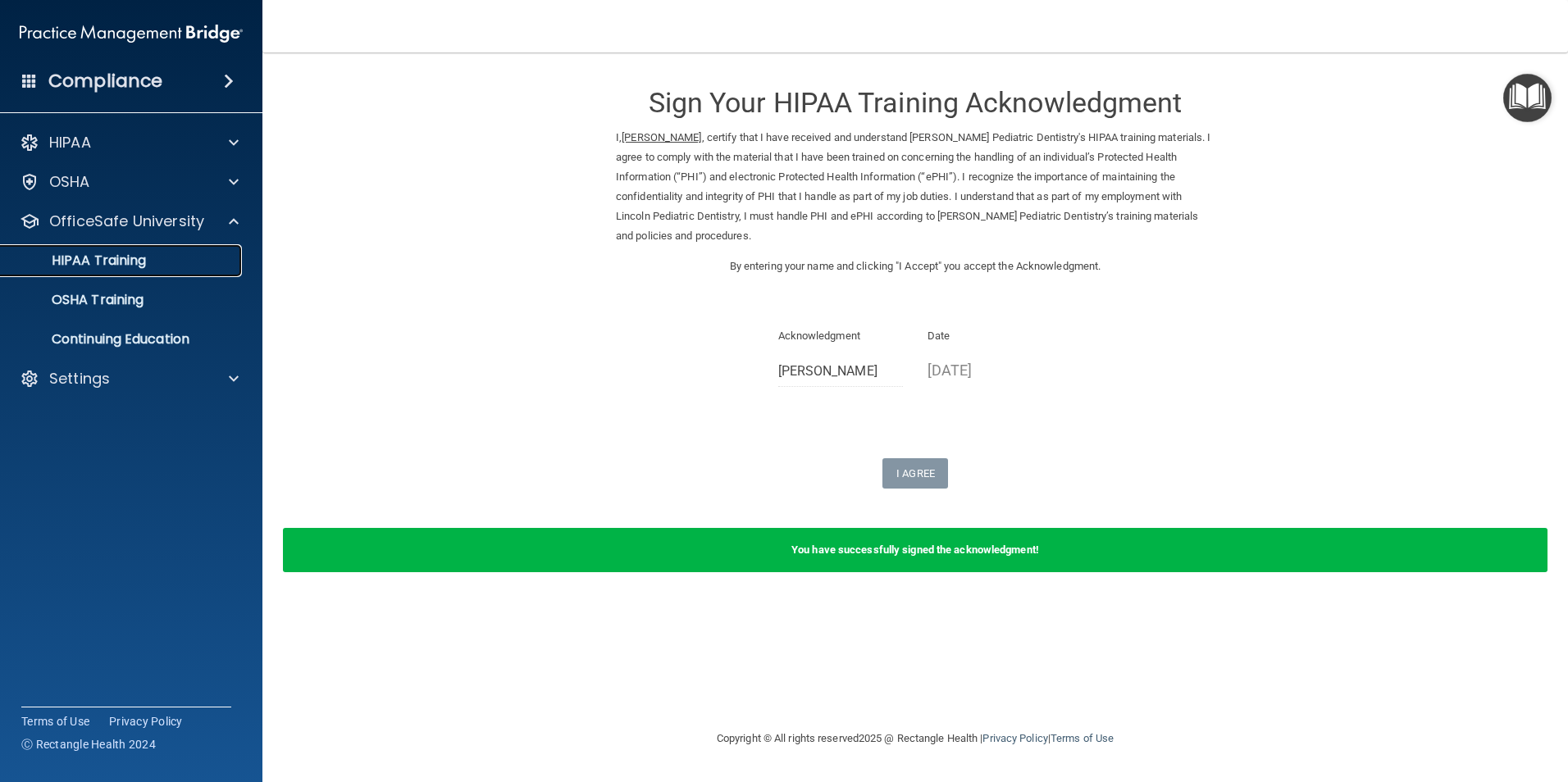
click at [140, 262] on p "HIPAA Training" at bounding box center [78, 261] width 135 height 16
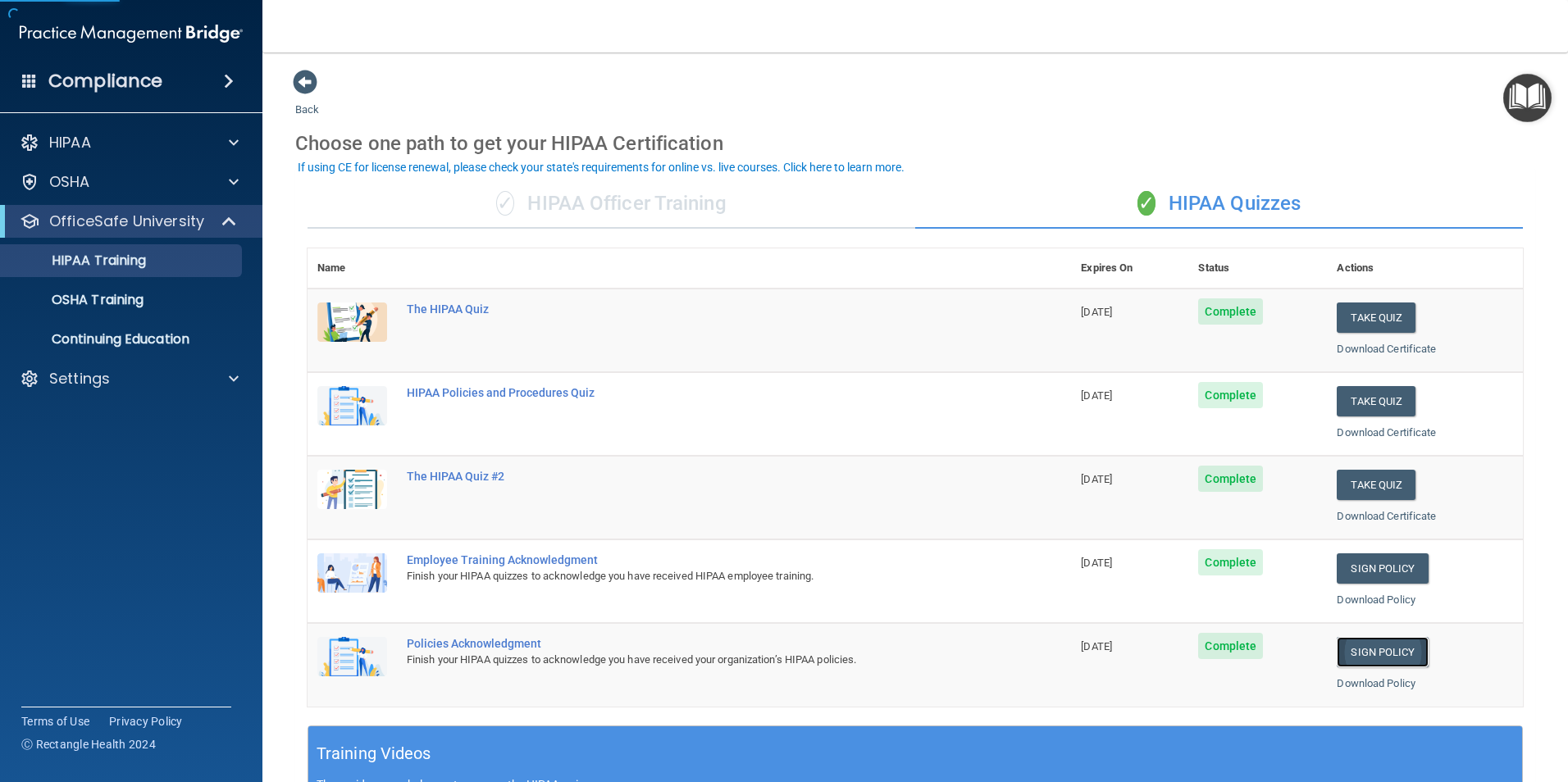
click at [1380, 647] on link "Sign Policy" at bounding box center [1382, 652] width 91 height 31
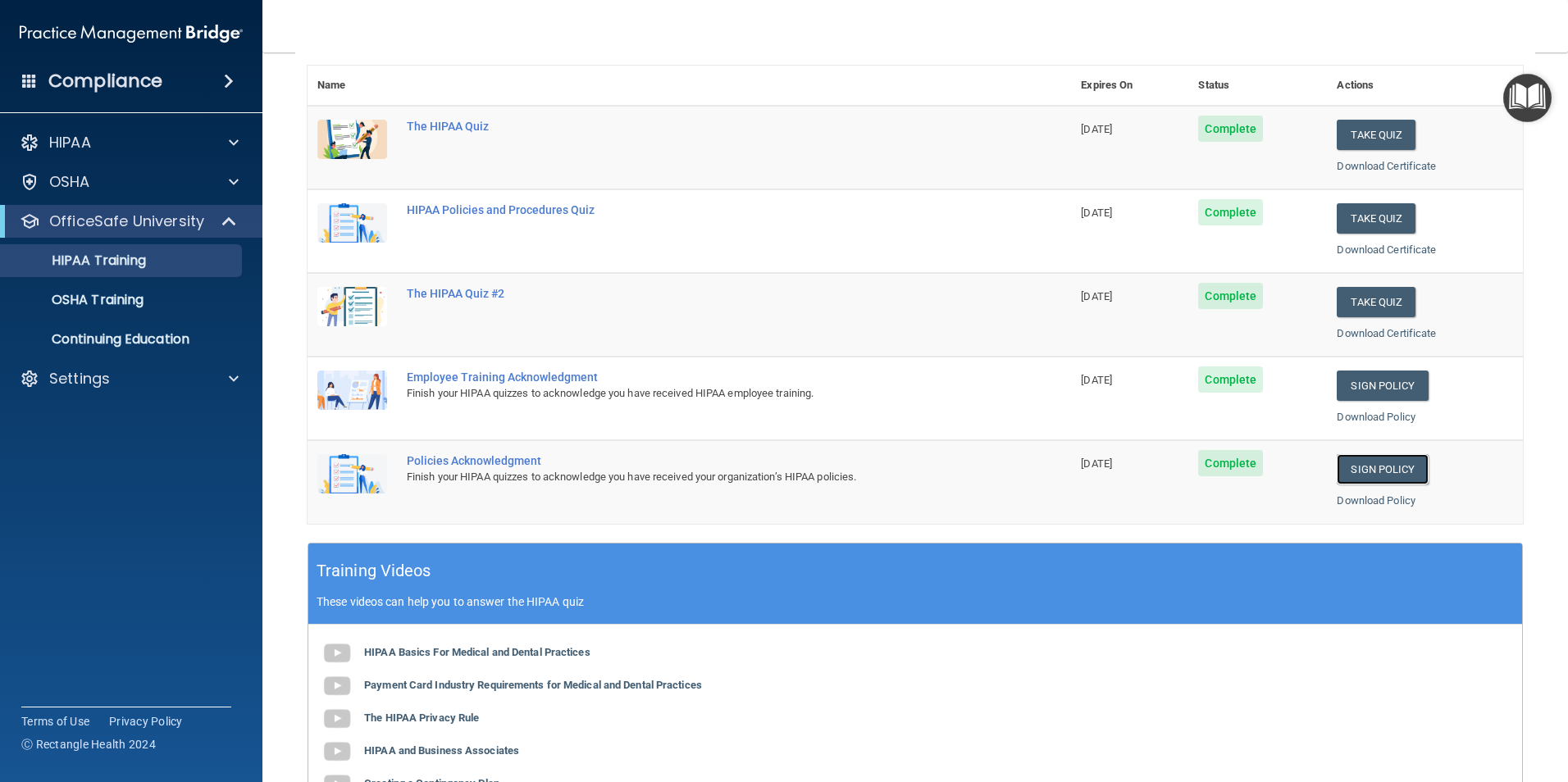
scroll to position [43, 0]
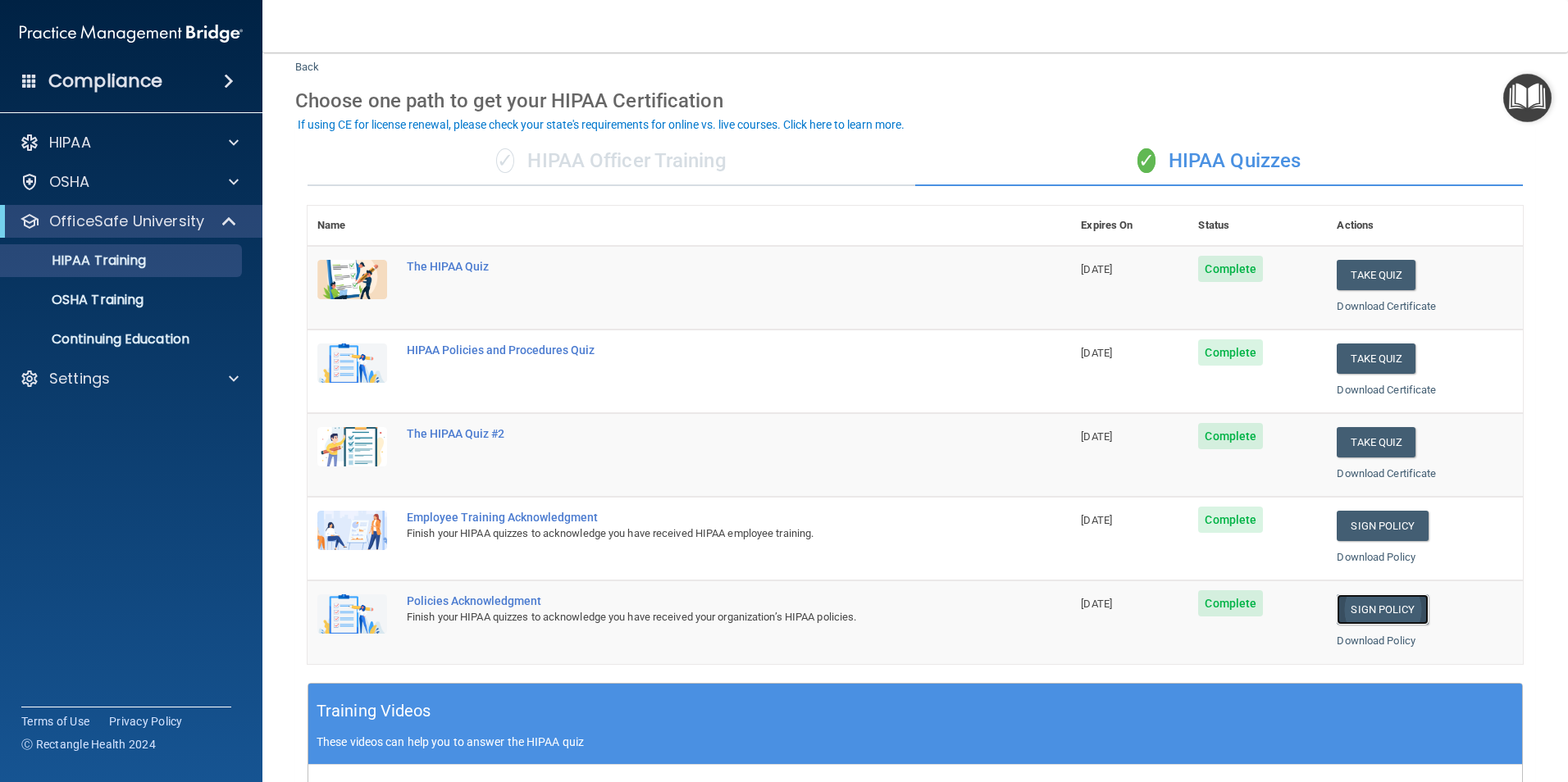
click at [1391, 615] on link "Sign Policy" at bounding box center [1382, 610] width 91 height 31
click at [160, 260] on div "HIPAA Training" at bounding box center [122, 261] width 224 height 16
click at [139, 294] on p "OSHA Training" at bounding box center [77, 300] width 133 height 16
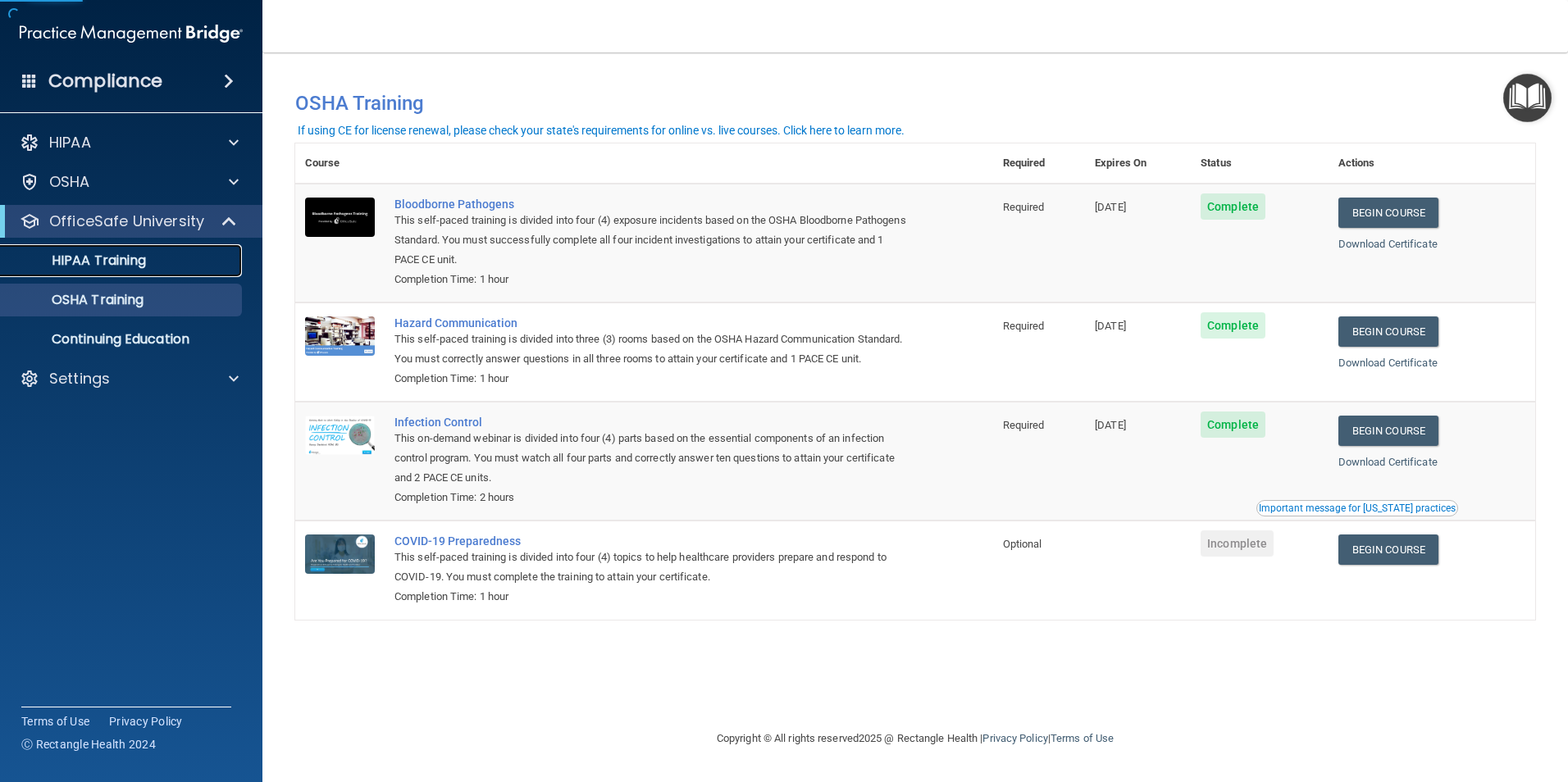
click at [138, 264] on p "HIPAA Training" at bounding box center [78, 261] width 135 height 16
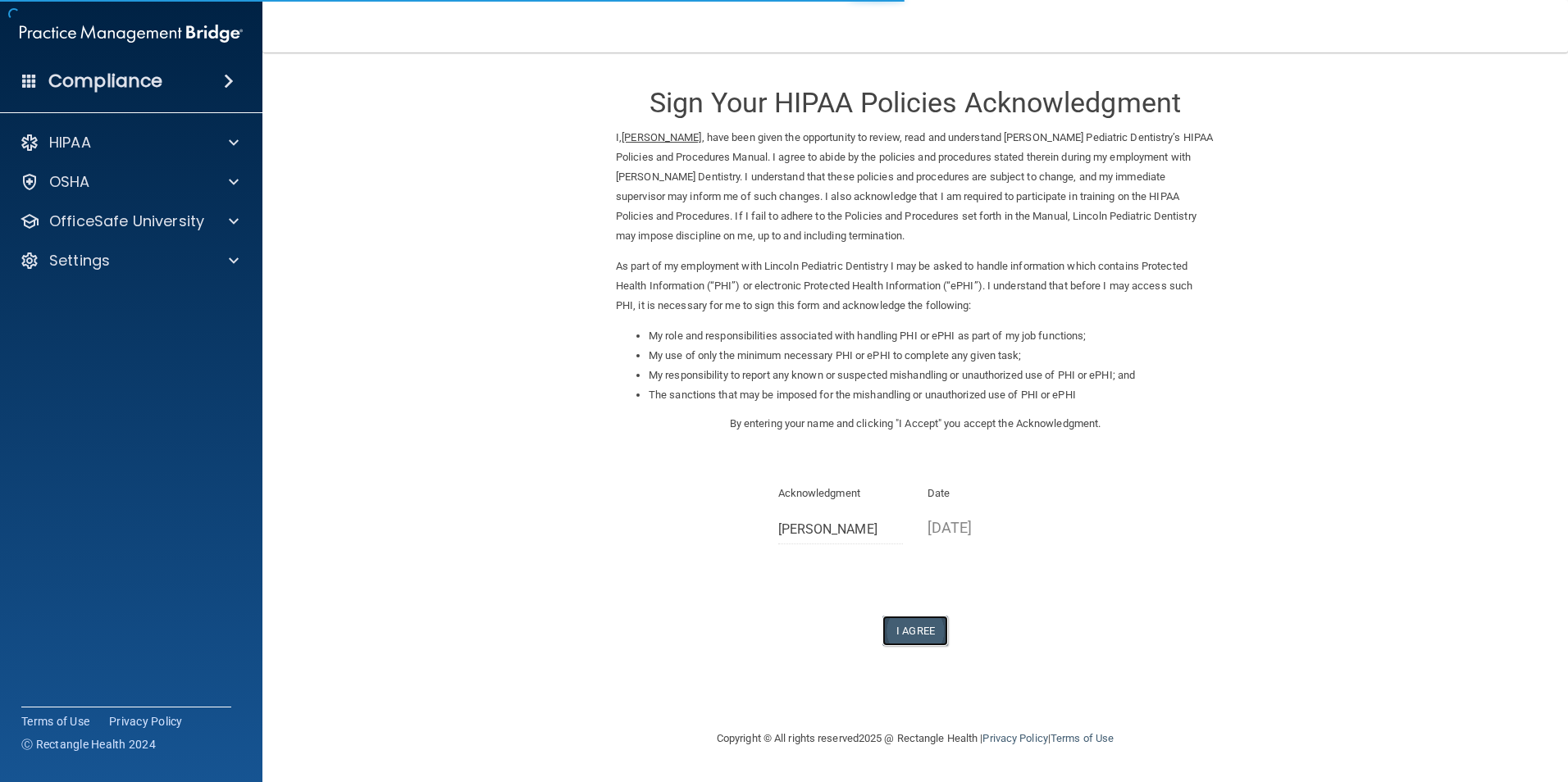
click at [930, 632] on button "I Agree" at bounding box center [916, 631] width 66 height 31
click at [913, 635] on button "I Agree" at bounding box center [916, 631] width 66 height 31
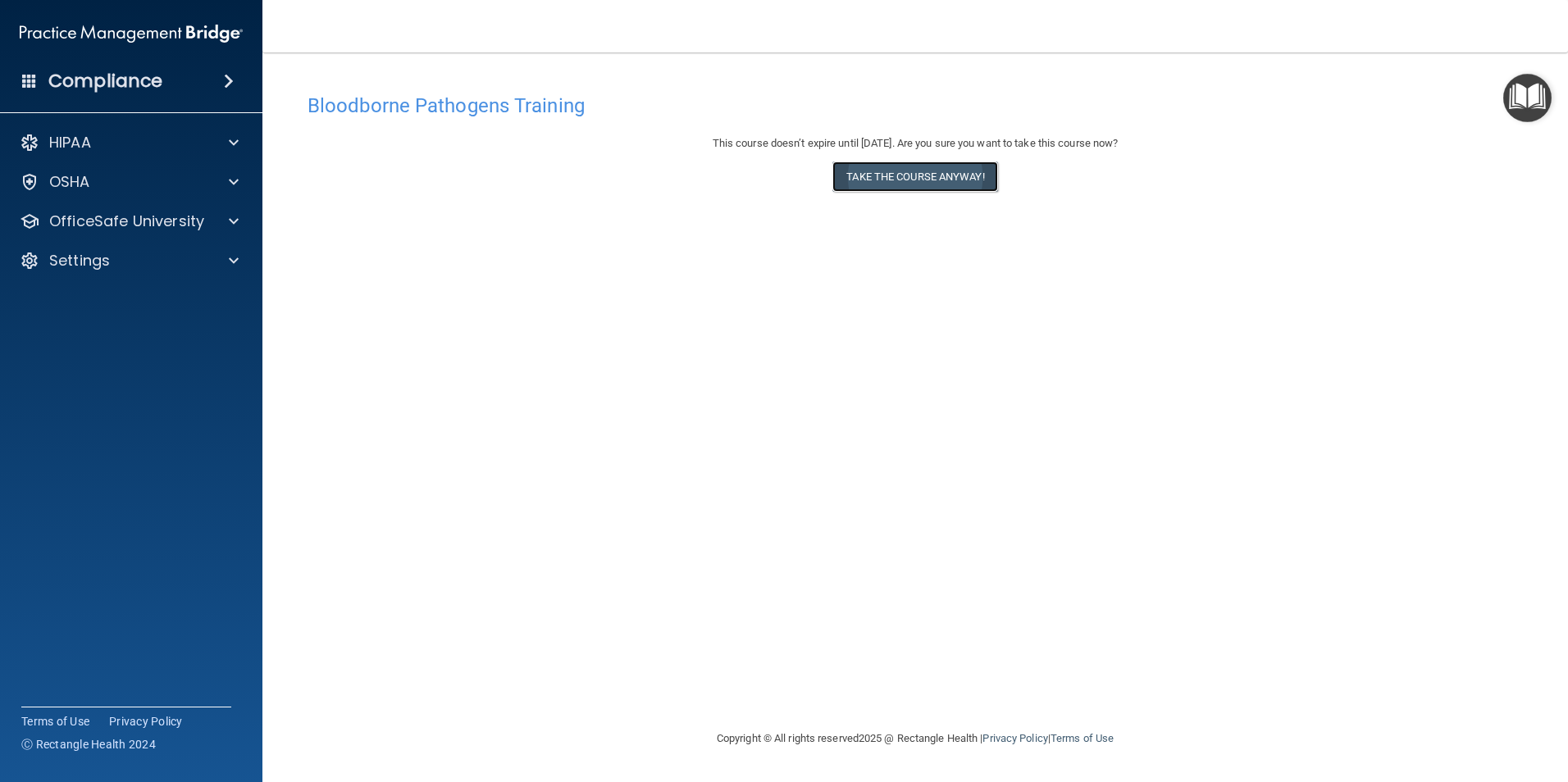
click at [942, 179] on button "Take the course anyway!" at bounding box center [915, 177] width 165 height 31
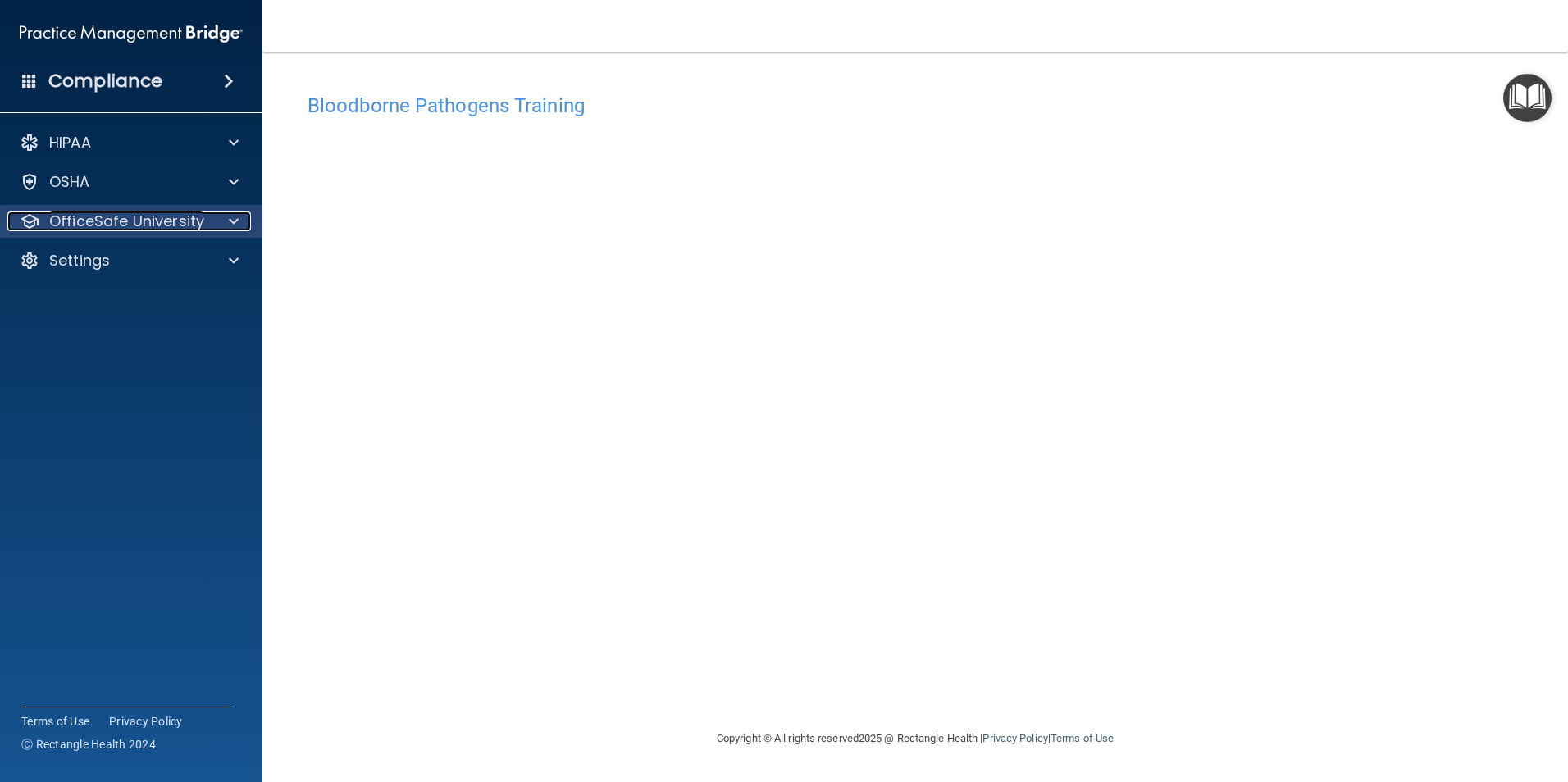
click at [96, 219] on p "OfficeSafe University" at bounding box center [127, 221] width 155 height 20
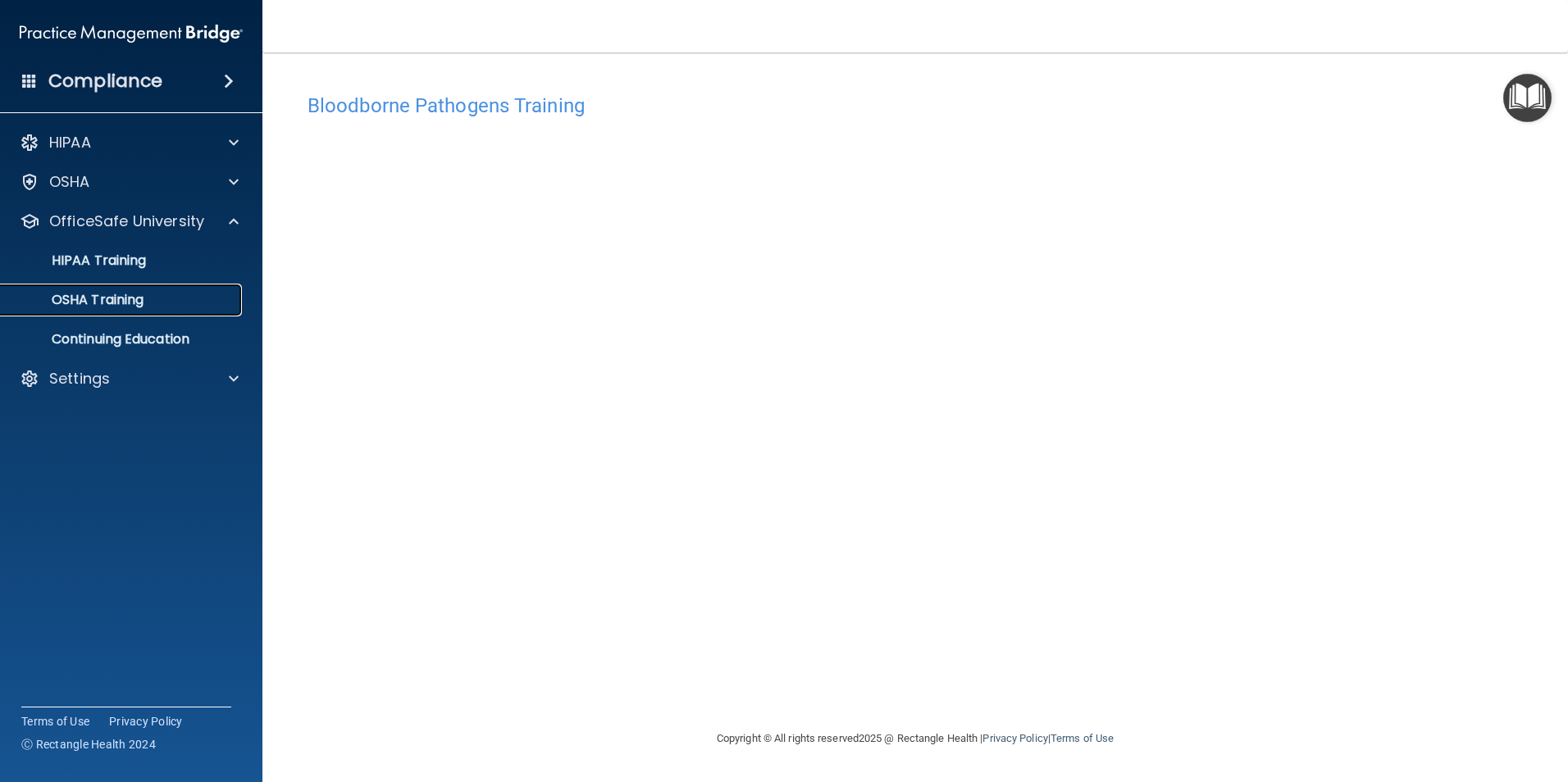
click at [111, 299] on p "OSHA Training" at bounding box center [77, 300] width 133 height 16
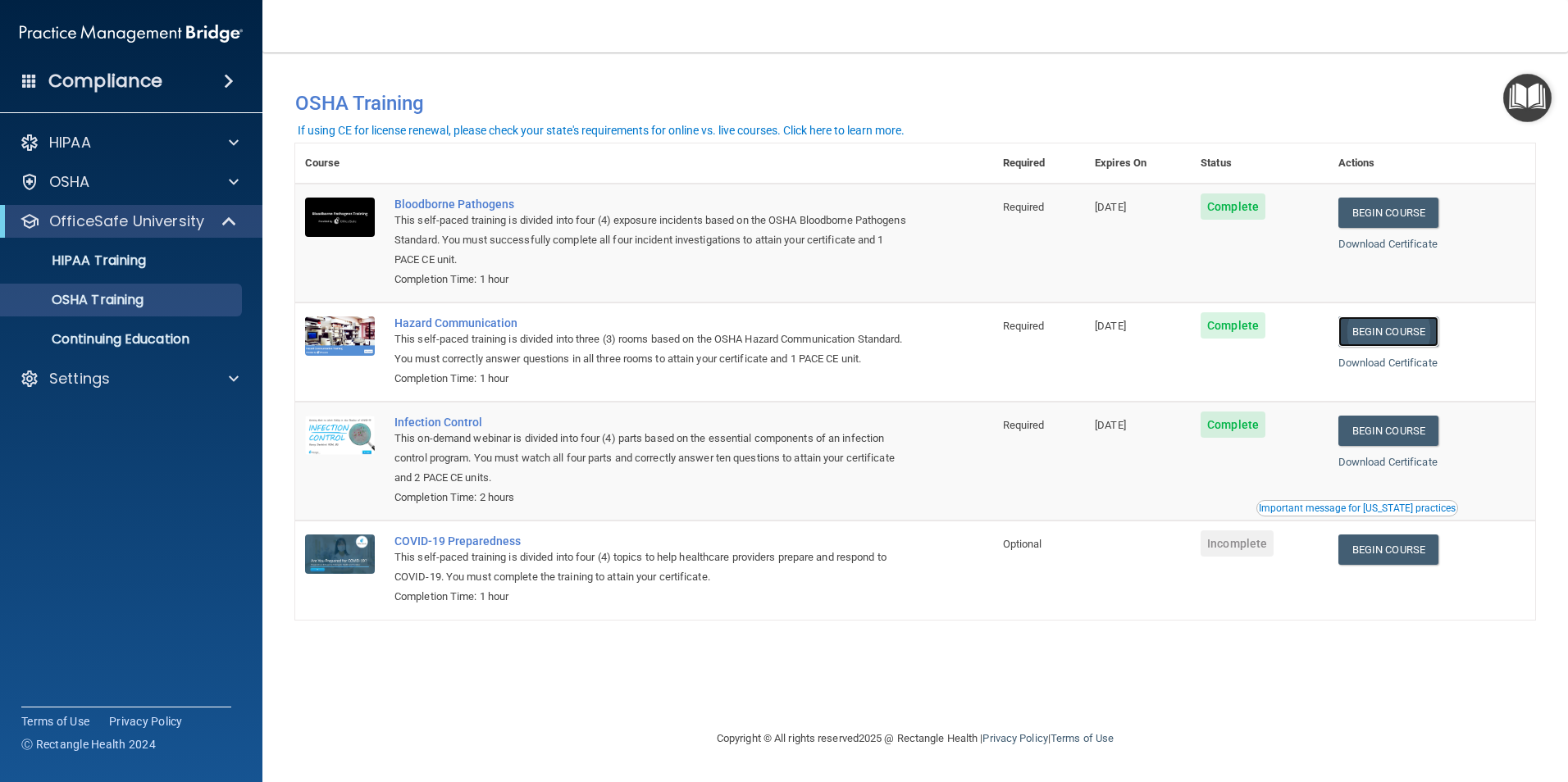
click at [1378, 340] on link "Begin Course" at bounding box center [1387, 332] width 100 height 31
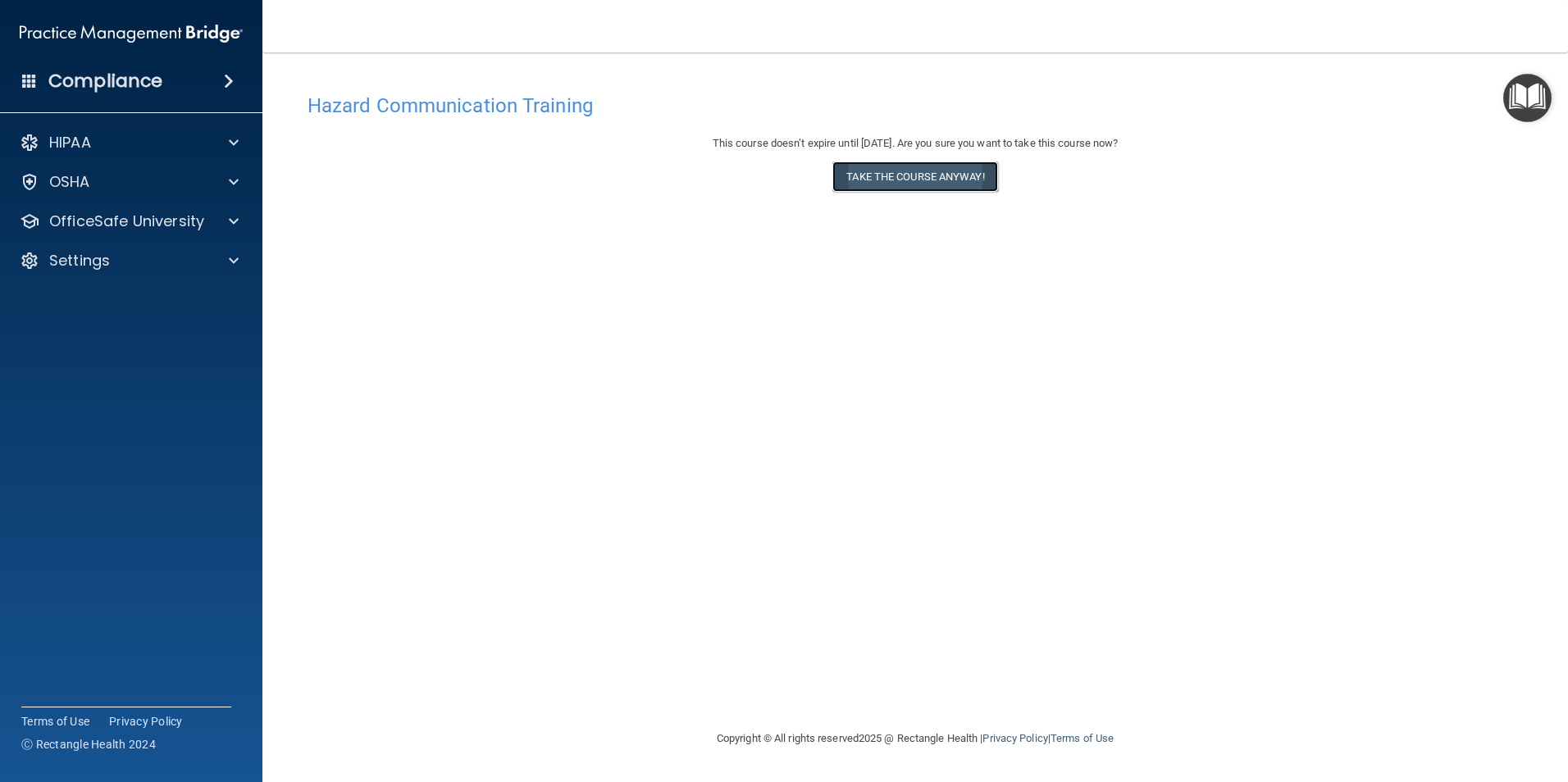
click at [909, 172] on button "Take the course anyway!" at bounding box center [915, 177] width 165 height 31
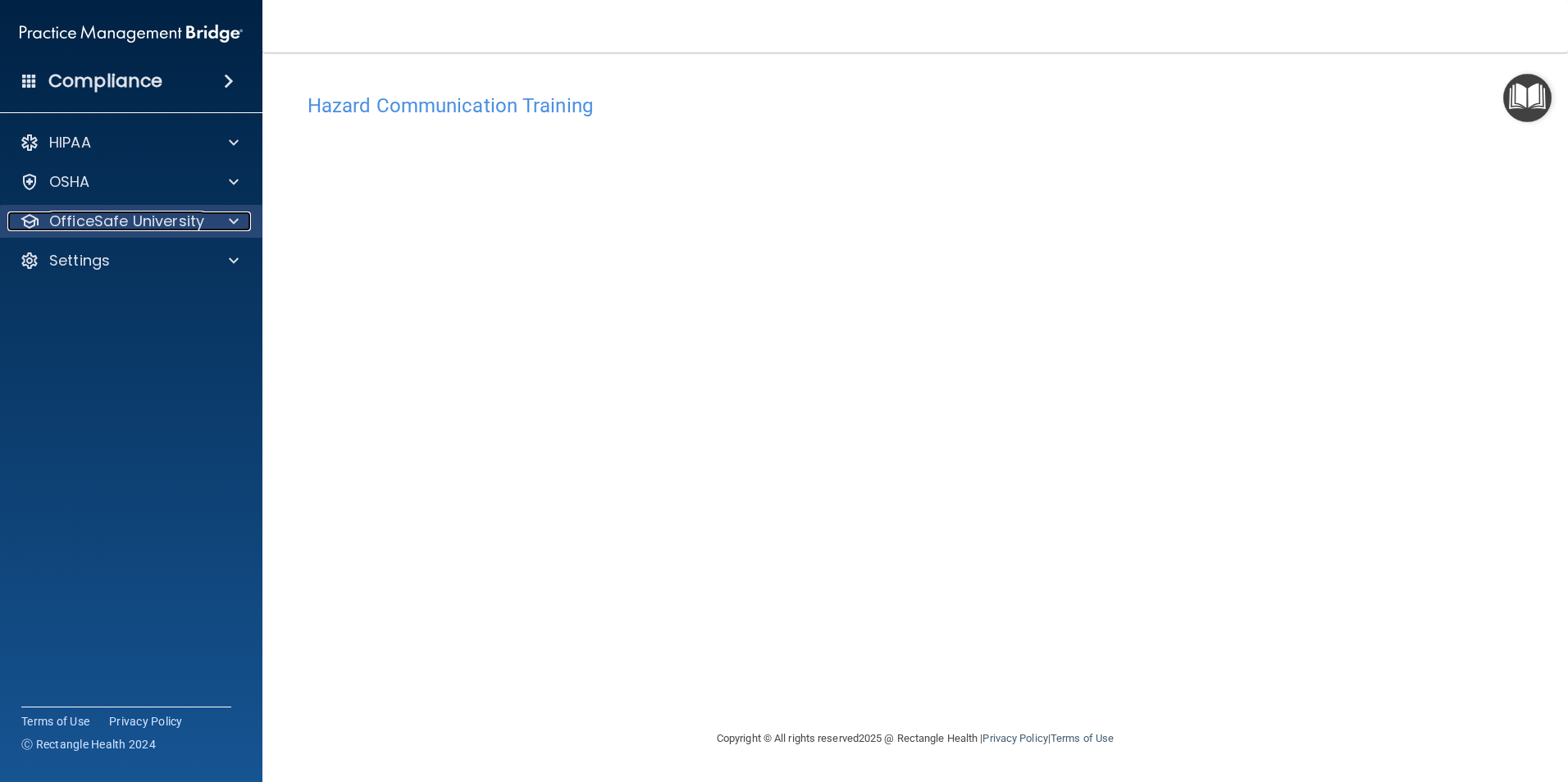
click at [118, 223] on p "OfficeSafe University" at bounding box center [127, 221] width 155 height 20
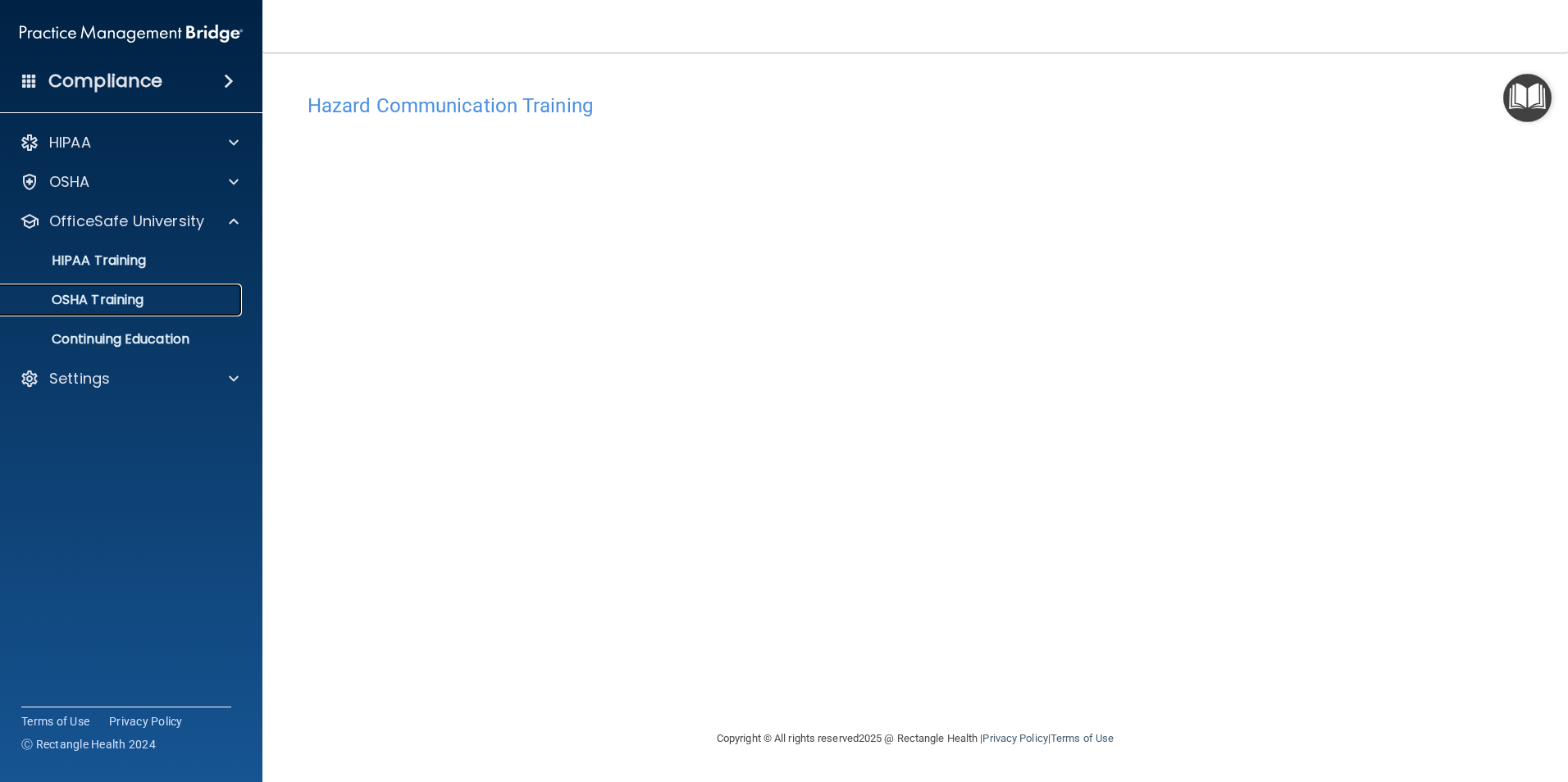
click at [132, 305] on p "OSHA Training" at bounding box center [77, 300] width 133 height 16
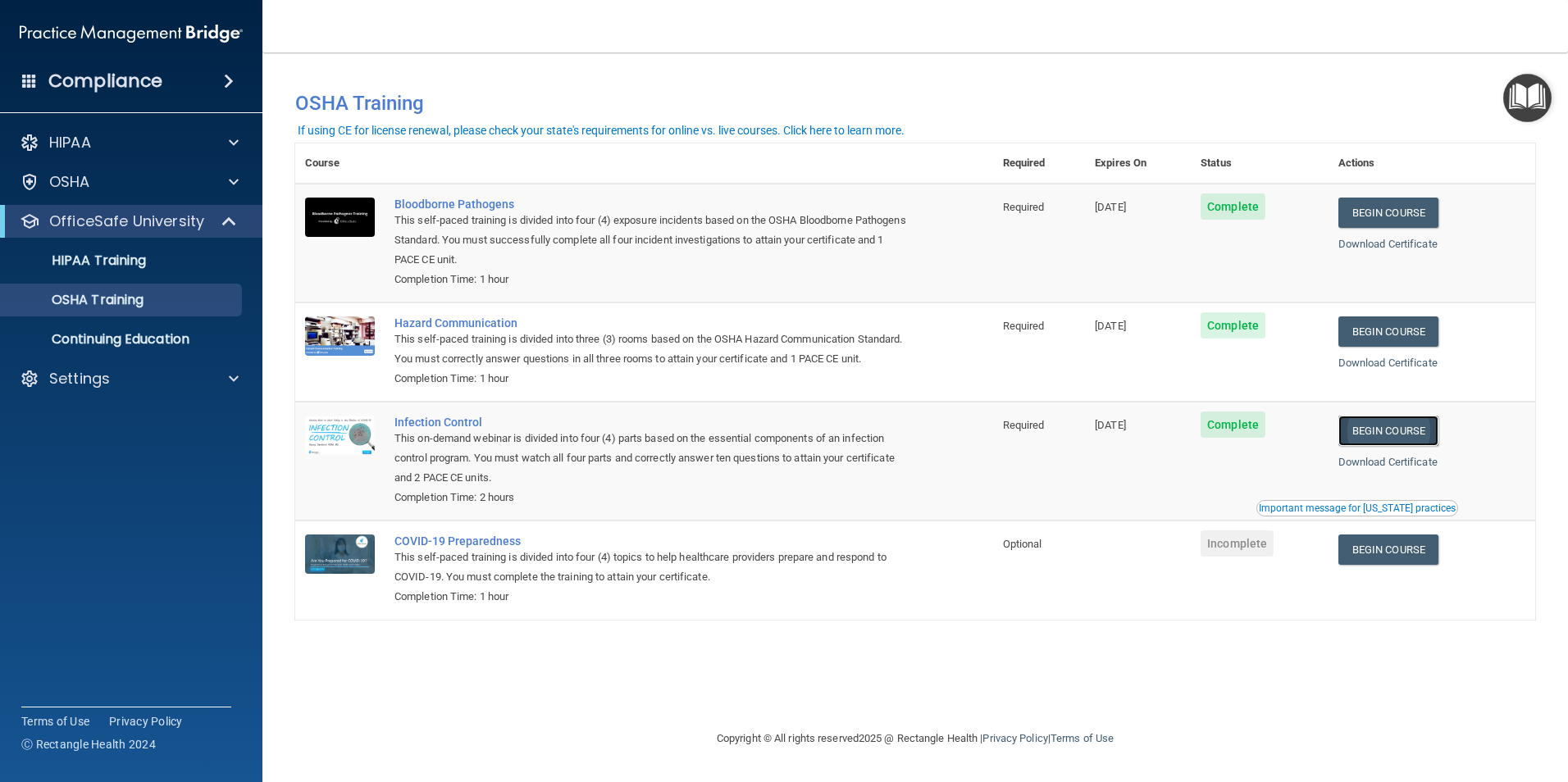
click at [1422, 446] on link "Begin Course" at bounding box center [1387, 431] width 100 height 31
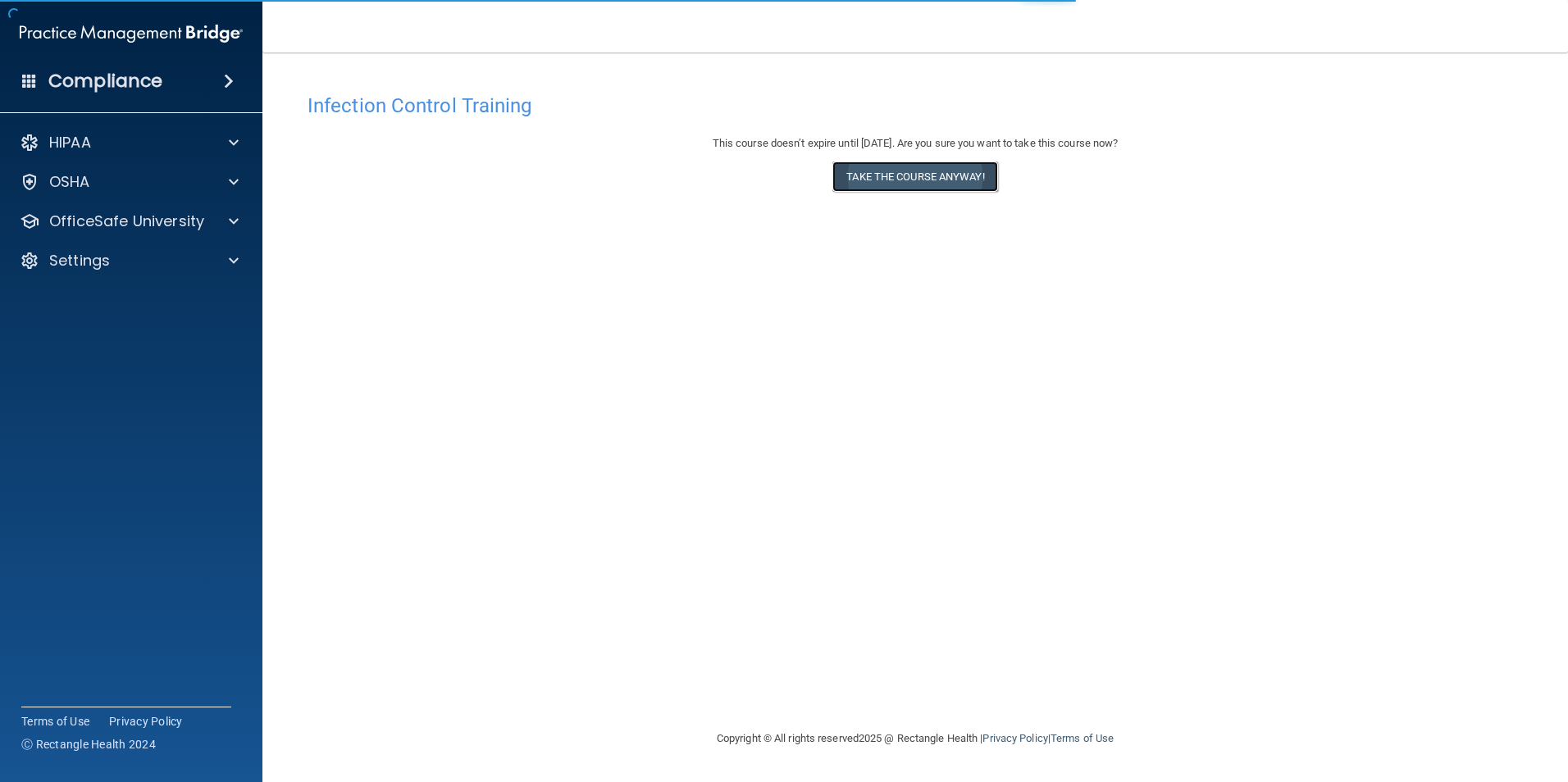
click at [932, 182] on button "Take the course anyway!" at bounding box center [915, 177] width 165 height 31
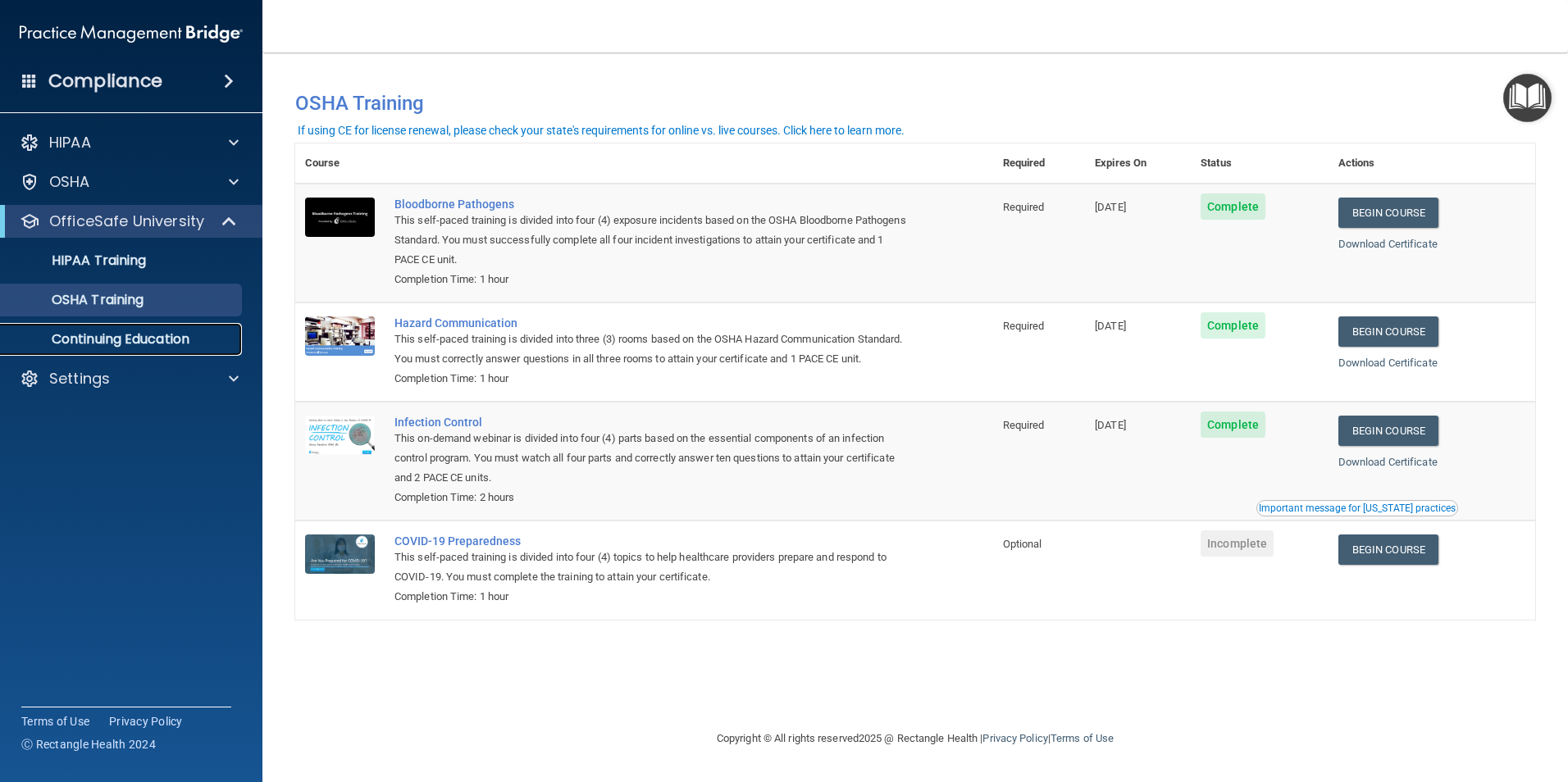
click at [95, 342] on p "Continuing Education" at bounding box center [122, 340] width 224 height 16
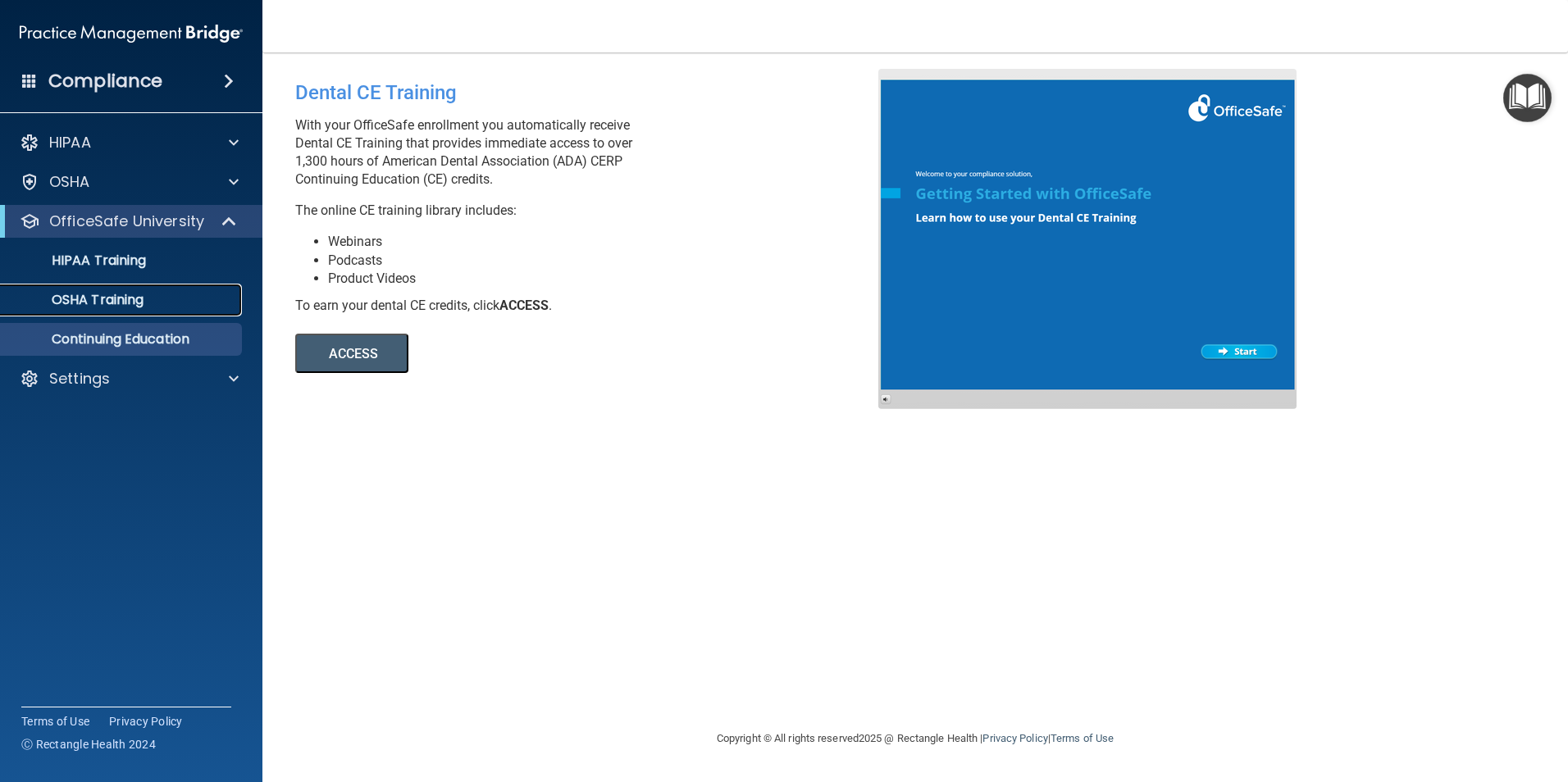
click at [122, 293] on p "OSHA Training" at bounding box center [77, 300] width 133 height 16
